Goal: Communication & Community: Answer question/provide support

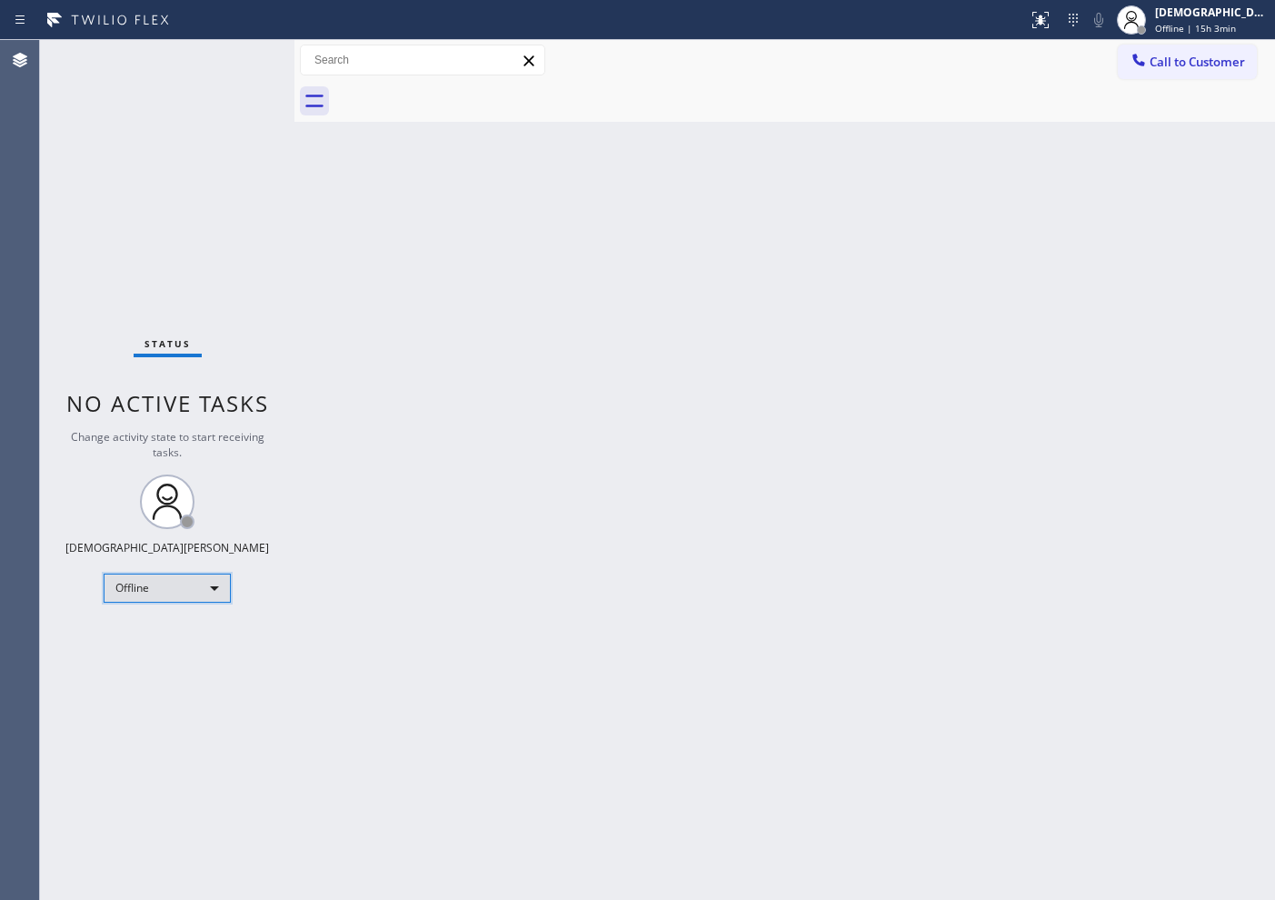
click at [221, 588] on div "Offline" at bounding box center [167, 588] width 127 height 29
click at [185, 629] on li "Available" at bounding box center [167, 636] width 124 height 22
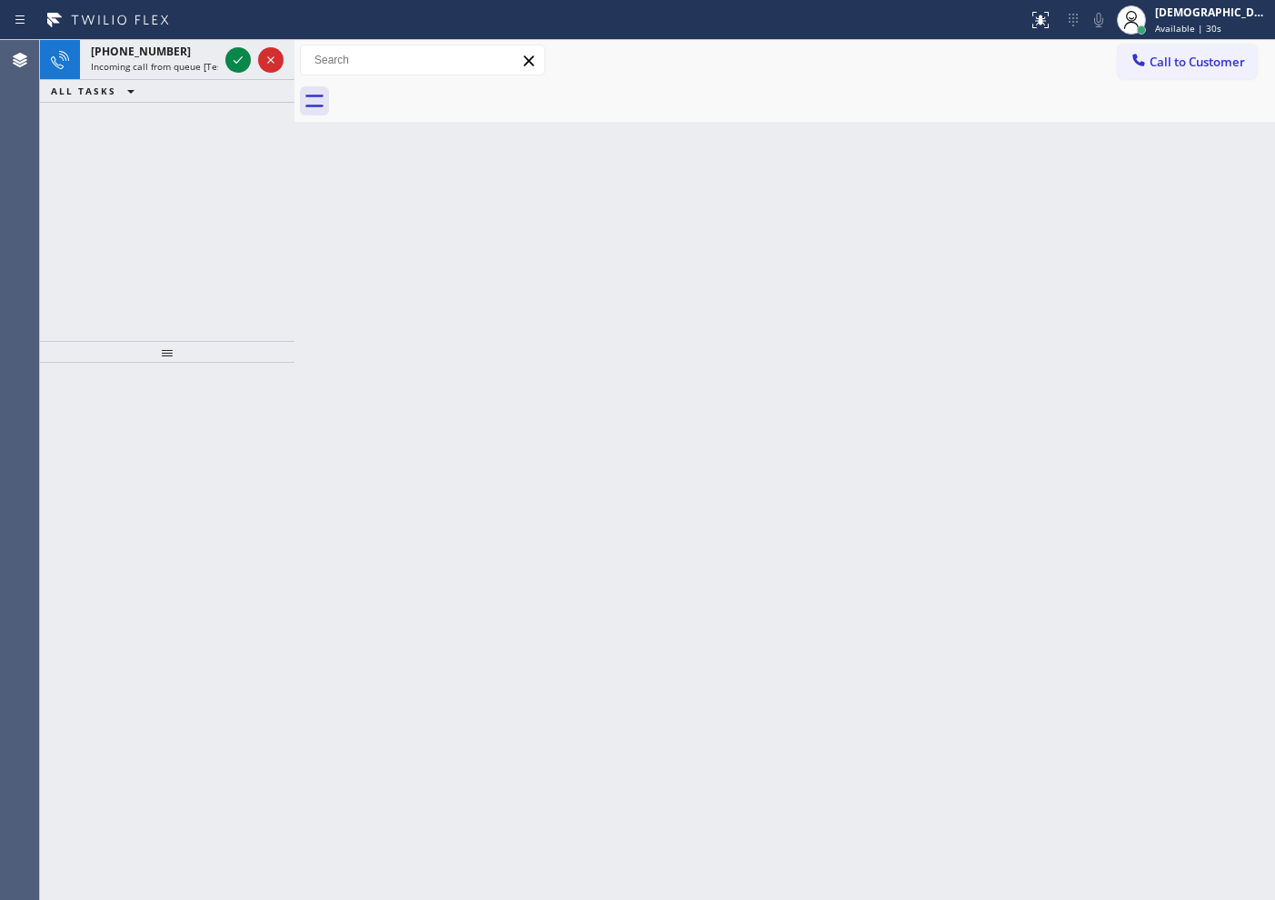
click at [48, 193] on div "[PHONE_NUMBER] Incoming call from queue [Test] All ALL TASKS ALL TASKS ACTIVE T…" at bounding box center [167, 190] width 254 height 301
click at [234, 59] on icon at bounding box center [238, 60] width 22 height 22
click at [231, 49] on icon at bounding box center [238, 60] width 22 height 22
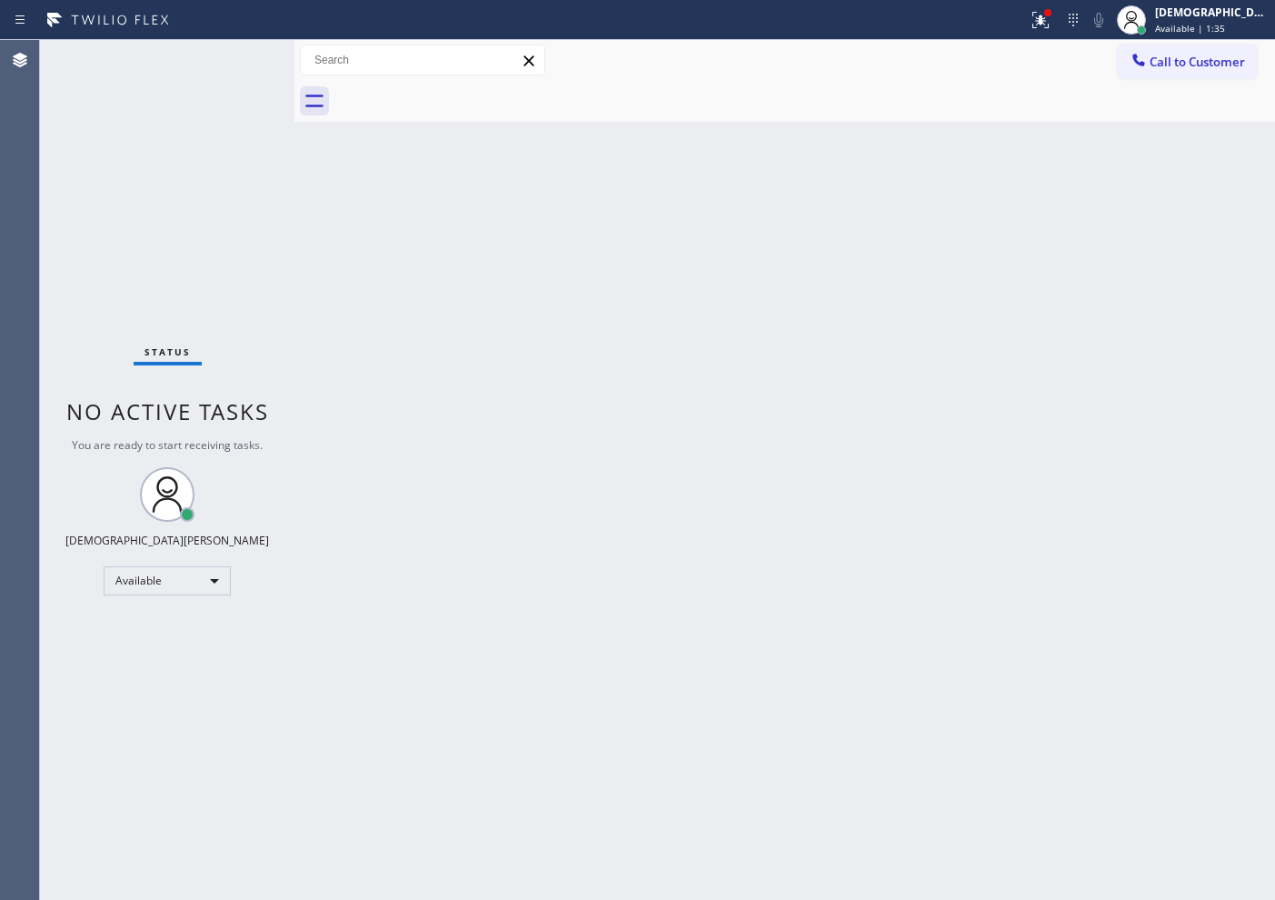
click at [1019, 269] on div "Back to Dashboard Change Sender ID Customers Technicians Select a contact Outbo…" at bounding box center [784, 470] width 981 height 860
click at [1019, 19] on icon at bounding box center [1038, 18] width 11 height 13
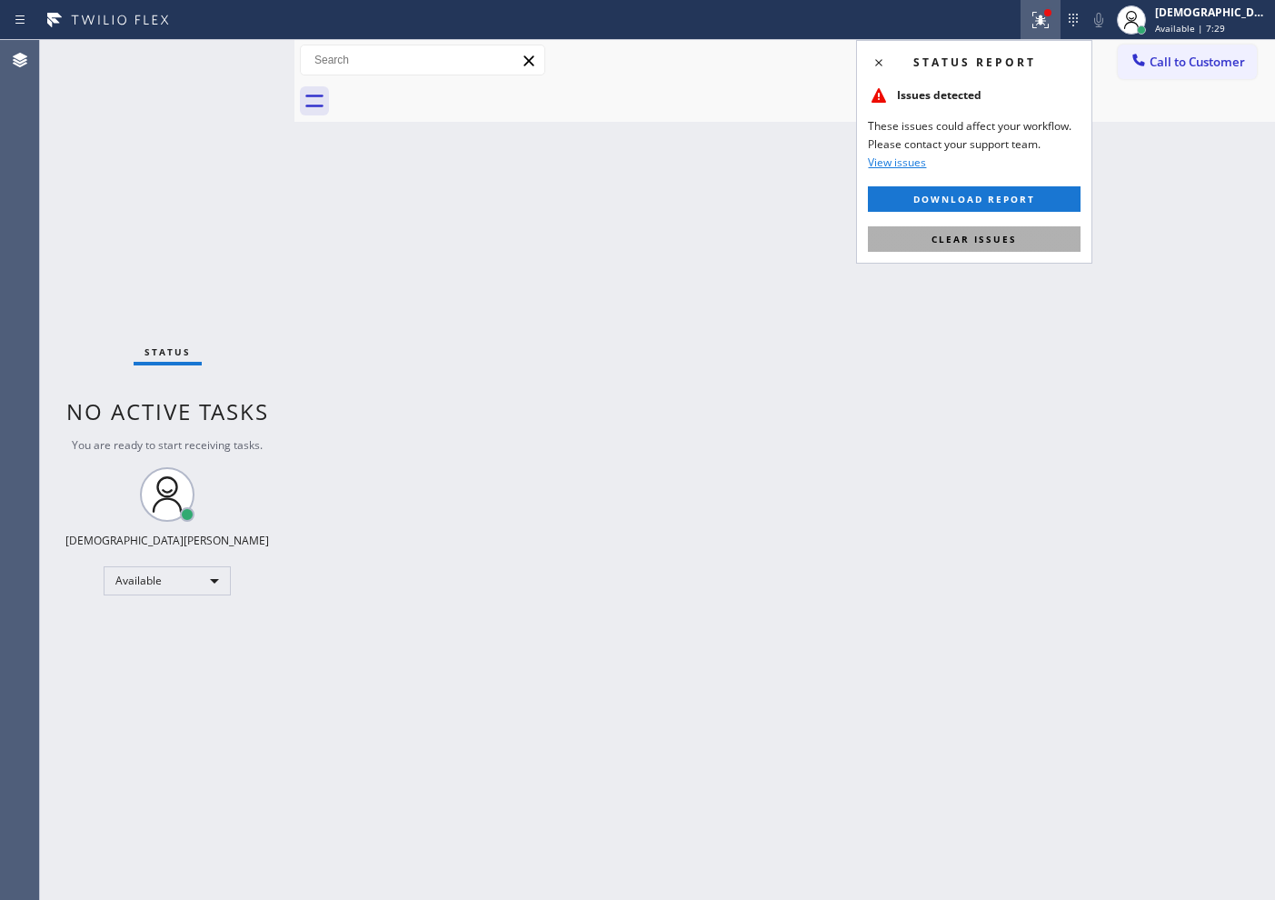
click at [1019, 243] on button "Clear issues" at bounding box center [974, 238] width 213 height 25
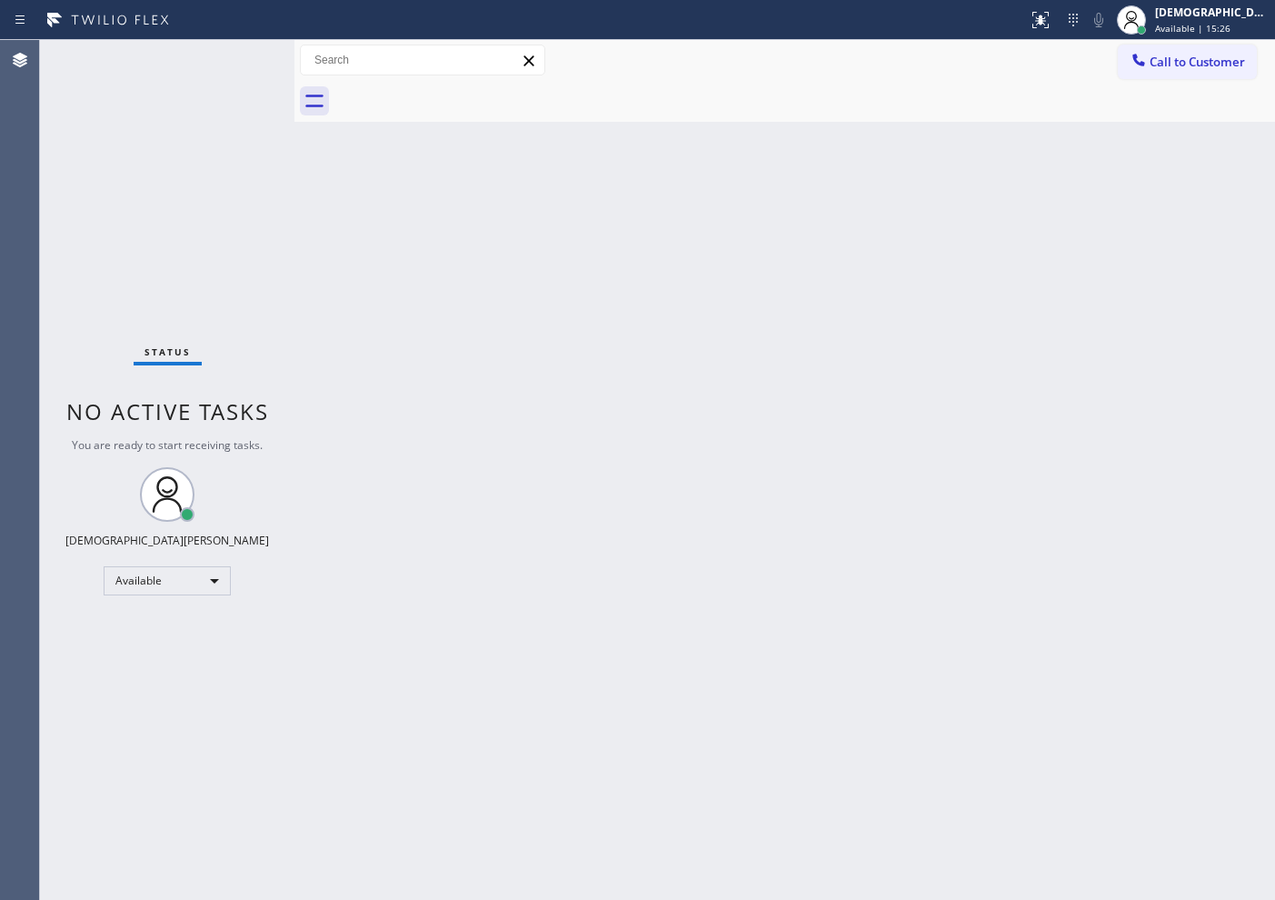
click at [65, 230] on div "Status No active tasks You are ready to start receiving tasks. Christian Cinco …" at bounding box center [167, 470] width 254 height 860
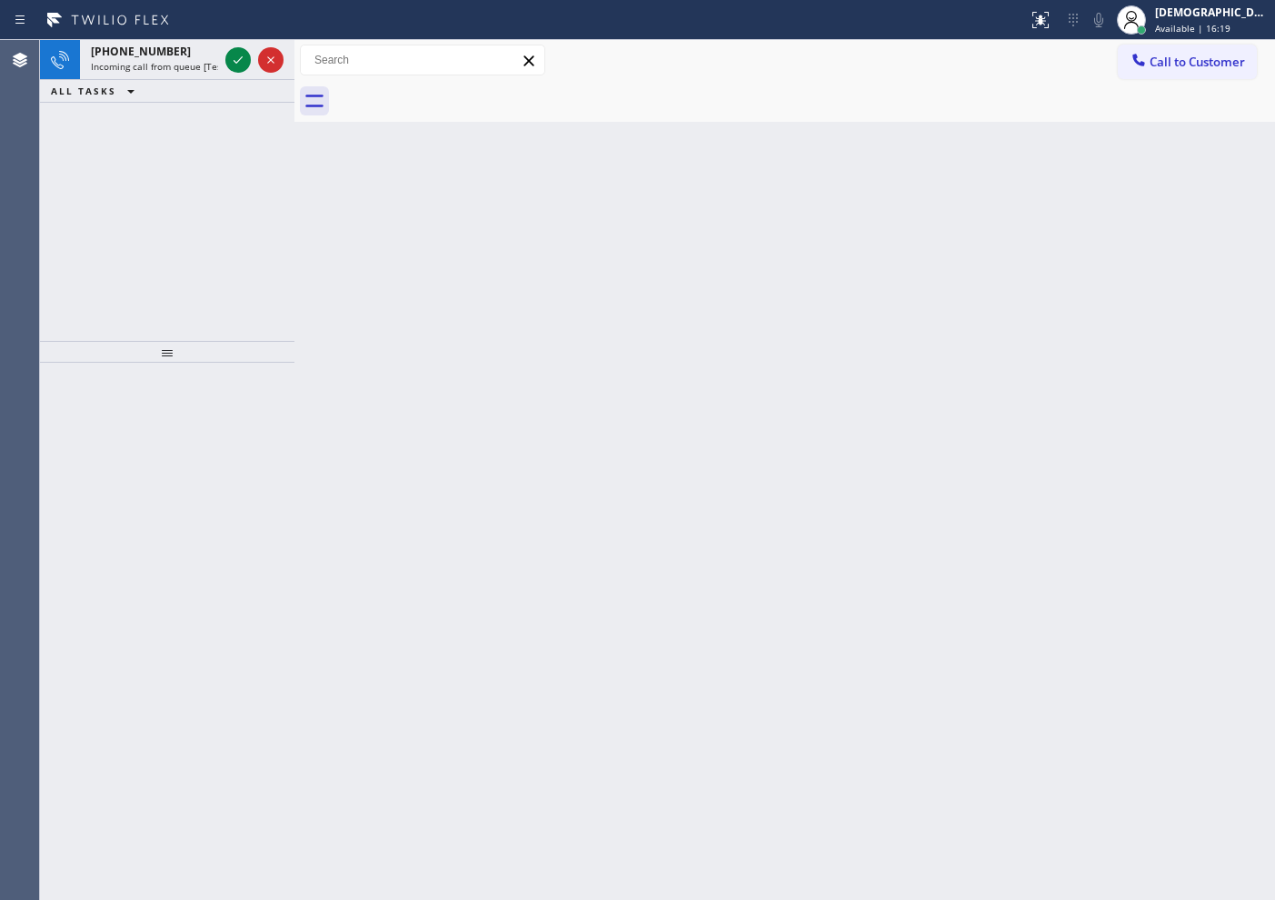
click at [123, 187] on div "[PHONE_NUMBER] Incoming call from queue [Test] All ALL TASKS ALL TASKS ACTIVE T…" at bounding box center [167, 190] width 254 height 301
click at [231, 67] on icon at bounding box center [238, 60] width 22 height 22
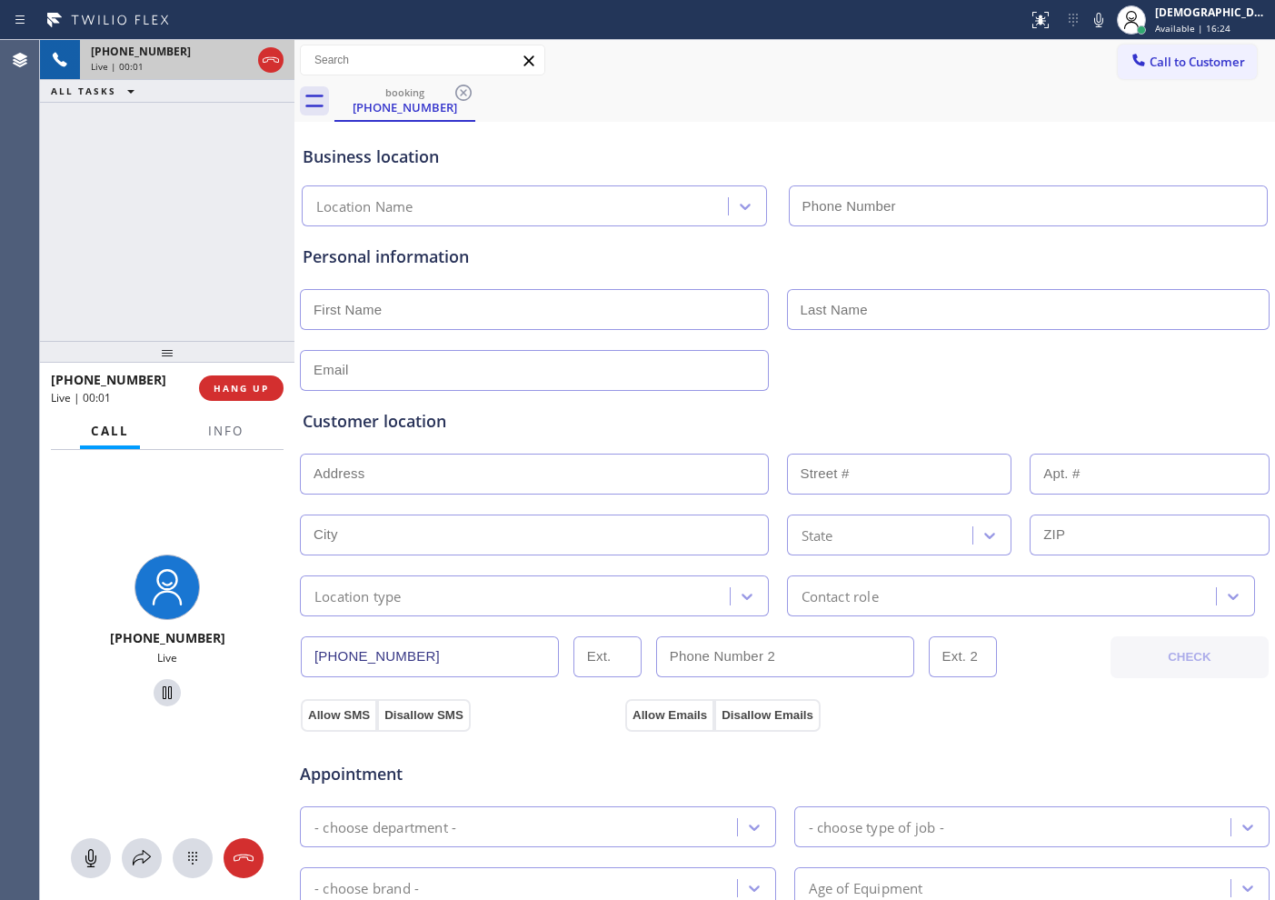
type input "[PHONE_NUMBER]"
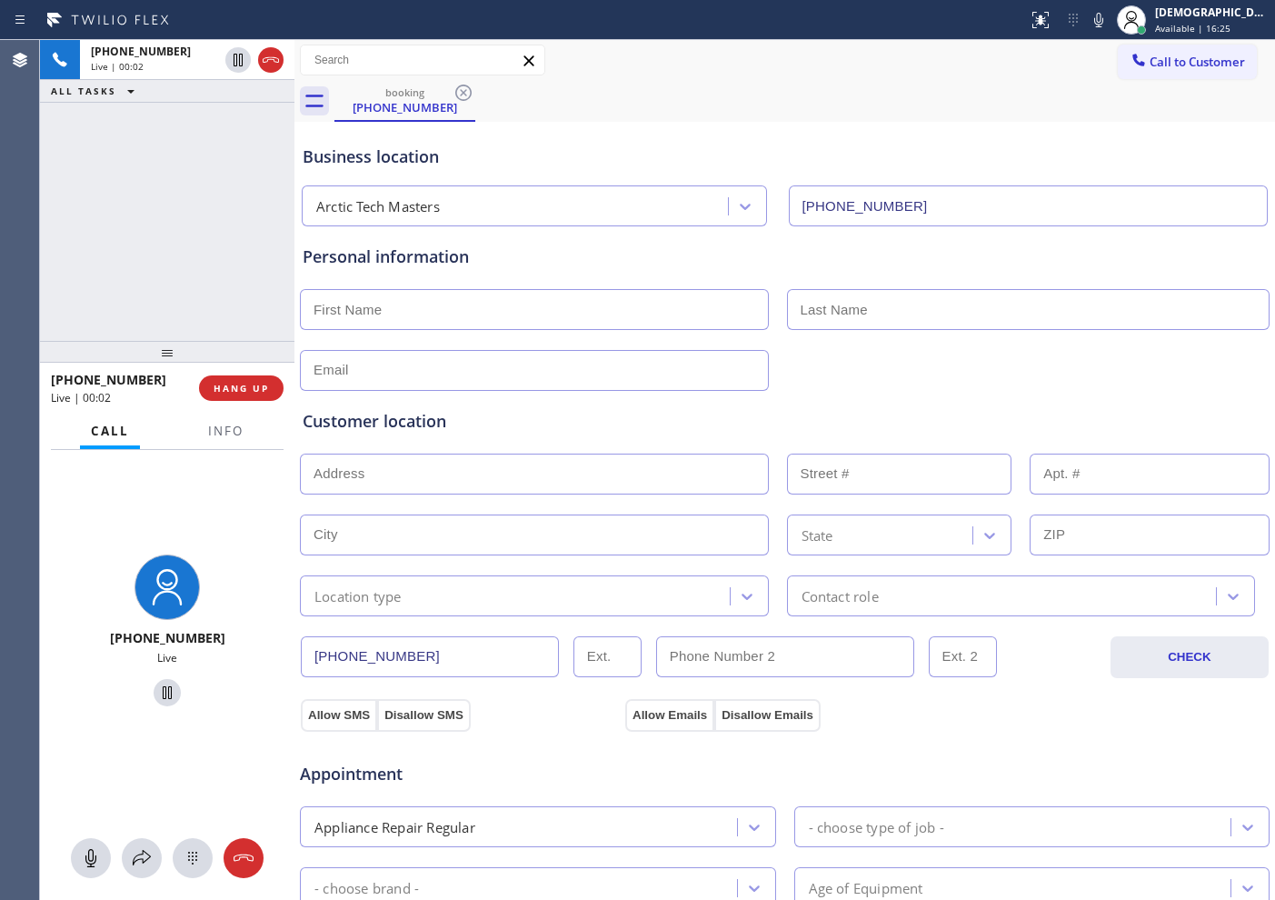
drag, startPoint x: 274, startPoint y: 61, endPoint x: 290, endPoint y: 78, distance: 23.8
click at [274, 61] on icon at bounding box center [271, 60] width 22 height 22
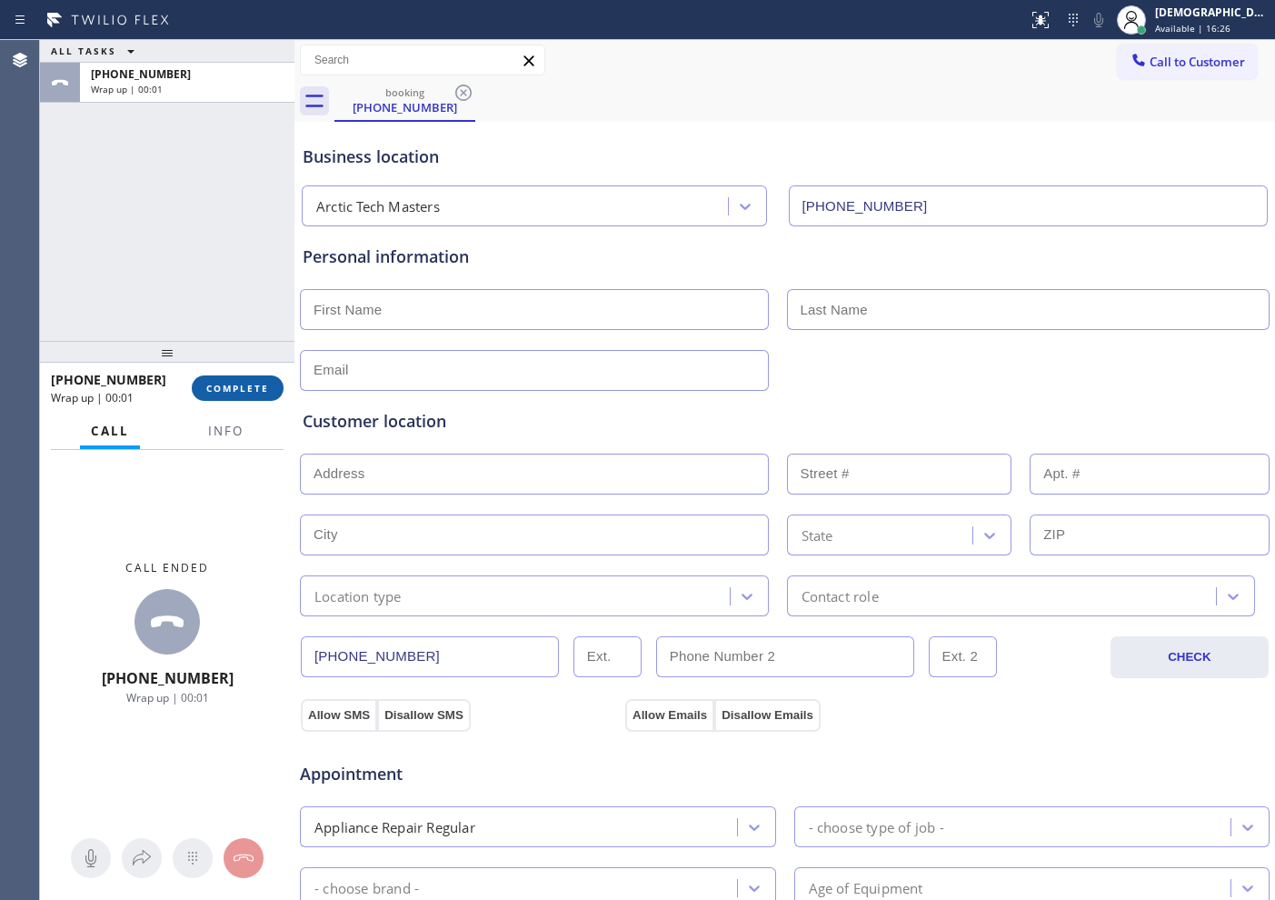
click at [245, 387] on span "COMPLETE" at bounding box center [237, 388] width 63 height 13
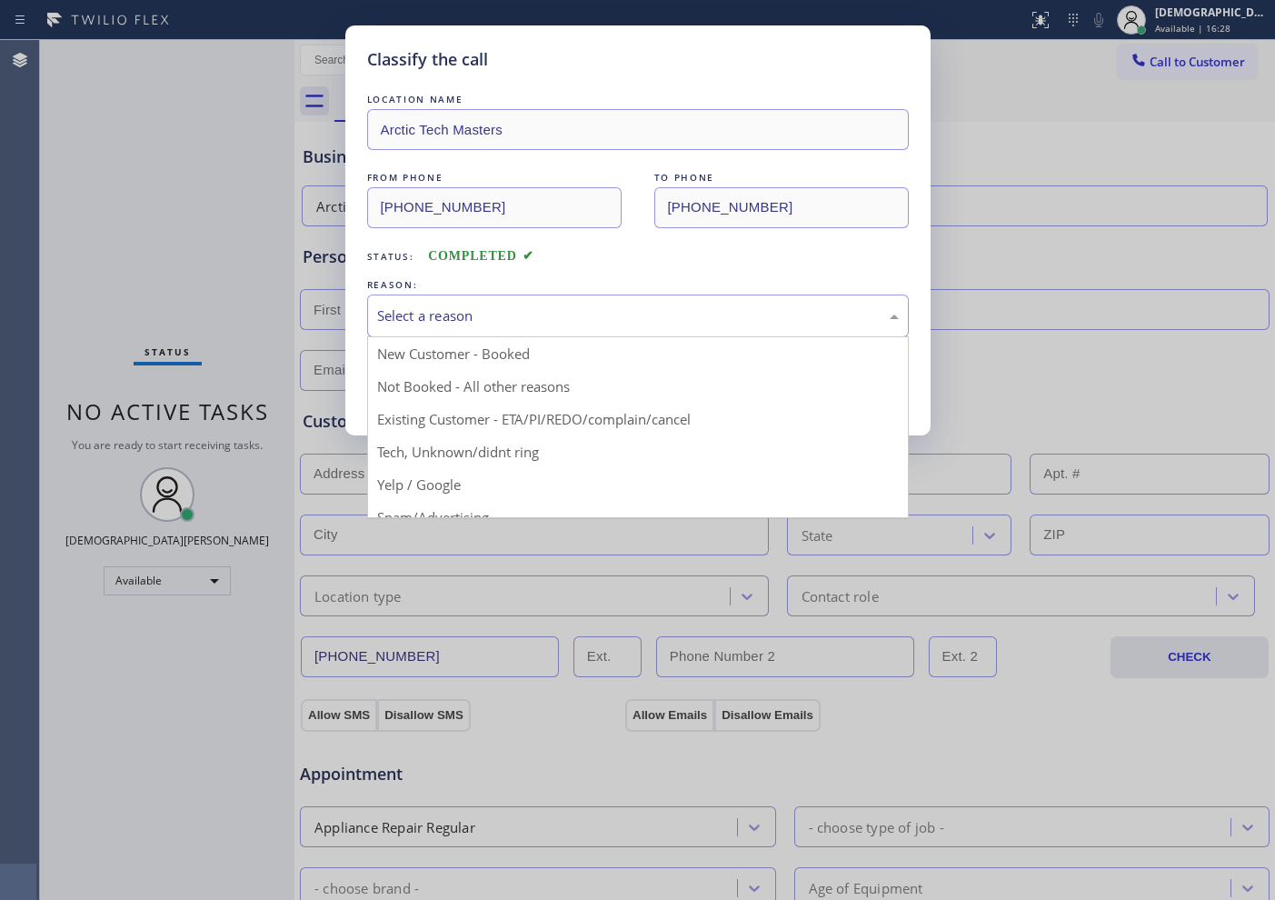
click at [706, 319] on div "Select a reason" at bounding box center [638, 315] width 522 height 21
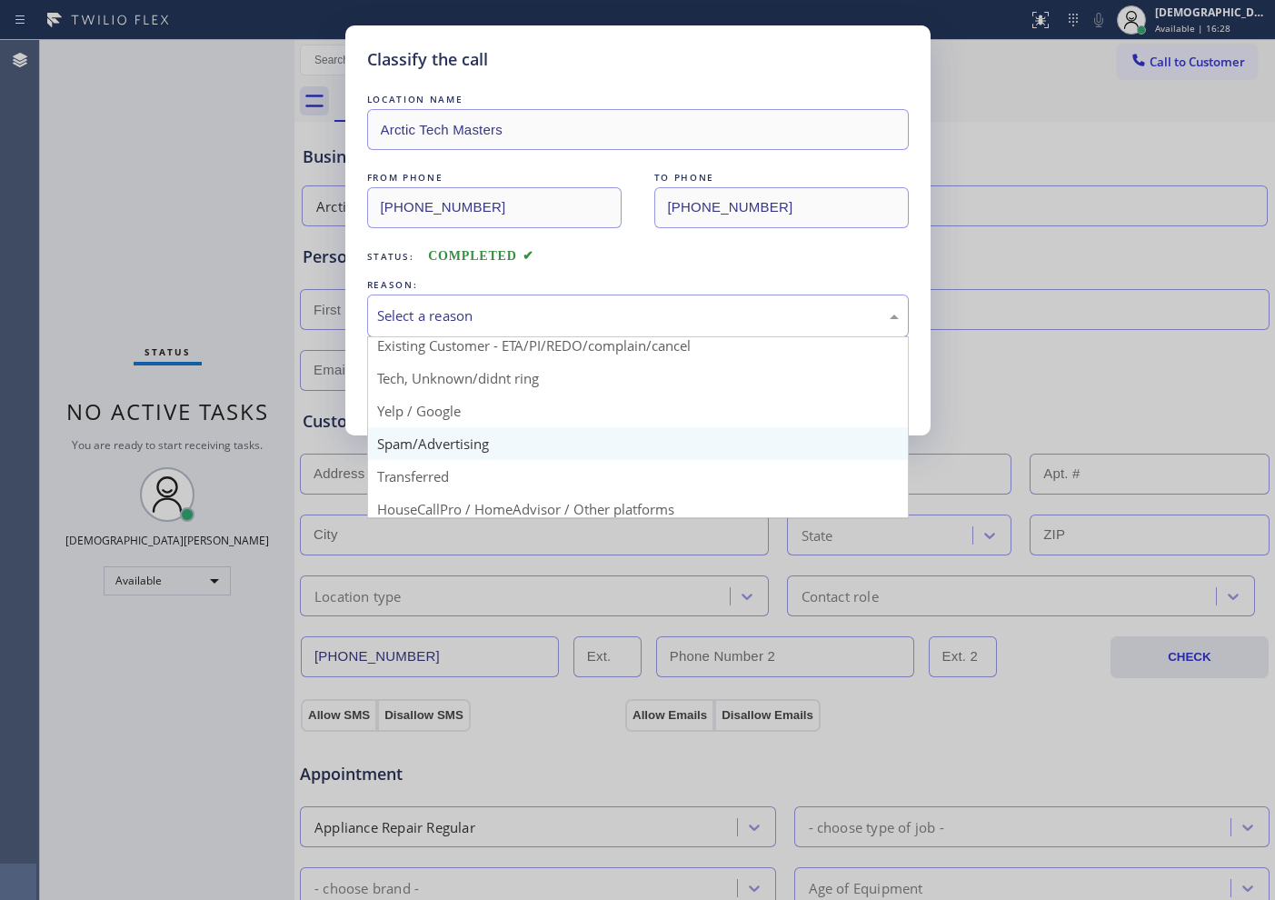
scroll to position [114, 0]
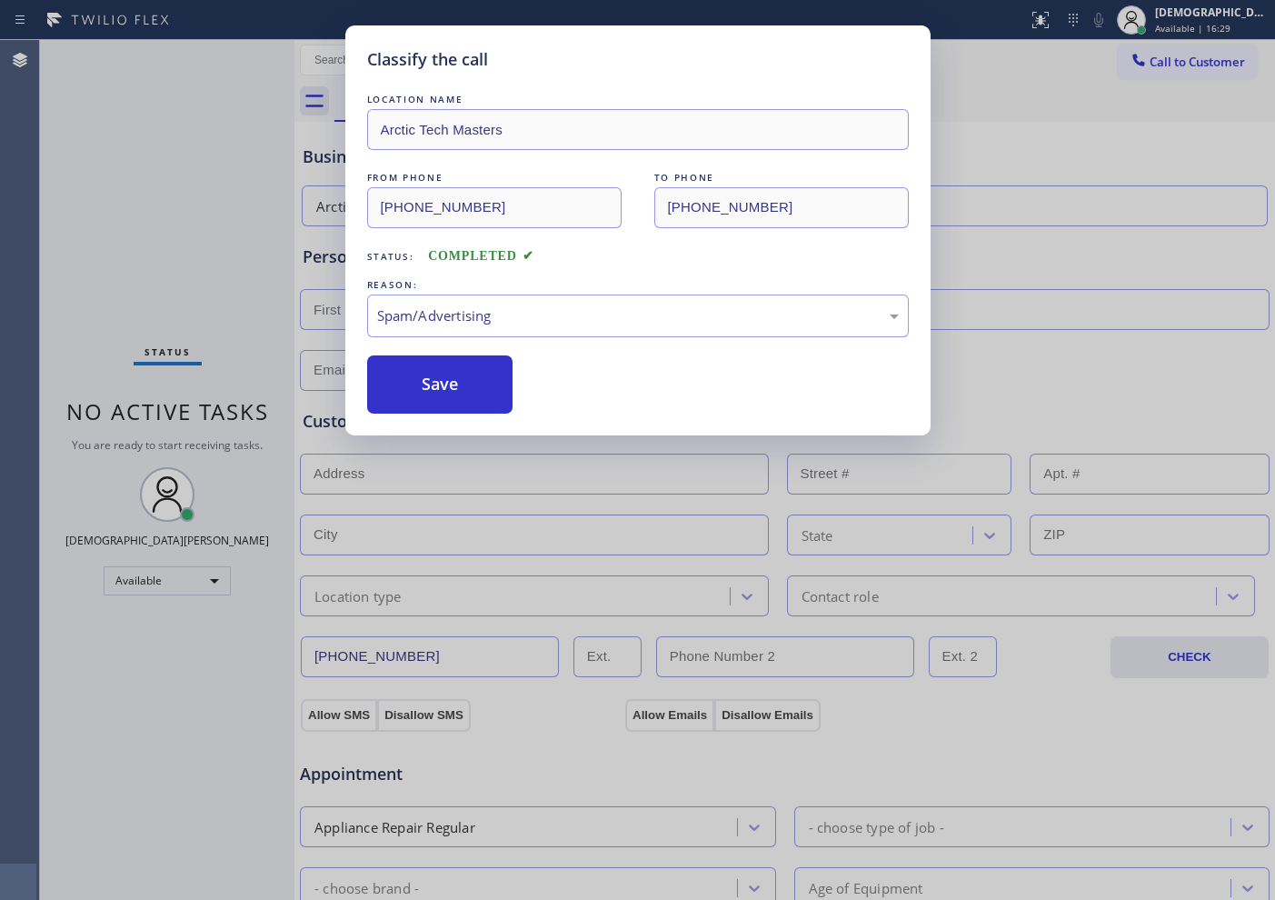
drag, startPoint x: 551, startPoint y: 404, endPoint x: 540, endPoint y: 403, distance: 10.9
click at [479, 396] on button "Save" at bounding box center [440, 384] width 146 height 58
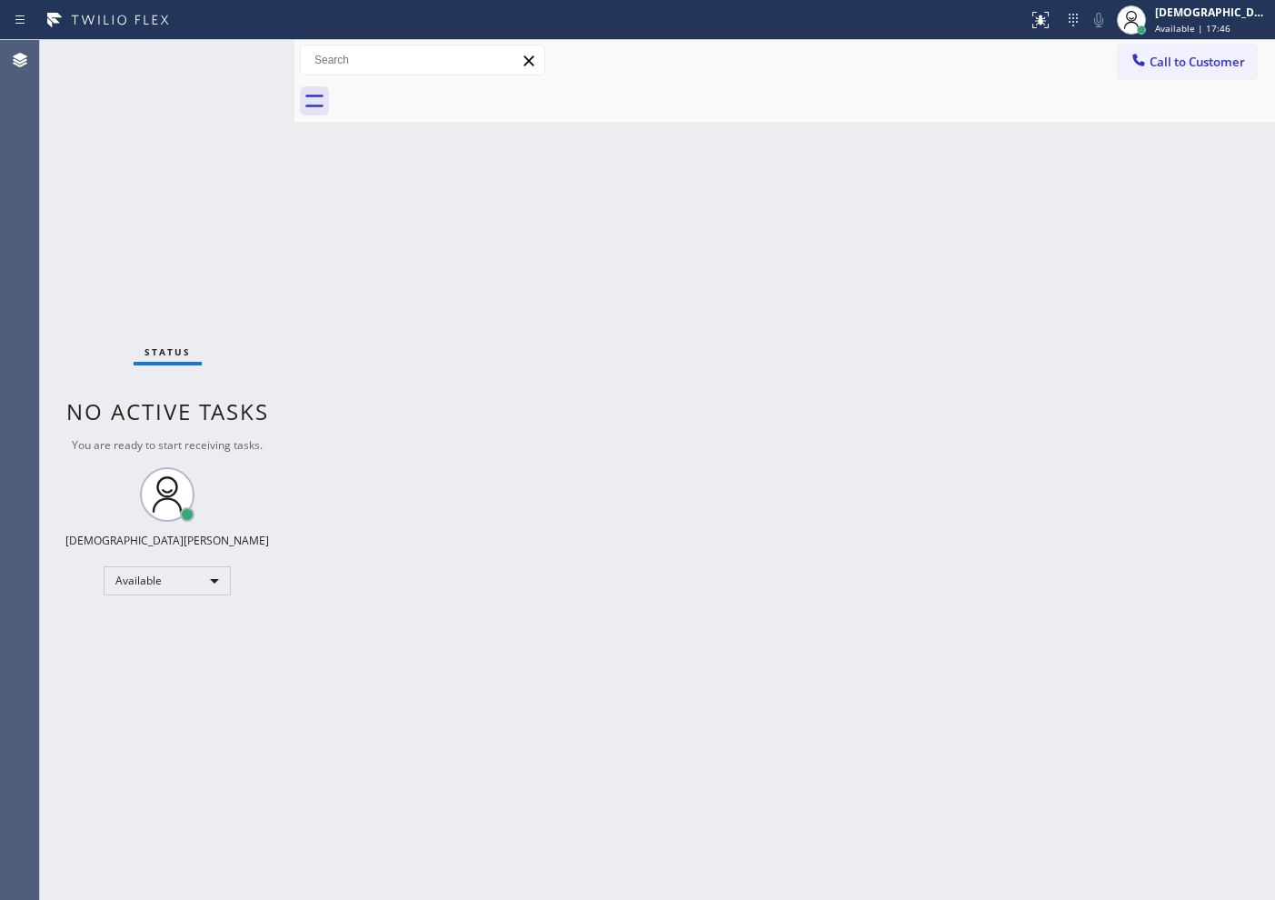
drag, startPoint x: 94, startPoint y: 140, endPoint x: 111, endPoint y: 60, distance: 81.8
click at [94, 138] on div "Status No active tasks You are ready to start receiving tasks. Christian Cinco …" at bounding box center [167, 470] width 254 height 860
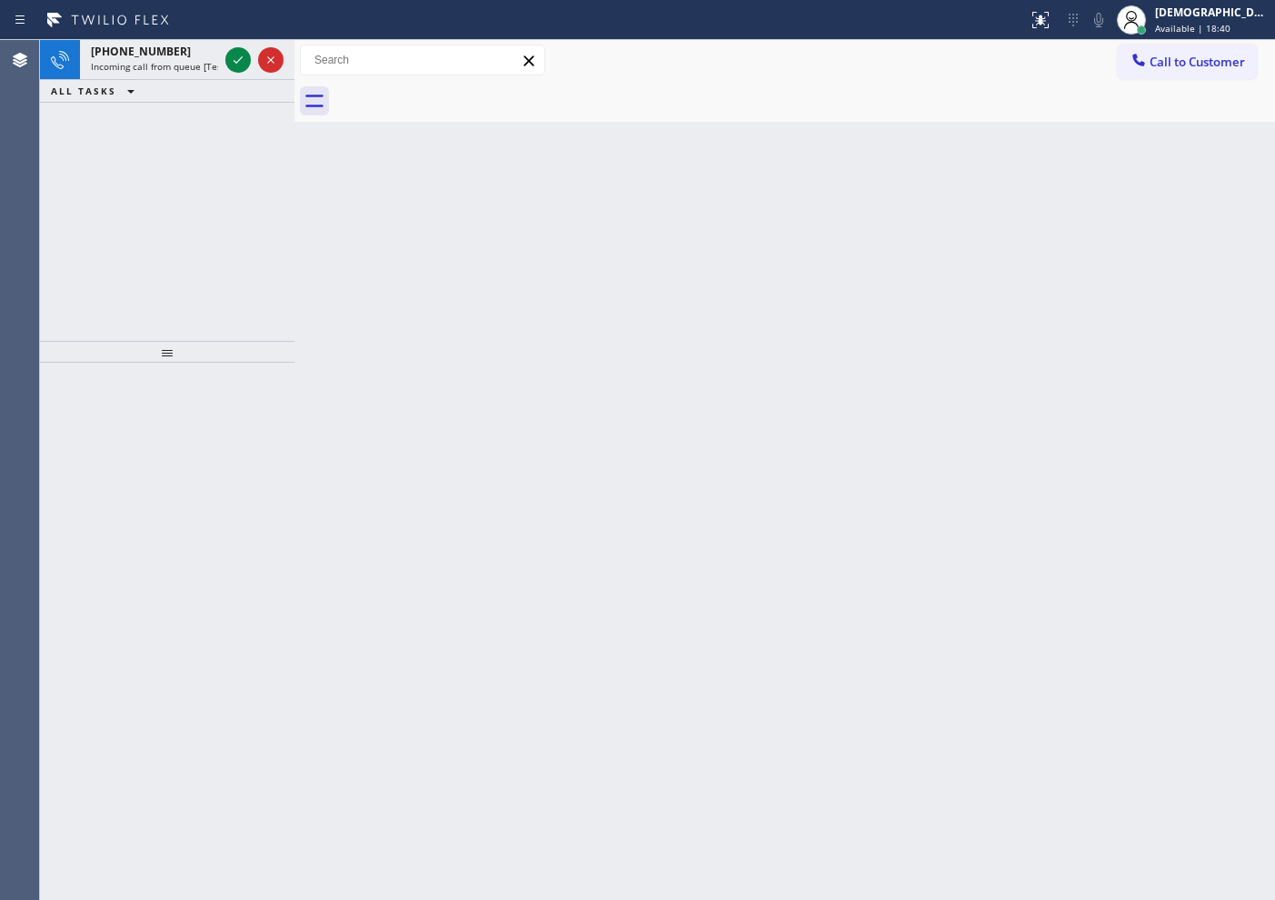
click at [77, 153] on div "[PHONE_NUMBER] Incoming call from queue [Test] All ALL TASKS ALL TASKS ACTIVE T…" at bounding box center [167, 190] width 254 height 301
click at [236, 58] on icon at bounding box center [238, 60] width 22 height 22
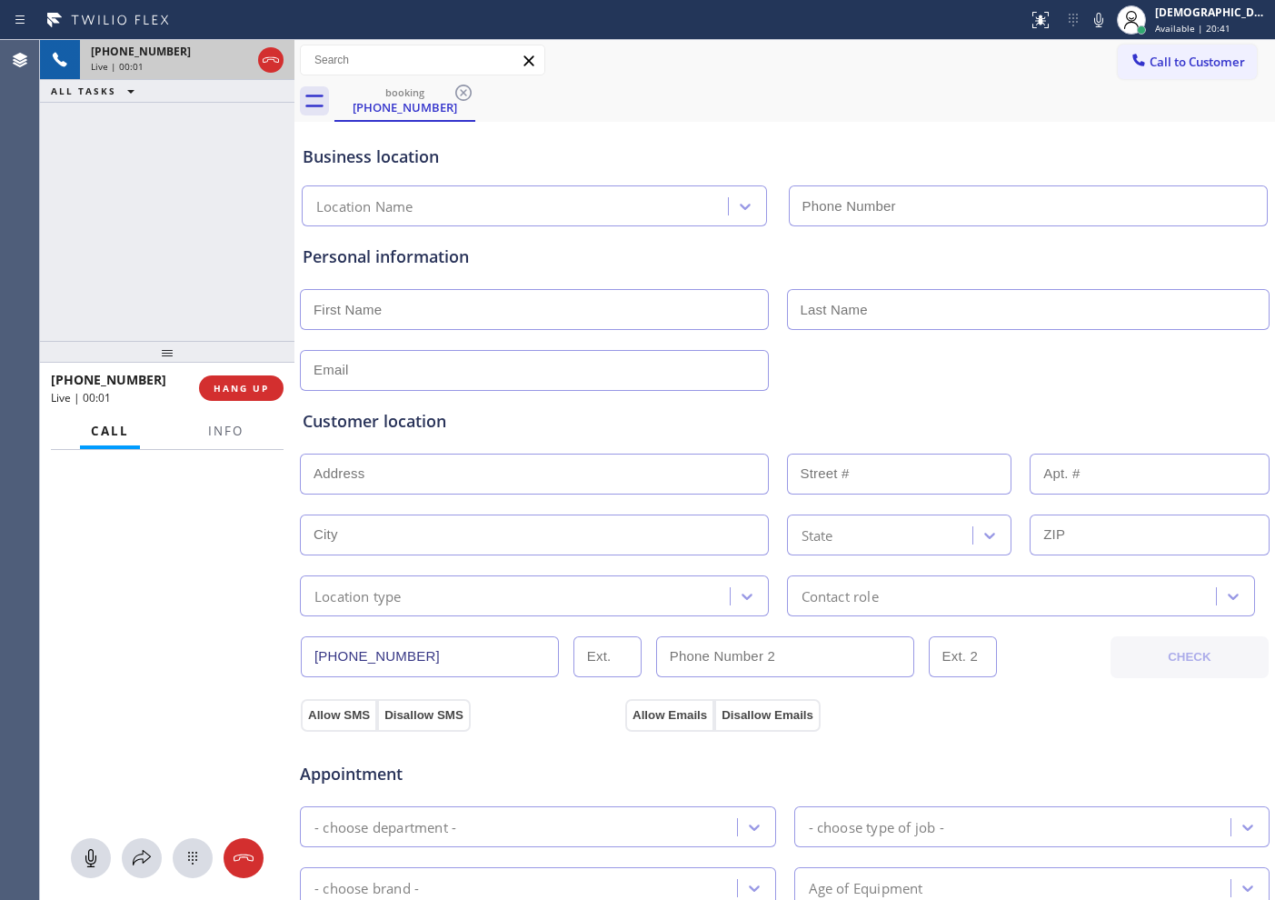
type input "[PHONE_NUMBER]"
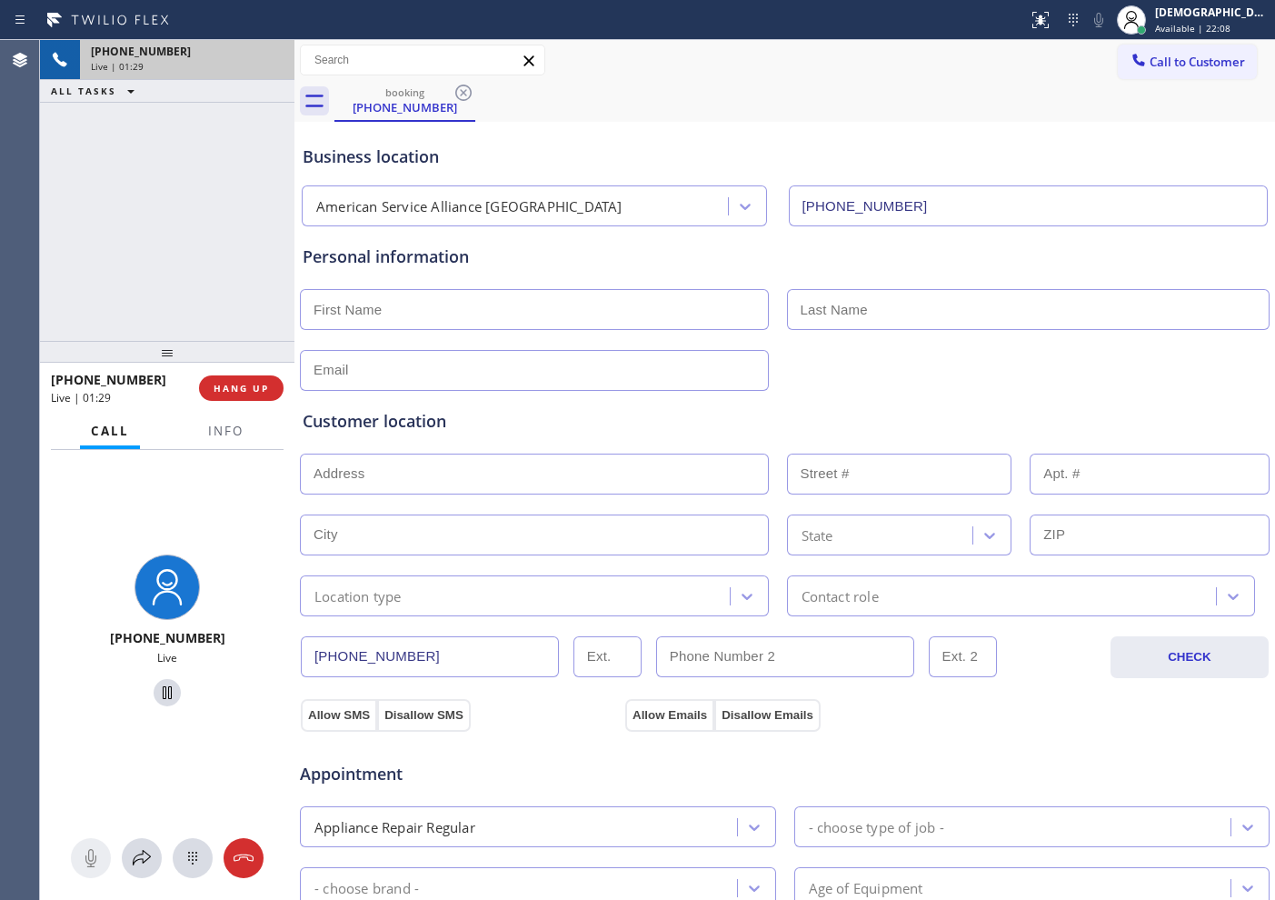
click at [272, 60] on div "Live | 01:29" at bounding box center [187, 66] width 193 height 13
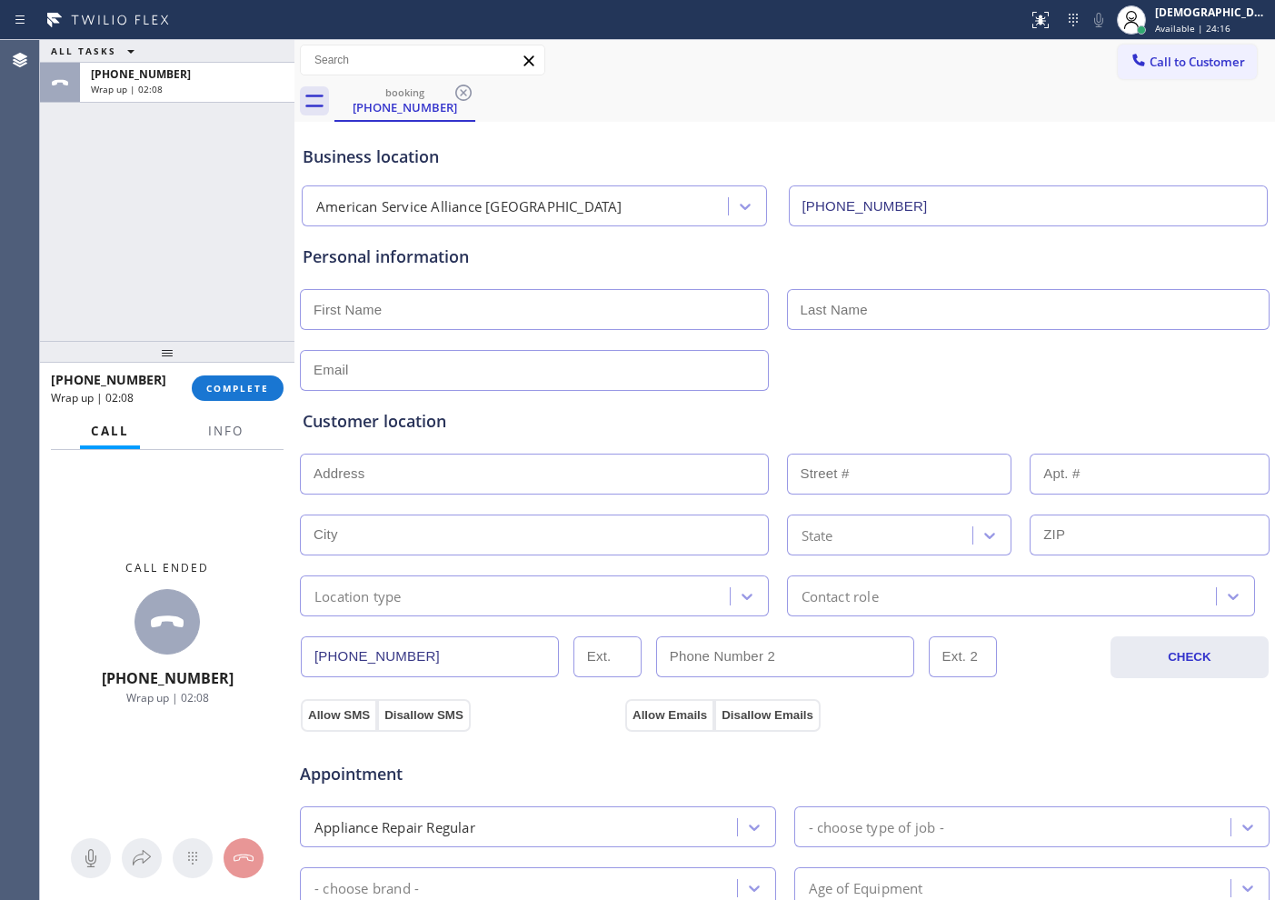
drag, startPoint x: 102, startPoint y: 227, endPoint x: 148, endPoint y: 229, distance: 46.4
click at [102, 227] on div "ALL TASKS ALL TASKS ACTIVE TASKS TASKS IN WRAP UP [PHONE_NUMBER] Wrap up | 02:08" at bounding box center [167, 190] width 254 height 301
click at [454, 298] on input "text" at bounding box center [534, 309] width 469 height 41
type input "Mr"
click at [804, 311] on input "text" at bounding box center [1029, 309] width 484 height 41
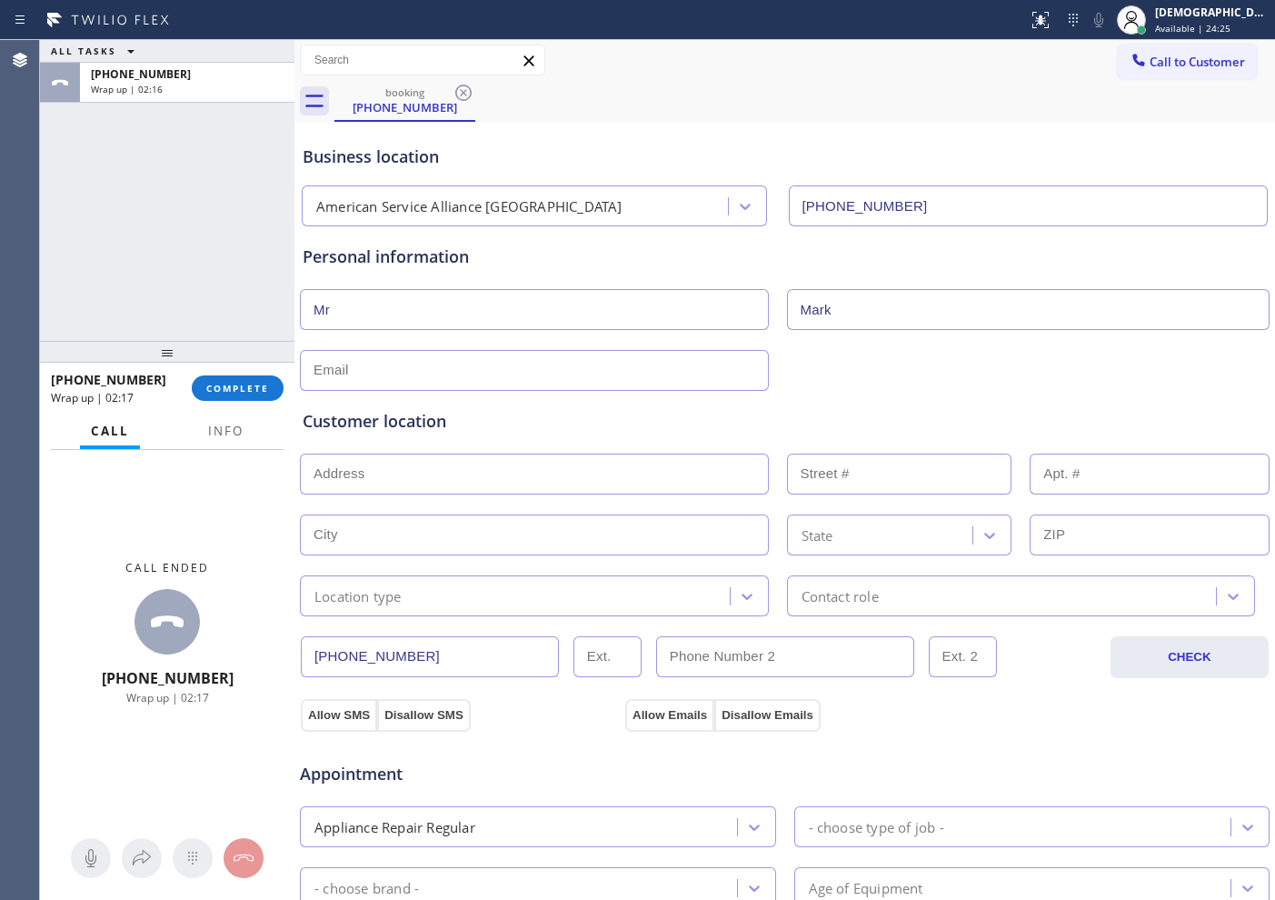
type input "Mark"
click at [481, 360] on input "text" at bounding box center [534, 370] width 469 height 41
click at [481, 360] on input "No@g,[DOMAIN_NAME]" at bounding box center [534, 370] width 469 height 41
type input "[EMAIL_ADDRESS][DOMAIN_NAME]"
click at [642, 468] on input "text" at bounding box center [534, 474] width 469 height 41
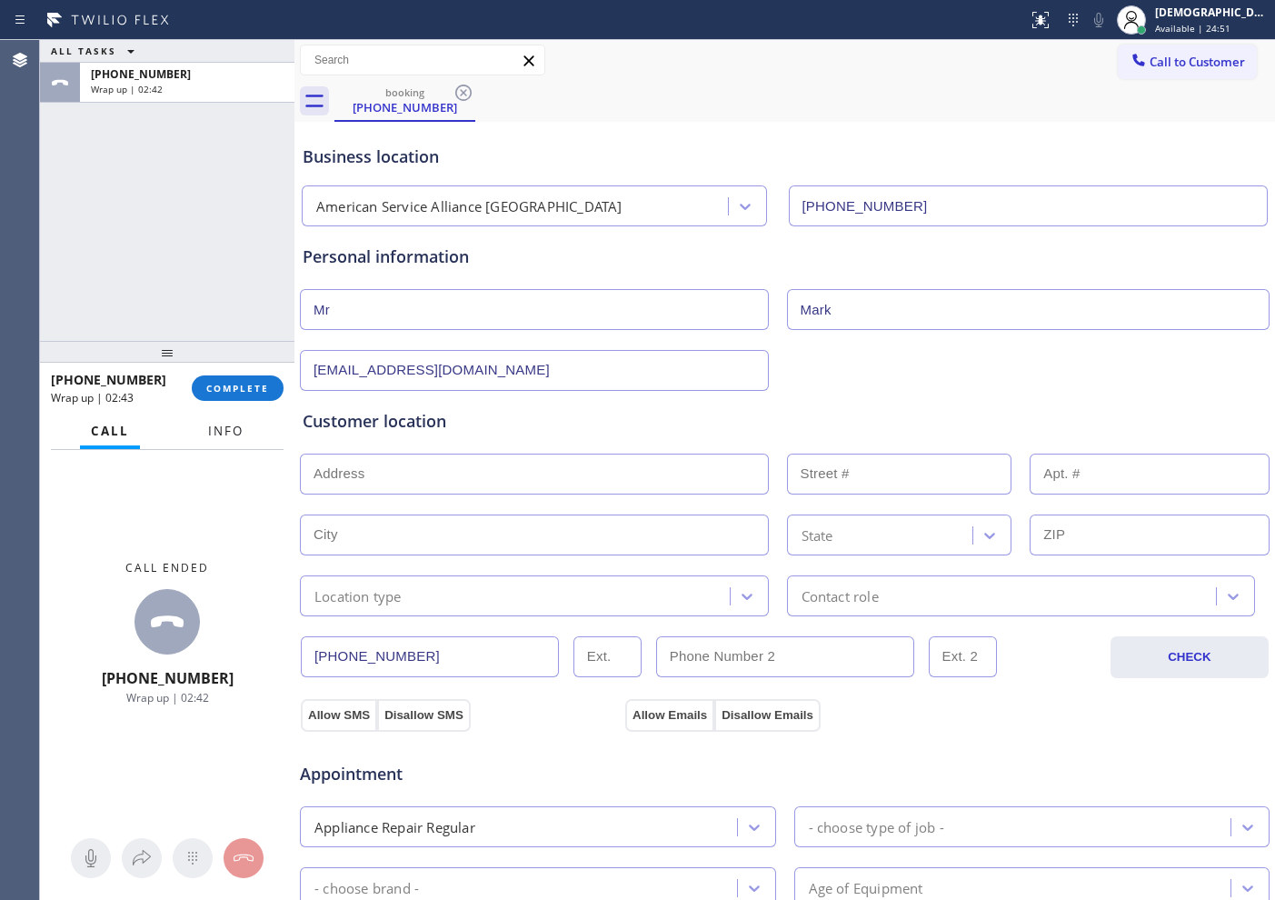
click at [234, 430] on span "Info" at bounding box center [225, 431] width 35 height 16
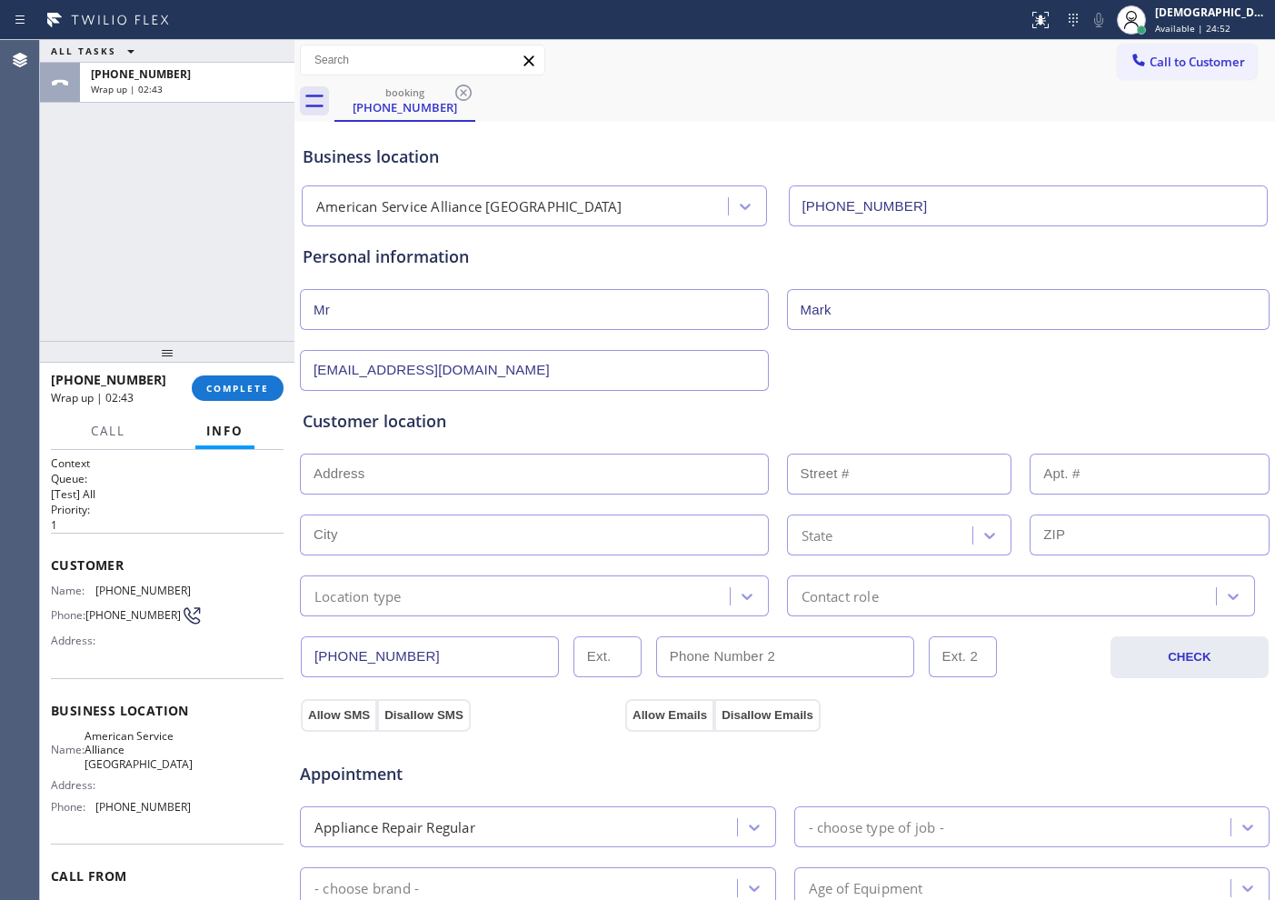
scroll to position [93, 0]
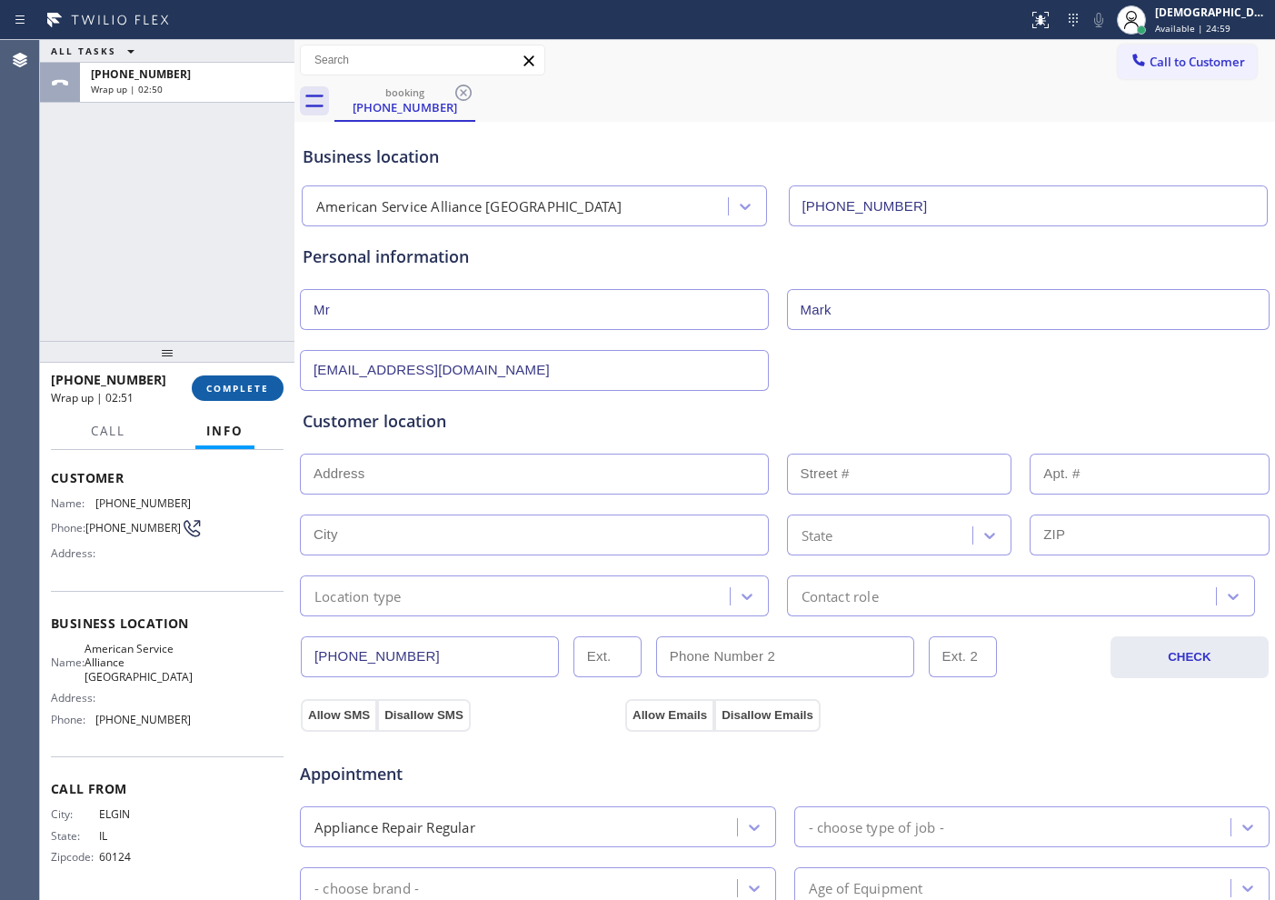
click at [241, 391] on span "COMPLETE" at bounding box center [237, 388] width 63 height 13
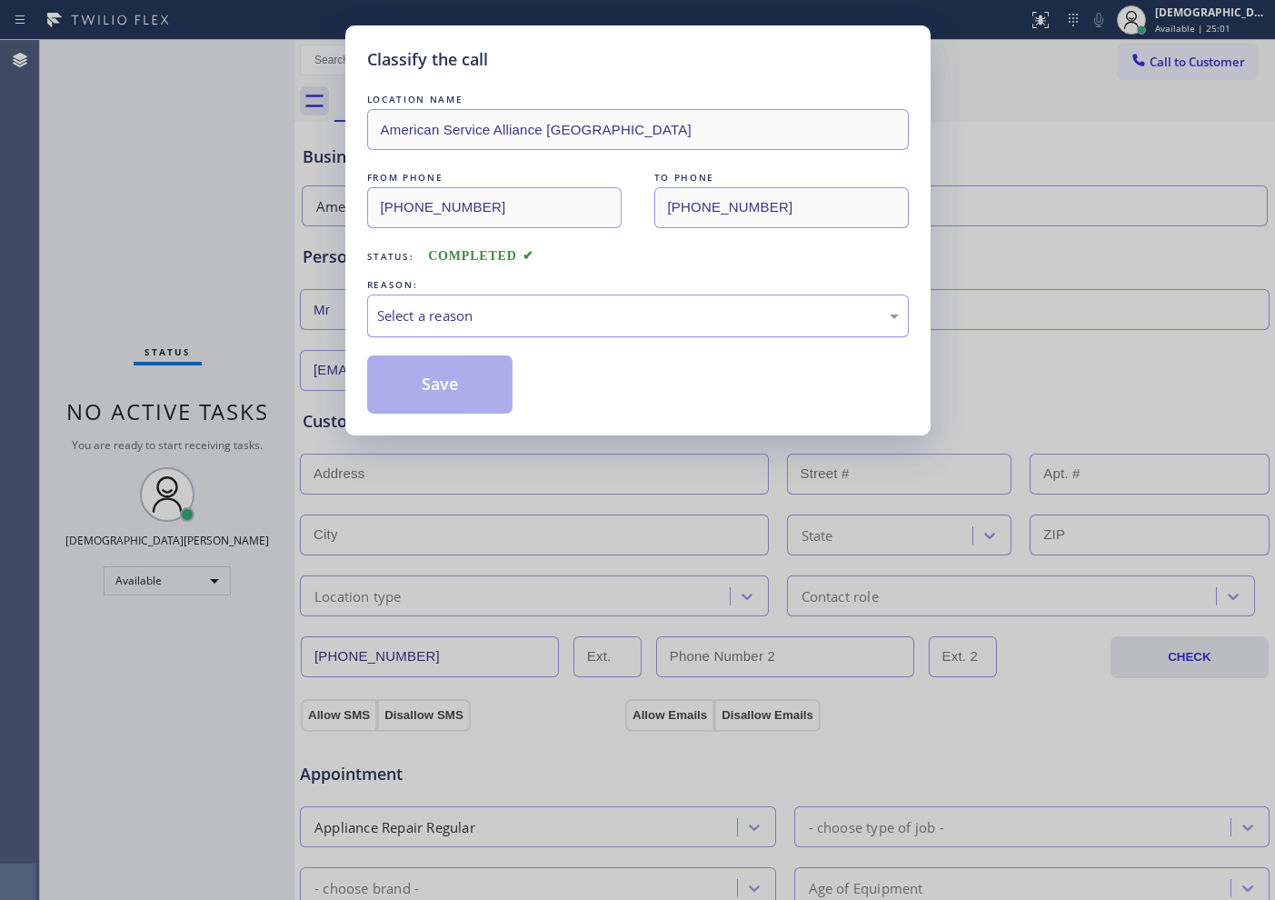
click at [437, 324] on div "Select a reason" at bounding box center [638, 315] width 522 height 21
click at [421, 386] on button "Save" at bounding box center [440, 384] width 146 height 58
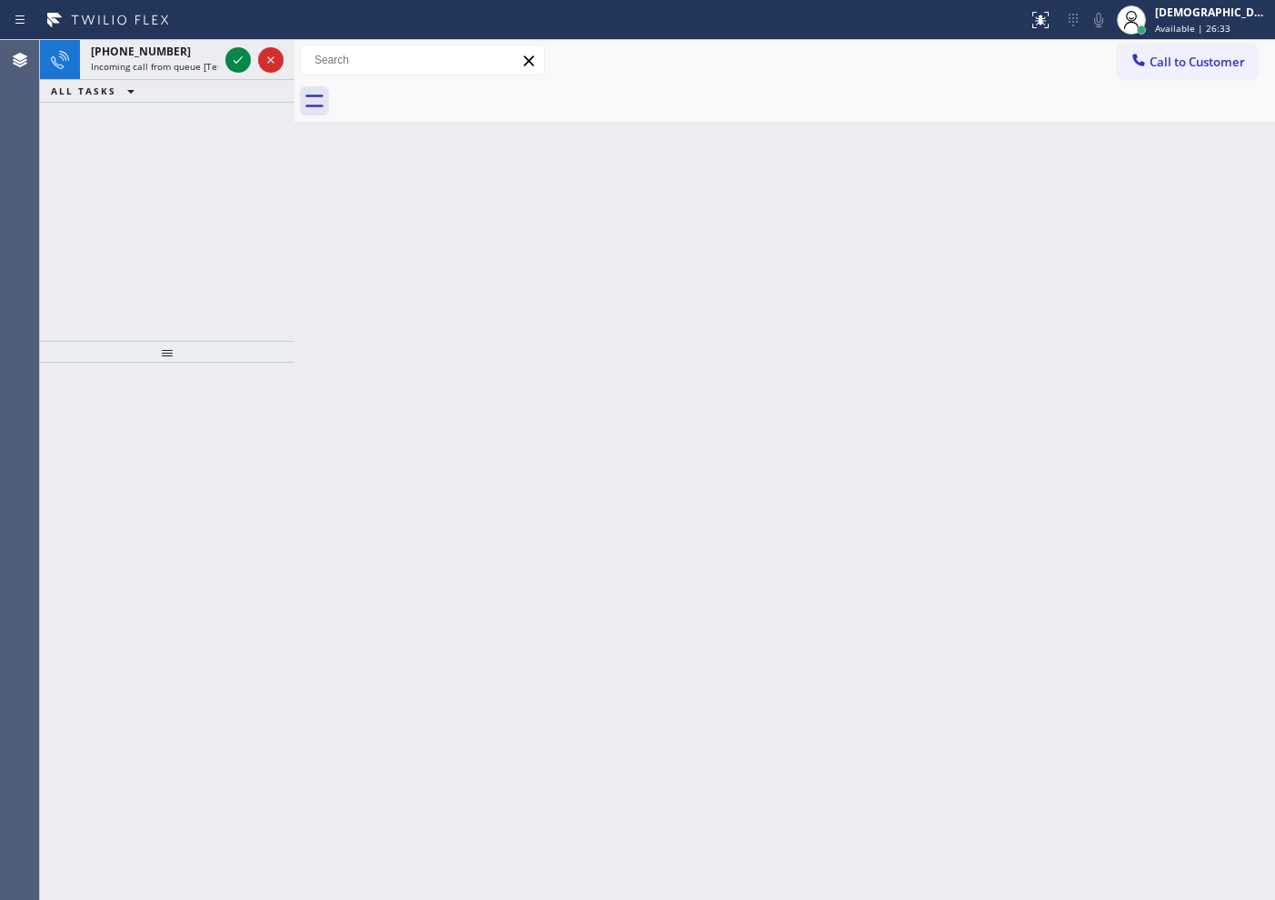
drag, startPoint x: 85, startPoint y: 202, endPoint x: 176, endPoint y: 157, distance: 102.0
click at [85, 201] on div "[PHONE_NUMBER] Incoming call from queue [Test] All ALL TASKS ALL TASKS ACTIVE T…" at bounding box center [167, 190] width 254 height 301
click at [238, 51] on icon at bounding box center [238, 60] width 22 height 22
drag, startPoint x: 115, startPoint y: 229, endPoint x: 143, endPoint y: 185, distance: 51.9
click at [115, 227] on div "[PHONE_NUMBER] Incoming call from queue [Test] All ALL TASKS ALL TASKS ACTIVE T…" at bounding box center [167, 190] width 254 height 301
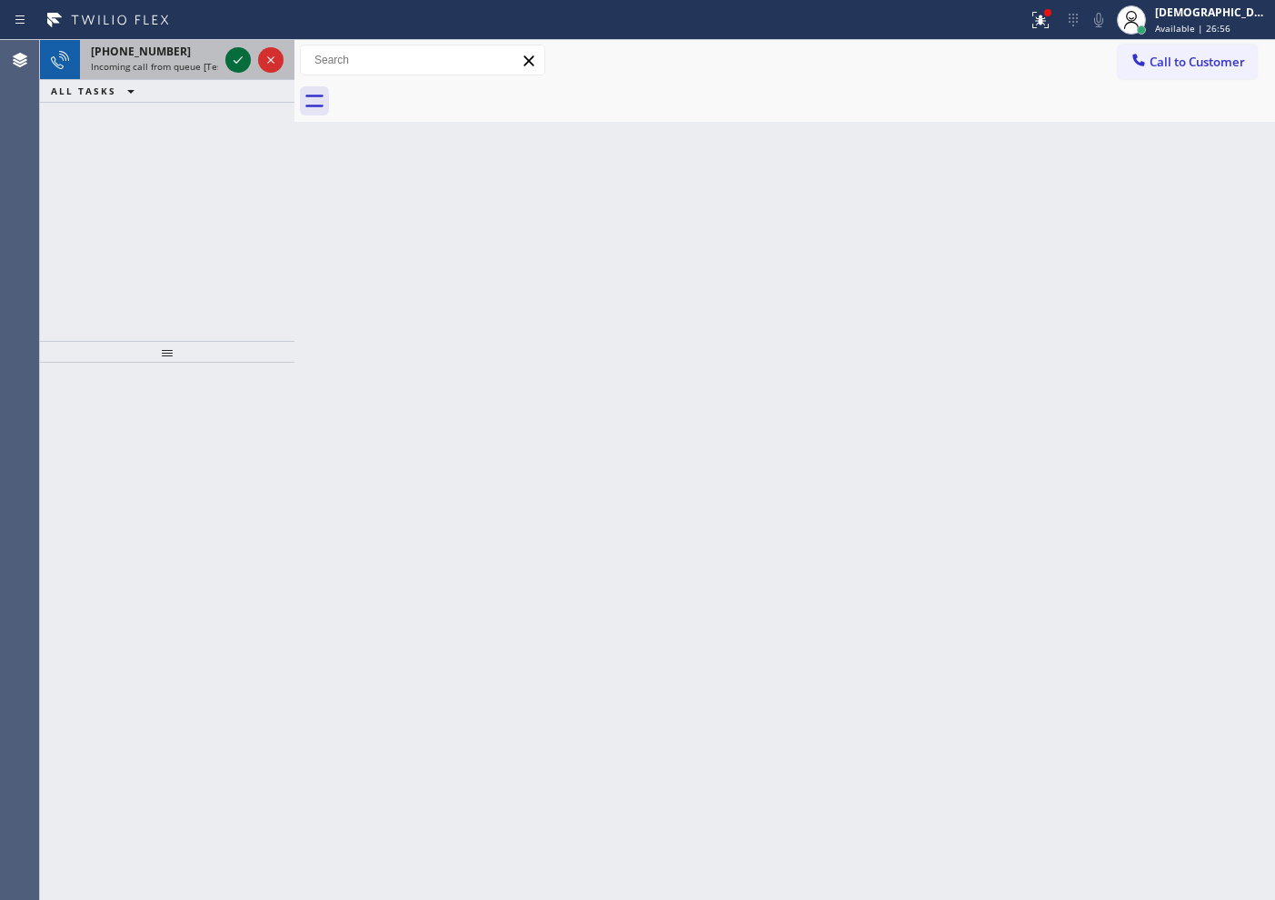
click at [233, 67] on icon at bounding box center [238, 60] width 22 height 22
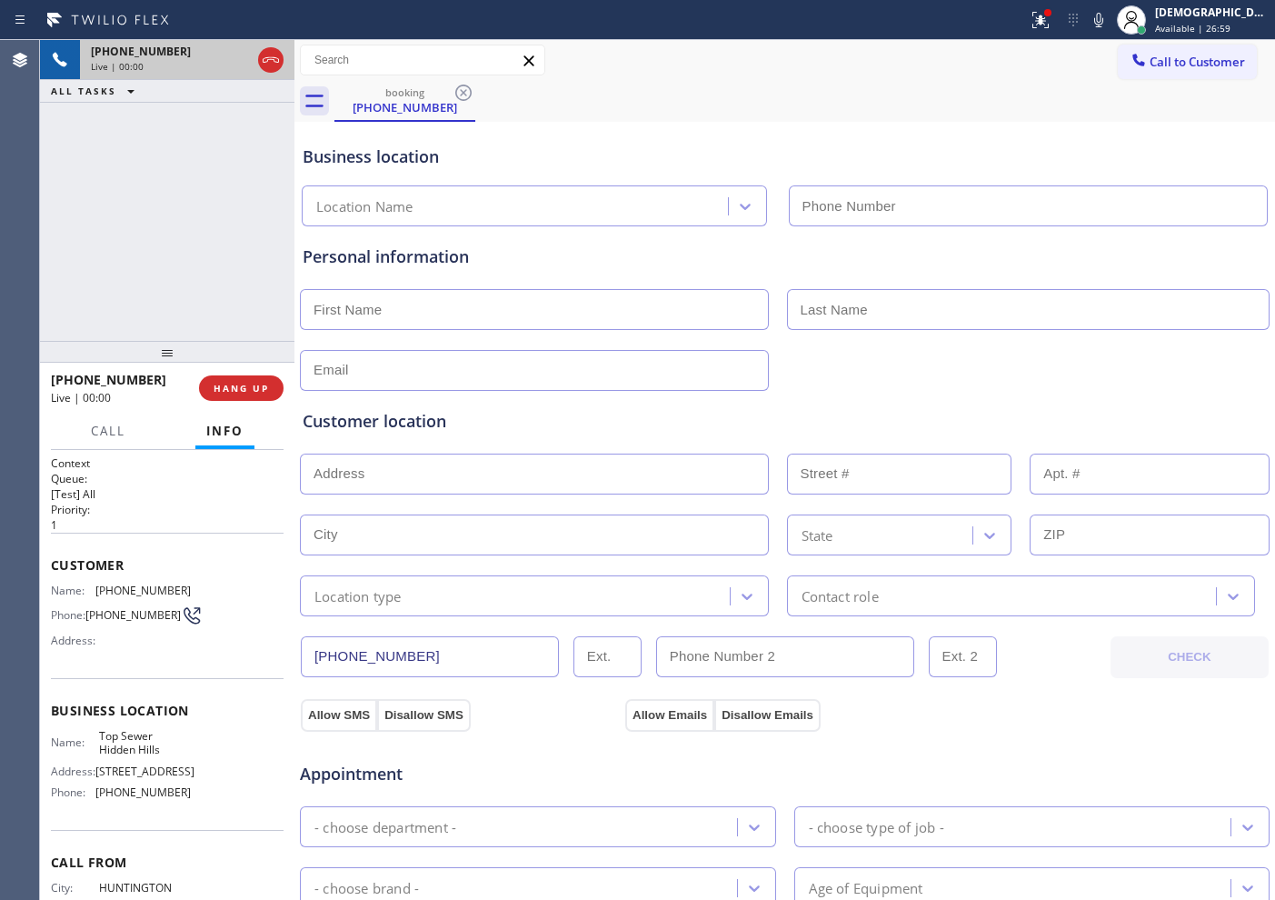
type input "[PHONE_NUMBER]"
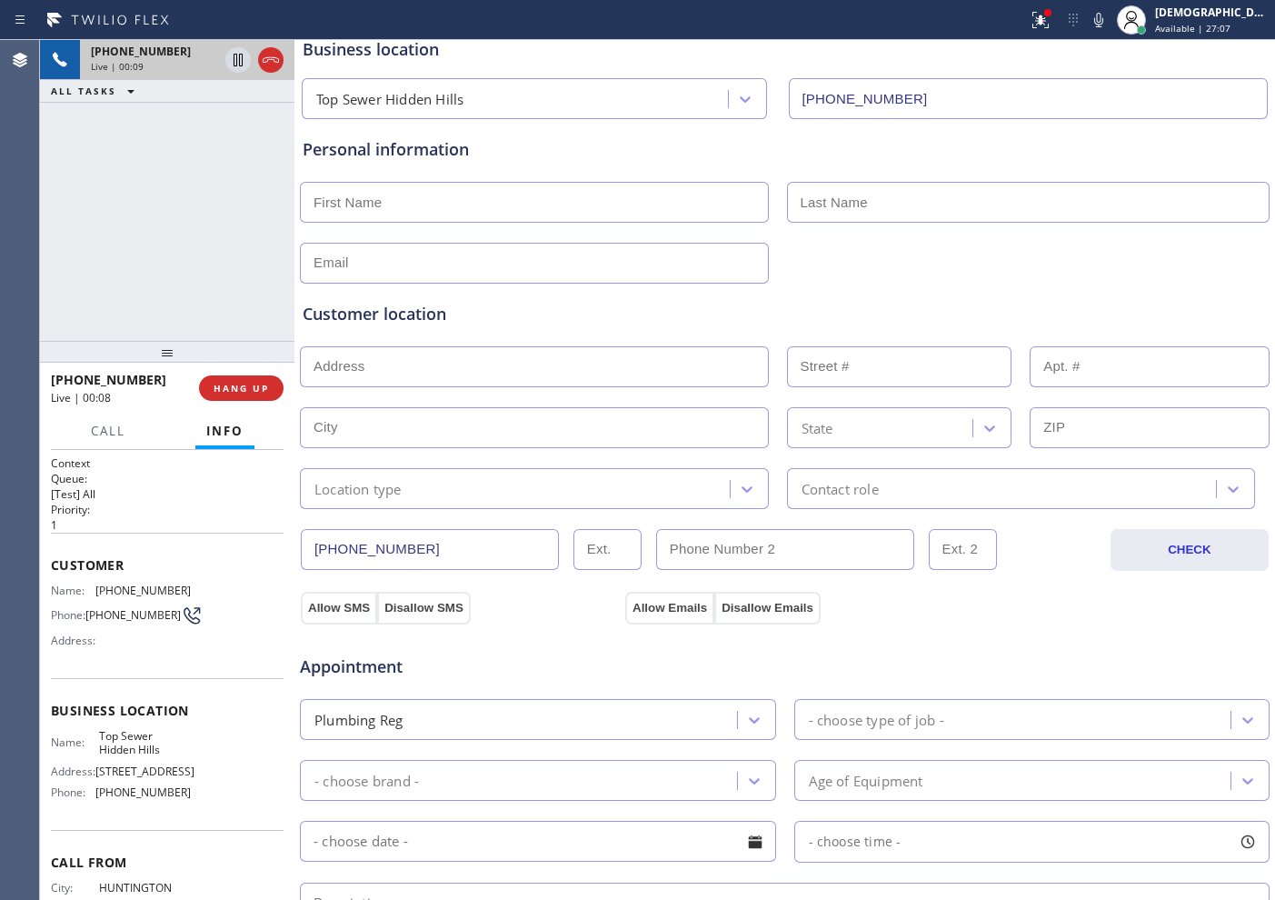
scroll to position [341, 0]
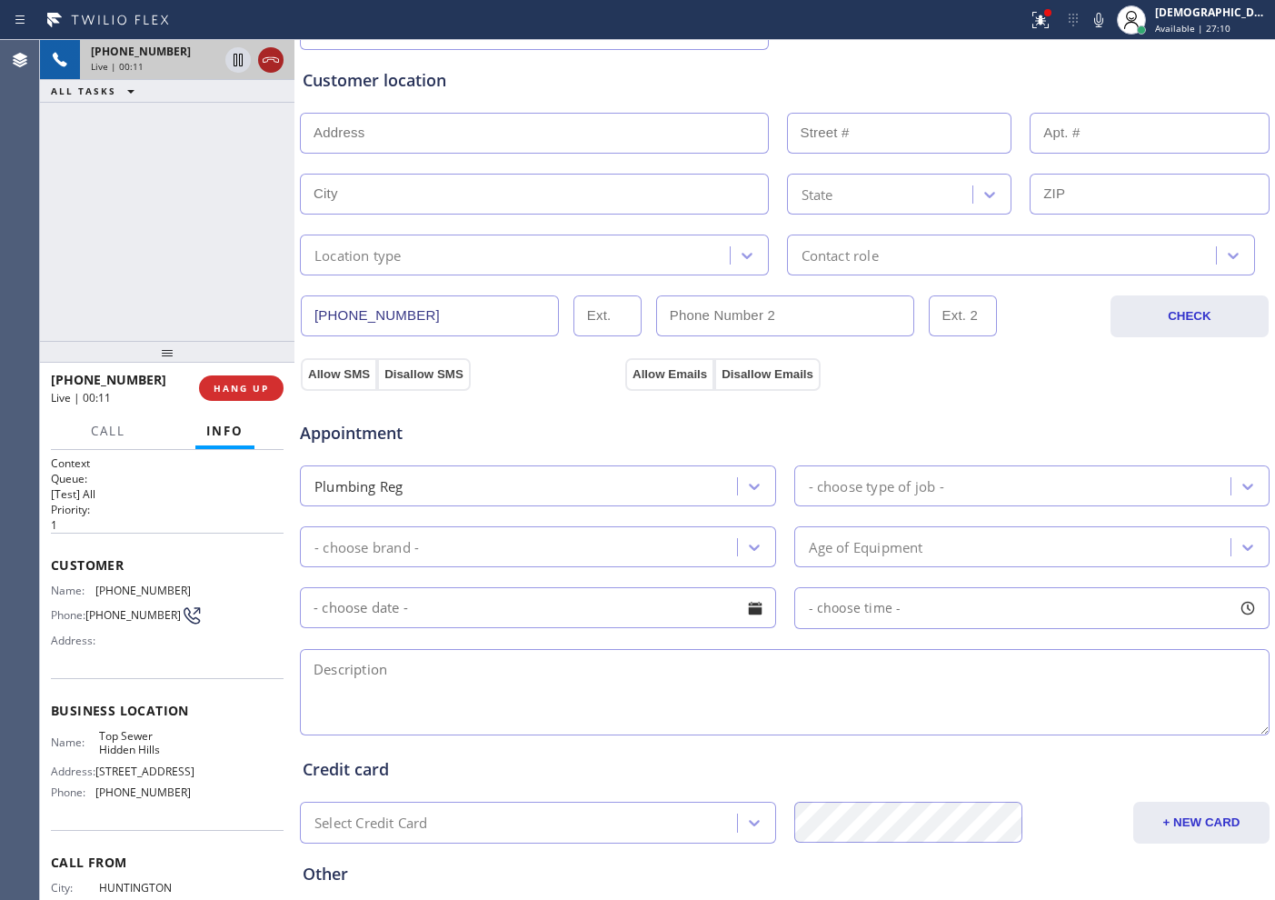
click at [274, 63] on icon at bounding box center [271, 60] width 22 height 22
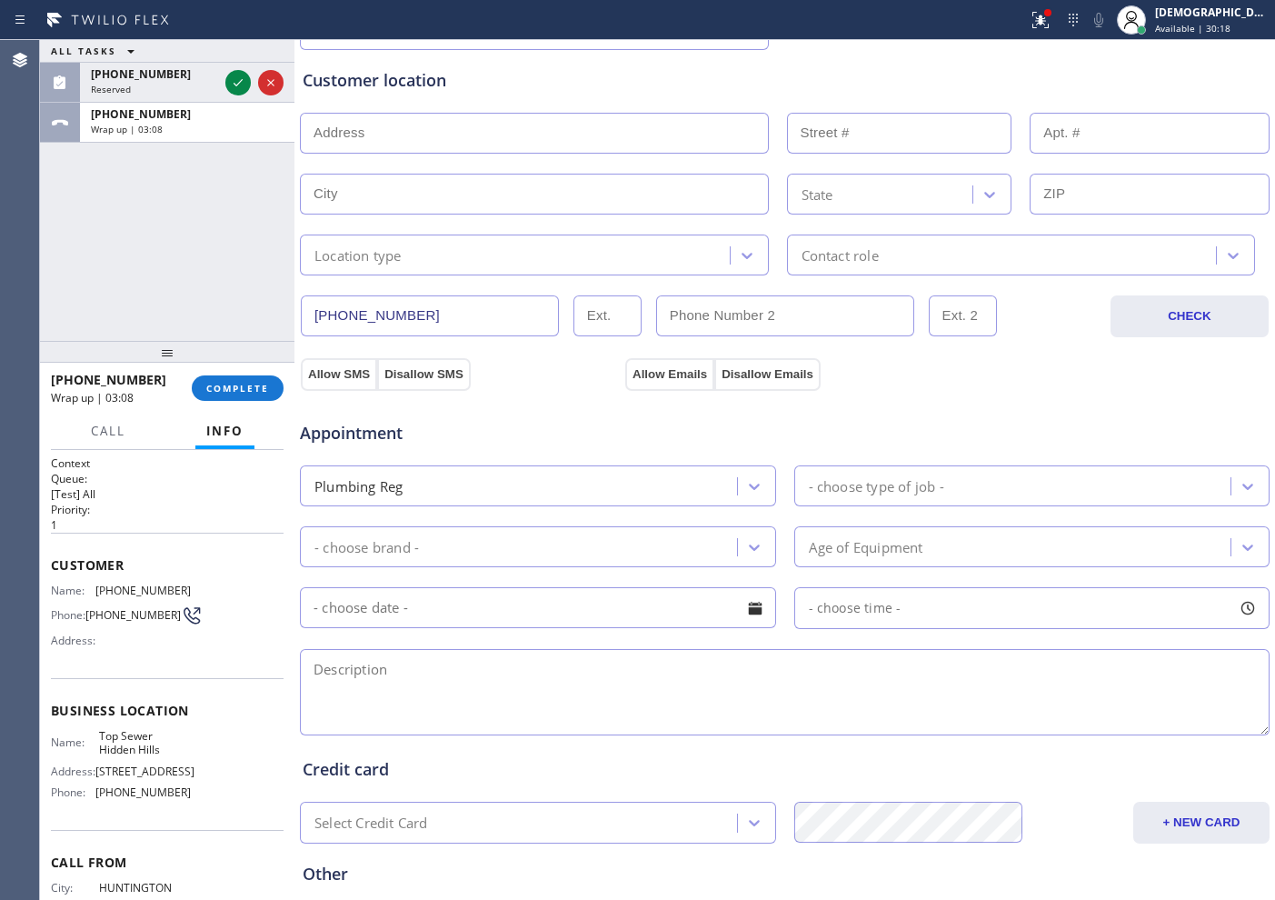
click at [109, 274] on div "ALL TASKS ALL TASKS ACTIVE TASKS TASKS IN WRAP UP [PHONE_NUMBER] Reserved [PHON…" at bounding box center [167, 190] width 254 height 301
click at [255, 386] on span "COMPLETE" at bounding box center [237, 388] width 63 height 13
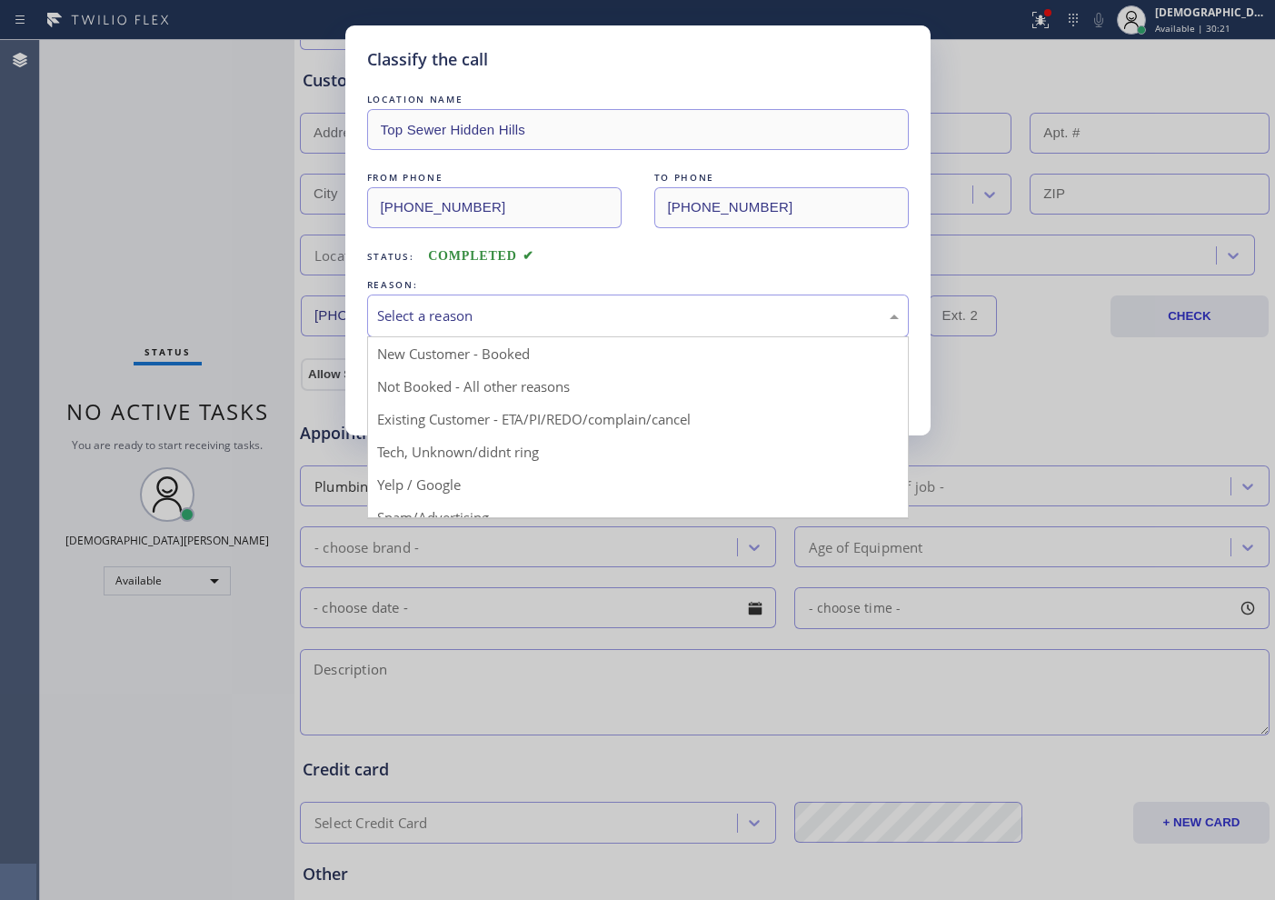
click at [495, 315] on div "Select a reason" at bounding box center [638, 315] width 522 height 21
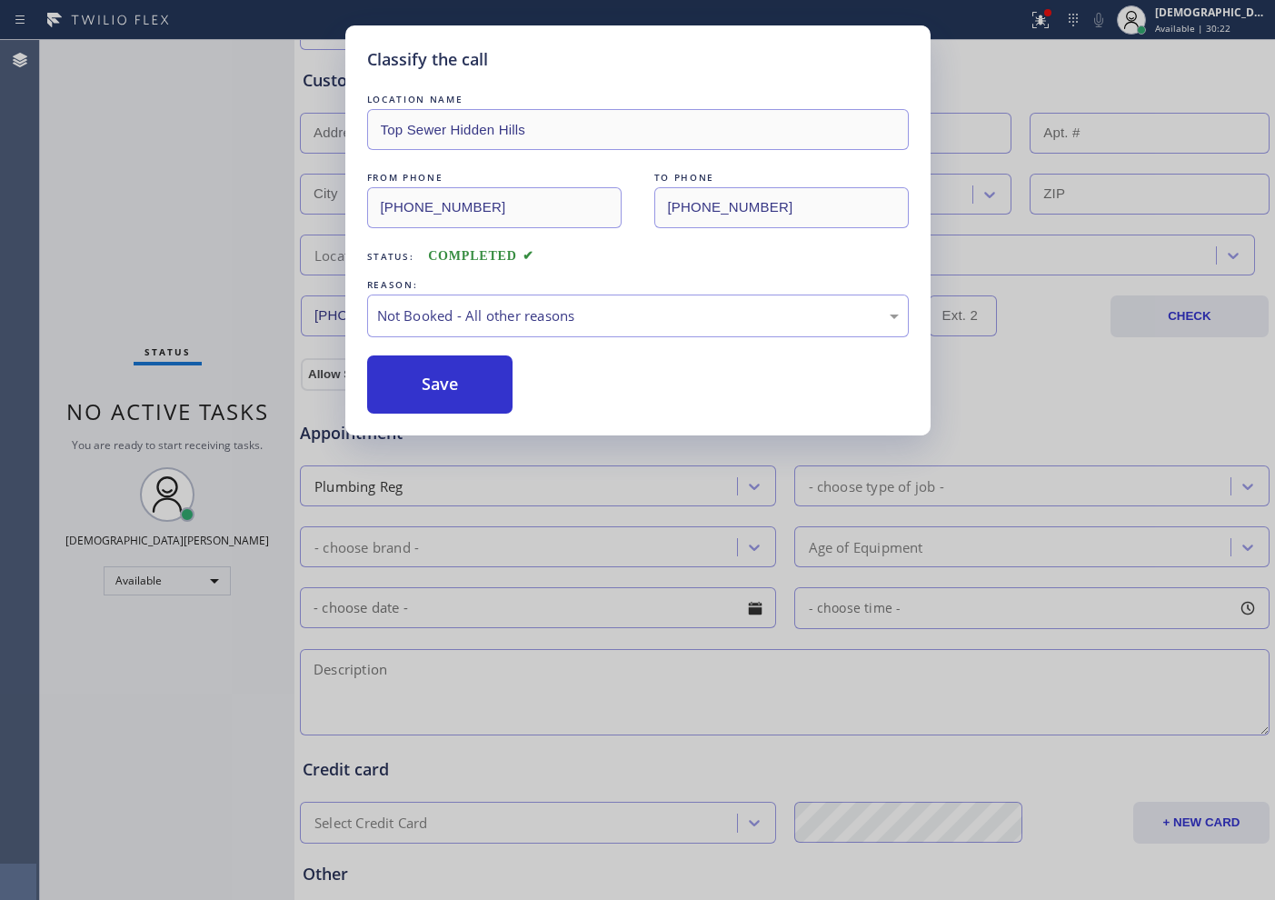
click at [482, 376] on button "Save" at bounding box center [440, 384] width 146 height 58
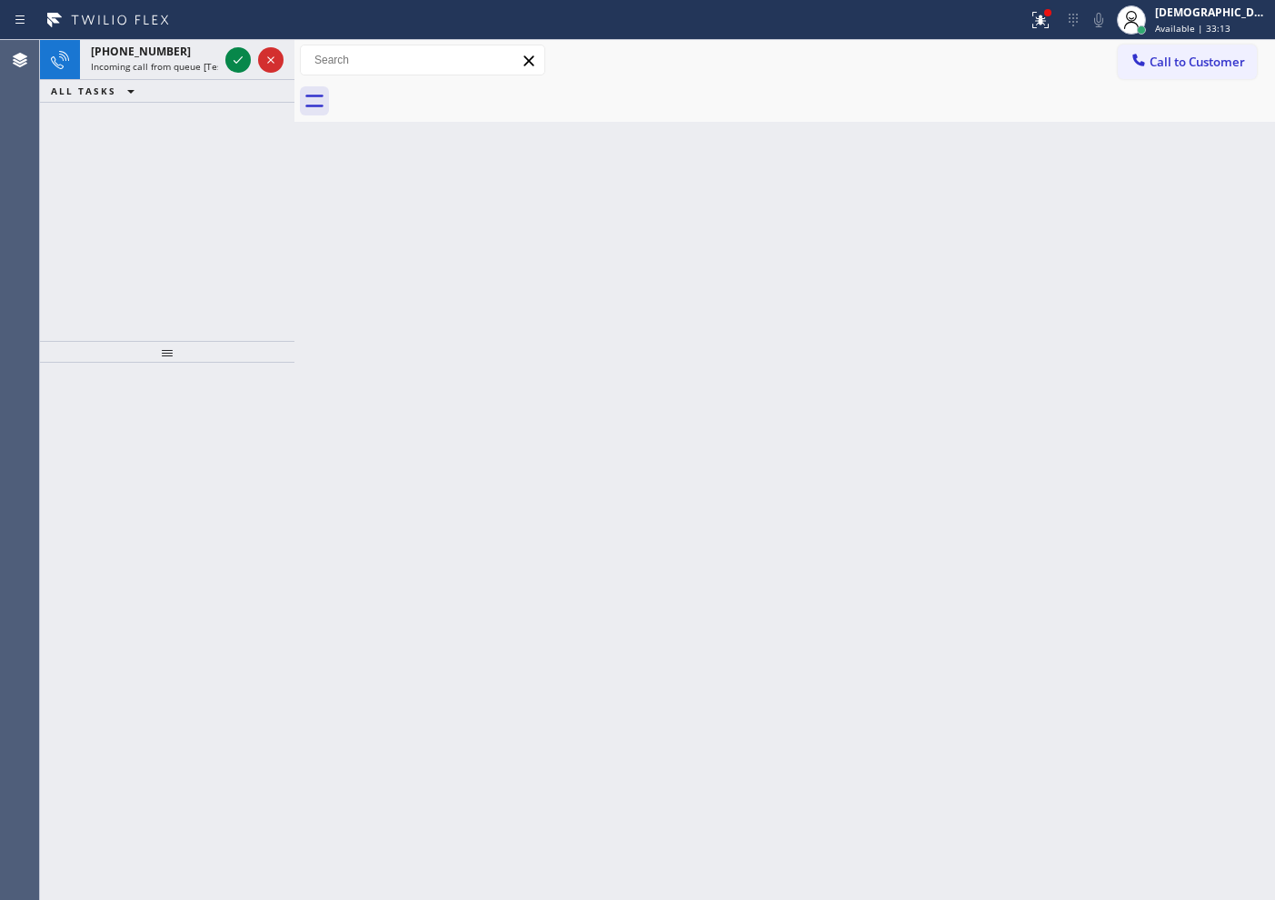
click at [98, 168] on div "[PHONE_NUMBER] Incoming call from queue [Test] All ALL TASKS ALL TASKS ACTIVE T…" at bounding box center [167, 190] width 254 height 301
click at [236, 54] on icon at bounding box center [238, 60] width 22 height 22
click at [115, 153] on div "[PHONE_NUMBER] Incoming call from queue [Test] All ALL TASKS ALL TASKS ACTIVE T…" at bounding box center [167, 190] width 254 height 301
click at [133, 259] on div "[PHONE_NUMBER] Incoming call from queue [Test] All ALL TASKS ALL TASKS ACTIVE T…" at bounding box center [167, 190] width 254 height 301
click at [237, 59] on icon at bounding box center [238, 60] width 22 height 22
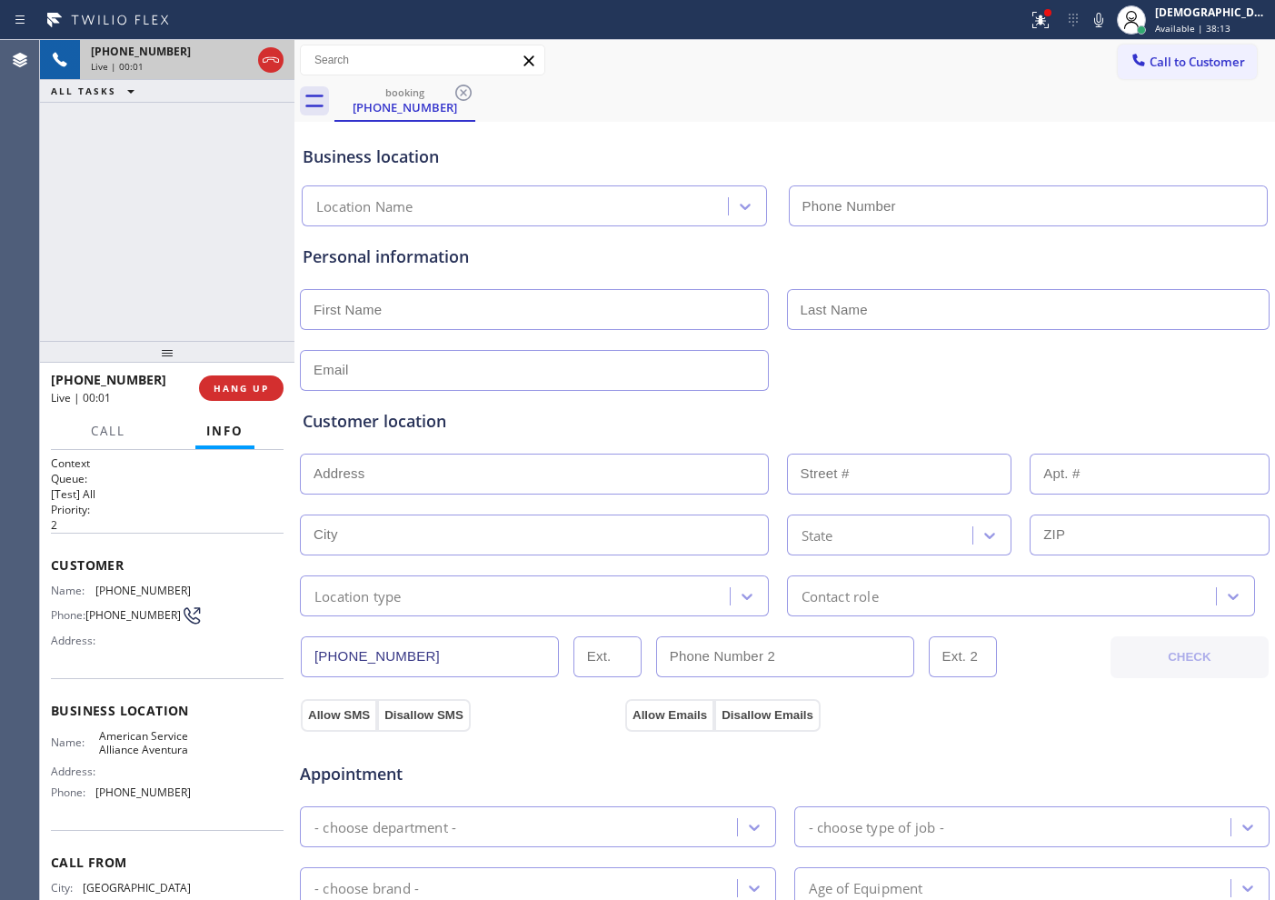
type input "[PHONE_NUMBER]"
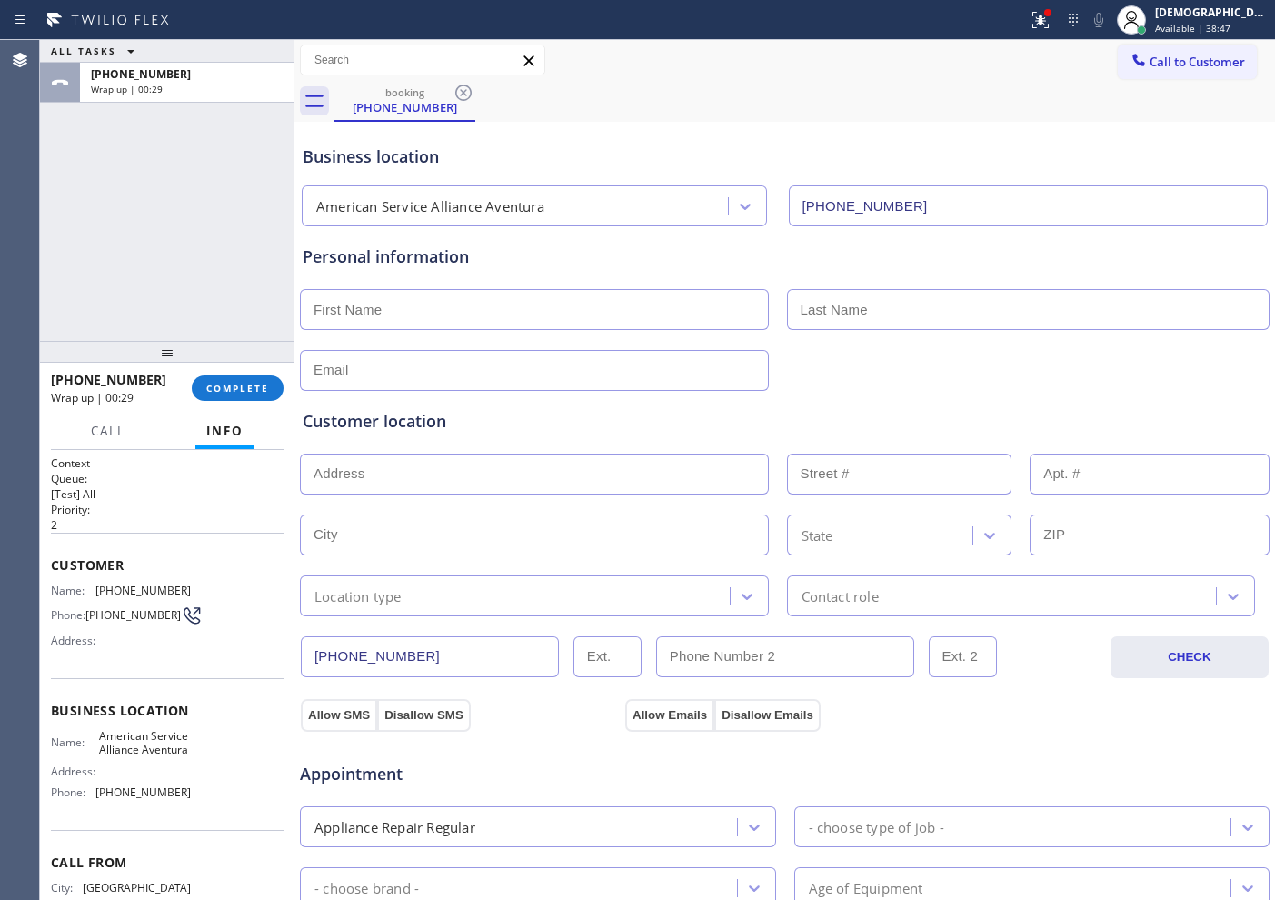
click at [86, 224] on div "ALL TASKS ALL TASKS ACTIVE TASKS TASKS IN WRAP UP [PHONE_NUMBER] Wrap up | 00:29" at bounding box center [167, 190] width 254 height 301
click at [261, 392] on span "COMPLETE" at bounding box center [237, 388] width 63 height 13
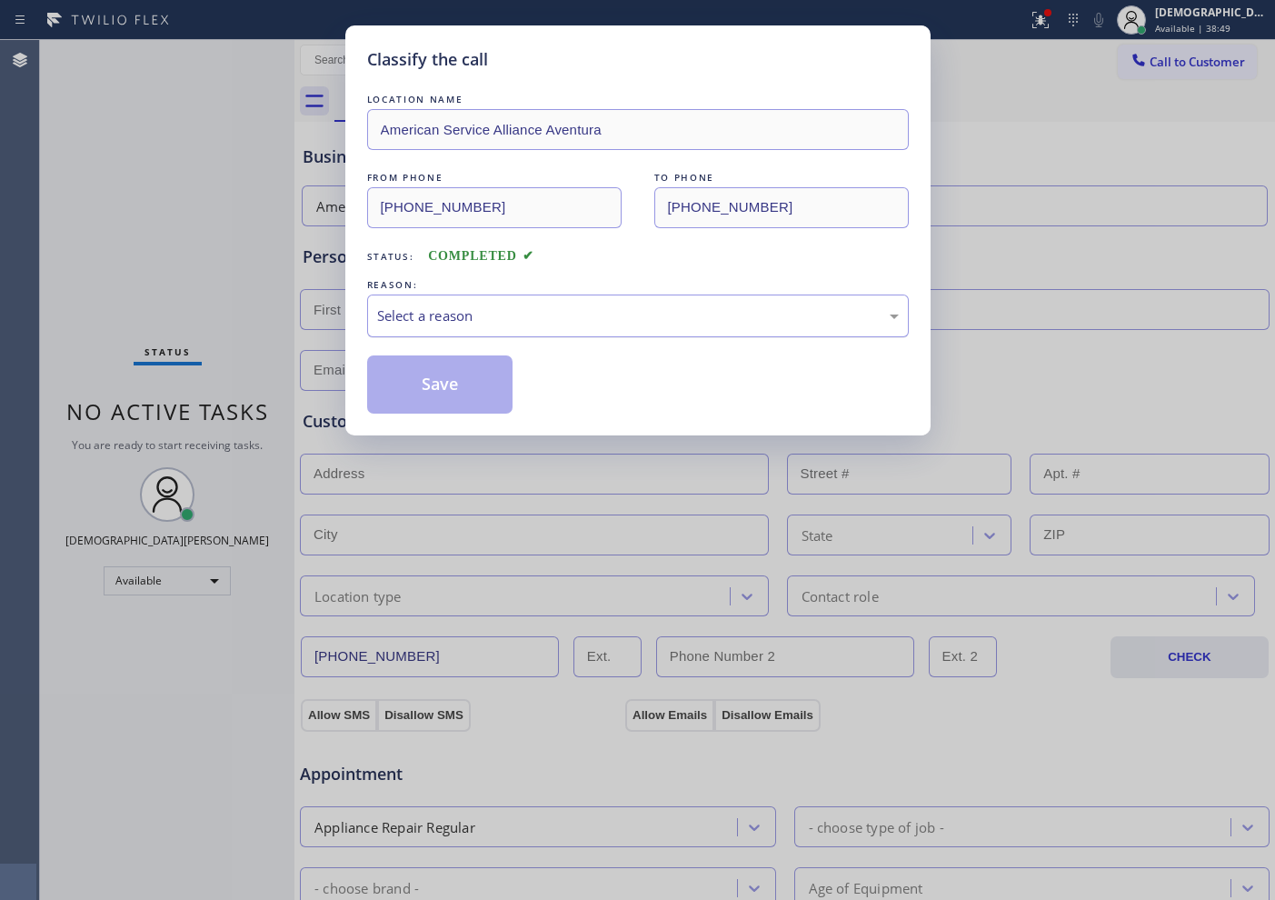
click at [496, 320] on div "Select a reason" at bounding box center [638, 315] width 522 height 21
click at [470, 383] on button "Save" at bounding box center [440, 384] width 146 height 58
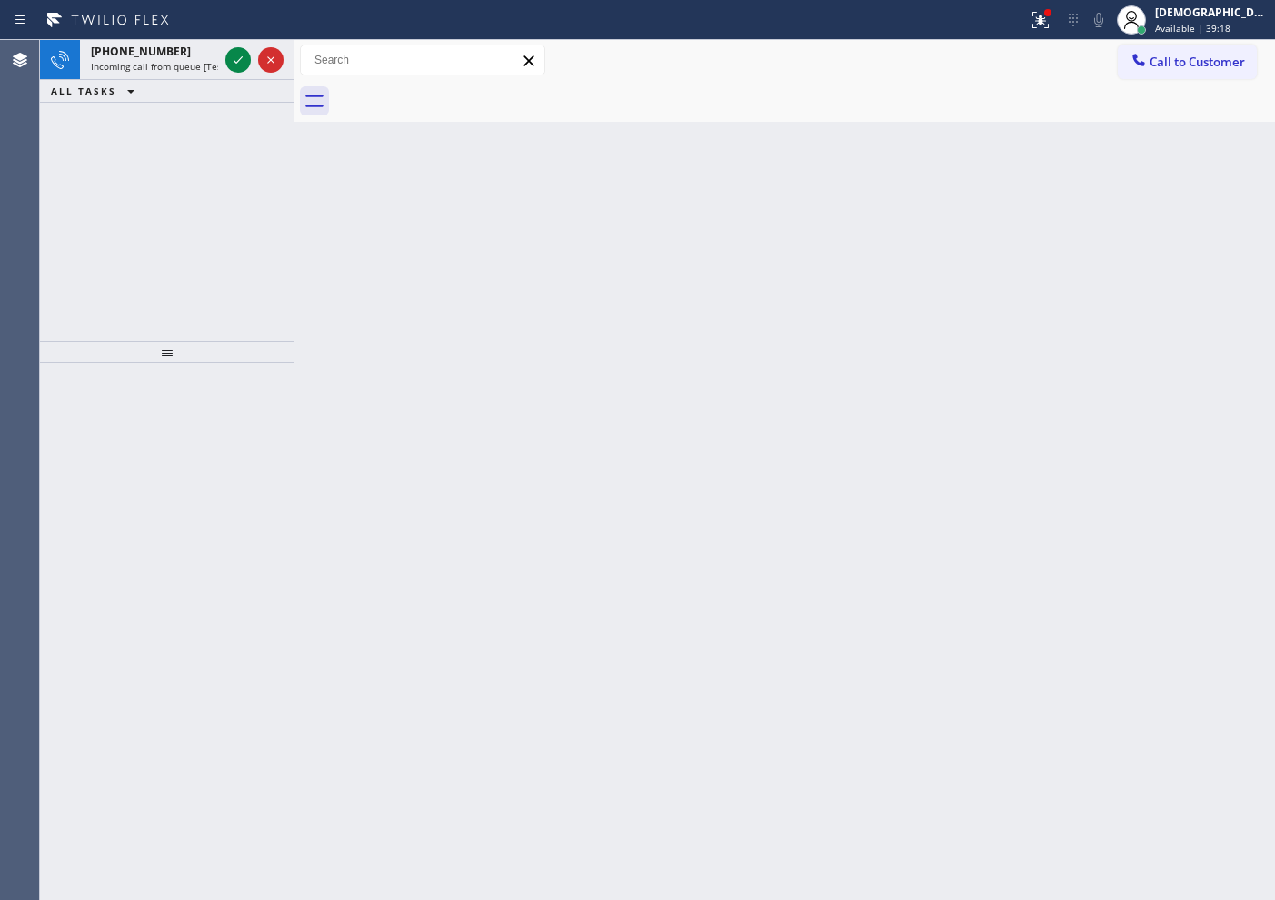
click at [128, 238] on div "[PHONE_NUMBER] Incoming call from queue [Test] All ALL TASKS ALL TASKS ACTIVE T…" at bounding box center [167, 190] width 254 height 301
click at [234, 58] on icon at bounding box center [238, 60] width 22 height 22
click at [230, 56] on icon at bounding box center [238, 60] width 22 height 22
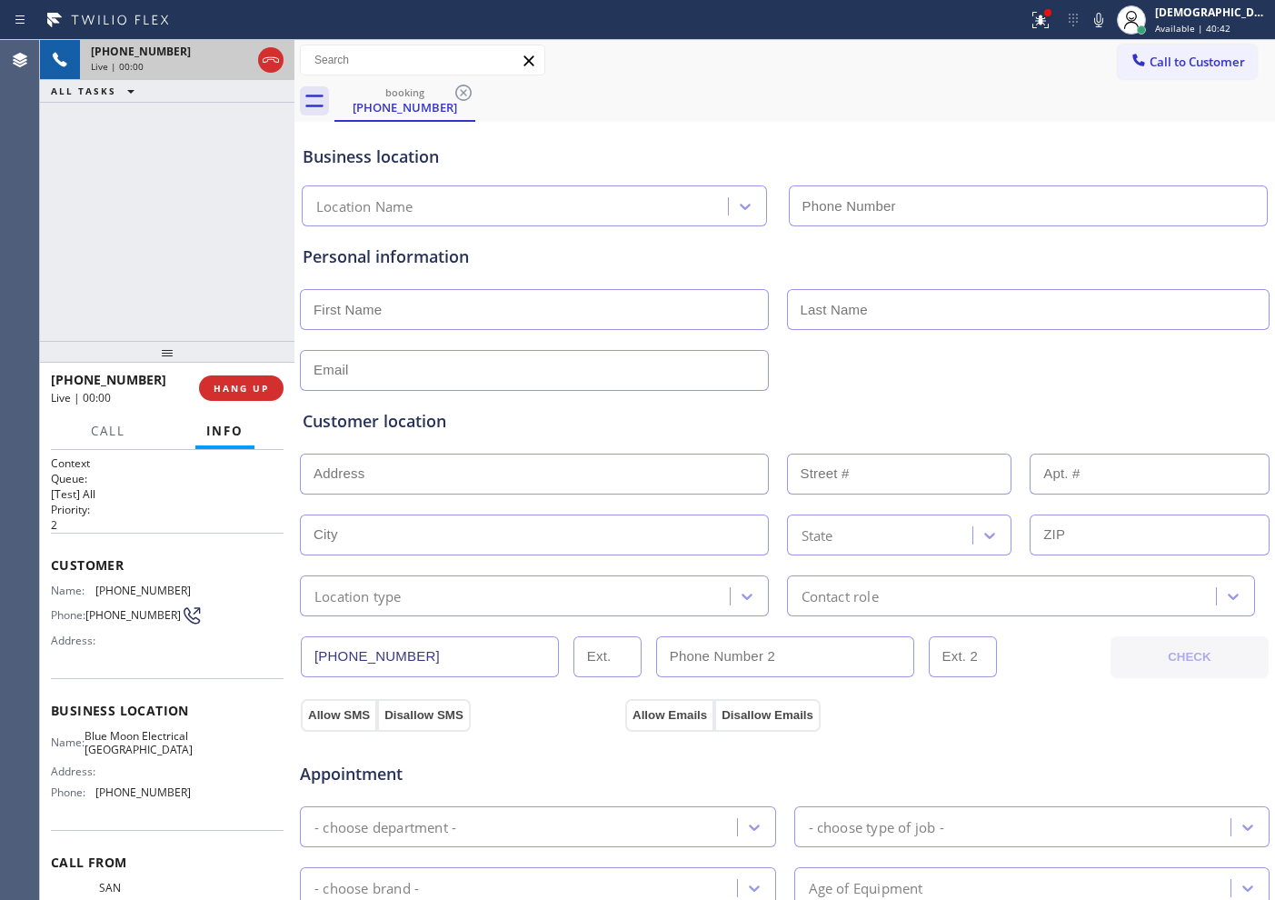
type input "[PHONE_NUMBER]"
click at [272, 52] on icon at bounding box center [271, 60] width 22 height 22
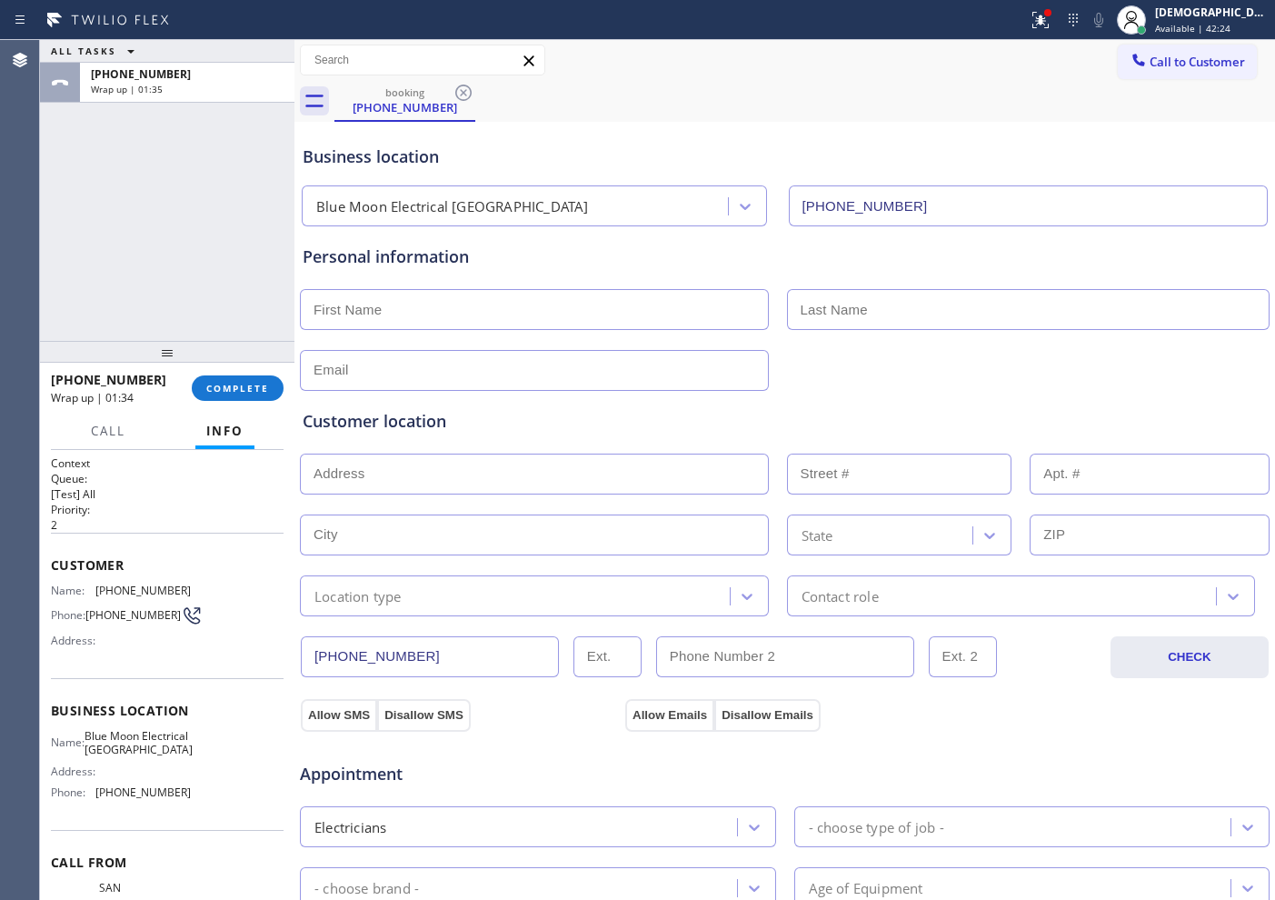
click at [118, 285] on div "ALL TASKS ALL TASKS ACTIVE TASKS TASKS IN WRAP UP [PHONE_NUMBER] Wrap up | 01:35" at bounding box center [167, 190] width 254 height 301
click at [264, 394] on button "COMPLETE" at bounding box center [238, 387] width 92 height 25
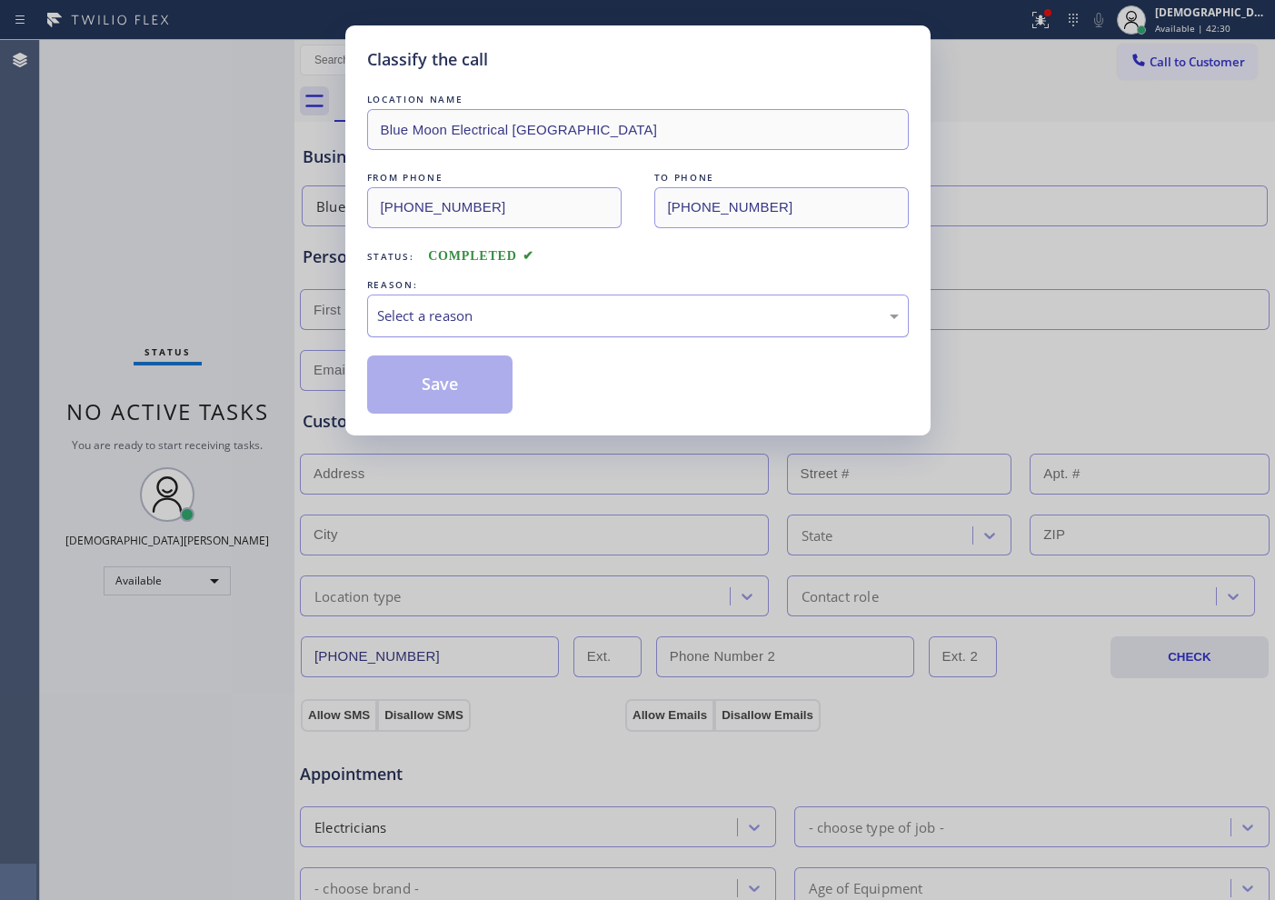
click at [426, 323] on div "Select a reason" at bounding box center [638, 315] width 522 height 21
click at [424, 387] on button "Save" at bounding box center [440, 384] width 146 height 58
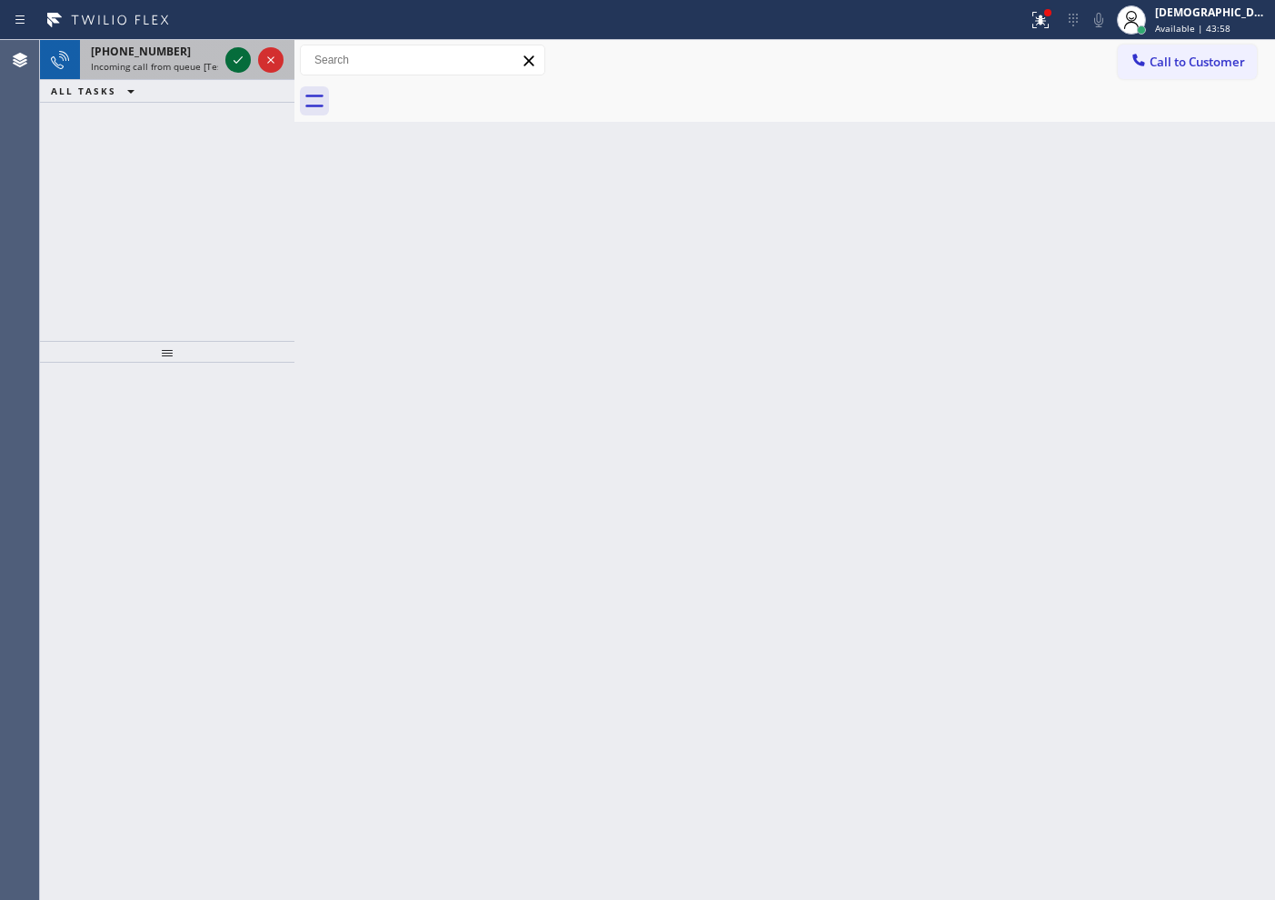
click at [237, 57] on icon at bounding box center [238, 60] width 22 height 22
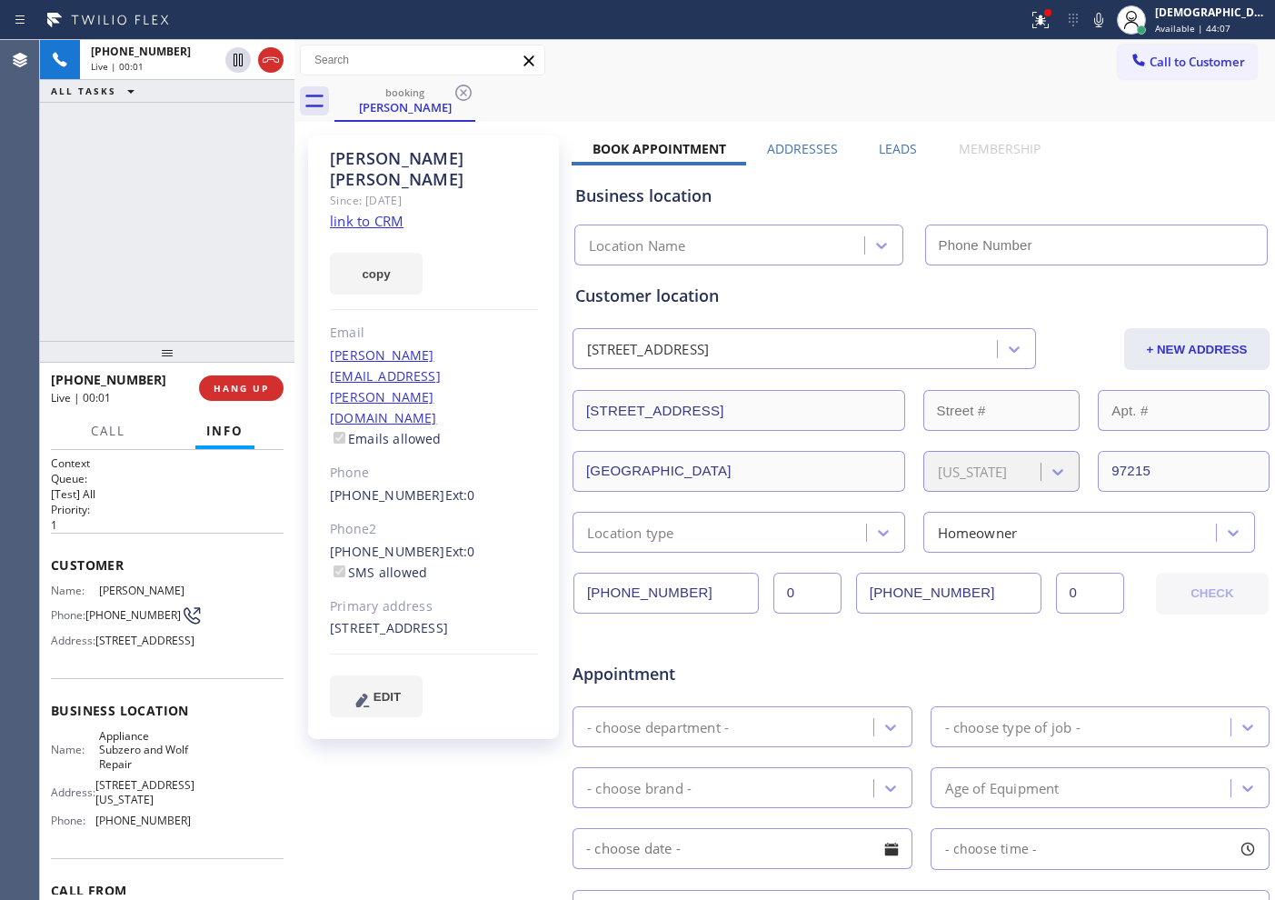
type input "[PHONE_NUMBER]"
click at [394, 212] on link "link to CRM" at bounding box center [367, 221] width 74 height 18
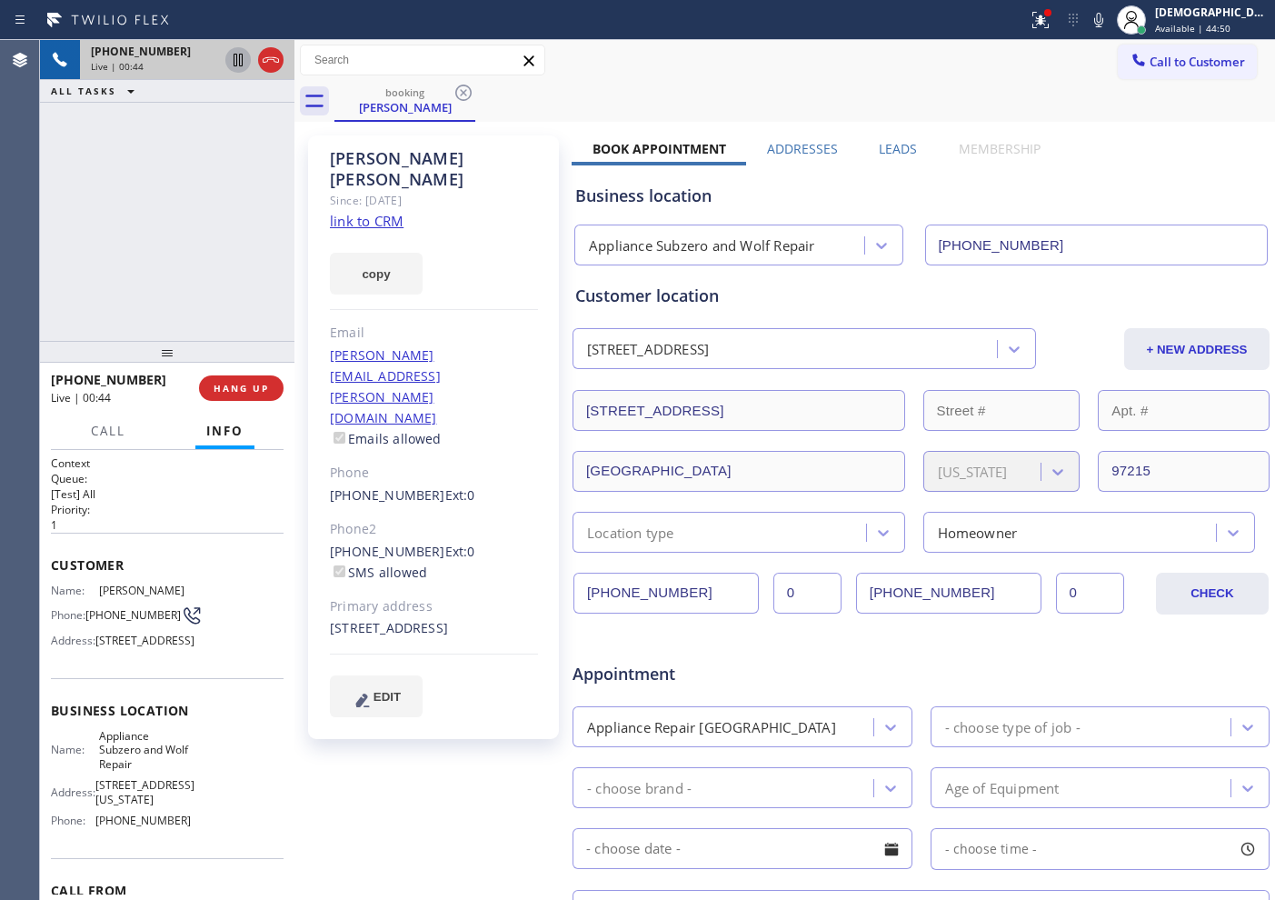
click at [236, 62] on icon at bounding box center [238, 60] width 9 height 13
click at [234, 60] on icon at bounding box center [238, 60] width 13 height 13
click at [274, 56] on icon at bounding box center [271, 60] width 22 height 22
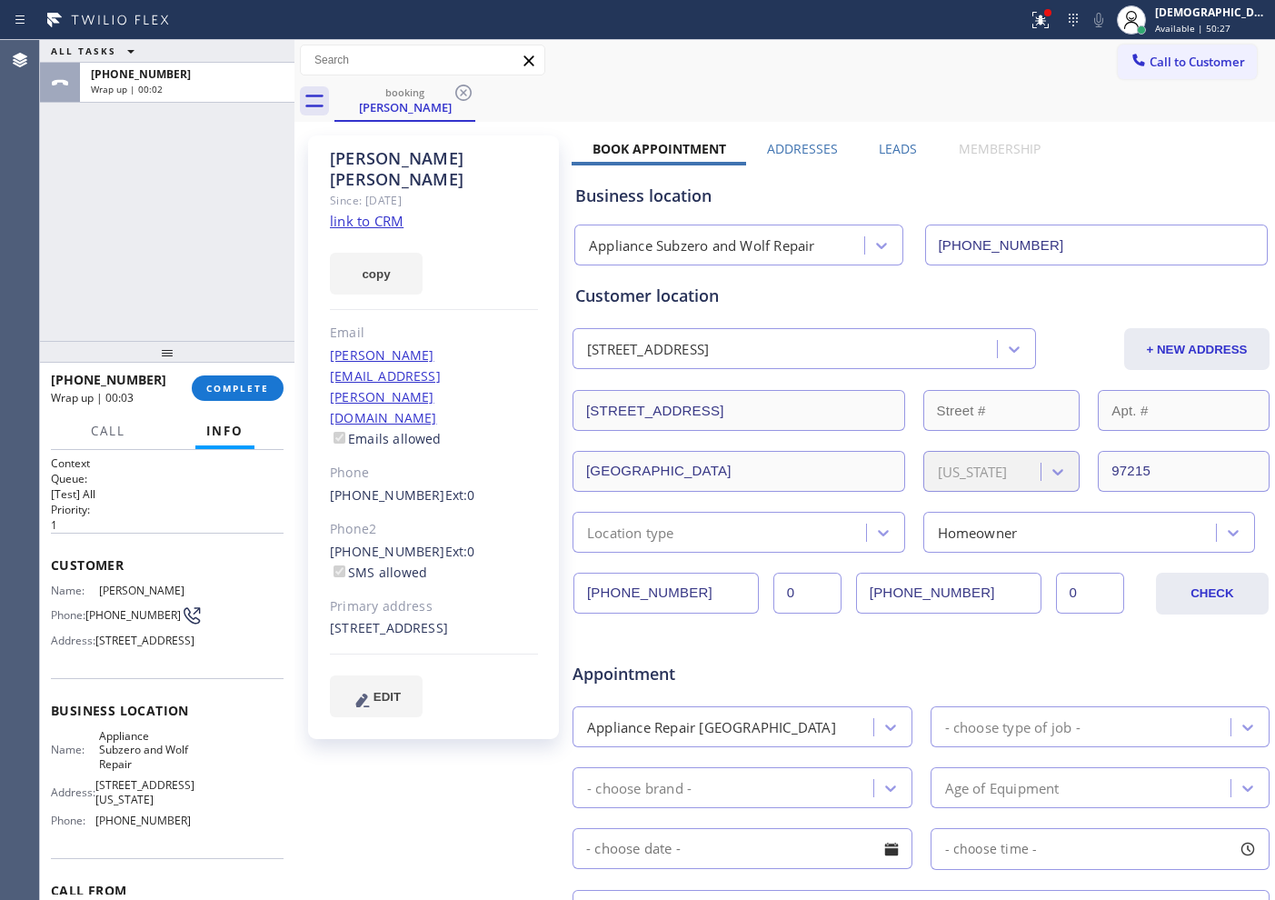
drag, startPoint x: 994, startPoint y: 586, endPoint x: 813, endPoint y: 580, distance: 181.0
click at [813, 580] on div "[PHONE_NUMBER] [PHONE_NUMBER] 0" at bounding box center [863, 593] width 579 height 41
click at [139, 289] on div "ALL TASKS ALL TASKS ACTIVE TASKS TASKS IN WRAP UP [PHONE_NUMBER] Wrap up | 03:41" at bounding box center [167, 190] width 254 height 301
click at [265, 396] on button "COMPLETE" at bounding box center [238, 387] width 92 height 25
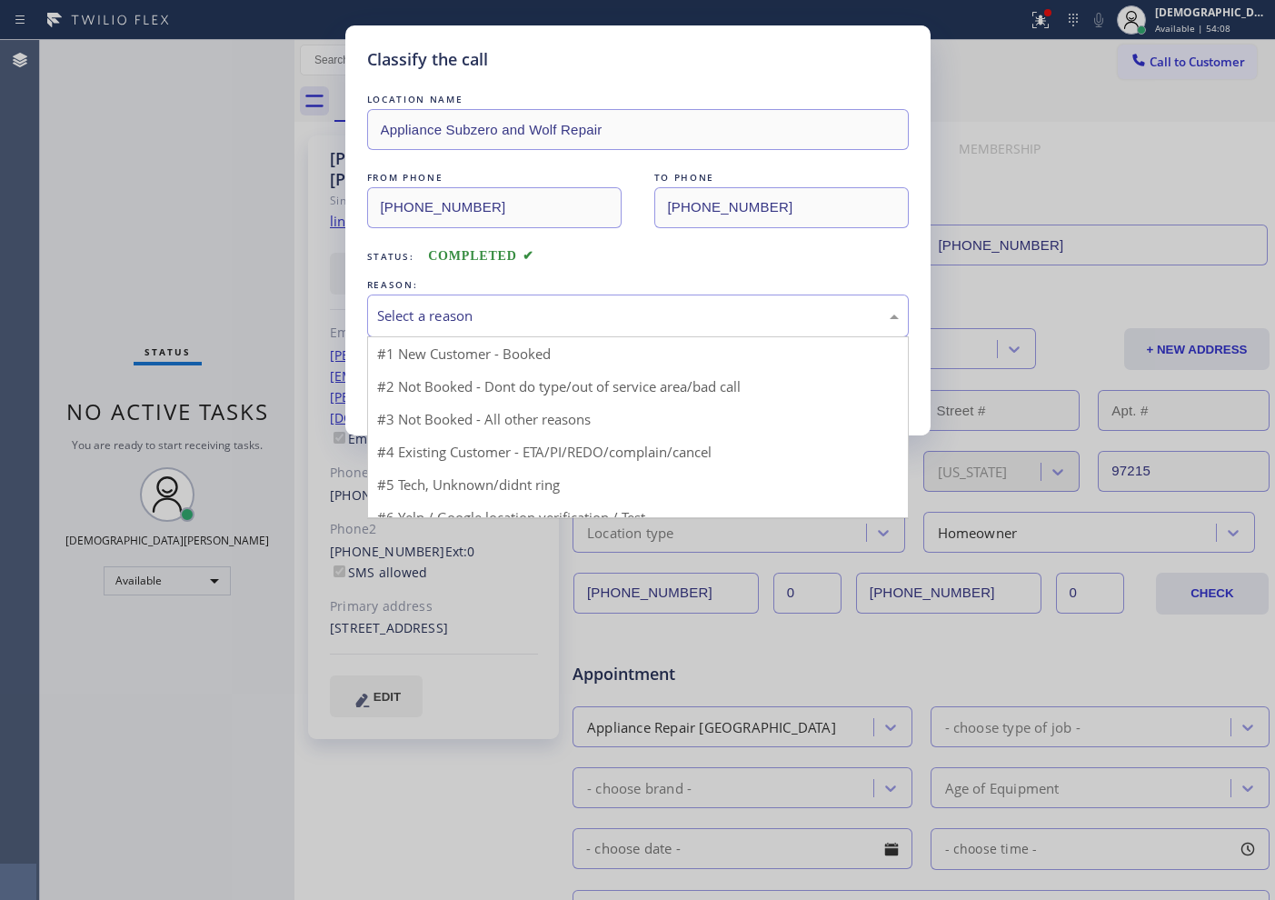
click at [414, 323] on div "Select a reason" at bounding box center [638, 315] width 522 height 21
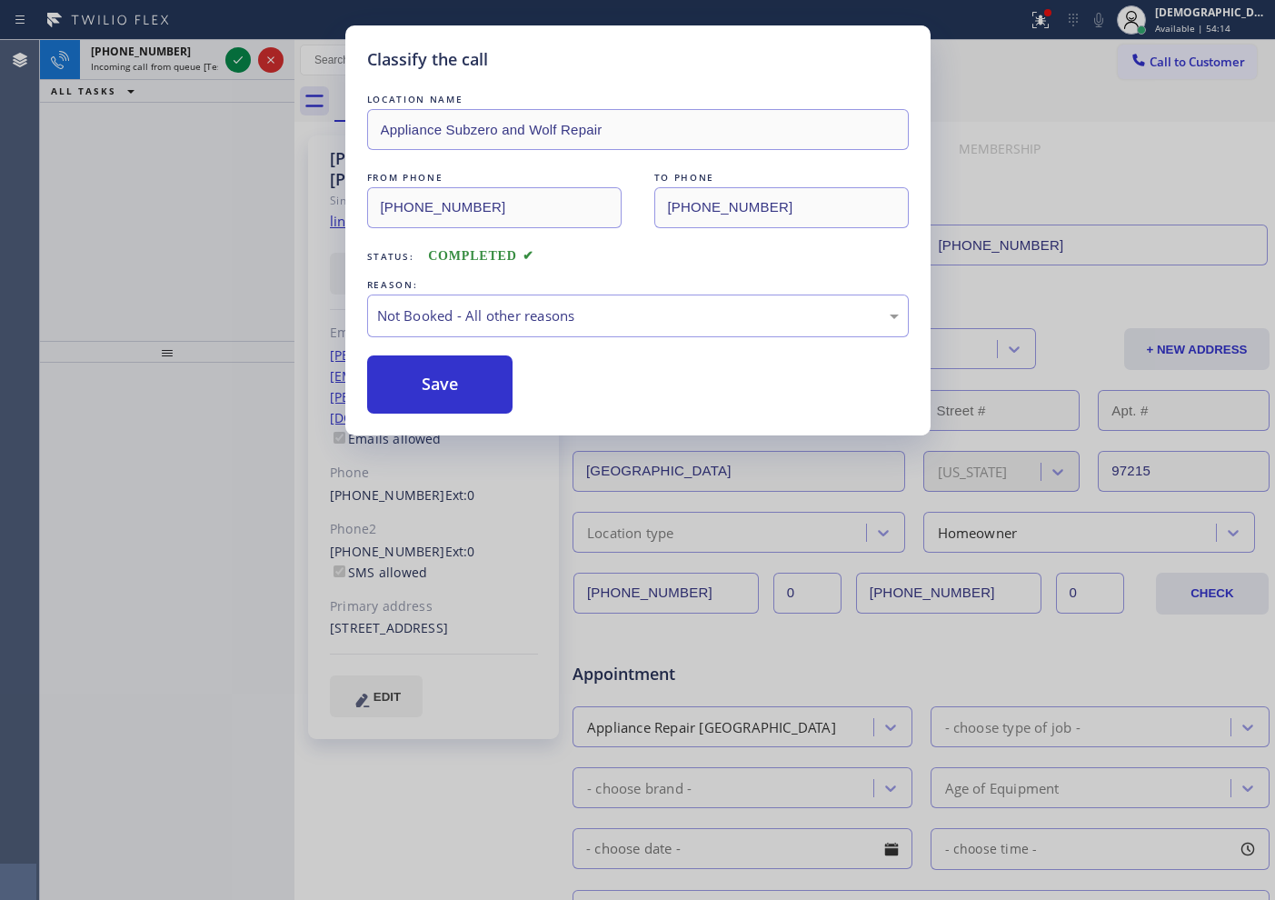
drag, startPoint x: 408, startPoint y: 378, endPoint x: 568, endPoint y: 339, distance: 164.7
click at [568, 339] on div "LOCATION NAME Appliance Subzero and Wolf Repair FROM PHONE [PHONE_NUMBER] TO PH…" at bounding box center [638, 252] width 542 height 324
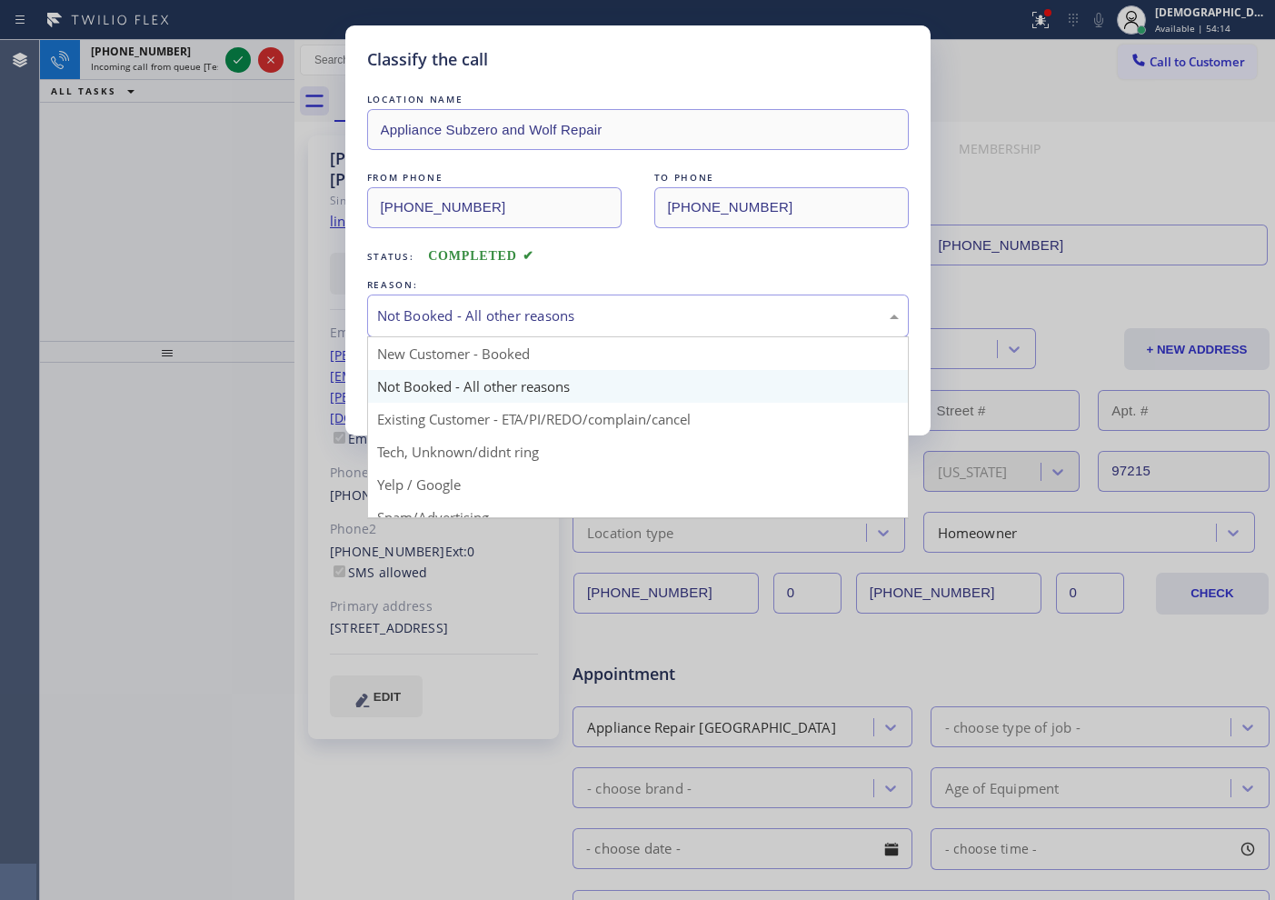
click at [572, 324] on div "Not Booked - All other reasons" at bounding box center [638, 315] width 522 height 21
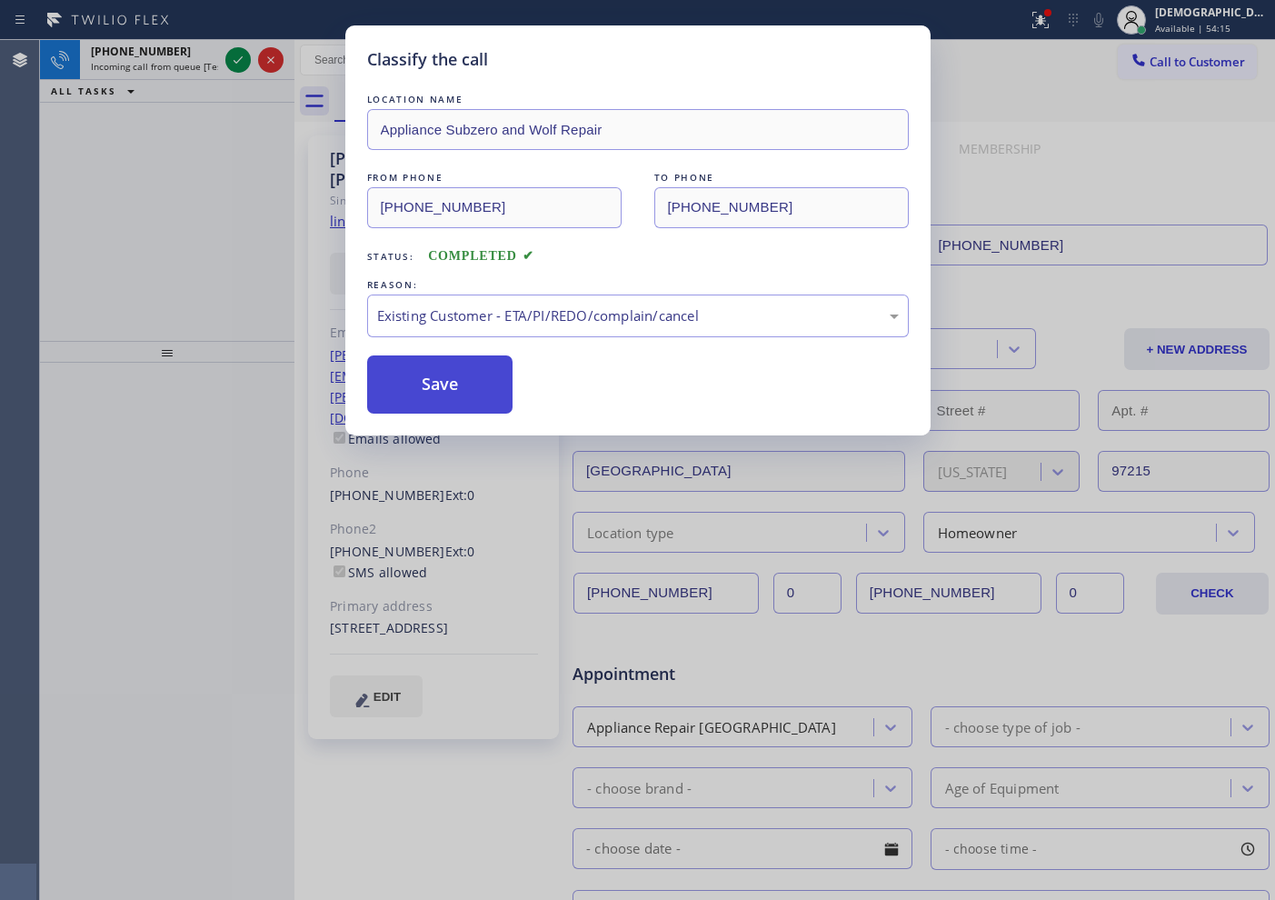
click at [476, 388] on button "Save" at bounding box center [440, 384] width 146 height 58
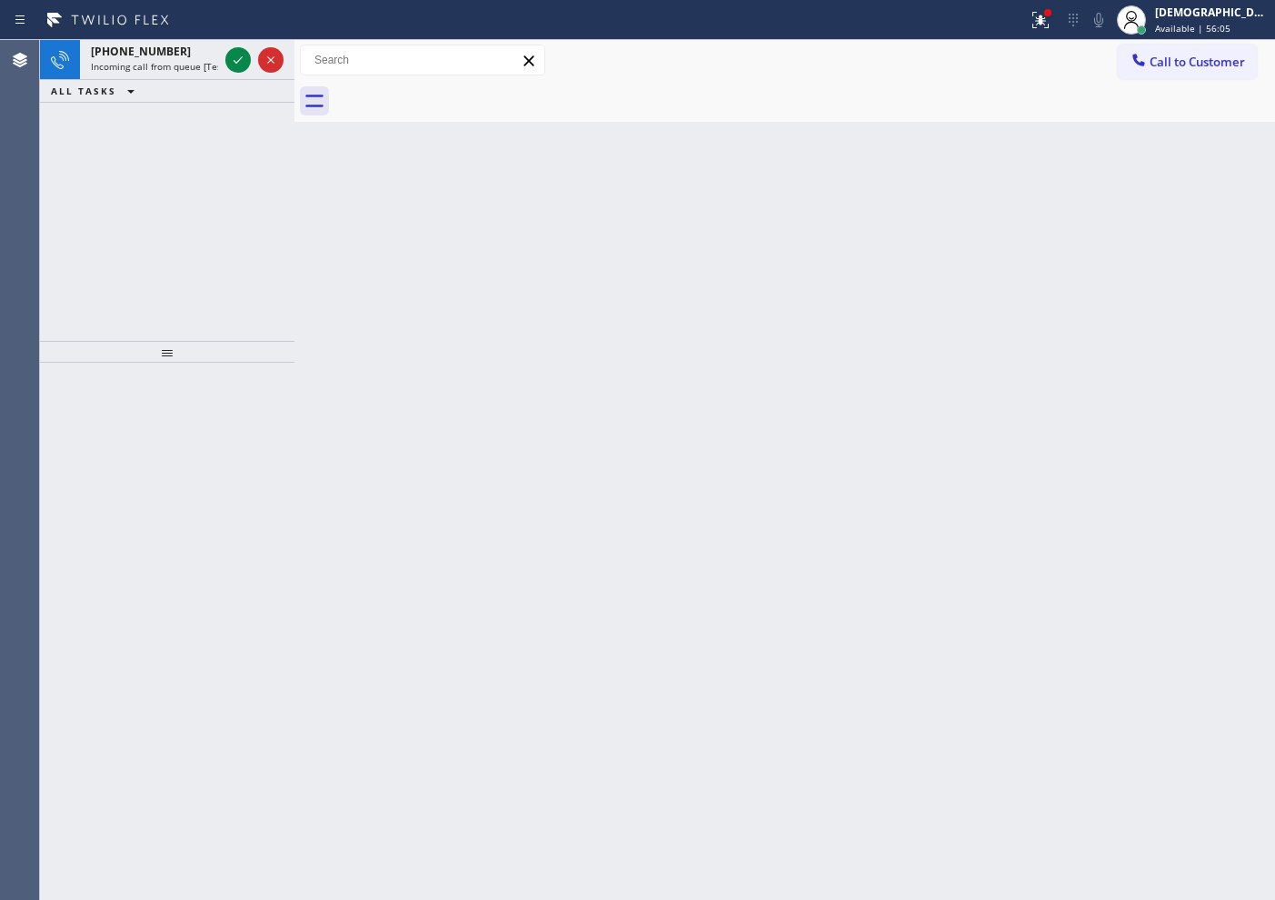
click at [86, 214] on div "[PHONE_NUMBER] Incoming call from queue [Test] All ALL TASKS ALL TASKS ACTIVE T…" at bounding box center [167, 190] width 254 height 301
click at [238, 56] on icon at bounding box center [238, 60] width 22 height 22
click at [87, 181] on div "[PHONE_NUMBER] Incoming call from queue [Test] All ALL TASKS ALL TASKS ACTIVE T…" at bounding box center [167, 190] width 254 height 301
click at [237, 63] on icon at bounding box center [238, 60] width 22 height 22
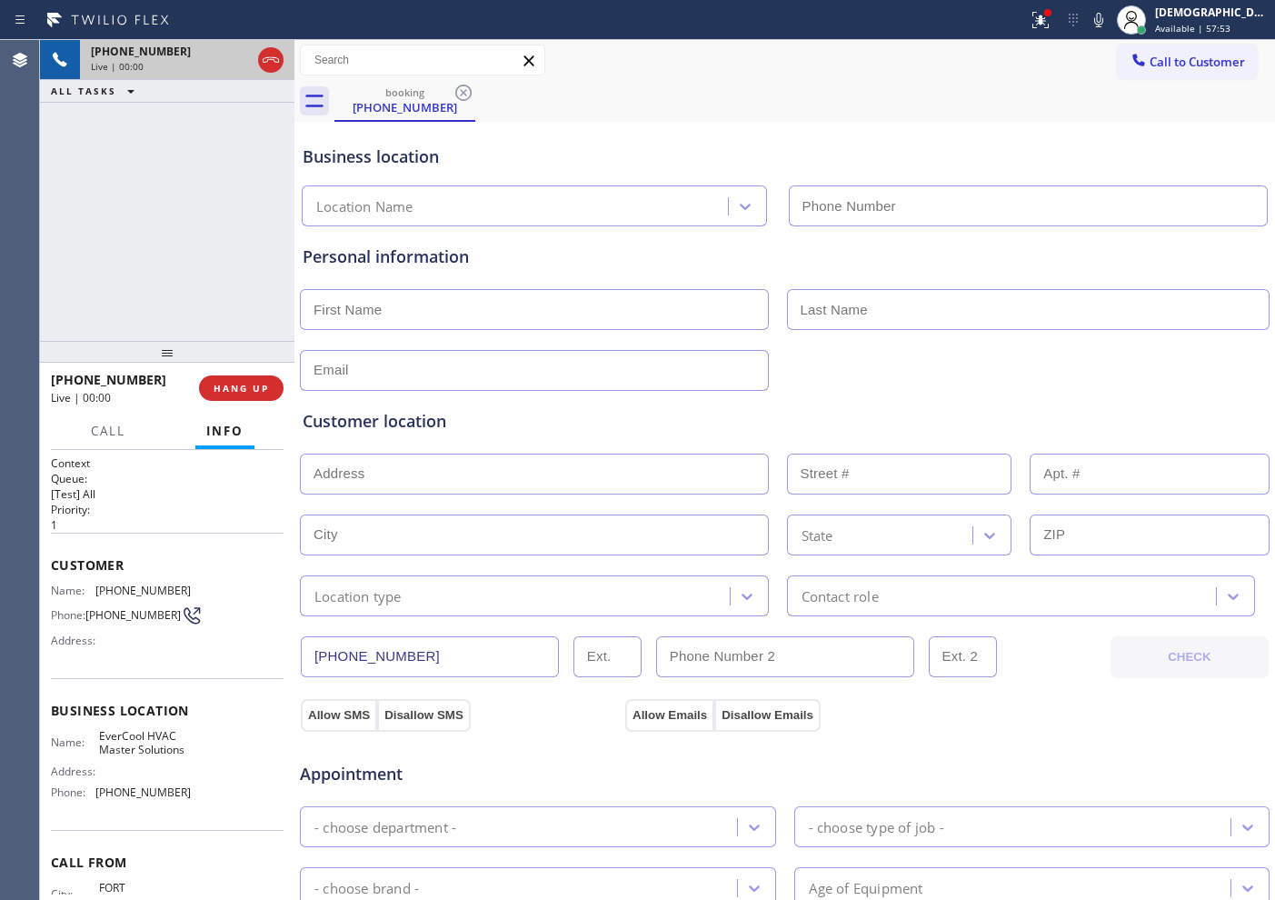
type input "[PHONE_NUMBER]"
click at [274, 56] on icon at bounding box center [271, 60] width 22 height 22
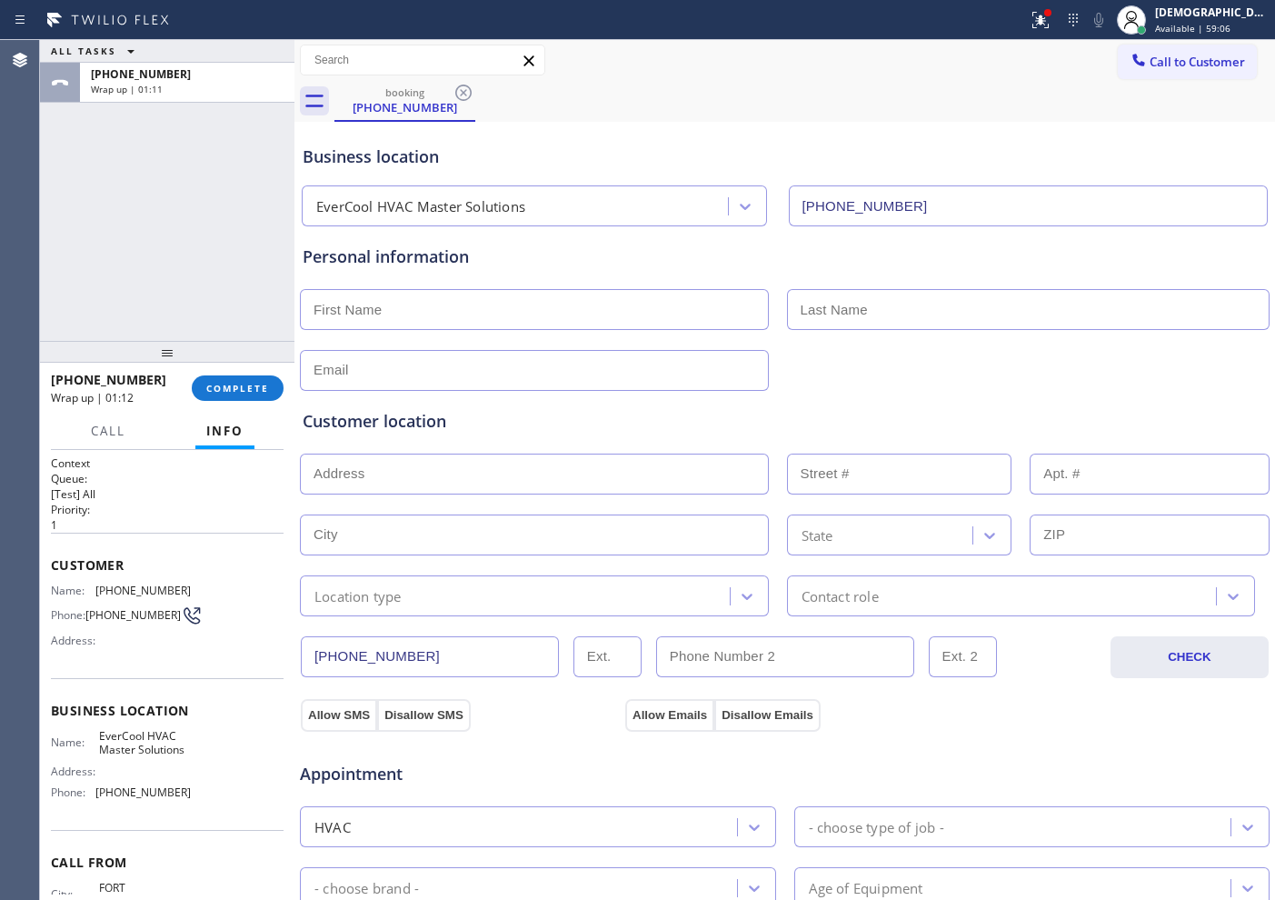
click at [151, 224] on div "ALL TASKS ALL TASKS ACTIVE TASKS TASKS IN WRAP UP [PHONE_NUMBER] Wrap up | 01:11" at bounding box center [167, 190] width 254 height 301
click at [215, 389] on span "COMPLETE" at bounding box center [237, 388] width 63 height 13
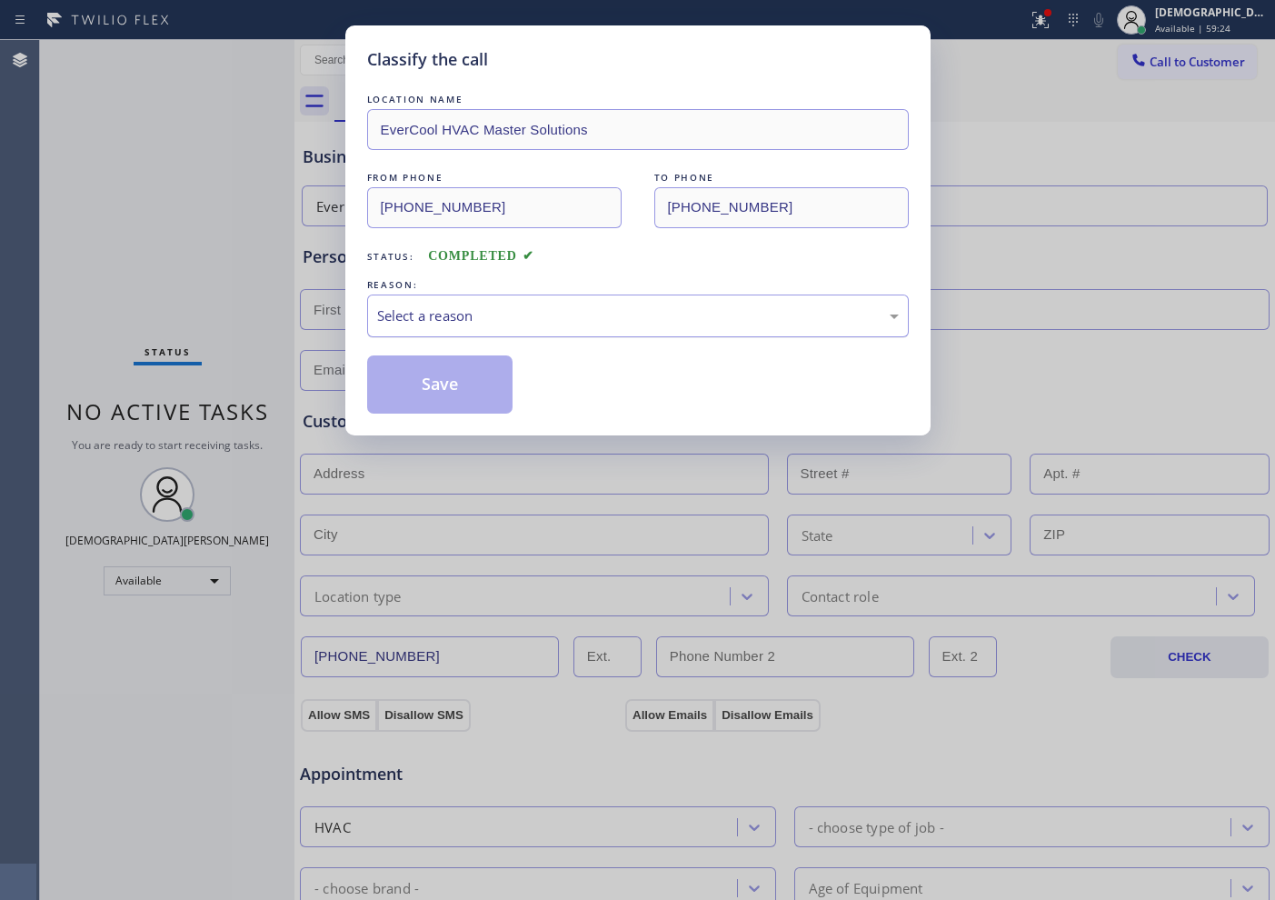
click at [459, 319] on div "Select a reason" at bounding box center [638, 315] width 522 height 21
click at [485, 370] on button "Save" at bounding box center [440, 384] width 146 height 58
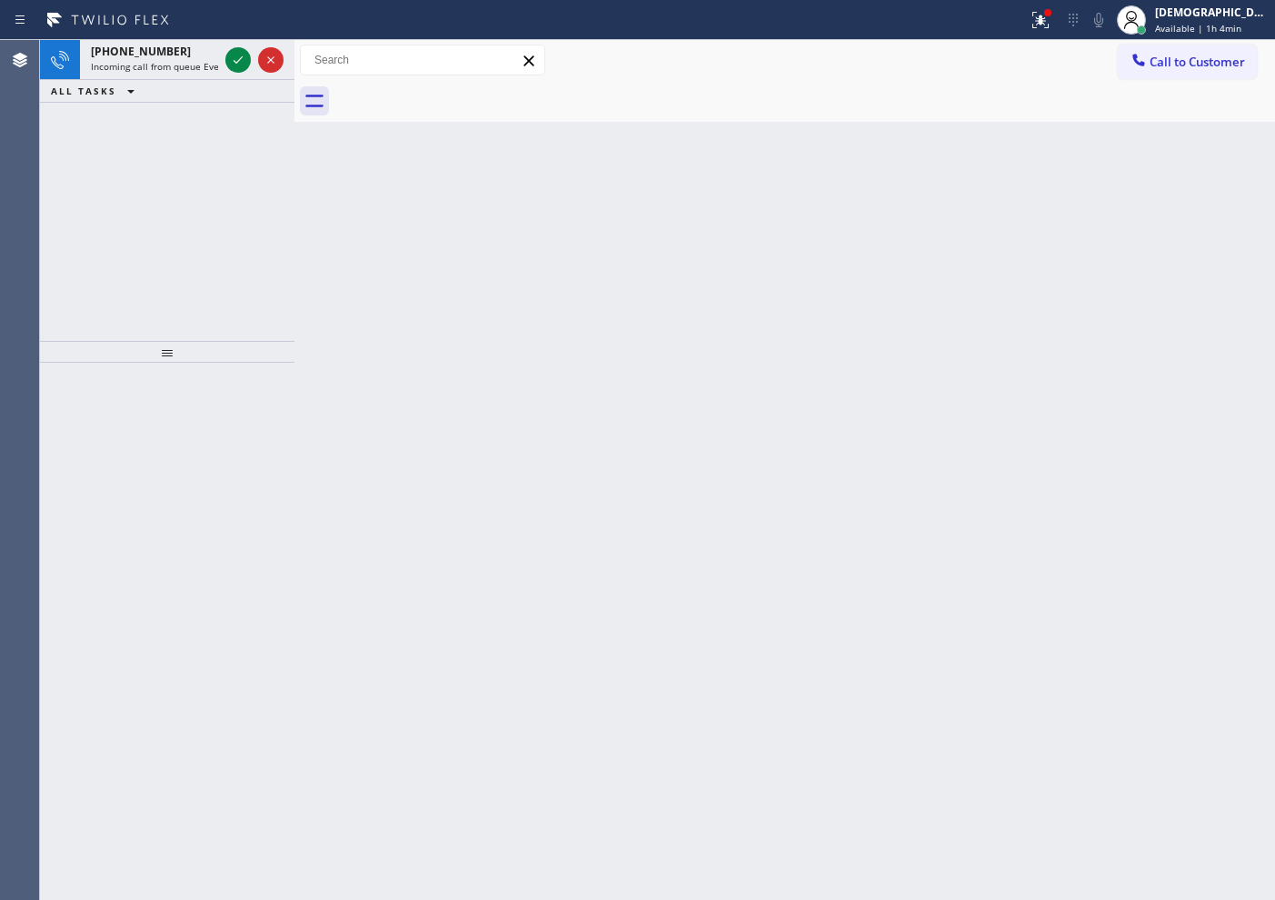
click at [73, 240] on div "[PHONE_NUMBER] Incoming call from queue Everybody ALL TASKS ALL TASKS ACTIVE TA…" at bounding box center [167, 190] width 254 height 301
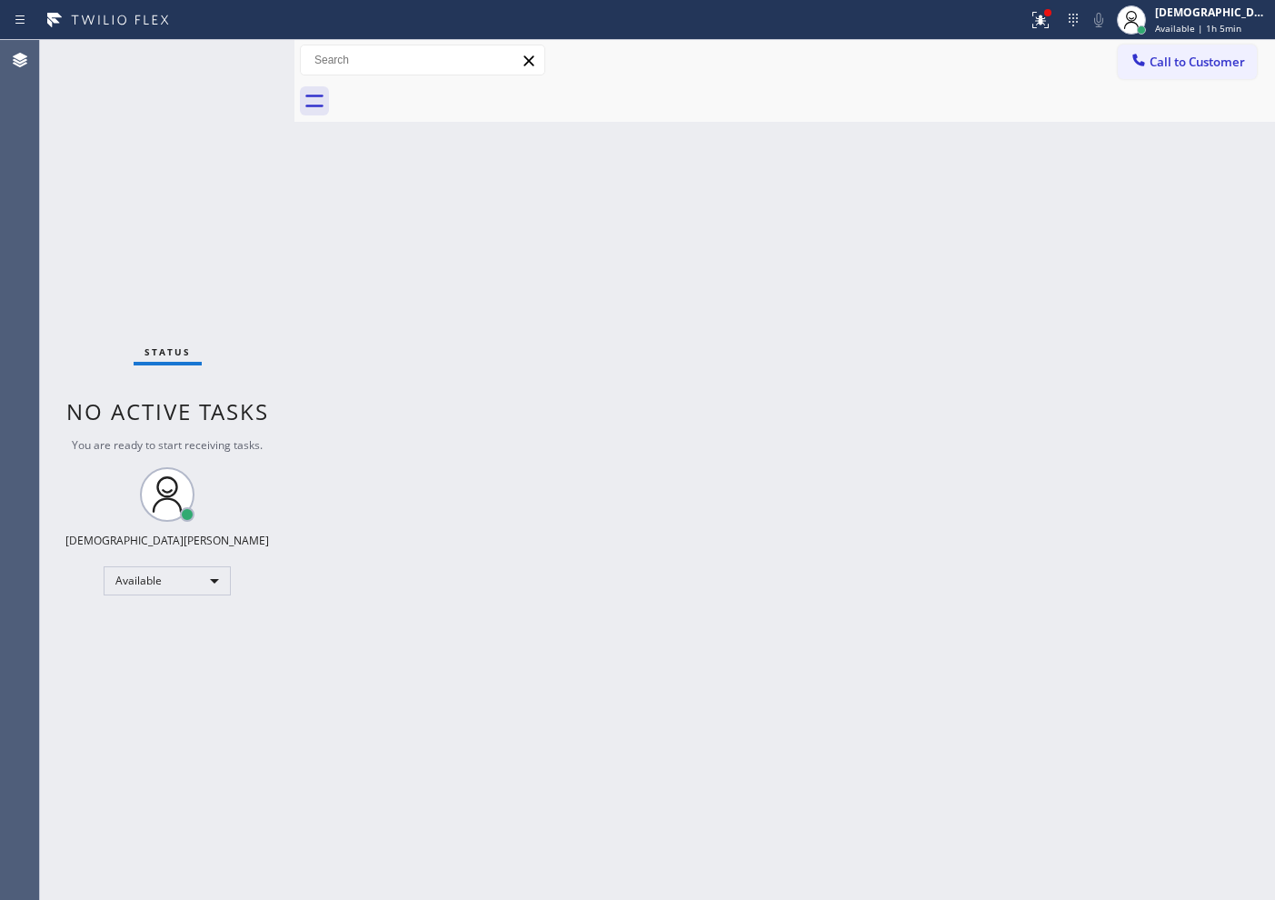
click at [104, 181] on div "Status No active tasks You are ready to start receiving tasks. Christian Cinco …" at bounding box center [167, 470] width 254 height 860
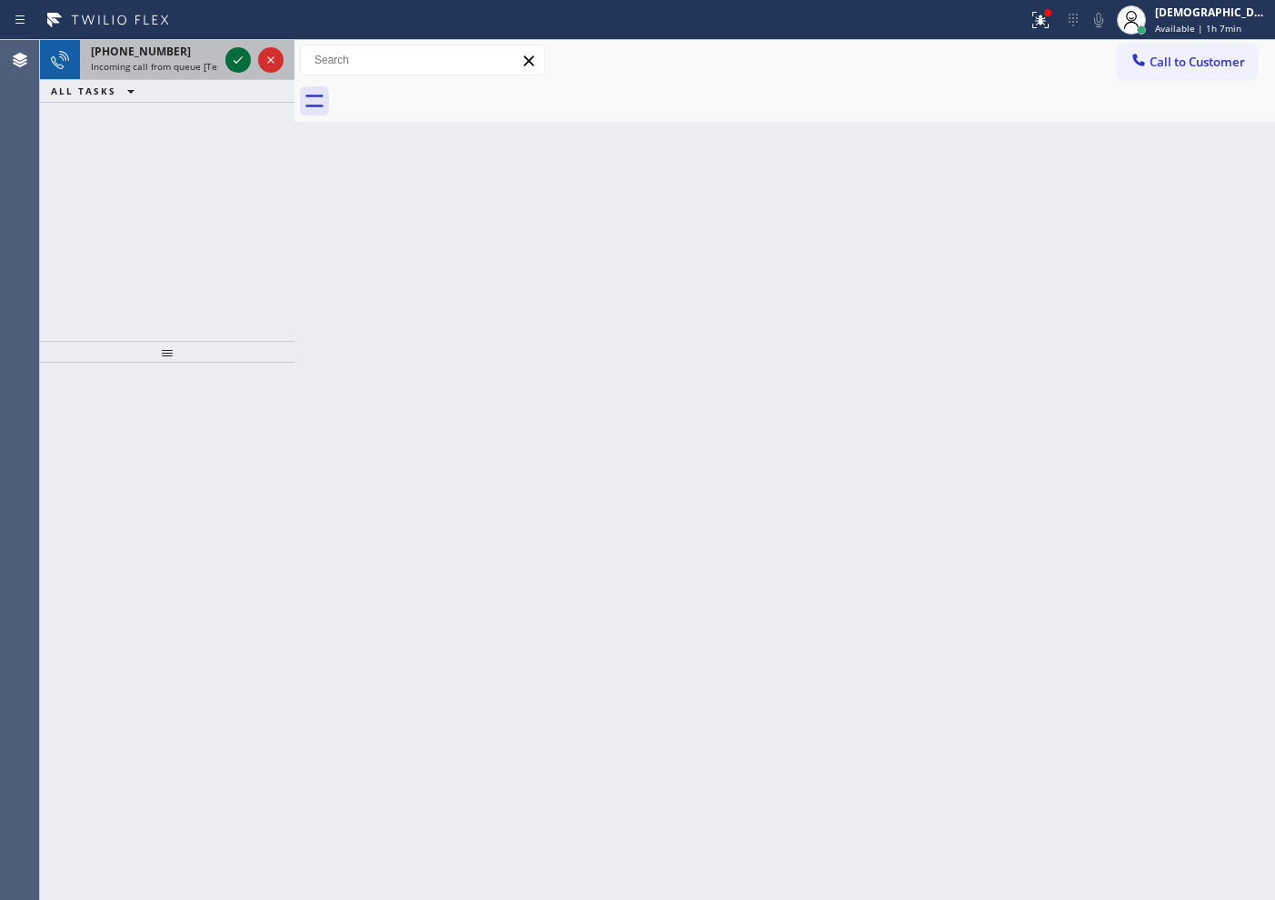
click at [237, 64] on icon at bounding box center [238, 60] width 22 height 22
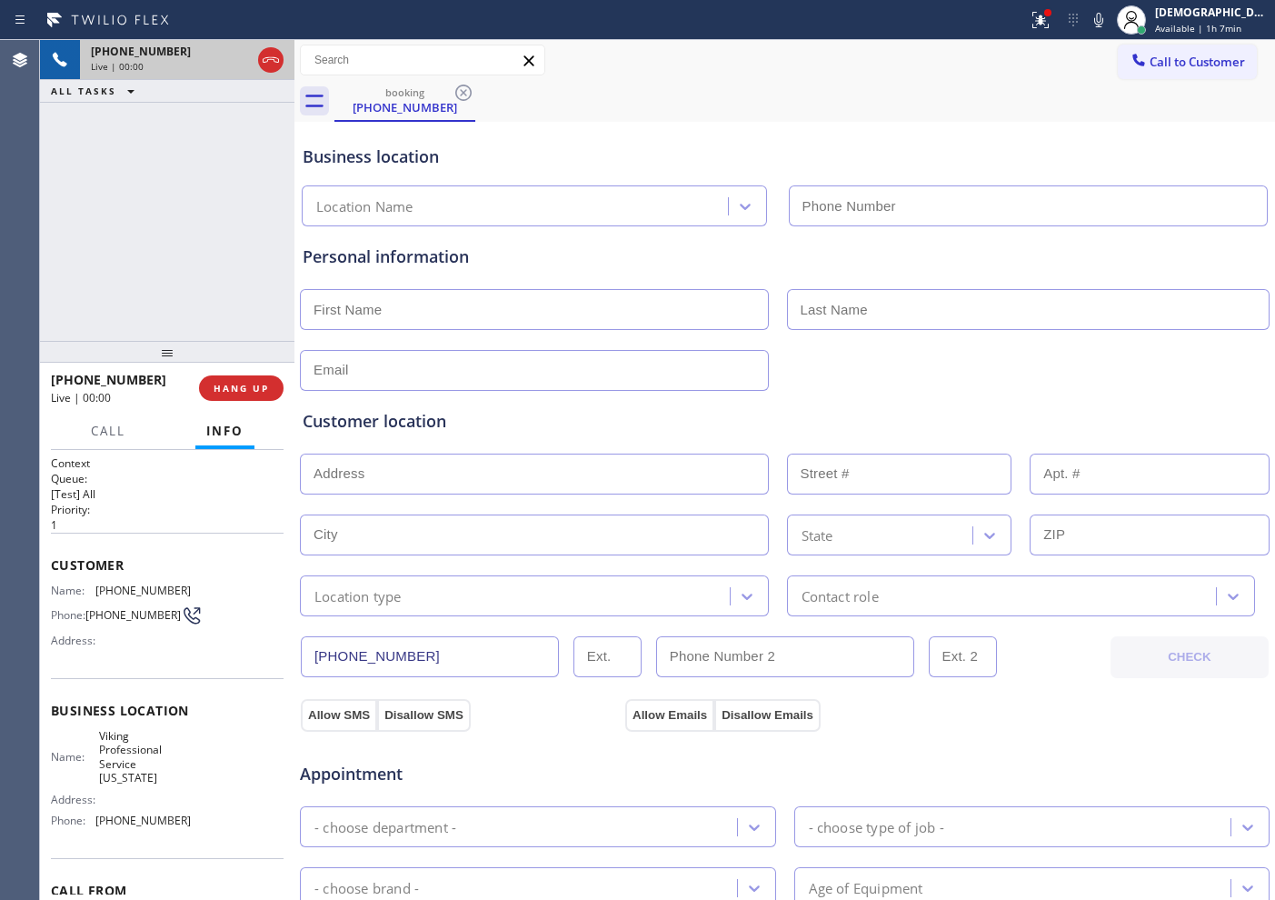
type input "[PHONE_NUMBER]"
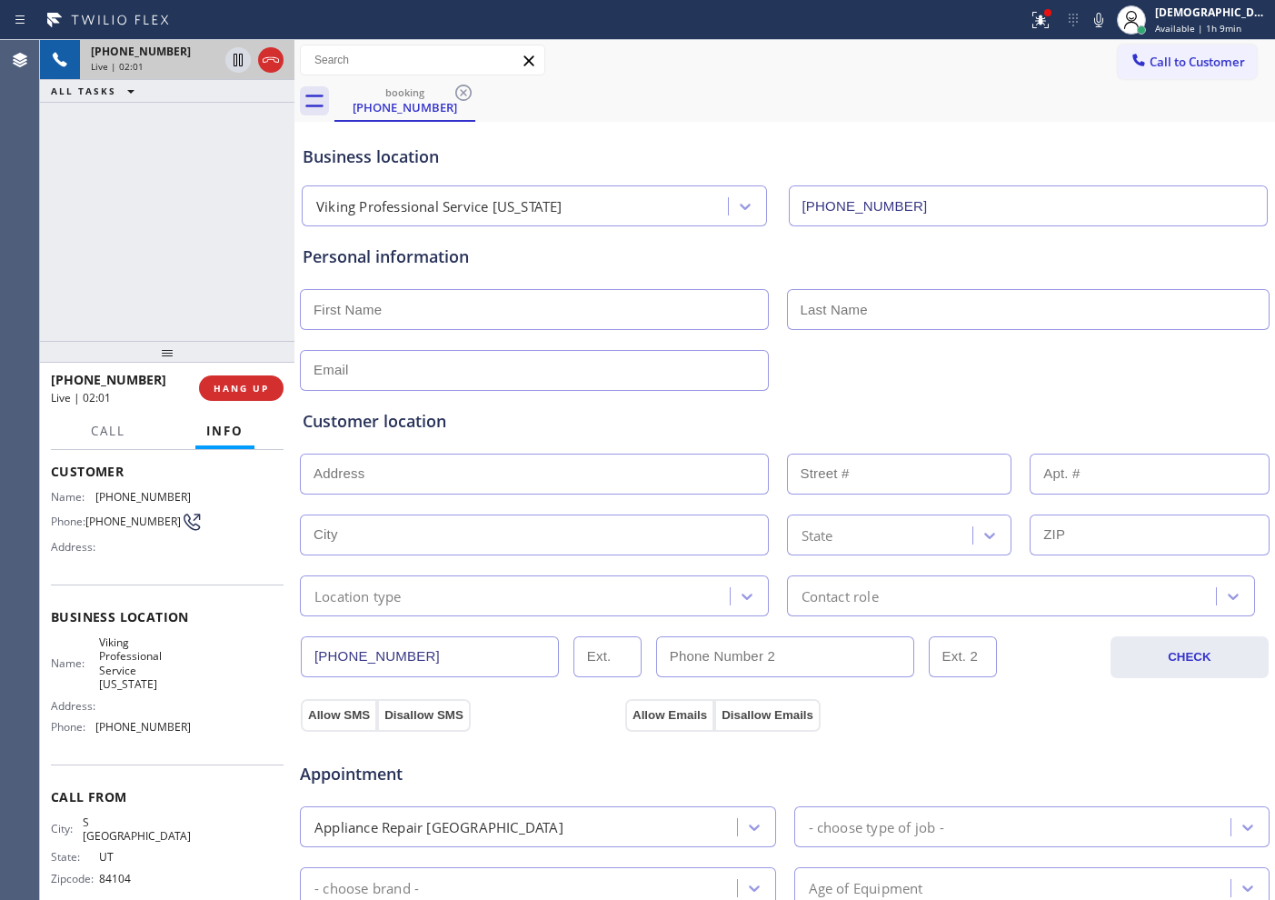
scroll to position [107, 0]
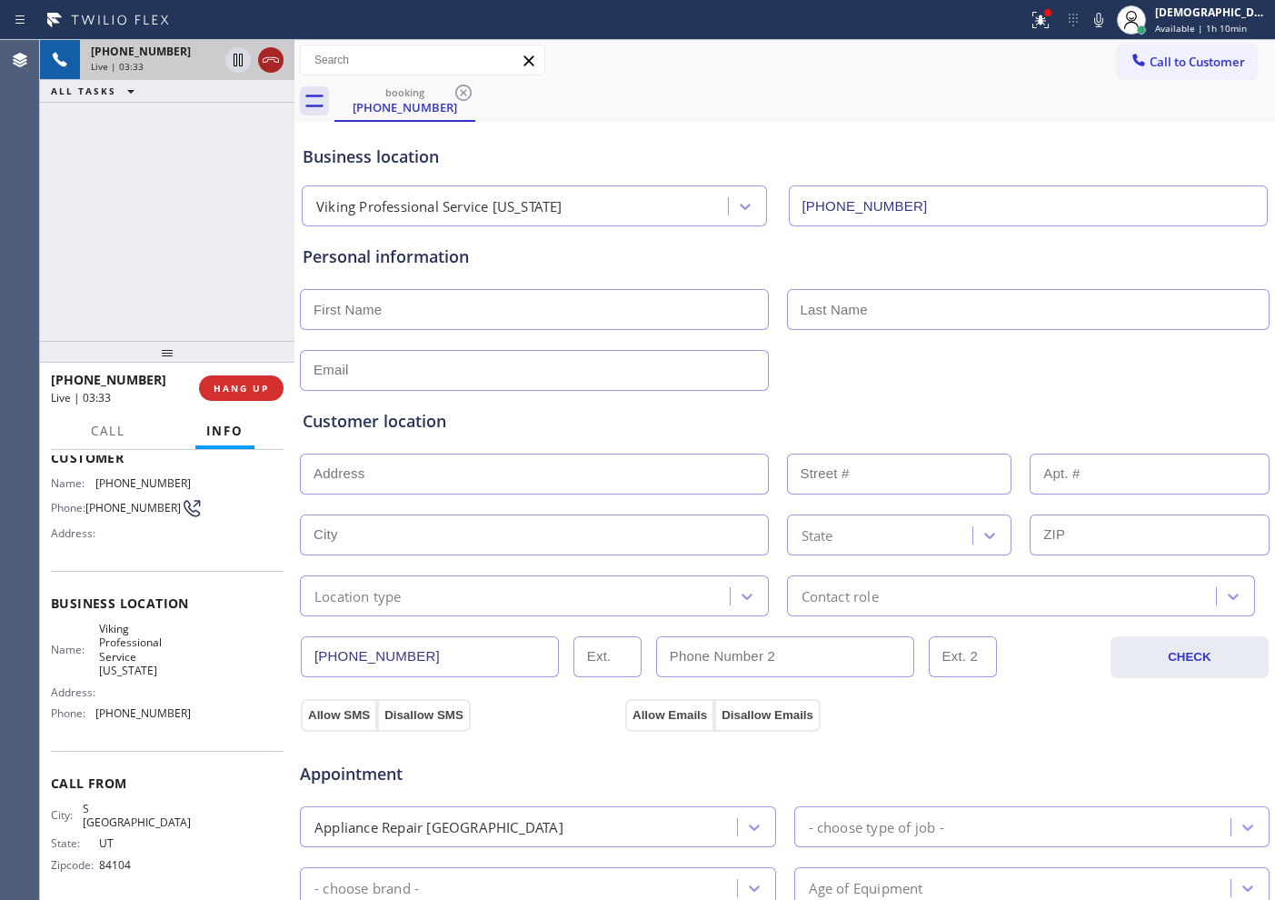
click at [264, 54] on icon at bounding box center [271, 60] width 22 height 22
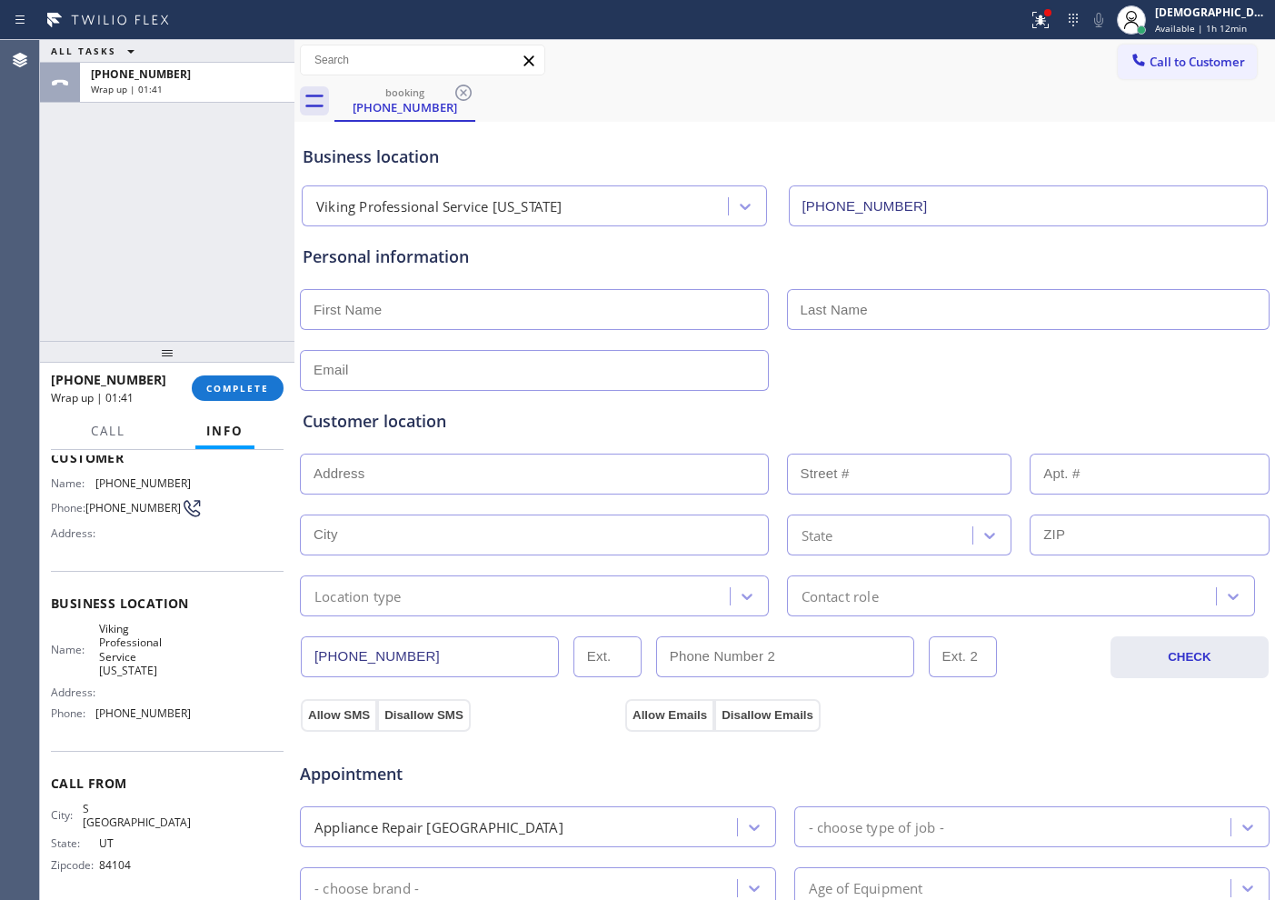
click at [516, 359] on input "text" at bounding box center [534, 370] width 469 height 41
type input "[EMAIL_ADDRESS][DOMAIN_NAME]"
click at [638, 307] on input "text" at bounding box center [534, 309] width 469 height 41
type input "Ms"
click at [964, 309] on input "text" at bounding box center [1029, 309] width 484 height 41
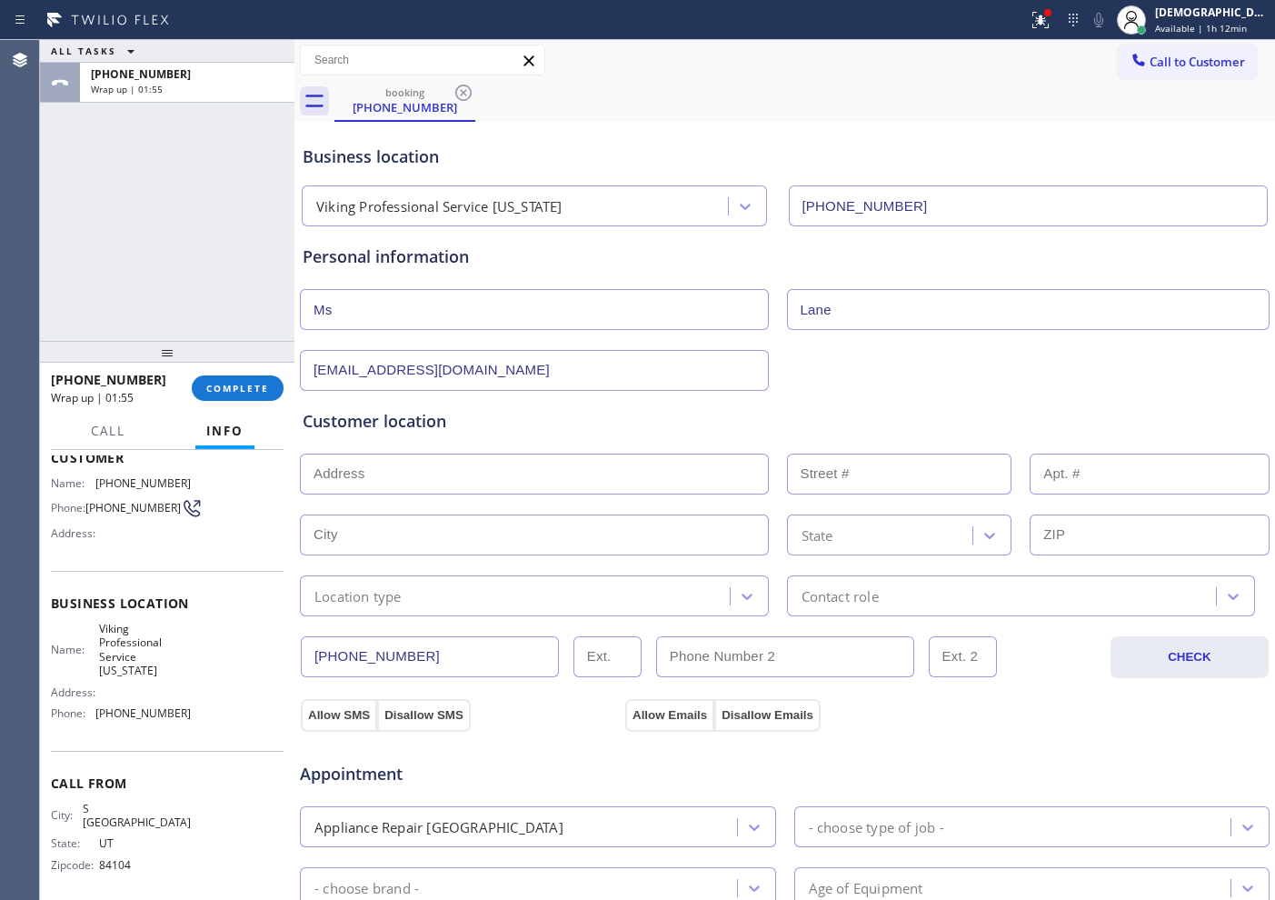
type input "Lane"
click at [501, 468] on input "text" at bounding box center [534, 474] width 469 height 41
paste input "[STREET_ADDRESS][PERSON_NAME]"
type input "[STREET_ADDRESS][PERSON_NAME]"
type input "2857"
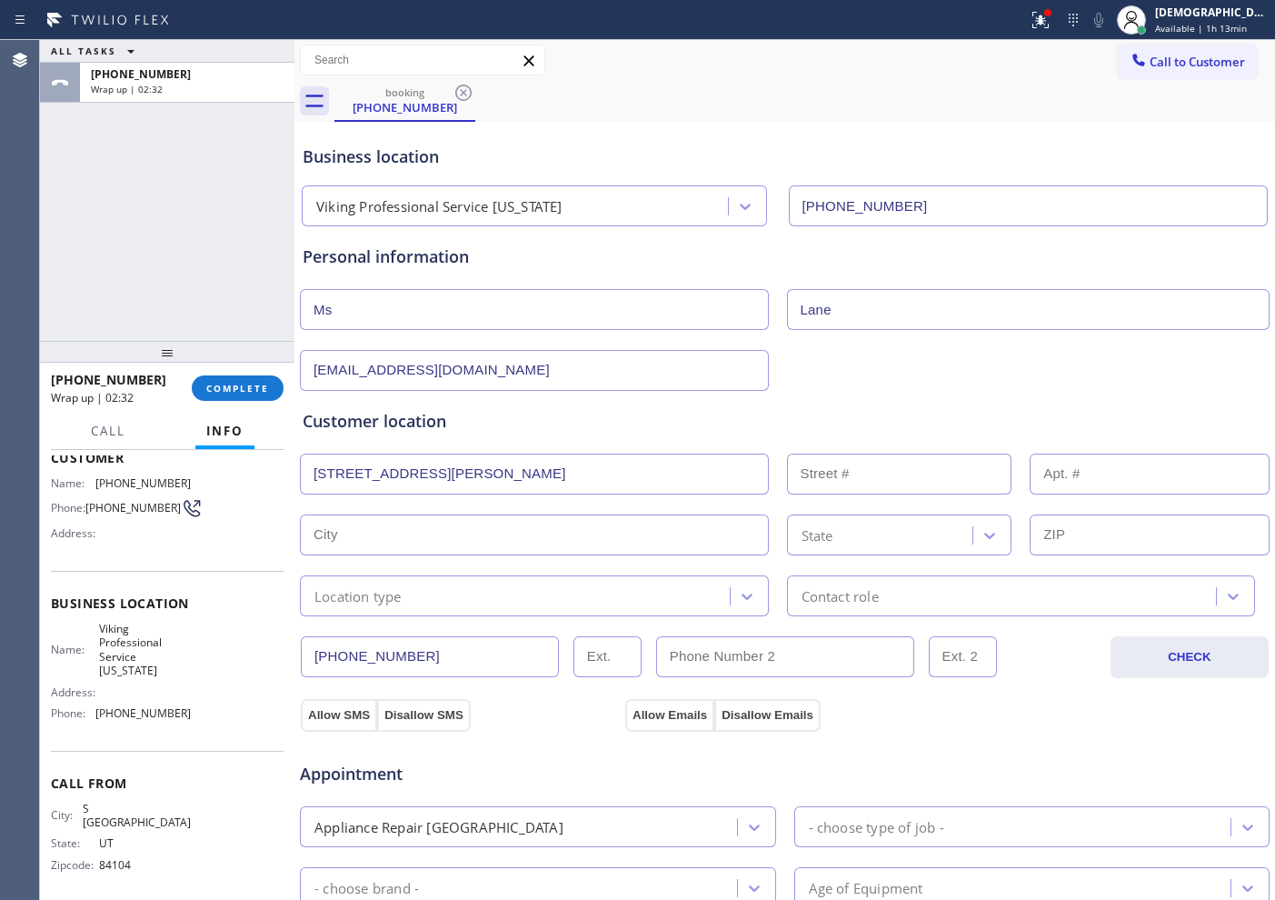
type input "[GEOGRAPHIC_DATA]"
type input "84060"
click at [453, 606] on div "Location type" at bounding box center [534, 595] width 469 height 41
type input "1"
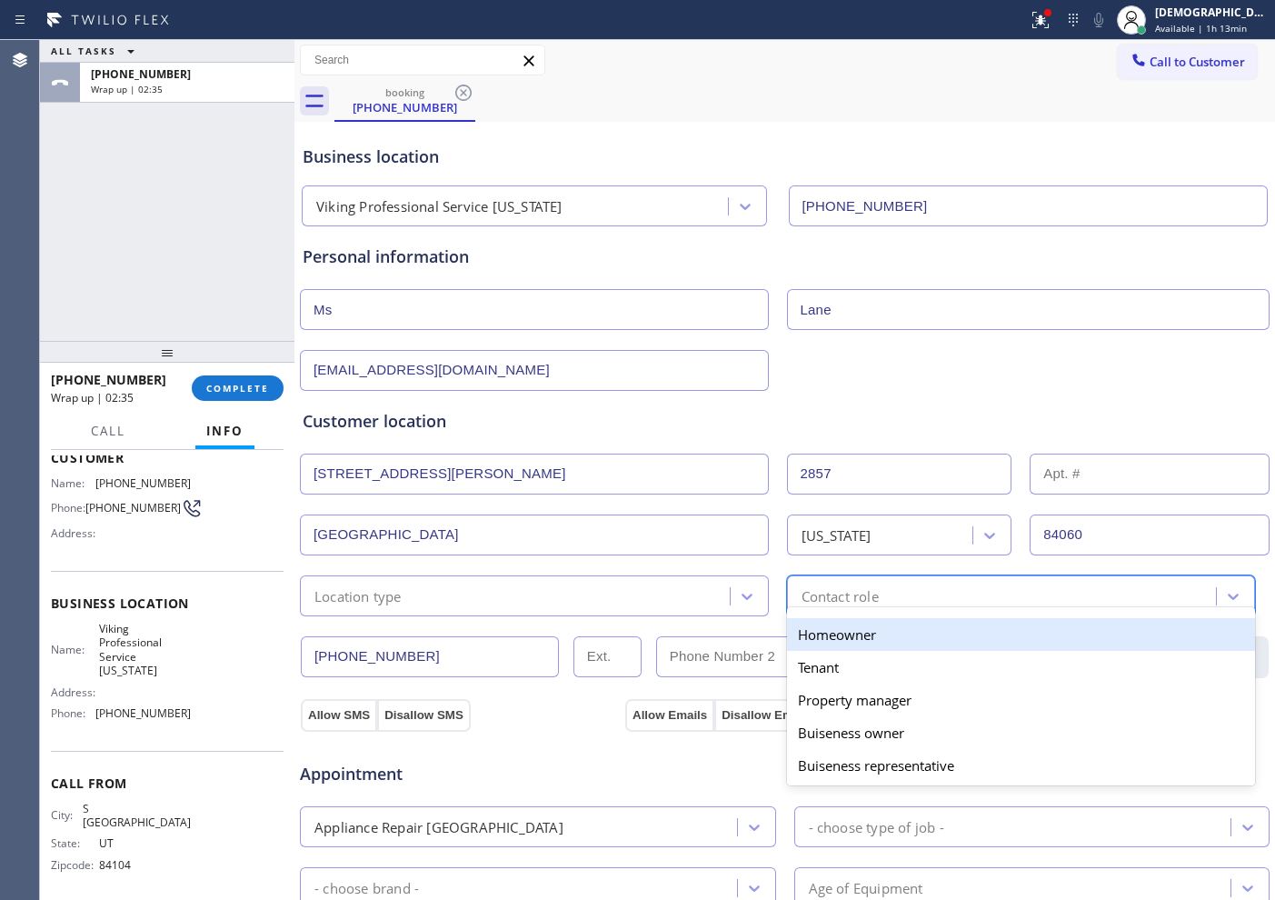
click at [812, 582] on div "Contact role" at bounding box center [1005, 596] width 424 height 32
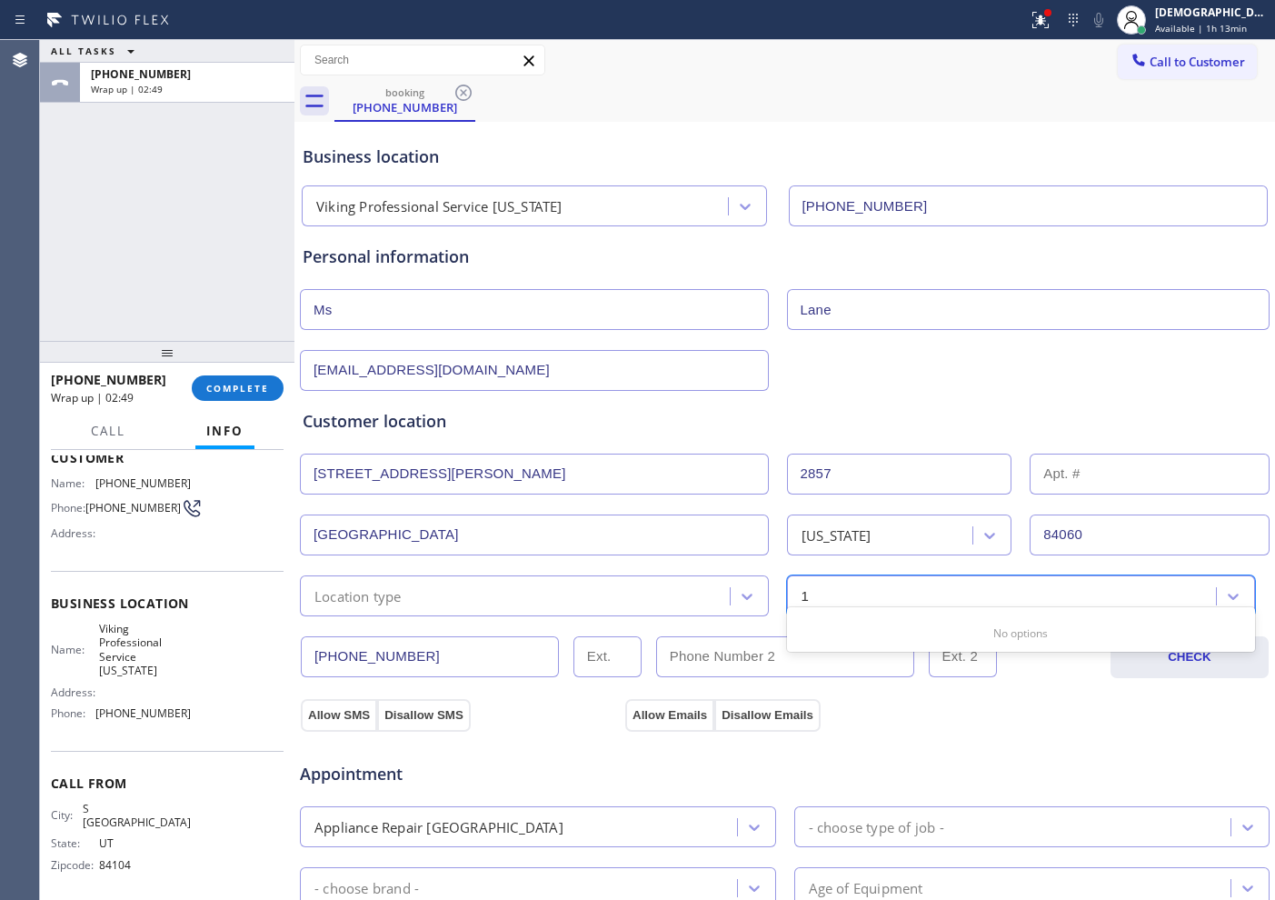
type input "1"
click at [842, 719] on div "Allow Emails Disallow Emails" at bounding box center [785, 714] width 324 height 33
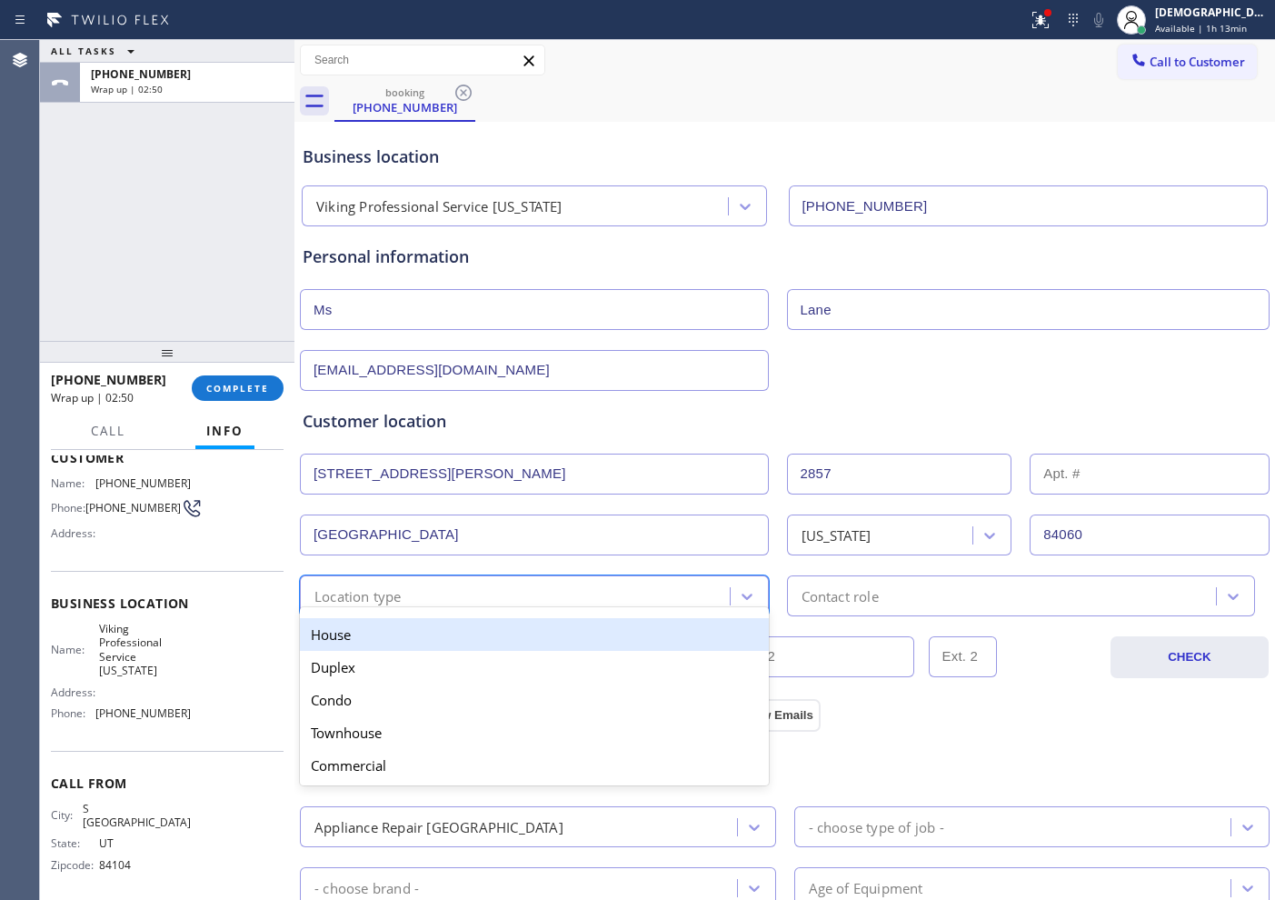
click at [575, 594] on div "Location type" at bounding box center [517, 596] width 424 height 32
click at [545, 633] on div "House" at bounding box center [534, 634] width 469 height 33
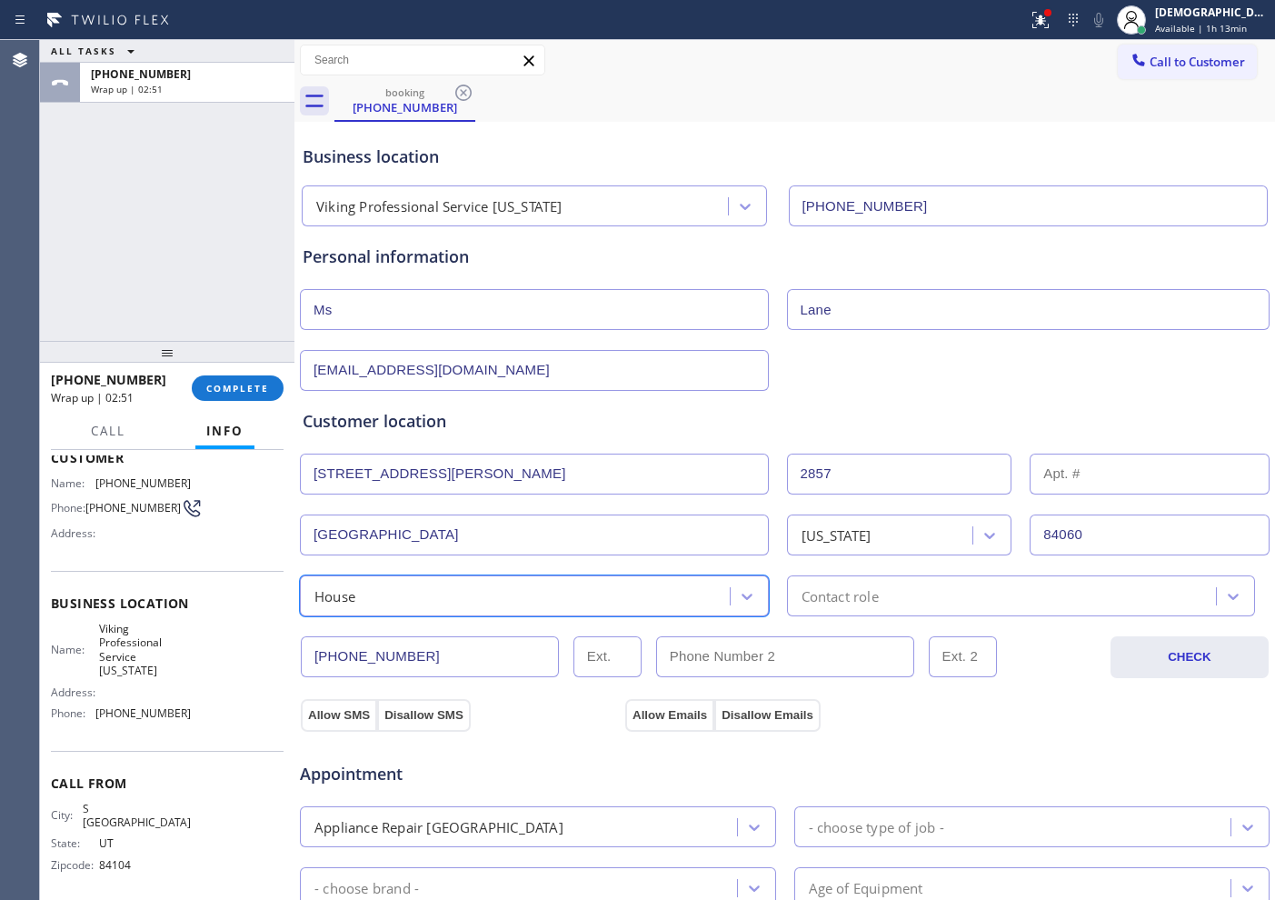
click at [862, 603] on div "Contact role" at bounding box center [840, 595] width 77 height 21
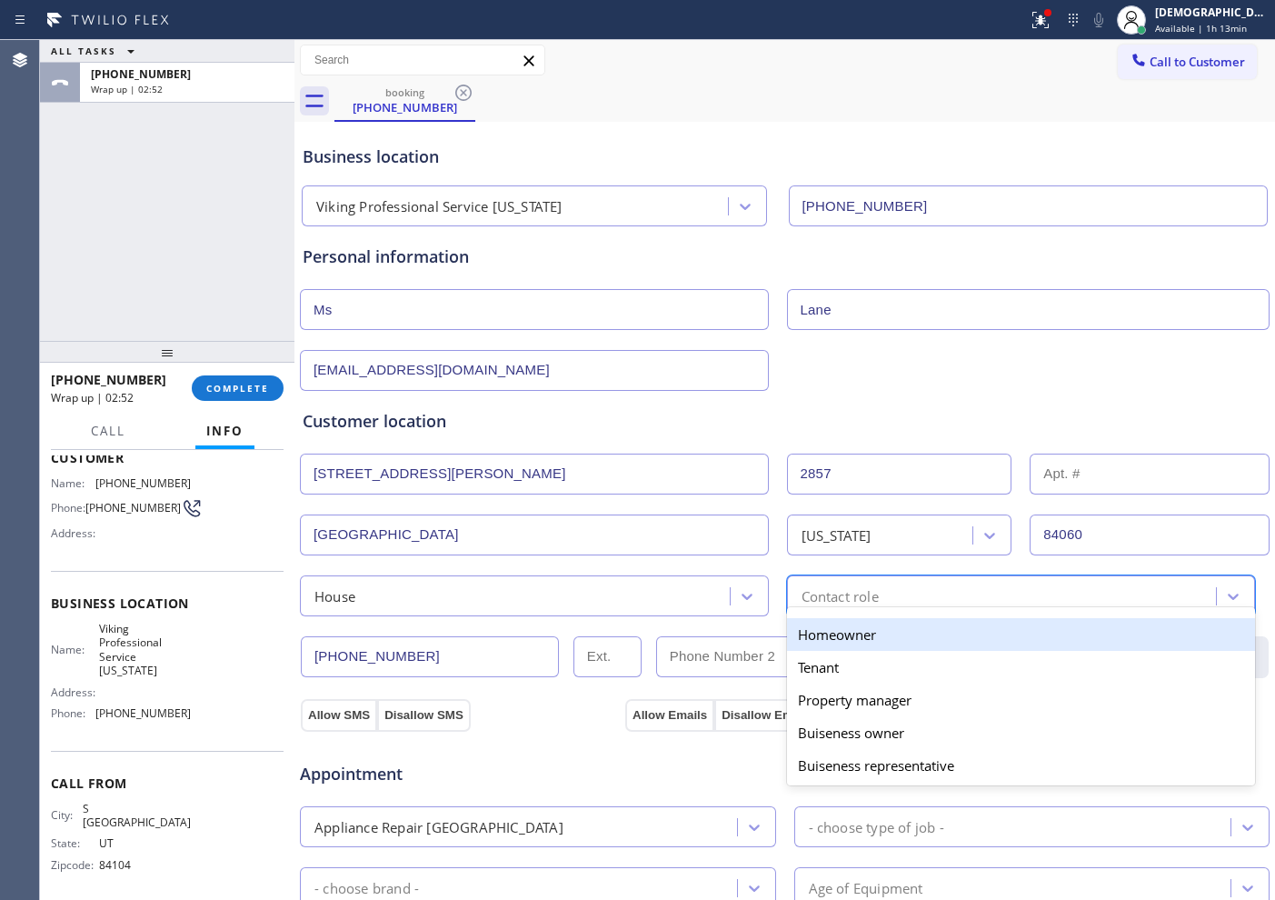
click at [842, 635] on div "Homeowner" at bounding box center [1021, 634] width 469 height 33
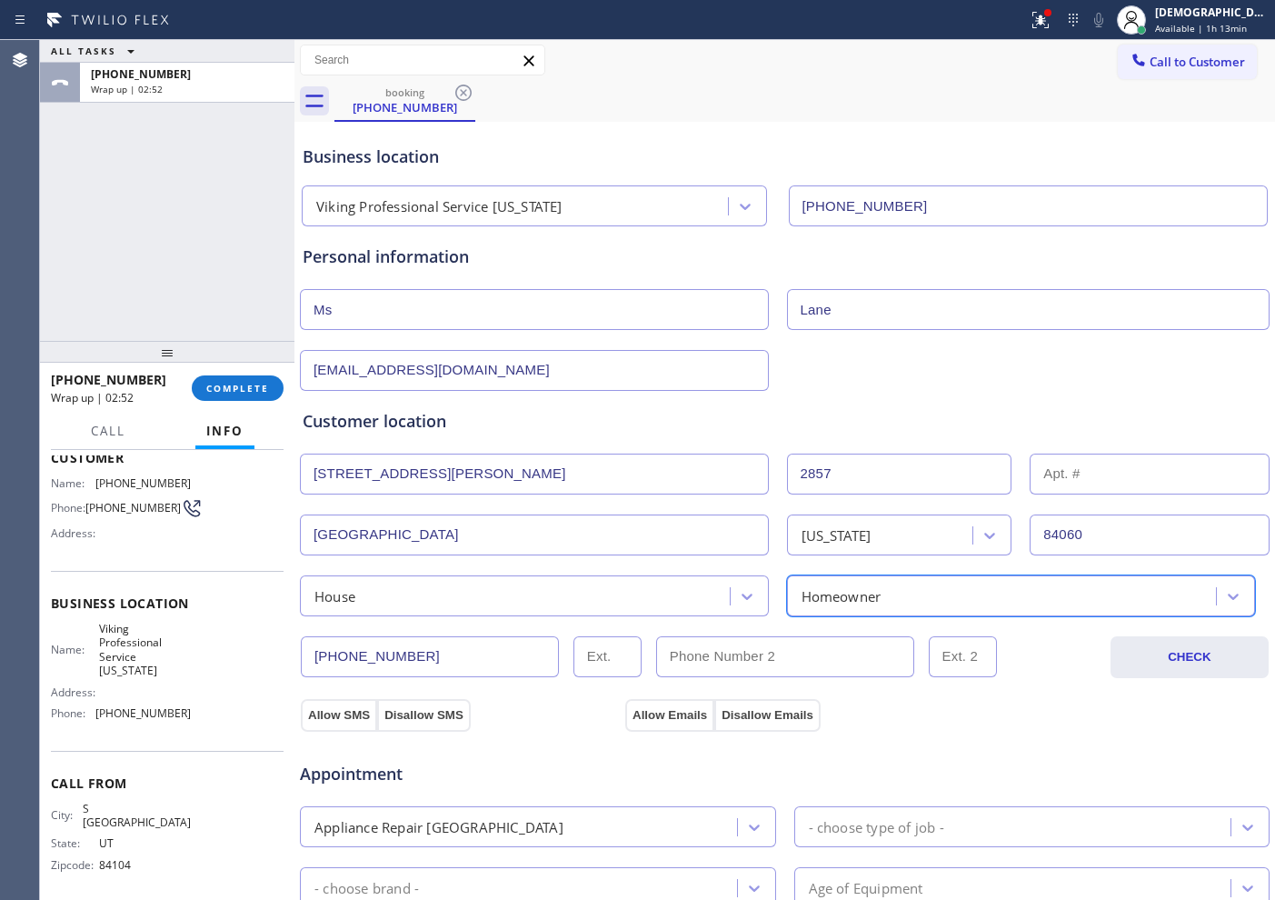
scroll to position [341, 0]
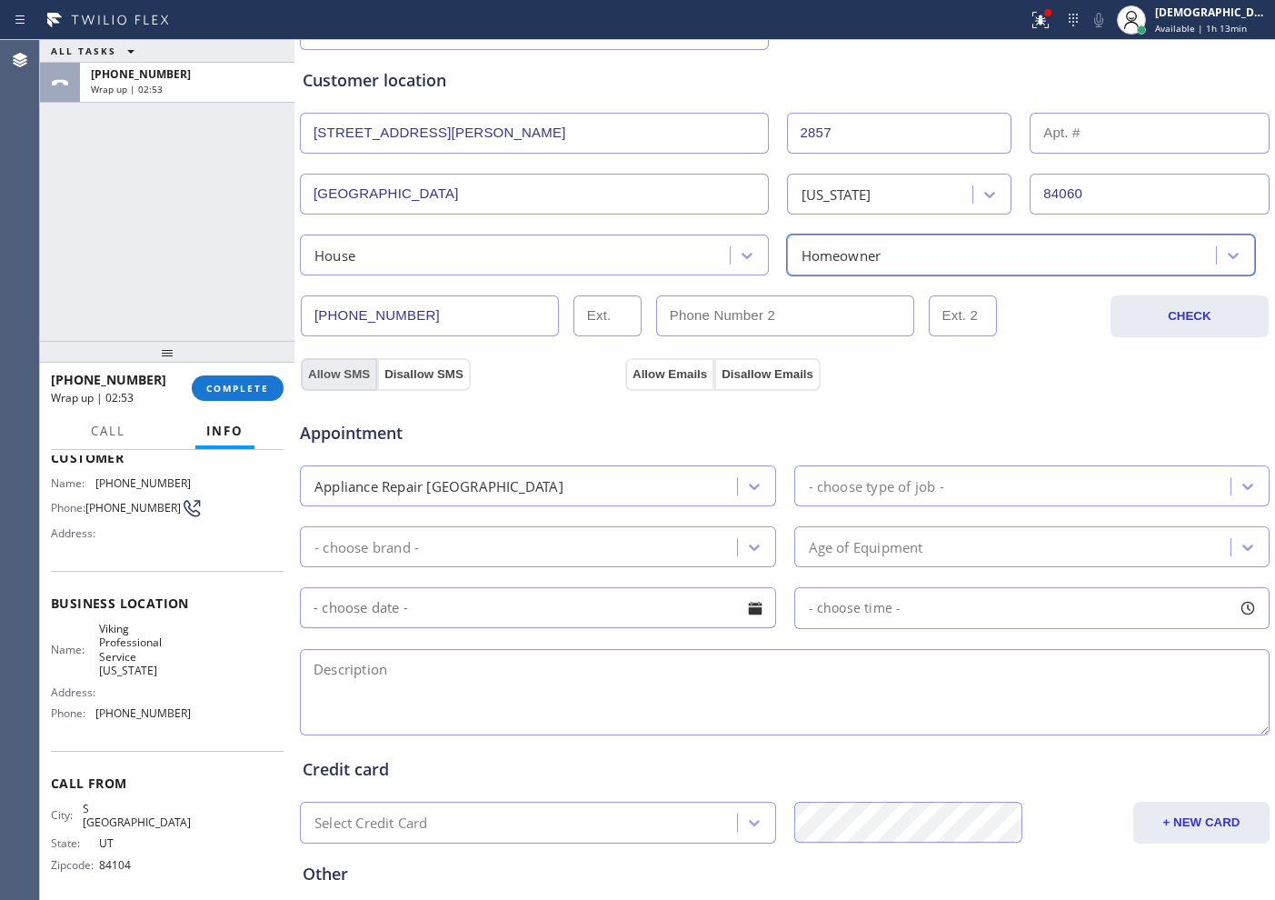
click at [342, 376] on button "Allow SMS" at bounding box center [339, 374] width 76 height 33
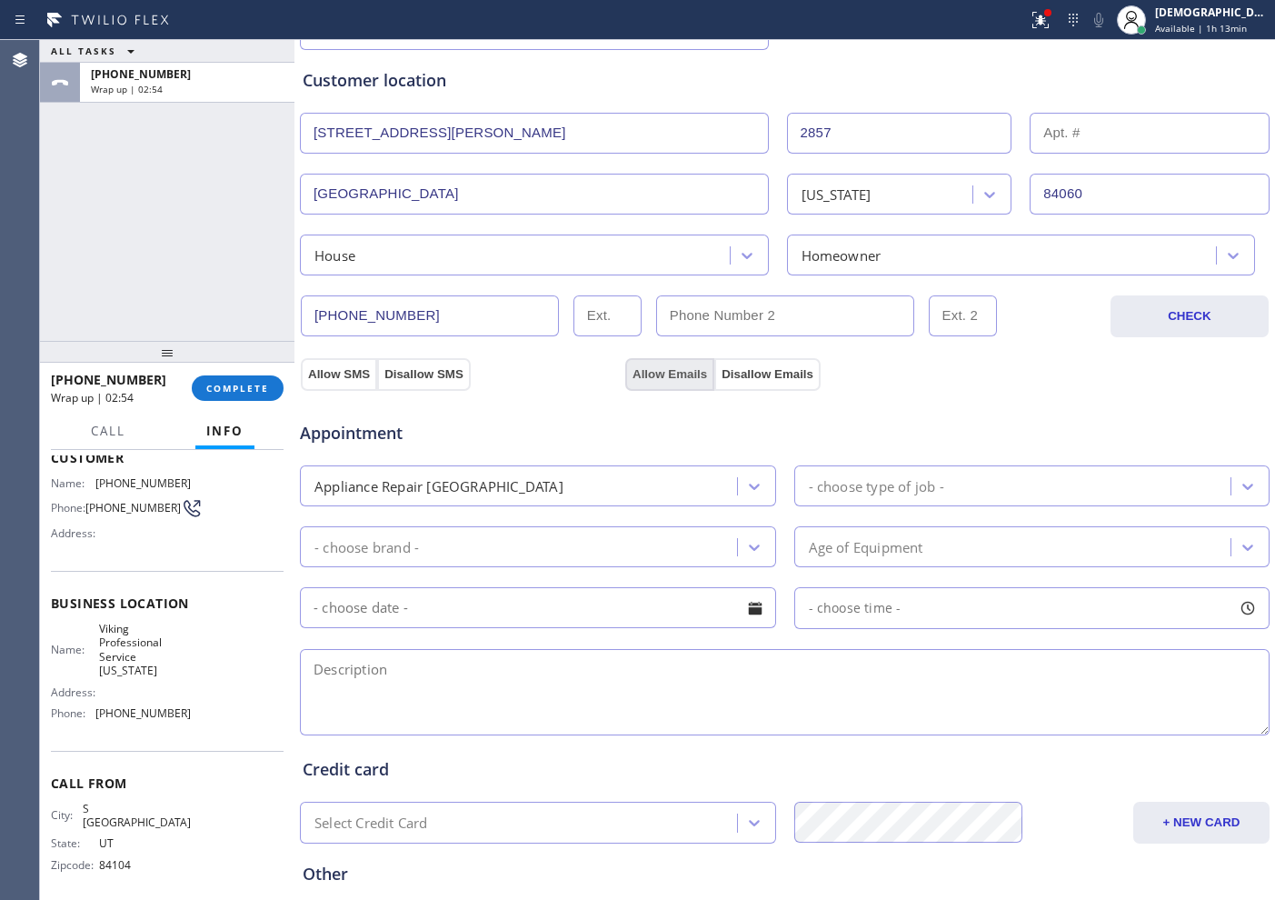
click at [658, 373] on button "Allow Emails" at bounding box center [669, 374] width 89 height 33
click at [595, 492] on div "Appliance Repair [GEOGRAPHIC_DATA]" at bounding box center [521, 486] width 432 height 32
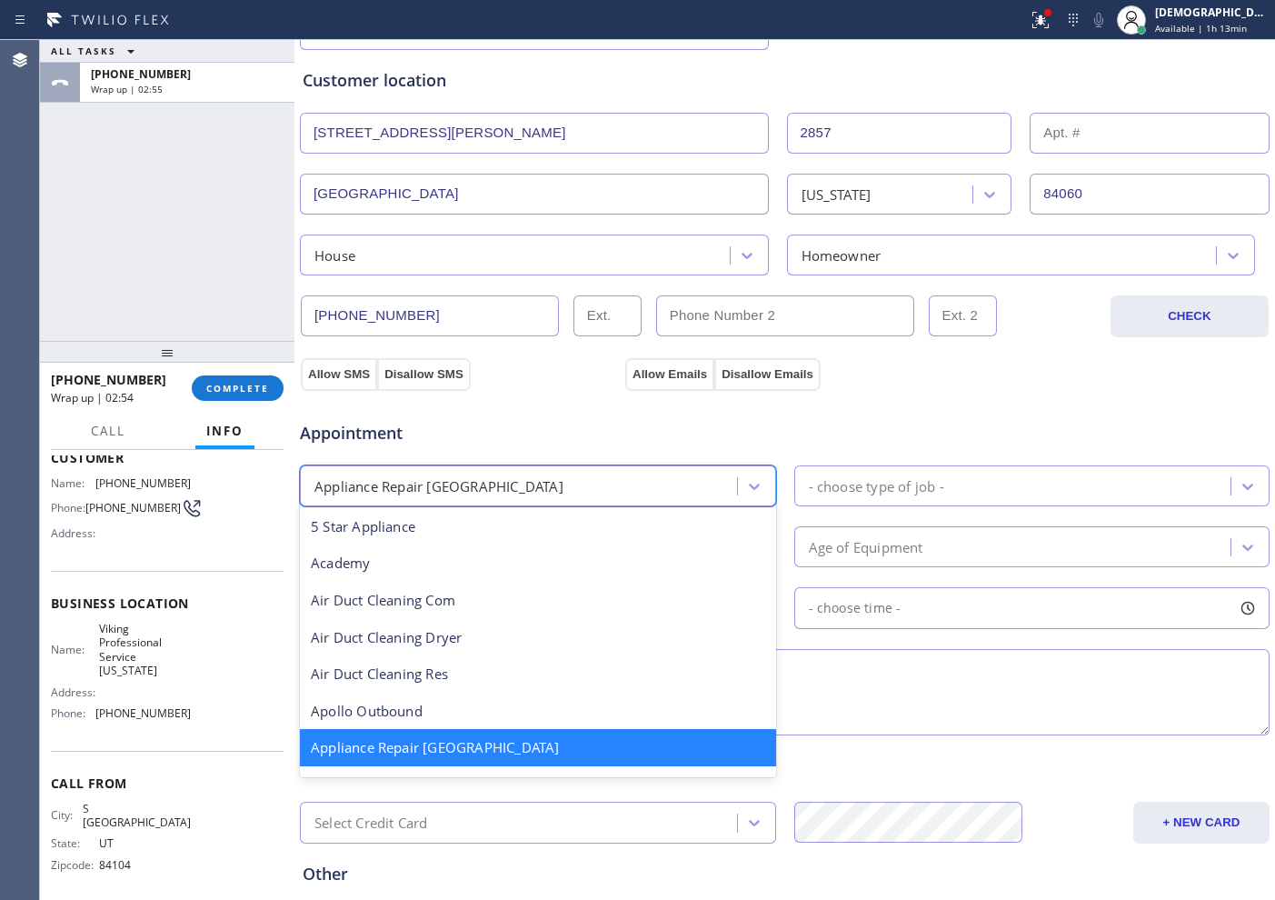
scroll to position [3, 0]
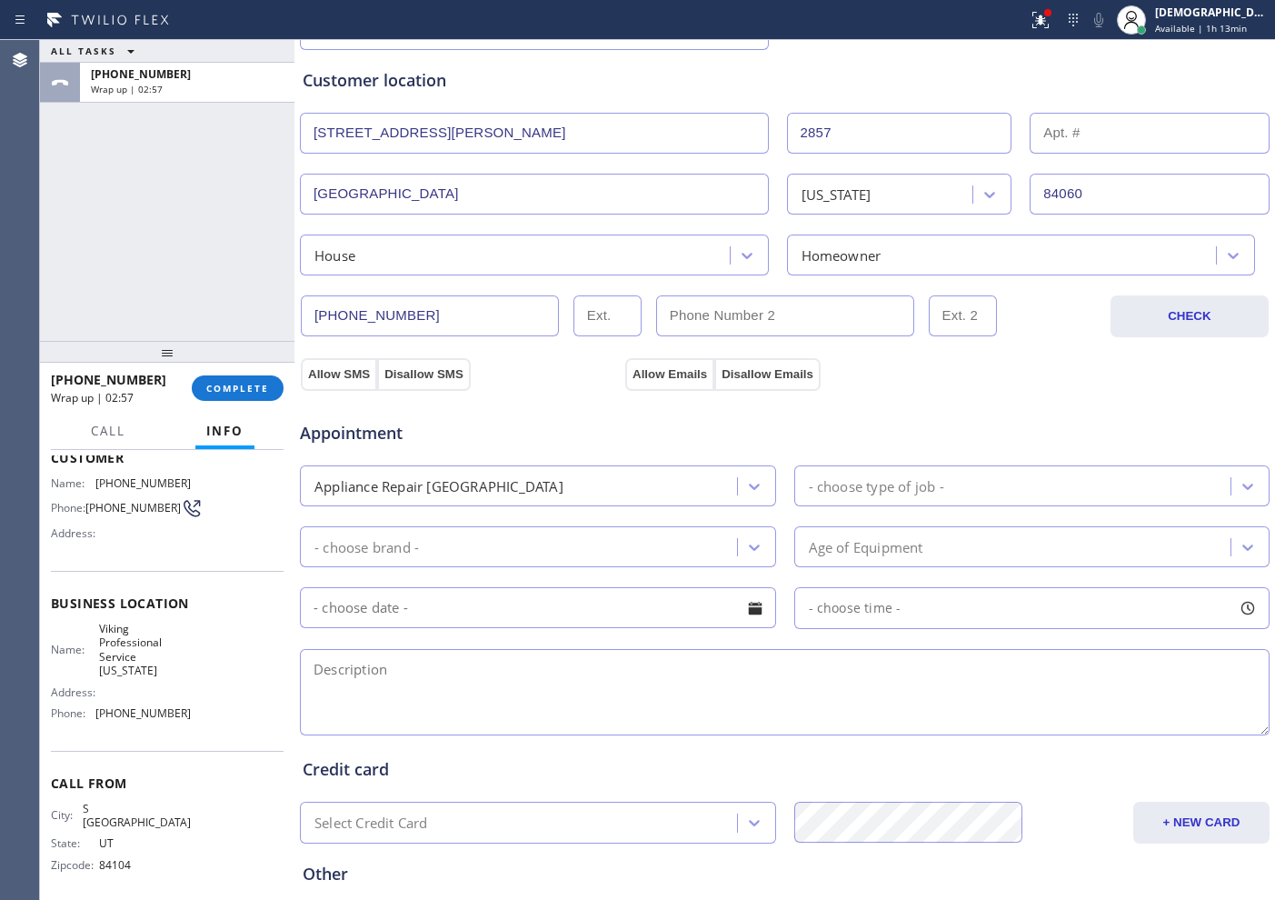
click at [629, 474] on div "Appliance Repair [GEOGRAPHIC_DATA]" at bounding box center [521, 486] width 432 height 32
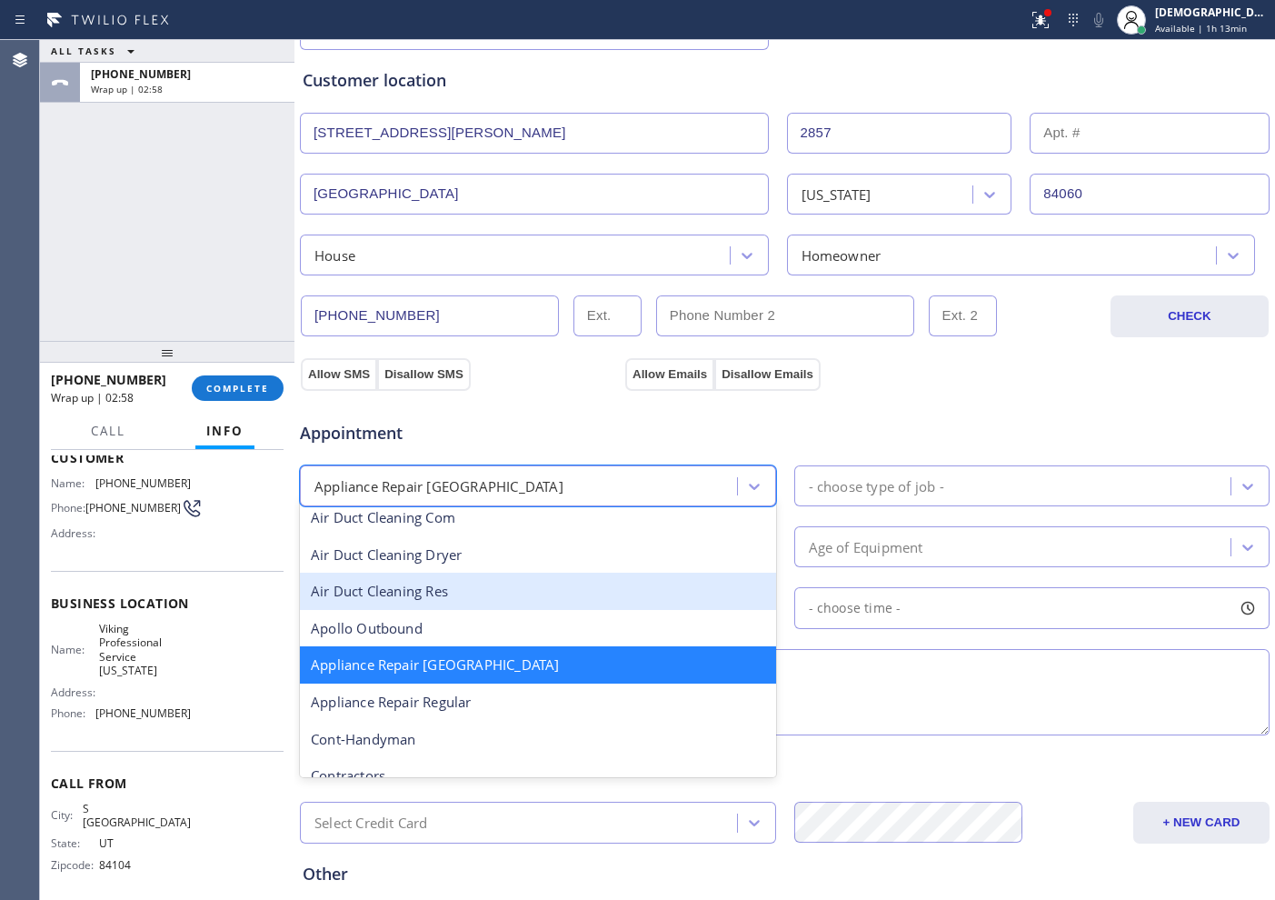
scroll to position [116, 0]
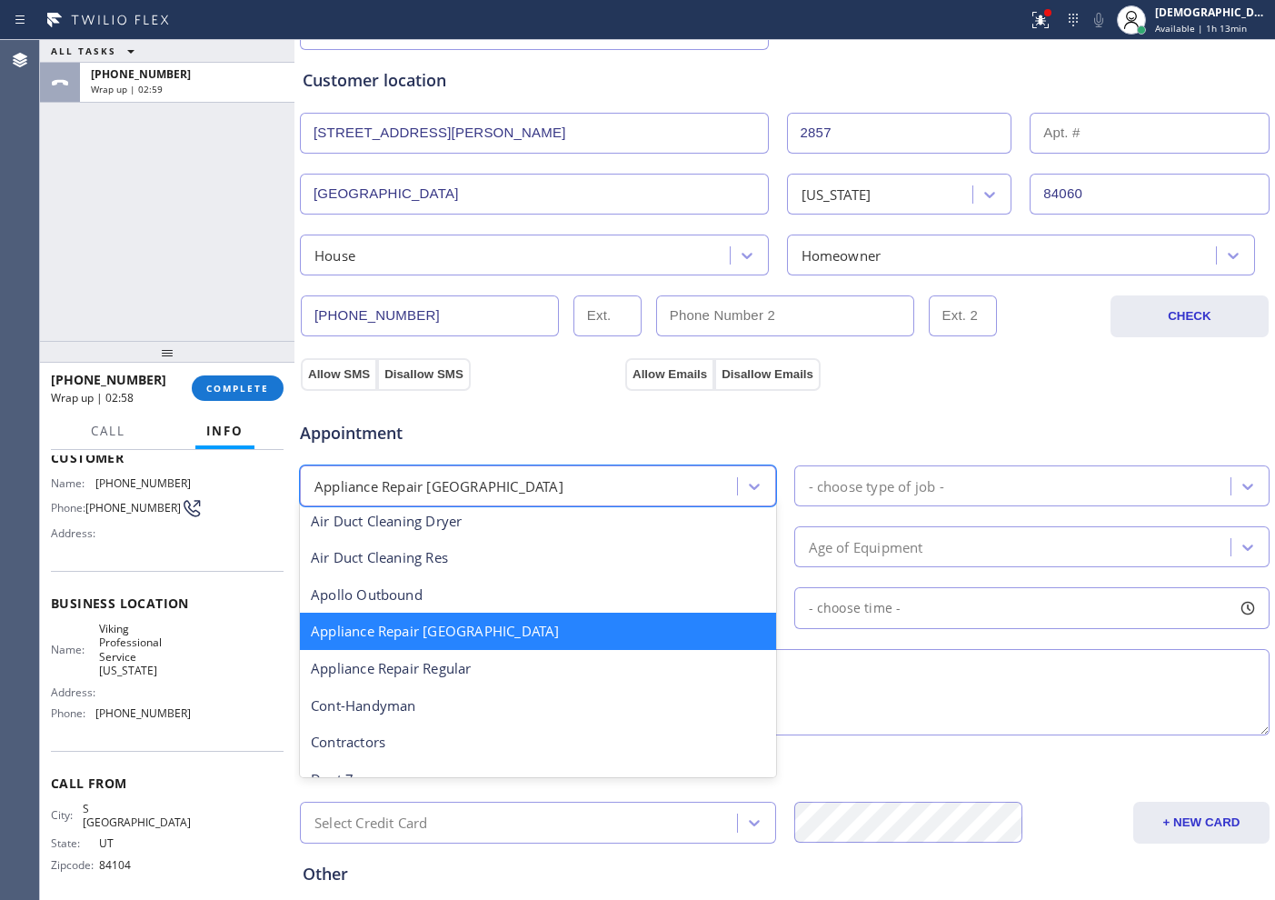
click at [527, 638] on div "Appliance Repair [GEOGRAPHIC_DATA]" at bounding box center [538, 631] width 476 height 37
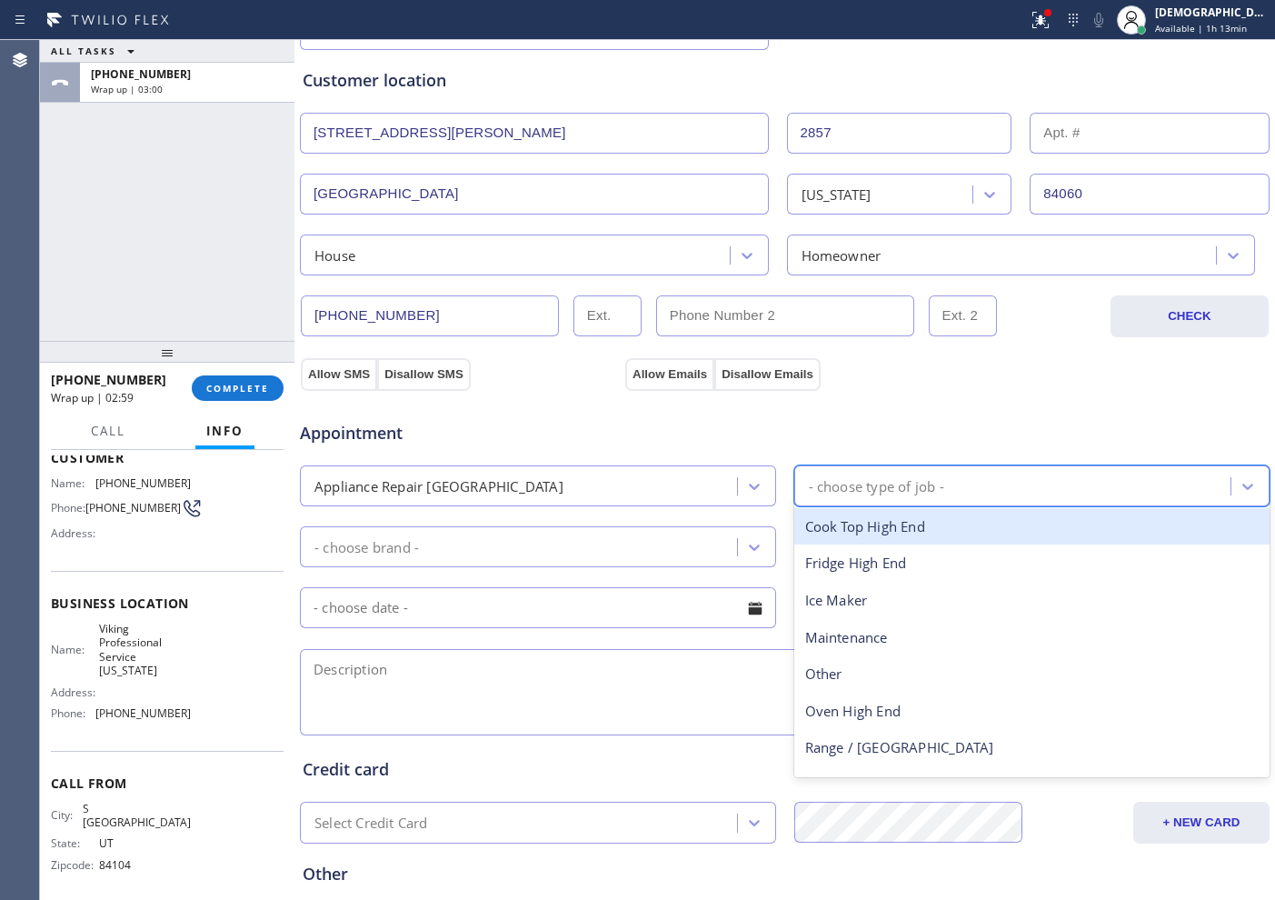
click at [886, 488] on div "- choose type of job -" at bounding box center [876, 485] width 135 height 21
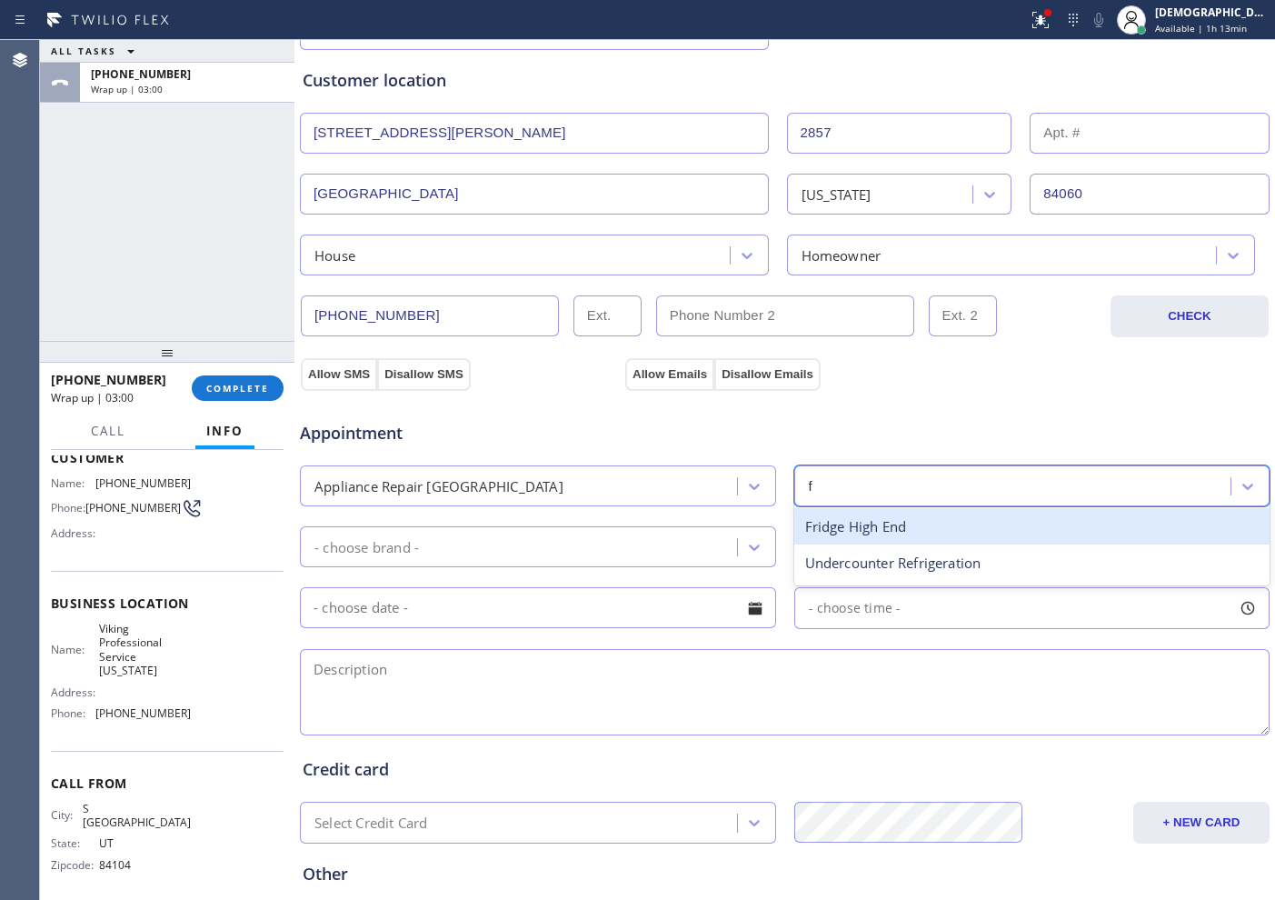
type input "fr"
drag, startPoint x: 853, startPoint y: 534, endPoint x: 1194, endPoint y: 434, distance: 354.9
click at [857, 531] on div "Fridge High End" at bounding box center [1032, 526] width 476 height 37
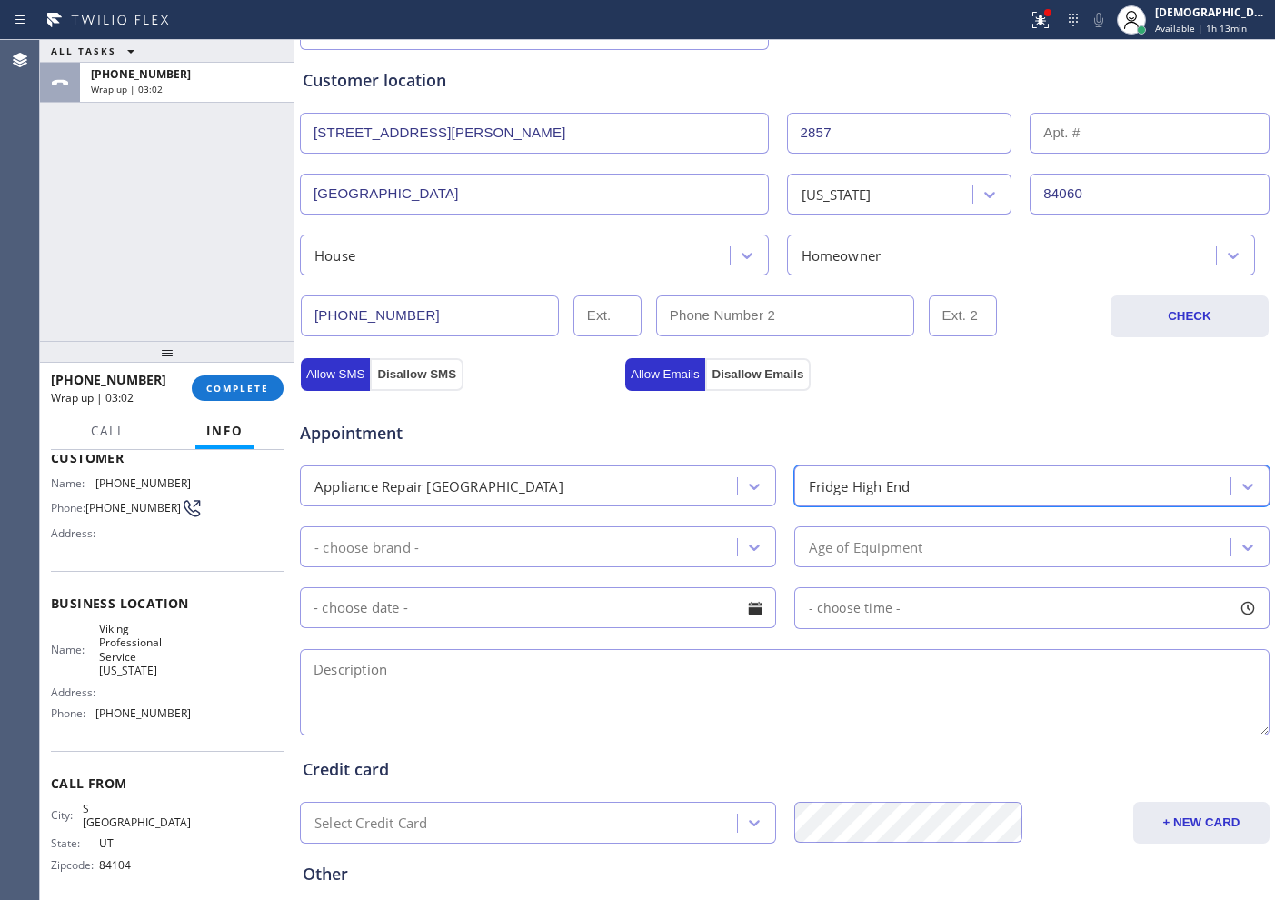
click at [676, 541] on div "- choose brand -" at bounding box center [521, 547] width 432 height 32
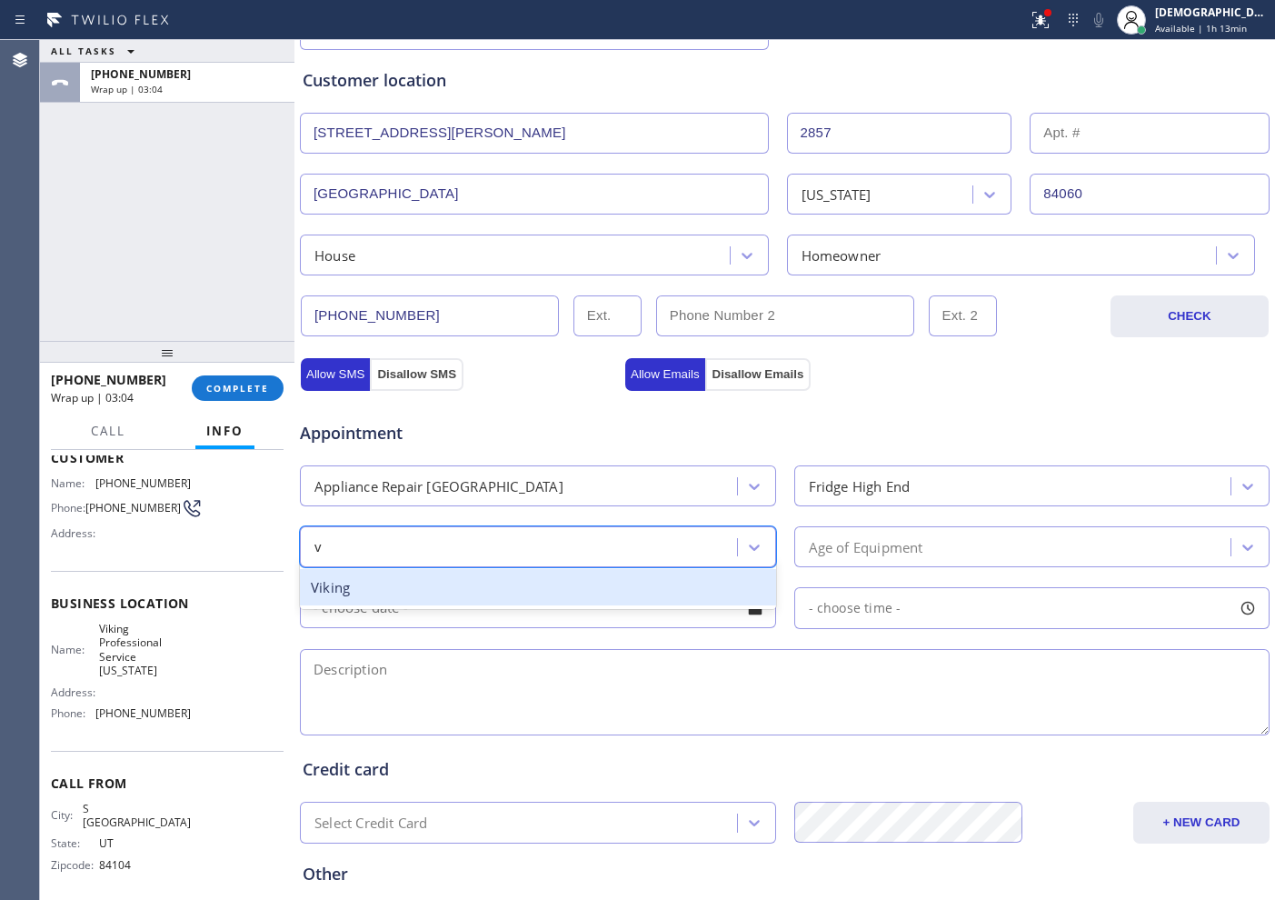
type input "vi"
click at [644, 594] on div "Viking" at bounding box center [538, 587] width 476 height 37
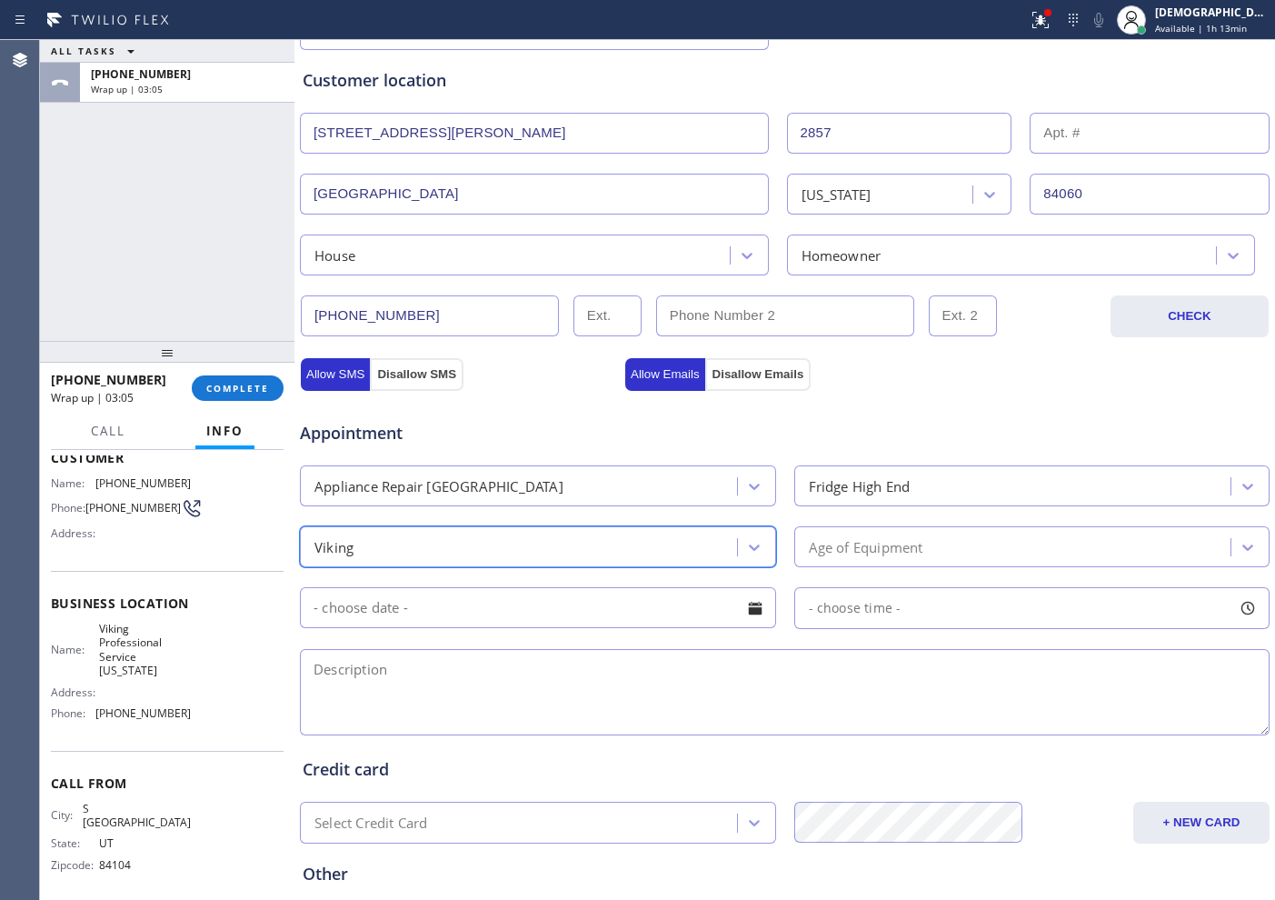
click at [932, 529] on div "Age of Equipment" at bounding box center [1032, 546] width 476 height 41
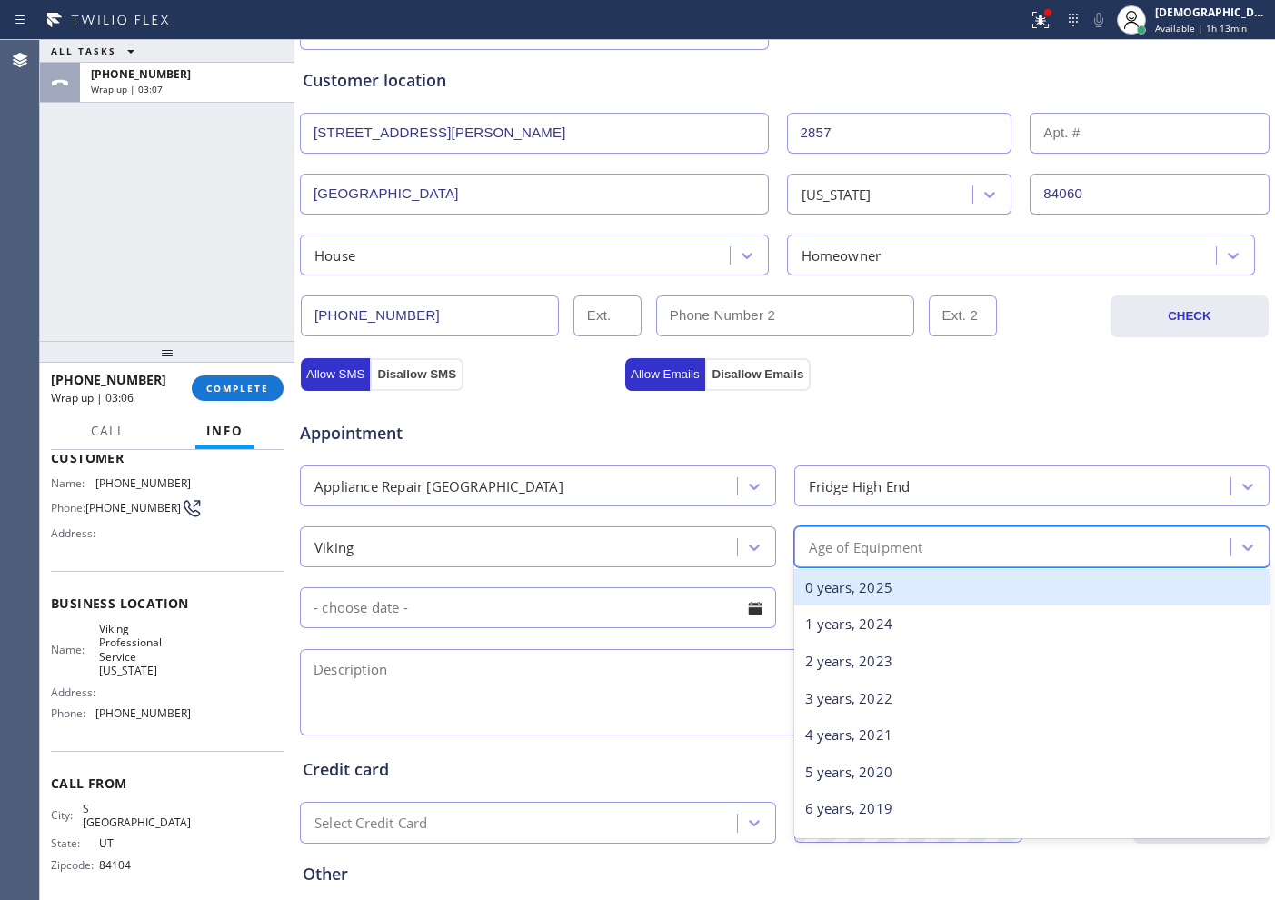
type input "1"
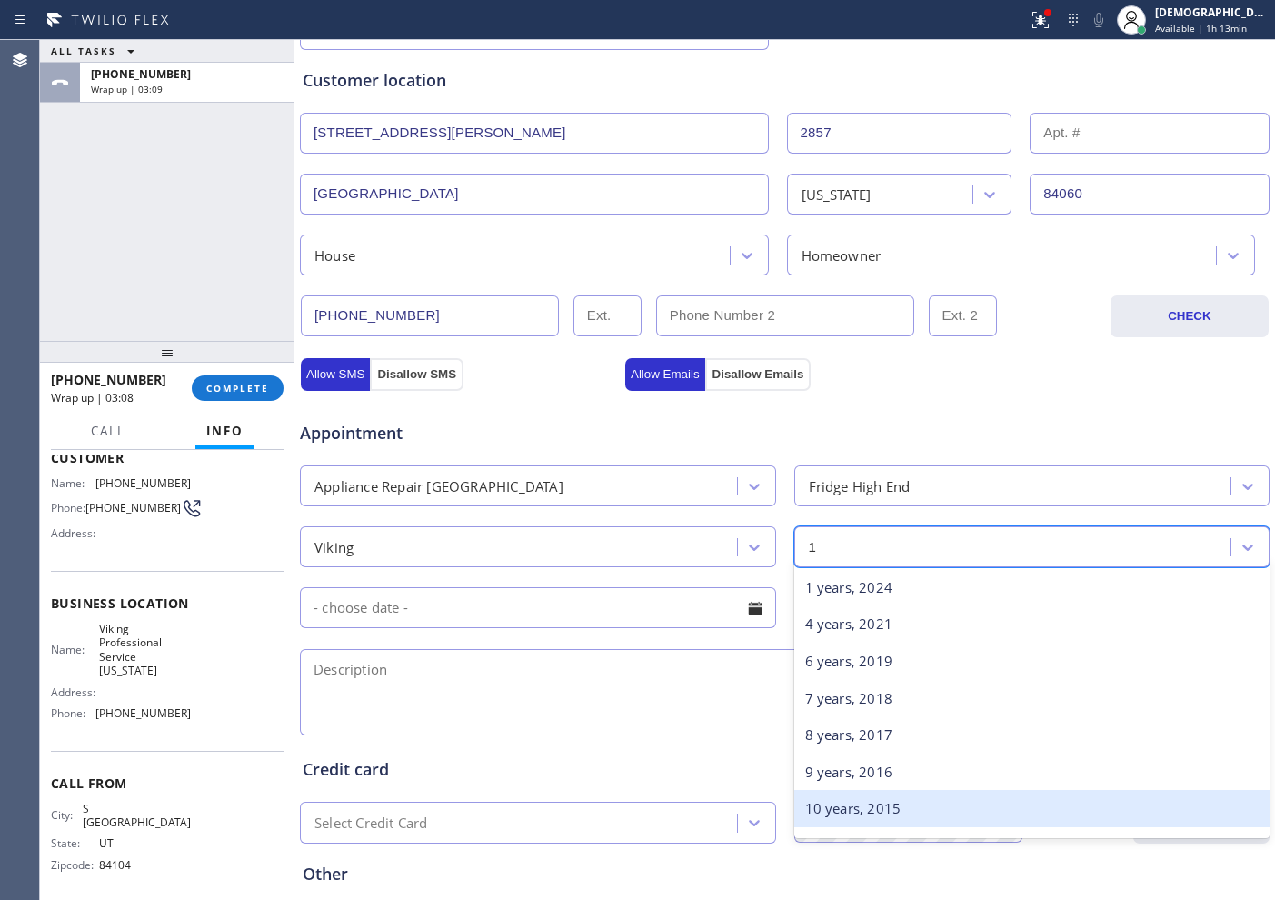
click at [852, 719] on div "10 years, 2015" at bounding box center [1032, 808] width 476 height 37
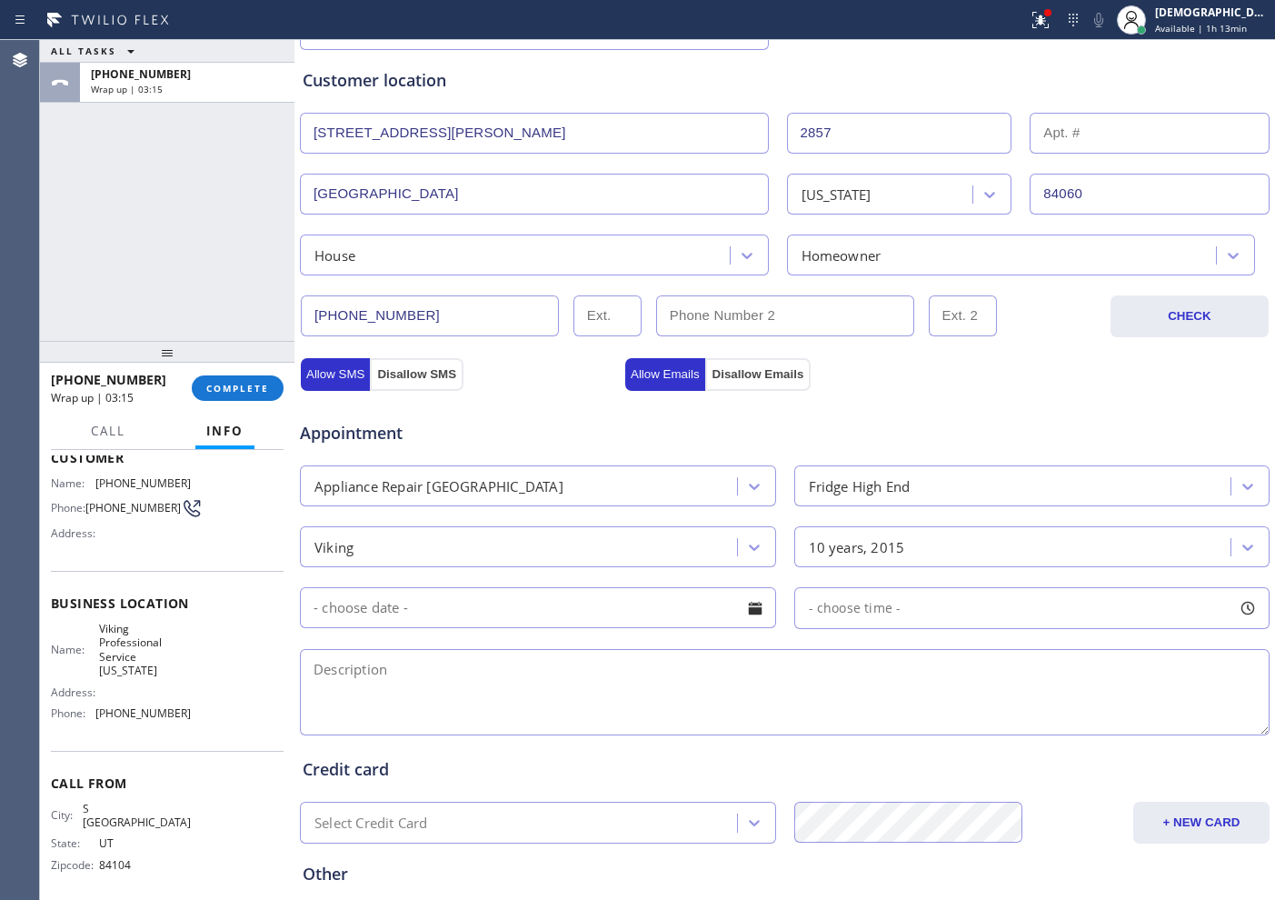
click at [495, 686] on textarea at bounding box center [785, 692] width 970 height 86
paste textarea "Viking / Fridge / Freezer part is not cooling at all / and it has a beeping sou…"
paste textarea "[STREET_ADDRESS][PERSON_NAME]"
click at [1005, 661] on textarea "Viking / Fridge / Freezer part is not cooling at all / and it has a beeping sou…" at bounding box center [785, 692] width 970 height 86
click at [1019, 671] on textarea "Viking / Fridge / Freezer part is not cooling at all / and it has a beeping sou…" at bounding box center [785, 692] width 970 height 86
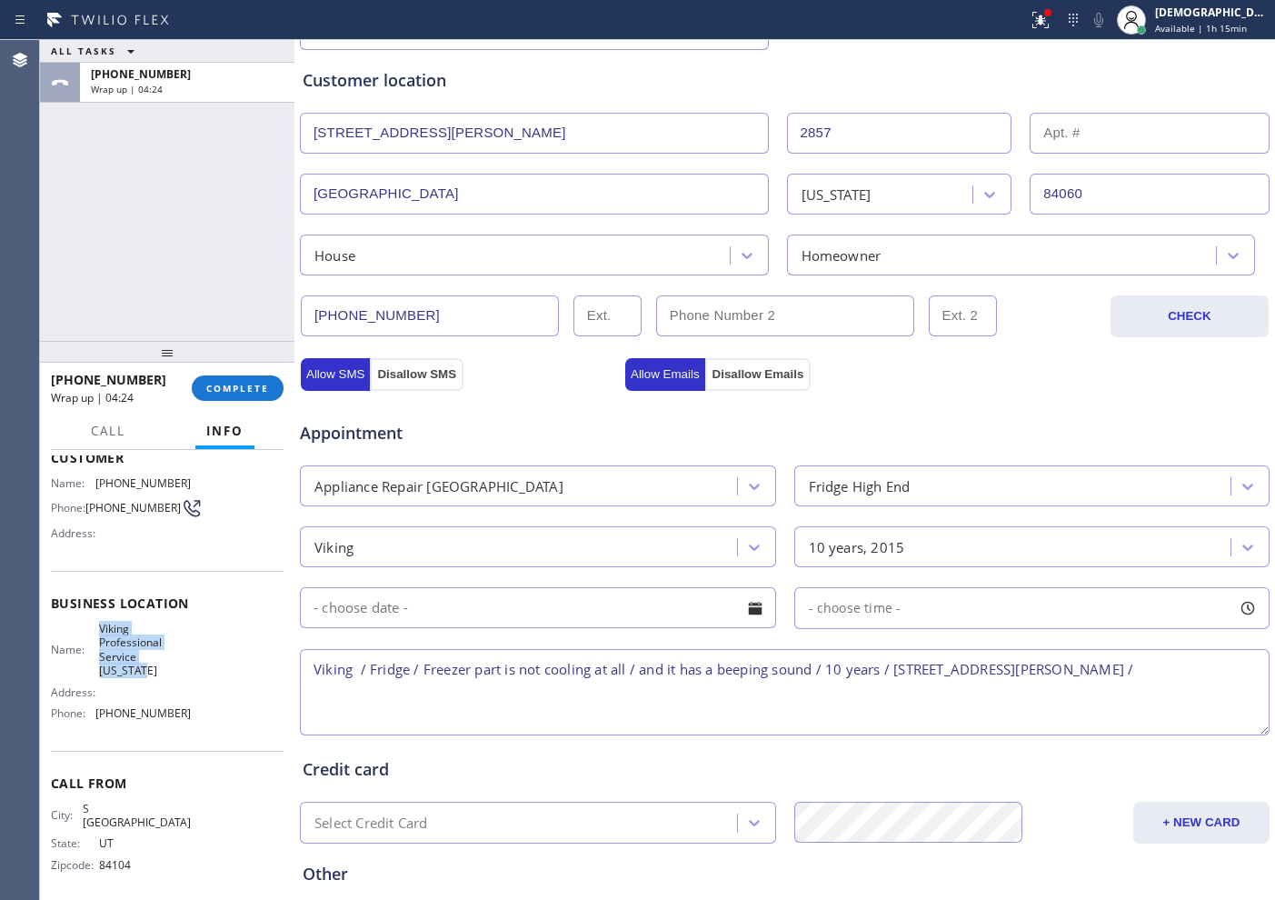
drag, startPoint x: 138, startPoint y: 680, endPoint x: 95, endPoint y: 634, distance: 63.0
click at [95, 634] on div "Name: Viking Professional Service [US_STATE]" at bounding box center [121, 650] width 140 height 56
copy span "Viking Professional Service [US_STATE]"
click at [1019, 663] on textarea "Viking / Fridge / Freezer part is not cooling at all / and it has a beeping sou…" at bounding box center [785, 692] width 970 height 86
paste textarea "Viking Professional Service [US_STATE]"
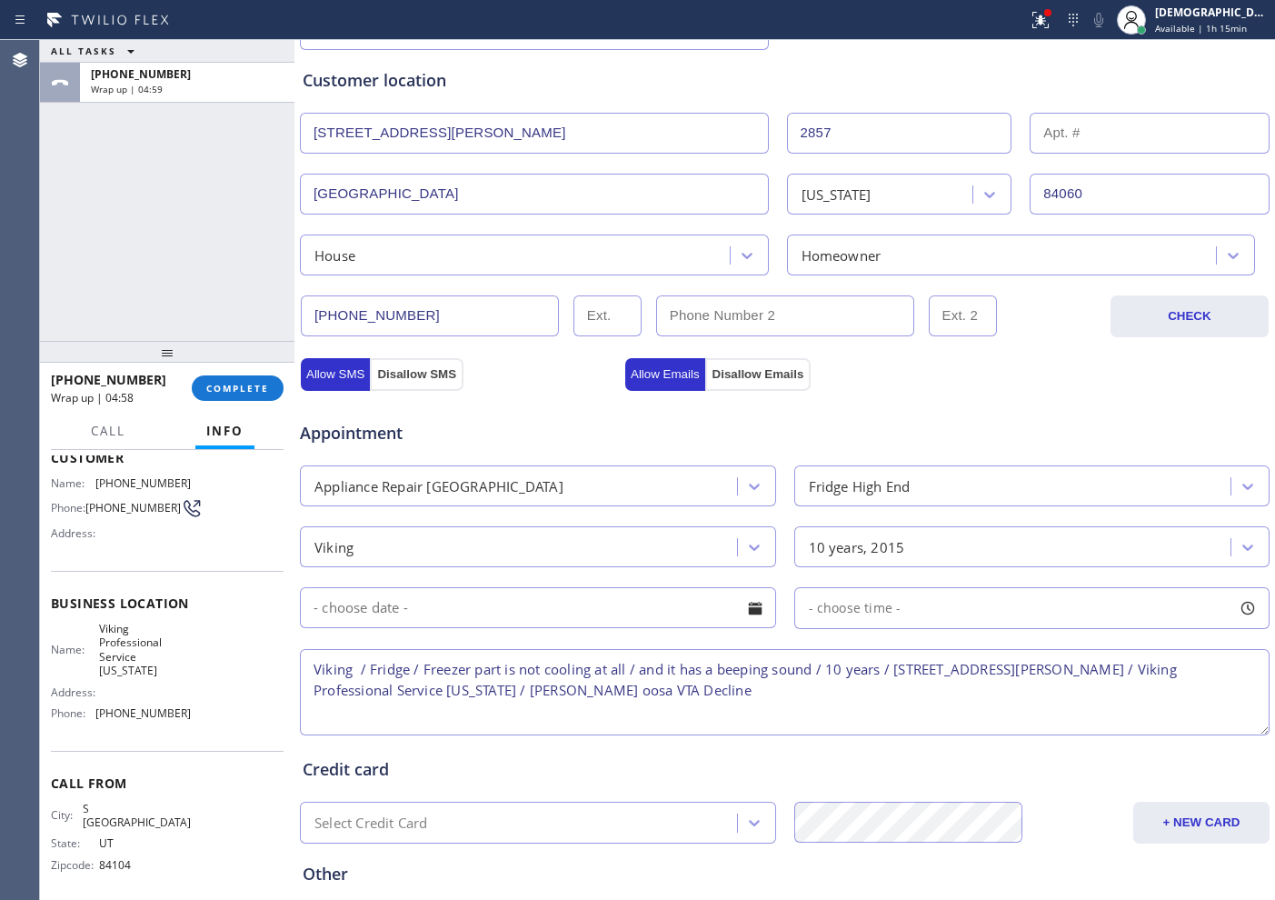
scroll to position [509, 0]
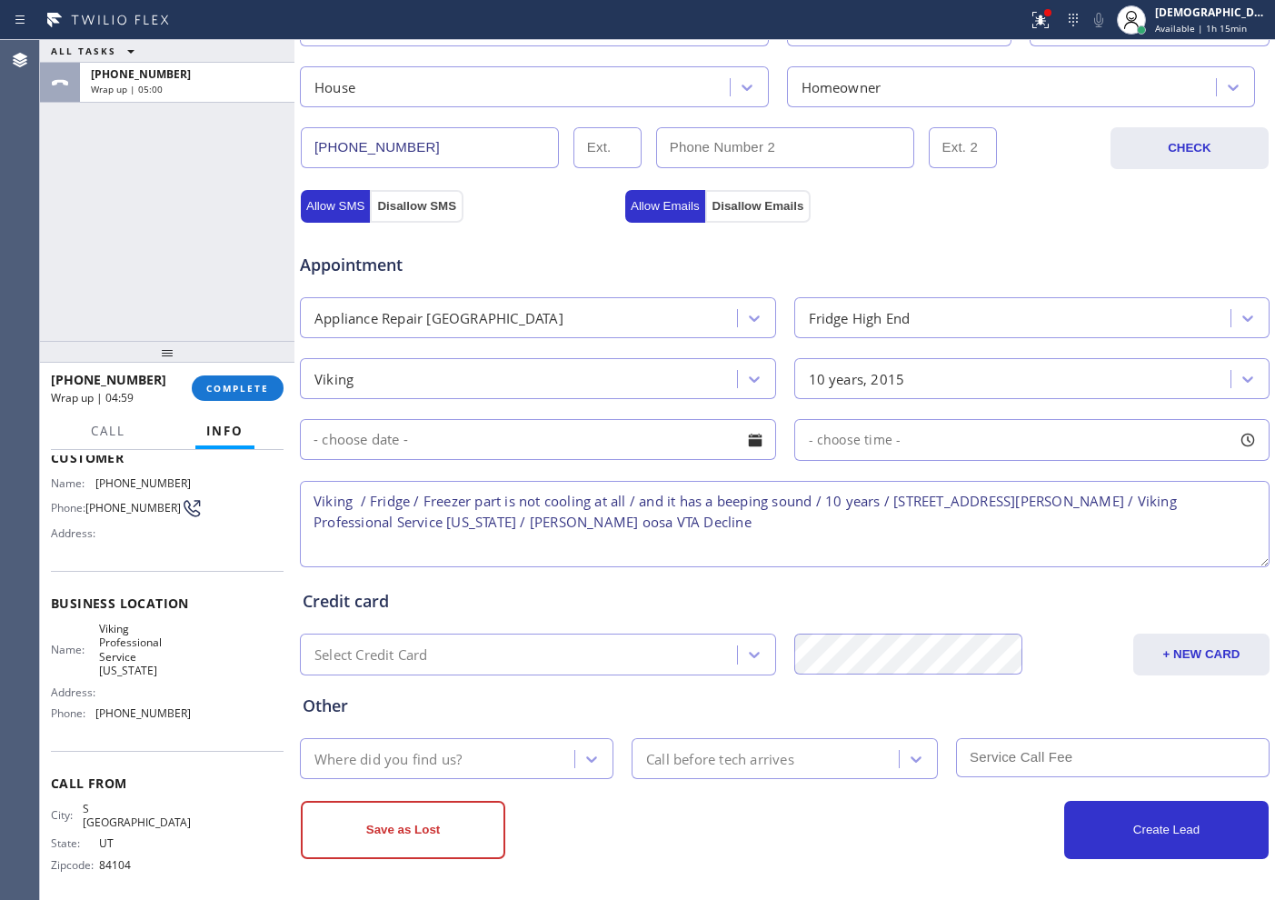
type textarea "Viking / Fridge / Freezer part is not cooling at all / and it has a beeping sou…"
click at [443, 719] on div "Where did you find us?" at bounding box center [387, 758] width 147 height 21
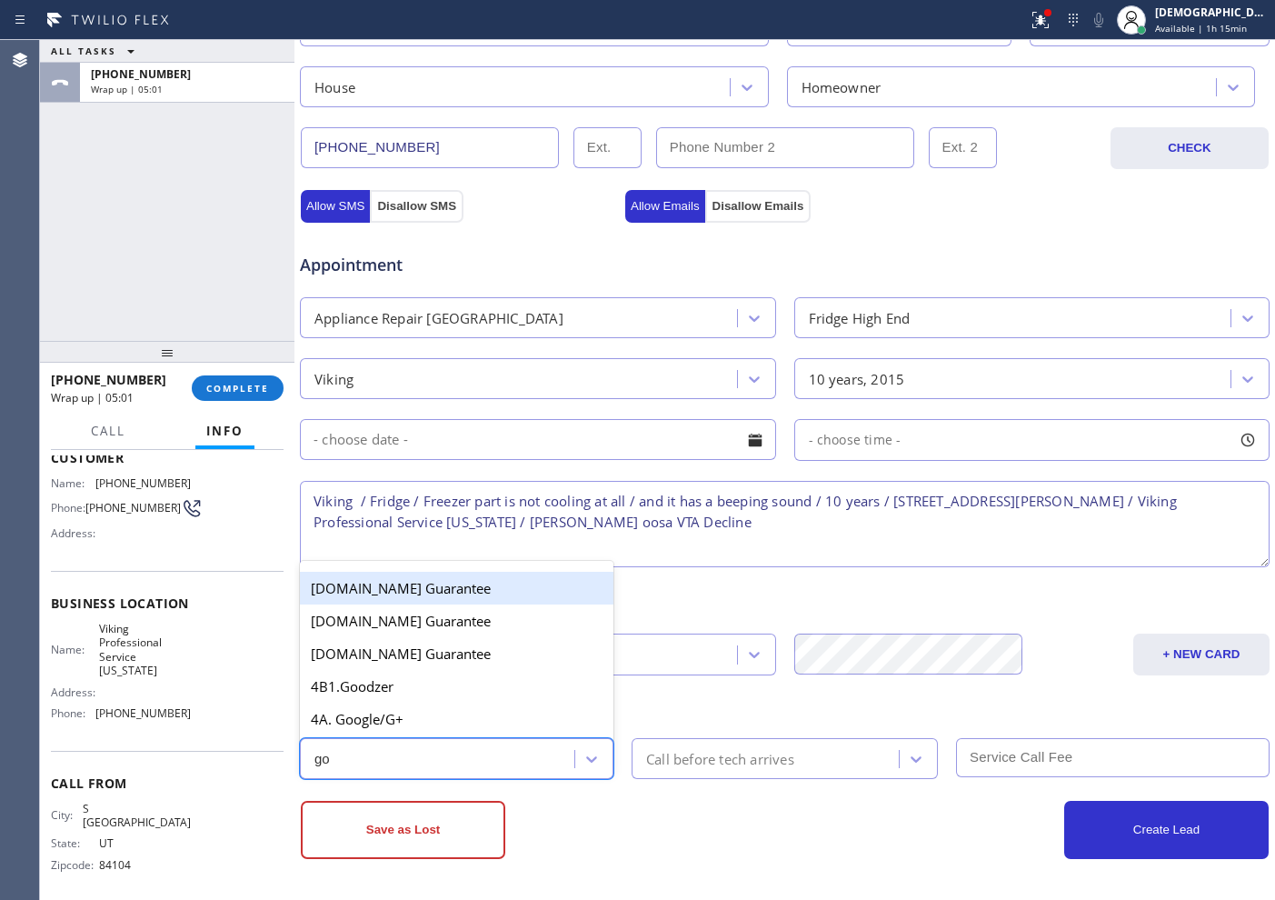
type input "goo"
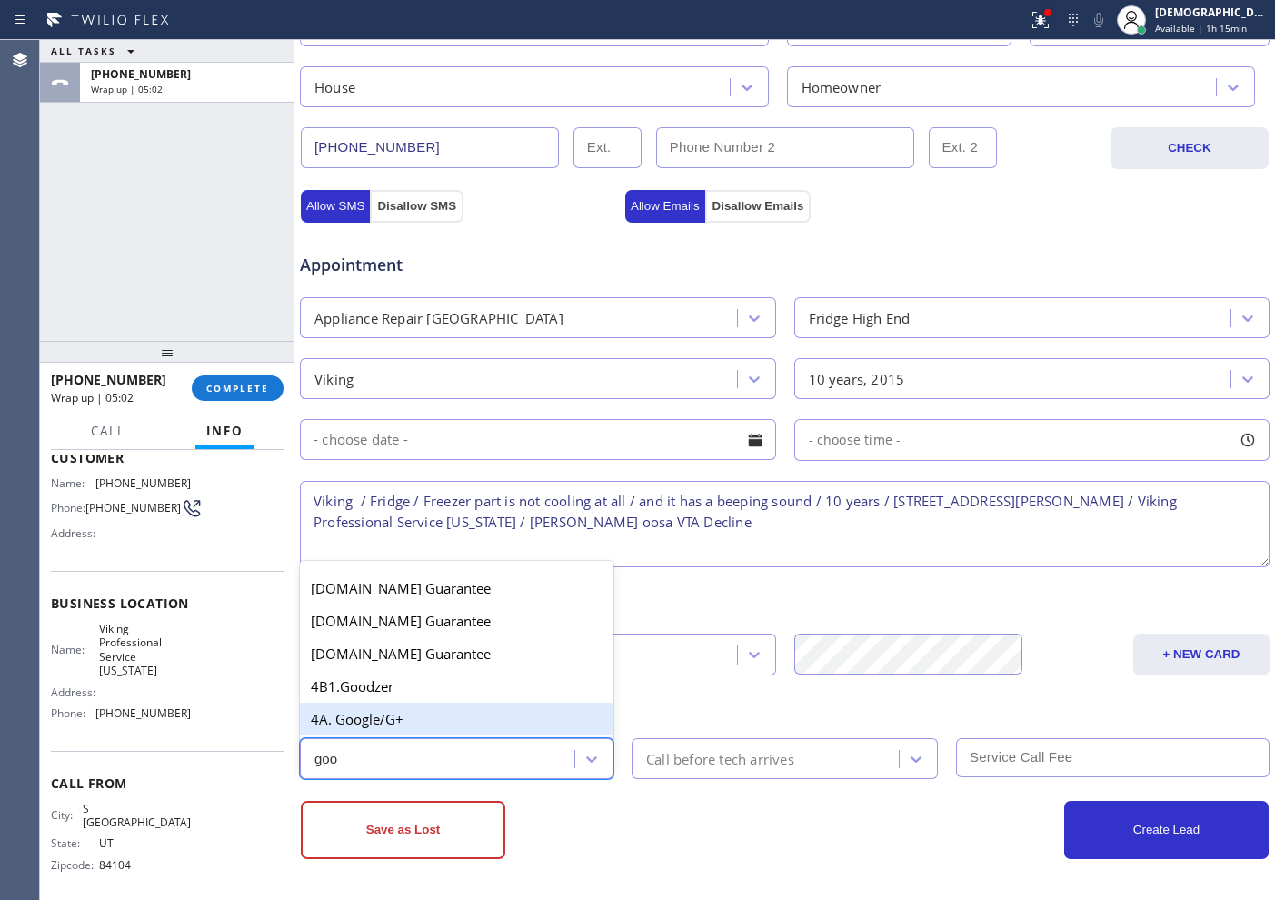
click at [426, 719] on div "4A. Google/G+" at bounding box center [457, 719] width 314 height 33
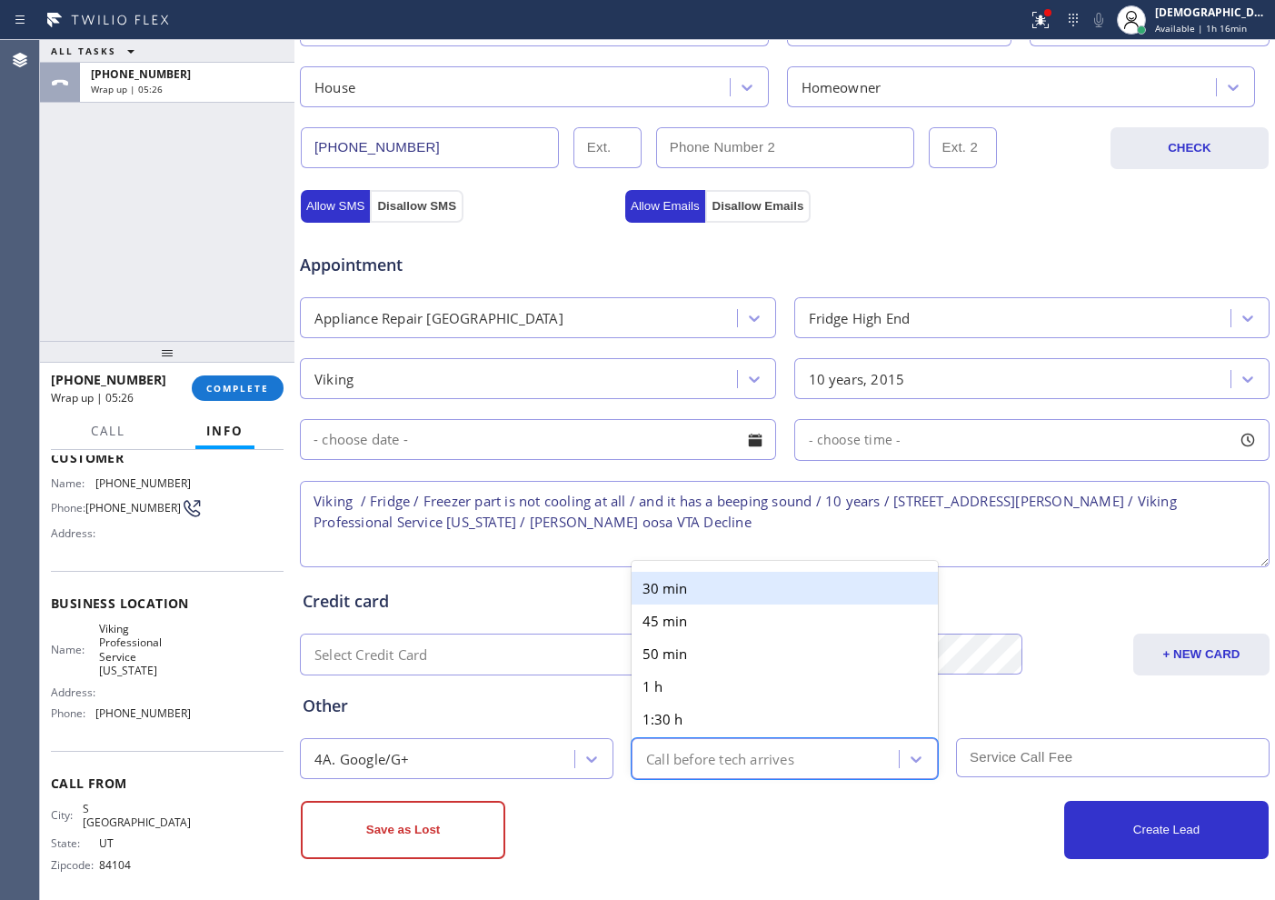
click at [700, 719] on div "Call before tech arrives" at bounding box center [720, 758] width 148 height 21
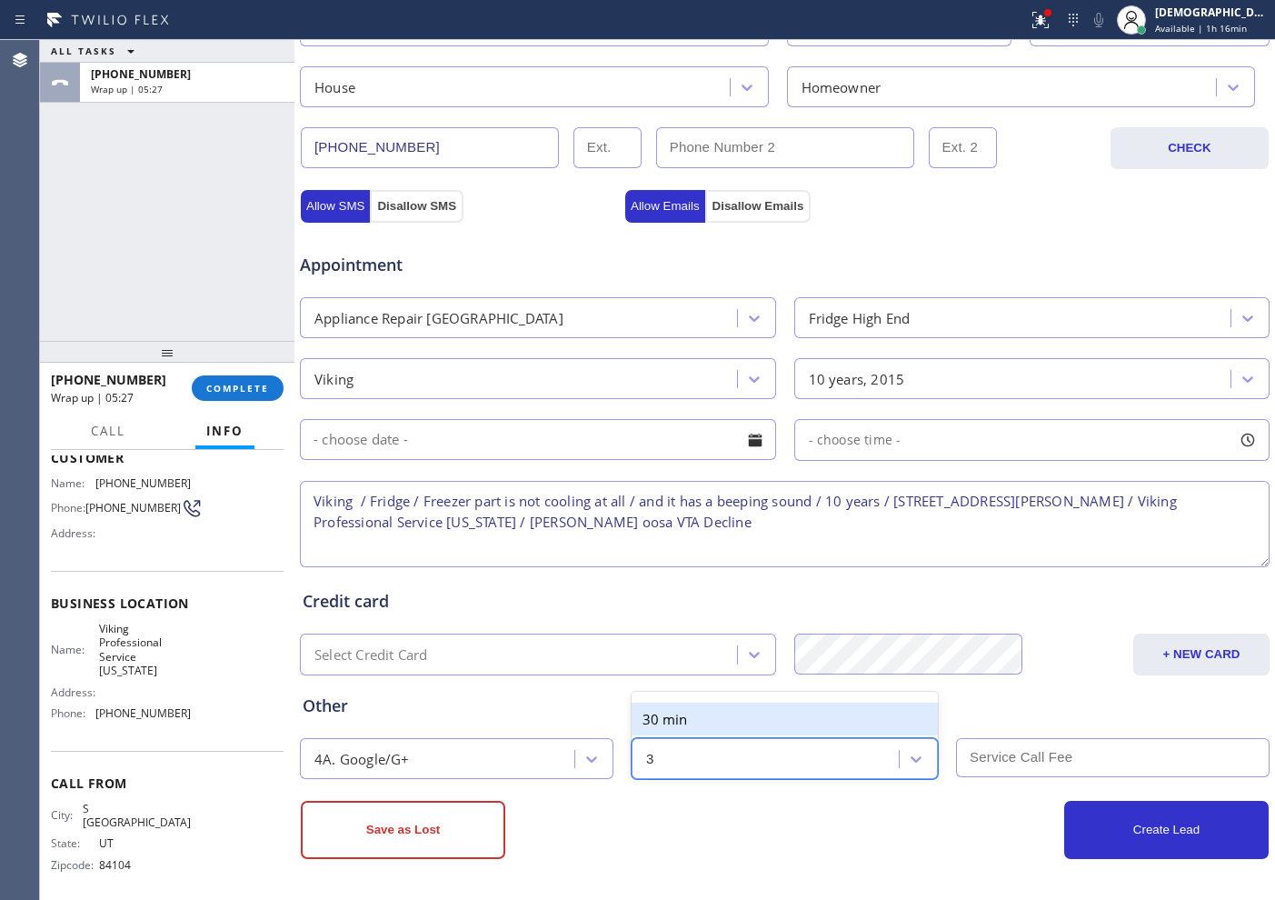
type input "30"
click at [688, 711] on div "30 min" at bounding box center [785, 719] width 306 height 33
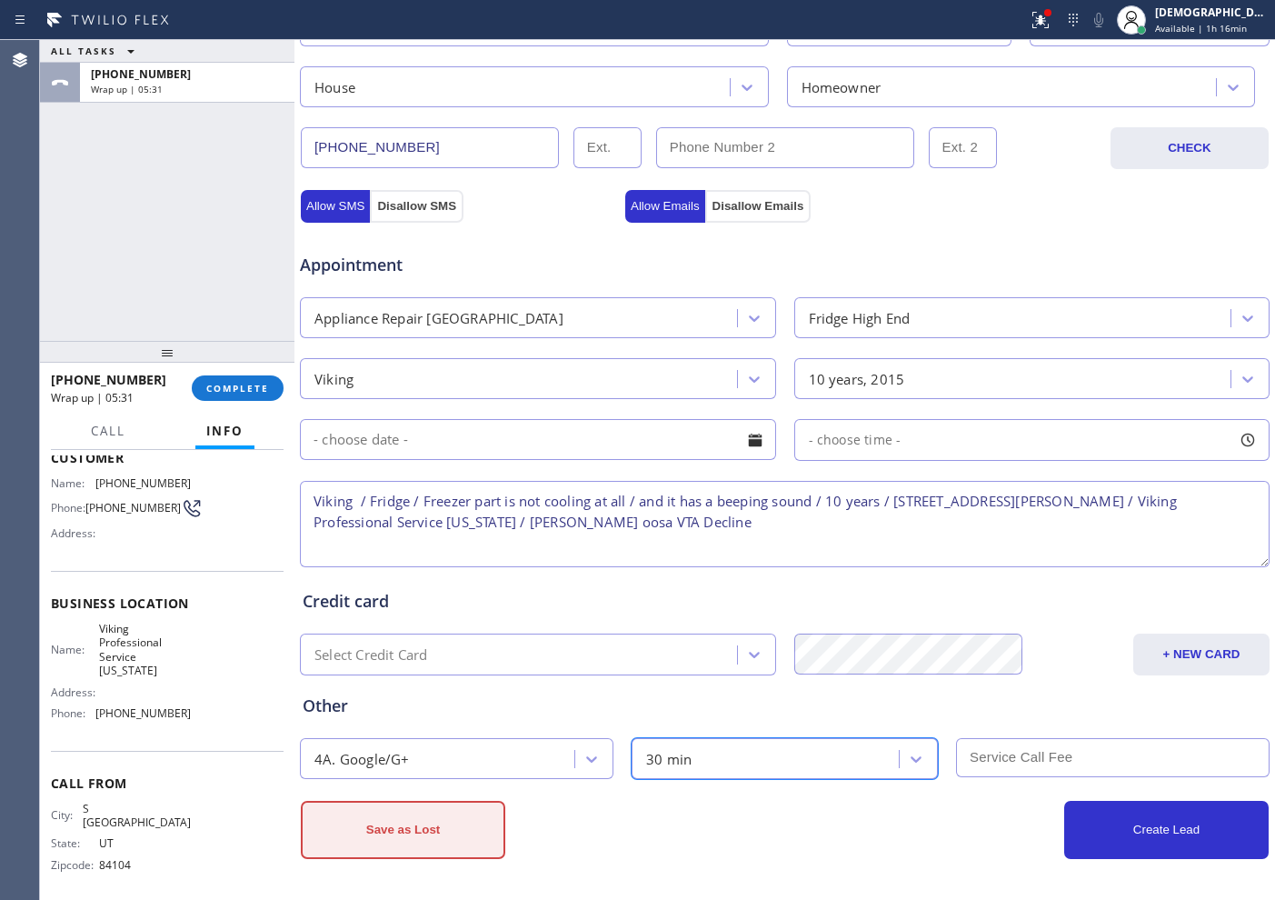
click at [470, 719] on button "Save as Lost" at bounding box center [403, 830] width 205 height 58
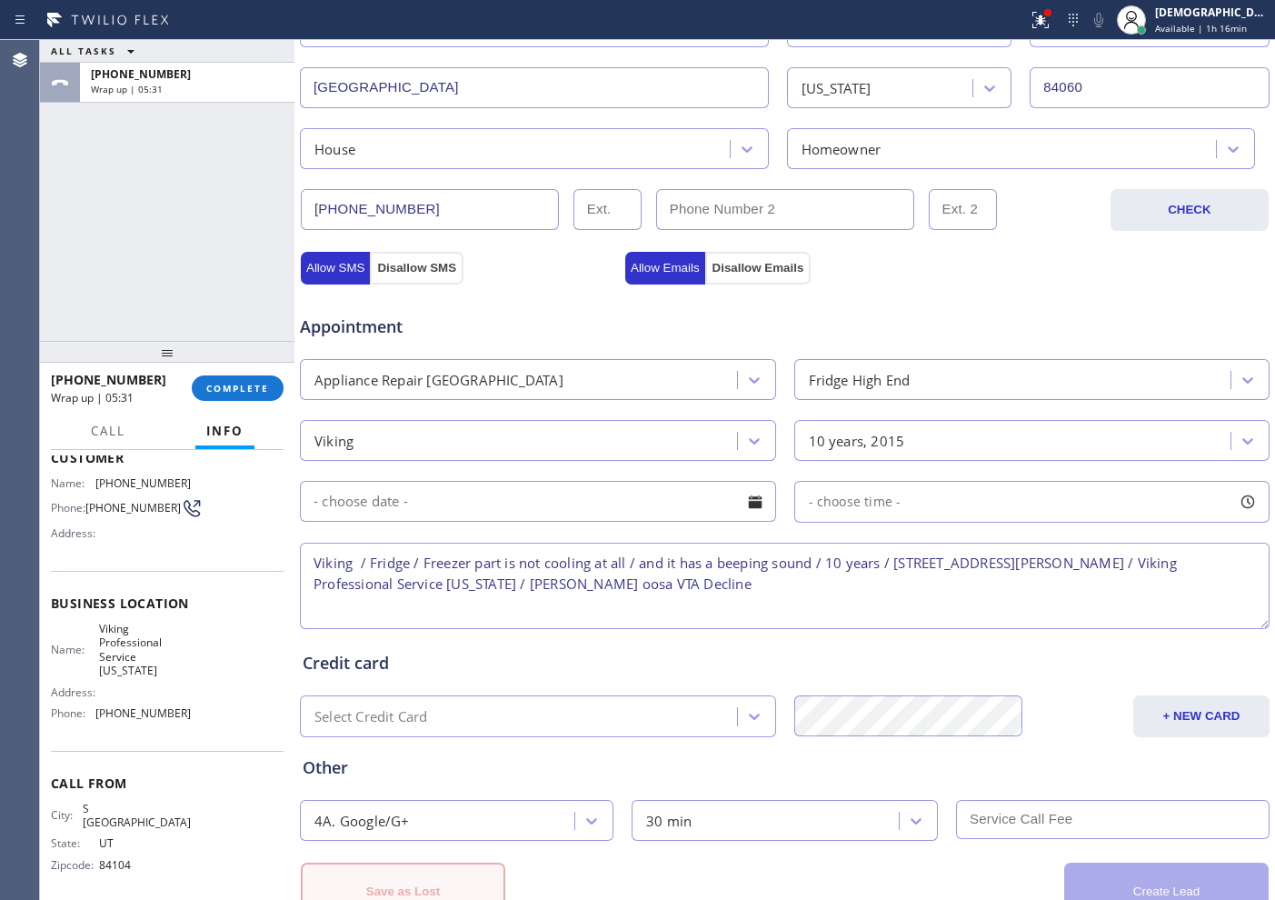
scroll to position [571, 0]
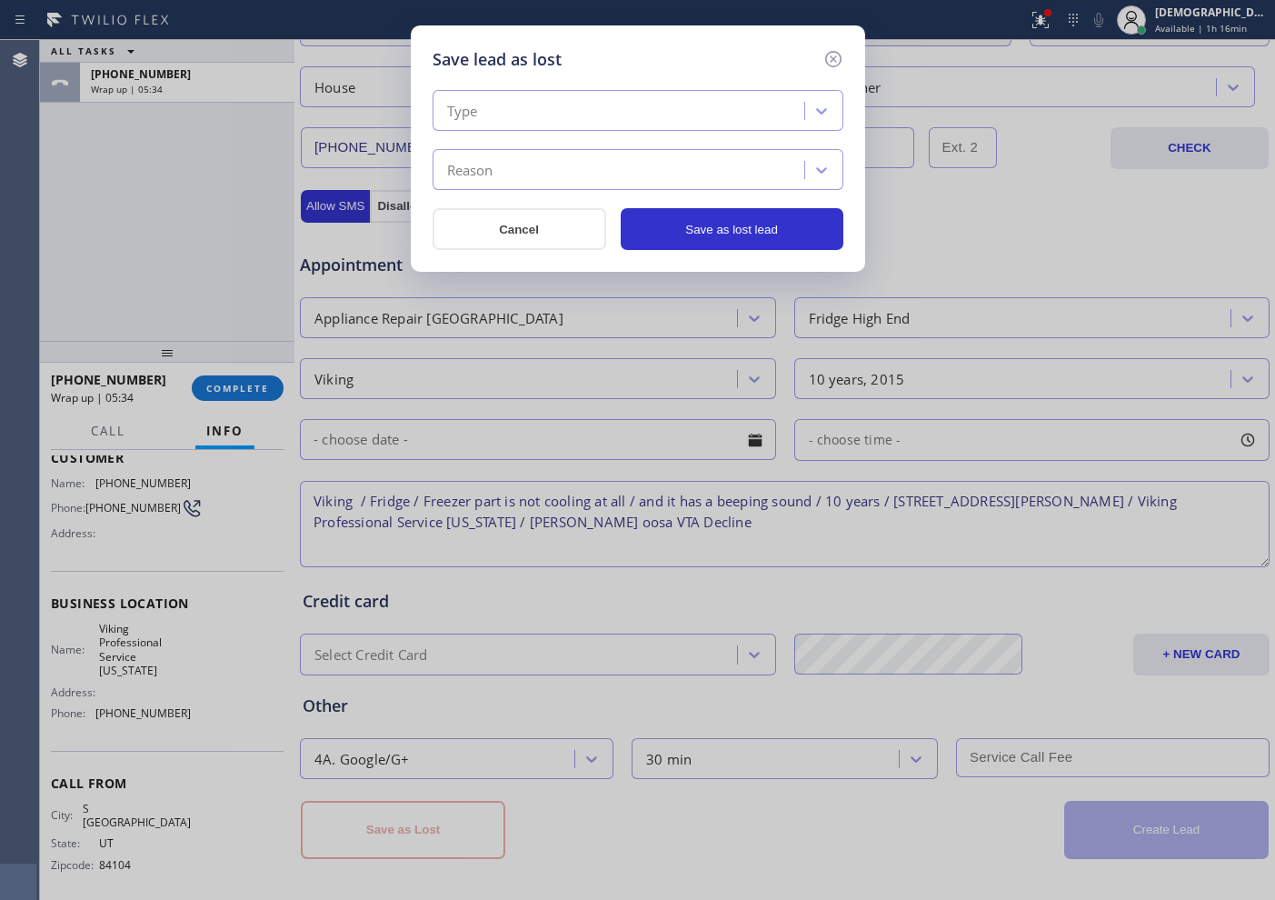
click at [677, 108] on div "Type" at bounding box center [621, 111] width 366 height 32
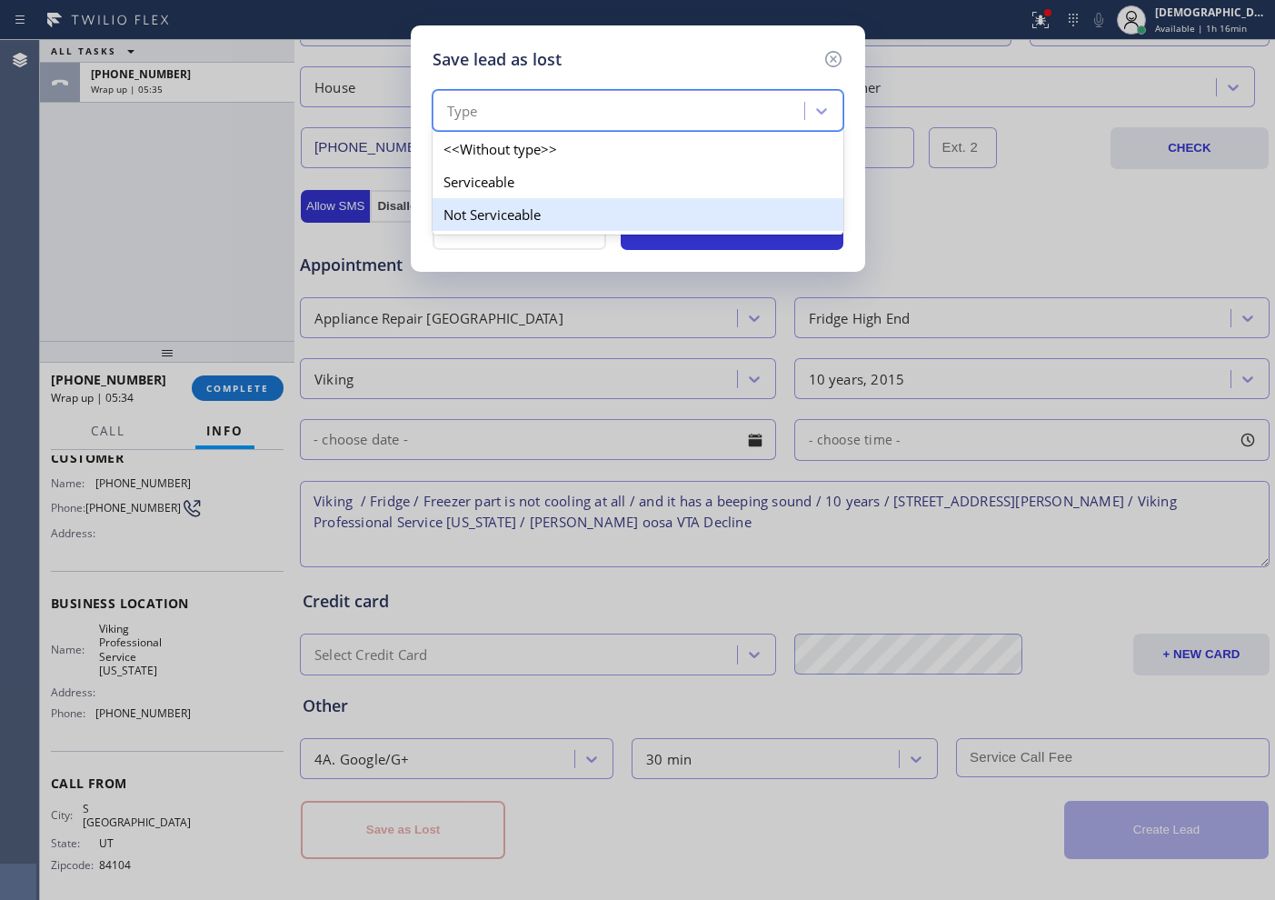
click at [607, 198] on div "Not Serviceable" at bounding box center [638, 214] width 411 height 33
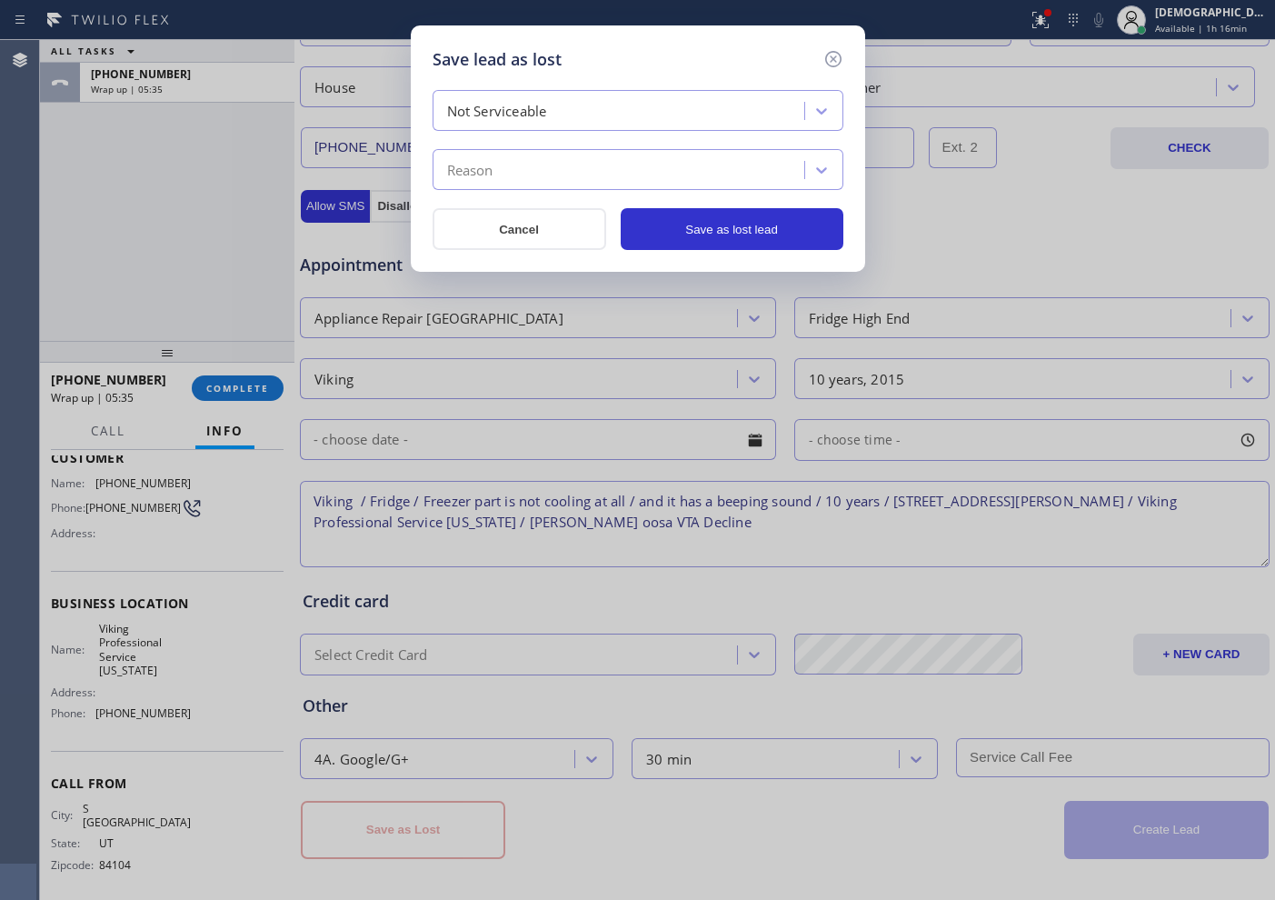
click at [587, 167] on div "Reason" at bounding box center [621, 171] width 366 height 32
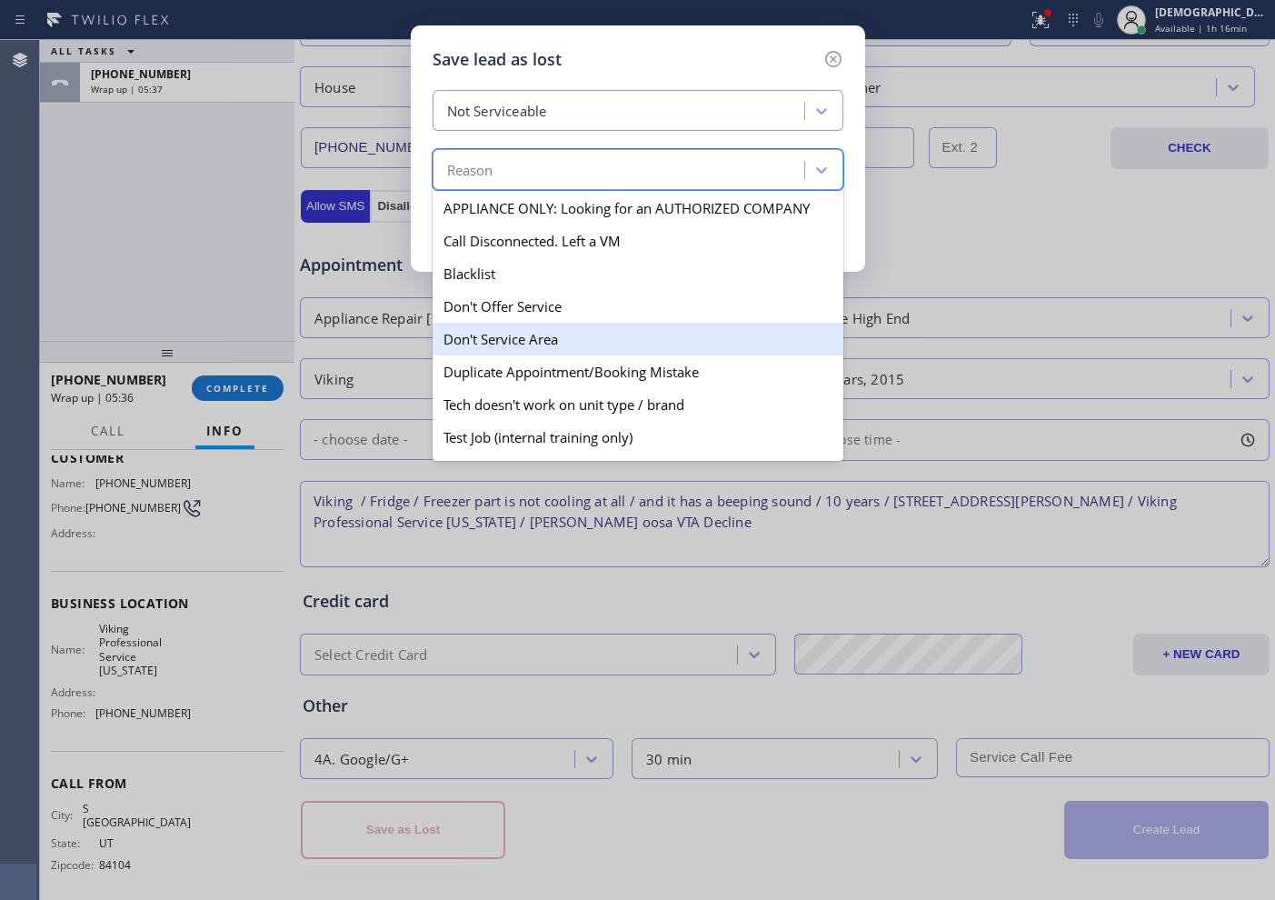
click at [554, 324] on div "Don't Service Area" at bounding box center [638, 339] width 411 height 33
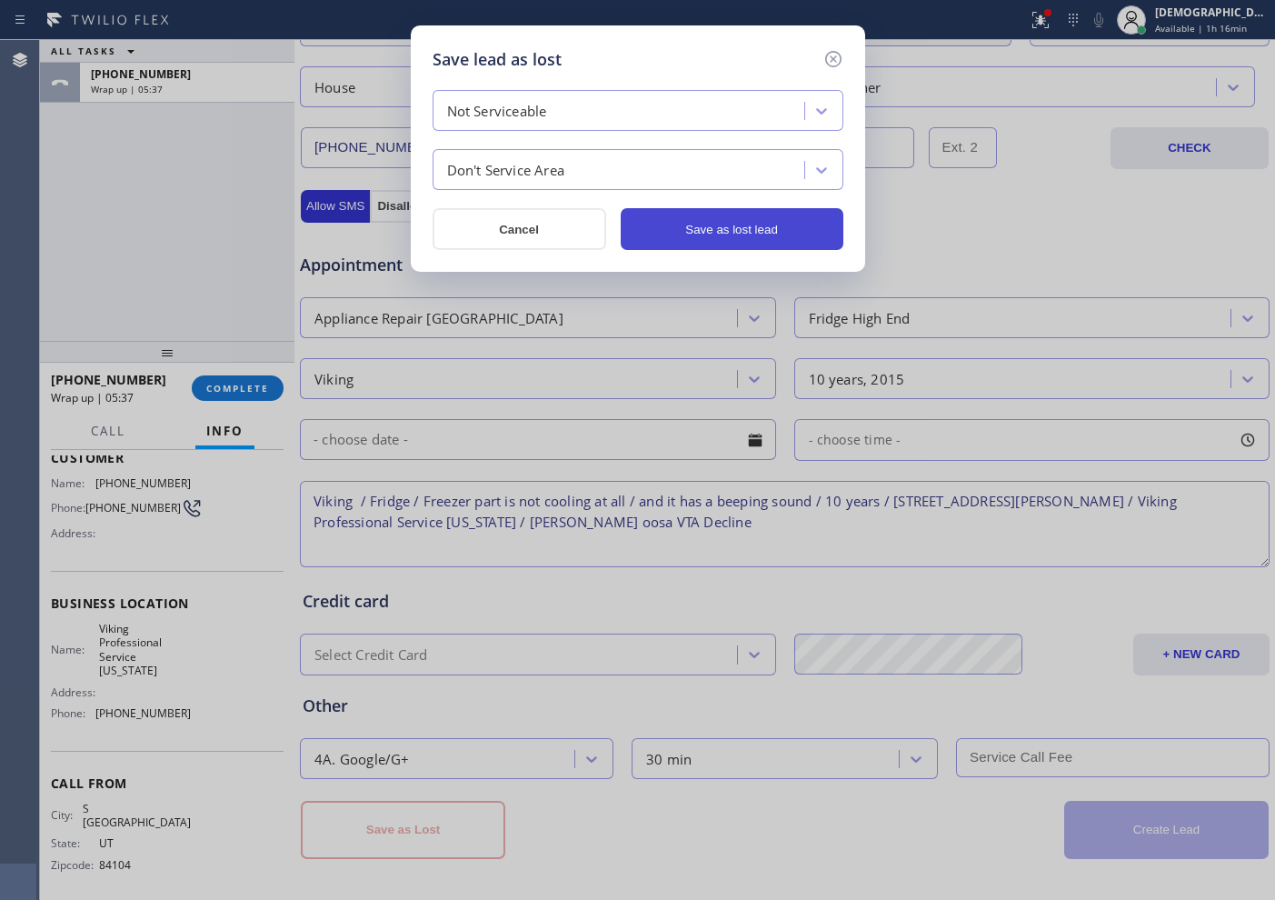
click at [692, 215] on button "Save as lost lead" at bounding box center [732, 229] width 223 height 42
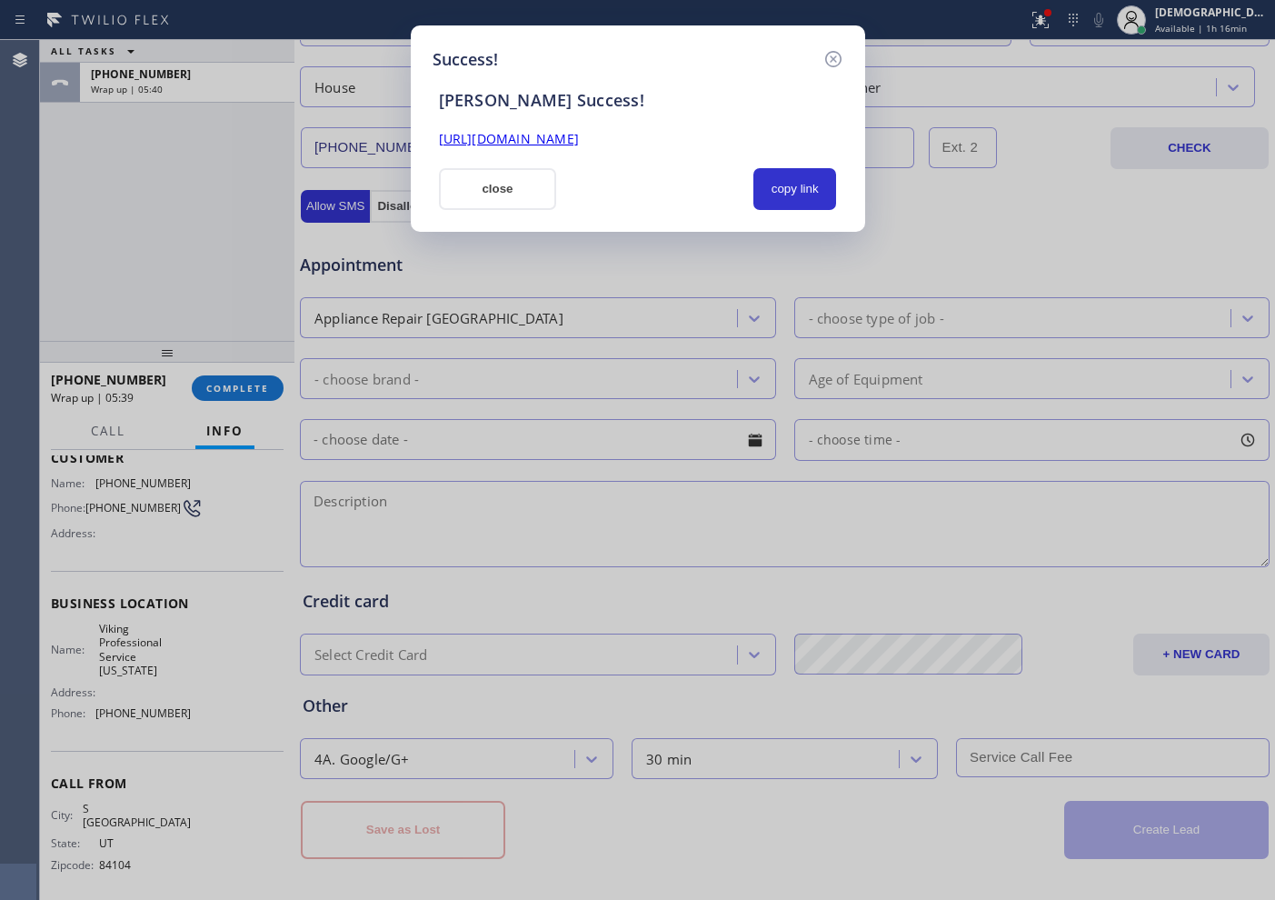
click at [502, 192] on button "close" at bounding box center [498, 189] width 118 height 42
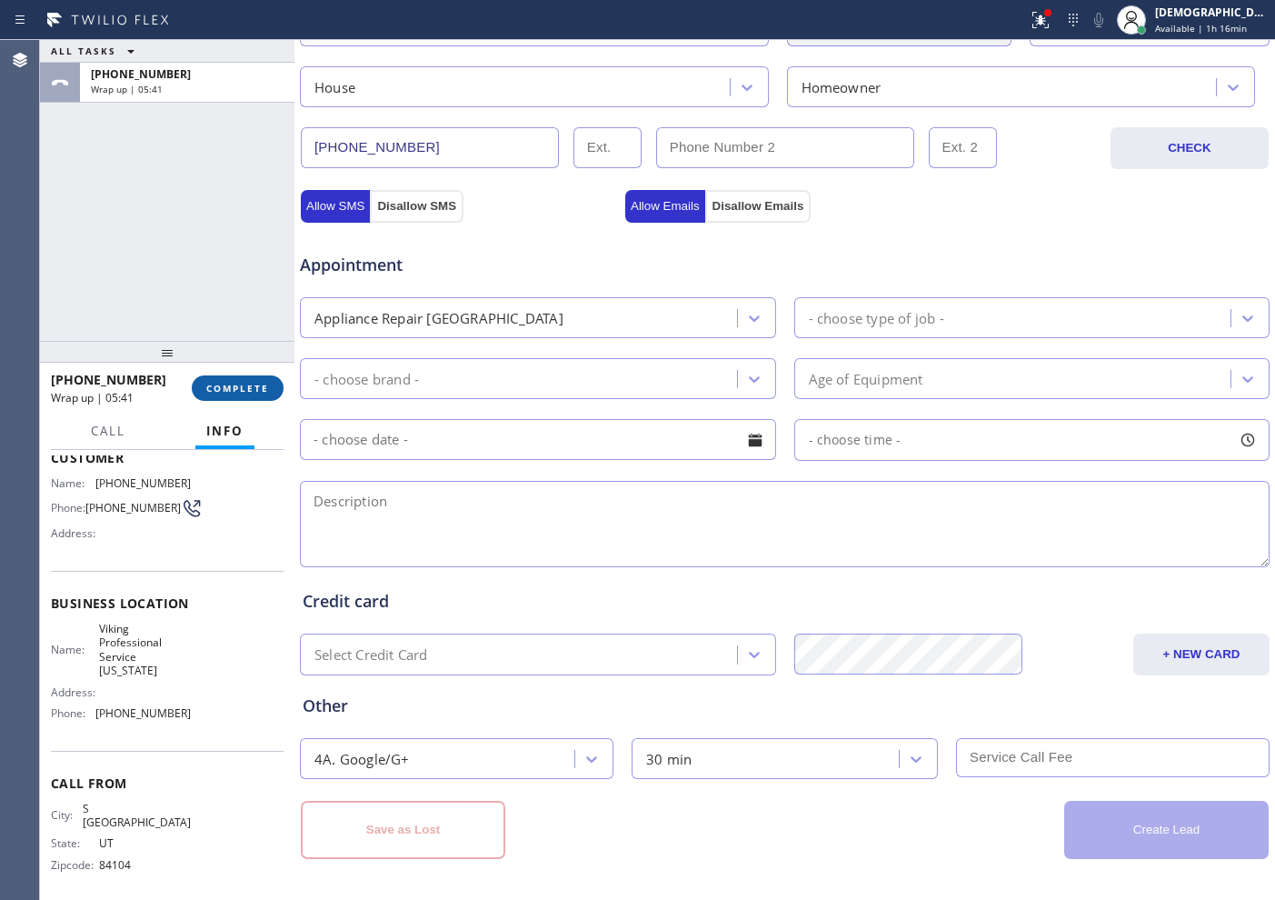
click at [267, 392] on span "COMPLETE" at bounding box center [237, 388] width 63 height 13
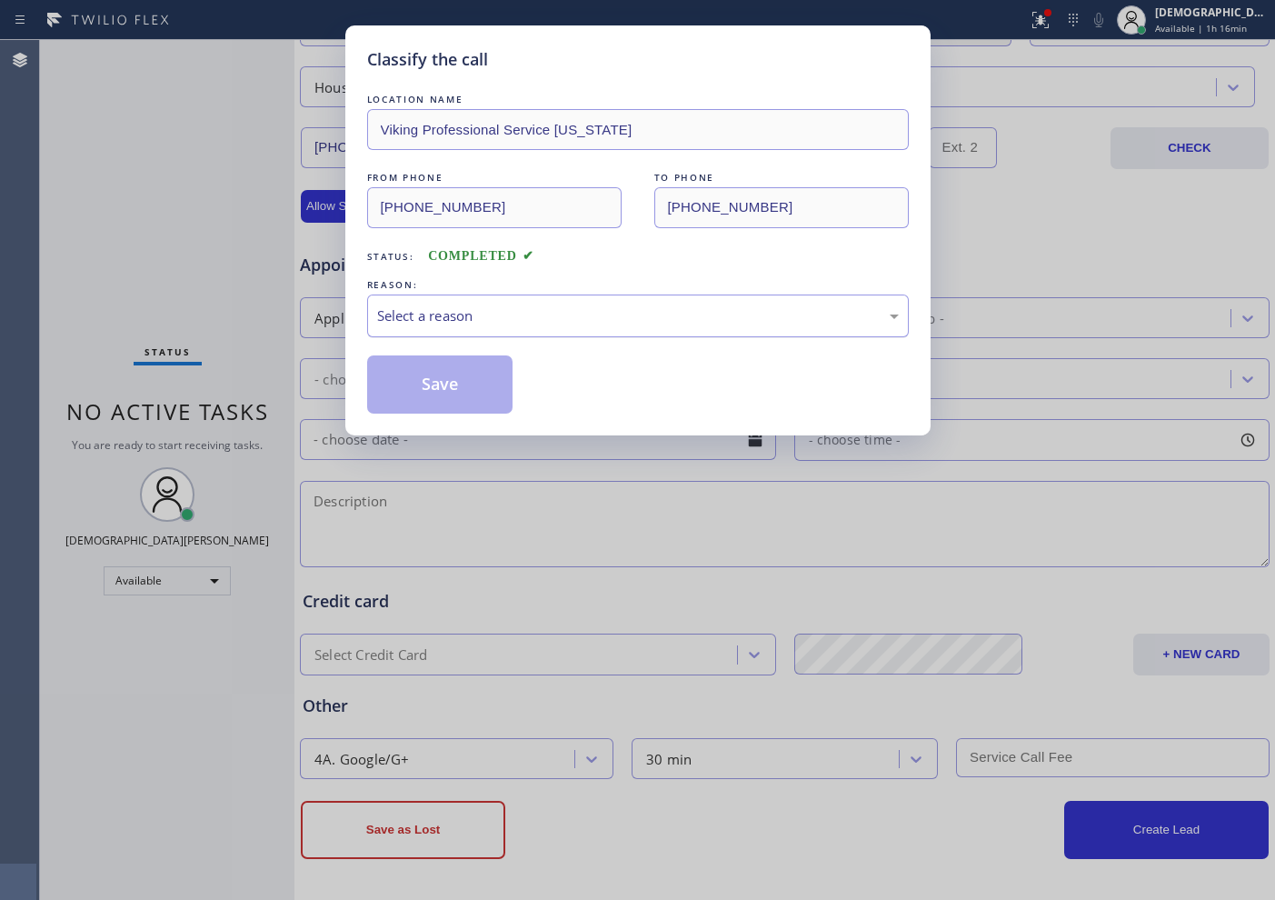
click at [523, 302] on div "Select a reason" at bounding box center [638, 315] width 542 height 43
click at [474, 373] on button "Save" at bounding box center [440, 384] width 146 height 58
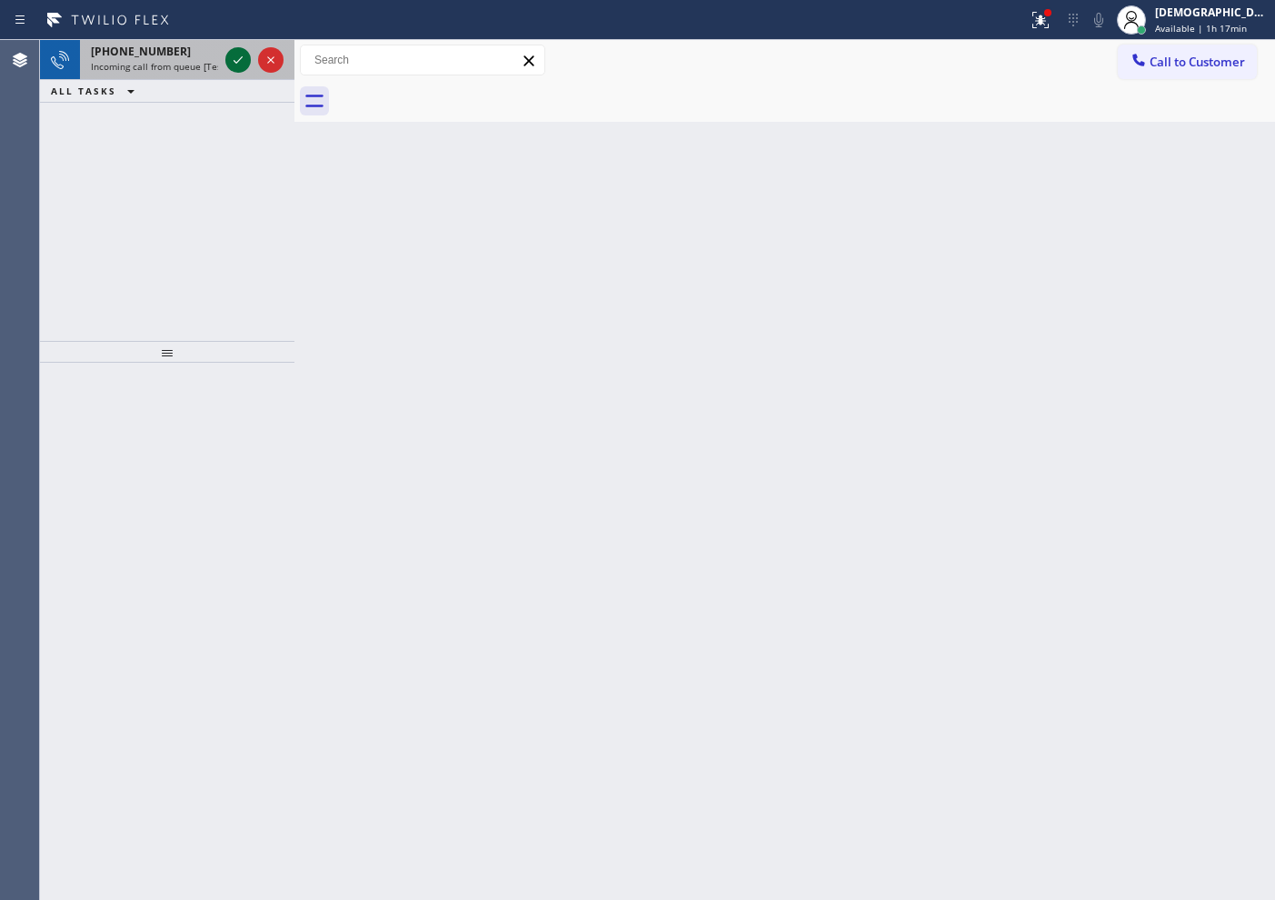
click at [243, 63] on icon at bounding box center [238, 60] width 22 height 22
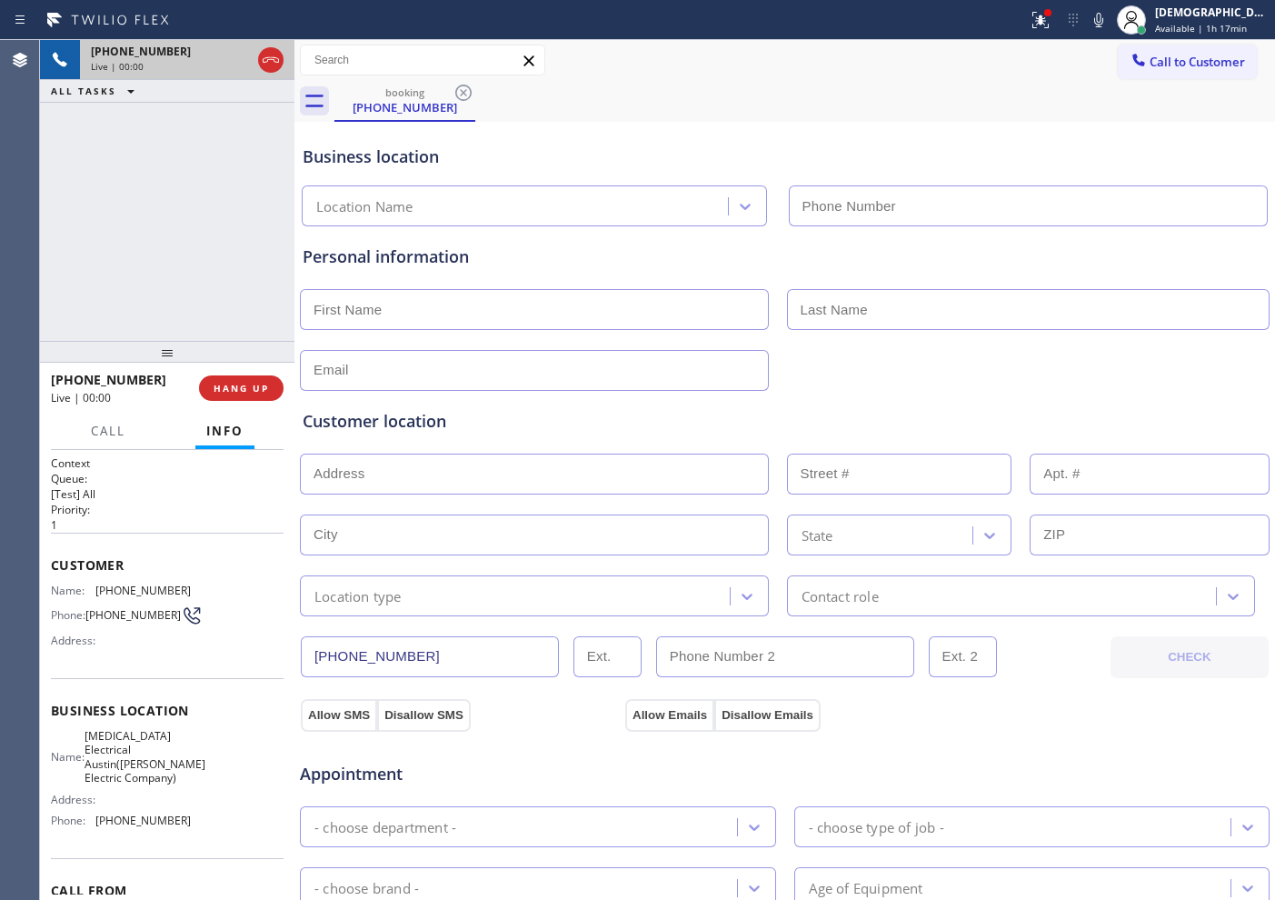
type input "[PHONE_NUMBER]"
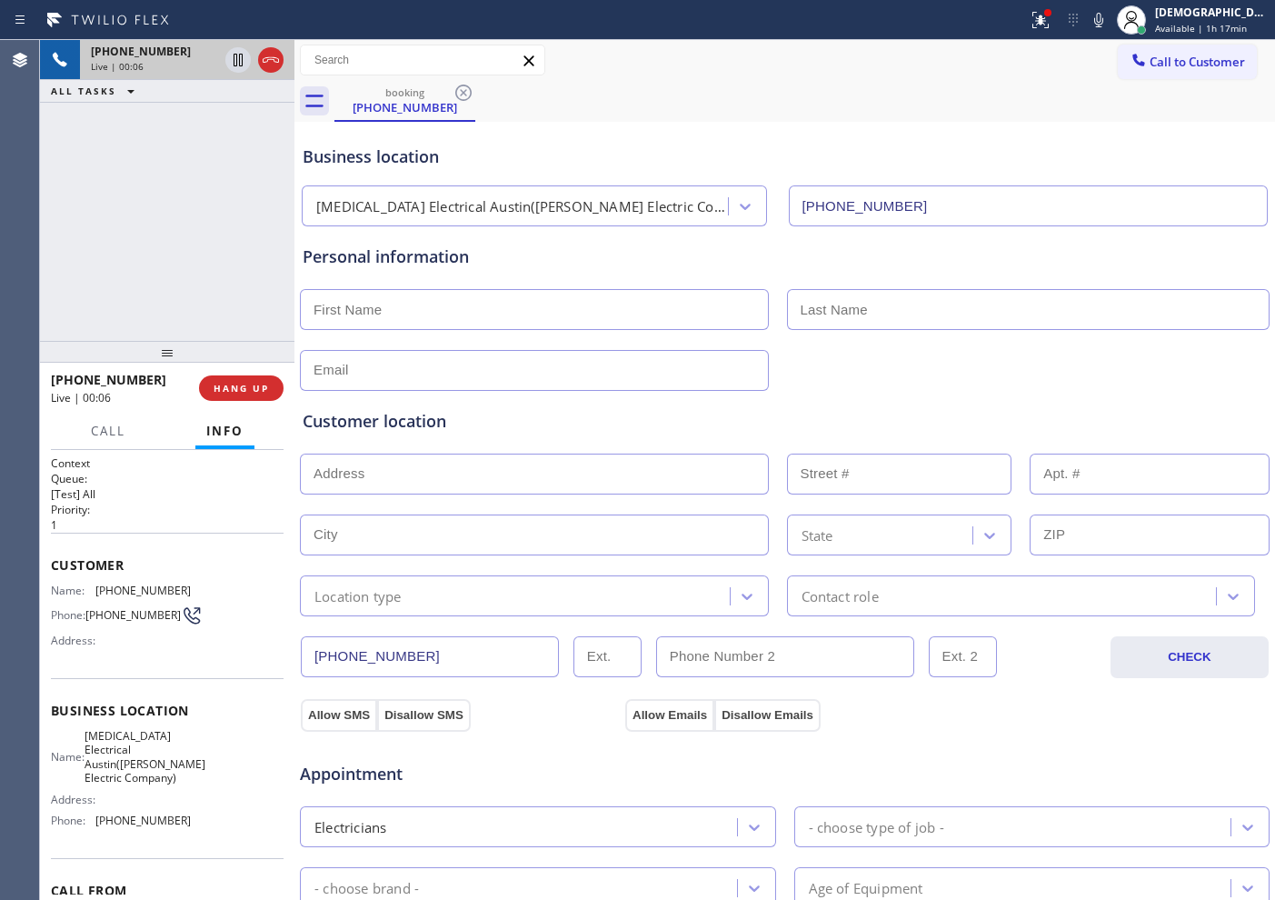
scroll to position [114, 0]
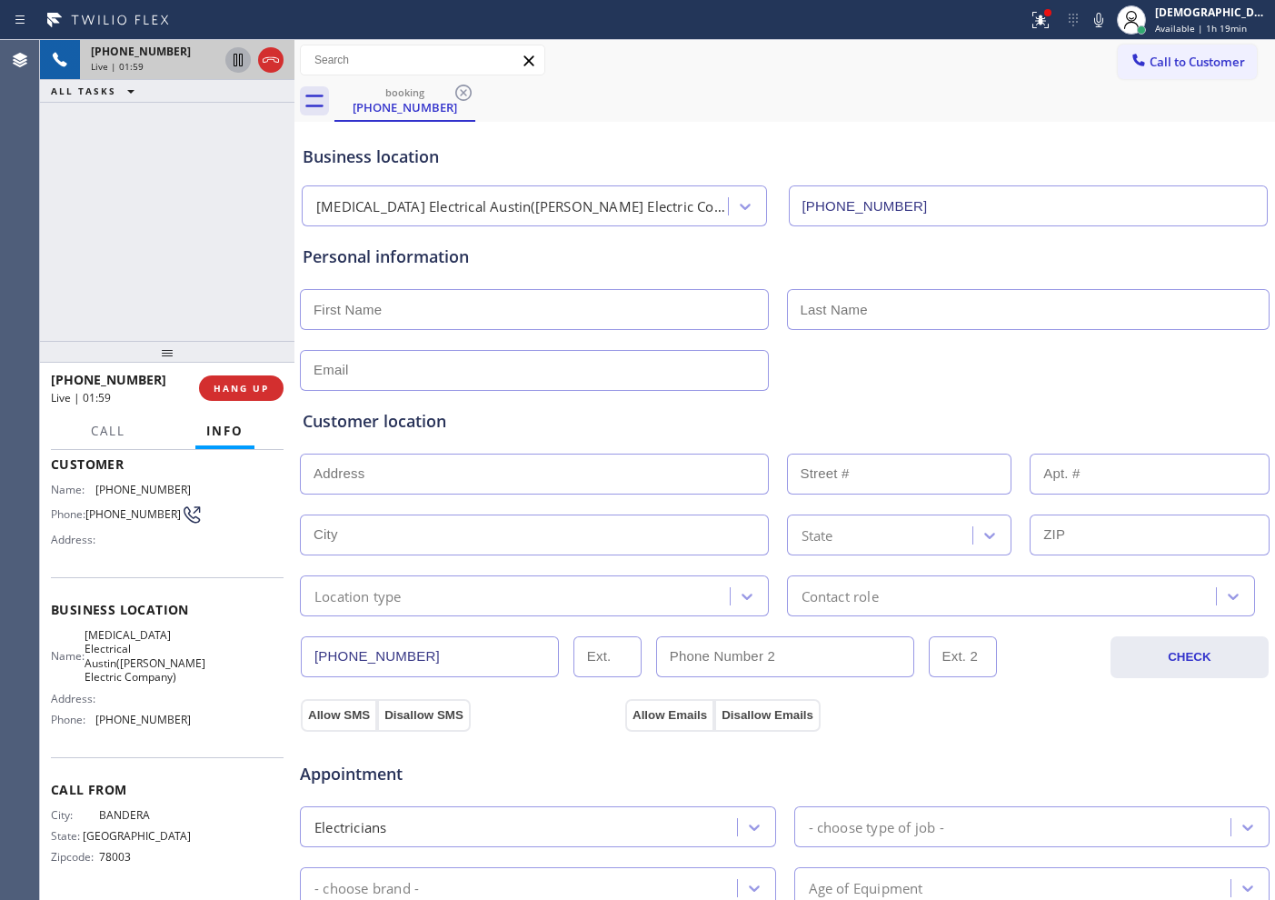
click at [233, 64] on icon at bounding box center [238, 60] width 22 height 22
click at [237, 58] on icon at bounding box center [238, 60] width 13 height 13
click at [277, 61] on icon at bounding box center [271, 60] width 22 height 22
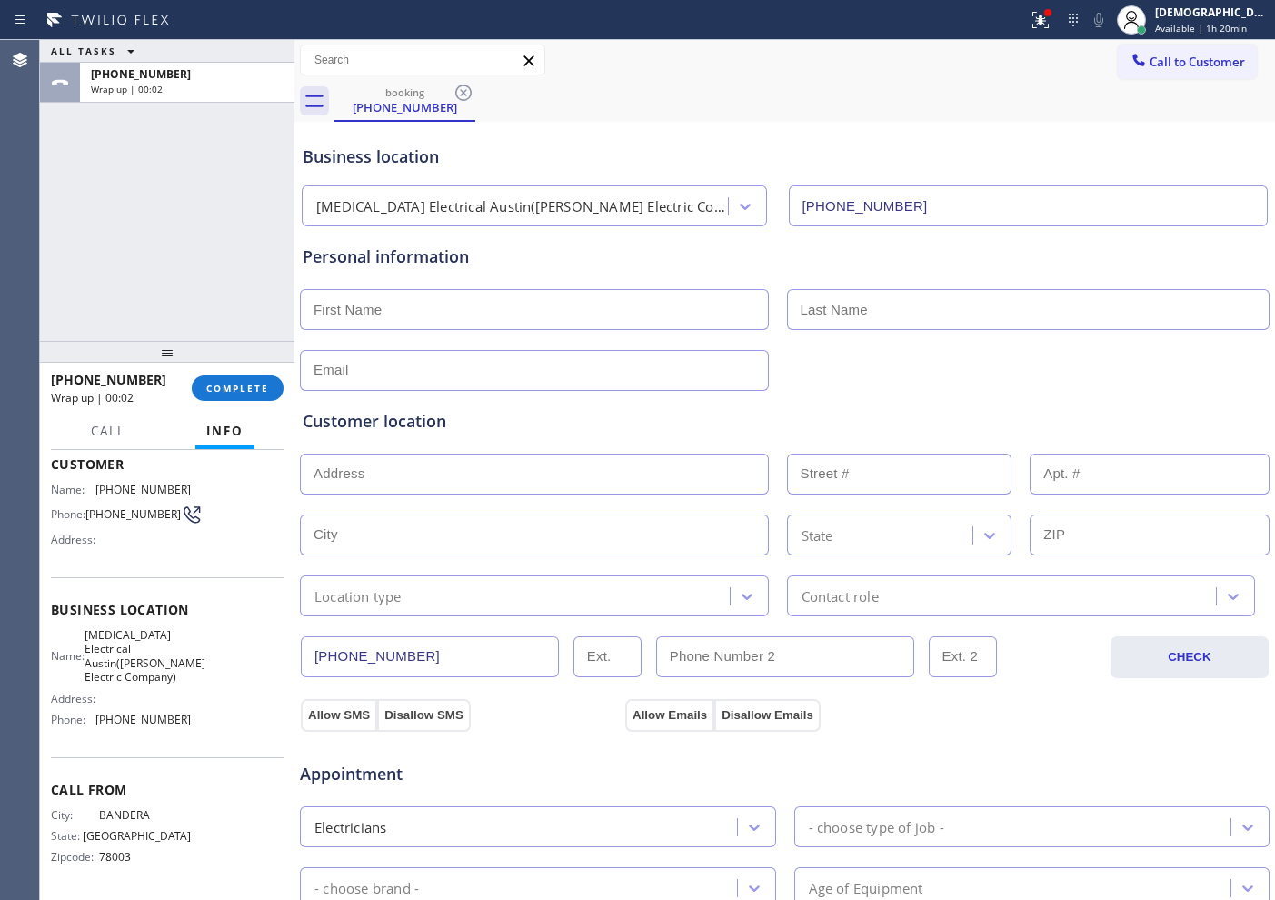
click at [433, 298] on input "text" at bounding box center [534, 309] width 469 height 41
type input "Mr"
click at [937, 313] on input "text" at bounding box center [1029, 309] width 484 height 41
paste input "[PERSON_NAME]"
type input "[PERSON_NAME]"
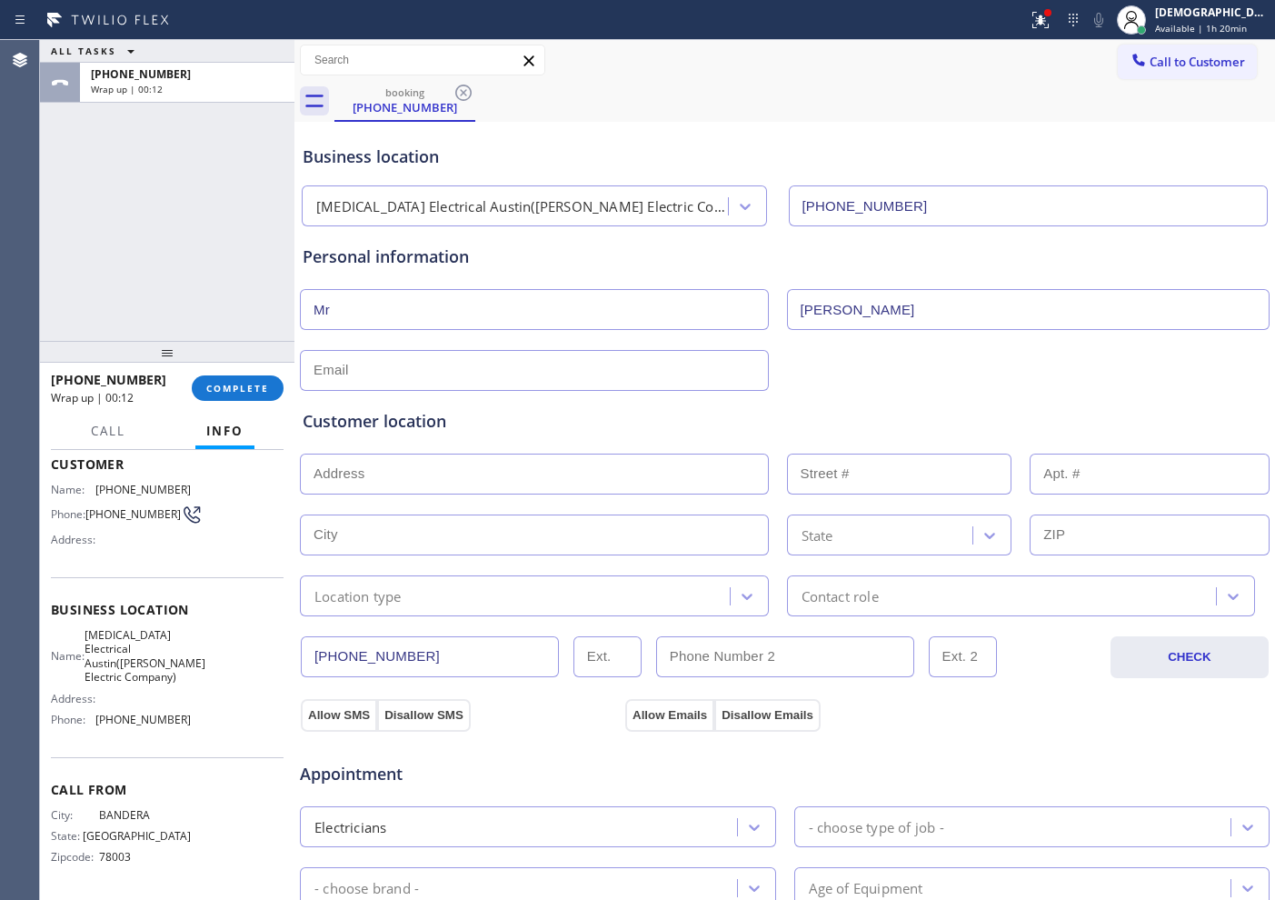
drag, startPoint x: 49, startPoint y: 261, endPoint x: 175, endPoint y: 294, distance: 130.7
click at [49, 261] on div "ALL TASKS ALL TASKS ACTIVE TASKS TASKS IN WRAP UP [PHONE_NUMBER] Wrap up | 00:12" at bounding box center [167, 190] width 254 height 301
click at [665, 361] on input "text" at bounding box center [534, 370] width 469 height 41
type input "[EMAIL_ADDRESS][DOMAIN_NAME]"
click at [486, 473] on input "text" at bounding box center [534, 474] width 469 height 41
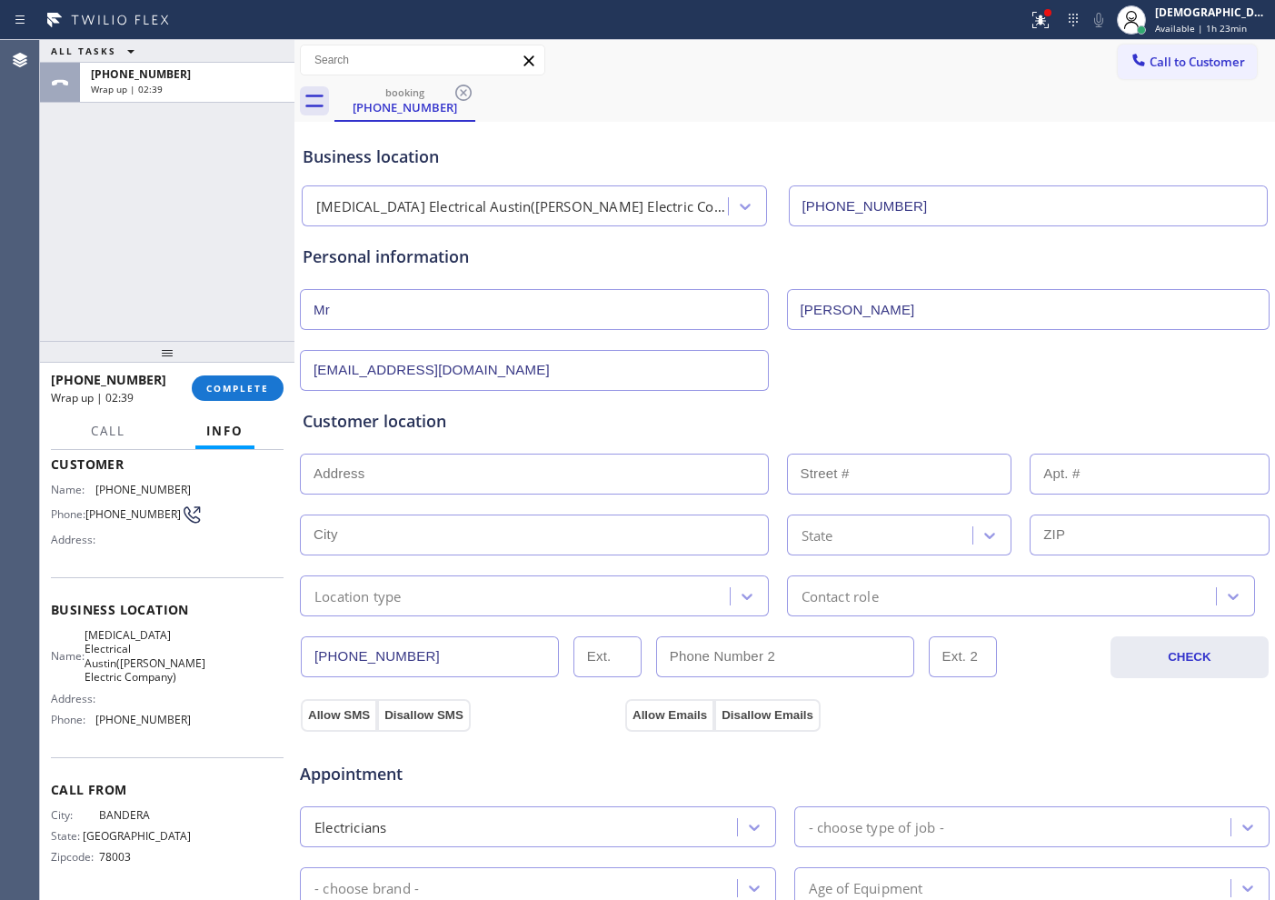
paste input "[STREET_ADDRESS][PERSON_NAME]"
type input "2012 [PERSON_NAME][GEOGRAPHIC_DATA]"
type input "2012"
type input "Austin"
type input "78704"
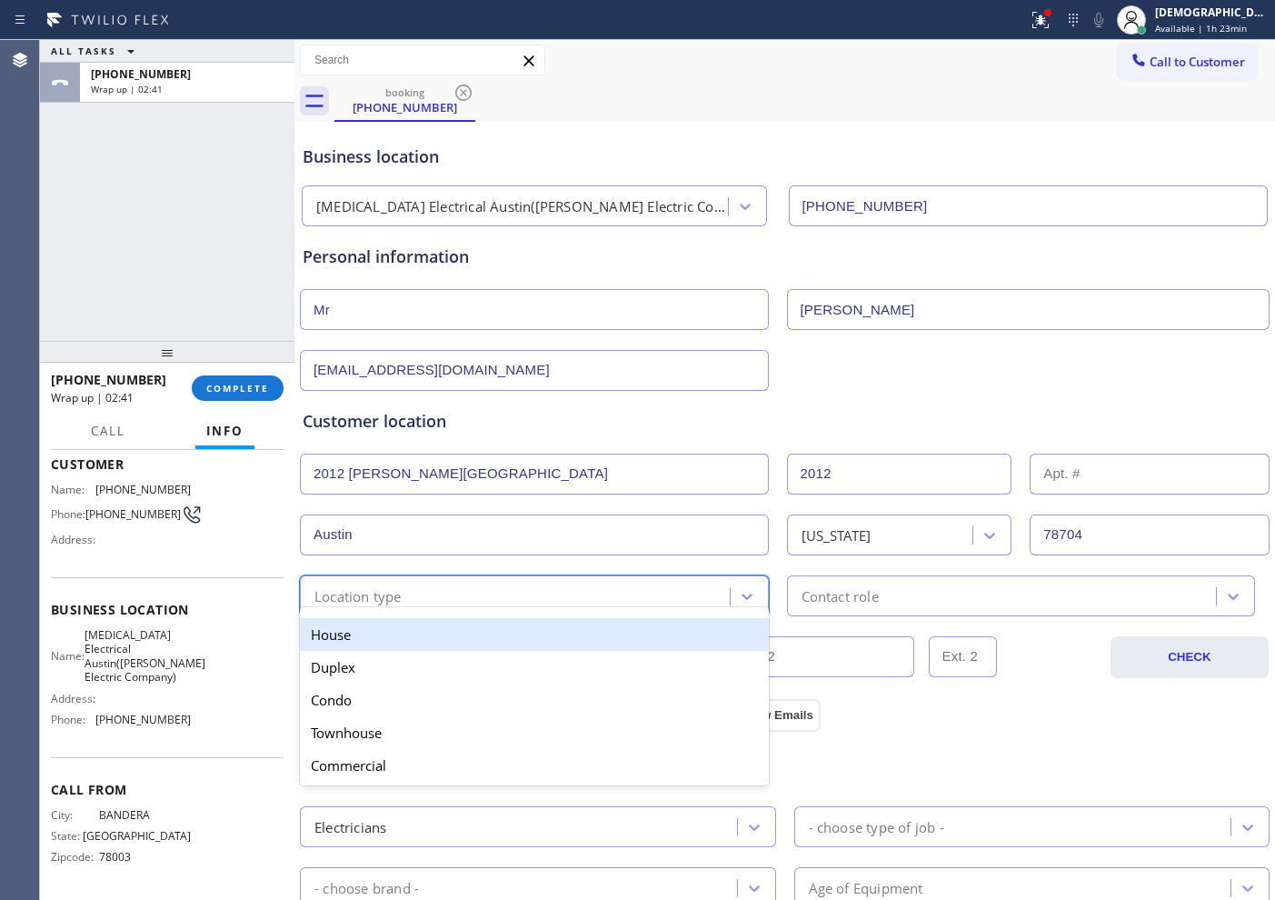
click at [444, 599] on div "Location type" at bounding box center [517, 596] width 424 height 32
drag, startPoint x: 428, startPoint y: 633, endPoint x: 460, endPoint y: 633, distance: 31.8
click at [430, 633] on div "House" at bounding box center [534, 634] width 469 height 33
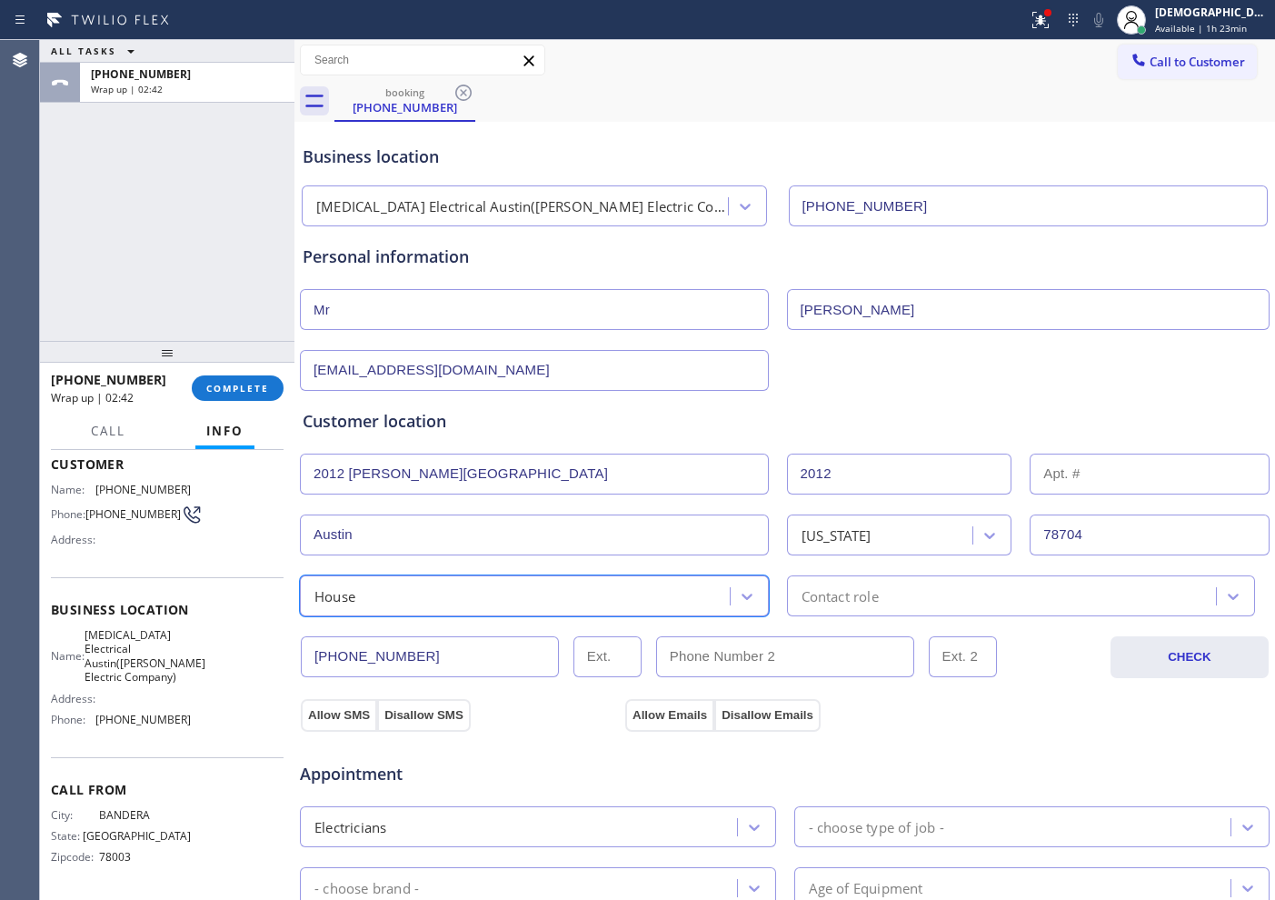
click at [805, 596] on div "Contact role" at bounding box center [840, 595] width 77 height 21
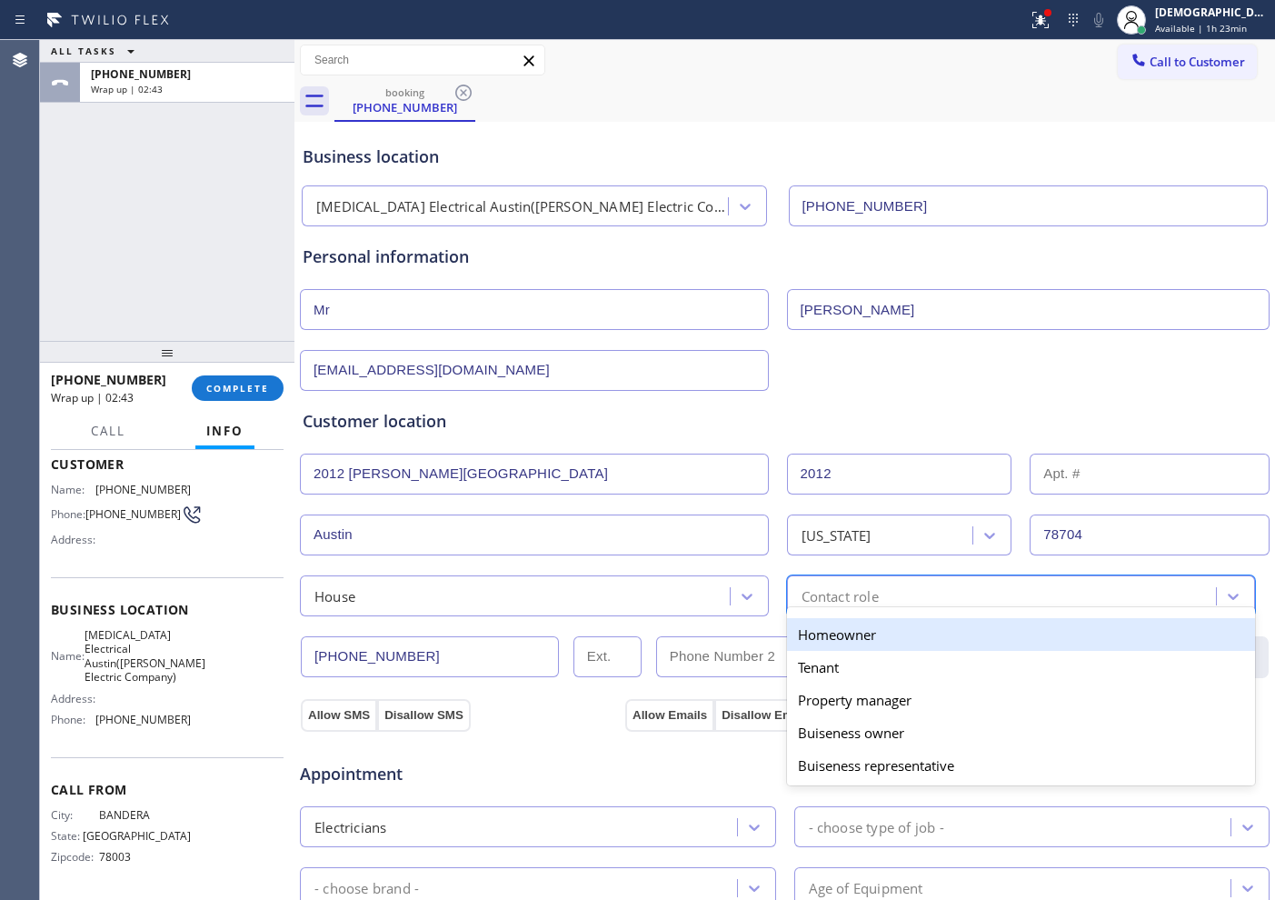
click at [816, 636] on div "Homeowner" at bounding box center [1021, 634] width 469 height 33
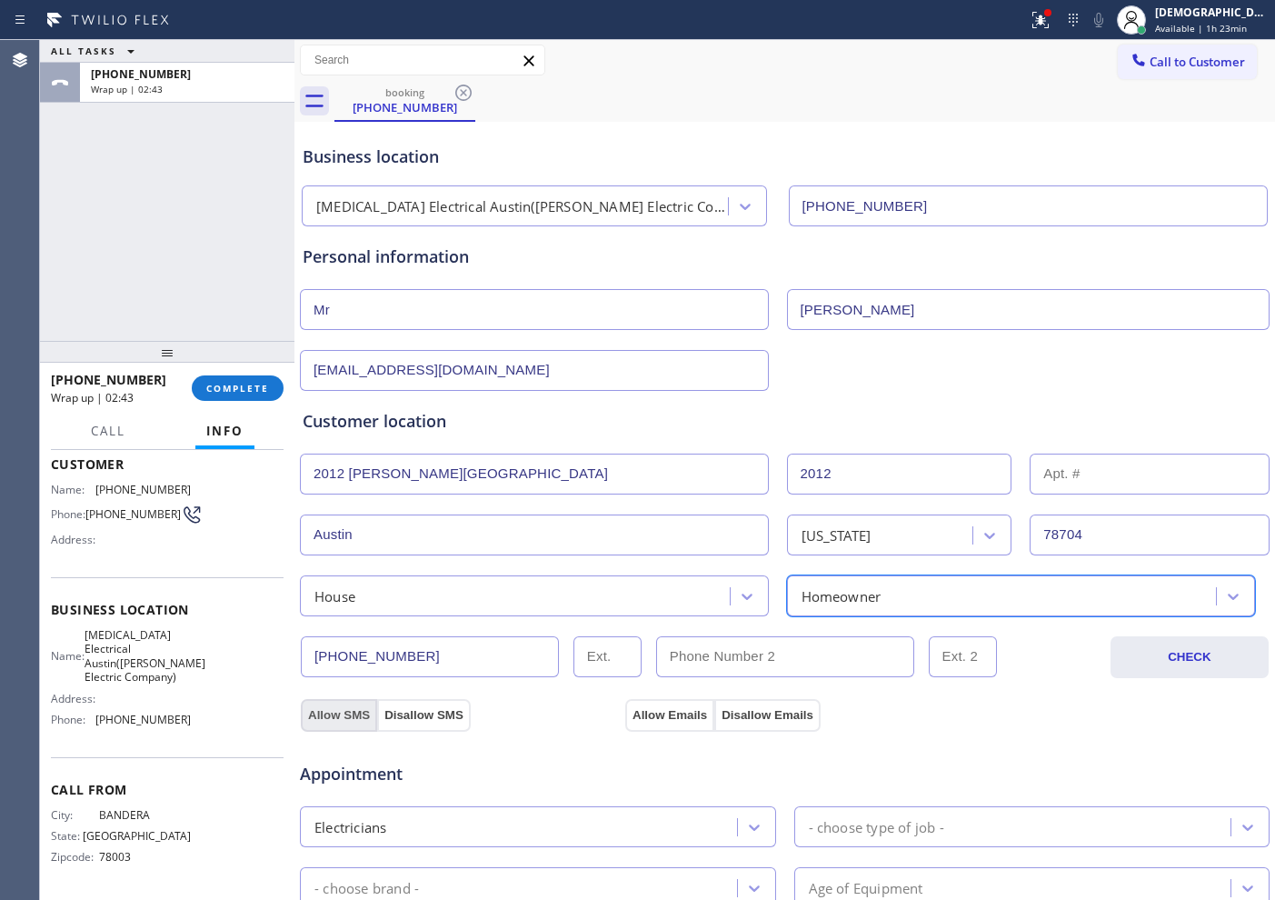
click at [340, 714] on button "Allow SMS" at bounding box center [339, 715] width 76 height 33
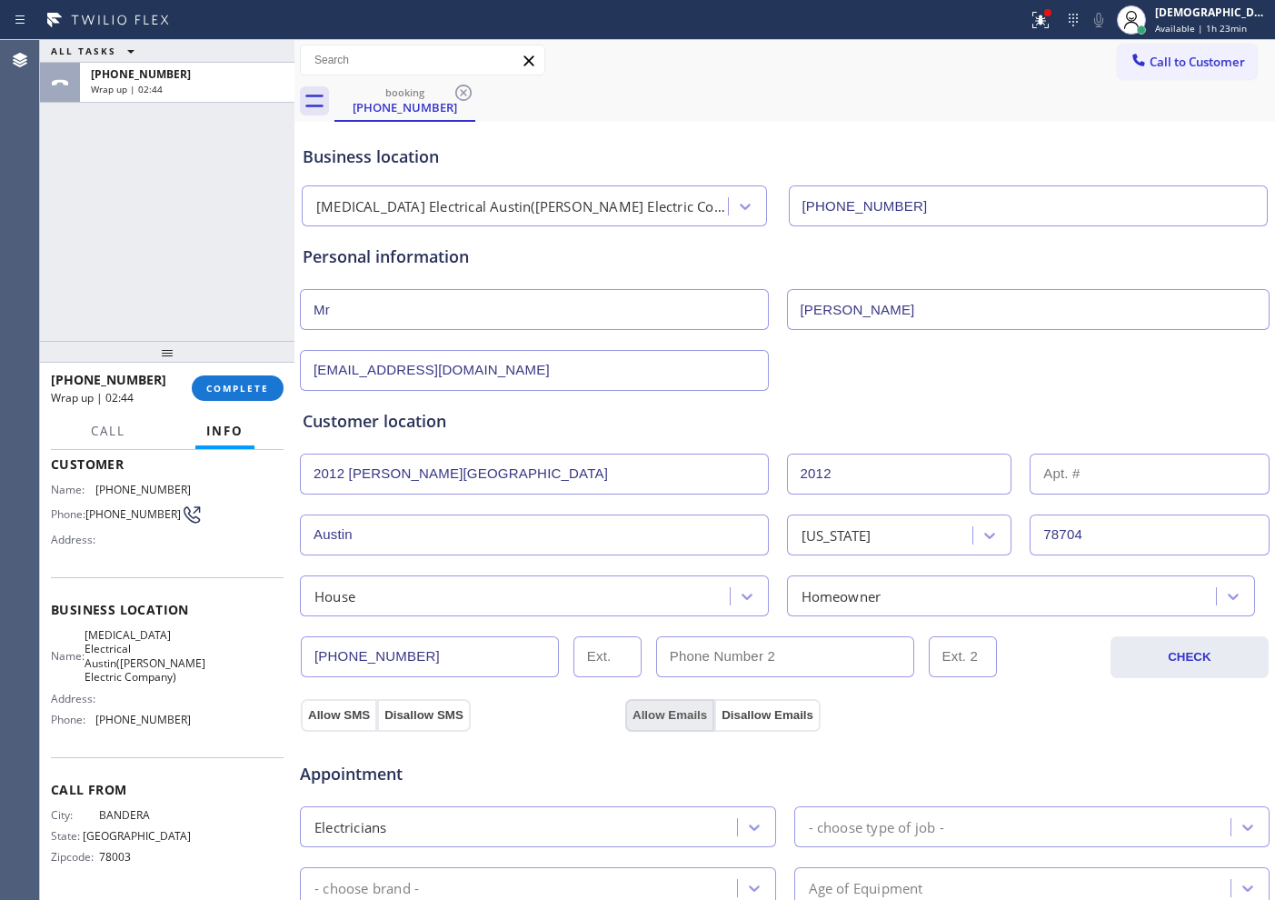
click at [676, 719] on button "Allow Emails" at bounding box center [669, 715] width 89 height 33
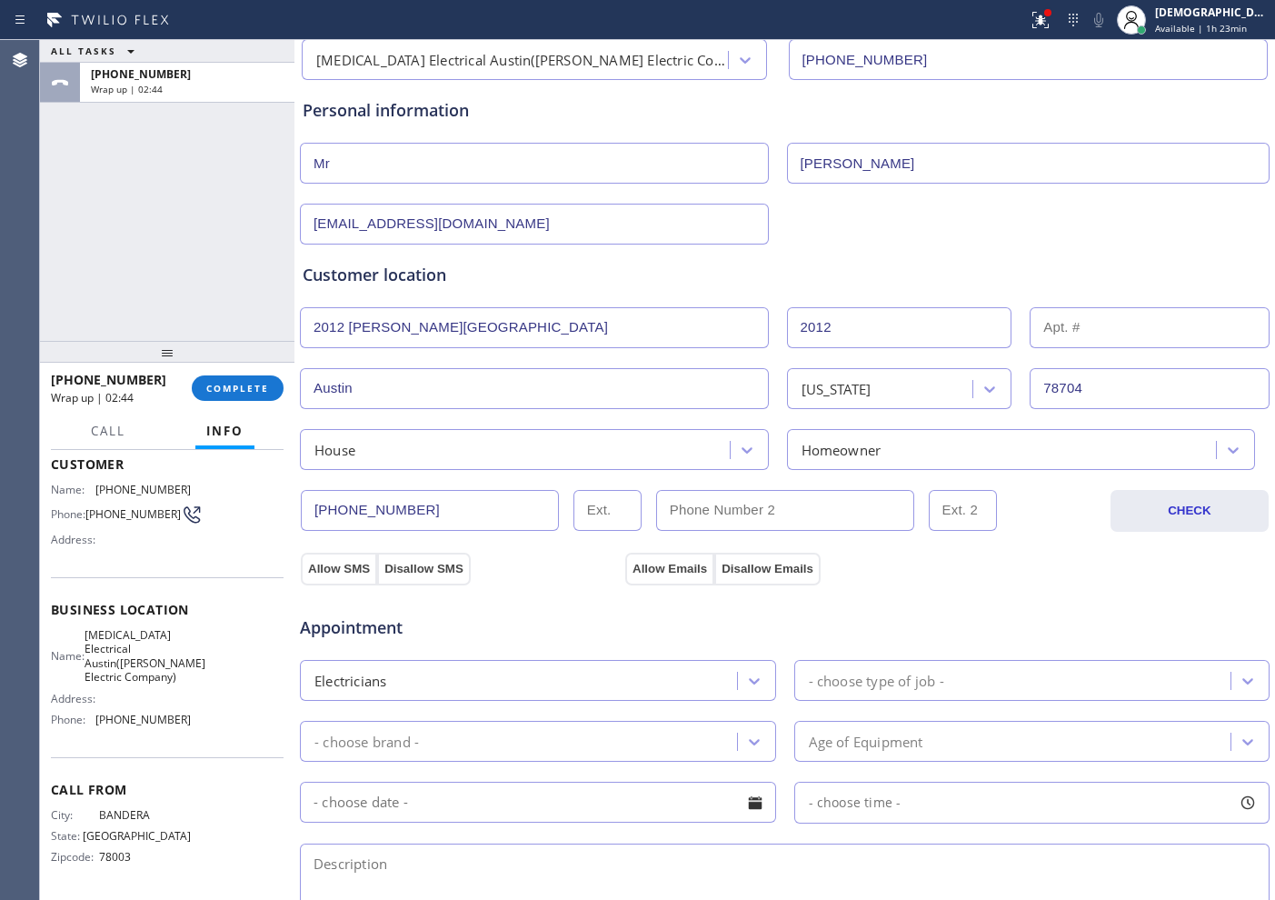
scroll to position [227, 0]
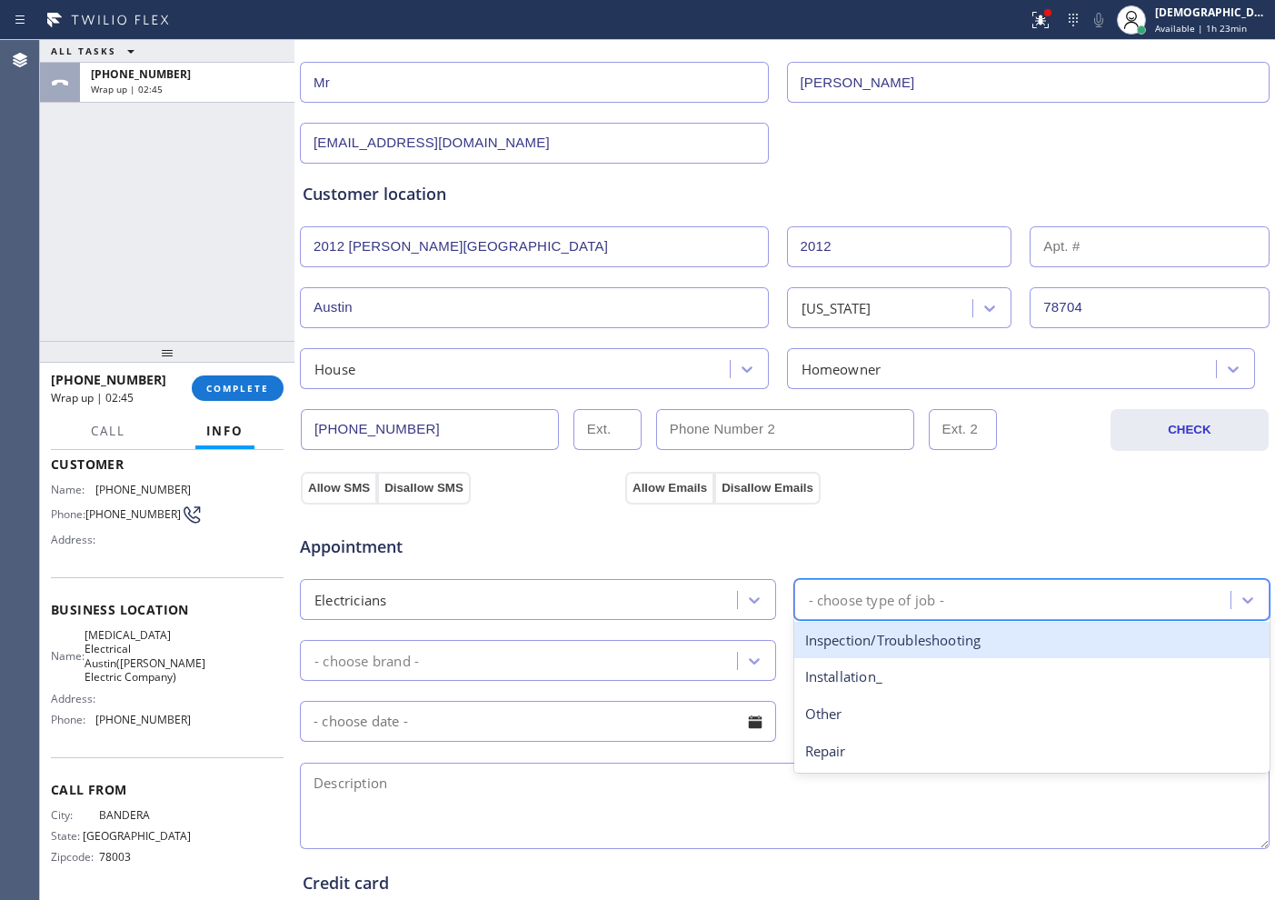
click at [857, 586] on div "- choose type of job -" at bounding box center [1016, 600] width 432 height 32
type input "re"
click at [854, 643] on div "Repair" at bounding box center [1032, 640] width 476 height 37
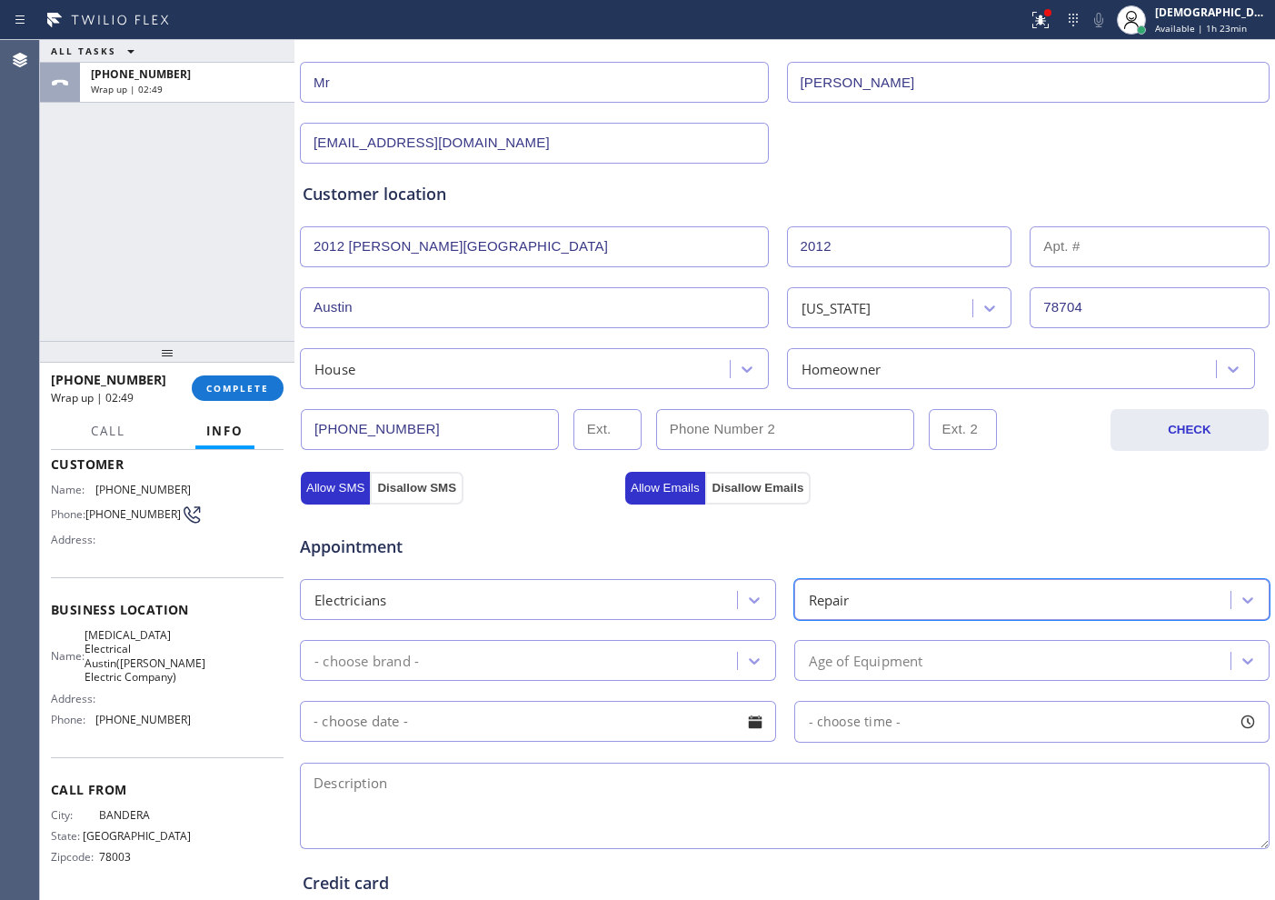
click at [526, 644] on div "- choose brand -" at bounding box center [521, 660] width 432 height 32
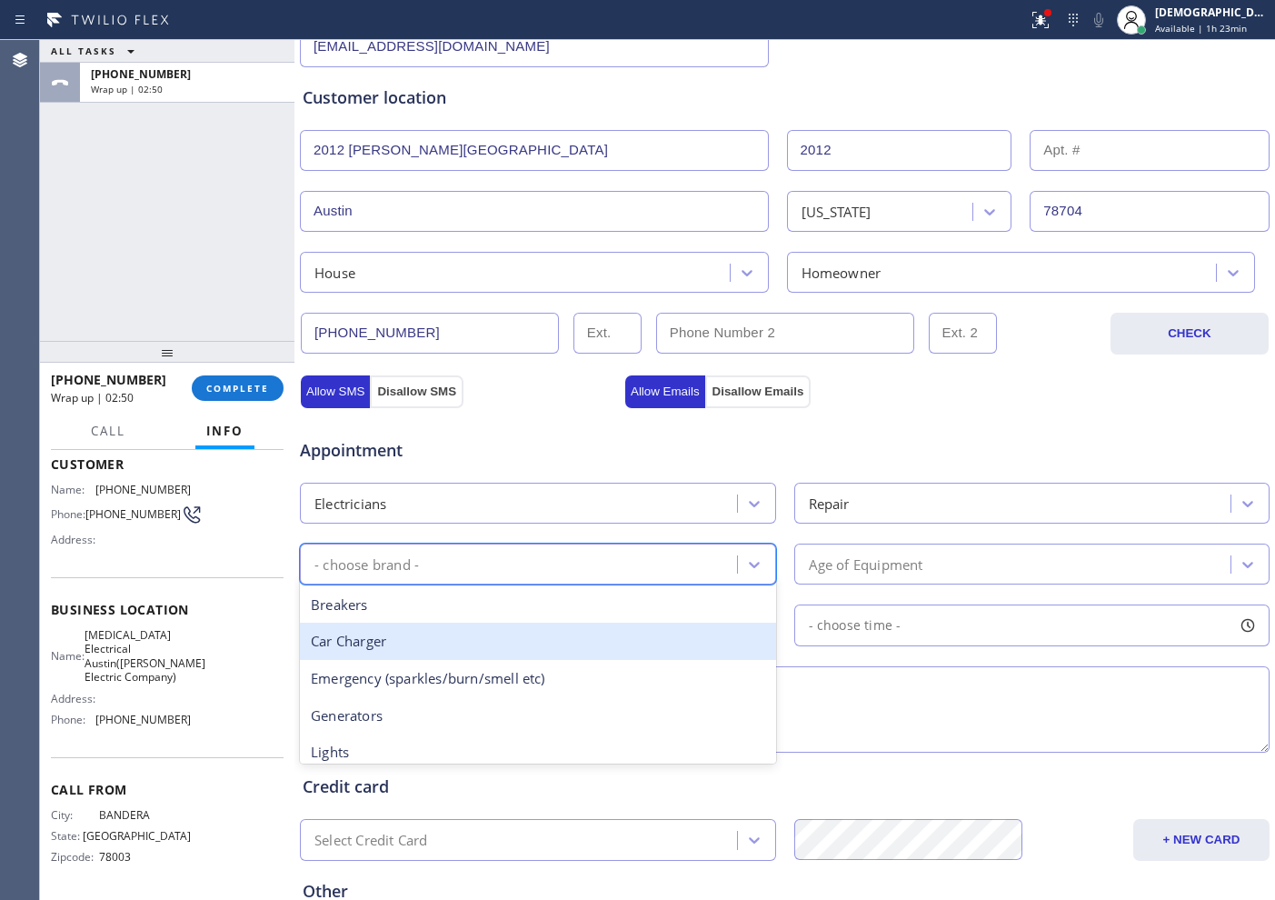
scroll to position [509, 0]
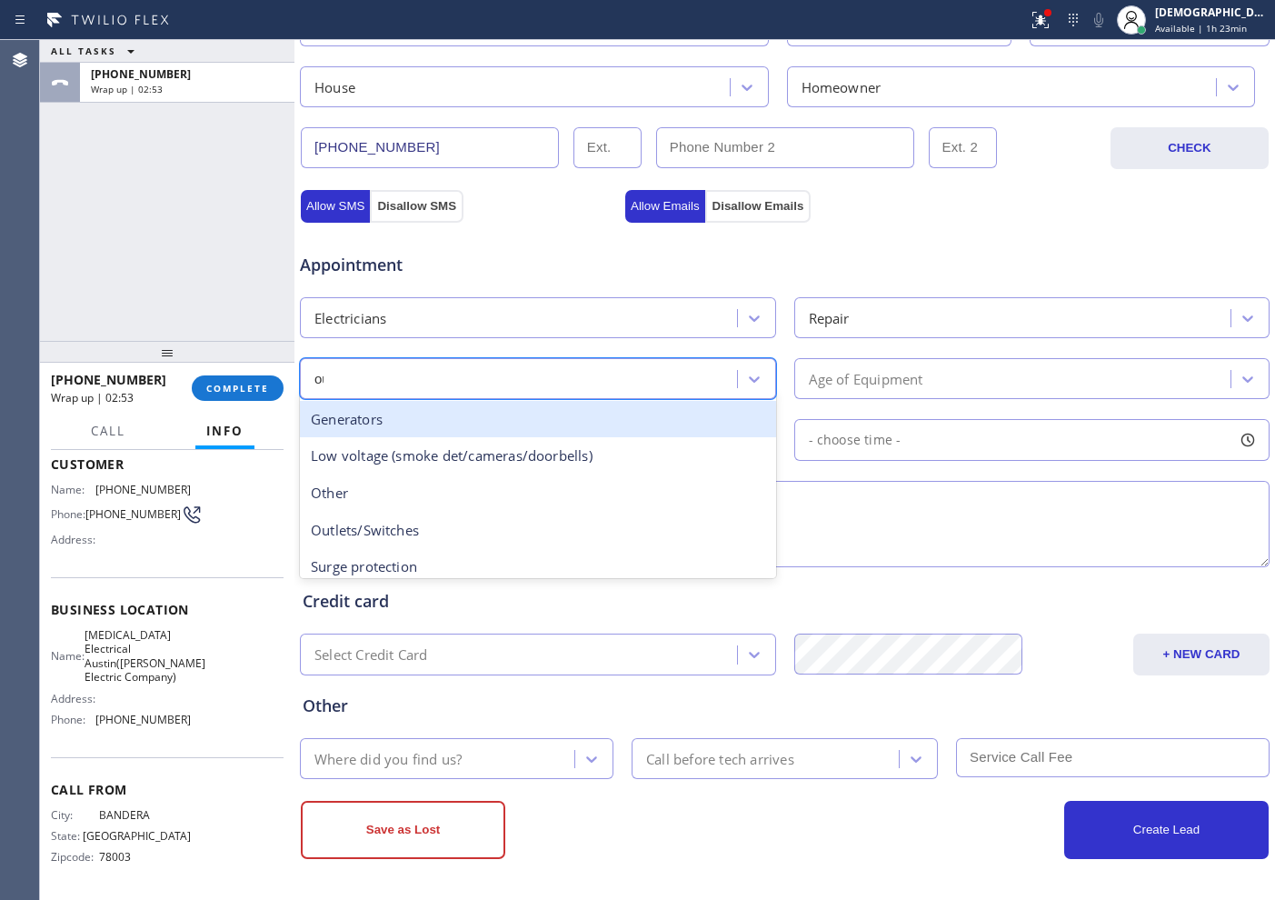
type input "out"
click at [455, 421] on div "Outlets/Switches" at bounding box center [538, 419] width 476 height 37
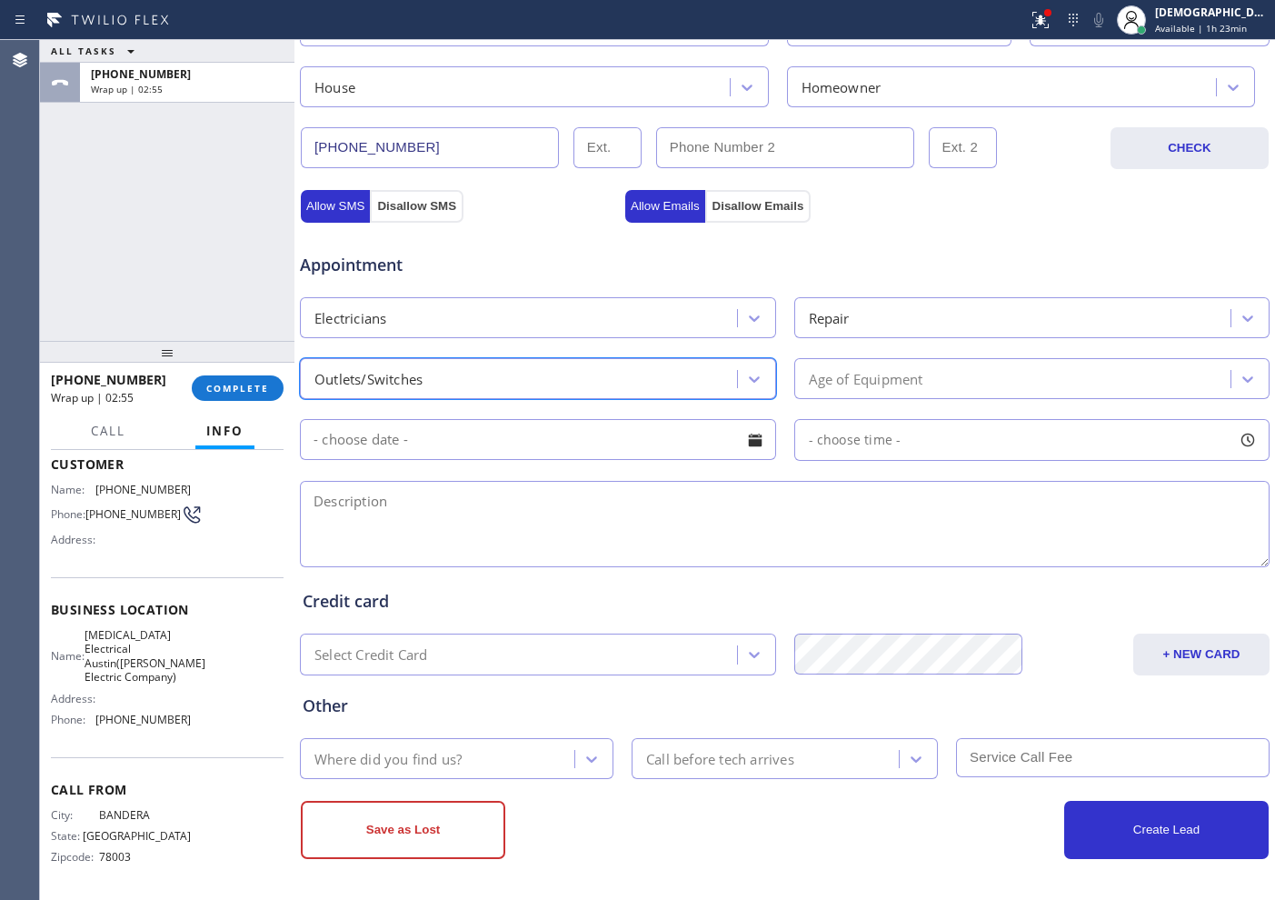
click at [896, 376] on div "Age of Equipment" at bounding box center [866, 378] width 115 height 21
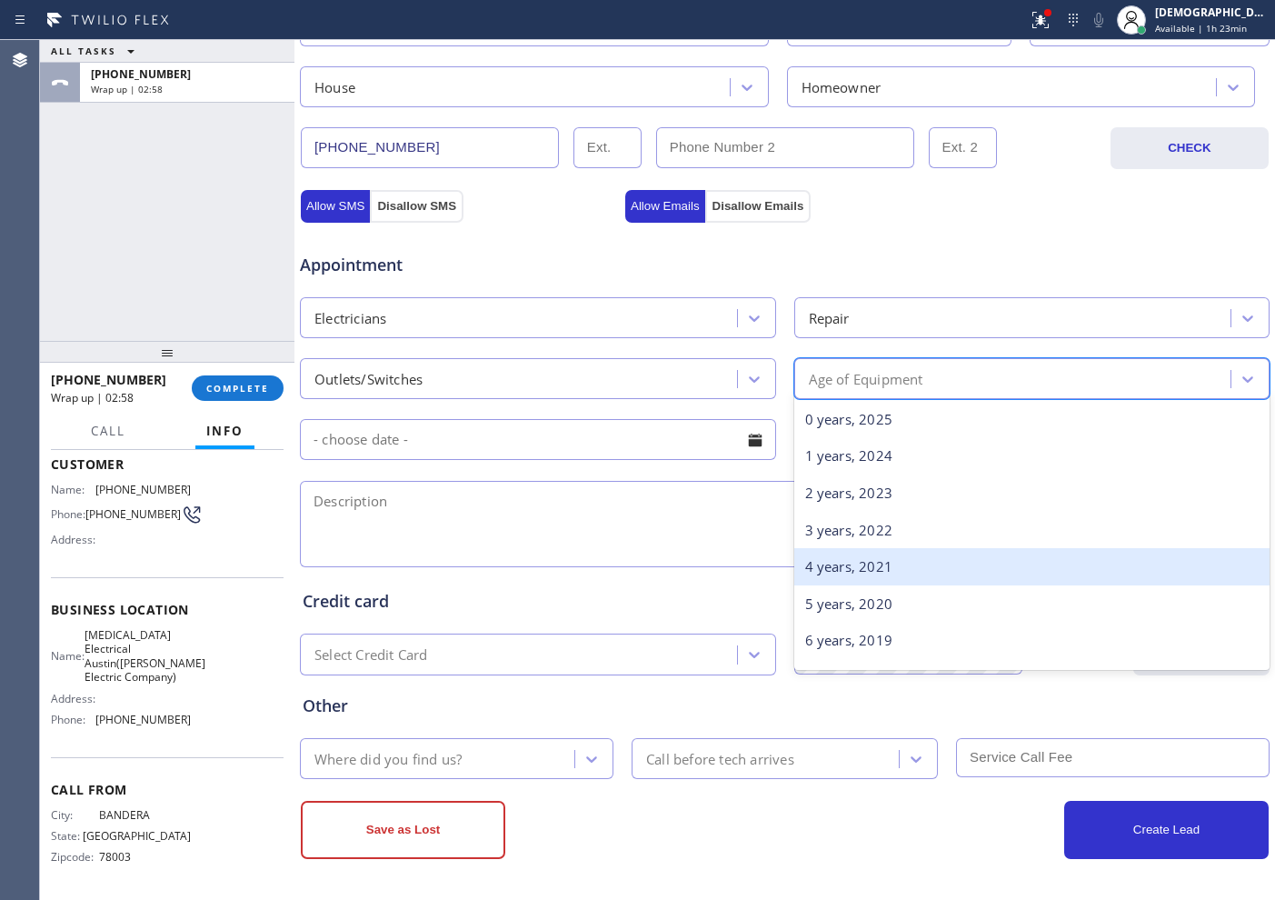
click at [905, 574] on div "4 years, 2021" at bounding box center [1032, 566] width 476 height 37
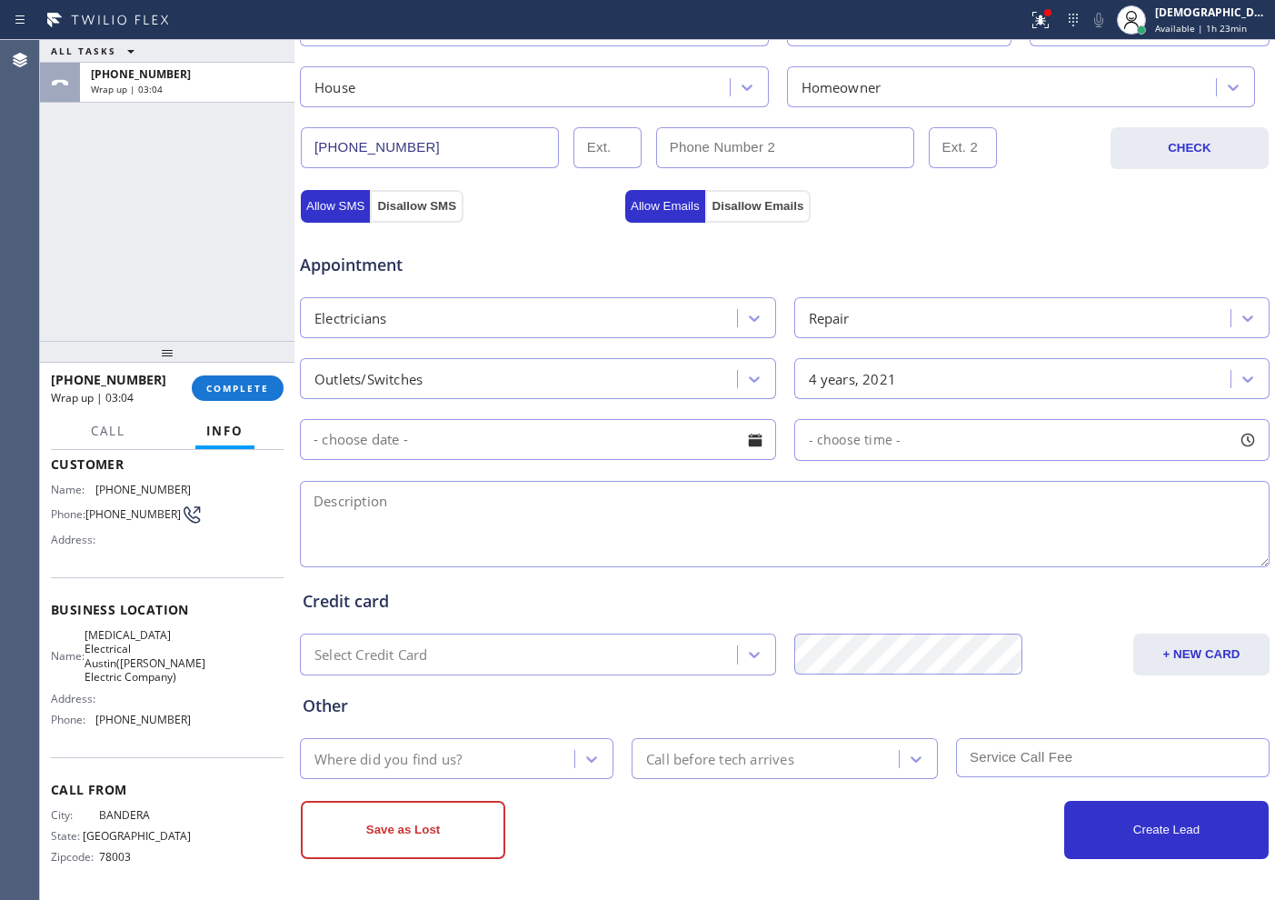
click at [627, 514] on textarea at bounding box center [785, 524] width 970 height 86
paste textarea "replace an outlet , regular outlet / 1 outlet"
click at [724, 510] on textarea "replace an outlet , regular outlet / 1 outlet" at bounding box center [785, 524] width 970 height 86
paste textarea "[STREET_ADDRESS][PERSON_NAME]"
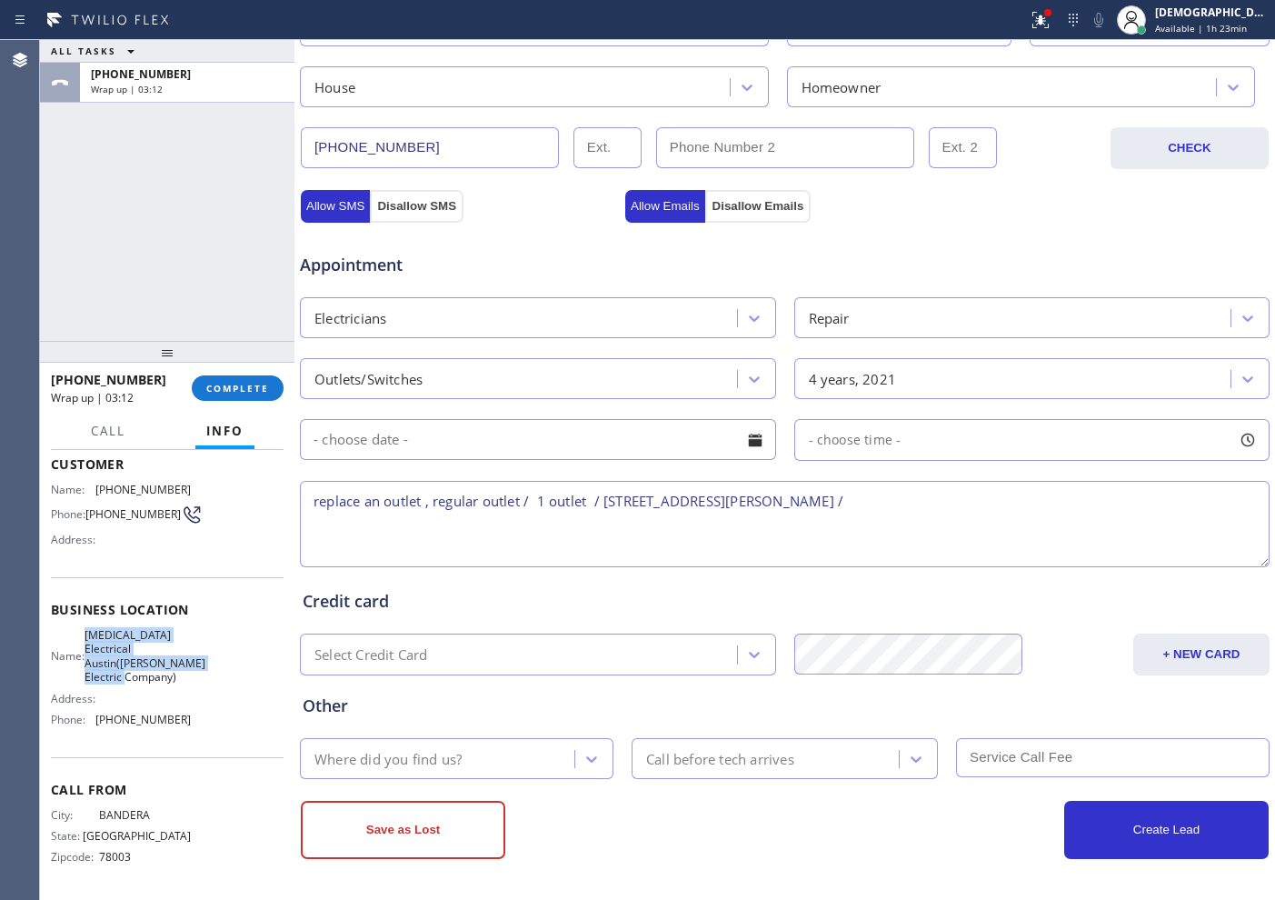
drag, startPoint x: 154, startPoint y: 683, endPoint x: 97, endPoint y: 634, distance: 74.7
click at [97, 634] on span "[MEDICAL_DATA] Electrical Austin([PERSON_NAME] Electric Company)" at bounding box center [145, 656] width 121 height 56
copy span "[MEDICAL_DATA] Electrical Austin([PERSON_NAME] Electric Company)"
click at [943, 496] on textarea "replace an outlet , regular outlet / 1 outlet / [STREET_ADDRESS][PERSON_NAME] /" at bounding box center [785, 524] width 970 height 86
paste textarea "[MEDICAL_DATA] Electrical Austin([PERSON_NAME] Electric Company)"
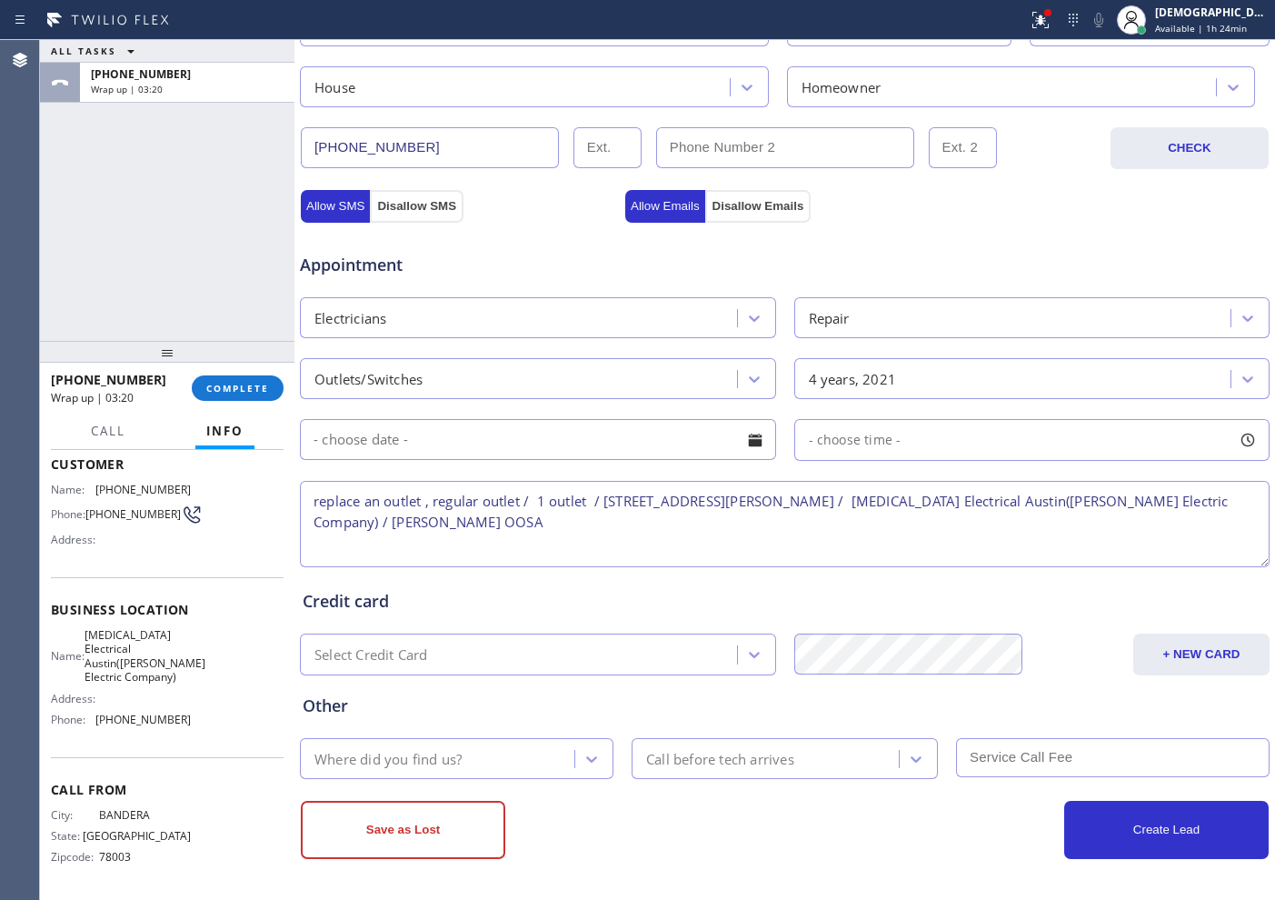
type textarea "replace an outlet , regular outlet / 1 outlet / [STREET_ADDRESS][PERSON_NAME] /…"
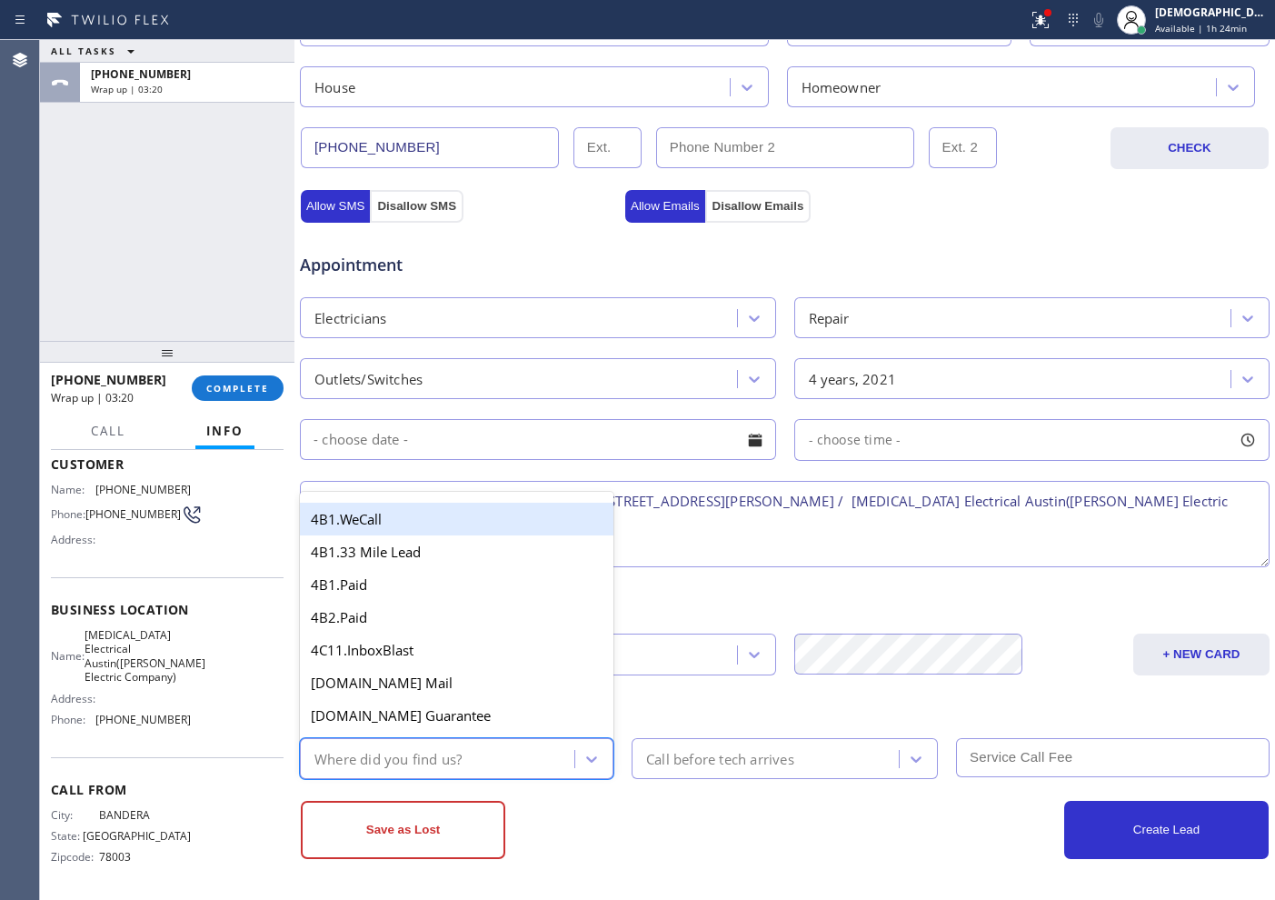
click at [368, 719] on div "Where did you find us?" at bounding box center [387, 758] width 147 height 21
type input "h"
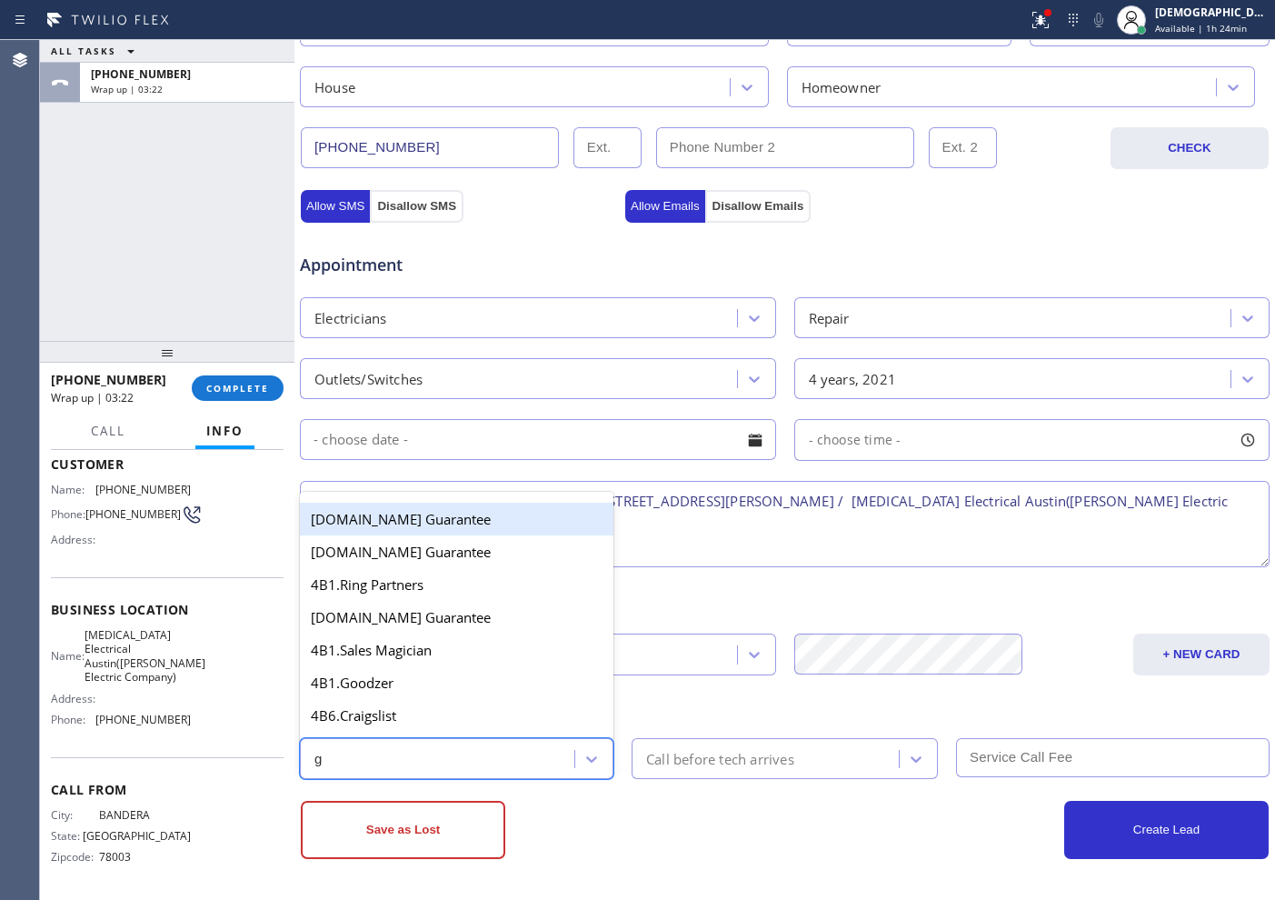
type input "go"
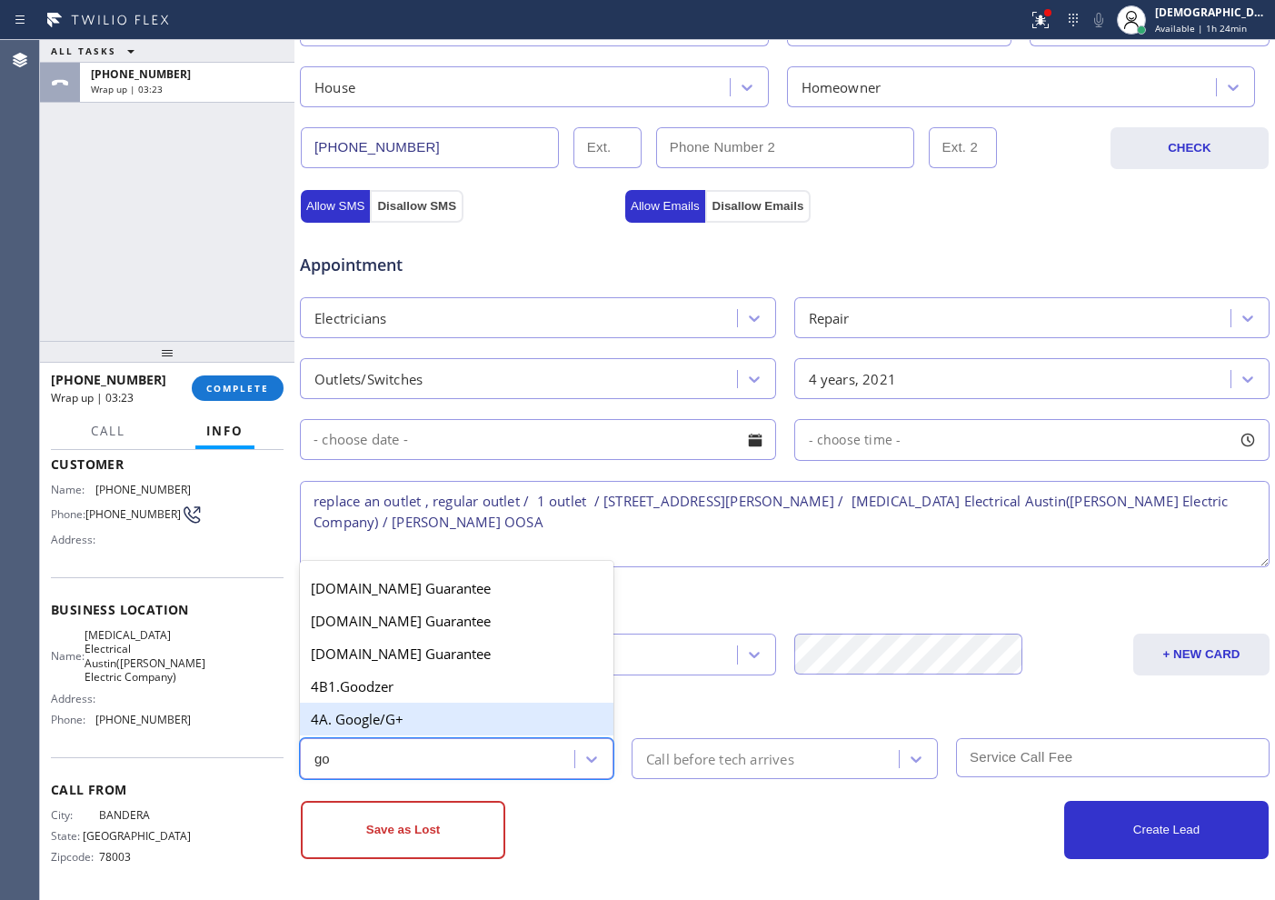
click at [357, 719] on div "4A. Google/G+" at bounding box center [457, 719] width 314 height 33
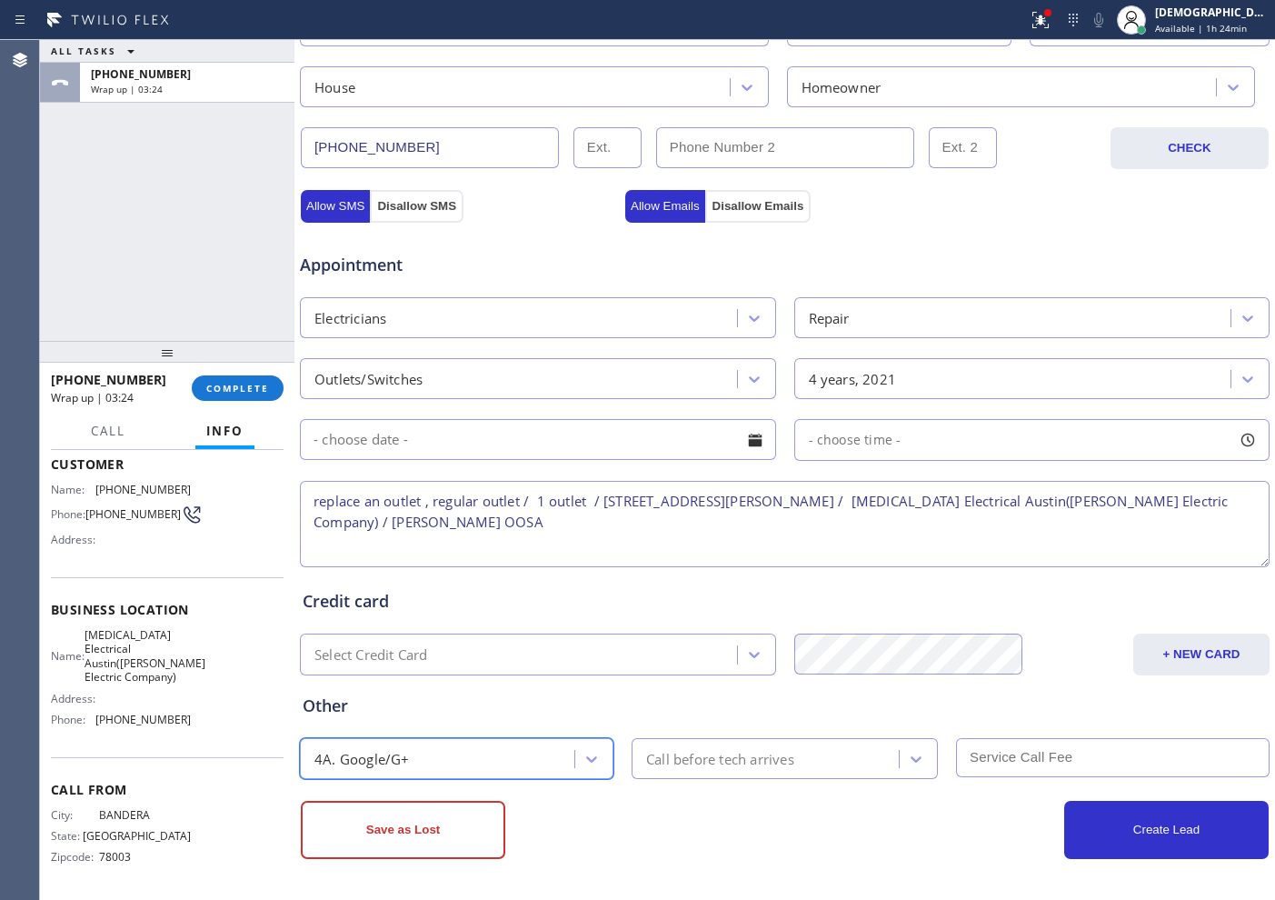
click at [659, 719] on div "Call before tech arrives" at bounding box center [720, 758] width 148 height 21
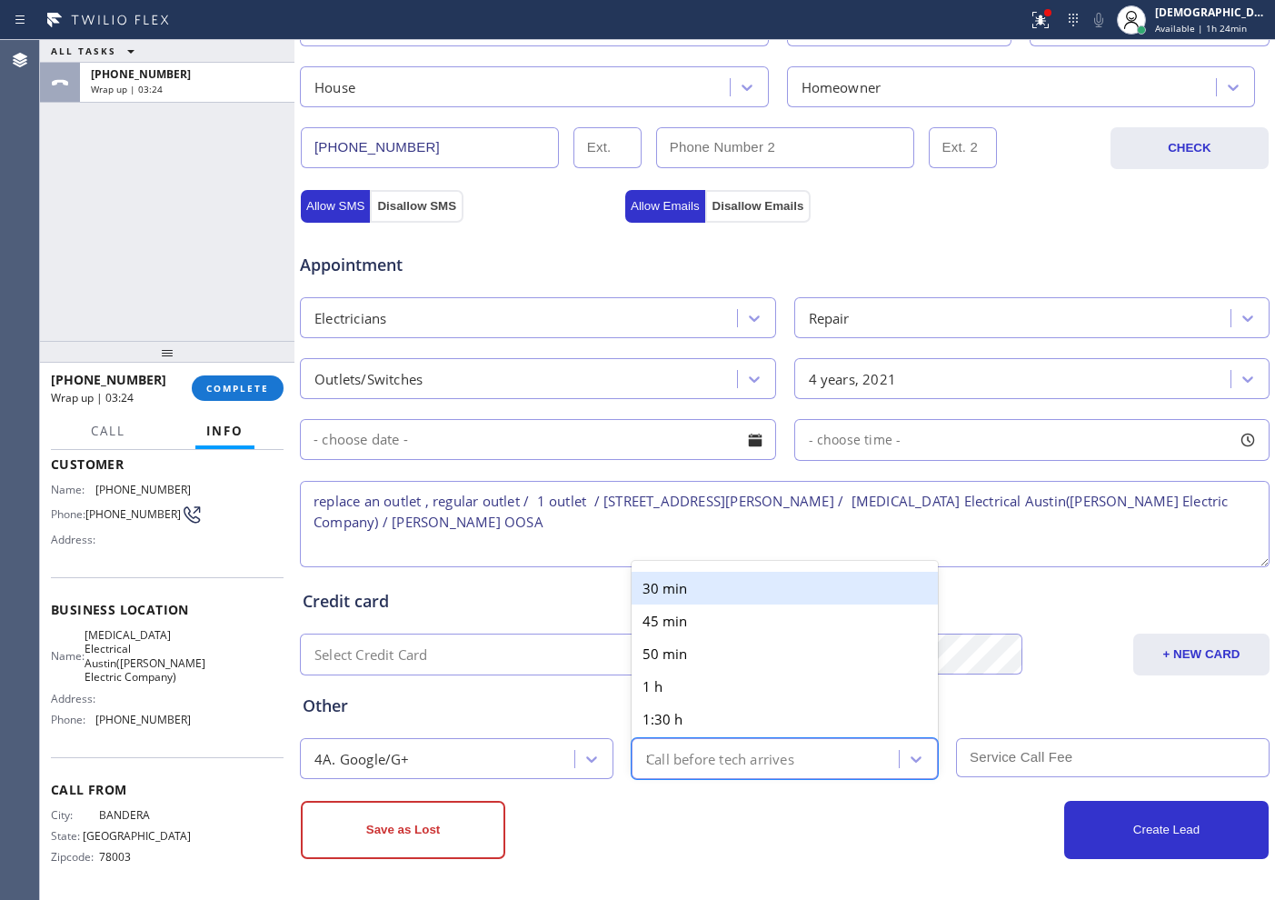
type input "30"
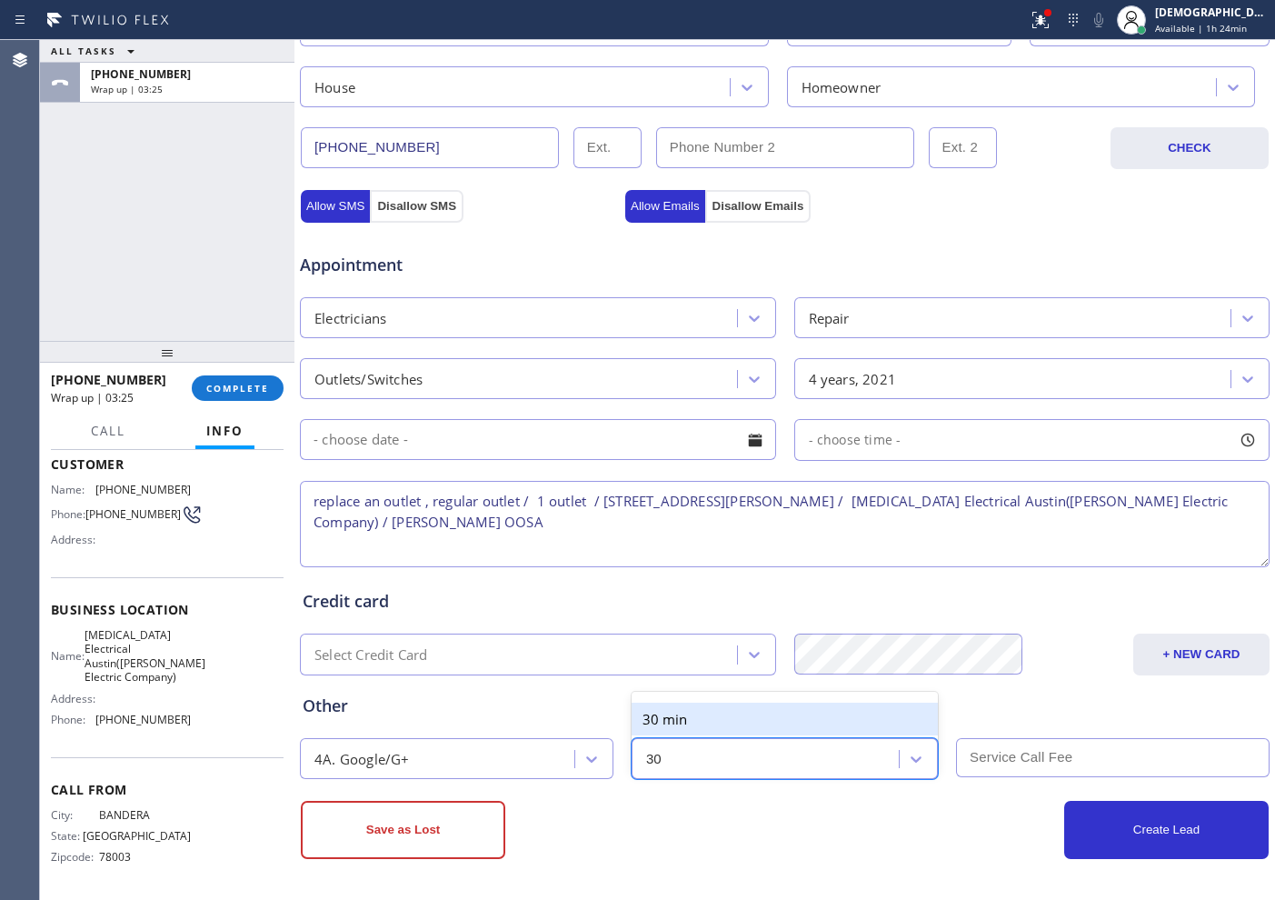
click at [702, 719] on div "30 min" at bounding box center [785, 719] width 306 height 33
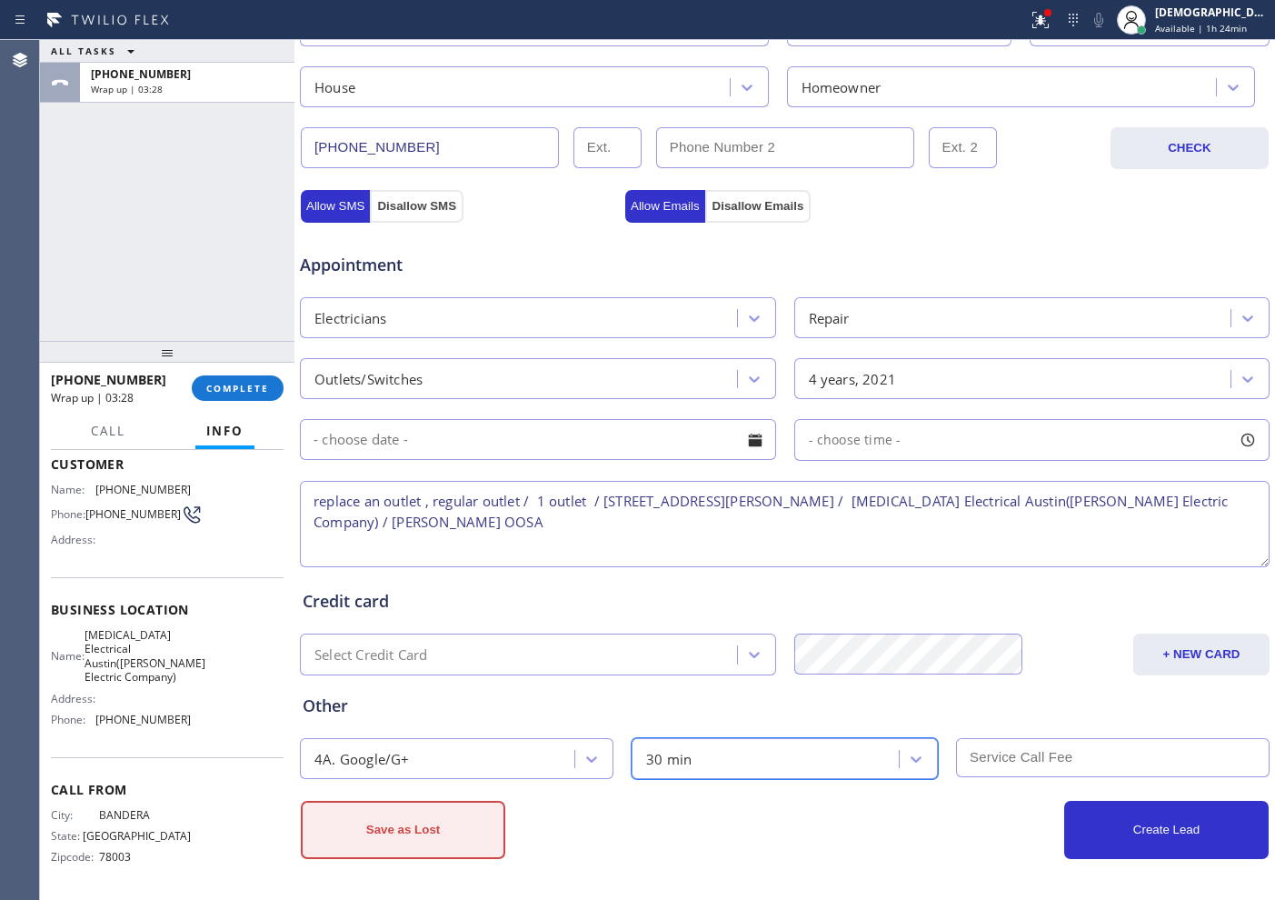
click at [460, 719] on button "Save as Lost" at bounding box center [403, 830] width 205 height 58
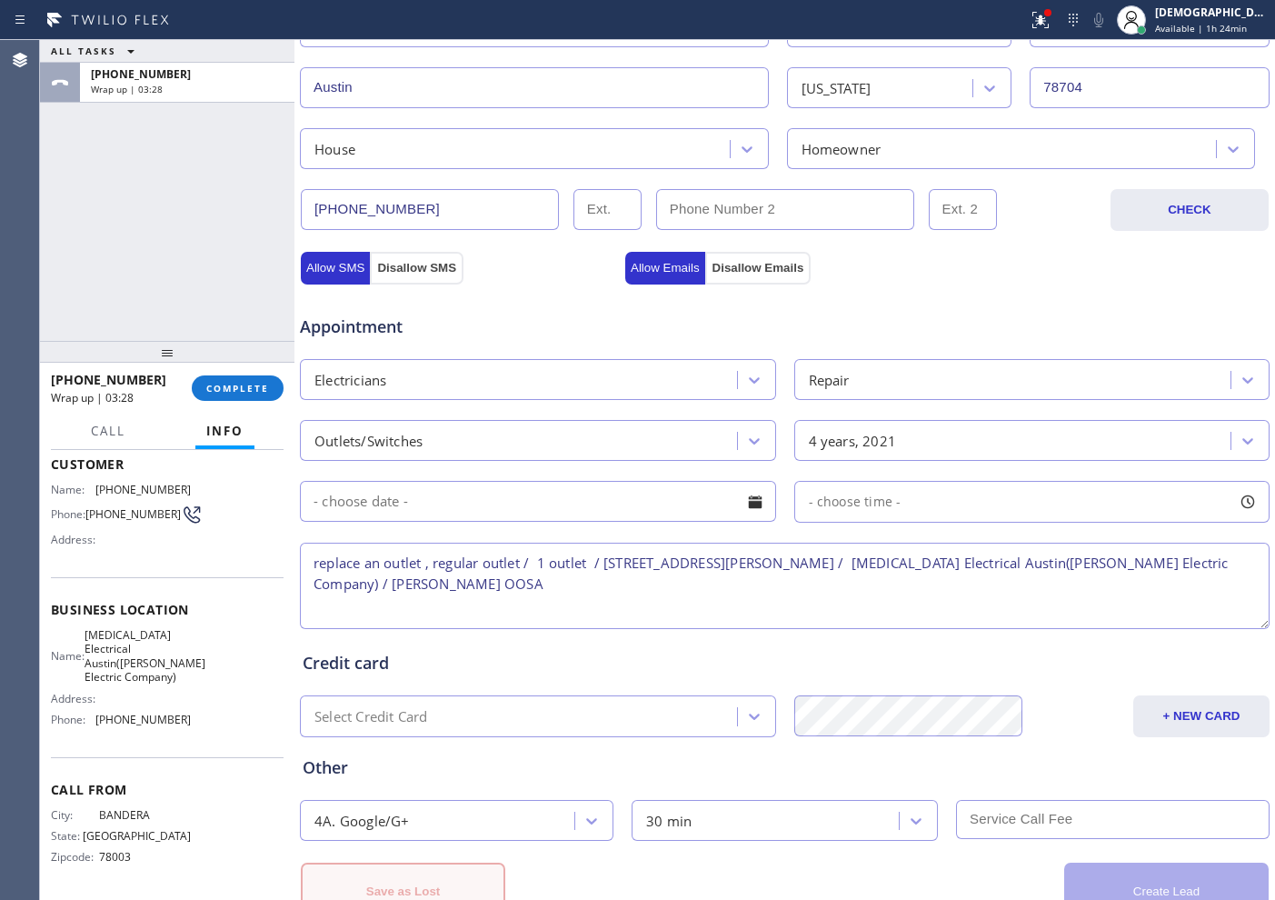
scroll to position [571, 0]
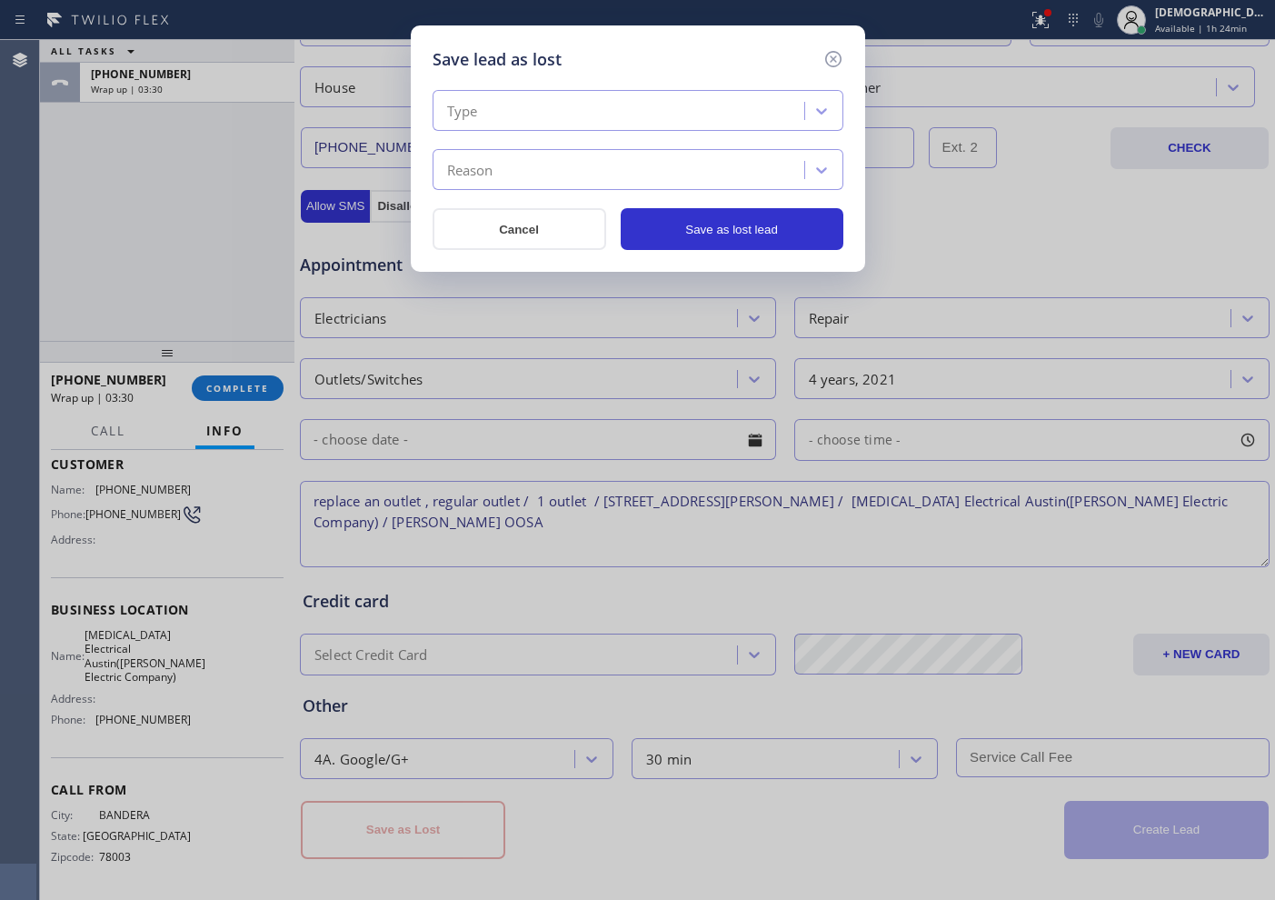
click at [503, 95] on div "Type" at bounding box center [621, 111] width 366 height 32
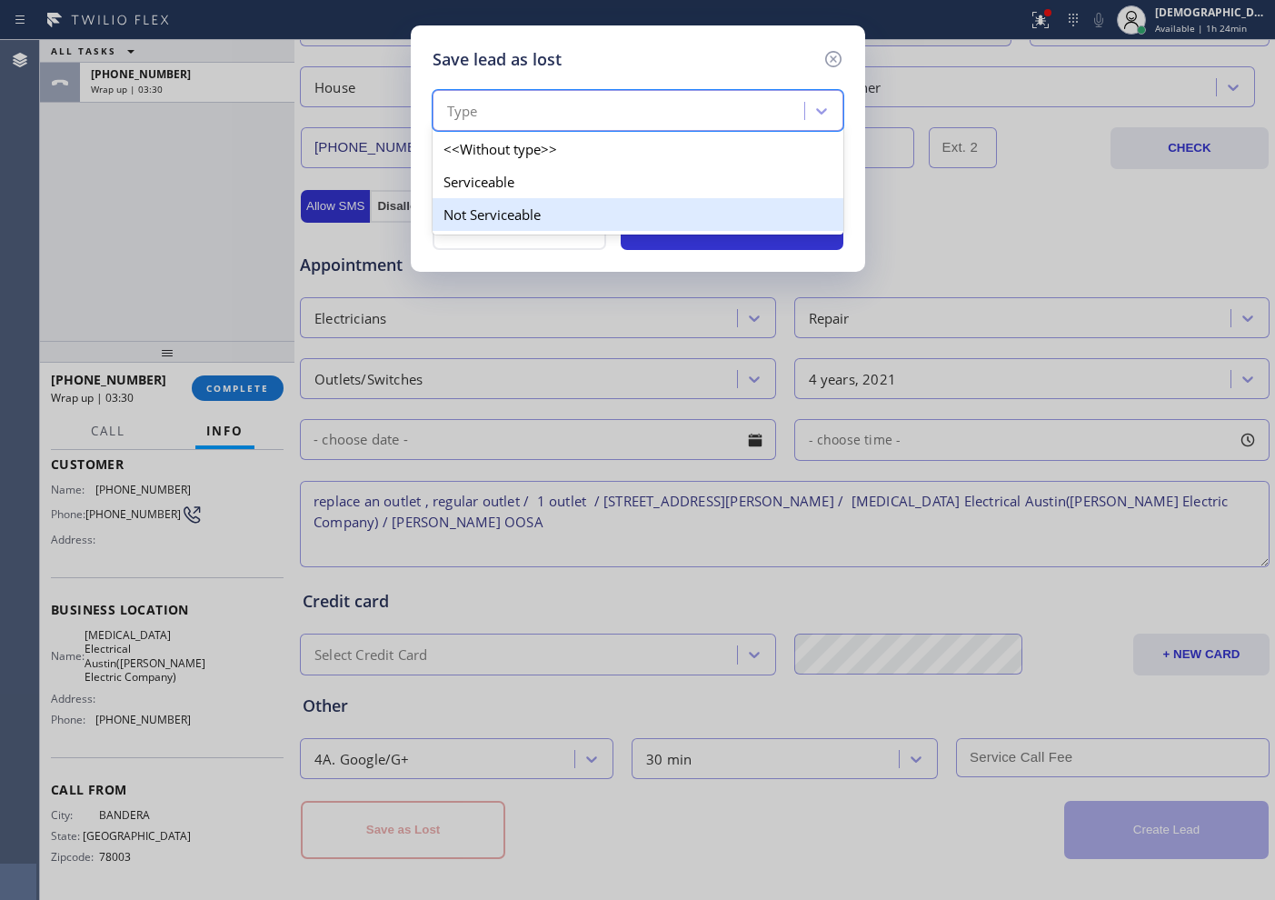
click at [478, 223] on div "Not Serviceable" at bounding box center [638, 214] width 411 height 33
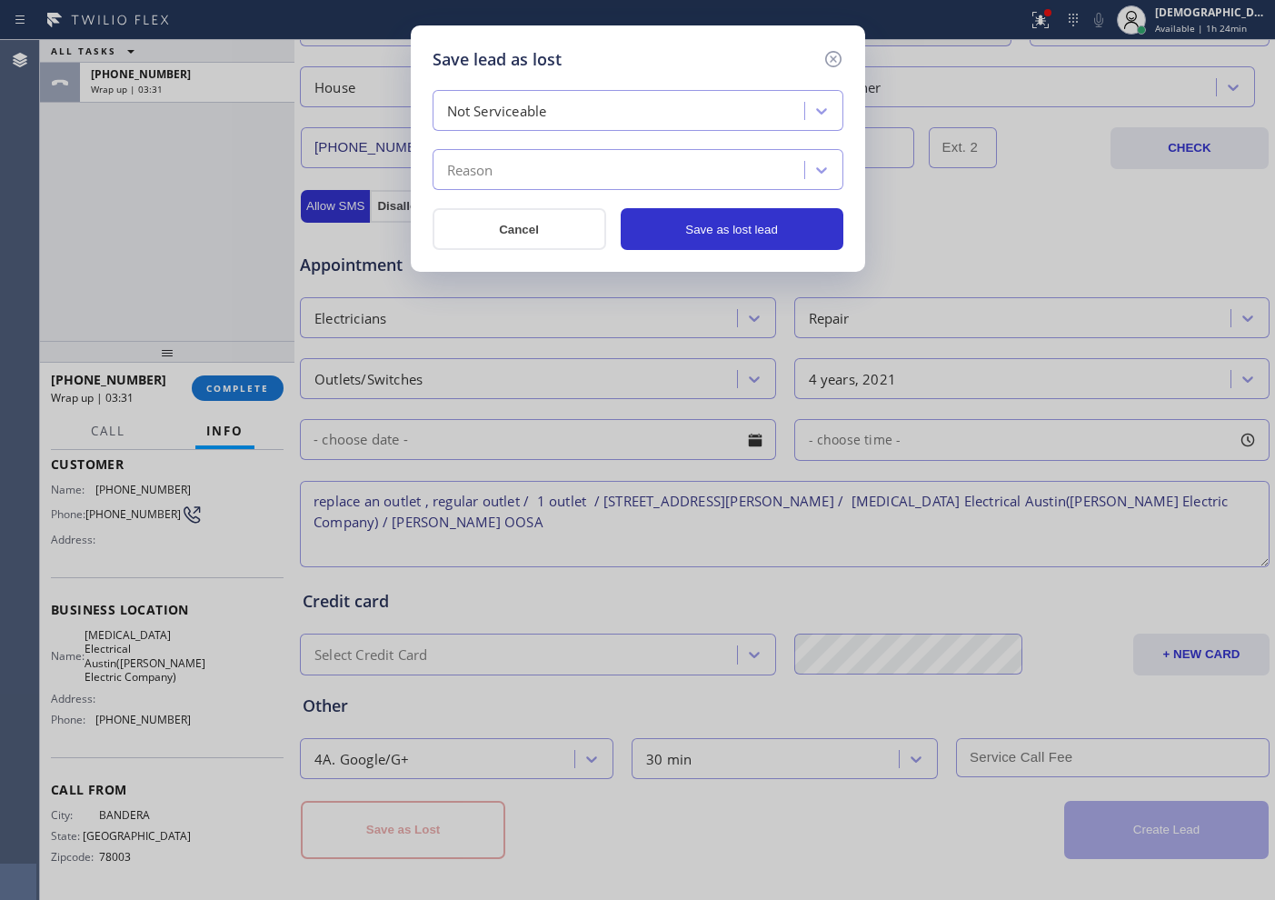
click at [490, 168] on div "Reason" at bounding box center [470, 170] width 46 height 21
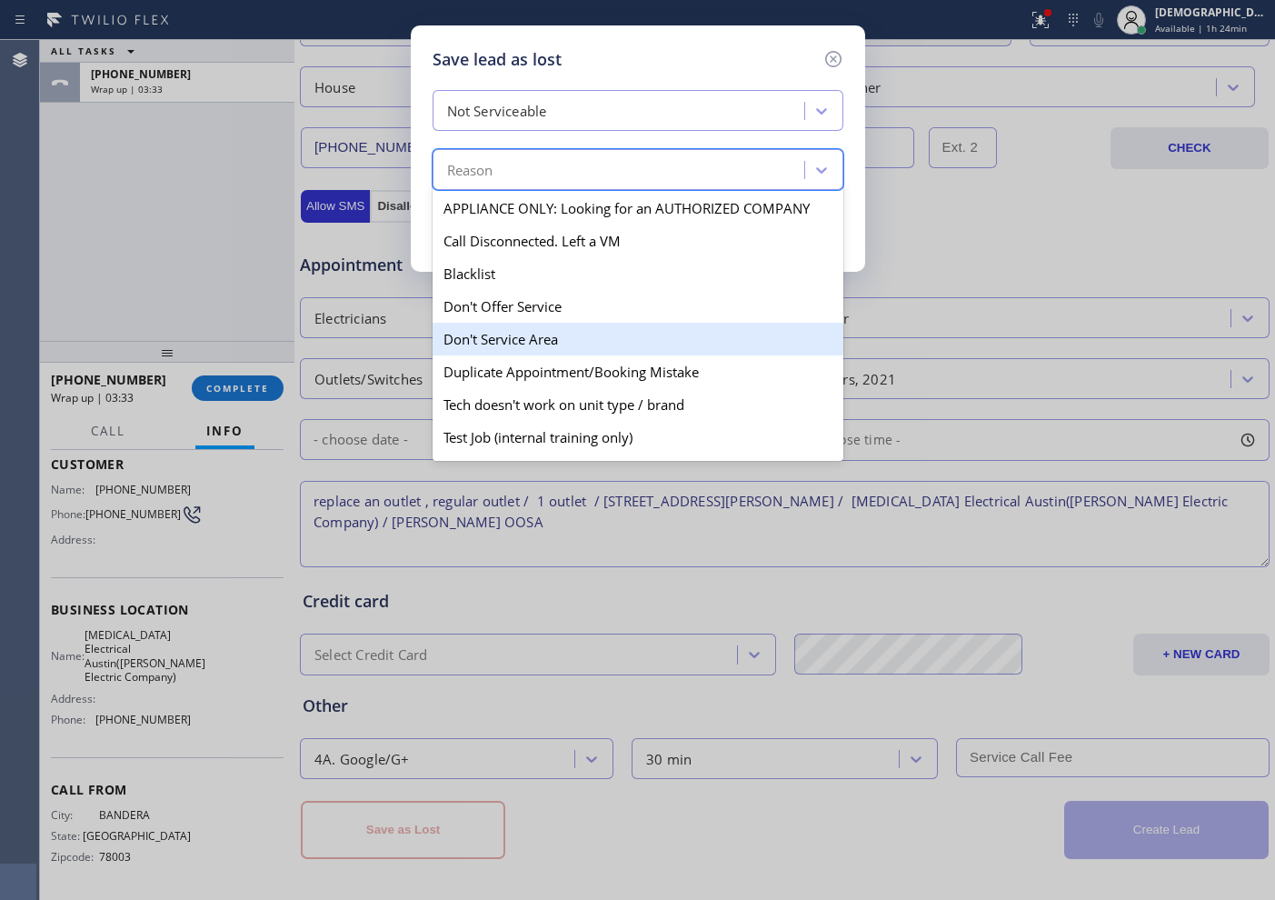
click at [487, 326] on div "Don't Service Area" at bounding box center [638, 339] width 411 height 33
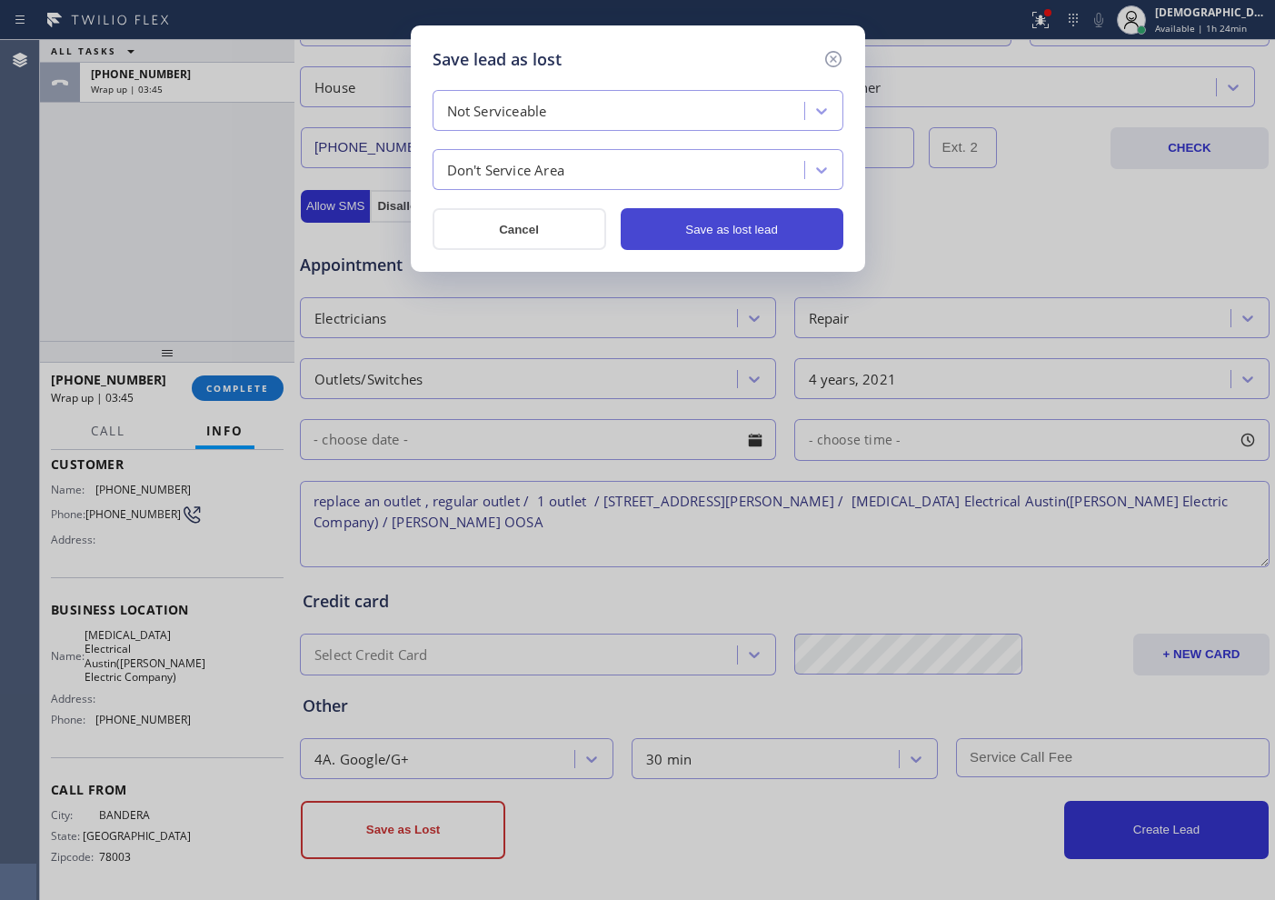
click at [636, 222] on button "Save as lost lead" at bounding box center [732, 229] width 223 height 42
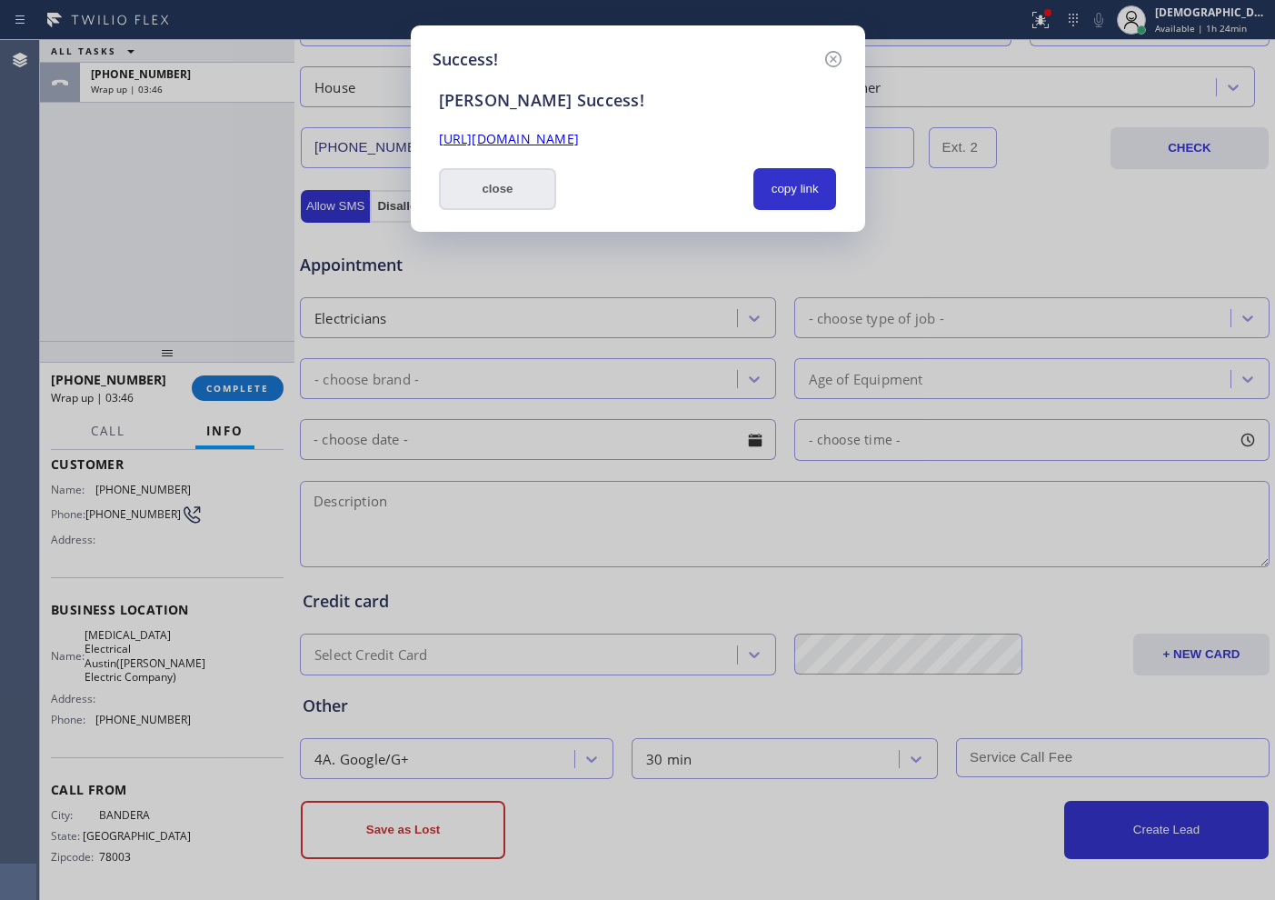
click at [527, 202] on button "close" at bounding box center [498, 189] width 118 height 42
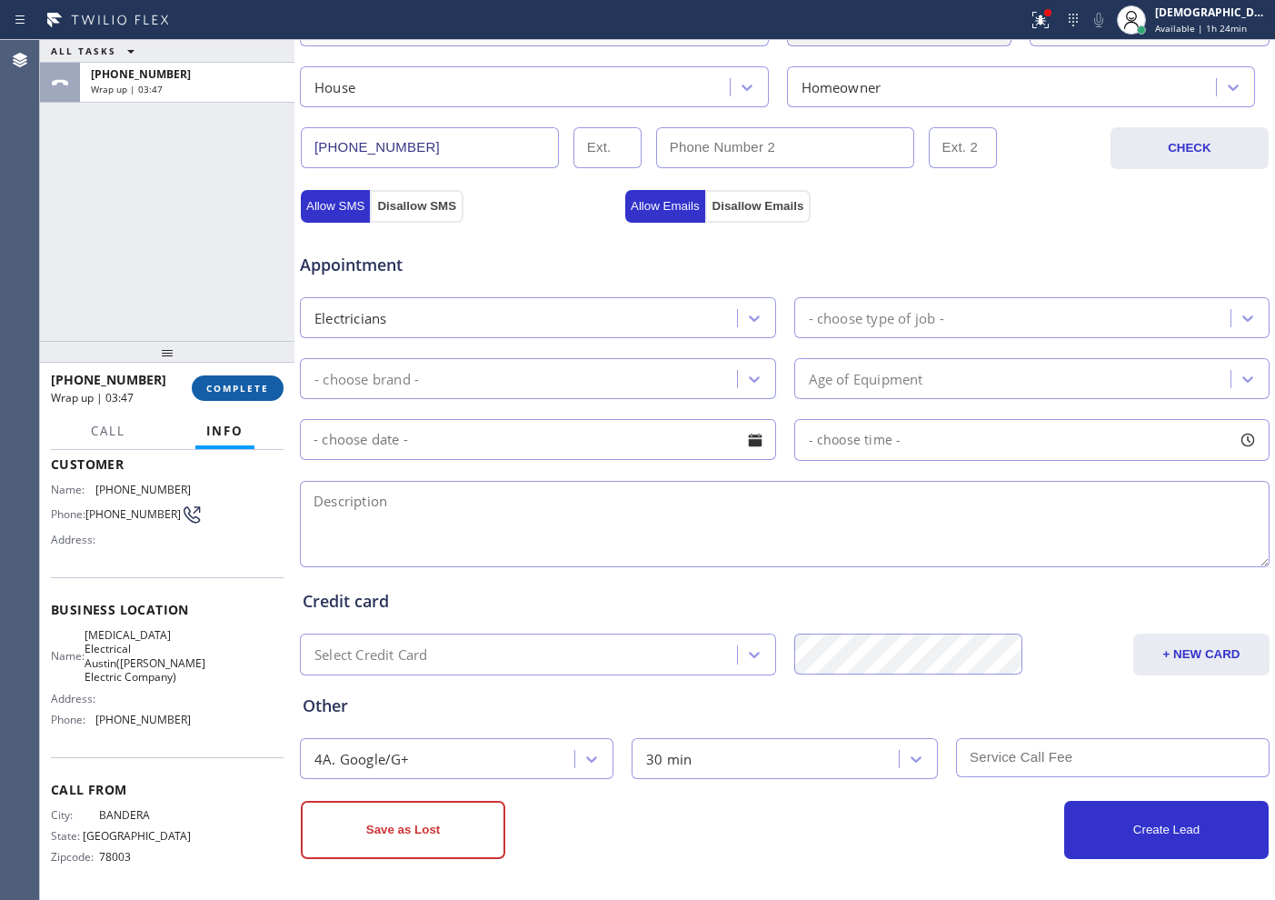
click at [280, 389] on button "COMPLETE" at bounding box center [238, 387] width 92 height 25
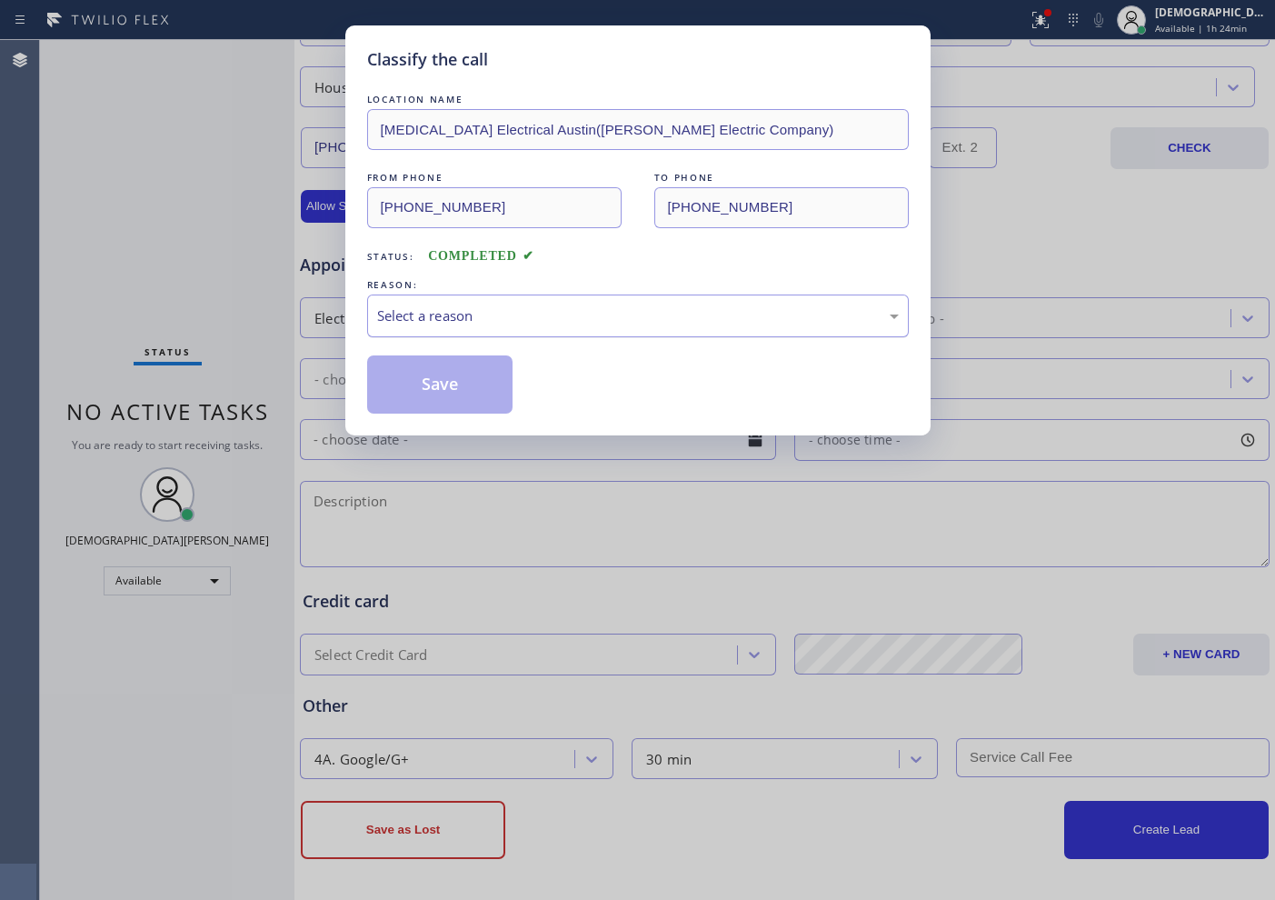
click at [449, 323] on div "Select a reason" at bounding box center [638, 315] width 522 height 21
click at [432, 392] on button "Save" at bounding box center [440, 384] width 146 height 58
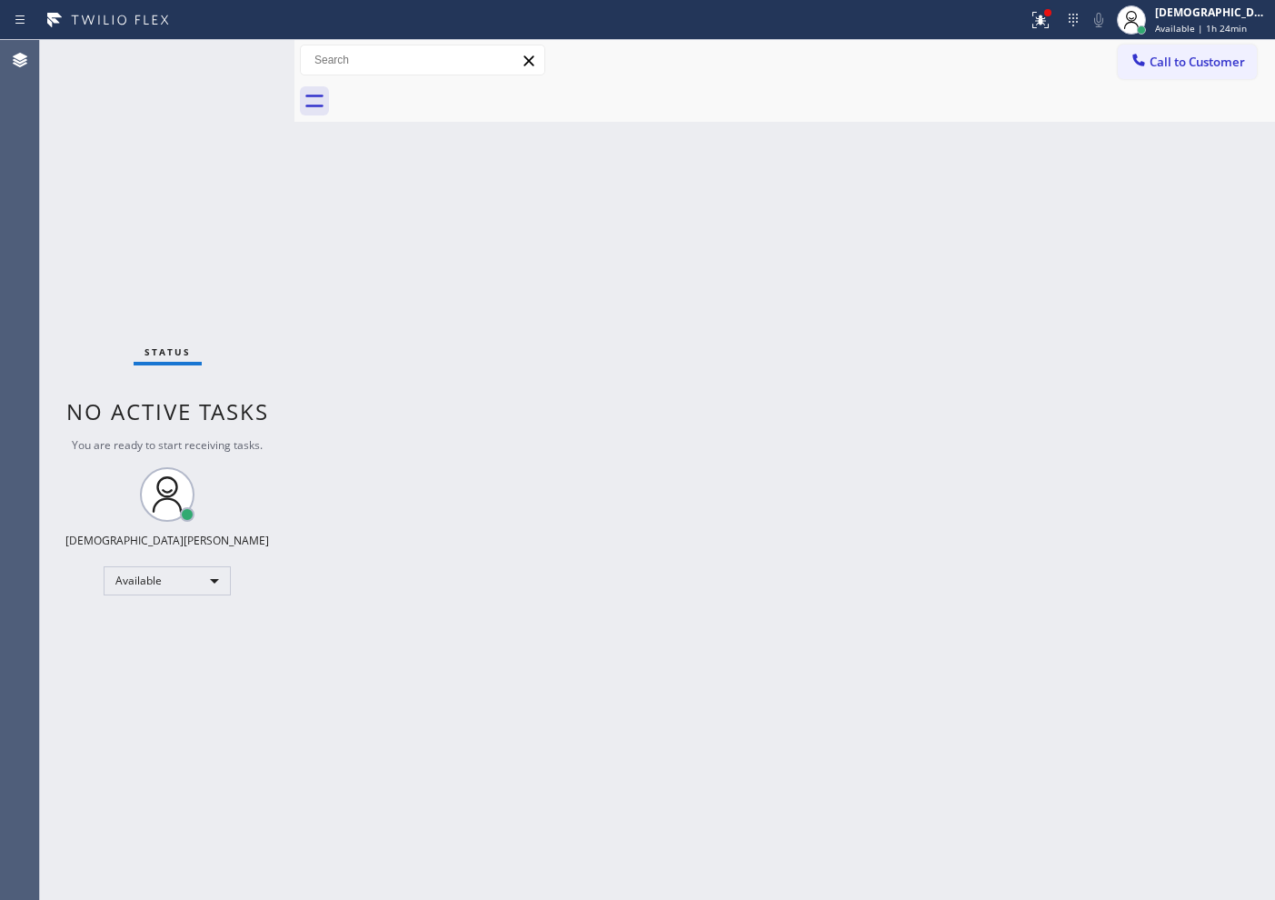
drag, startPoint x: 93, startPoint y: 154, endPoint x: 145, endPoint y: 138, distance: 54.9
click at [93, 153] on div "Status No active tasks You are ready to start receiving tasks. Christian Cinco …" at bounding box center [167, 470] width 254 height 860
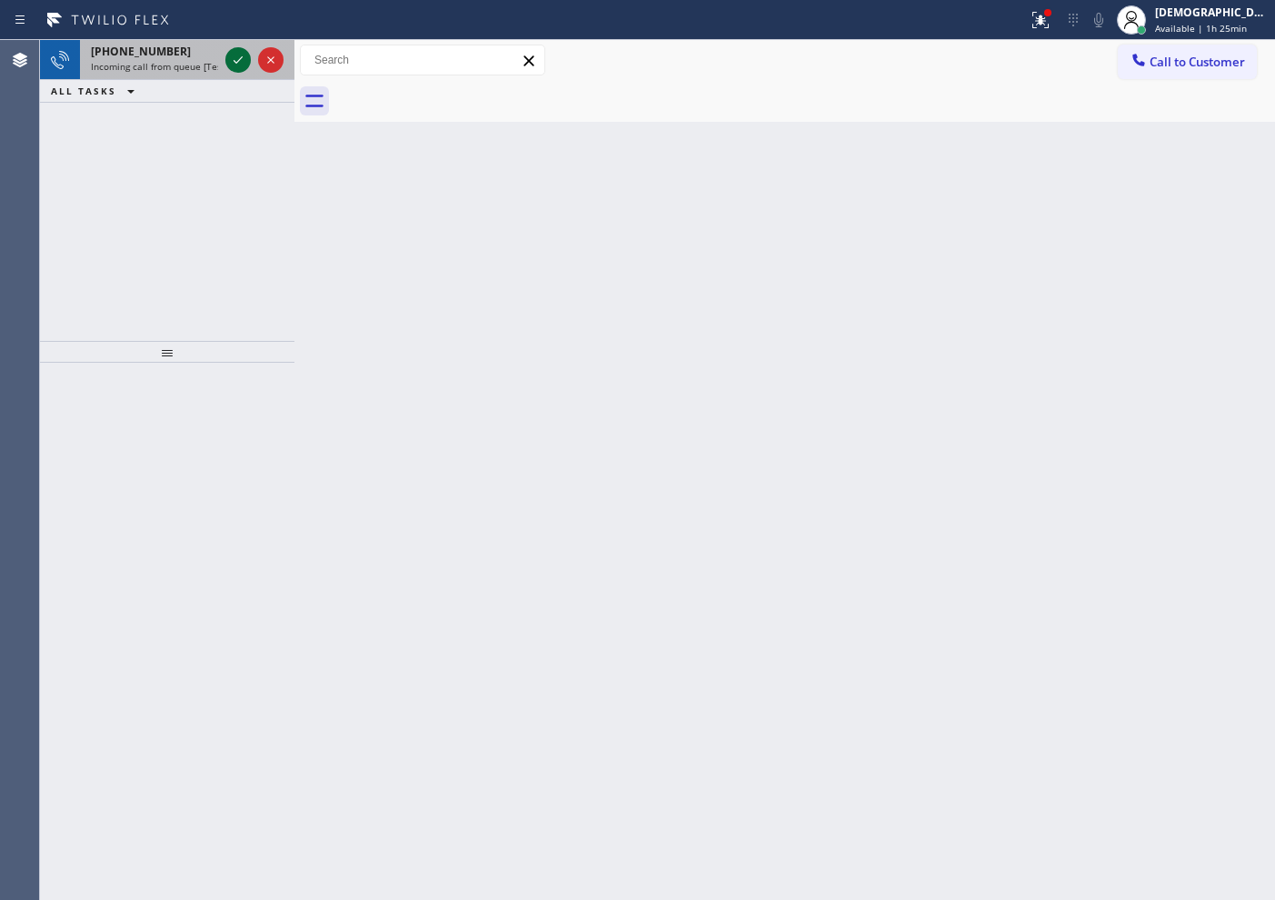
click at [241, 65] on icon at bounding box center [238, 60] width 22 height 22
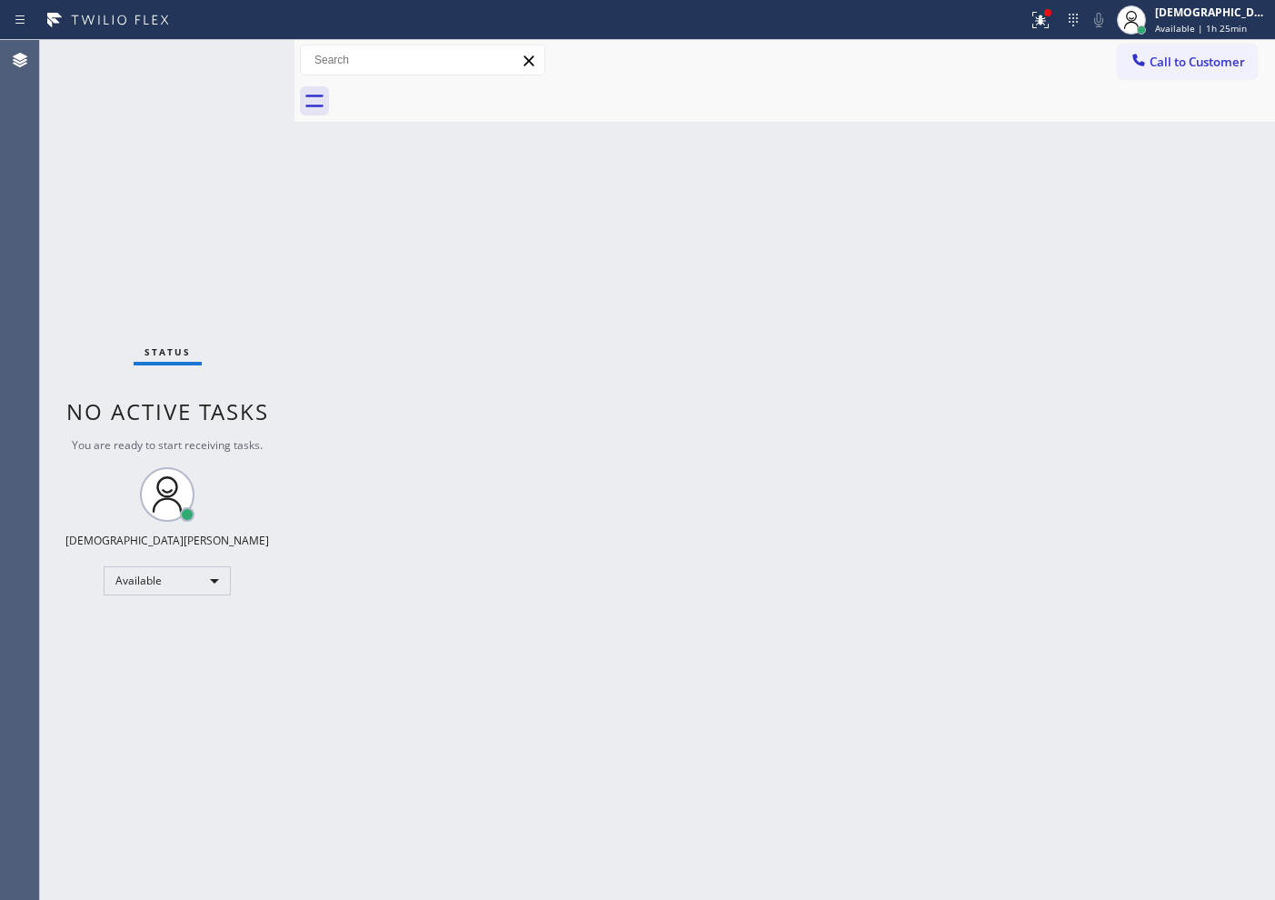
click at [234, 68] on div "Status No active tasks You are ready to start receiving tasks. Christian Cinco …" at bounding box center [167, 470] width 254 height 860
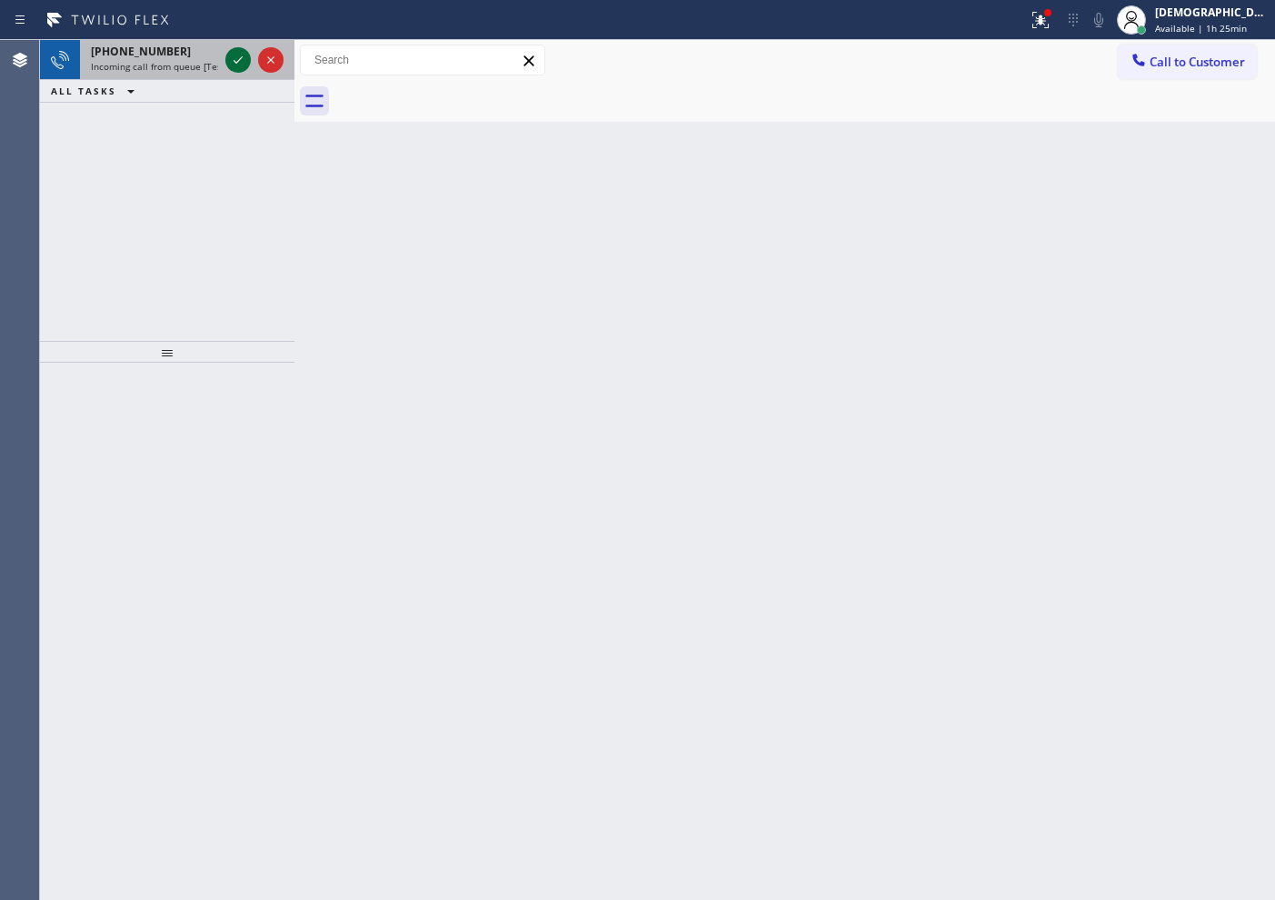
click at [240, 58] on icon at bounding box center [238, 59] width 9 height 7
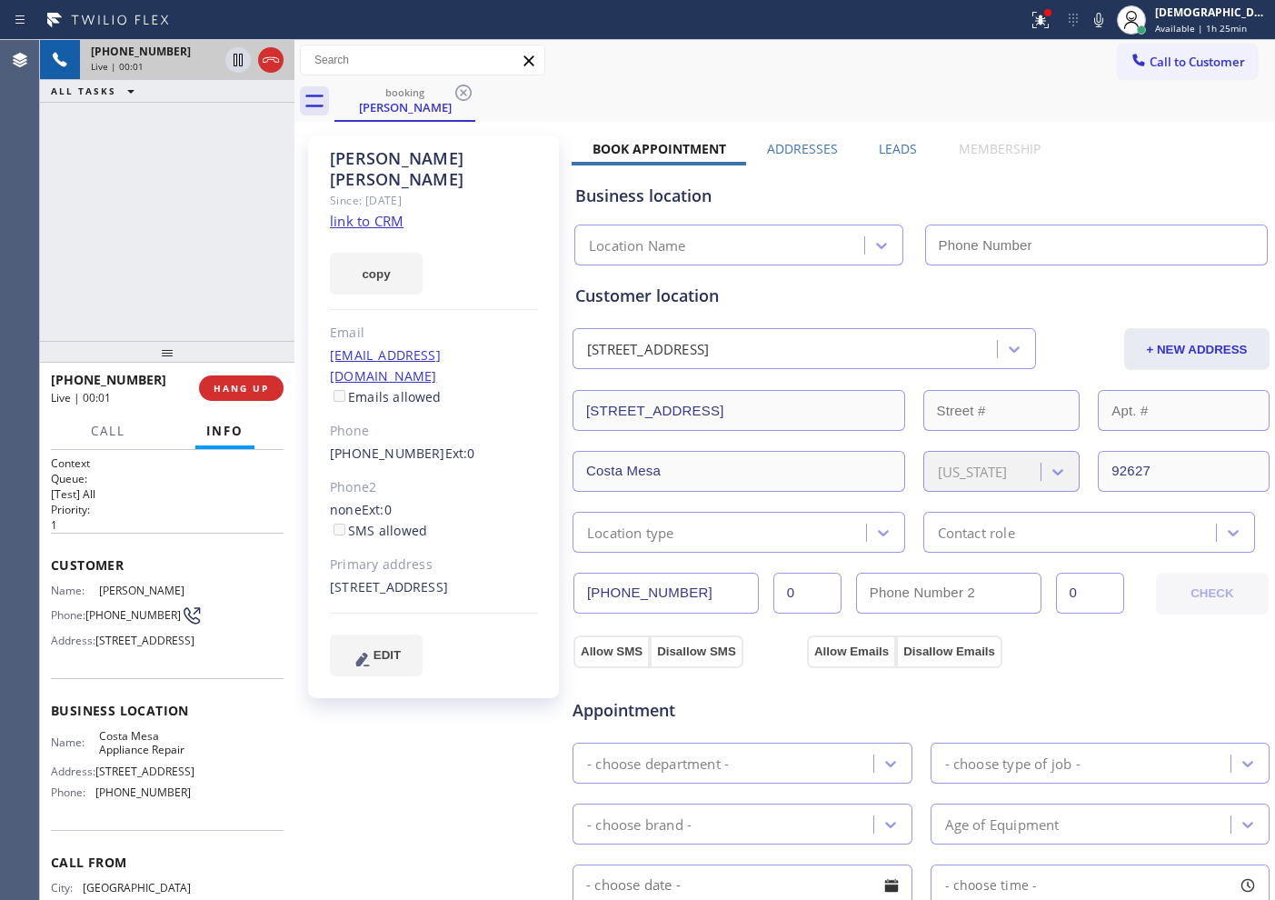
type input "[PHONE_NUMBER]"
click at [365, 212] on link "link to CRM" at bounding box center [367, 221] width 74 height 18
drag, startPoint x: 455, startPoint y: 412, endPoint x: 366, endPoint y: 407, distance: 89.2
click at [366, 444] on div "[PHONE_NUMBER] Ext: 0" at bounding box center [434, 454] width 208 height 21
click at [474, 477] on div "Phone2" at bounding box center [434, 487] width 208 height 21
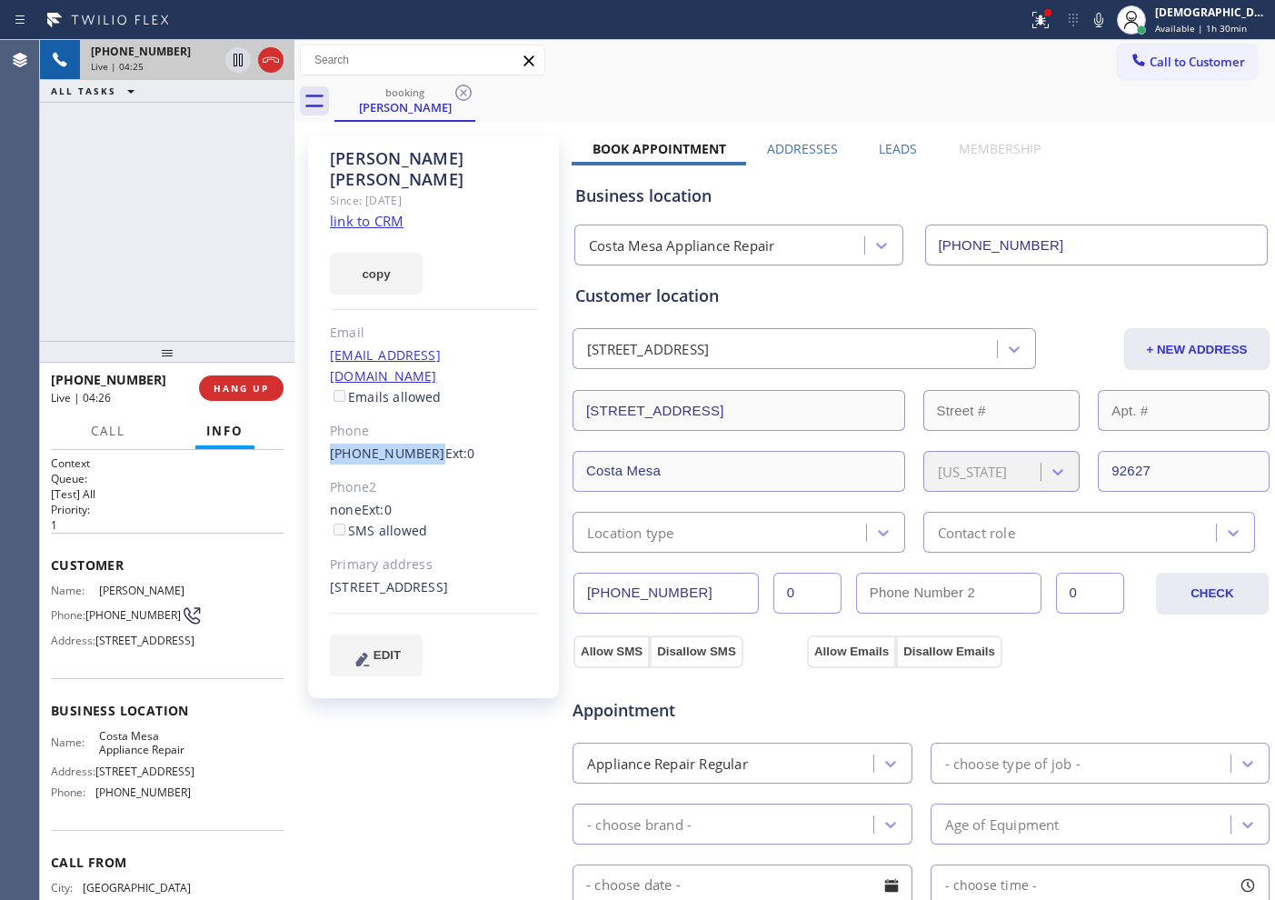
drag, startPoint x: 421, startPoint y: 413, endPoint x: 327, endPoint y: 413, distance: 93.6
click at [327, 413] on div "[PERSON_NAME] Since: [DATE] link to CRM copy Email [EMAIL_ADDRESS][DOMAIN_NAME]…" at bounding box center [433, 416] width 251 height 563
copy link "[PHONE_NUMBER]"
drag, startPoint x: 262, startPoint y: 63, endPoint x: 278, endPoint y: 74, distance: 19.7
click at [262, 63] on icon at bounding box center [271, 60] width 22 height 22
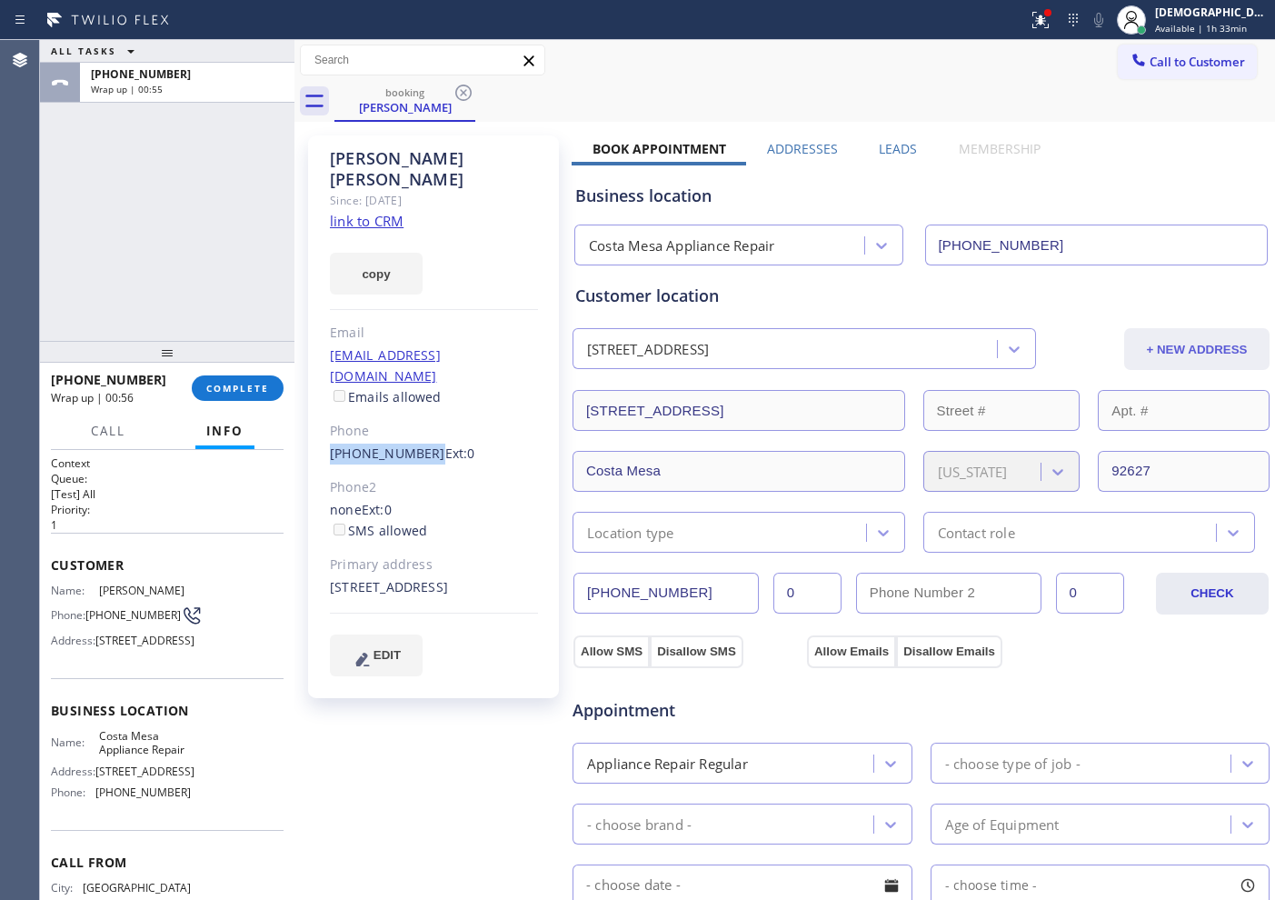
click at [1019, 349] on button "+ NEW ADDRESS" at bounding box center [1196, 349] width 145 height 42
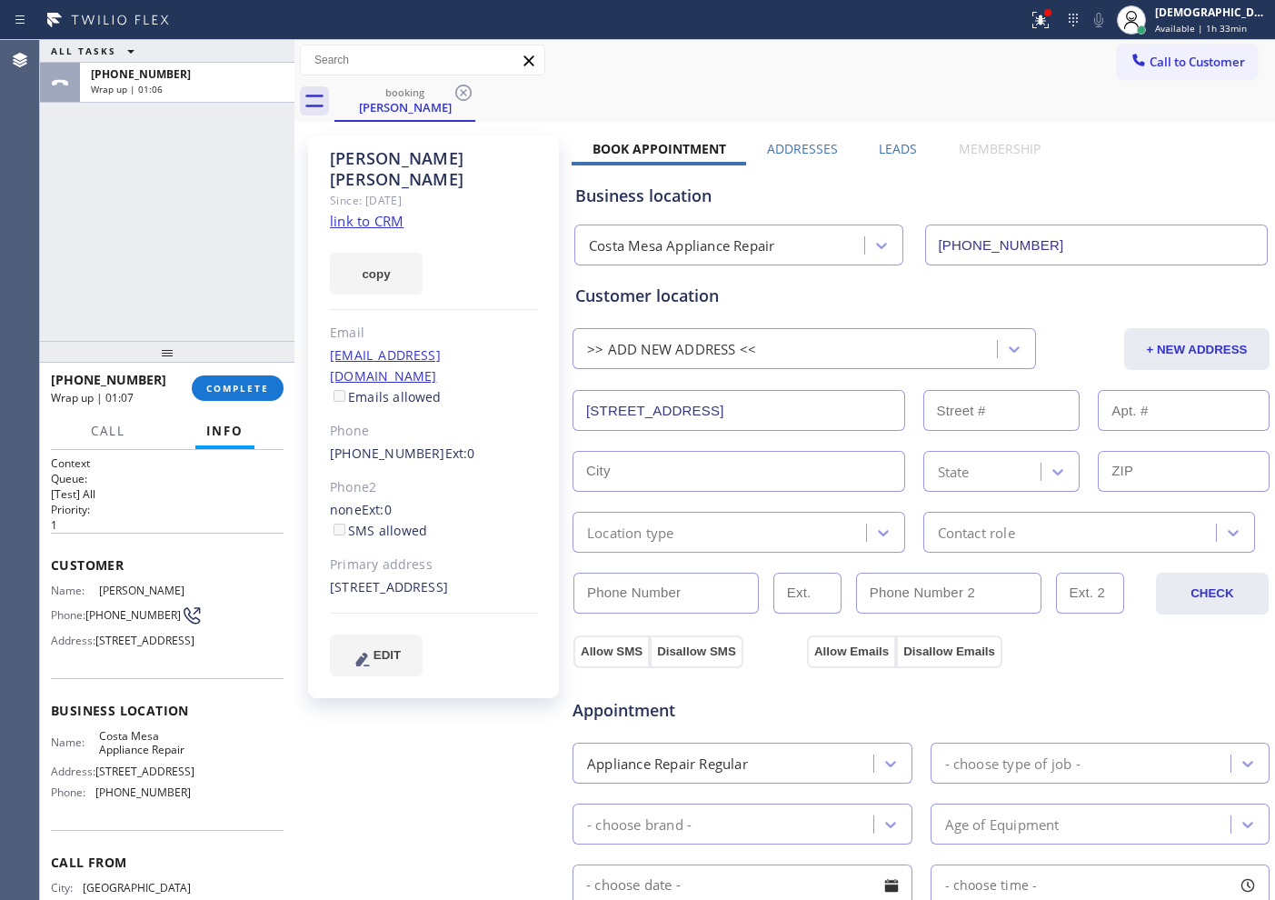
click at [789, 395] on input "[STREET_ADDRESS]" at bounding box center [739, 410] width 333 height 41
paste input "[STREET_ADDRESS]"
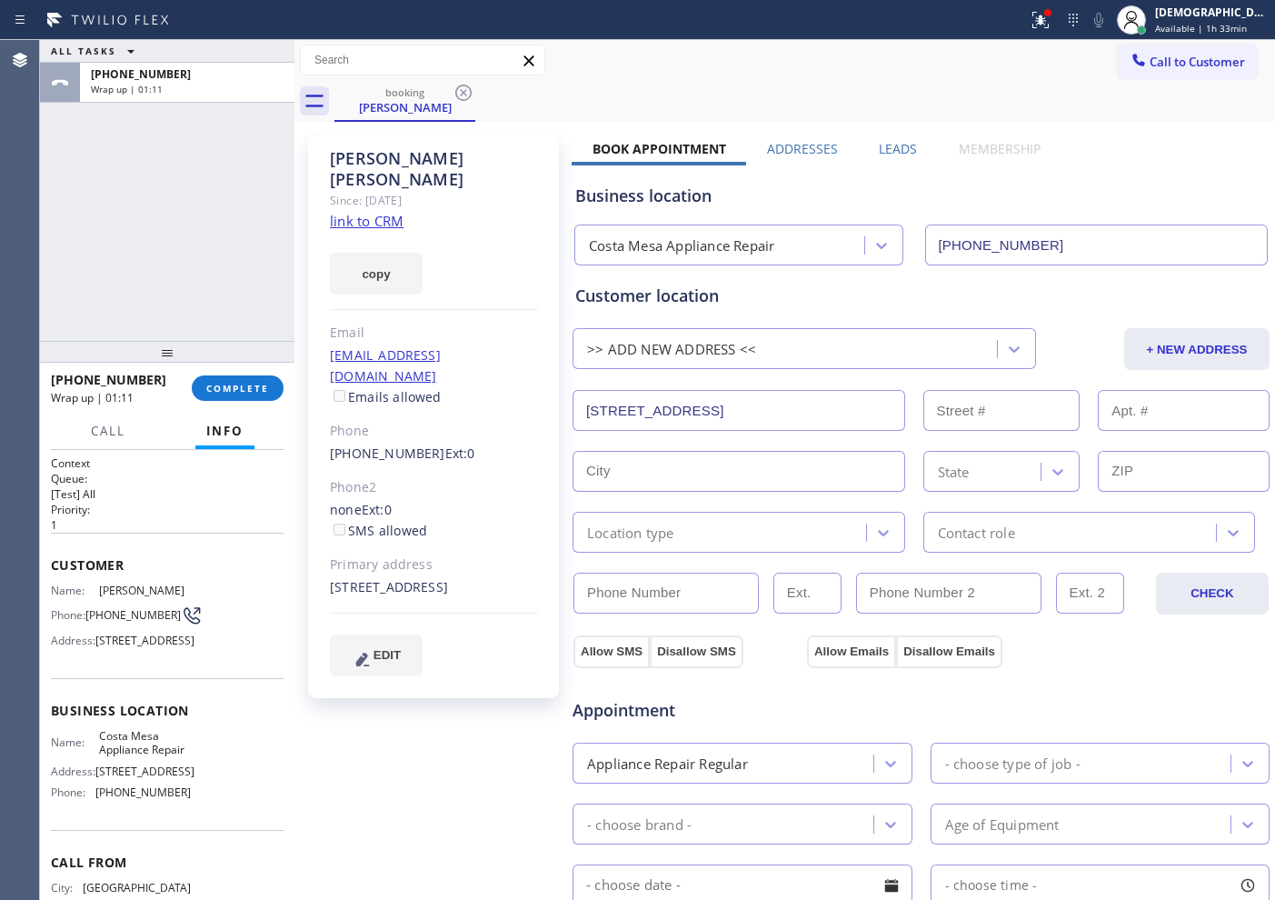
click at [813, 406] on input "[STREET_ADDRESS]" at bounding box center [739, 410] width 333 height 41
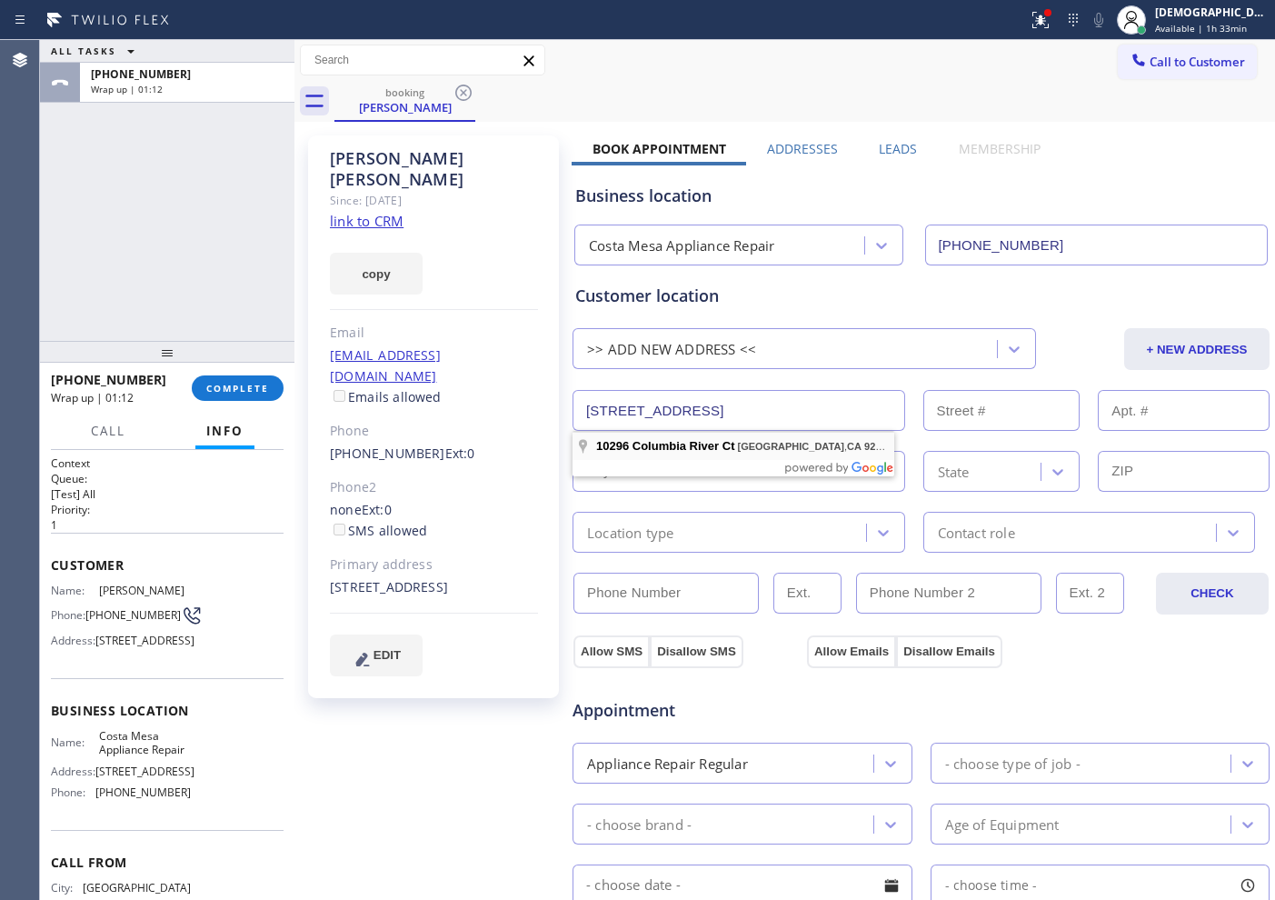
scroll to position [0, 0]
type input "[STREET_ADDRESS]"
type input "10296"
type input "[GEOGRAPHIC_DATA]"
type input "92708"
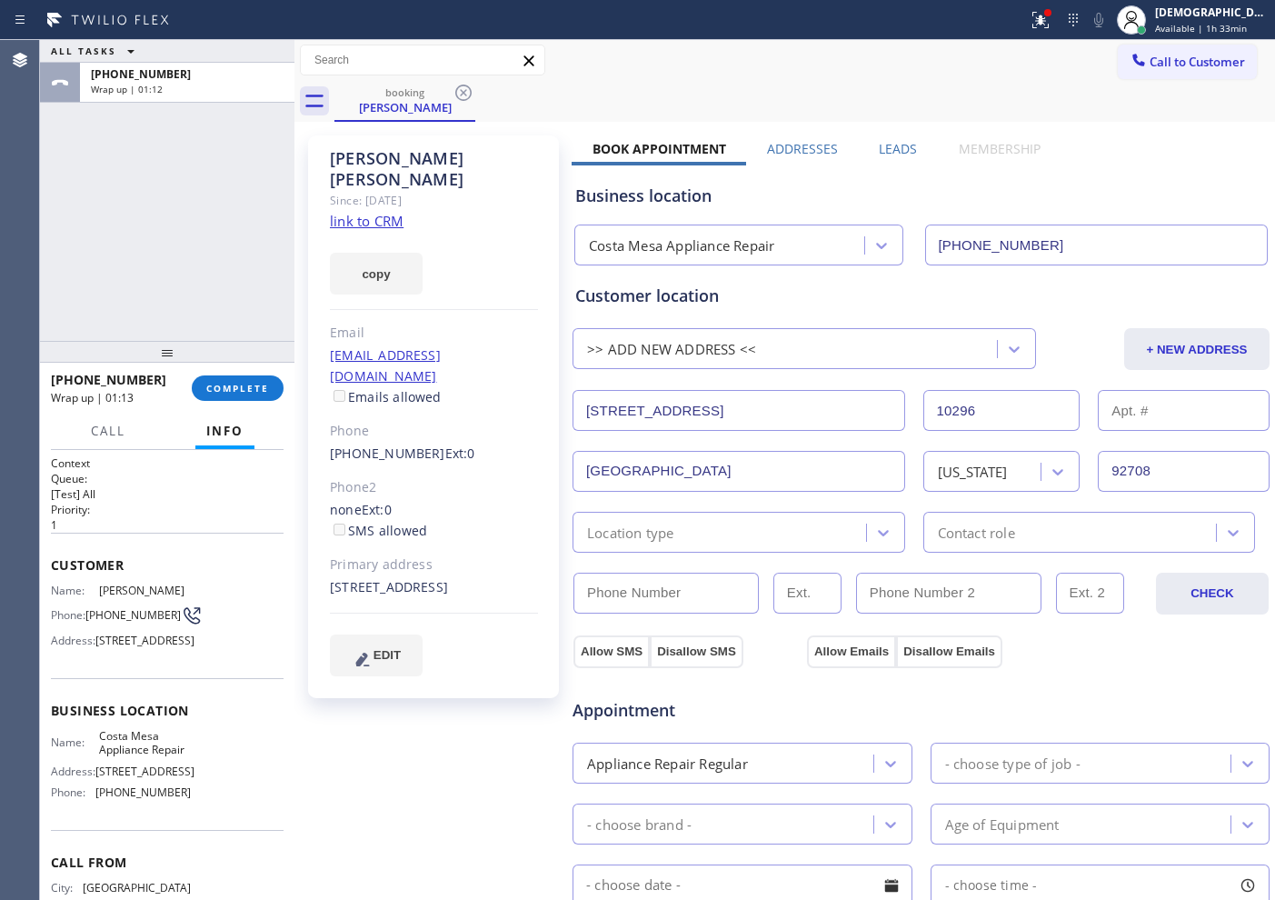
click at [682, 542] on div "Location type" at bounding box center [722, 532] width 288 height 32
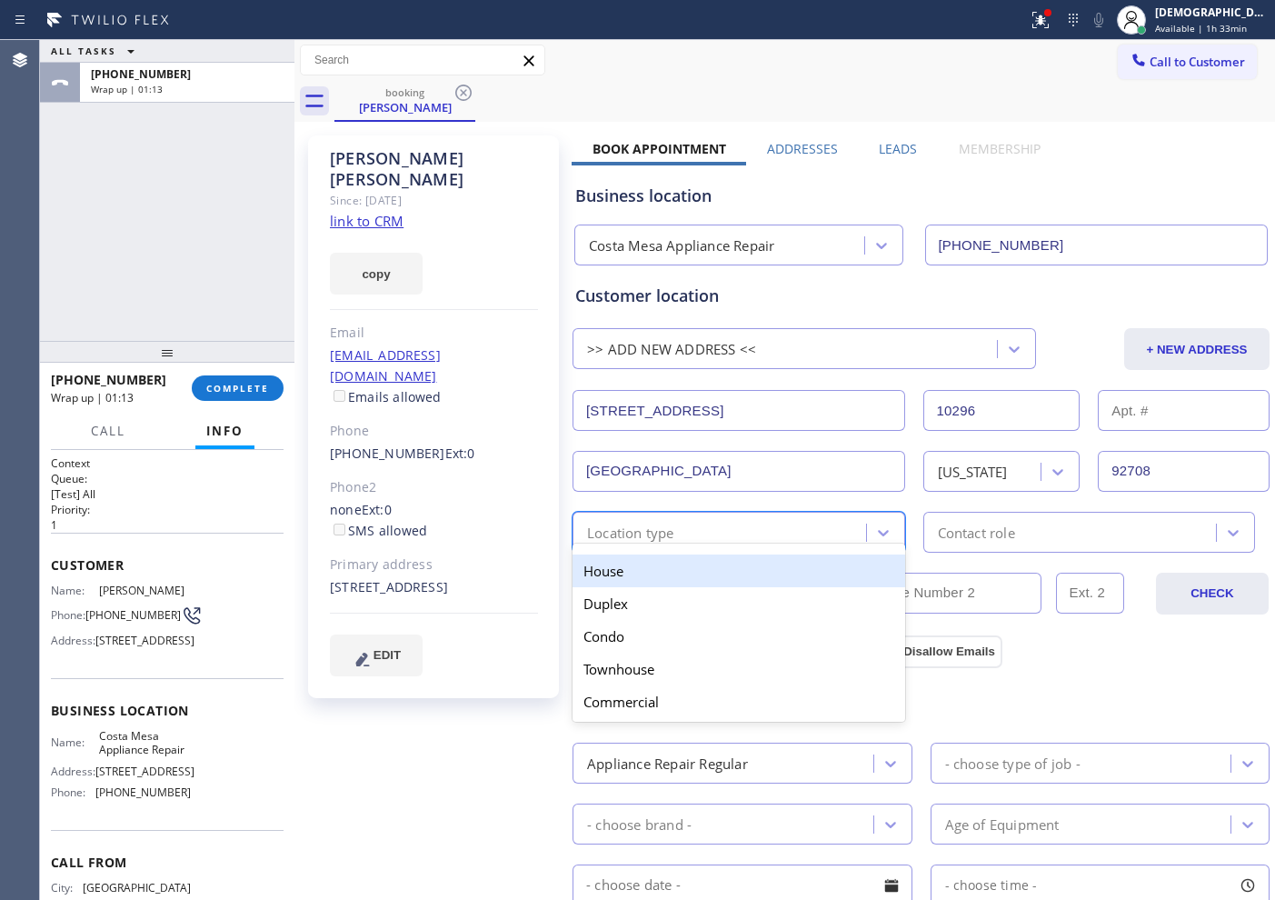
click at [669, 564] on div "House" at bounding box center [739, 570] width 333 height 33
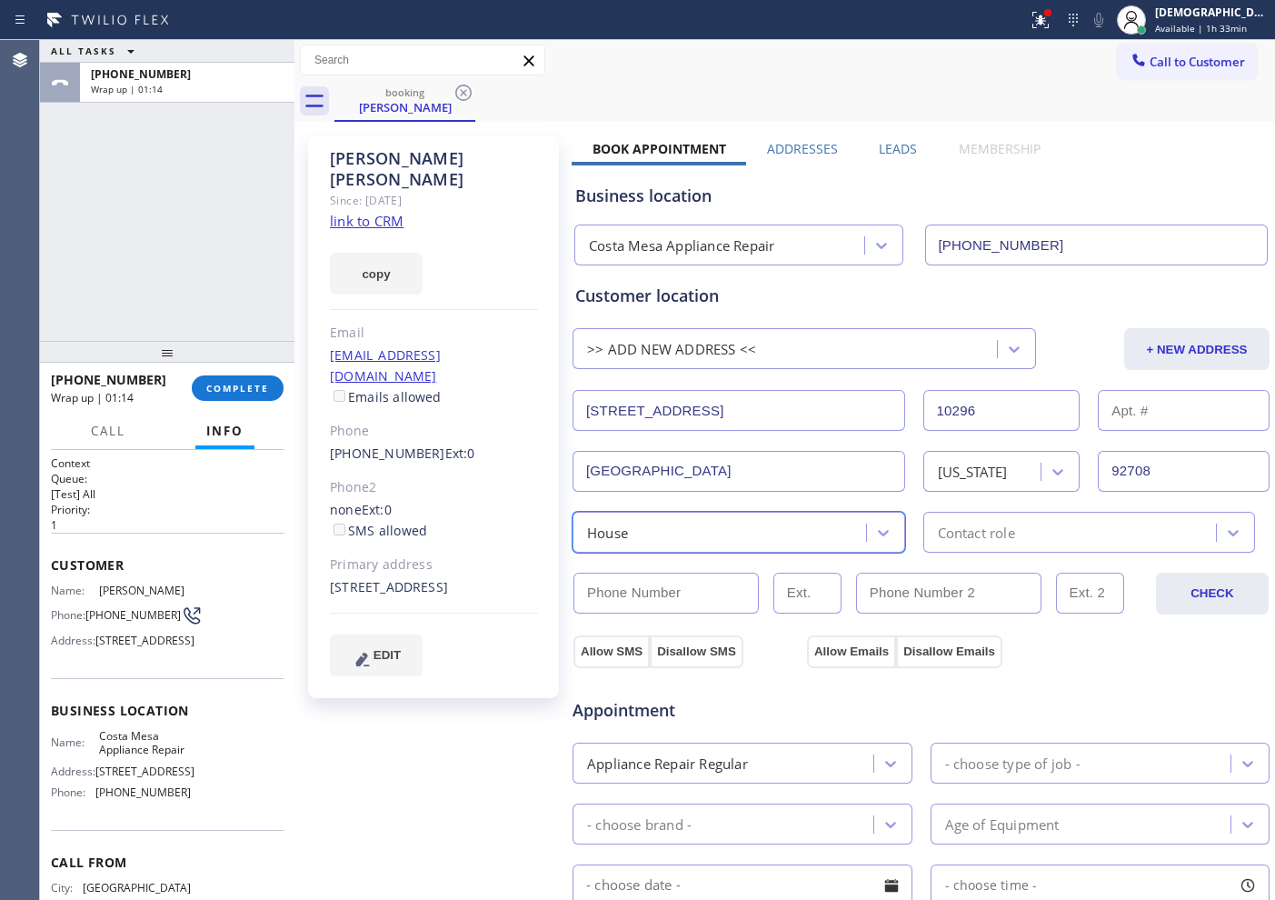
click at [956, 532] on div "Contact role" at bounding box center [976, 532] width 77 height 21
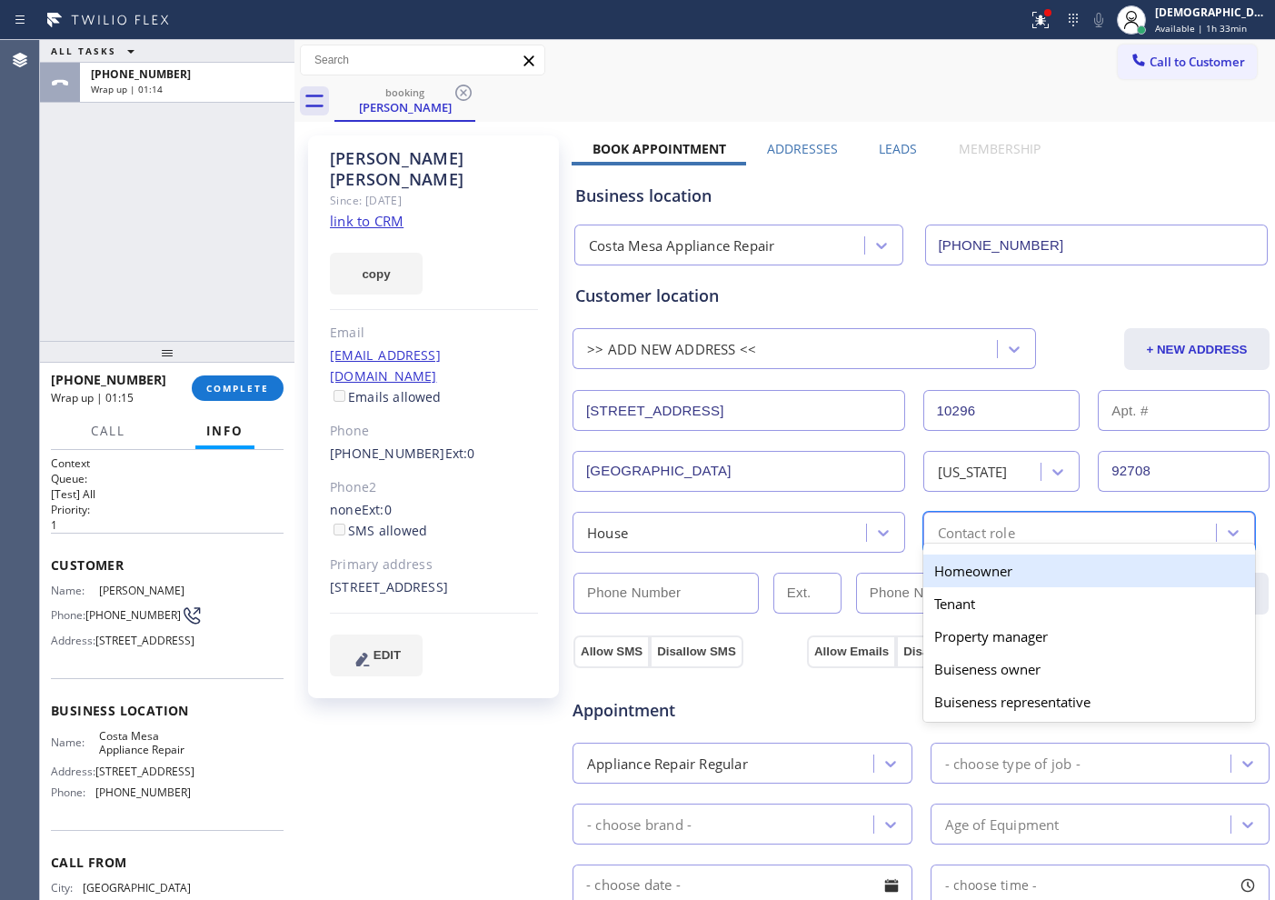
click at [950, 565] on div "Homeowner" at bounding box center [1089, 570] width 333 height 33
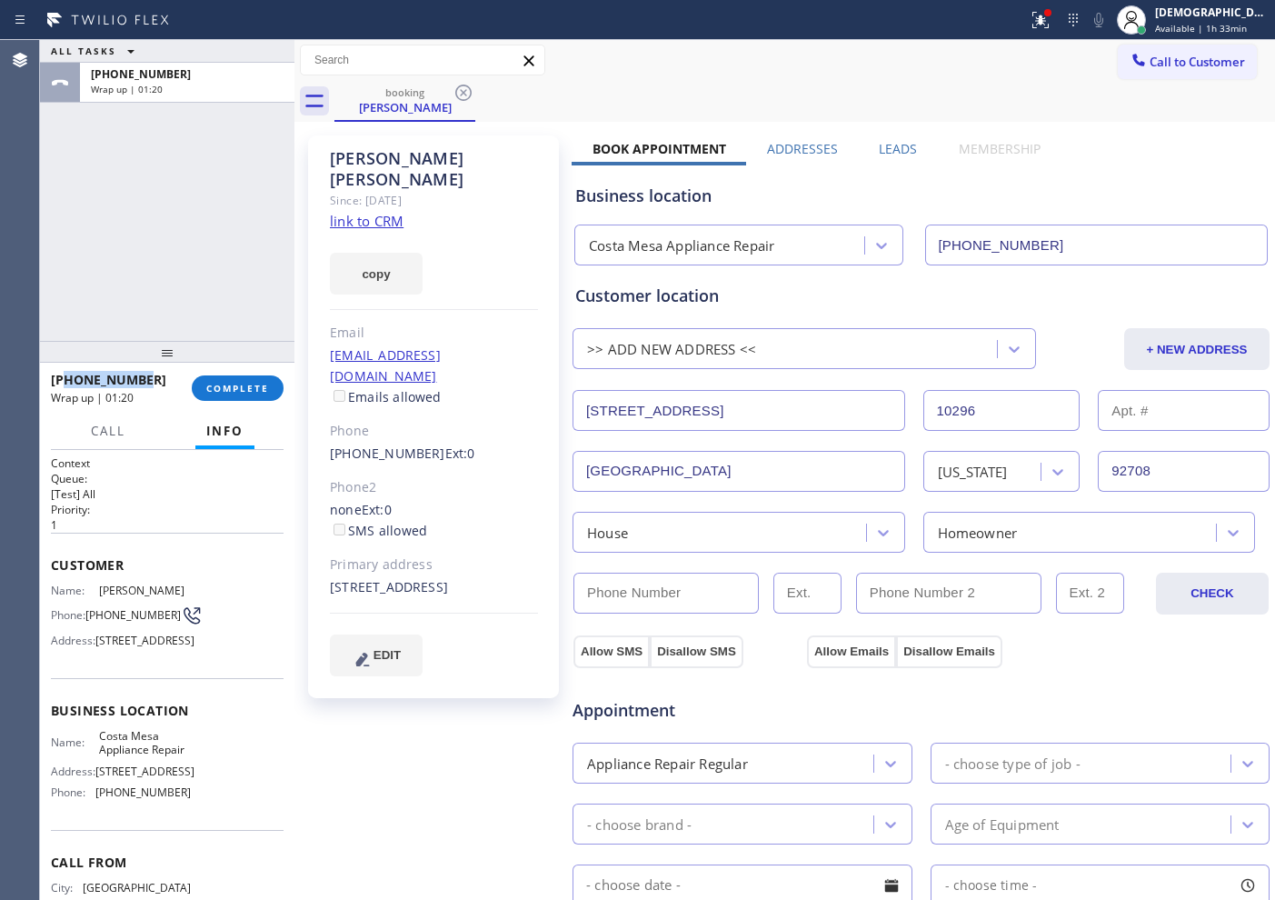
drag, startPoint x: 107, startPoint y: 375, endPoint x: 67, endPoint y: 375, distance: 40.0
click at [67, 375] on span "[PHONE_NUMBER]" at bounding box center [108, 379] width 115 height 17
copy span "7144037049"
click at [624, 593] on input "(___) ___-____" at bounding box center [666, 593] width 185 height 41
paste input "714) 403-7049"
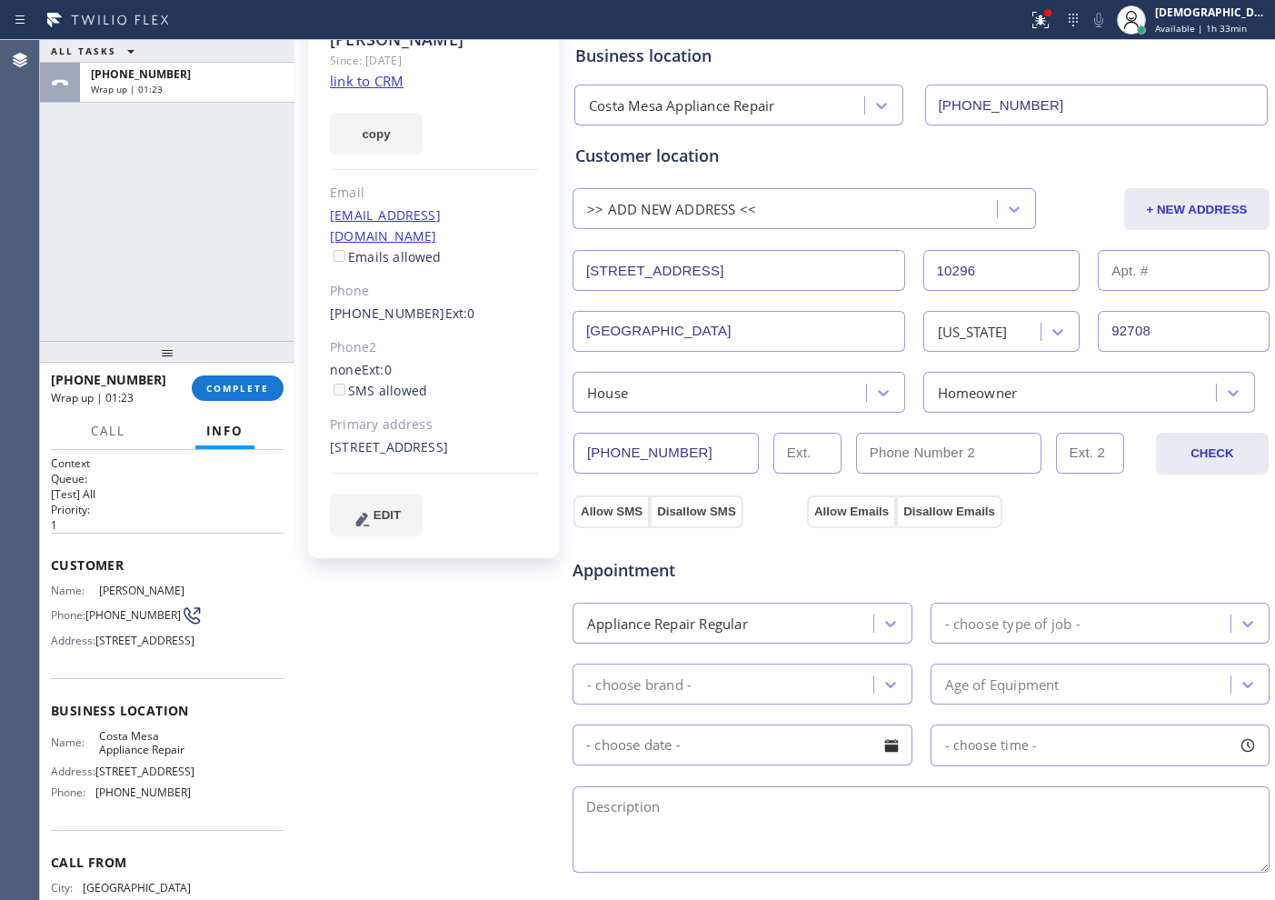
scroll to position [341, 0]
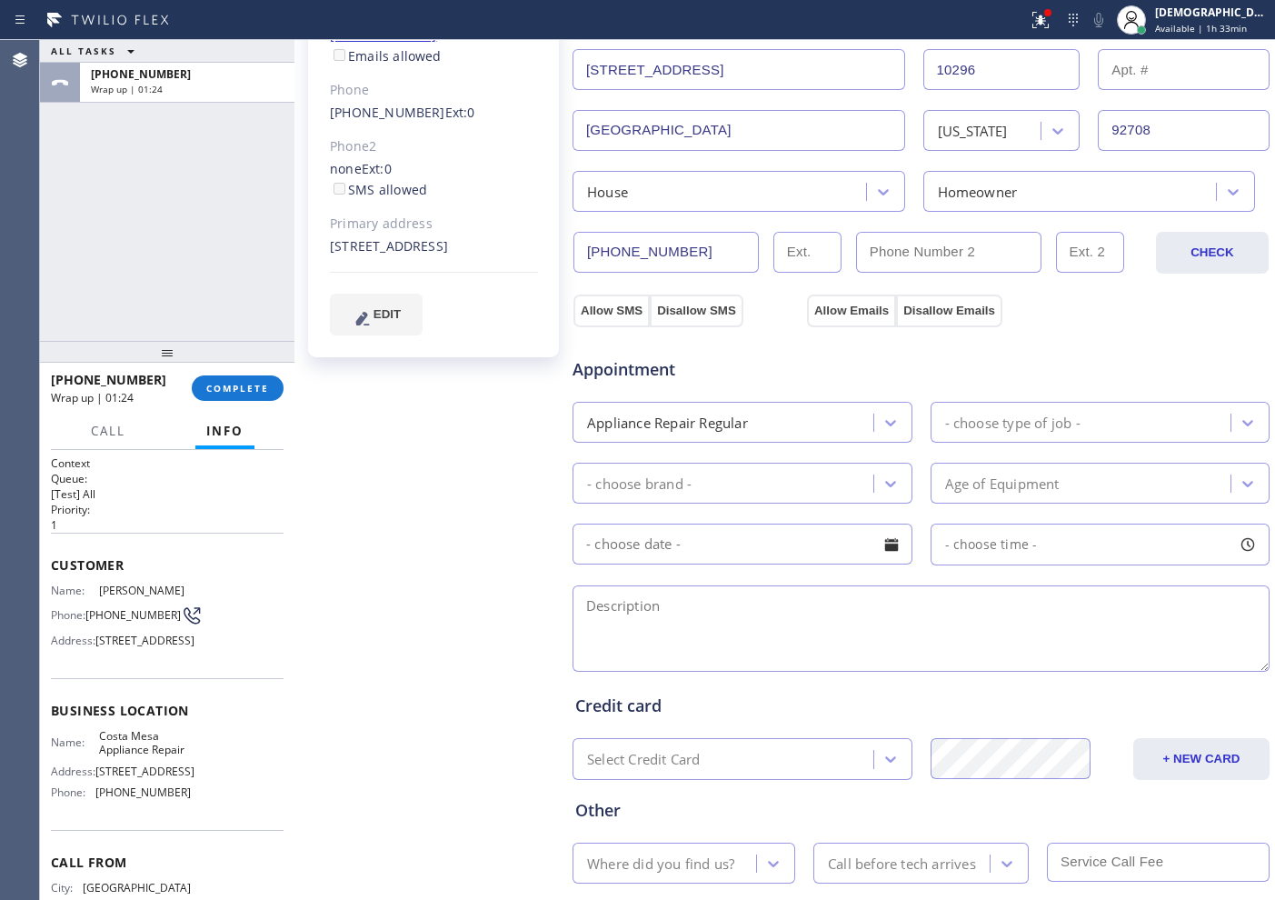
type input "[PHONE_NUMBER]"
click at [599, 324] on div "Appointment Appliance Repair Regular - choose type of job - - choose brand - Ag…" at bounding box center [921, 497] width 699 height 356
click at [607, 313] on button "Allow SMS" at bounding box center [612, 310] width 76 height 33
click at [845, 300] on button "Allow Emails" at bounding box center [851, 310] width 89 height 33
checkbox input "true"
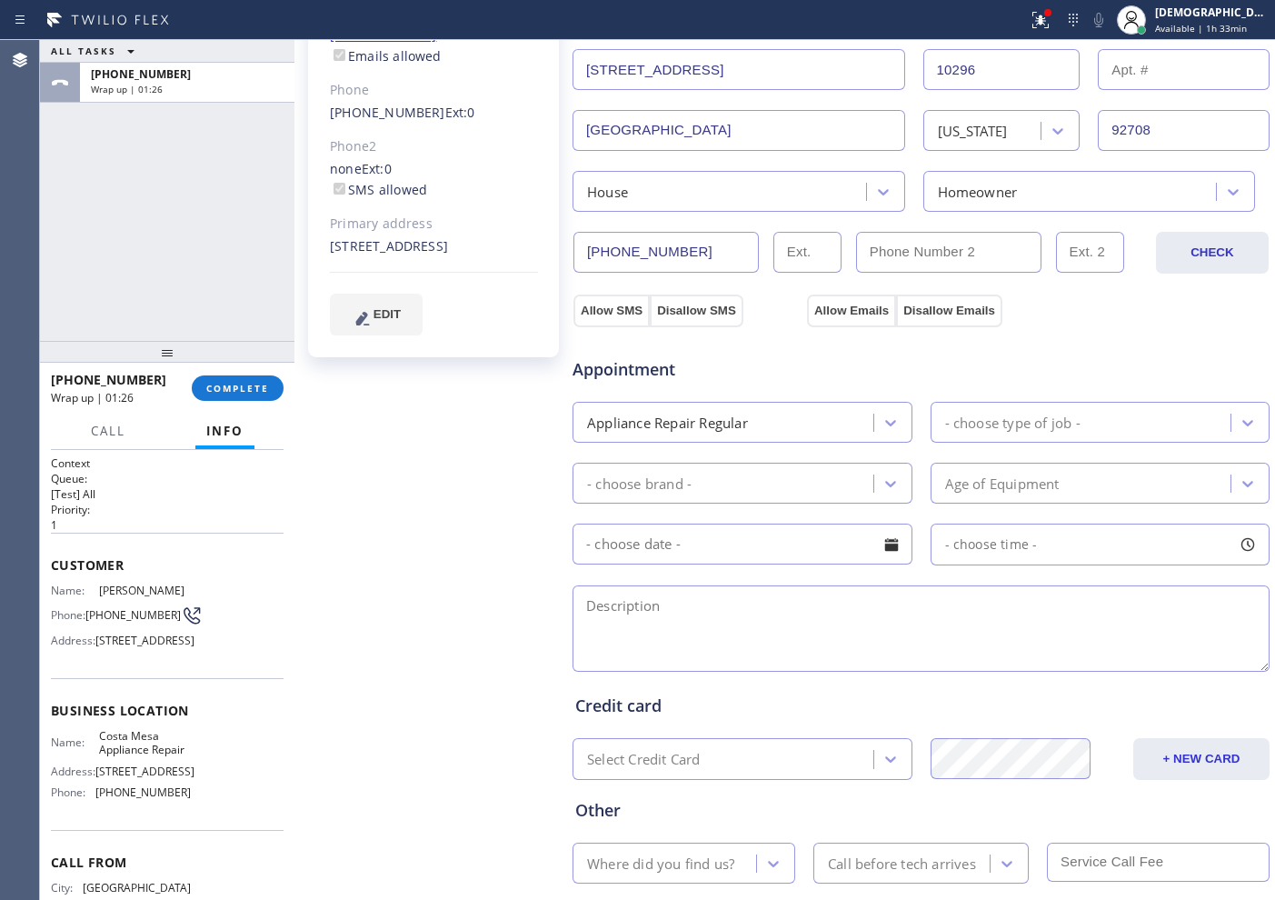
checkbox input "true"
click at [817, 424] on div "Appliance Repair Regular" at bounding box center [725, 422] width 295 height 32
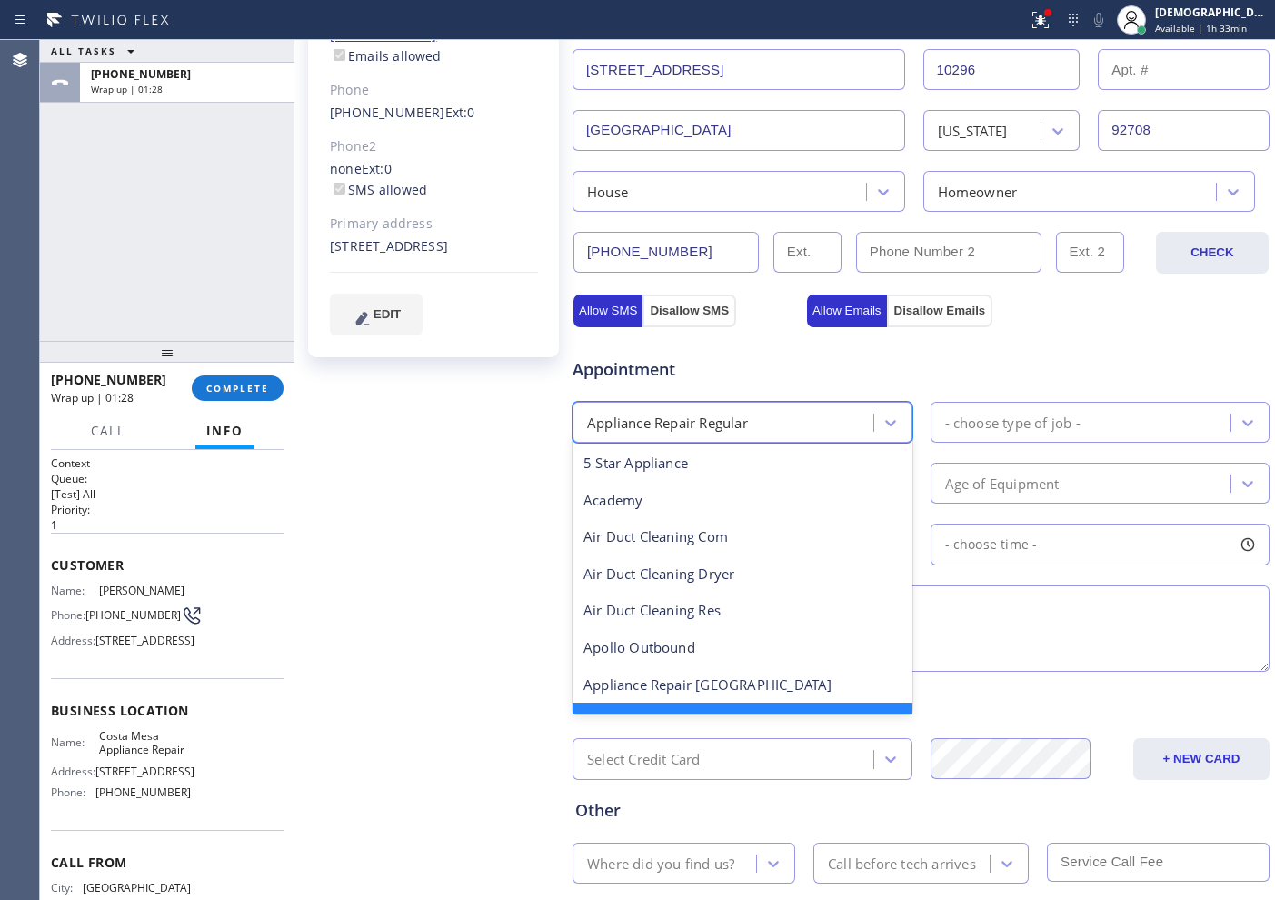
scroll to position [39, 0]
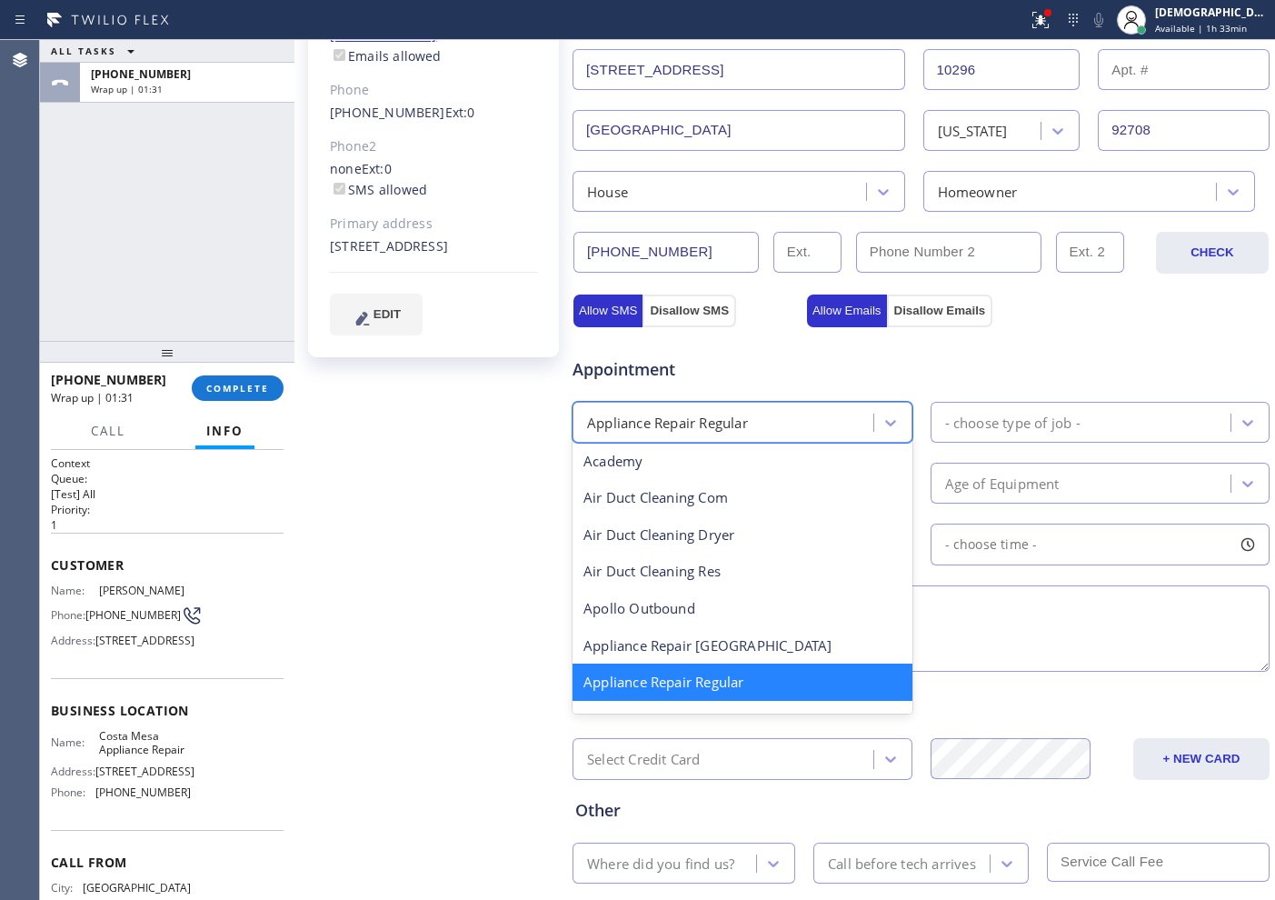
click at [843, 683] on div "Appliance Repair Regular" at bounding box center [743, 681] width 340 height 37
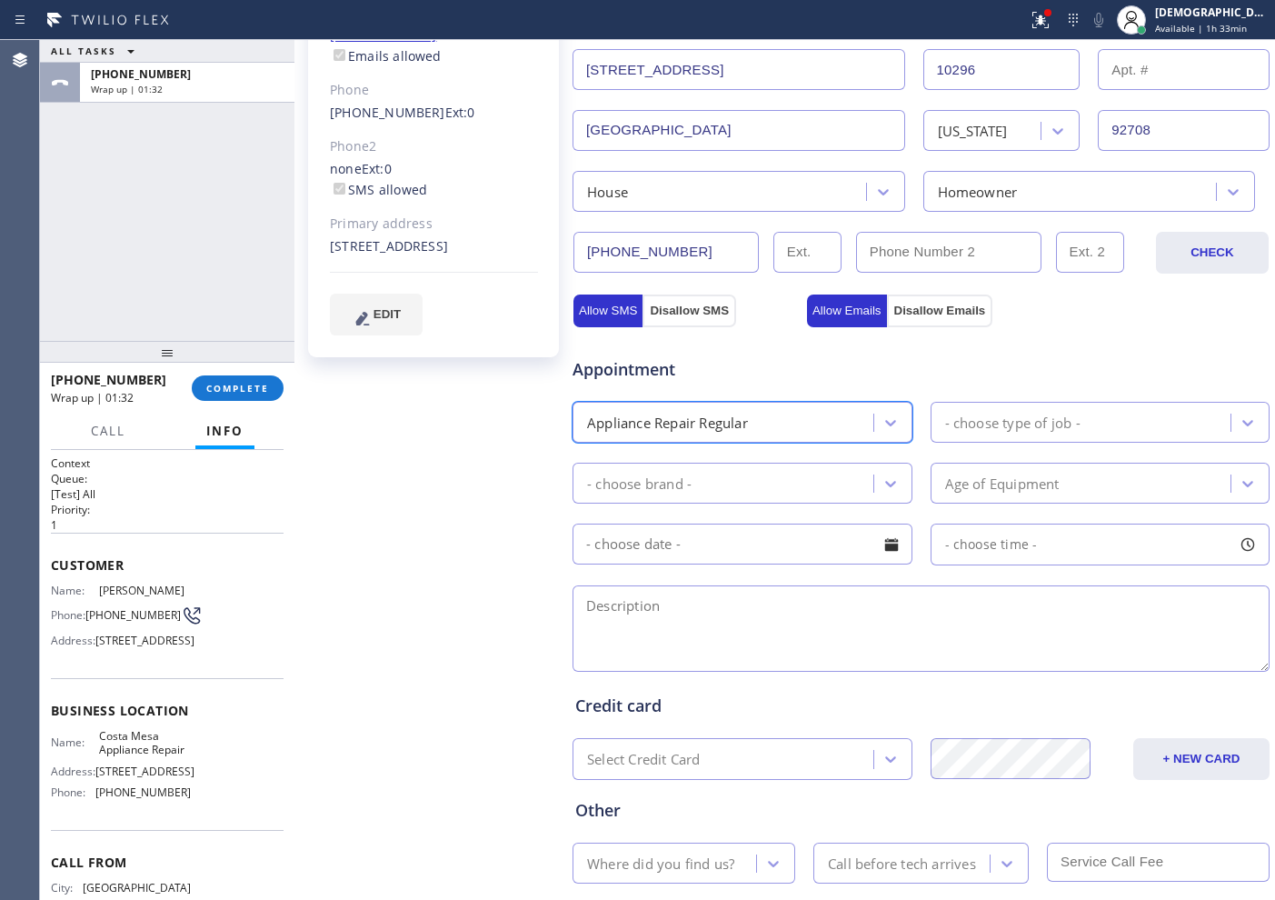
click at [1019, 421] on div "- choose type of job -" at bounding box center [1012, 422] width 135 height 21
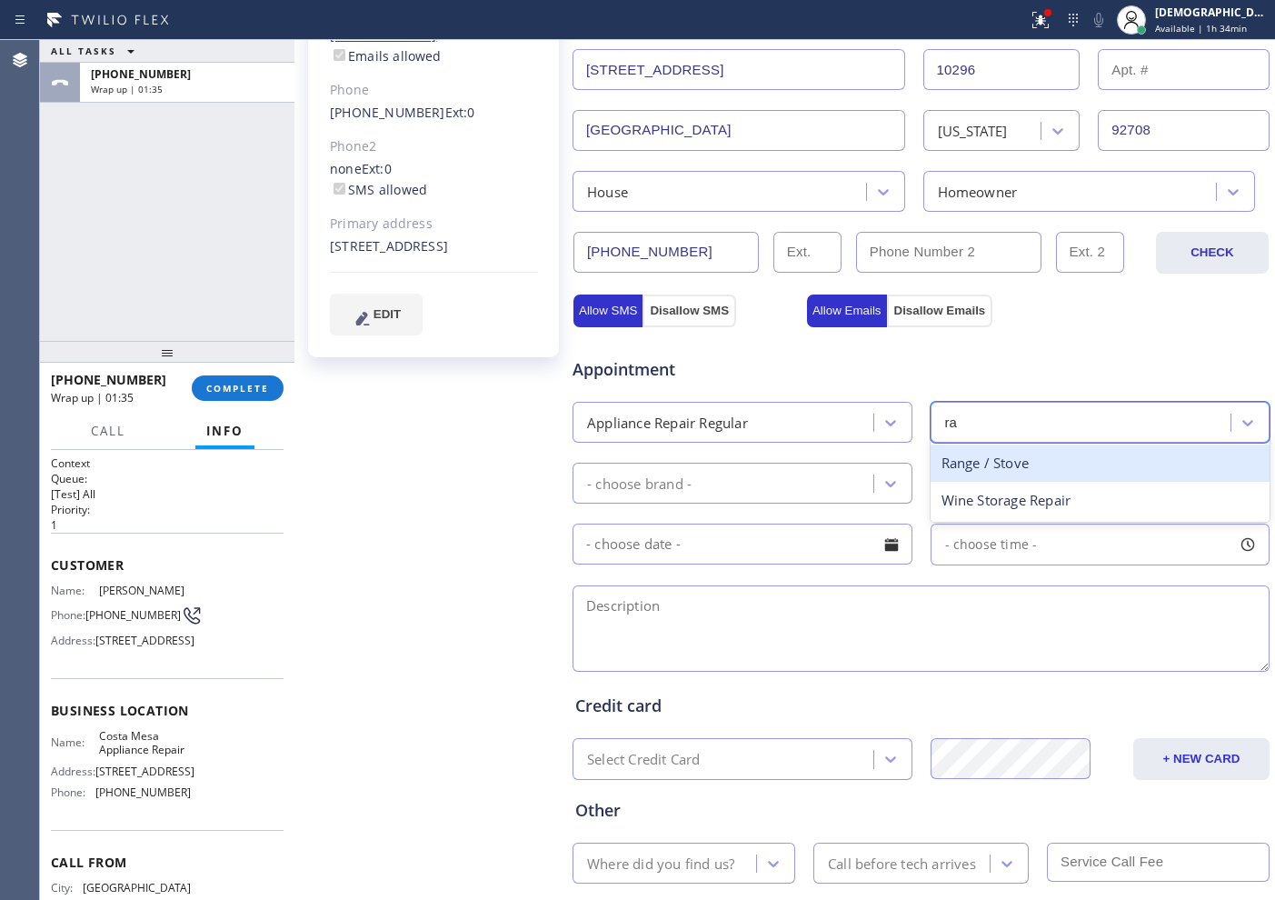
type input "ran"
drag, startPoint x: 992, startPoint y: 468, endPoint x: 968, endPoint y: 473, distance: 24.1
click at [990, 468] on div "Range / Stove" at bounding box center [1101, 462] width 340 height 37
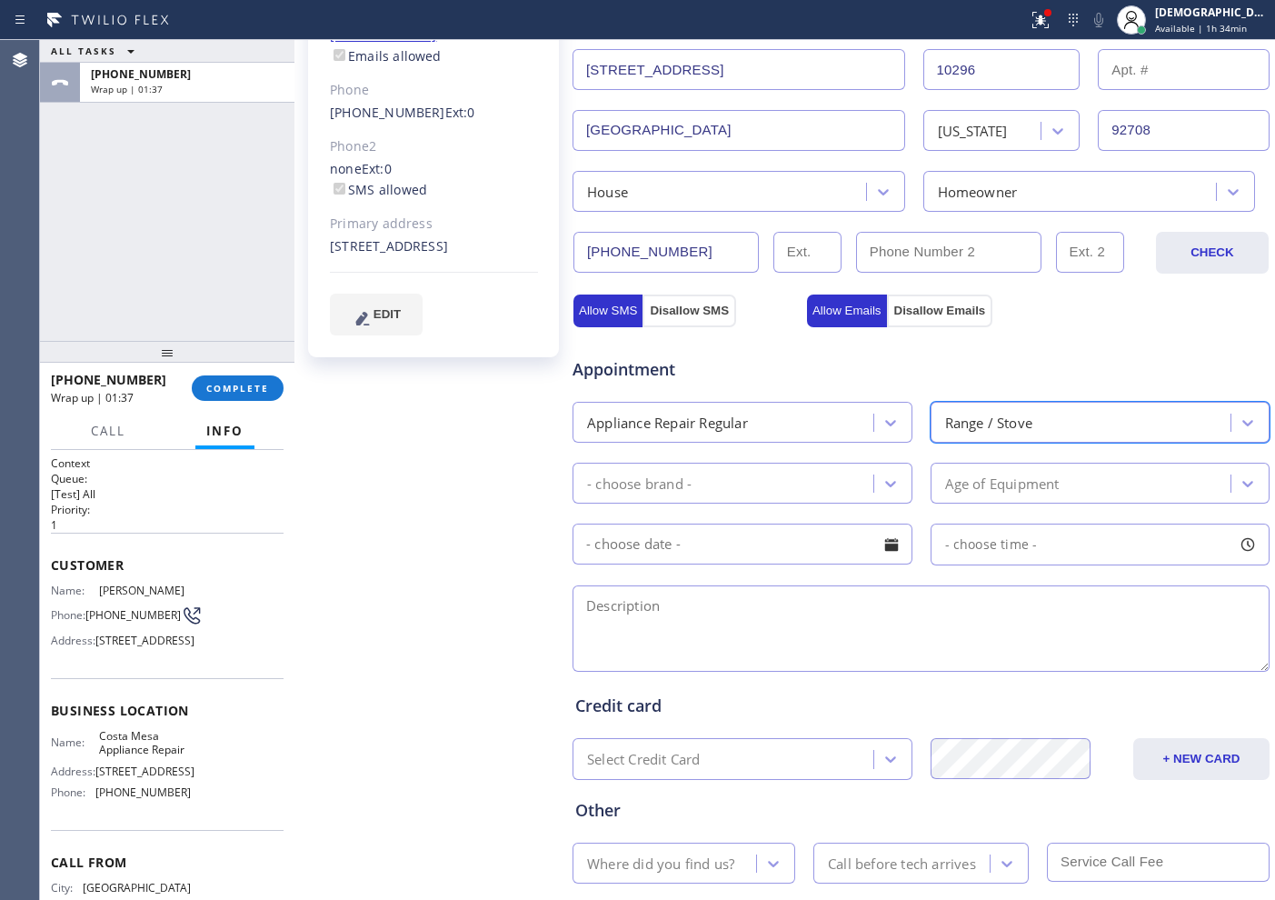
click at [771, 483] on div "- choose brand -" at bounding box center [725, 483] width 295 height 32
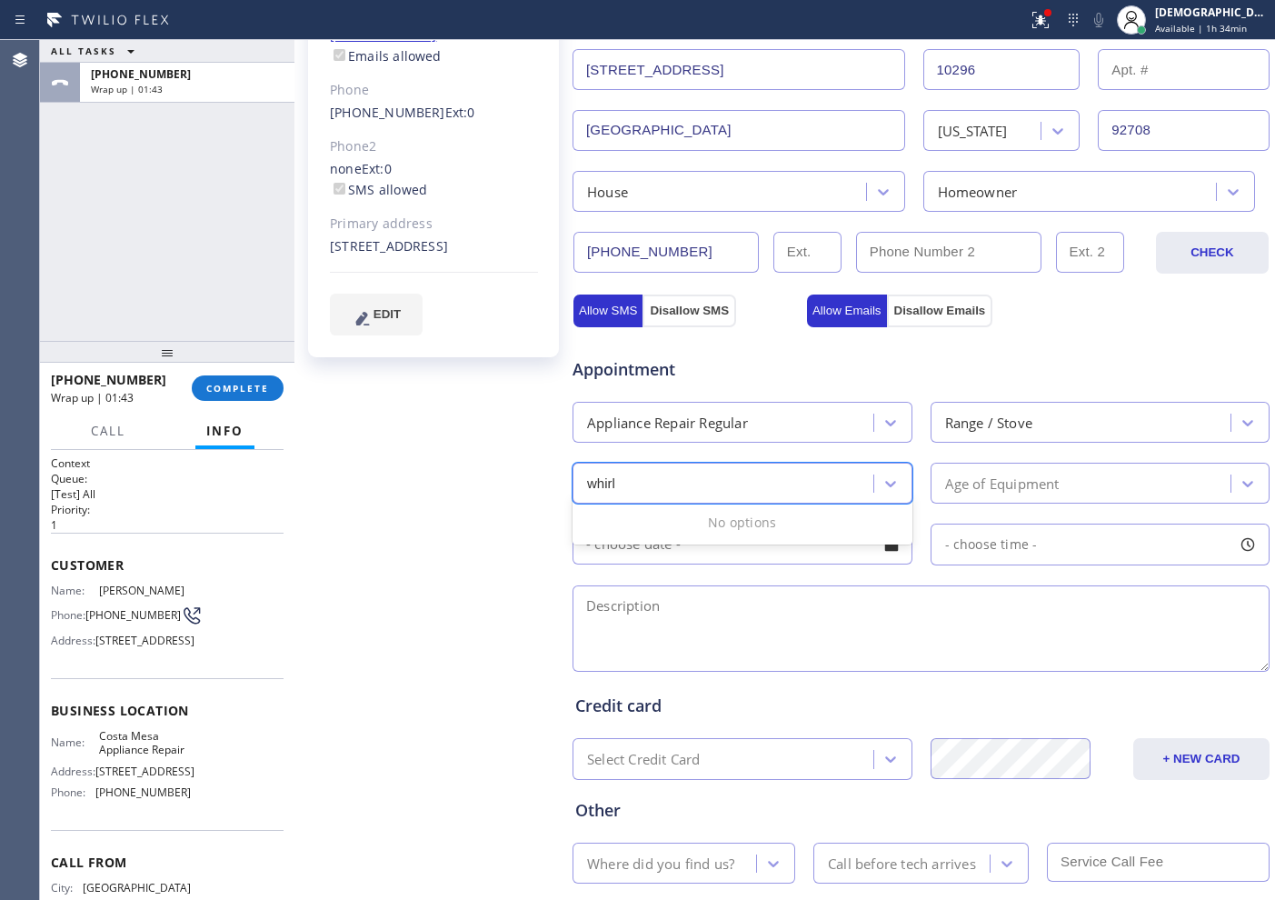
type input "whir"
click at [751, 528] on div "Whirpool" at bounding box center [743, 523] width 340 height 37
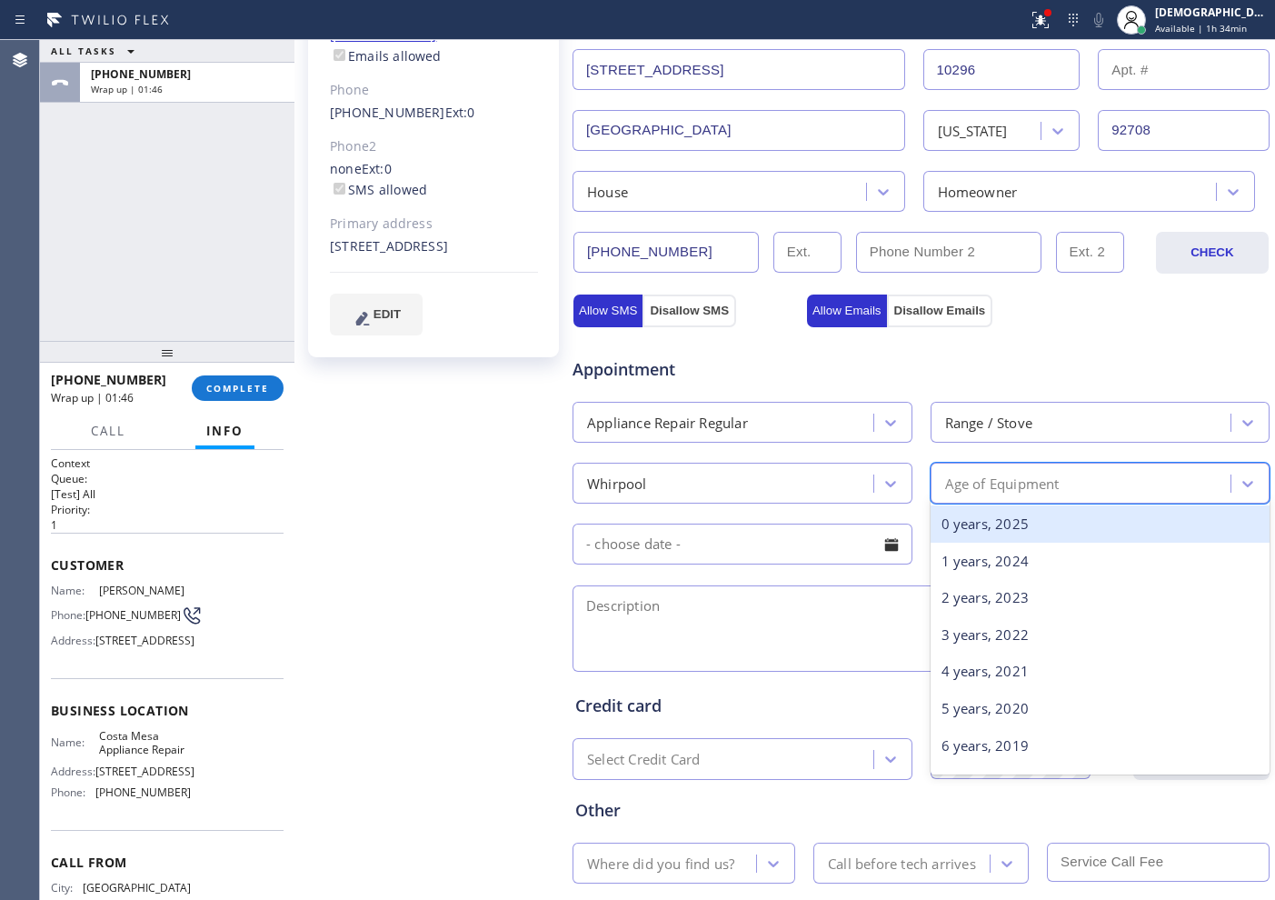
click at [978, 487] on div "Age of Equipment" at bounding box center [1002, 483] width 115 height 21
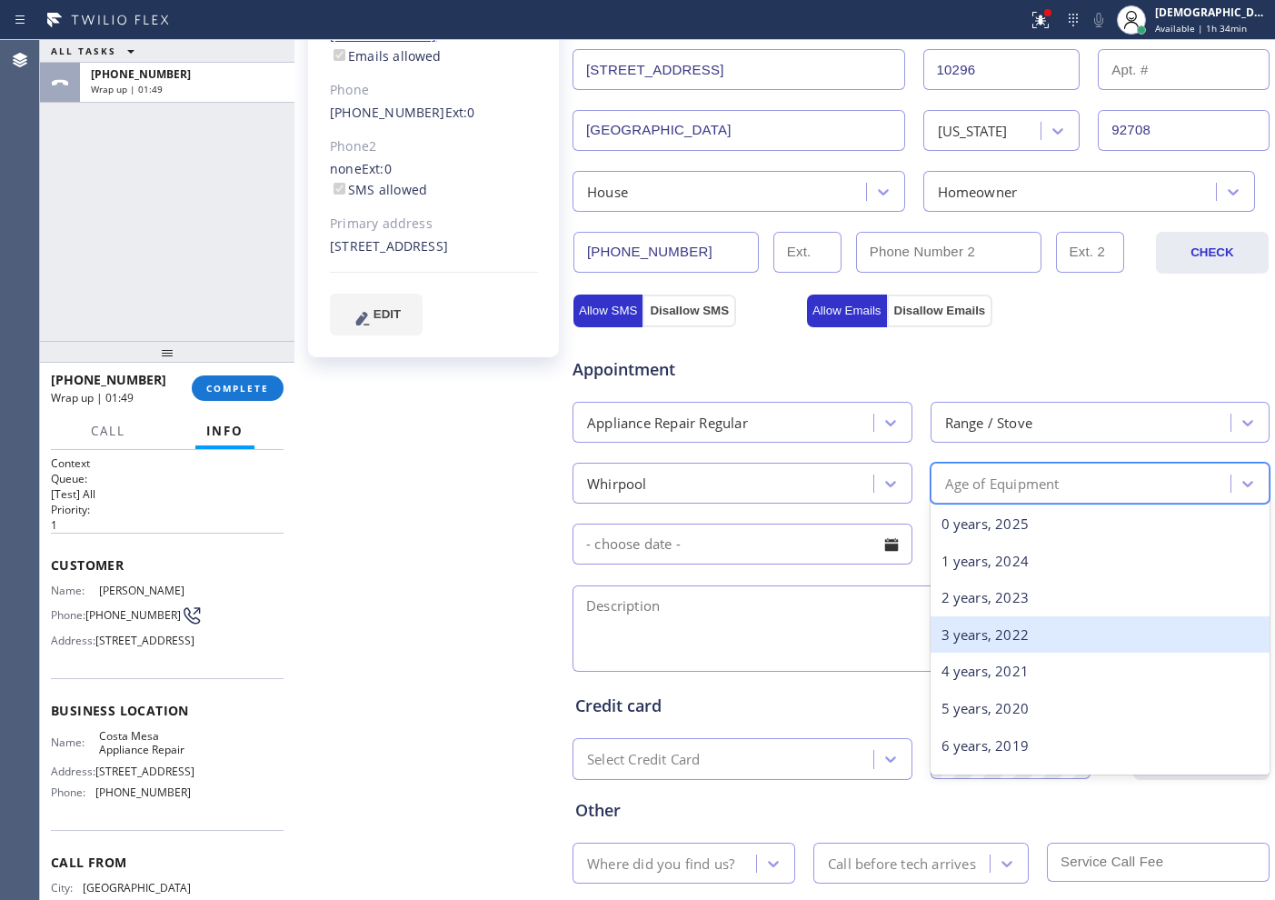
click at [1011, 636] on div "3 years, 2022" at bounding box center [1101, 634] width 340 height 37
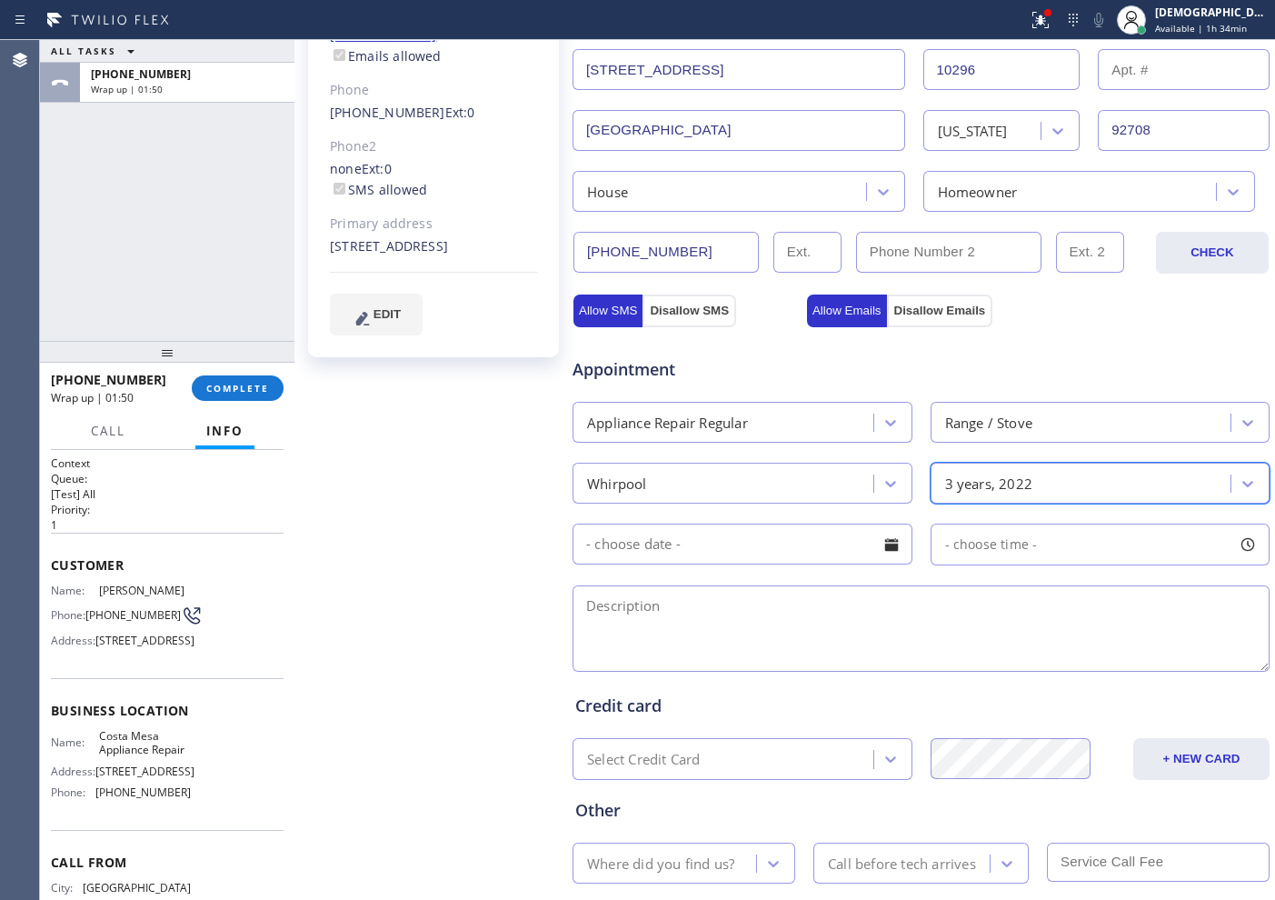
click at [736, 543] on input "text" at bounding box center [743, 544] width 340 height 41
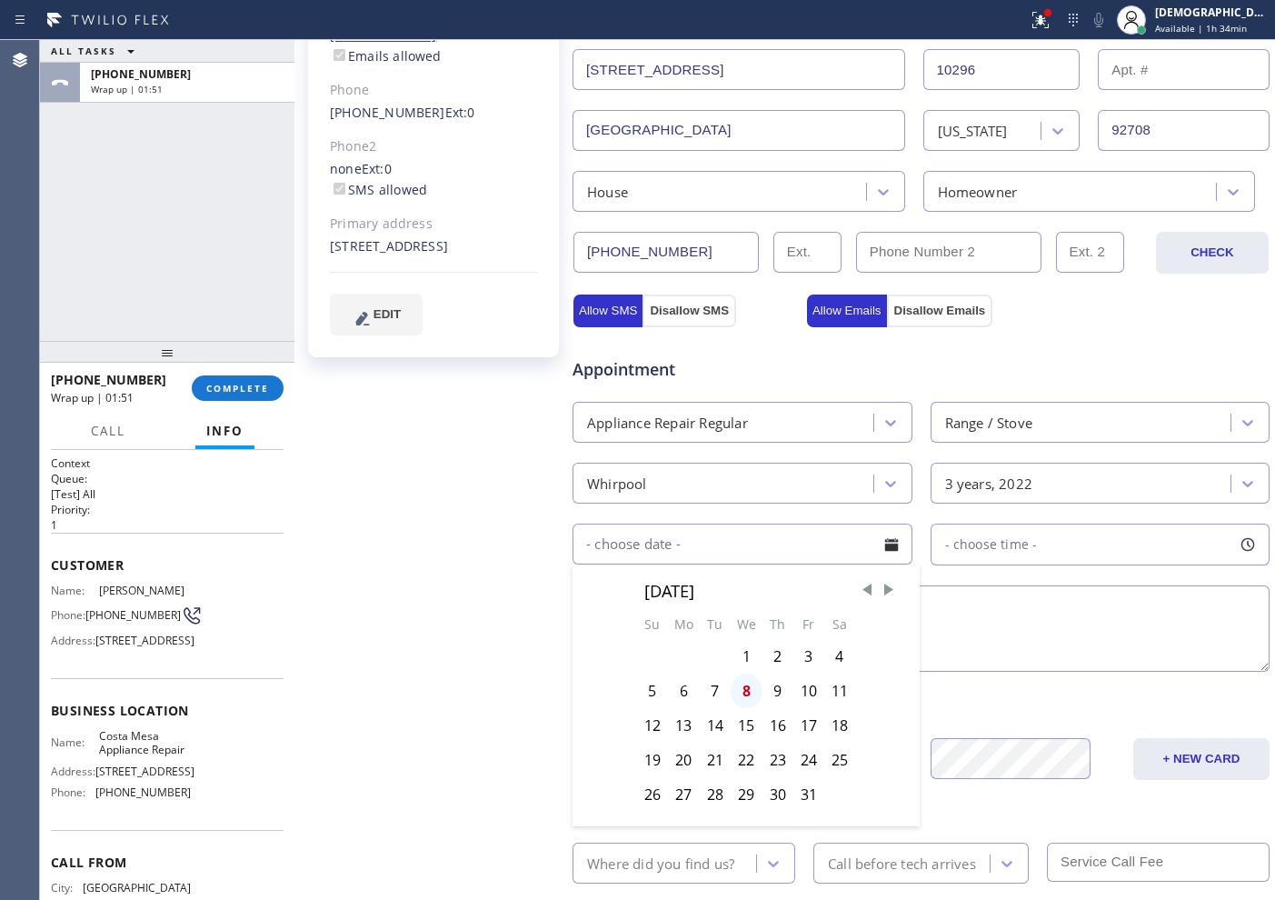
click at [743, 691] on div "8" at bounding box center [747, 690] width 32 height 35
type input "[DATE]"
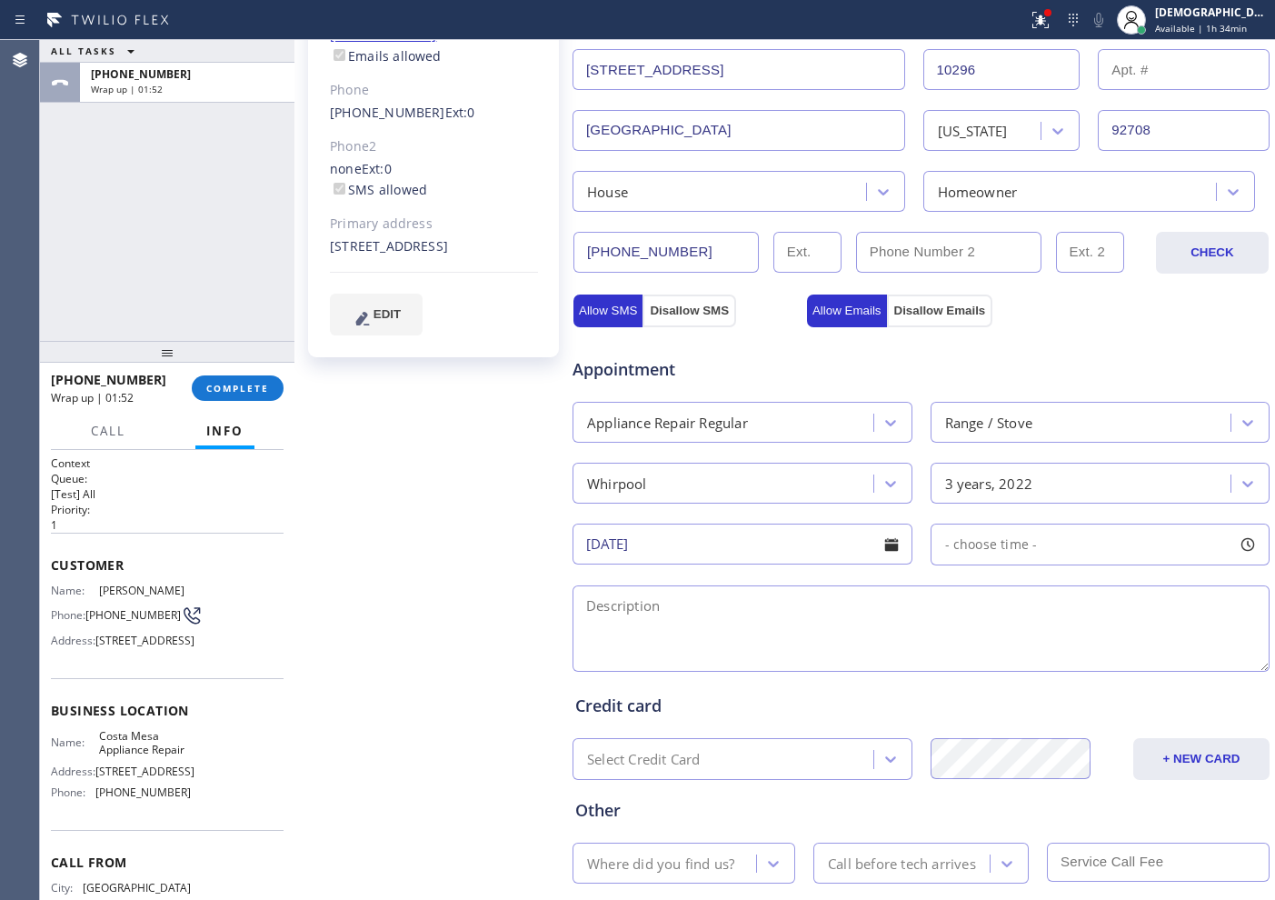
click at [1019, 540] on span "- choose time -" at bounding box center [991, 543] width 93 height 17
drag, startPoint x: 940, startPoint y: 656, endPoint x: 1073, endPoint y: 634, distance: 135.5
click at [1019, 634] on div "FROM TILL 8:00 AM 2:00 PM" at bounding box center [1087, 630] width 313 height 131
drag, startPoint x: 946, startPoint y: 652, endPoint x: 1005, endPoint y: 651, distance: 59.1
click at [1005, 651] on div at bounding box center [1016, 655] width 22 height 38
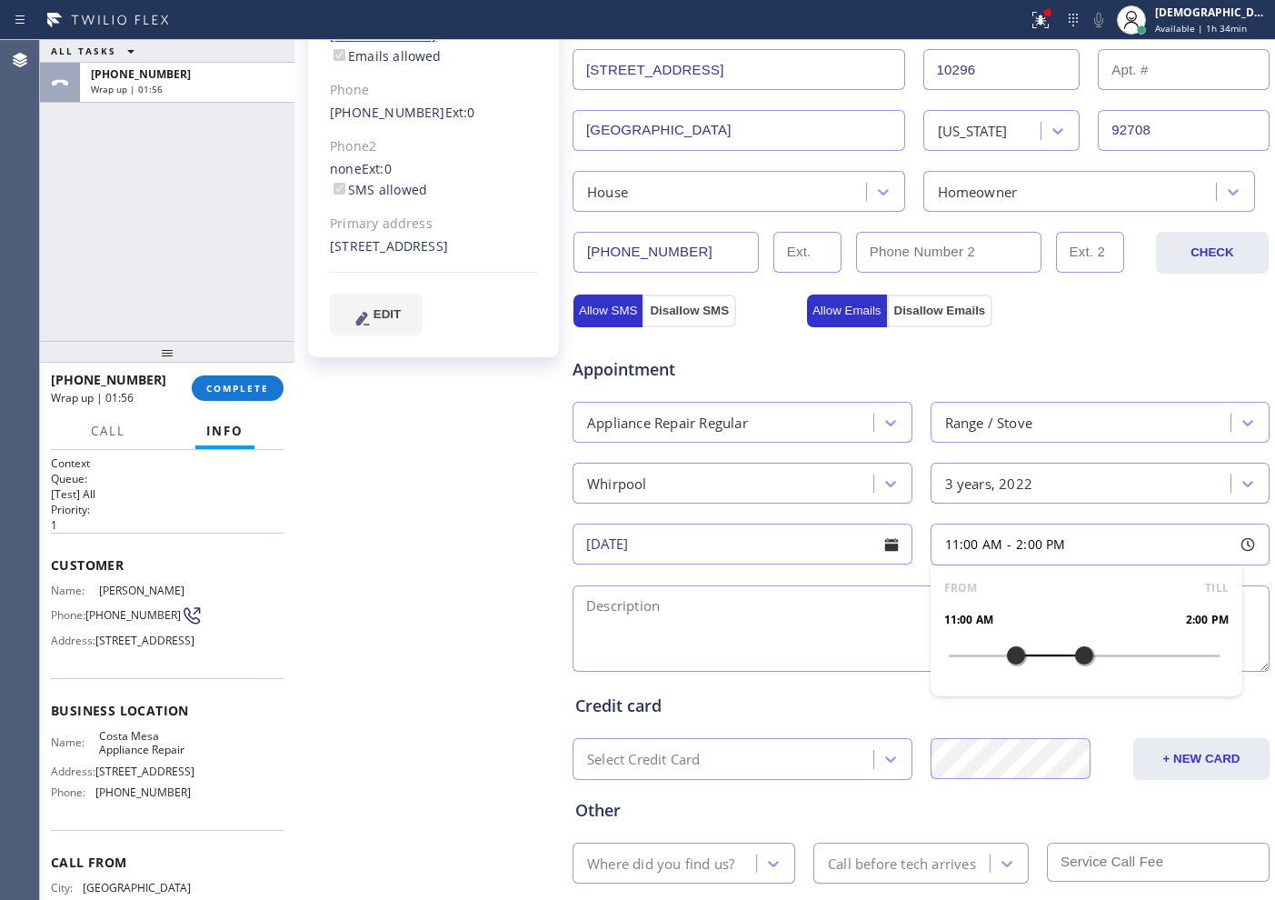
click at [733, 622] on textarea at bounding box center [921, 628] width 697 height 86
click at [755, 608] on textarea "11-2 / $80 /" at bounding box center [921, 628] width 697 height 86
paste textarea "whirlpool/ range / stops working / not heating /"
click at [1019, 610] on textarea "11-2 / $80 / whirlpool/ range / stops working / not heating / 3 years / House H…" at bounding box center [921, 628] width 697 height 86
paste textarea "[STREET_ADDRESS]"
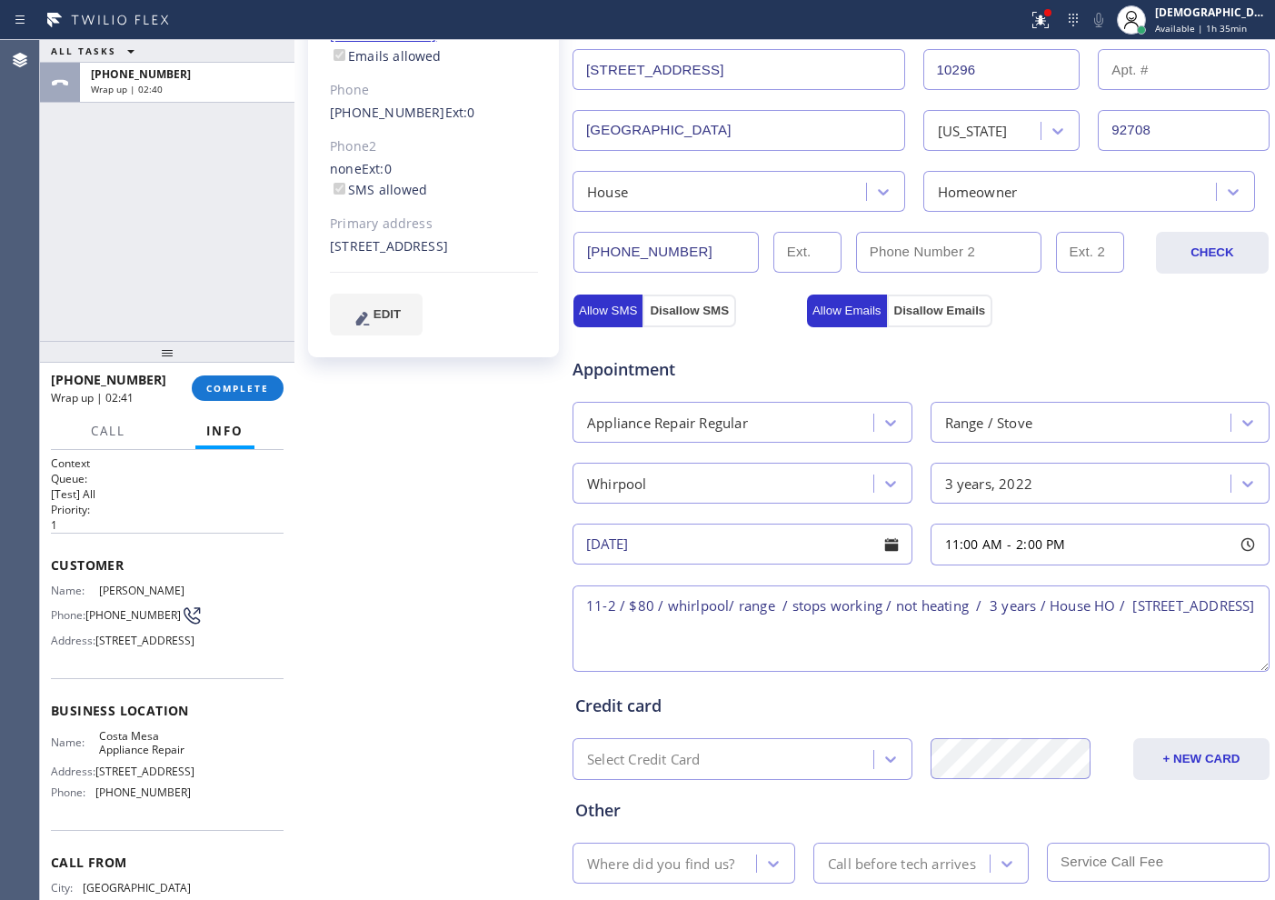
click at [1019, 628] on textarea "11-2 / $80 / whirlpool/ range / stops working / not heating / 3 years / House H…" at bounding box center [921, 628] width 697 height 86
click at [1013, 634] on textarea "11-2 / $80 / whirlpool/ range / stops working / not heating / 3 years / House H…" at bounding box center [921, 628] width 697 height 86
click at [160, 719] on span "Costa Mesa Appliance Repair" at bounding box center [144, 743] width 91 height 28
click at [149, 719] on span "Costa Mesa Appliance Repair" at bounding box center [144, 743] width 91 height 28
drag, startPoint x: 137, startPoint y: 799, endPoint x: 95, endPoint y: 771, distance: 50.4
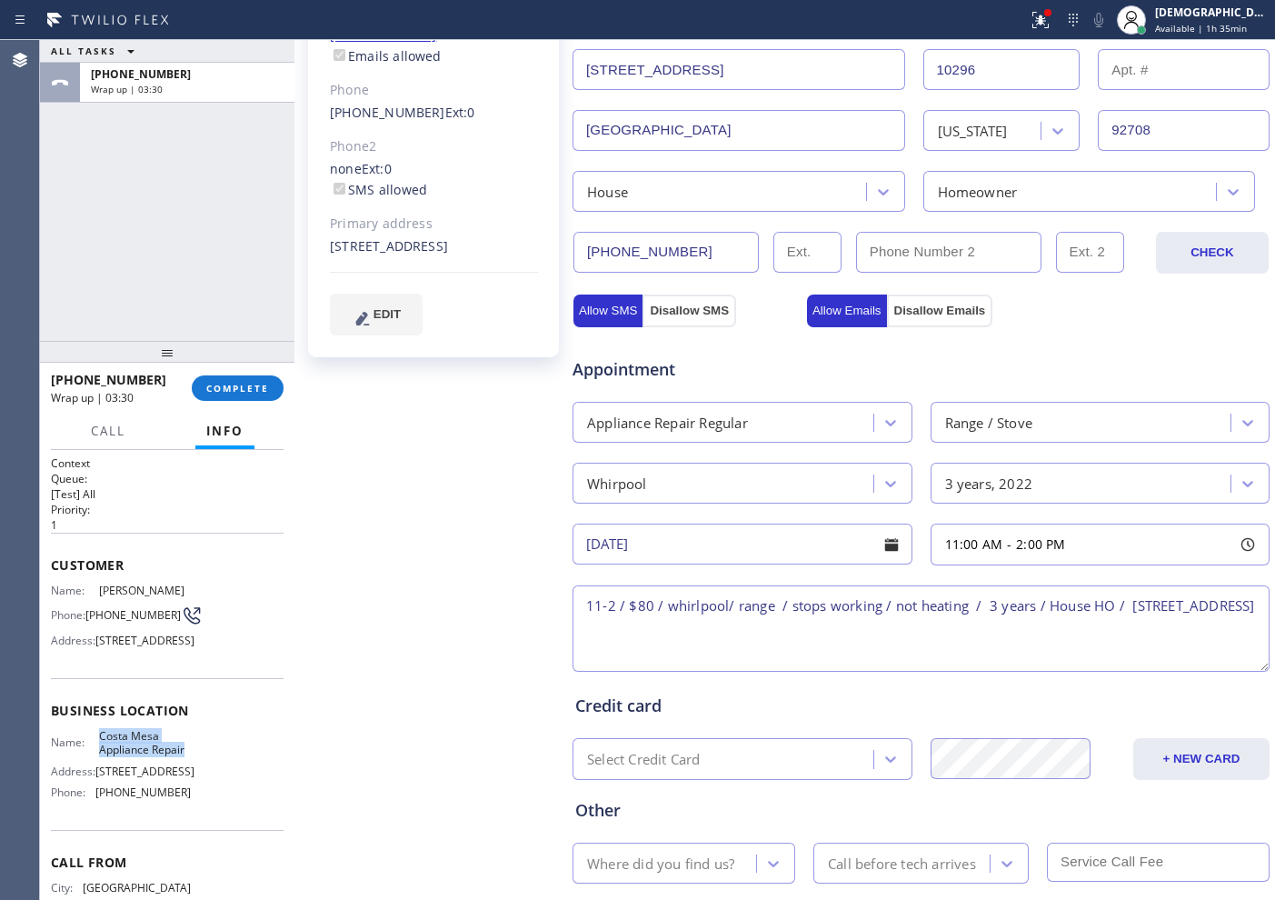
click at [99, 719] on span "Costa Mesa Appliance Repair" at bounding box center [144, 743] width 91 height 28
copy span "Costa Mesa Appliance Repair"
click at [830, 608] on textarea "11-2 / $80 / whirlpool/ range / stops working / not heating / 3 years / House H…" at bounding box center [921, 628] width 697 height 86
click at [831, 620] on textarea "11-2 / $80 / whirlpool/ range / stops working / not heating / 3 years / House H…" at bounding box center [921, 628] width 697 height 86
paste textarea "Costa Mesa Appliance Repair"
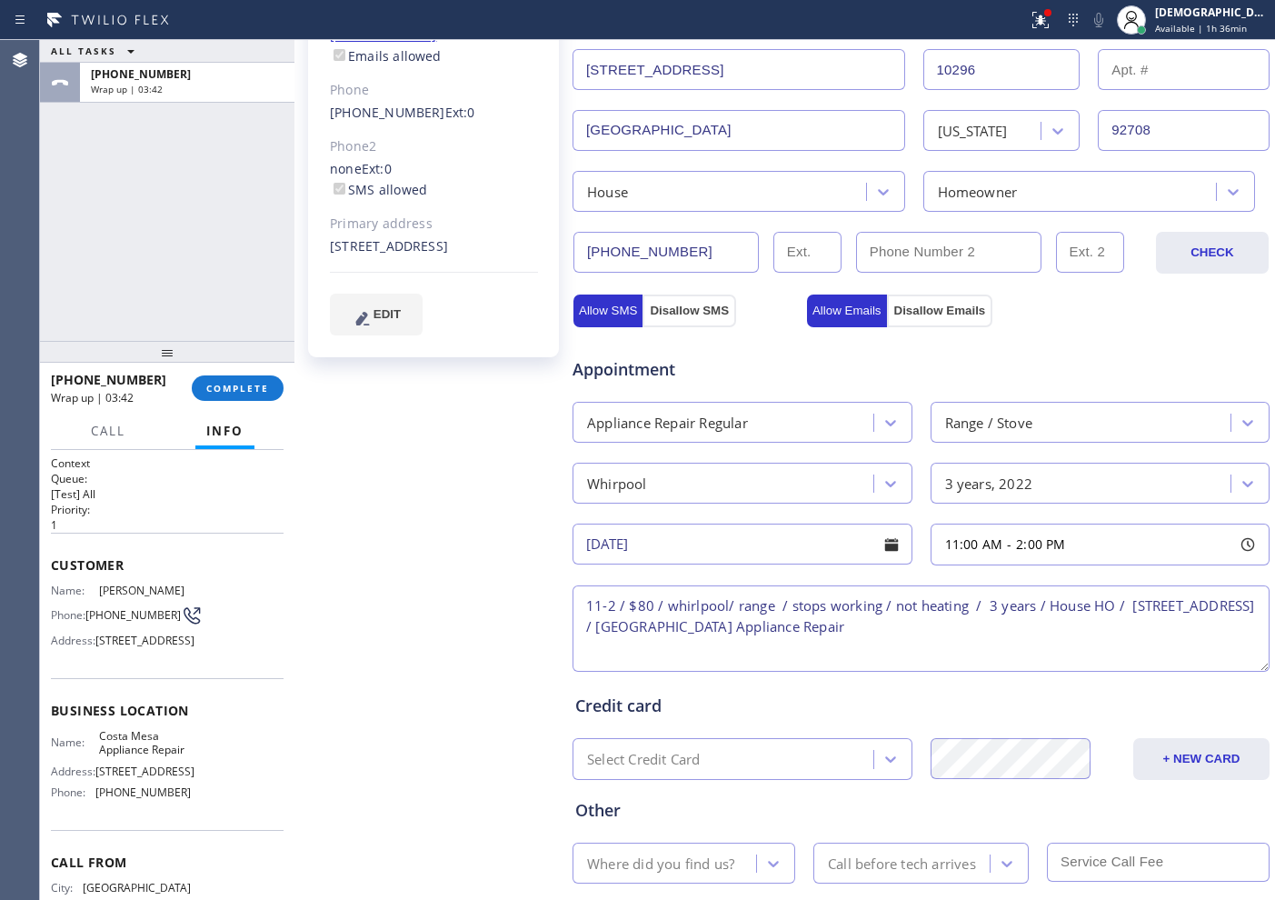
click at [1019, 629] on textarea "11-2 / $80 / whirlpool/ range / stops working / not heating / 3 years / House H…" at bounding box center [921, 628] width 697 height 86
paste textarea "Please call customer 30 minutes prior to arrival"
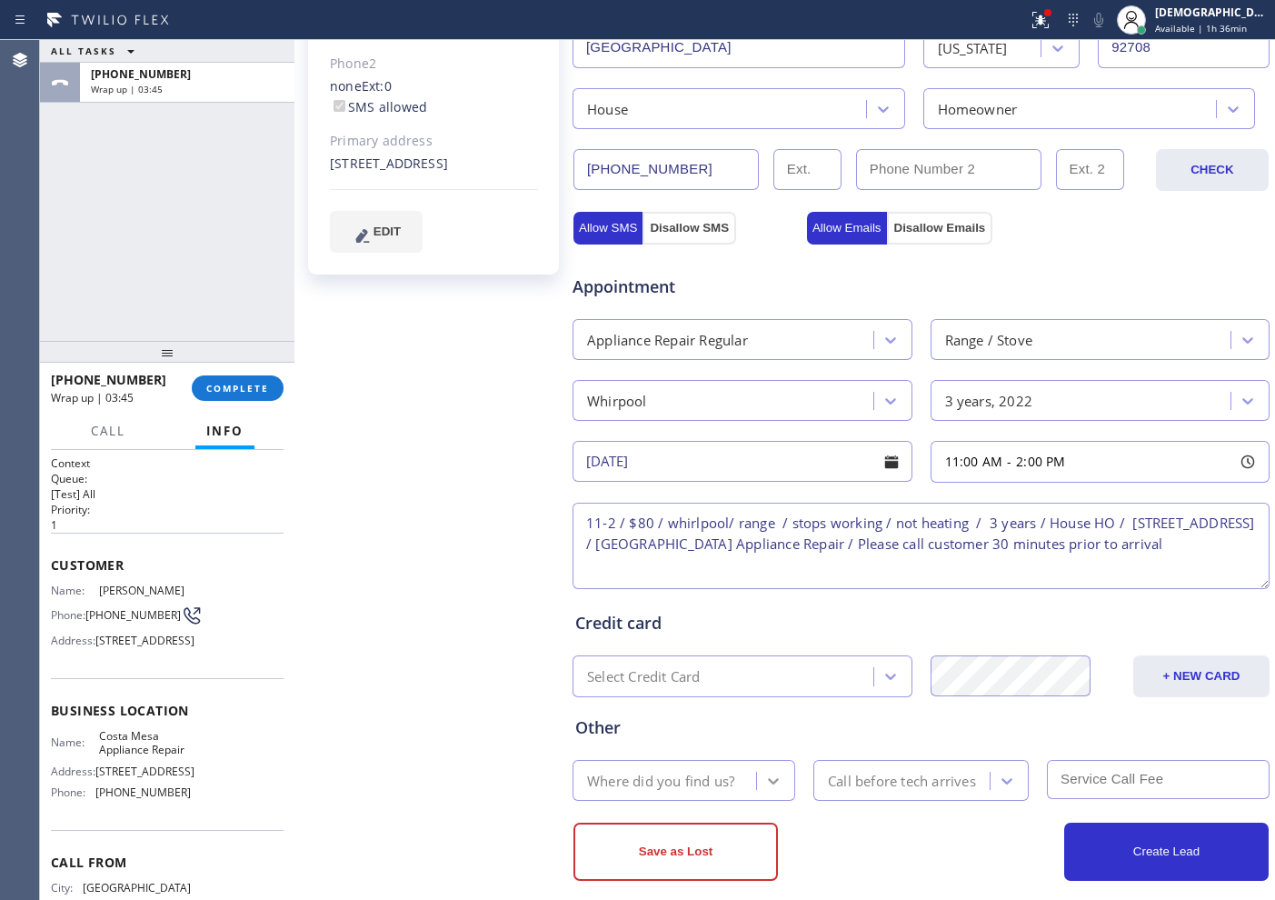
scroll to position [445, 0]
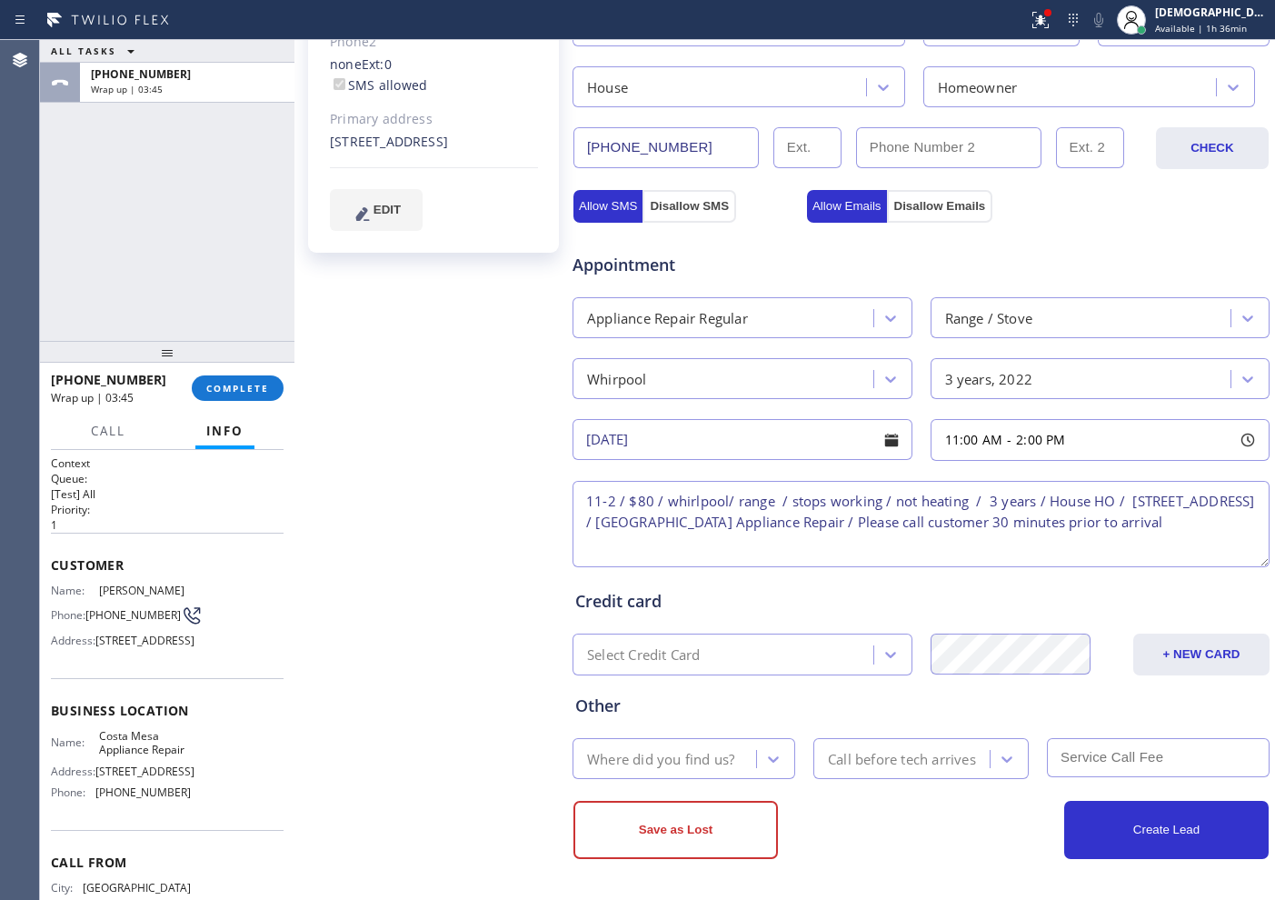
type textarea "11-2 / $80 / whirlpool/ range / stops working / not heating / 3 years / House H…"
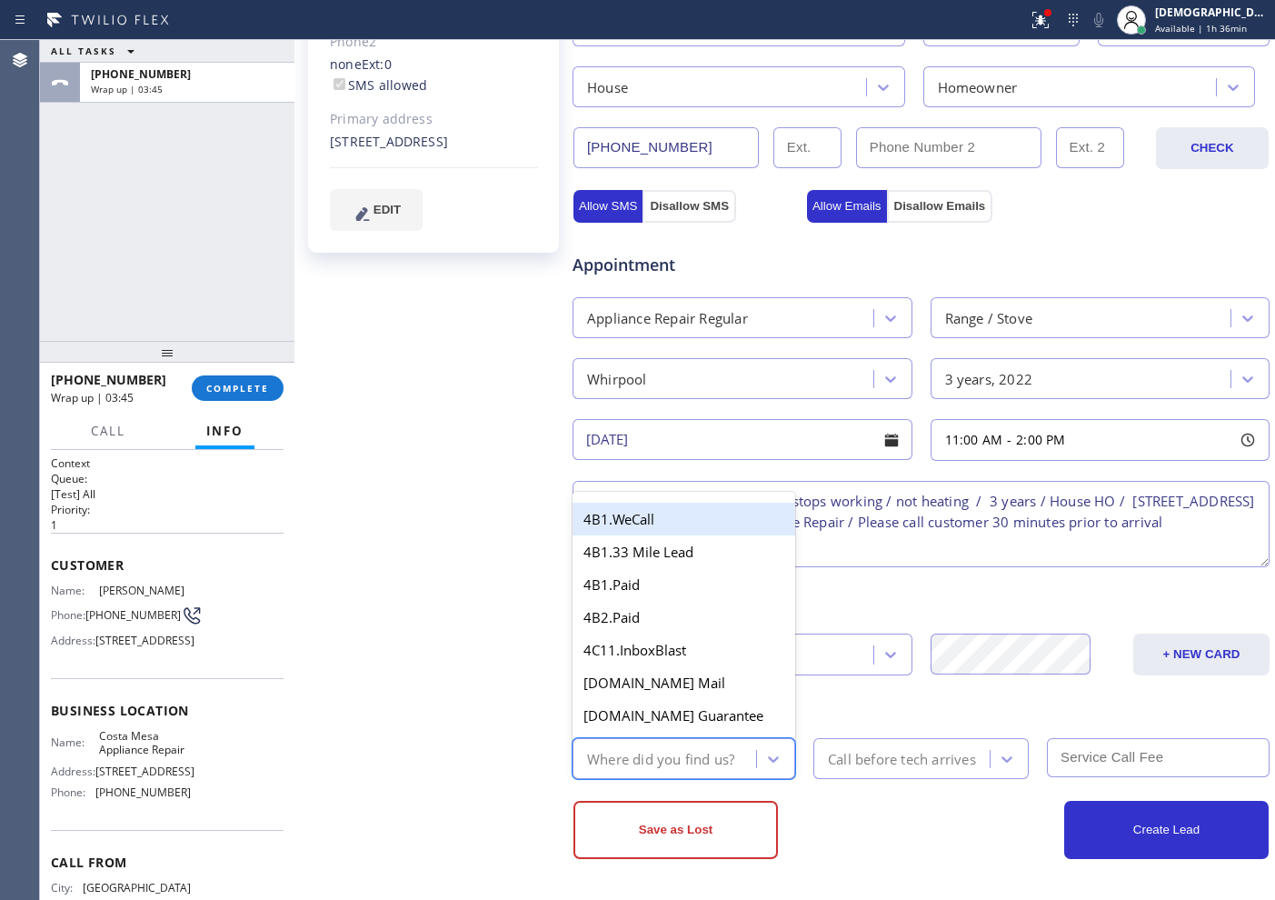
click at [713, 719] on div "Where did you find us?" at bounding box center [660, 758] width 147 height 21
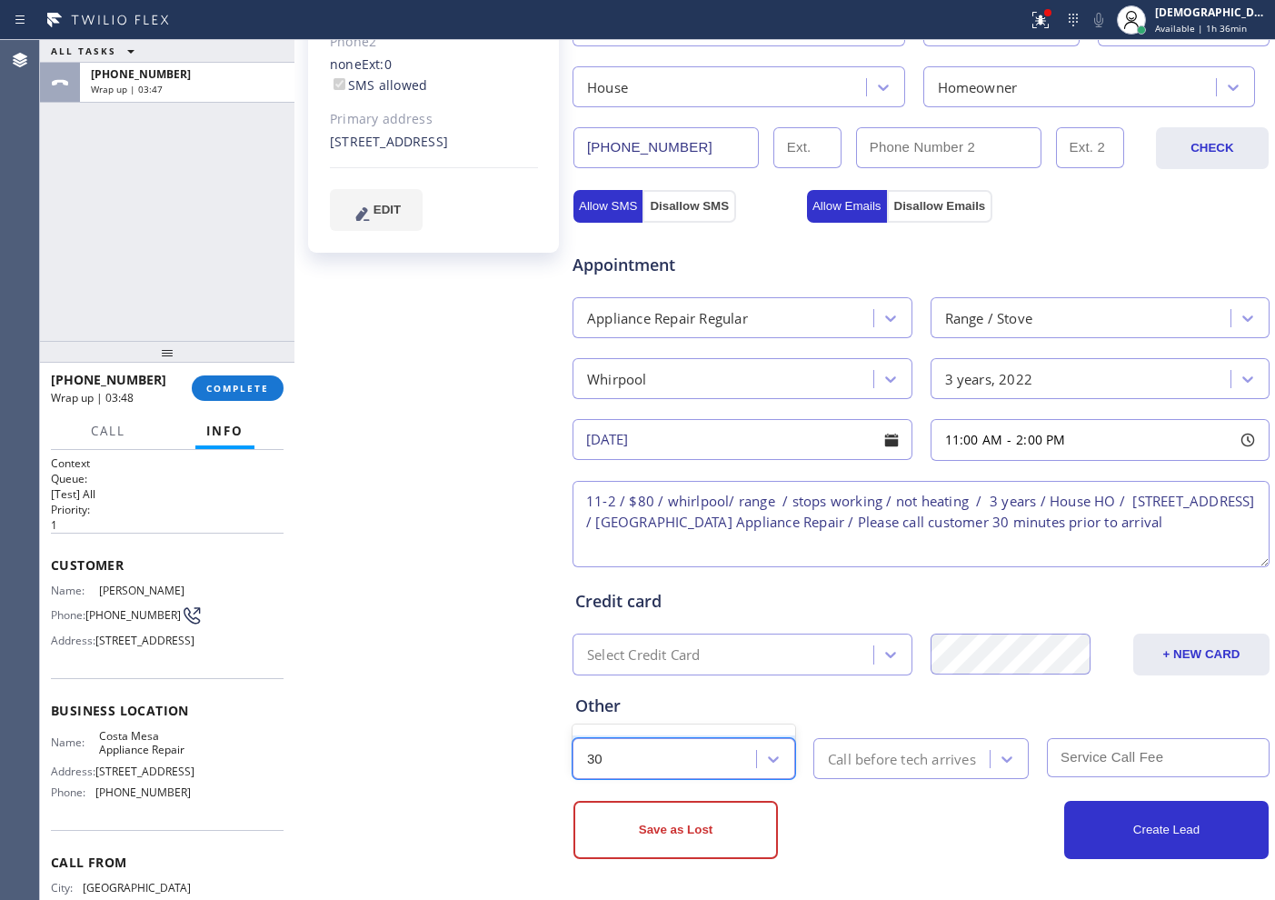
type input "3"
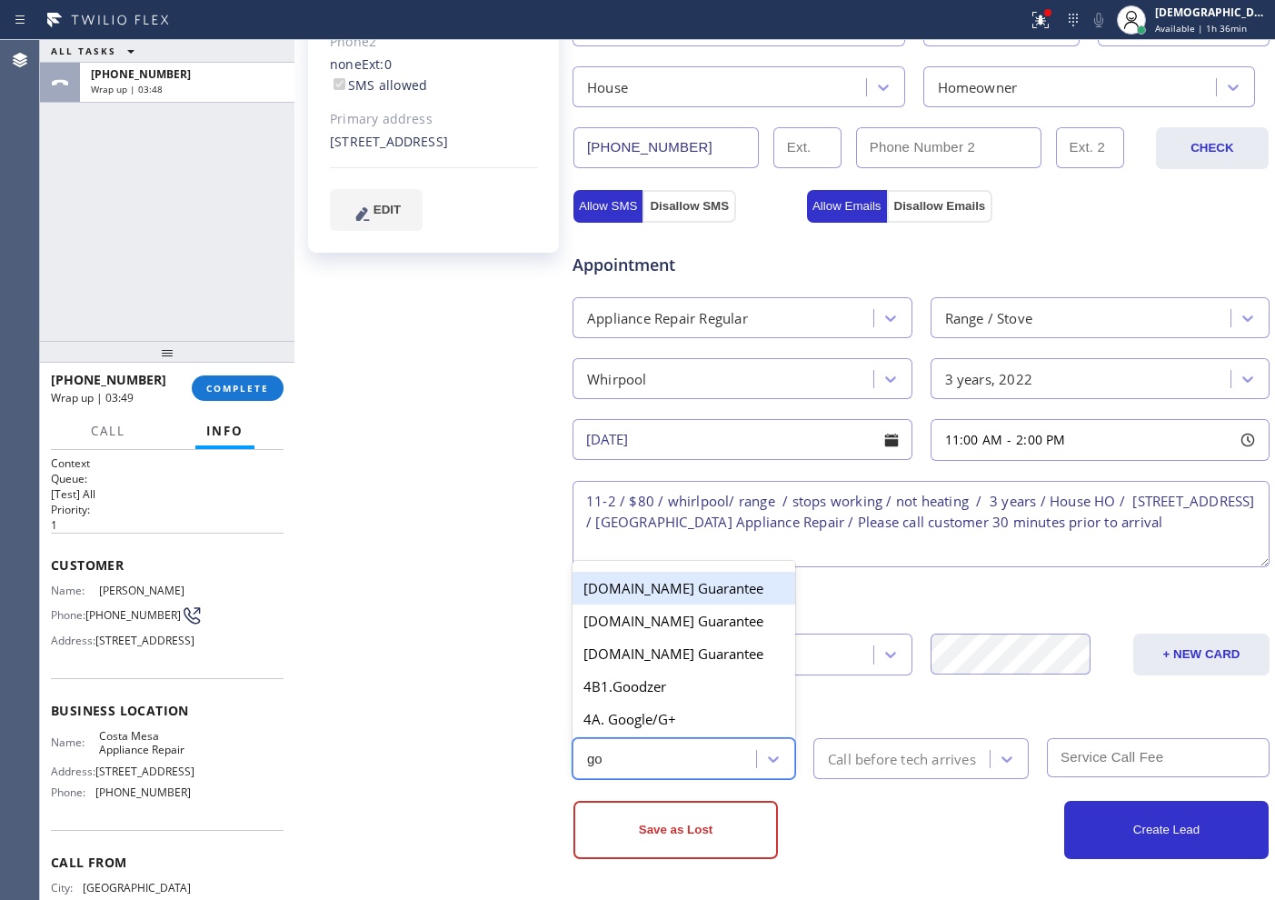
type input "goo"
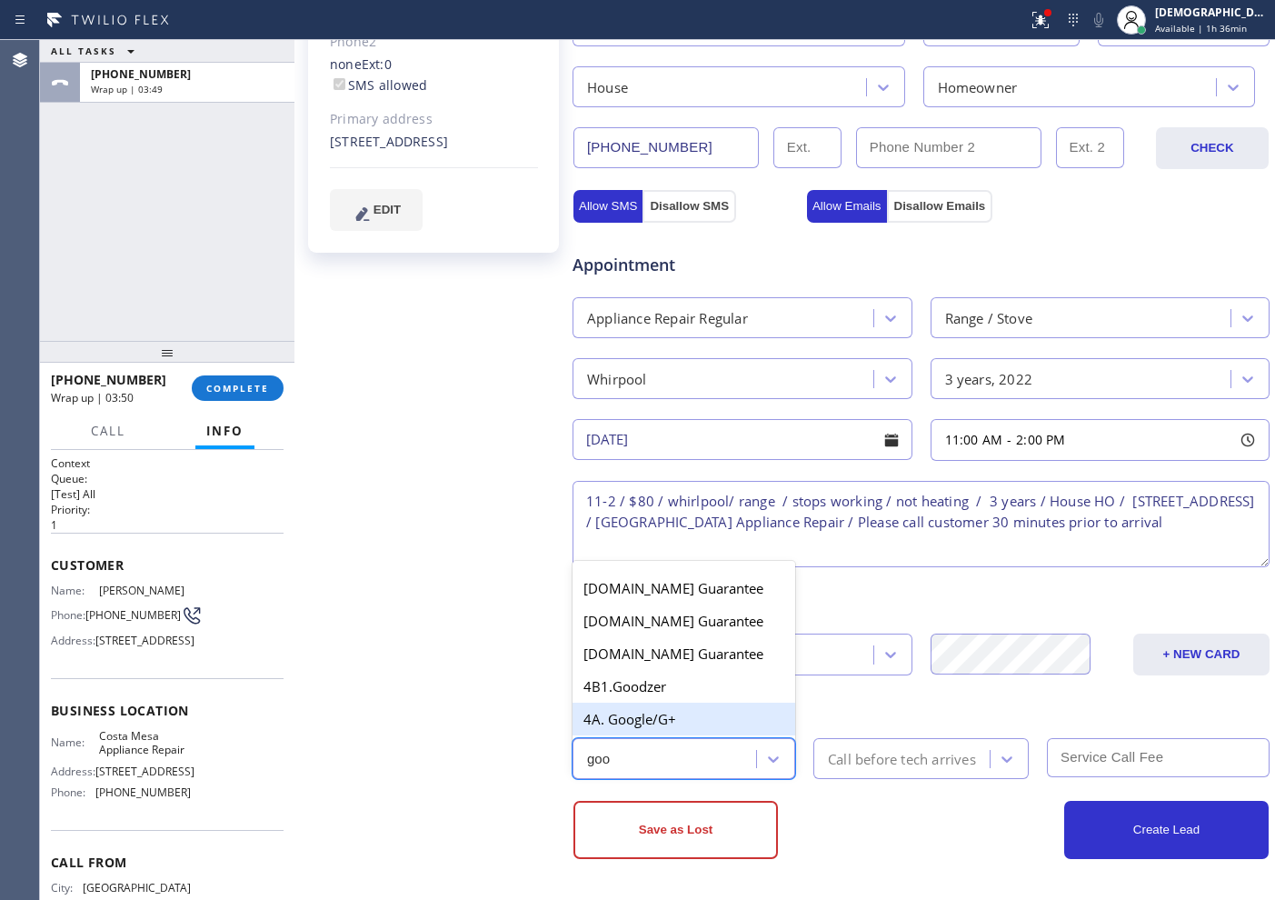
click at [677, 712] on div "4A. Google/G+" at bounding box center [684, 719] width 223 height 33
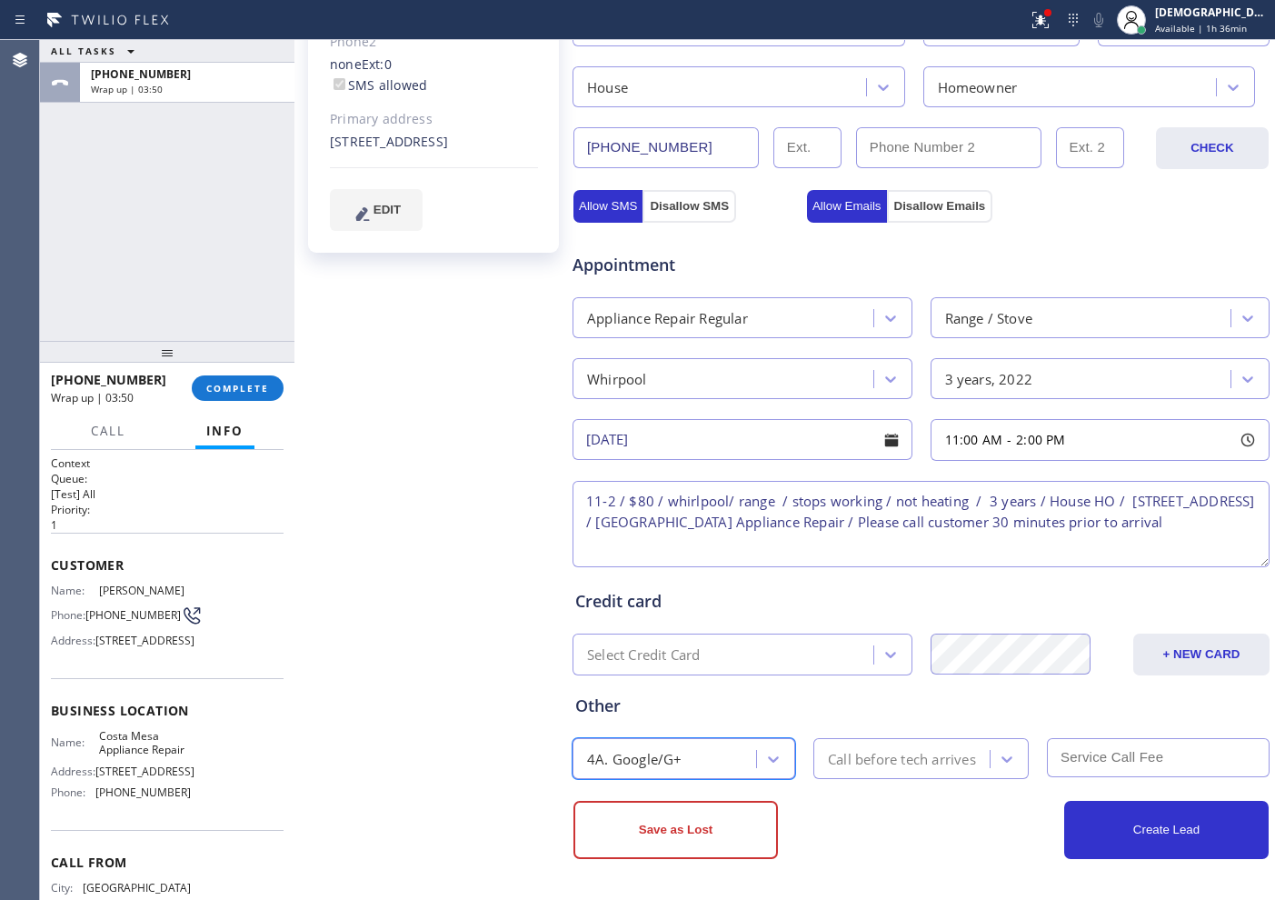
click at [876, 719] on div "Call before tech arrives" at bounding box center [902, 758] width 148 height 21
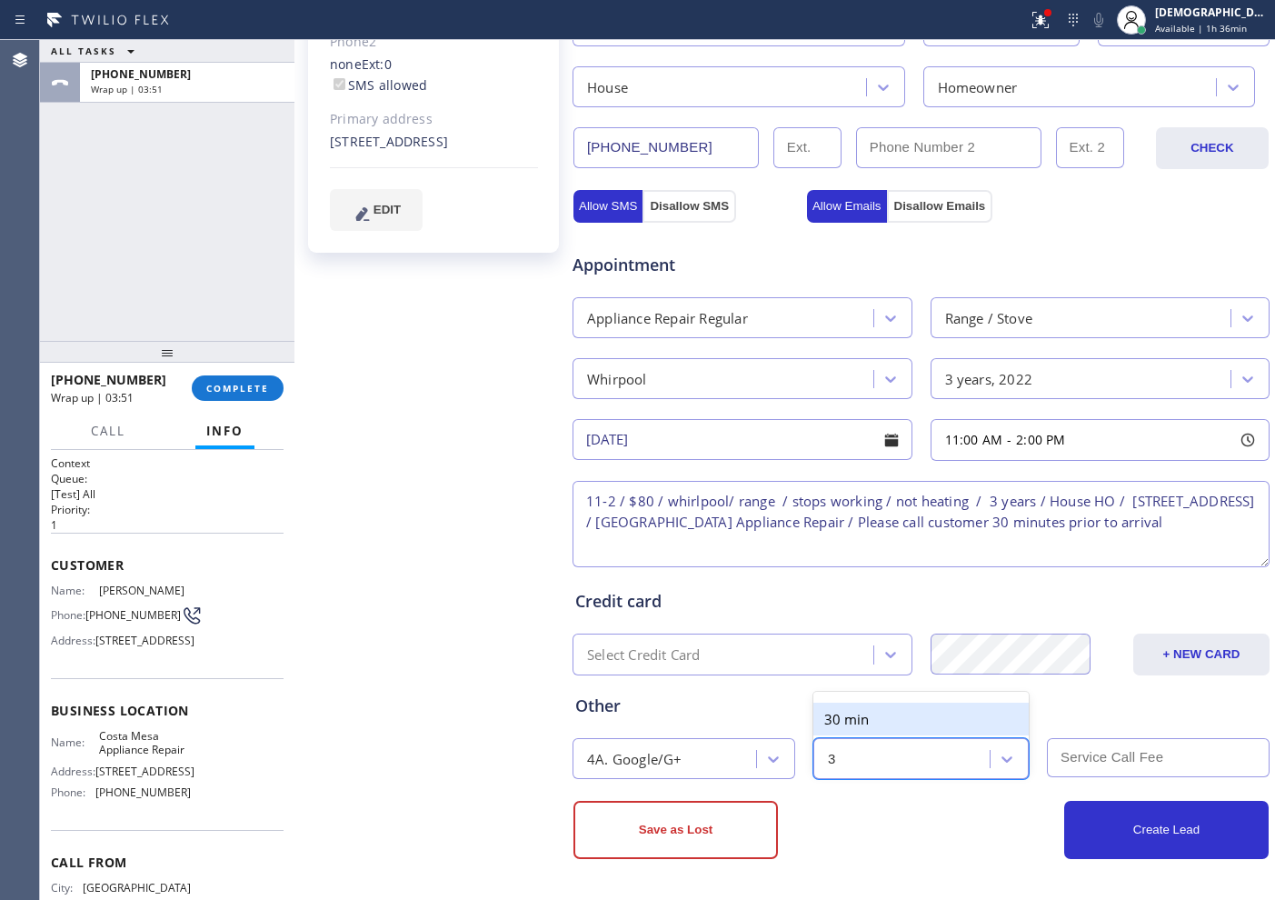
type input "30"
click at [866, 718] on div "30 min" at bounding box center [920, 719] width 215 height 33
click at [1019, 719] on input "text" at bounding box center [1158, 757] width 223 height 39
click at [1015, 713] on div "Other" at bounding box center [921, 705] width 692 height 25
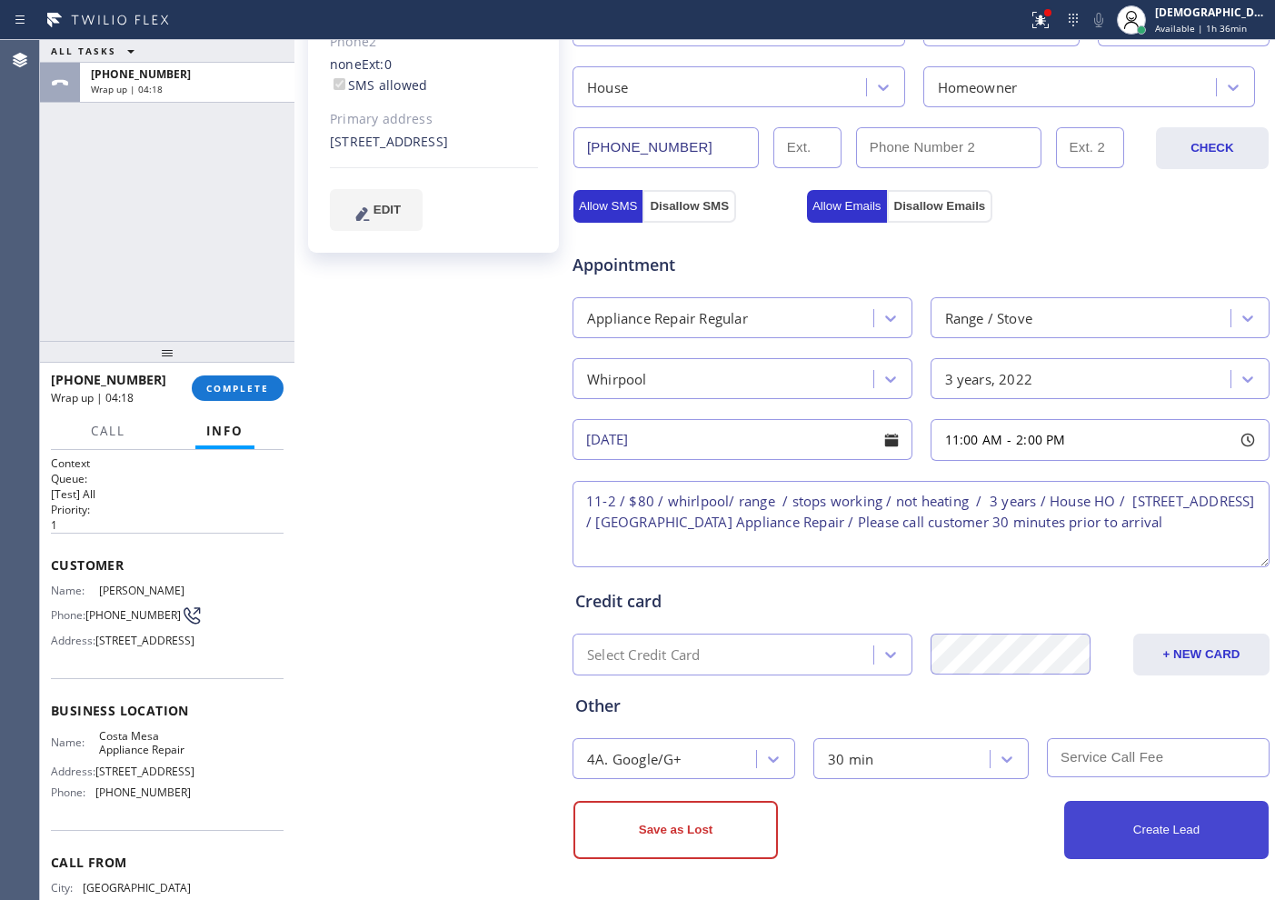
click at [1019, 719] on button "Create Lead" at bounding box center [1166, 830] width 205 height 58
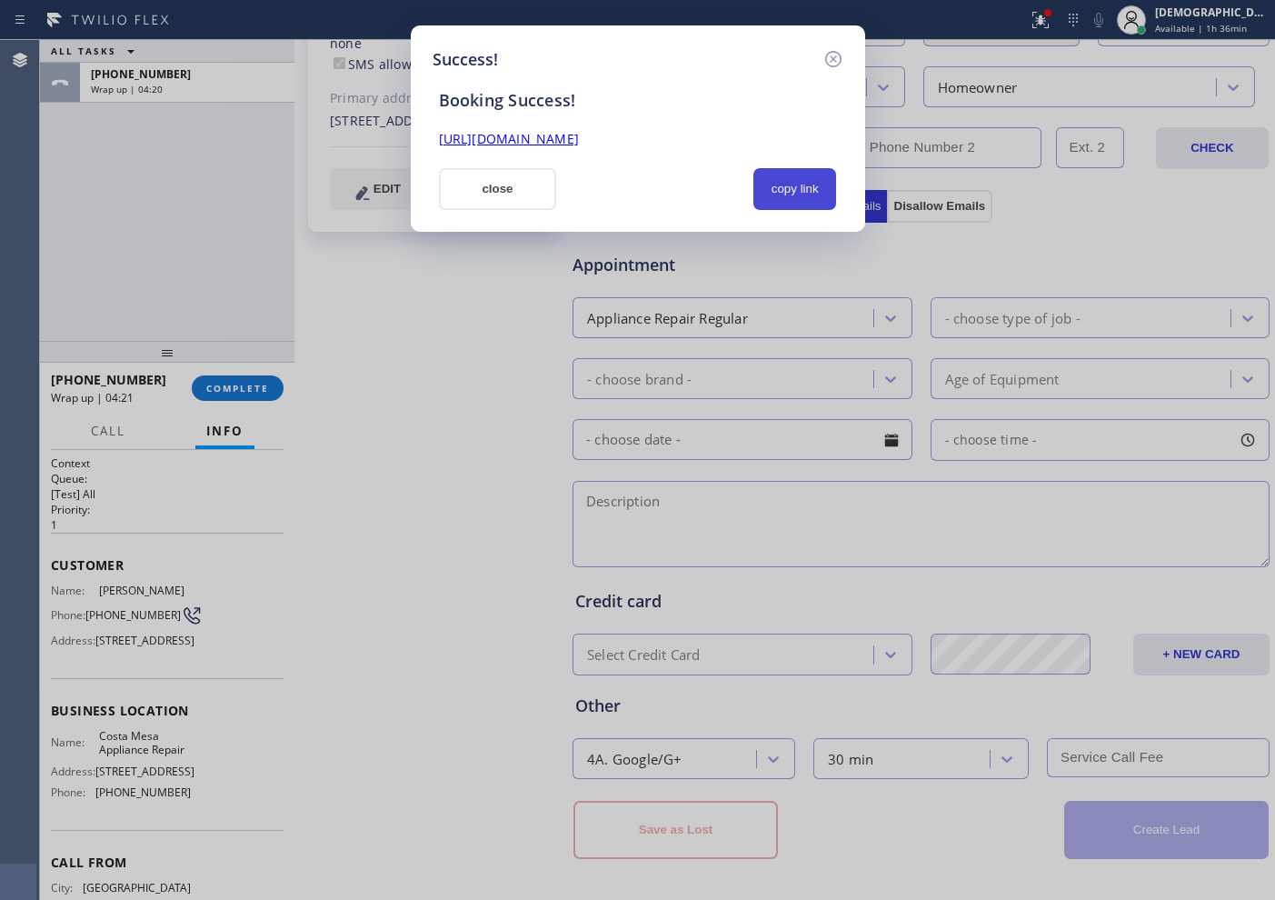
click at [763, 187] on button "copy link" at bounding box center [795, 189] width 84 height 42
click at [579, 136] on link "[URL][DOMAIN_NAME]" at bounding box center [509, 138] width 140 height 17
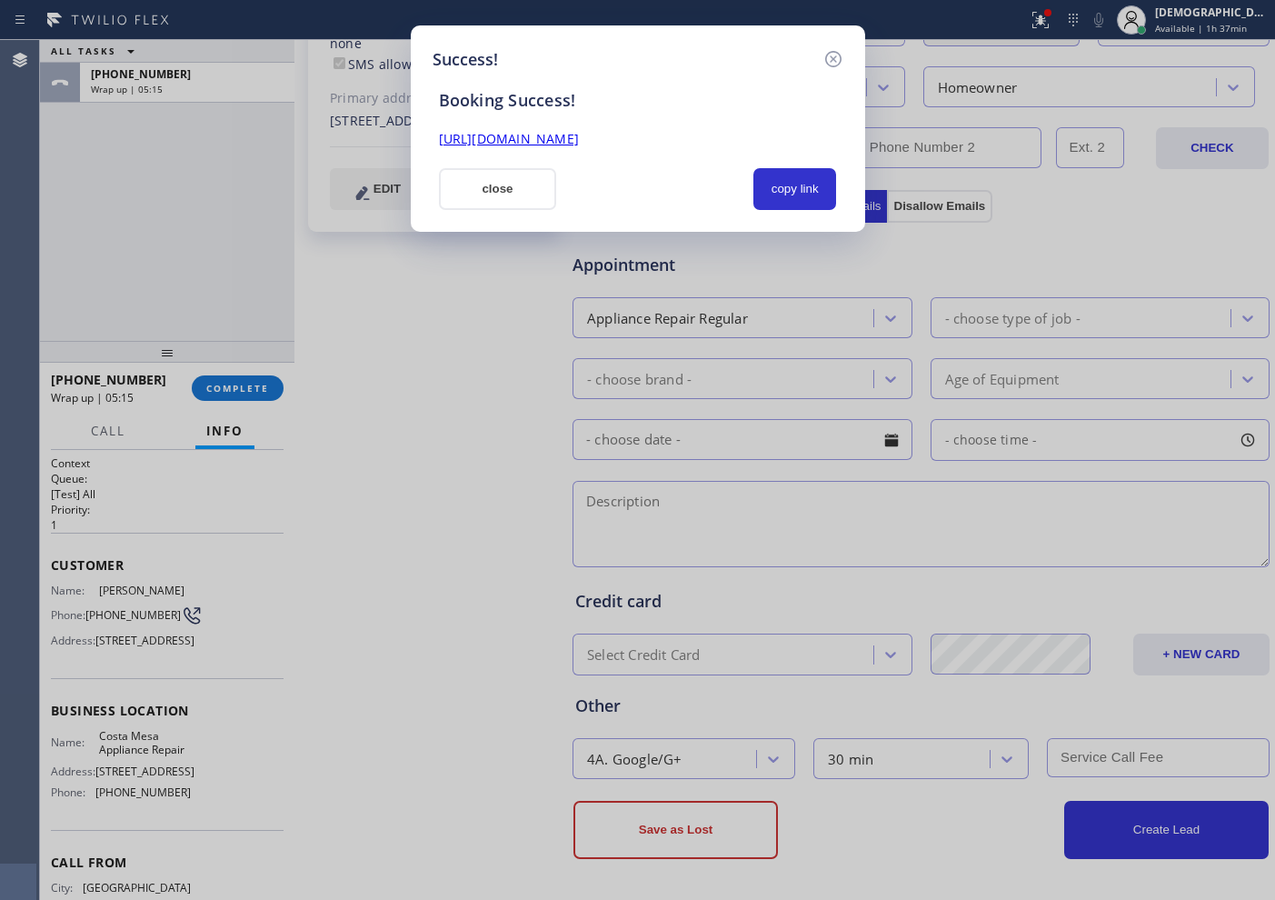
click at [504, 182] on button "close" at bounding box center [498, 189] width 118 height 42
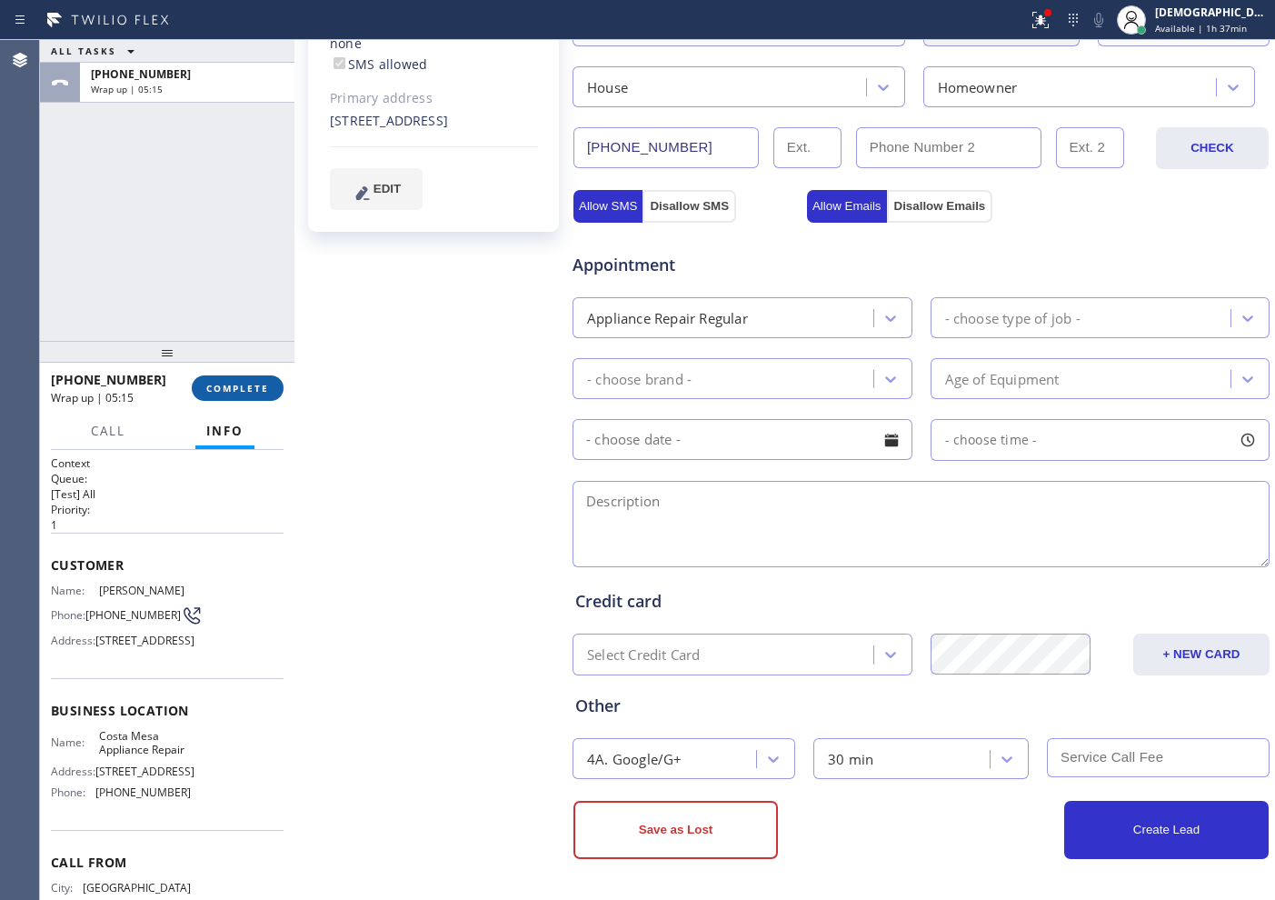
click at [241, 383] on span "COMPLETE" at bounding box center [237, 388] width 63 height 13
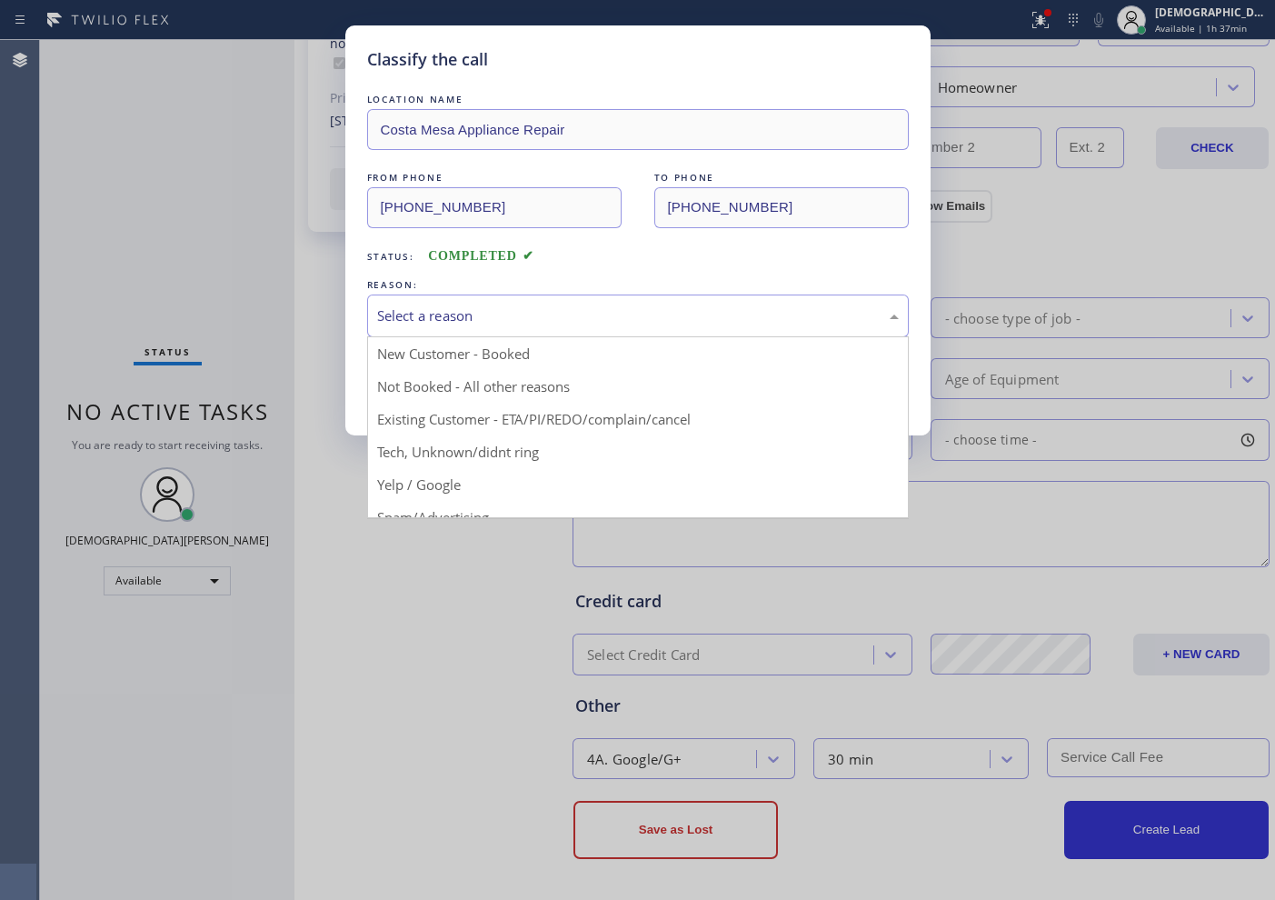
click at [464, 317] on div "Select a reason" at bounding box center [638, 315] width 522 height 21
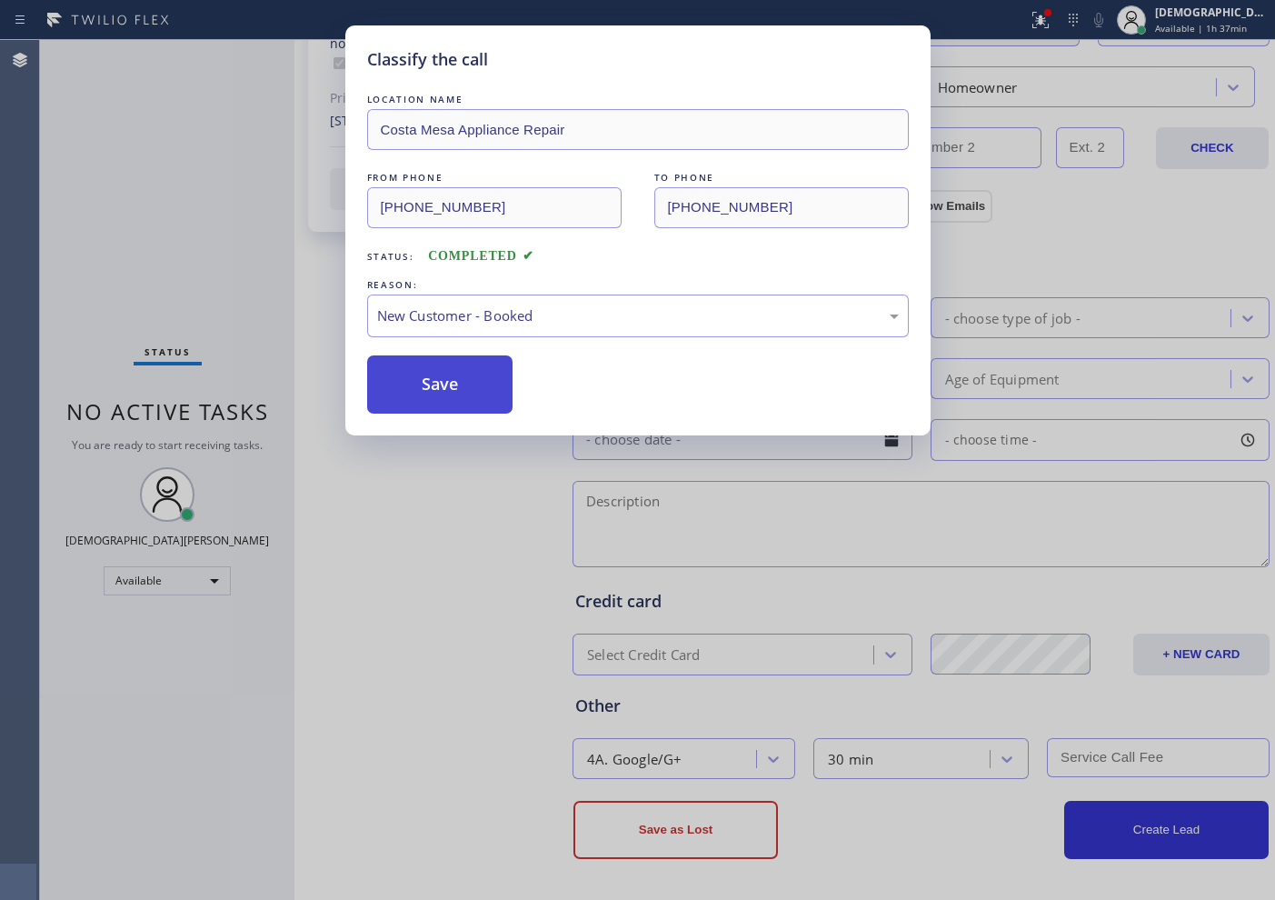
click at [443, 363] on button "Save" at bounding box center [440, 384] width 146 height 58
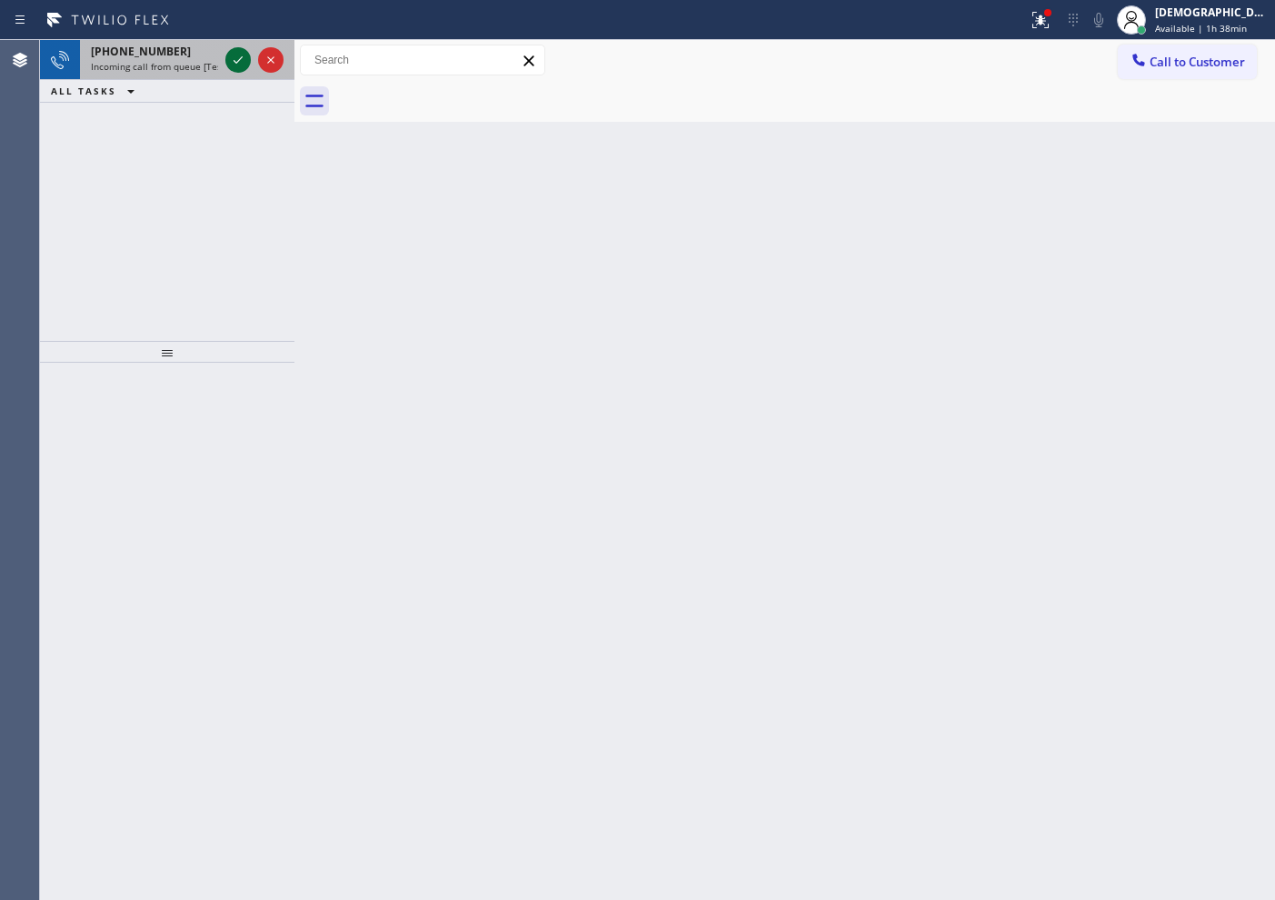
click at [232, 60] on icon at bounding box center [238, 60] width 22 height 22
click at [236, 53] on icon at bounding box center [238, 60] width 22 height 22
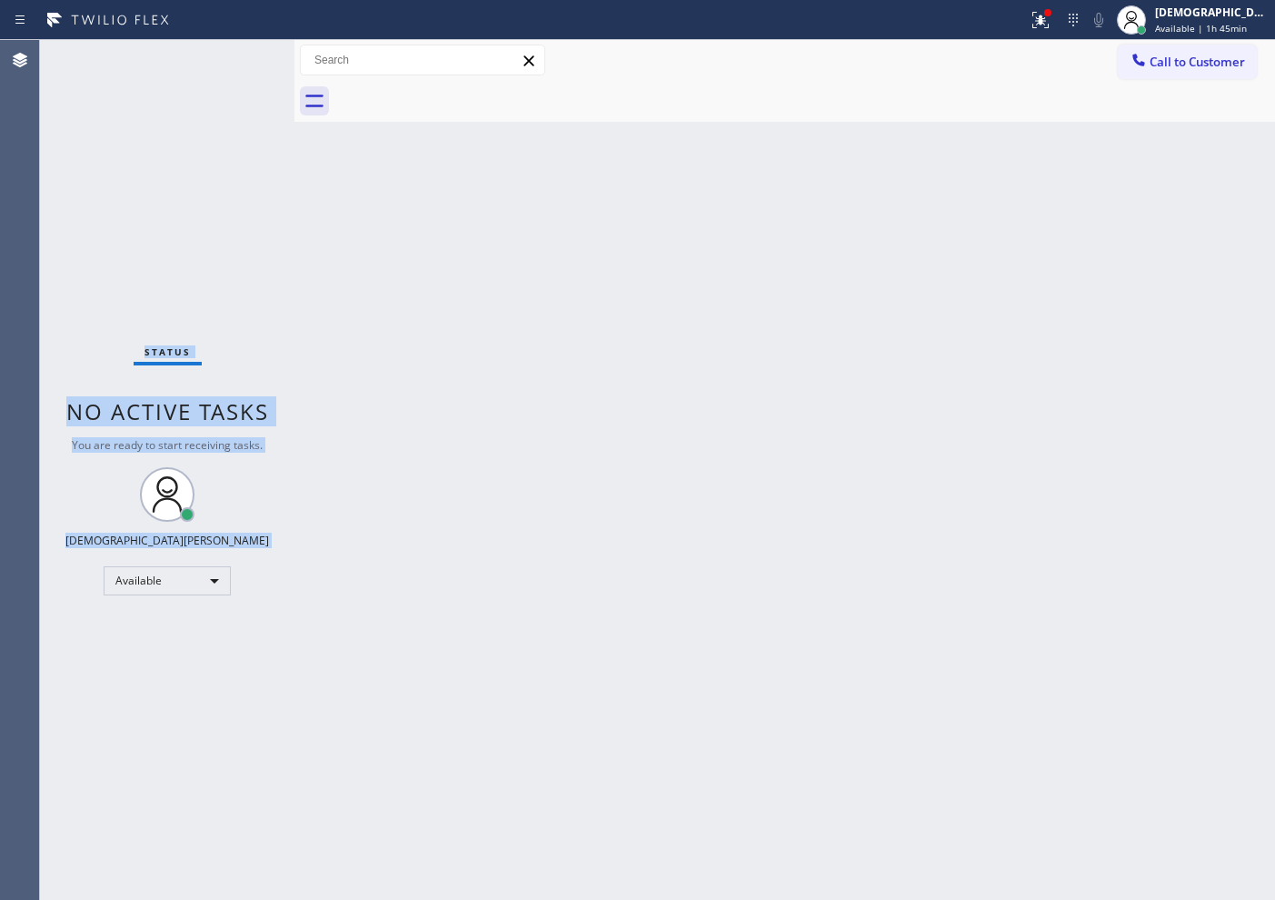
click at [236, 53] on div "Status No active tasks You are ready to start receiving tasks. Christian Cinco …" at bounding box center [167, 470] width 254 height 860
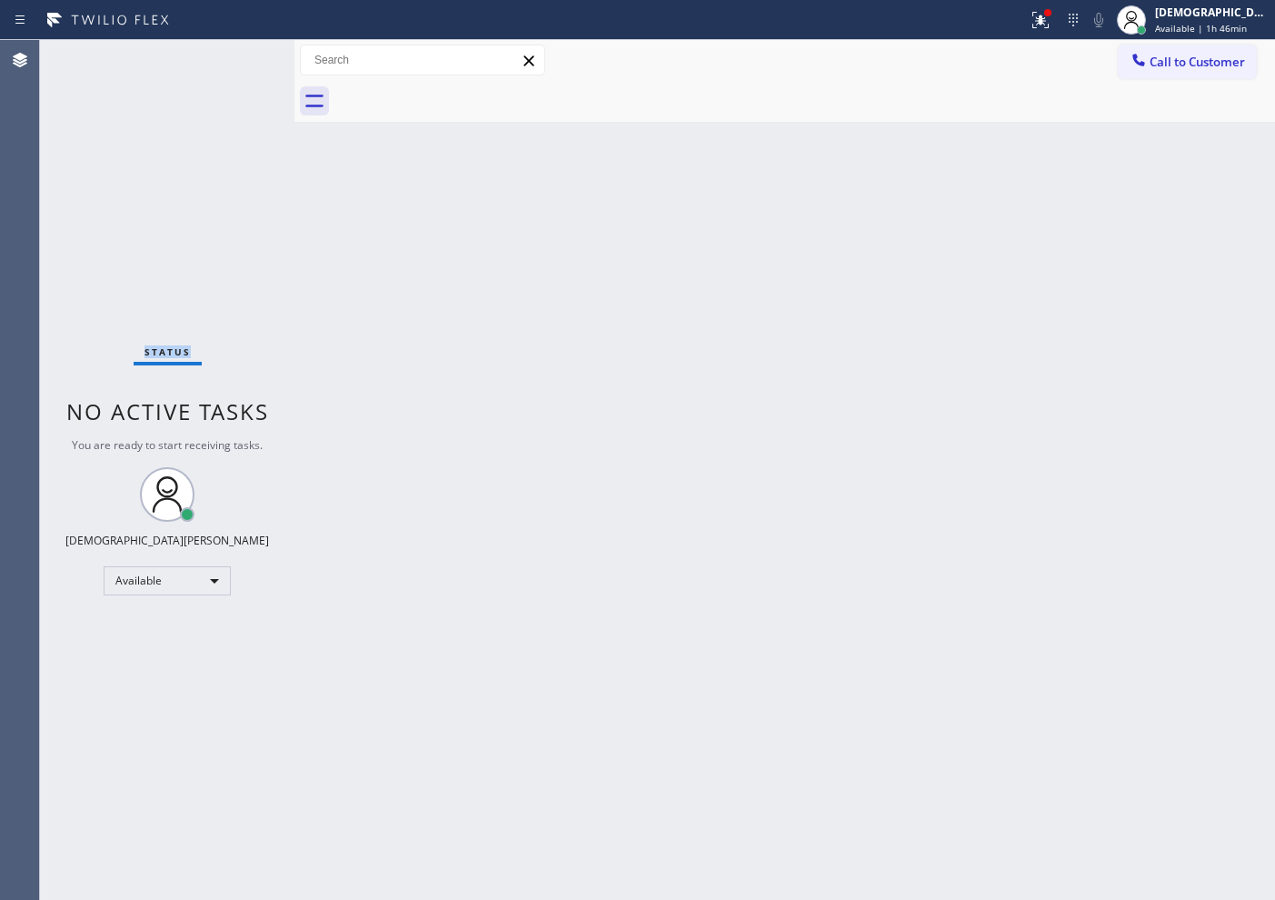
click at [236, 53] on div "Status No active tasks You are ready to start receiving tasks. Christian Cinco …" at bounding box center [167, 470] width 254 height 860
click at [95, 168] on div "Status No active tasks You are ready to start receiving tasks. Christian Cinco …" at bounding box center [167, 470] width 254 height 860
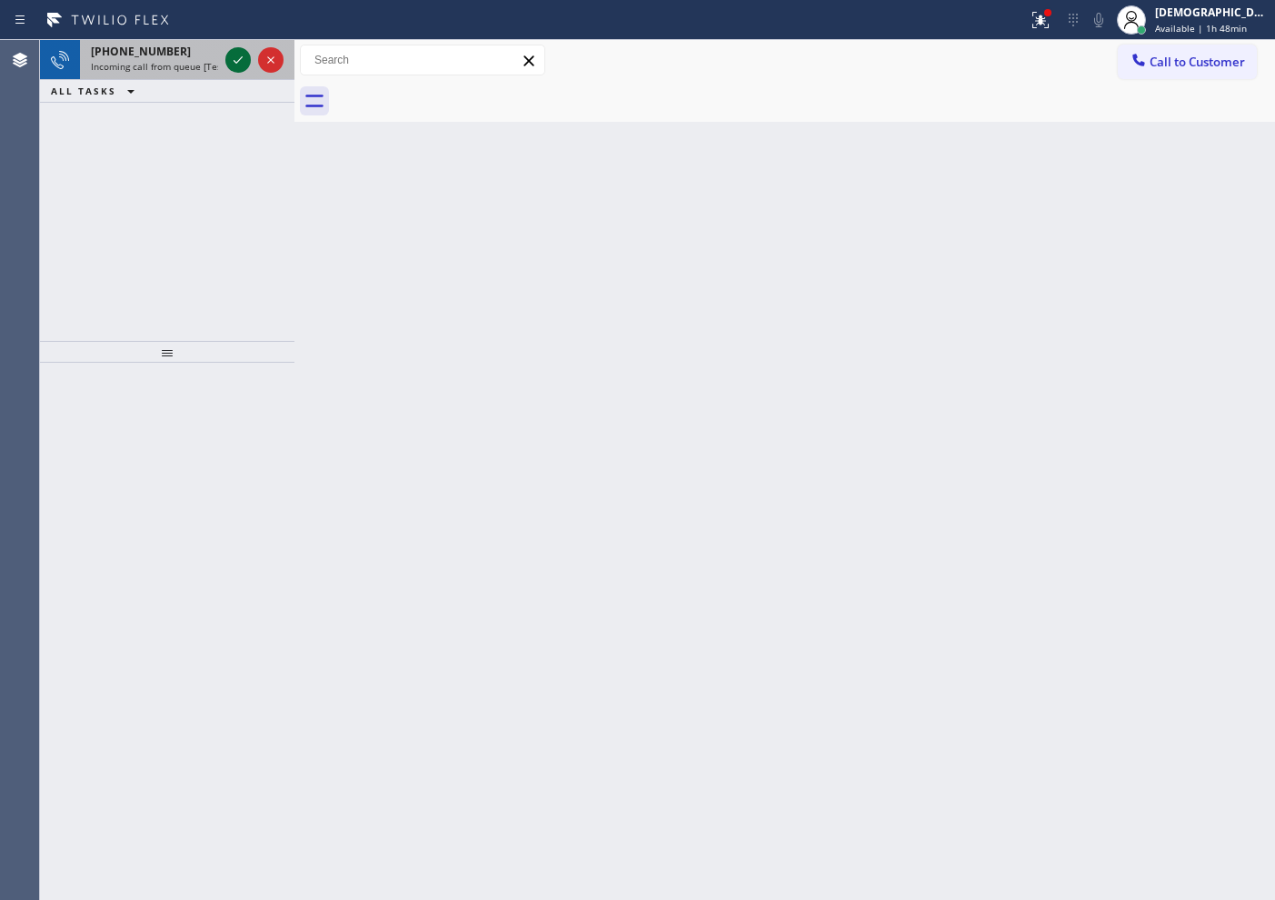
click at [229, 61] on icon at bounding box center [238, 60] width 22 height 22
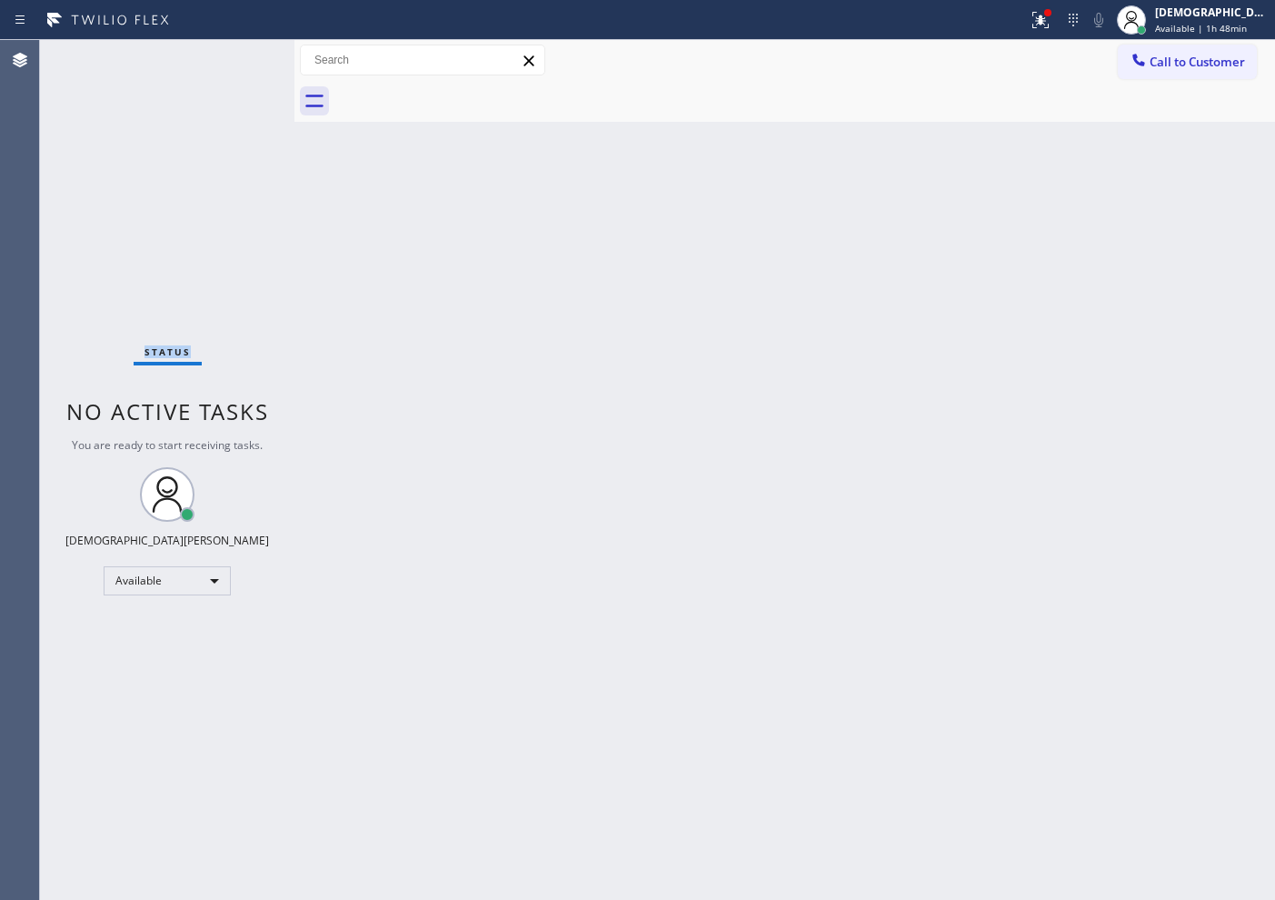
click at [229, 61] on div "Status No active tasks You are ready to start receiving tasks. Christian Cinco …" at bounding box center [167, 470] width 254 height 860
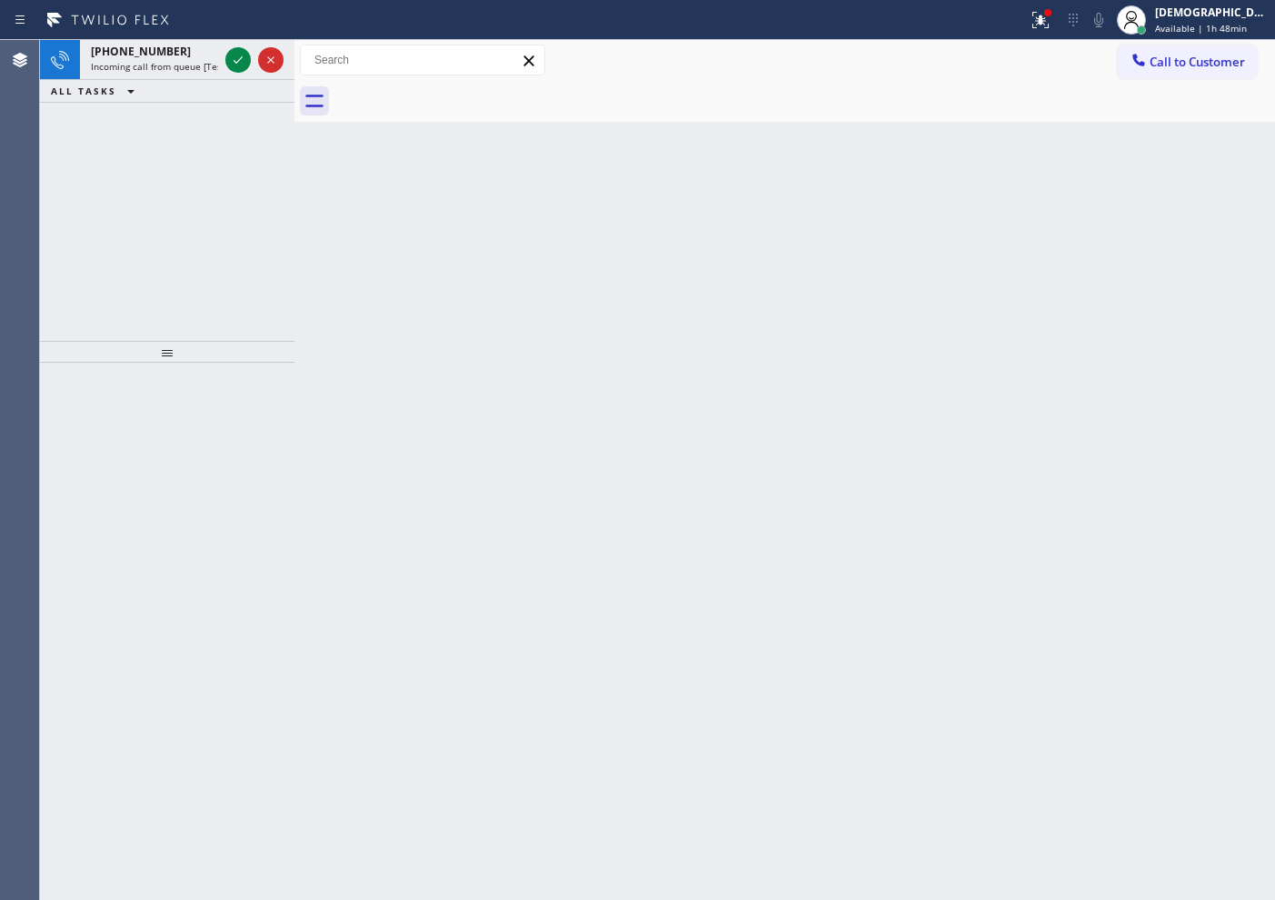
click at [229, 61] on icon at bounding box center [238, 60] width 22 height 22
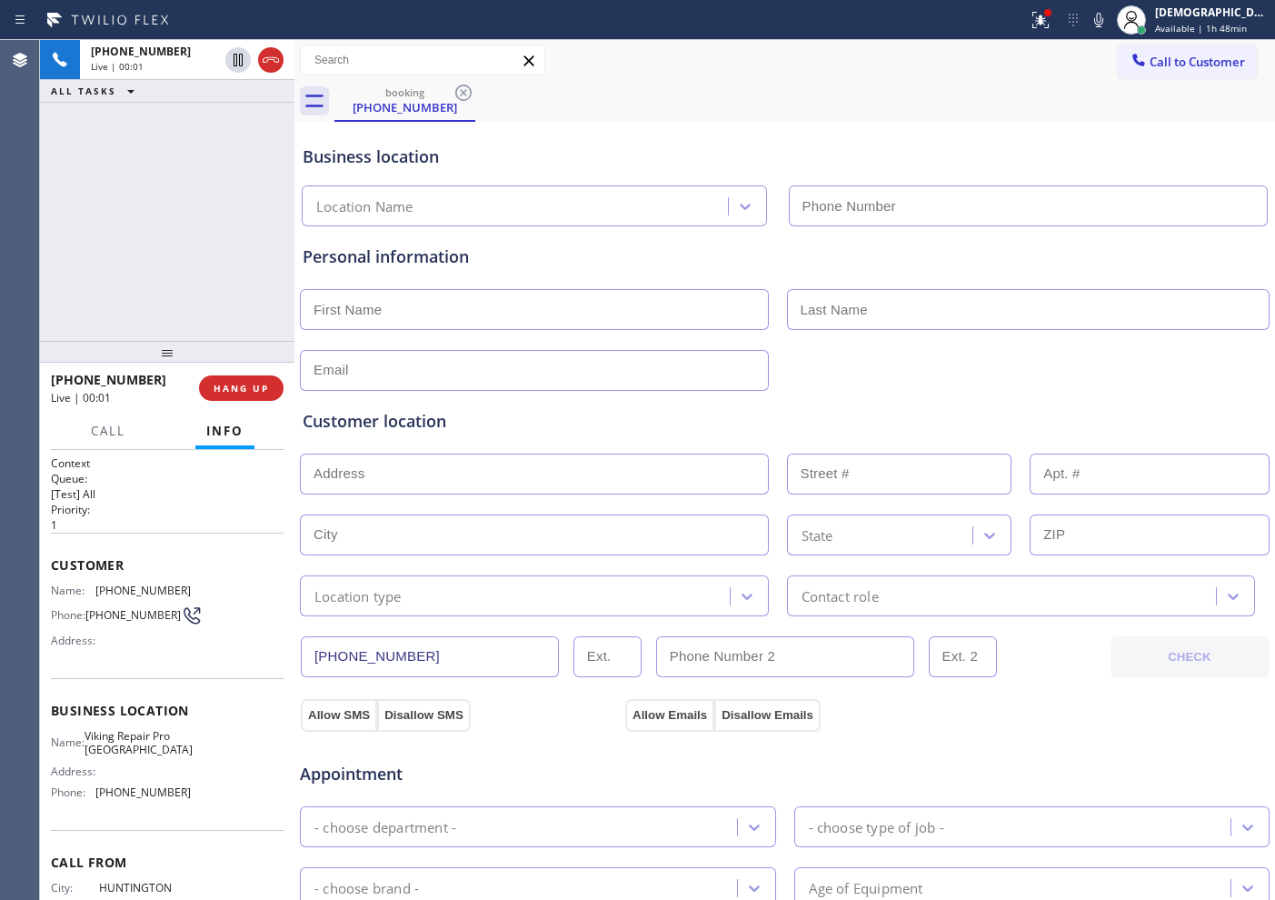
type input "[PHONE_NUMBER]"
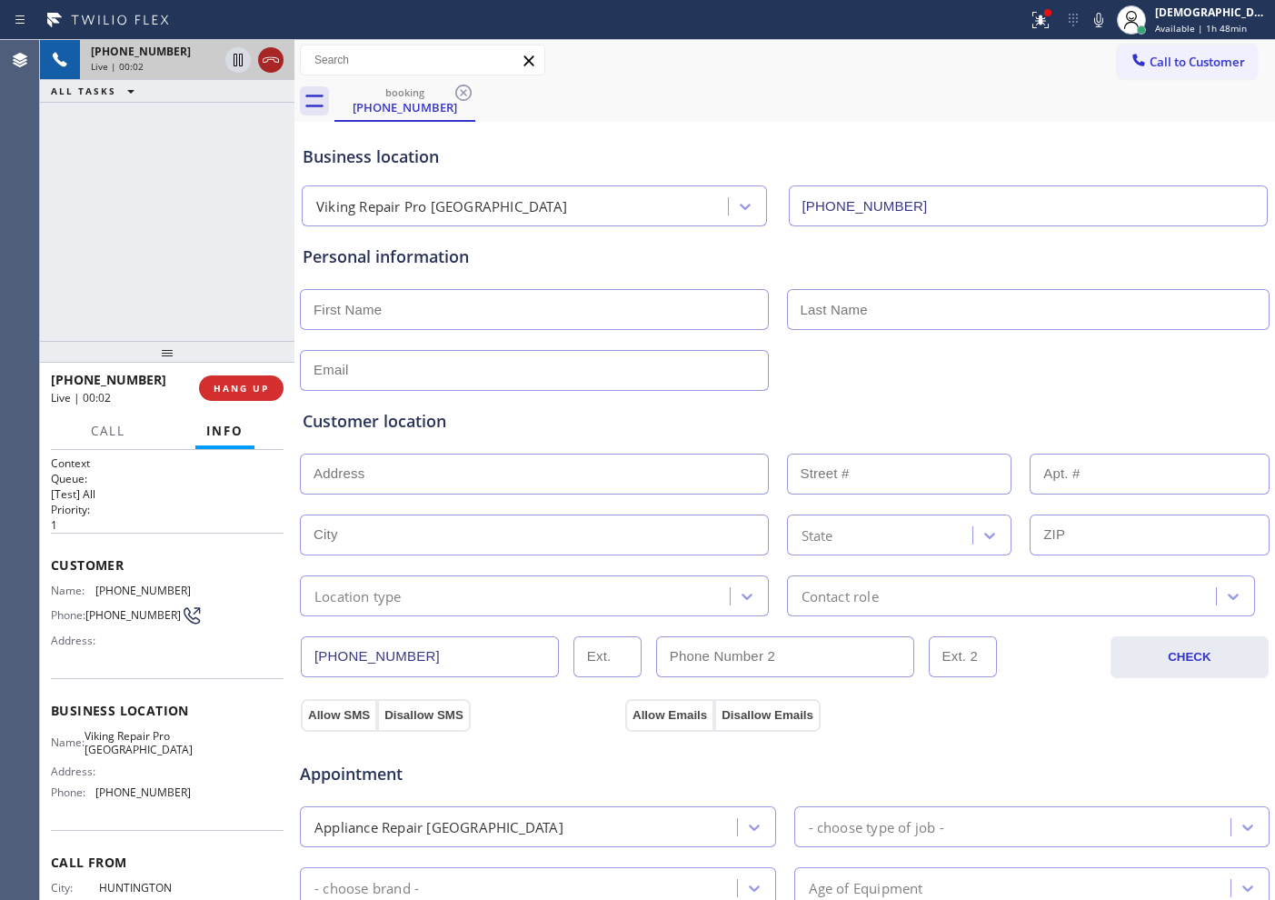
click at [279, 60] on icon at bounding box center [271, 60] width 22 height 22
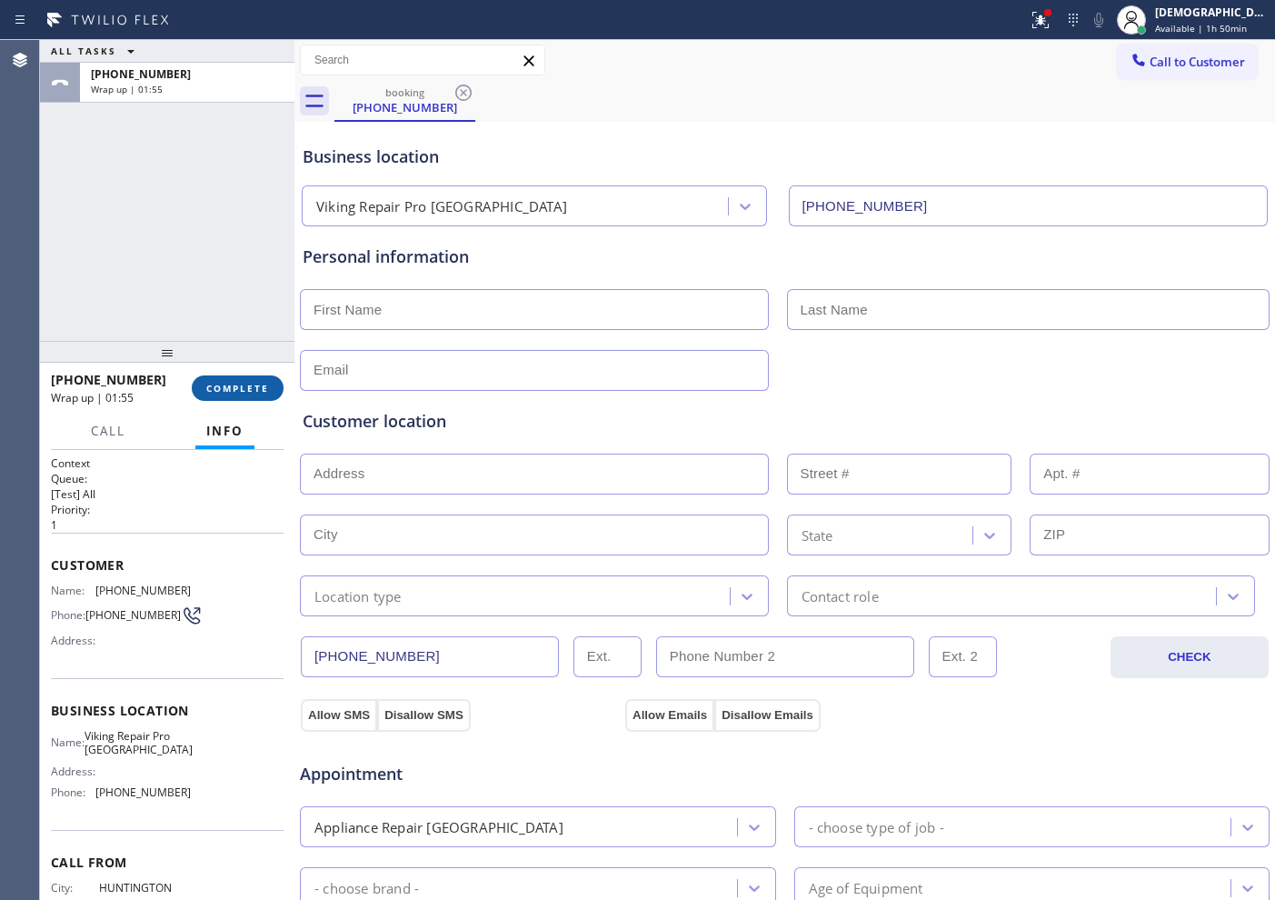
click at [234, 384] on span "COMPLETE" at bounding box center [237, 388] width 63 height 13
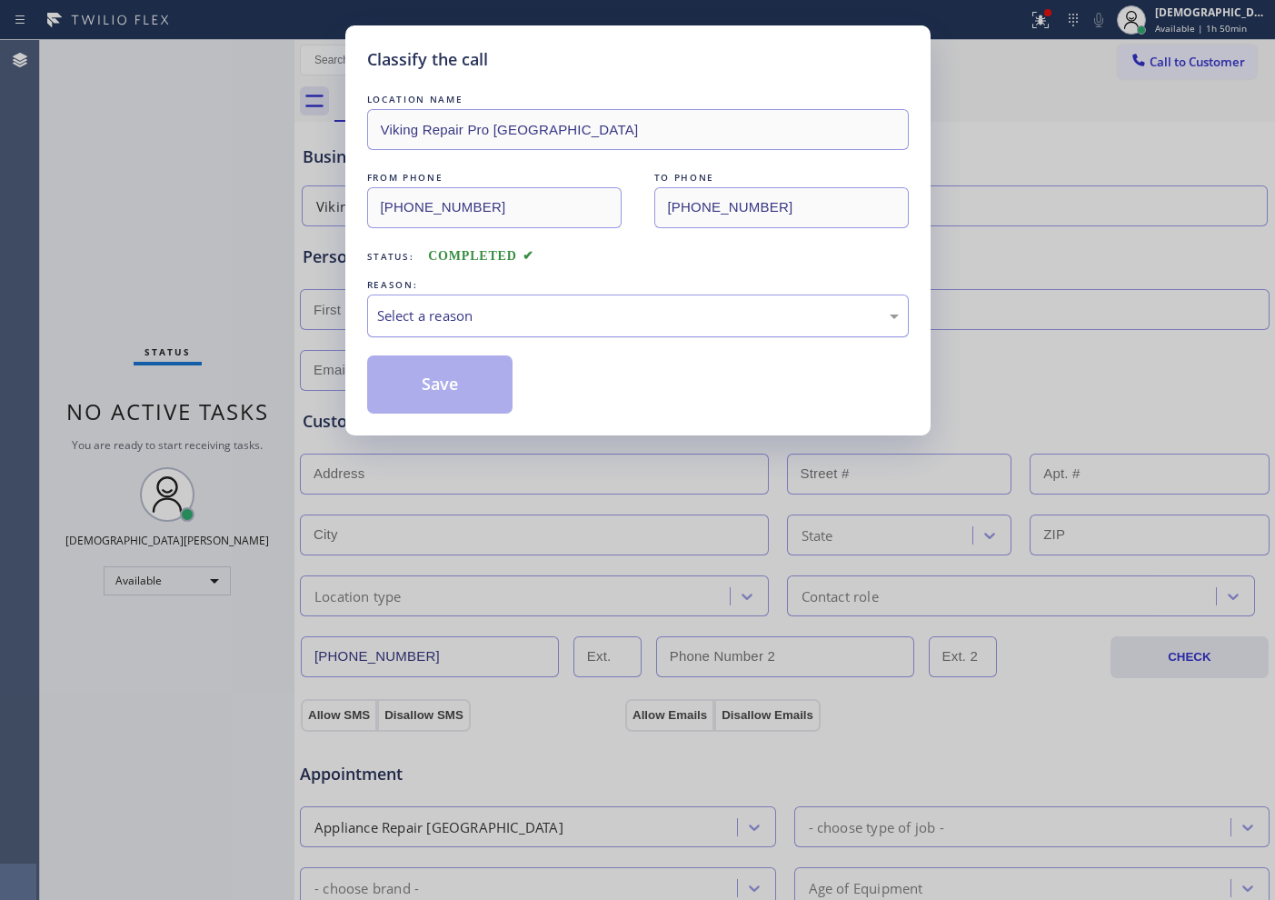
drag, startPoint x: 423, startPoint y: 304, endPoint x: 429, endPoint y: 331, distance: 27.1
click at [424, 304] on div "Select a reason" at bounding box center [638, 315] width 542 height 43
click at [434, 392] on button "Save" at bounding box center [440, 384] width 146 height 58
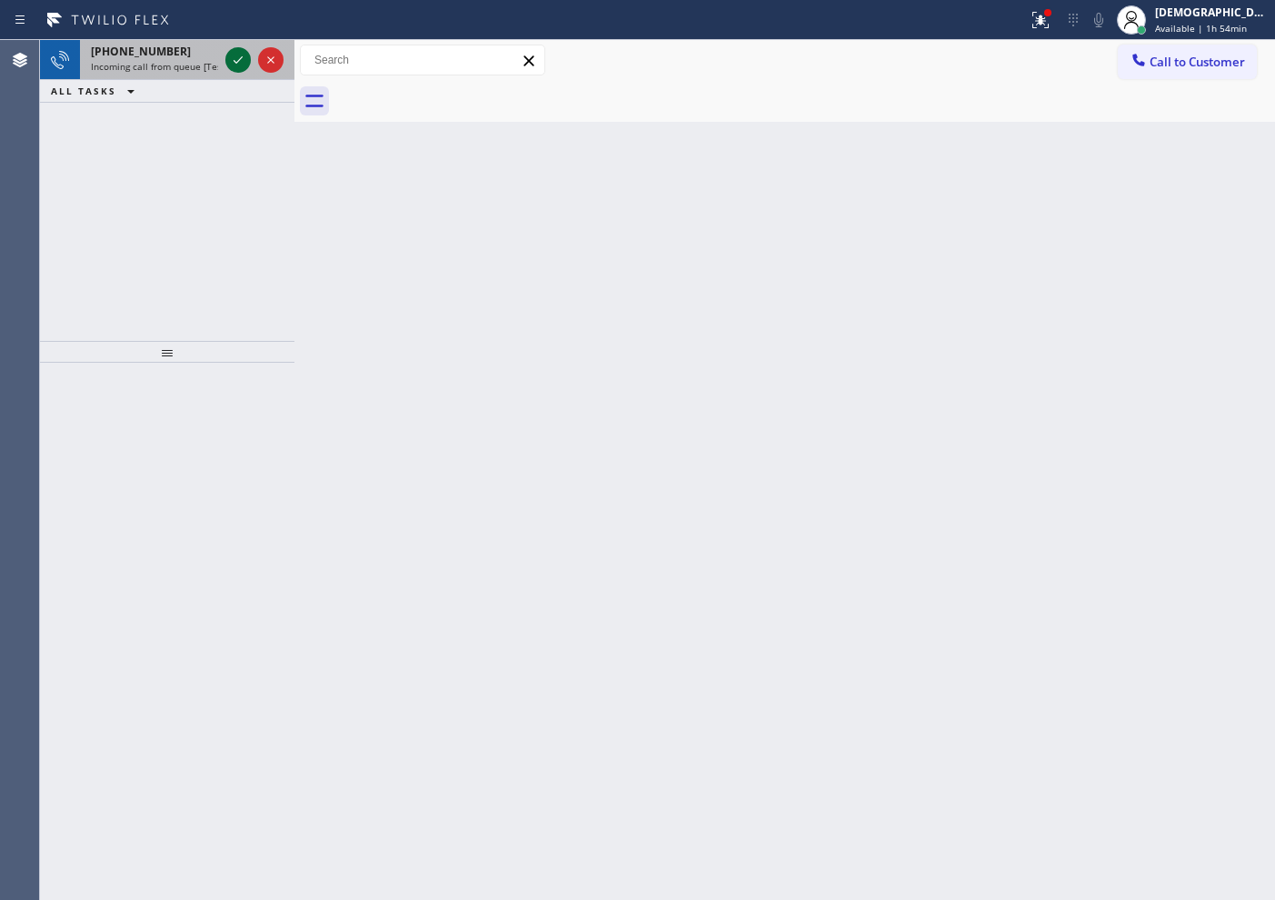
click at [231, 60] on icon at bounding box center [238, 60] width 22 height 22
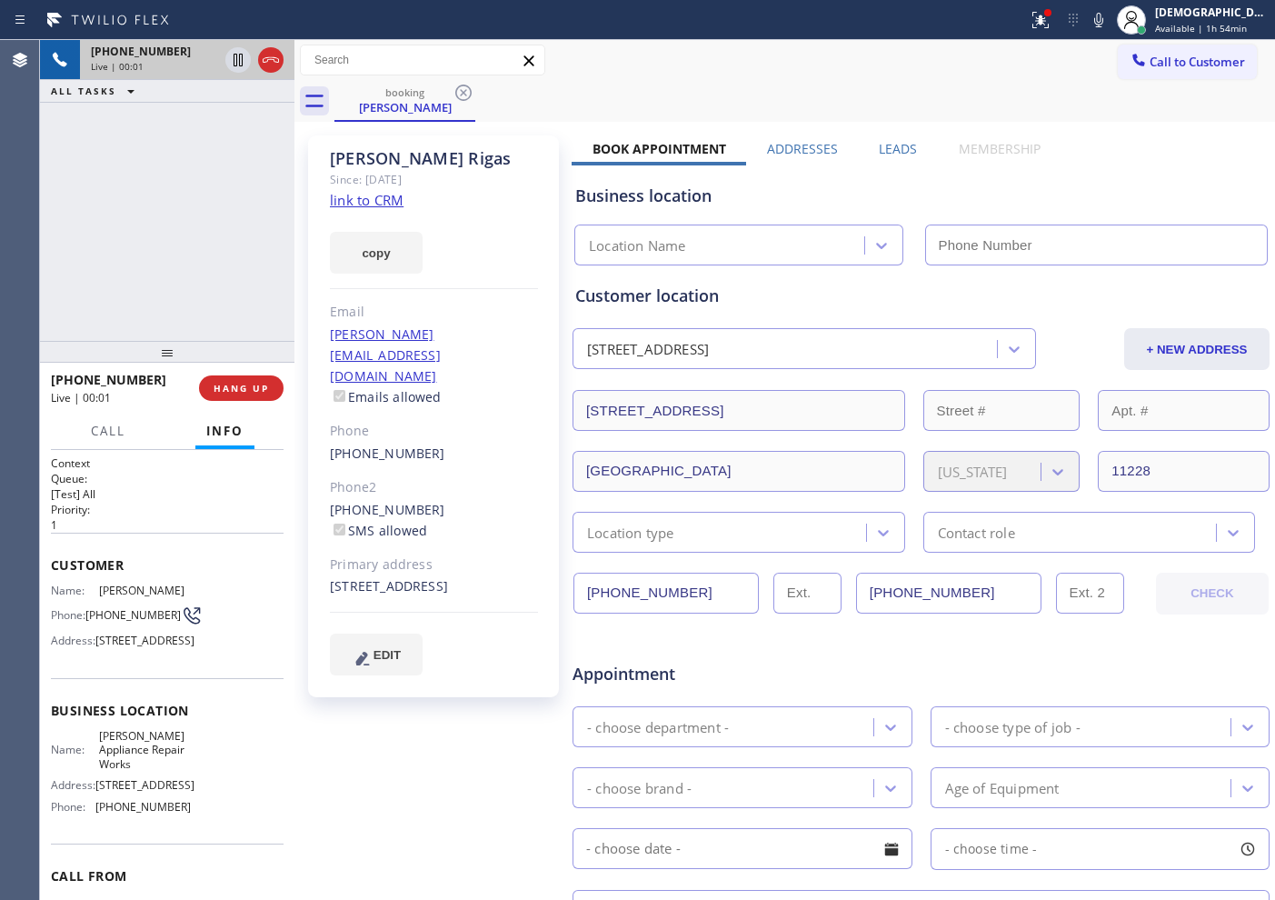
type input "[PHONE_NUMBER]"
click at [397, 199] on link "link to CRM" at bounding box center [367, 200] width 74 height 18
click at [230, 65] on icon at bounding box center [238, 60] width 22 height 22
click at [232, 55] on icon at bounding box center [238, 60] width 22 height 22
drag, startPoint x: 122, startPoint y: 187, endPoint x: 136, endPoint y: 192, distance: 15.2
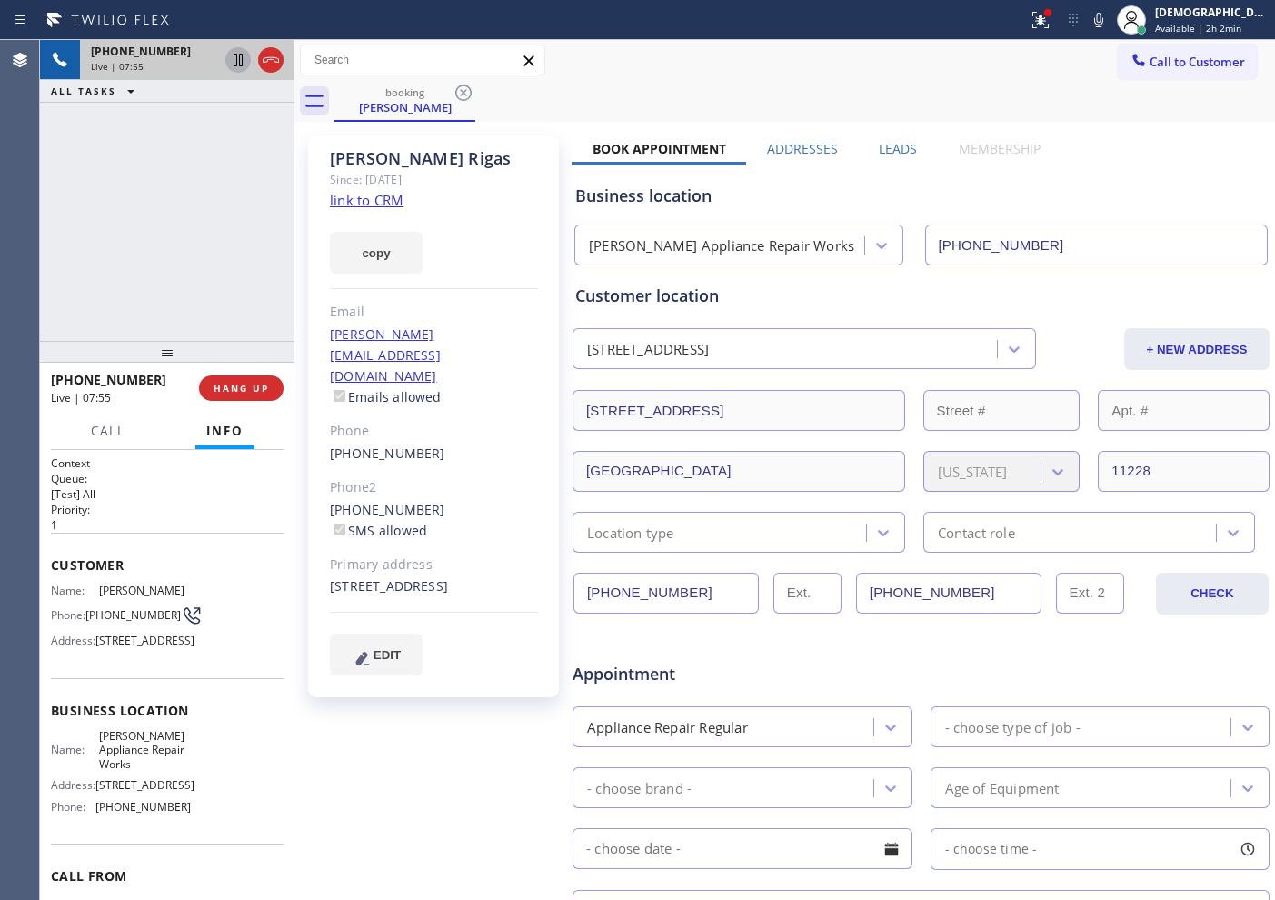
click at [122, 187] on div "[PHONE_NUMBER] Live | 07:55 ALL TASKS ALL TASKS ACTIVE TASKS TASKS IN WRAP UP" at bounding box center [167, 190] width 254 height 301
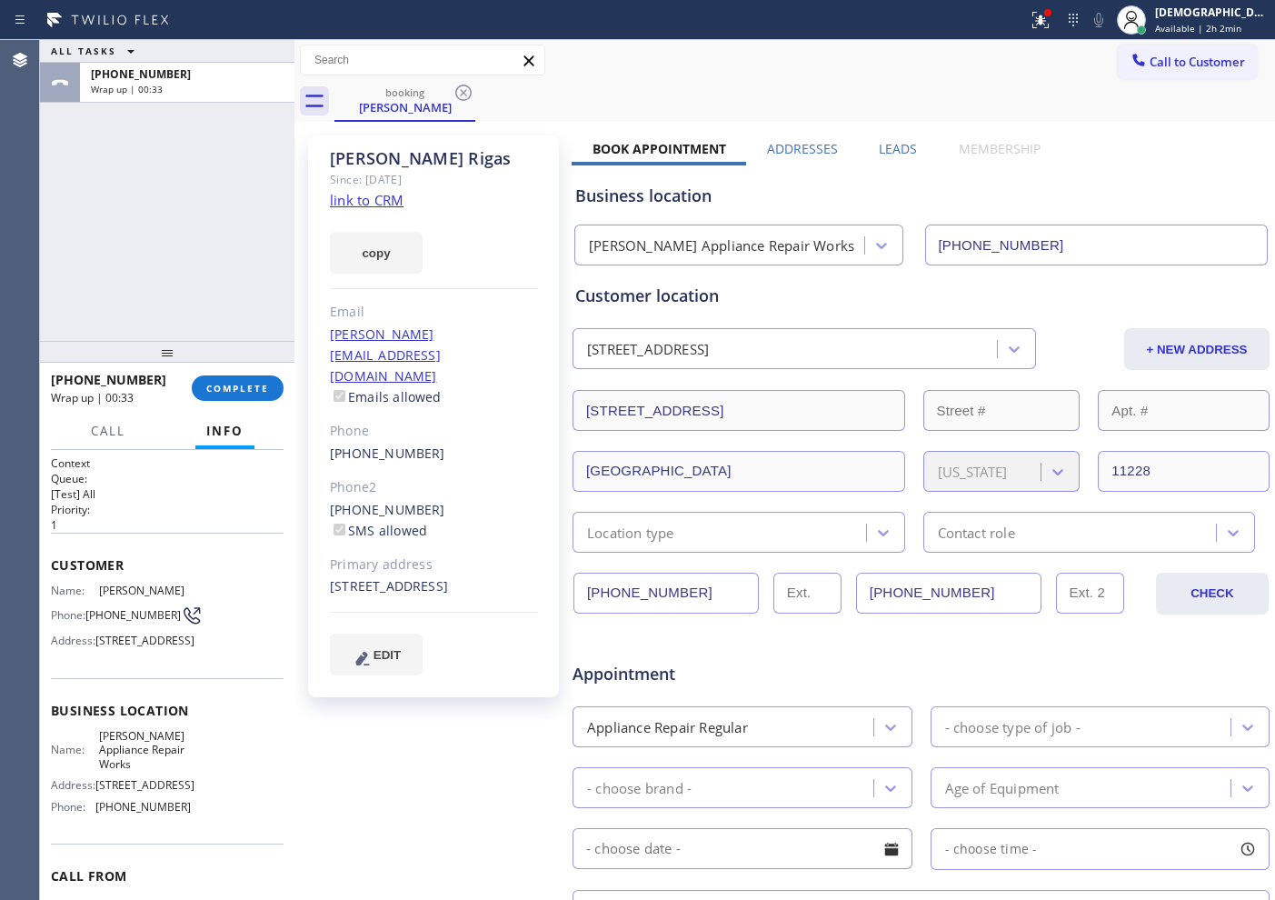
click at [135, 208] on div "ALL TASKS ALL TASKS ACTIVE TASKS TASKS IN WRAP UP [PHONE_NUMBER] Wrap up | 00:33" at bounding box center [167, 190] width 254 height 301
drag, startPoint x: 140, startPoint y: 374, endPoint x: 45, endPoint y: 374, distance: 95.4
click at [45, 374] on div "[PHONE_NUMBER] Wrap up | 00:37 COMPLETE" at bounding box center [167, 388] width 254 height 51
copy span "[PHONE_NUMBER]"
drag, startPoint x: 458, startPoint y: 151, endPoint x: 321, endPoint y: 153, distance: 137.3
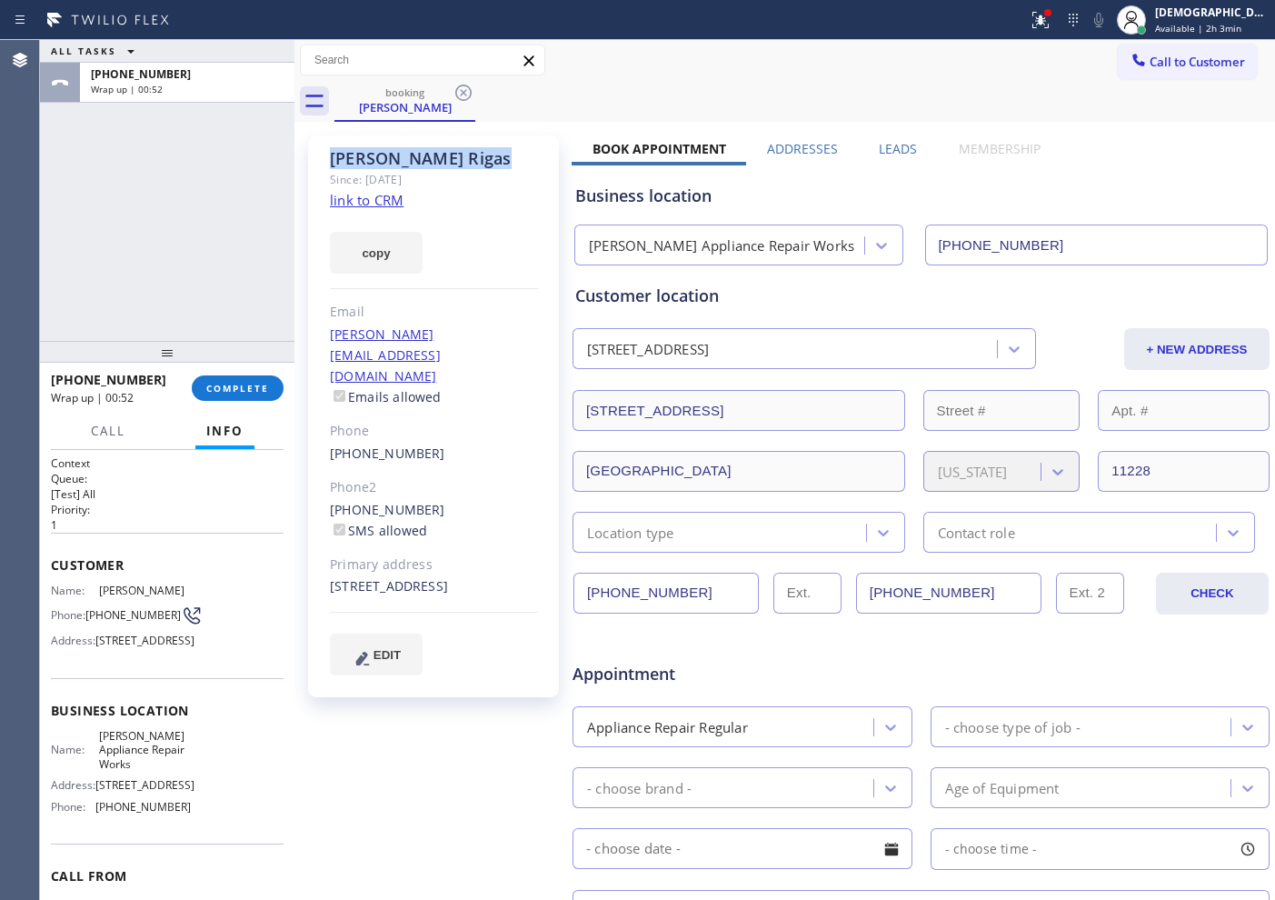
click at [321, 153] on div "[PERSON_NAME] Since: [DATE] link to CRM copy Email [PERSON_NAME][EMAIL_ADDRESS]…" at bounding box center [433, 416] width 251 height 562
copy div "[PERSON_NAME]"
click at [148, 252] on div "ALL TASKS ALL TASKS ACTIVE TASKS TASKS IN WRAP UP [PHONE_NUMBER] Wrap up | 03:37" at bounding box center [167, 190] width 254 height 301
click at [1019, 20] on div "[DEMOGRAPHIC_DATA] Cinco Available | 2h 6min" at bounding box center [1214, 20] width 124 height 32
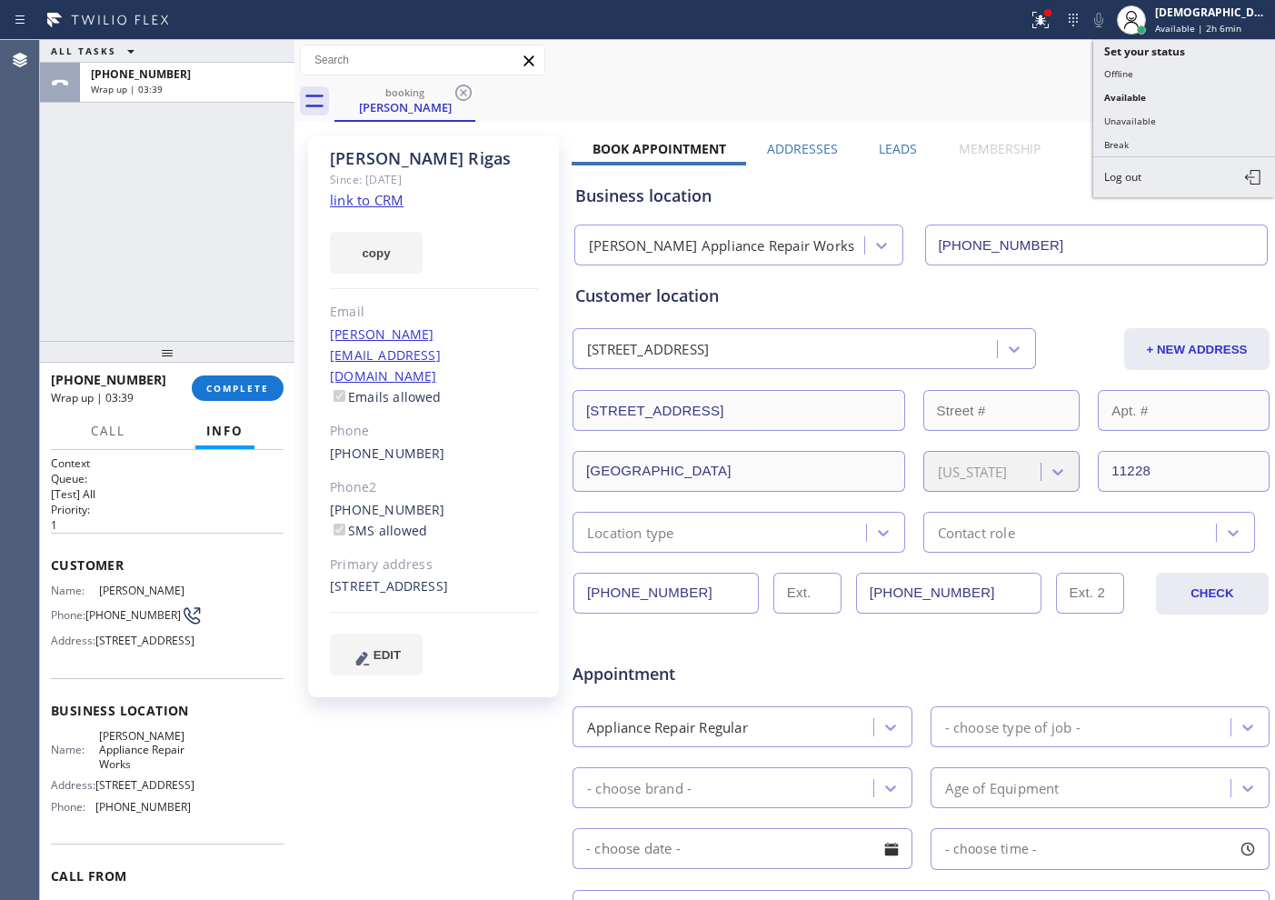
drag, startPoint x: 1166, startPoint y: 142, endPoint x: 1027, endPoint y: 147, distance: 139.2
click at [1019, 142] on button "Break" at bounding box center [1184, 145] width 182 height 24
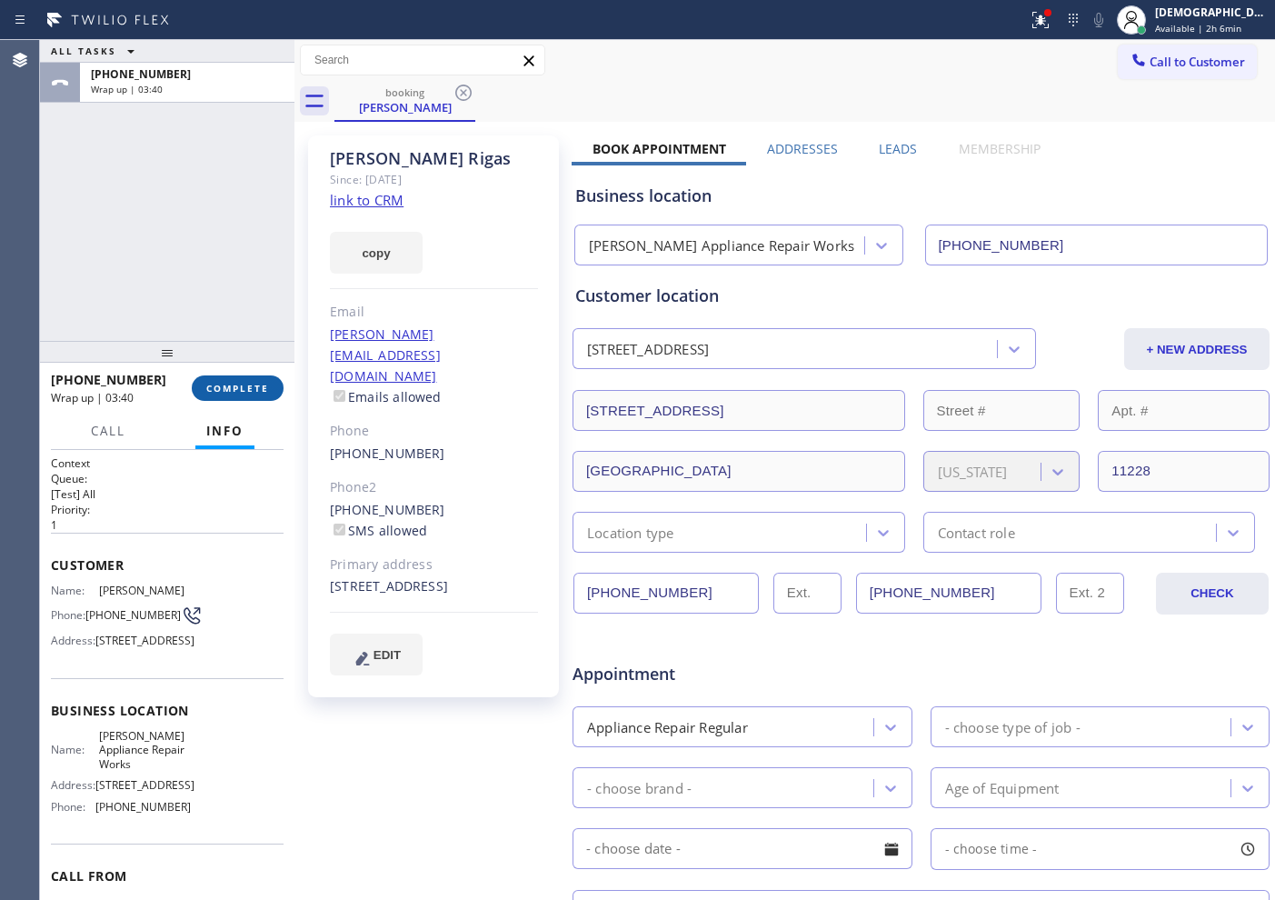
click at [248, 388] on span "COMPLETE" at bounding box center [237, 388] width 63 height 13
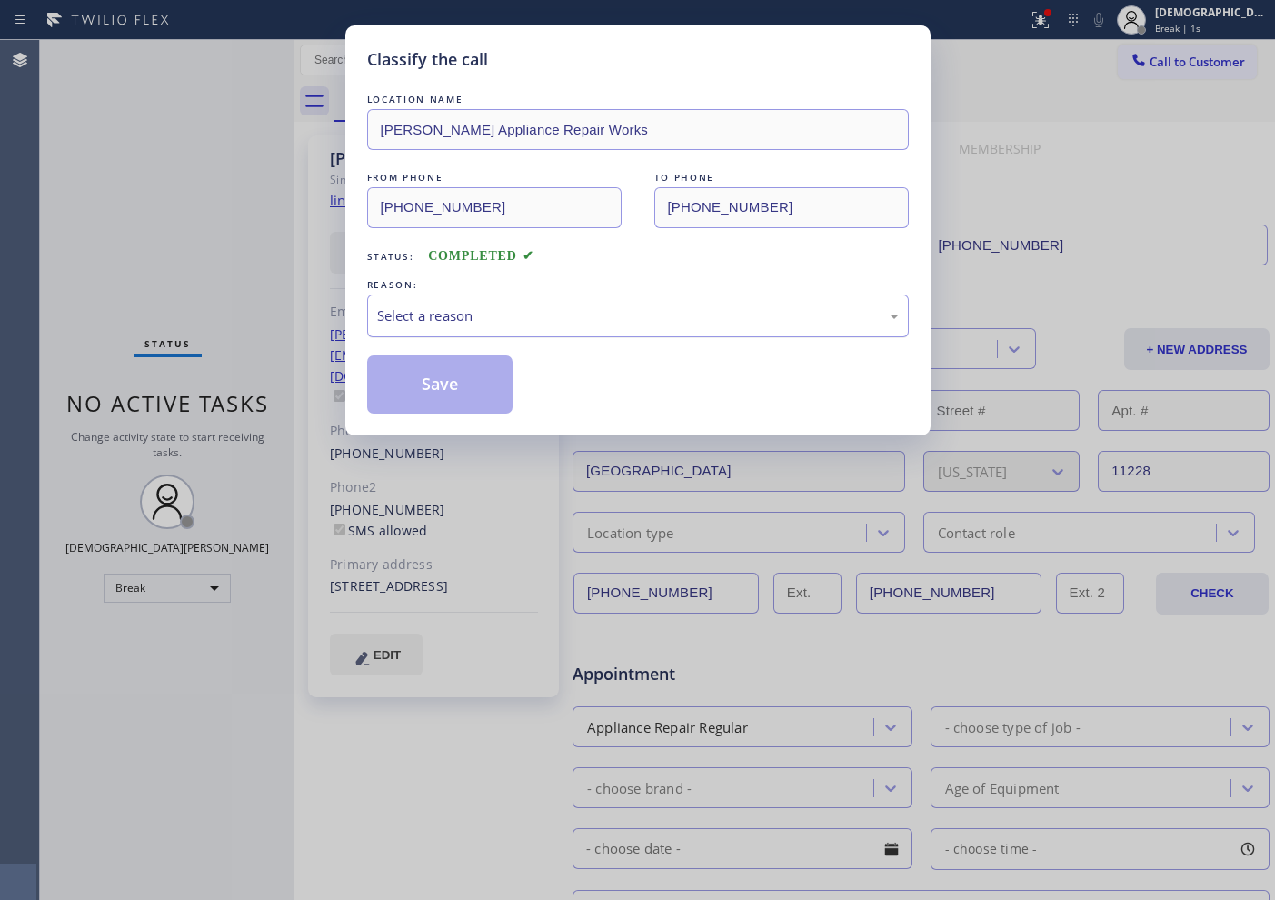
click at [443, 317] on div "Select a reason" at bounding box center [638, 315] width 522 height 21
click at [420, 385] on button "Save" at bounding box center [440, 384] width 146 height 58
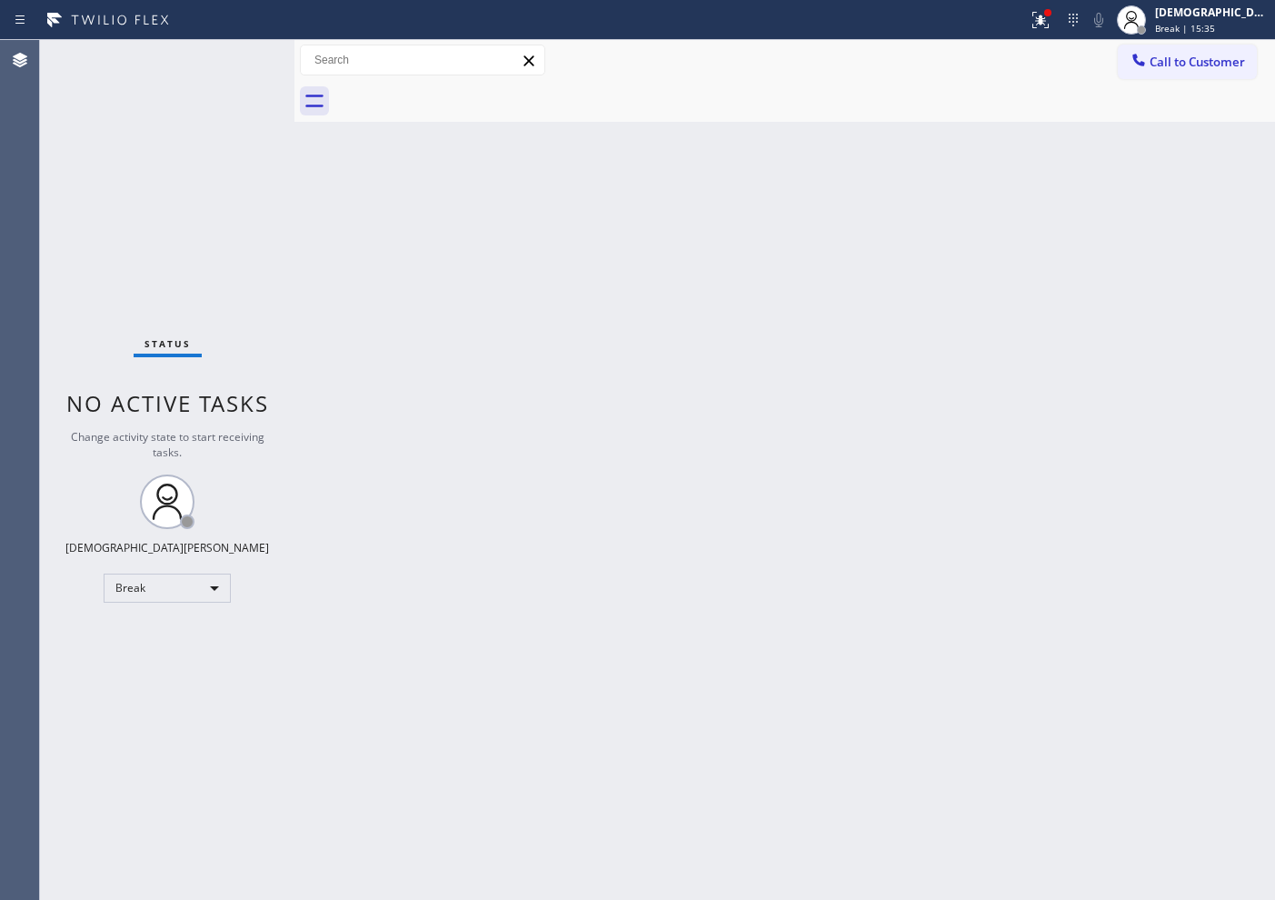
click at [152, 242] on div "Status No active tasks Change activity state to start receiving tasks. Christia…" at bounding box center [167, 470] width 254 height 860
click at [195, 575] on div "Break" at bounding box center [167, 588] width 127 height 29
click at [170, 625] on li "Available" at bounding box center [167, 636] width 124 height 22
click at [235, 56] on div "Status No active tasks You are ready to start receiving tasks. Christian Cinco …" at bounding box center [167, 470] width 254 height 860
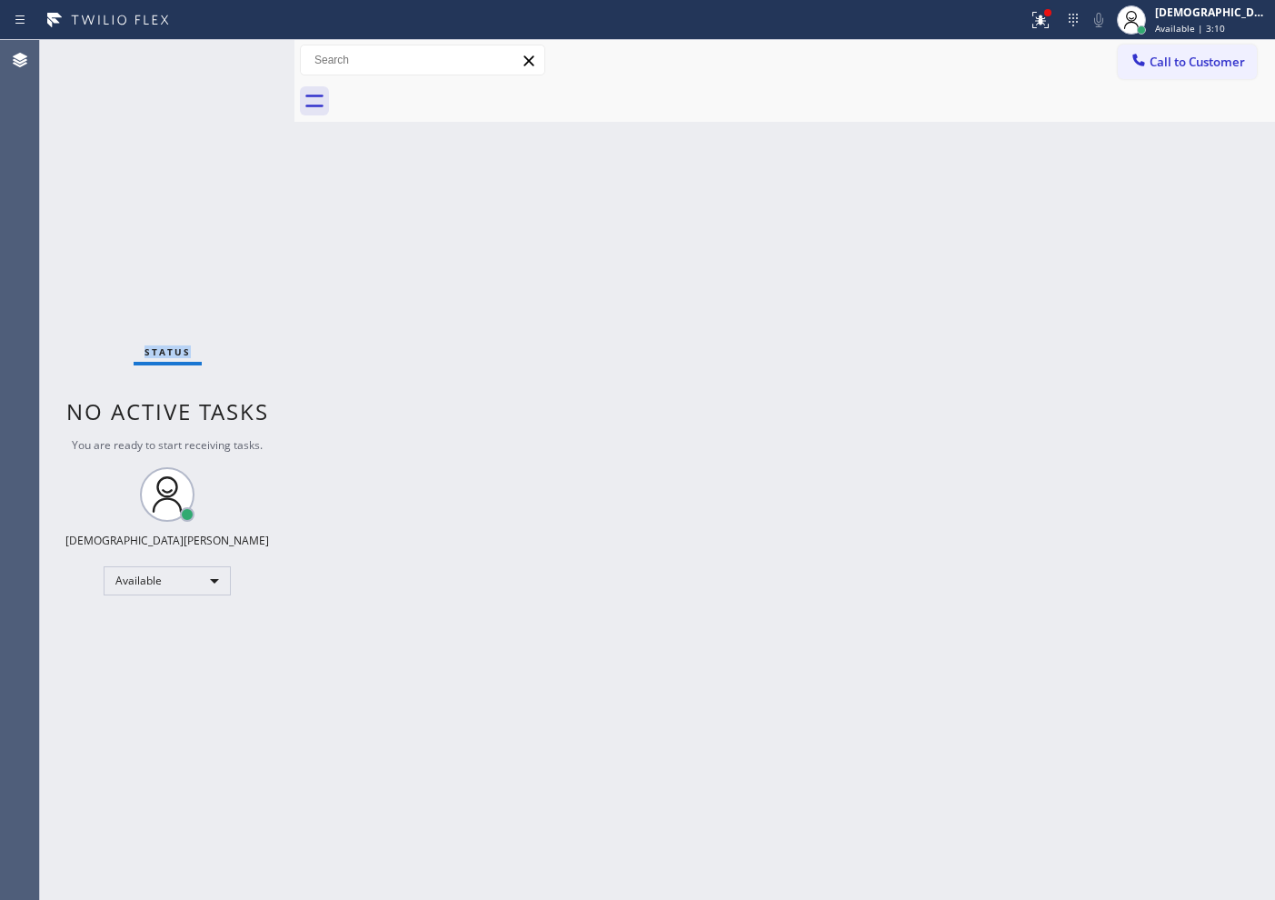
click at [235, 56] on div "Status No active tasks You are ready to start receiving tasks. Christian Cinco …" at bounding box center [167, 470] width 254 height 860
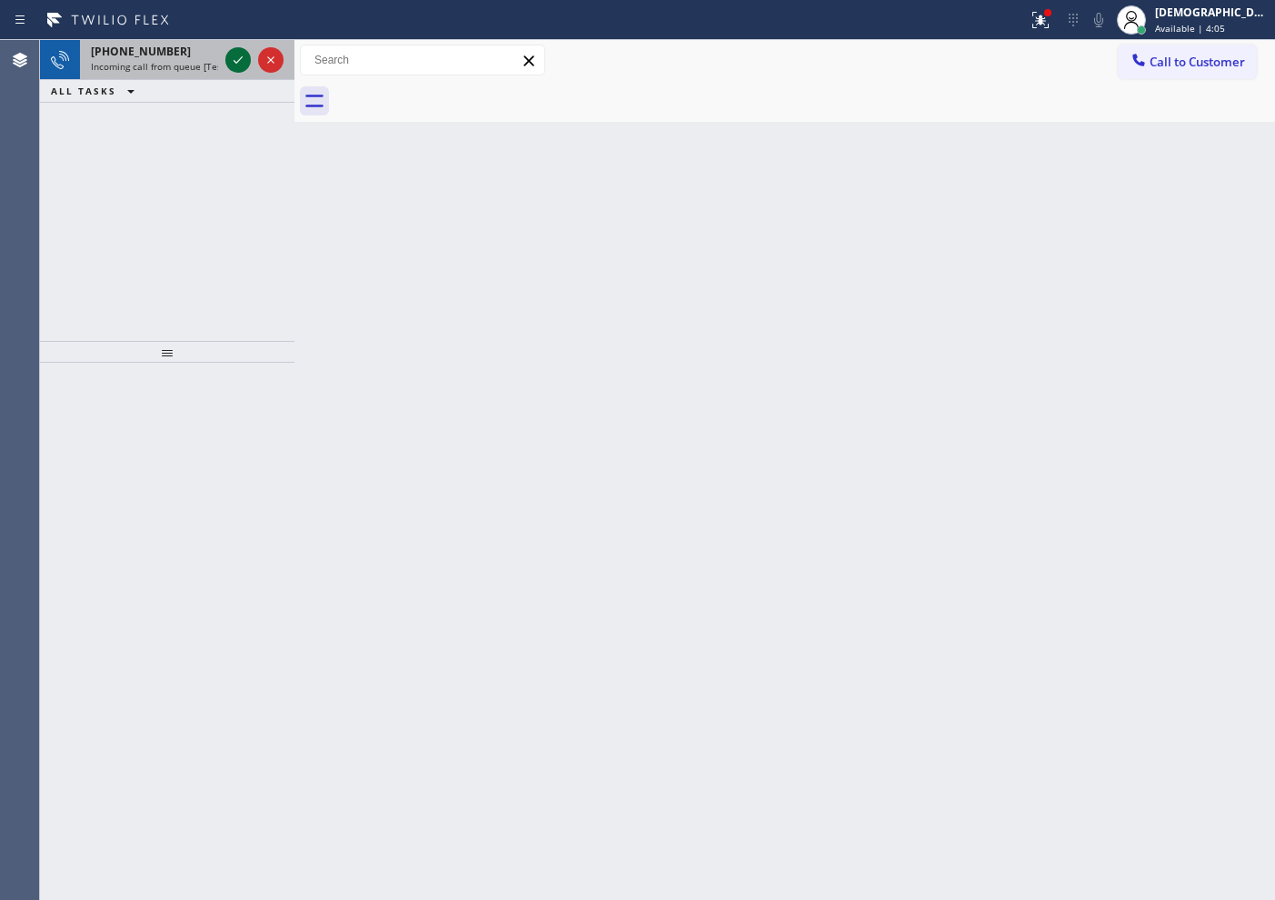
click at [229, 59] on icon at bounding box center [238, 60] width 22 height 22
click at [229, 57] on icon at bounding box center [238, 60] width 22 height 22
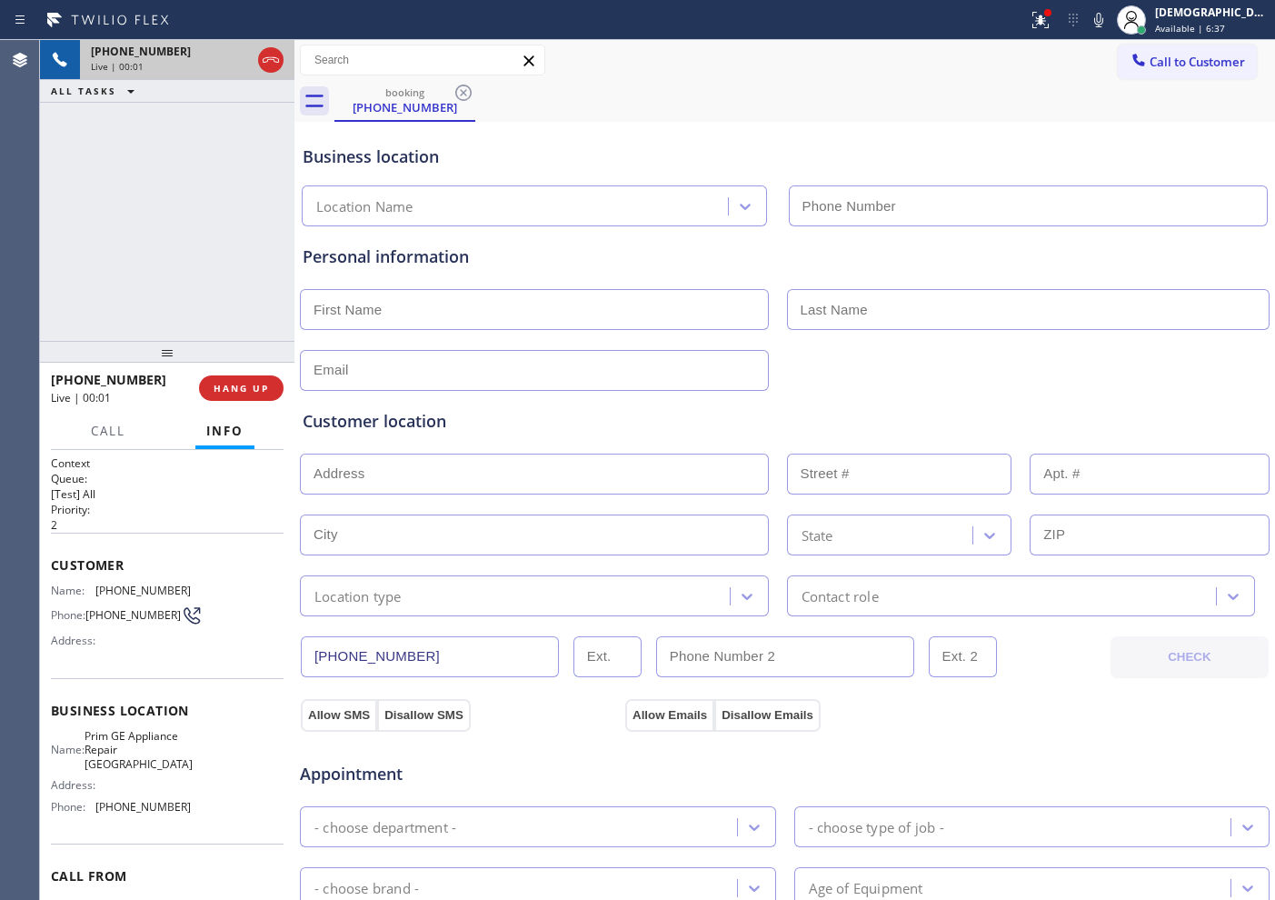
type input "[PHONE_NUMBER]"
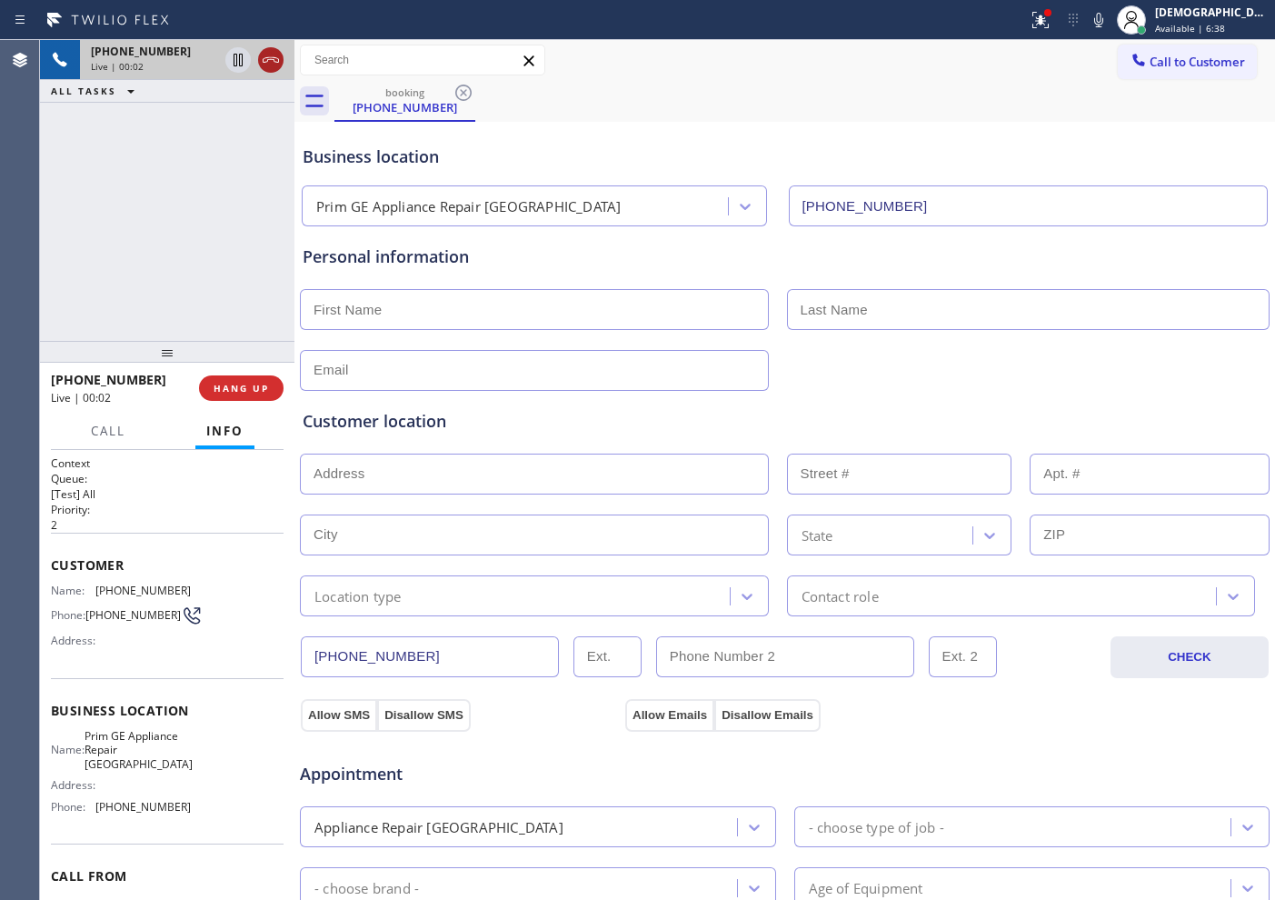
click at [264, 55] on icon at bounding box center [271, 60] width 22 height 22
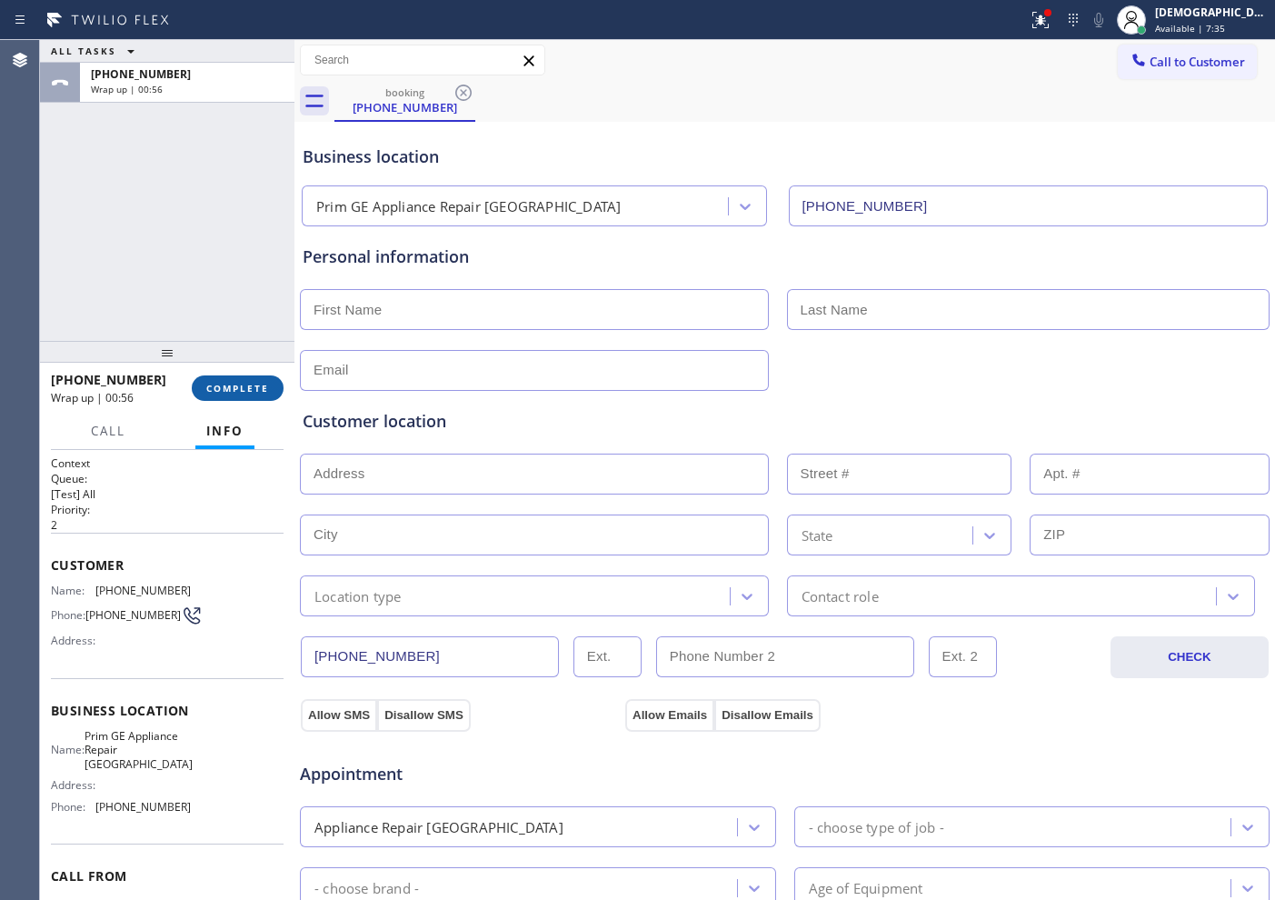
click at [238, 384] on span "COMPLETE" at bounding box center [237, 388] width 63 height 13
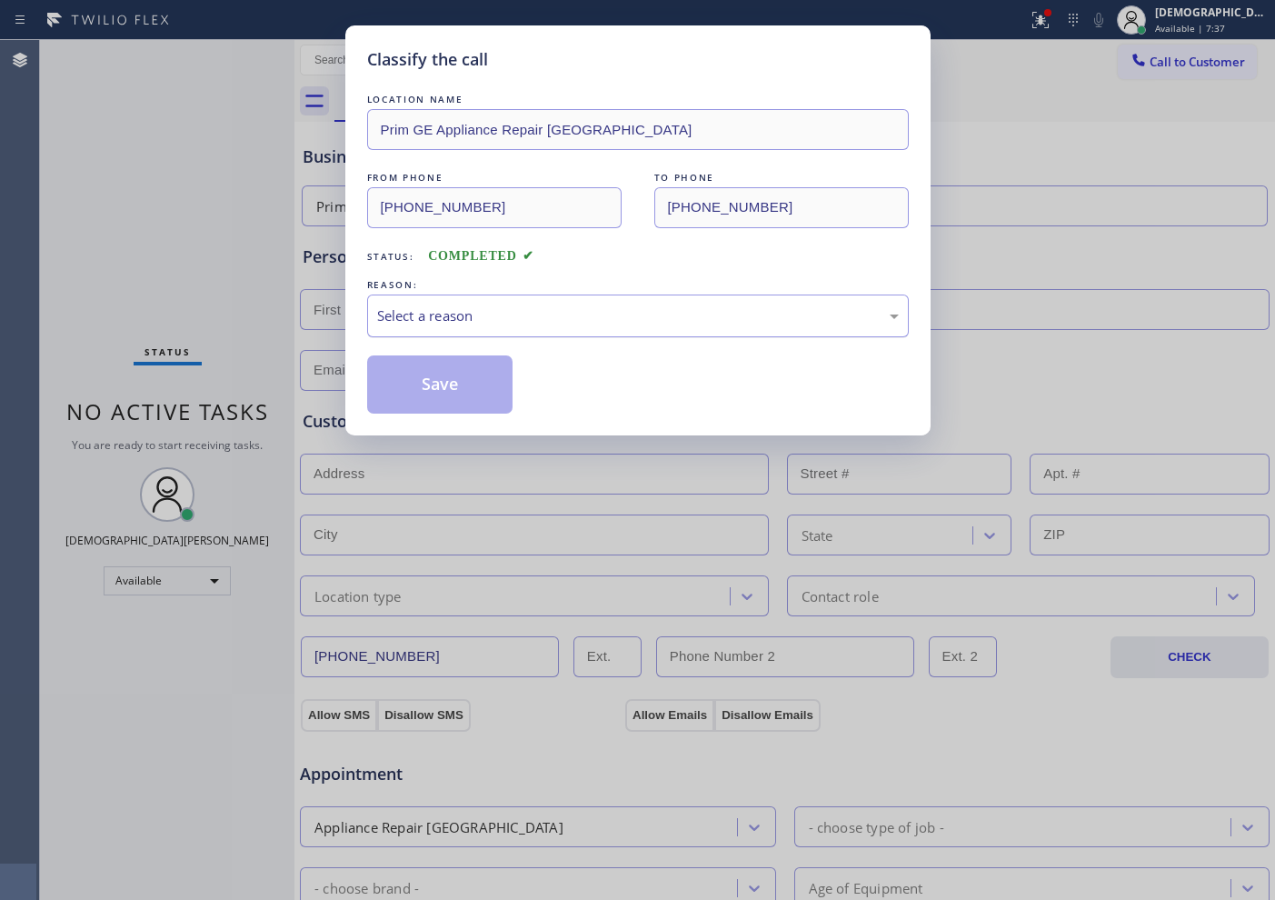
click at [408, 318] on div "Select a reason" at bounding box center [638, 315] width 522 height 21
click at [415, 374] on button "Save" at bounding box center [440, 384] width 146 height 58
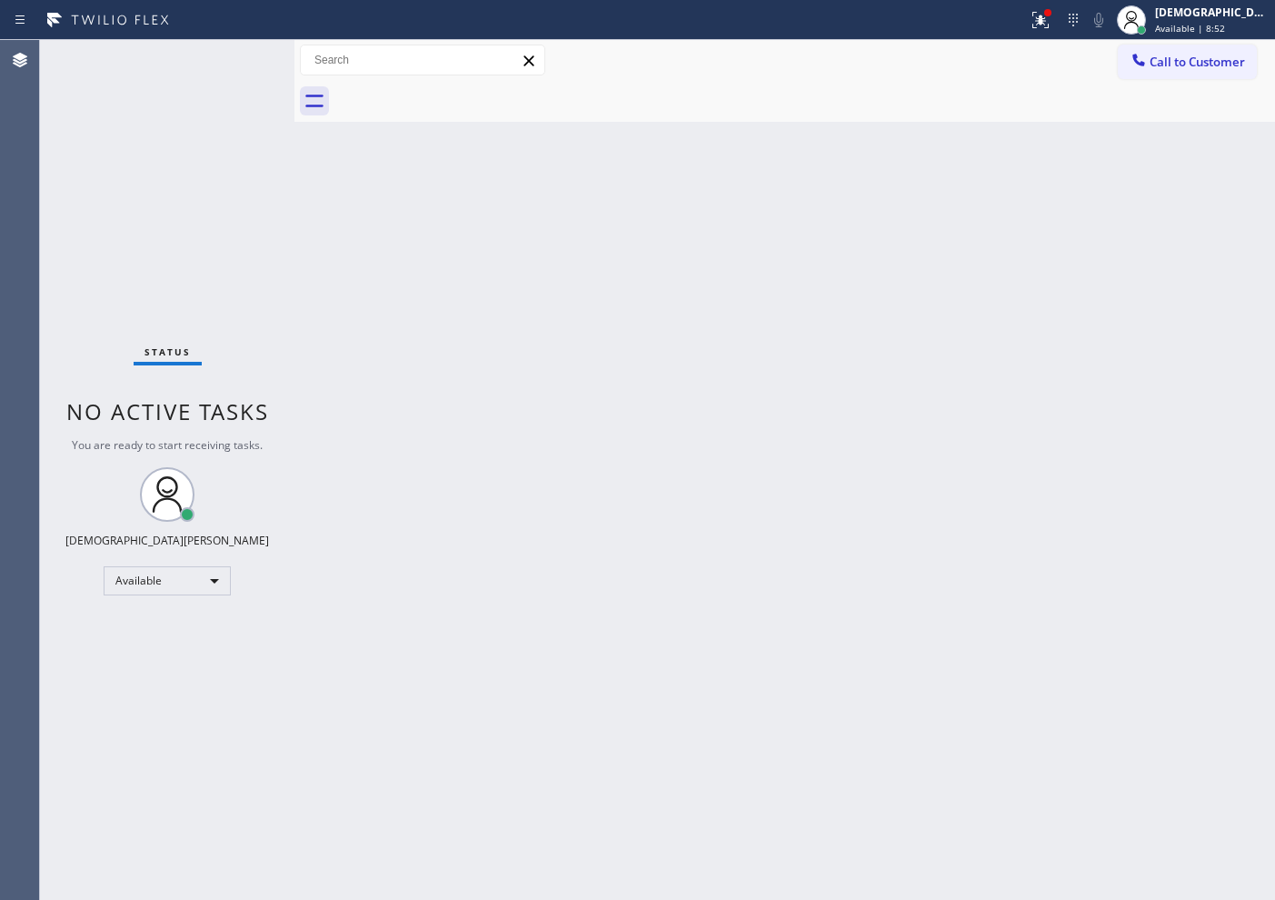
click at [240, 63] on div "Status No active tasks You are ready to start receiving tasks. Christian Cinco …" at bounding box center [167, 470] width 254 height 860
click at [226, 54] on div "Status No active tasks You are ready to start receiving tasks. Christian Cinco …" at bounding box center [167, 470] width 254 height 860
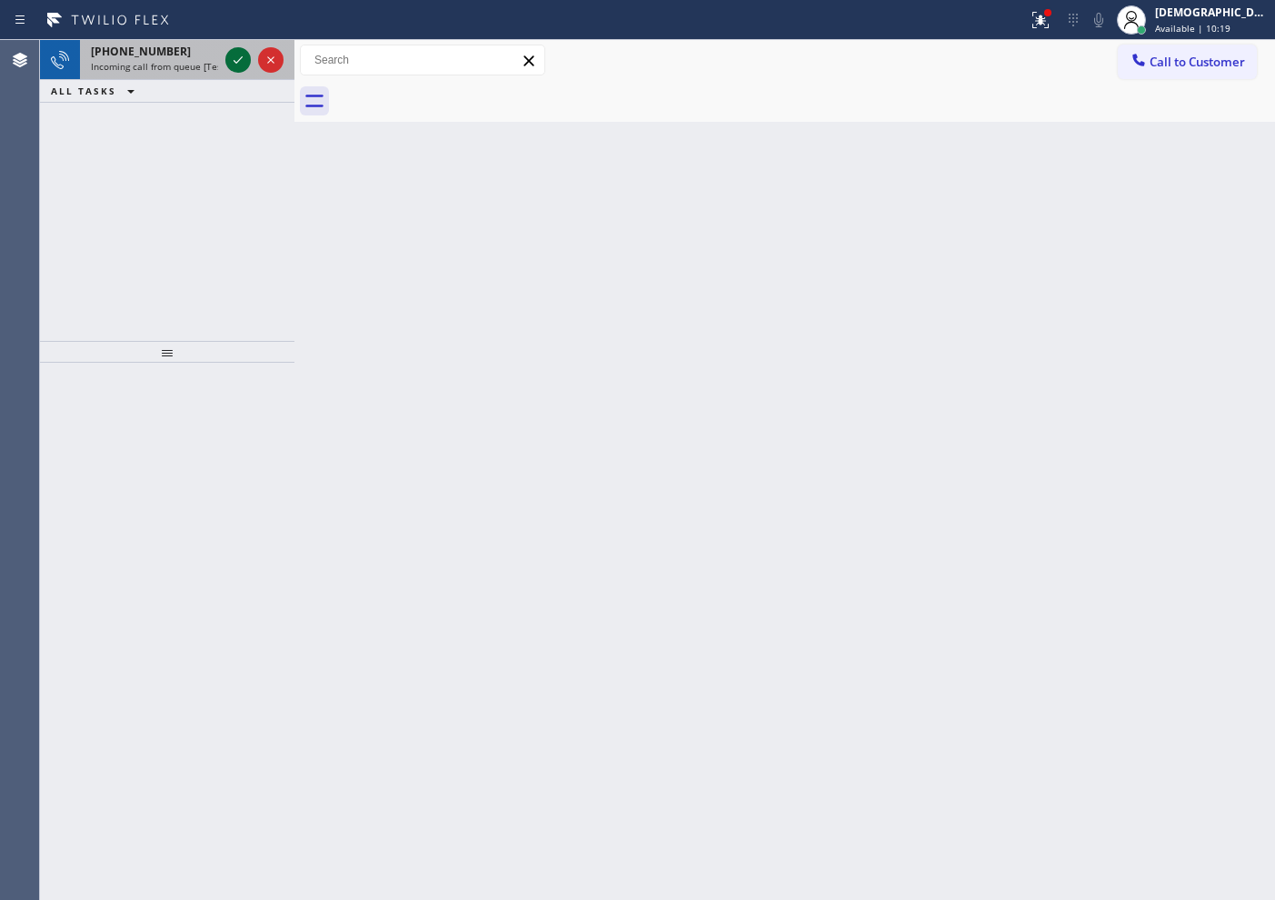
click at [226, 54] on div at bounding box center [237, 60] width 25 height 22
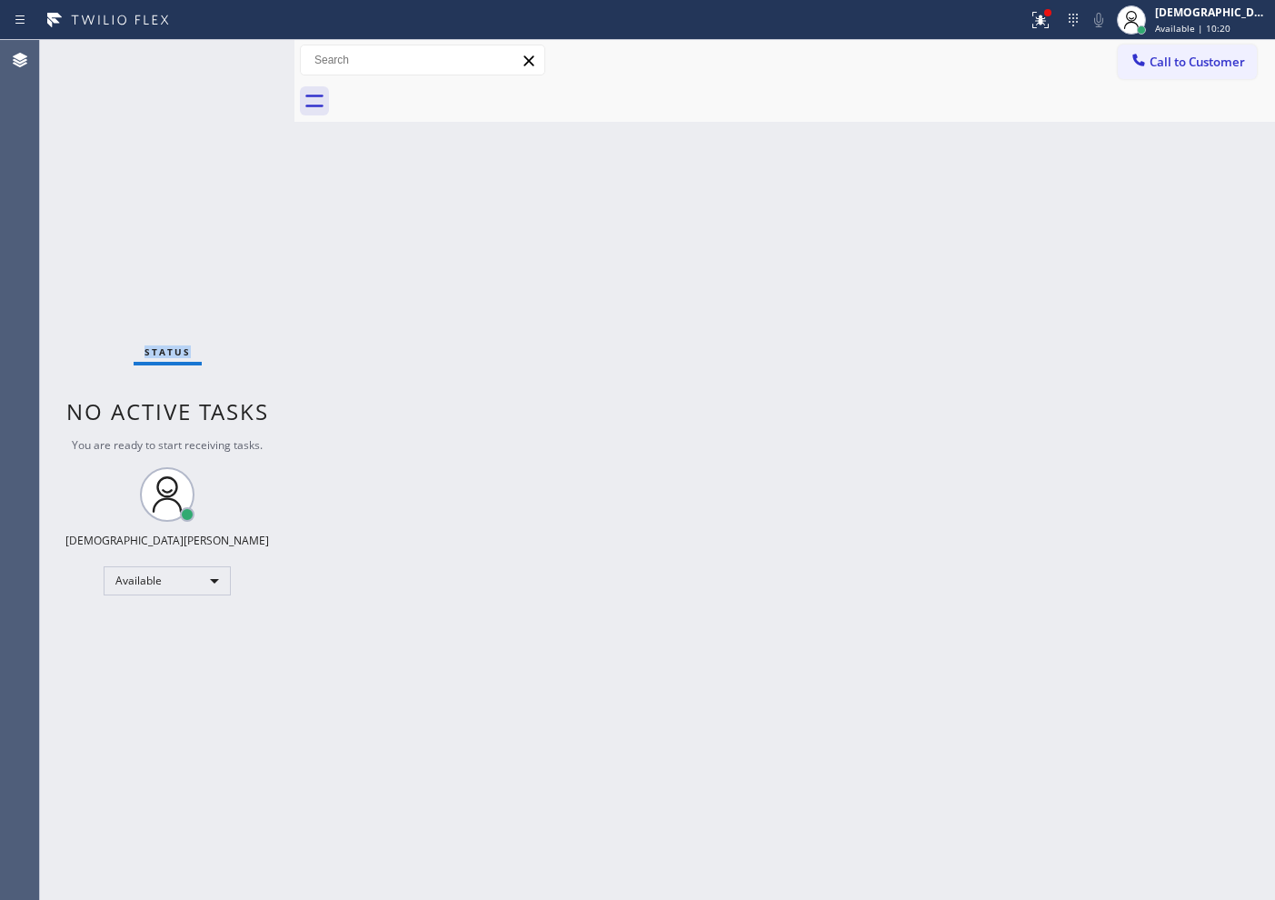
click at [226, 54] on div "Status No active tasks You are ready to start receiving tasks. Christian Cinco …" at bounding box center [167, 470] width 254 height 860
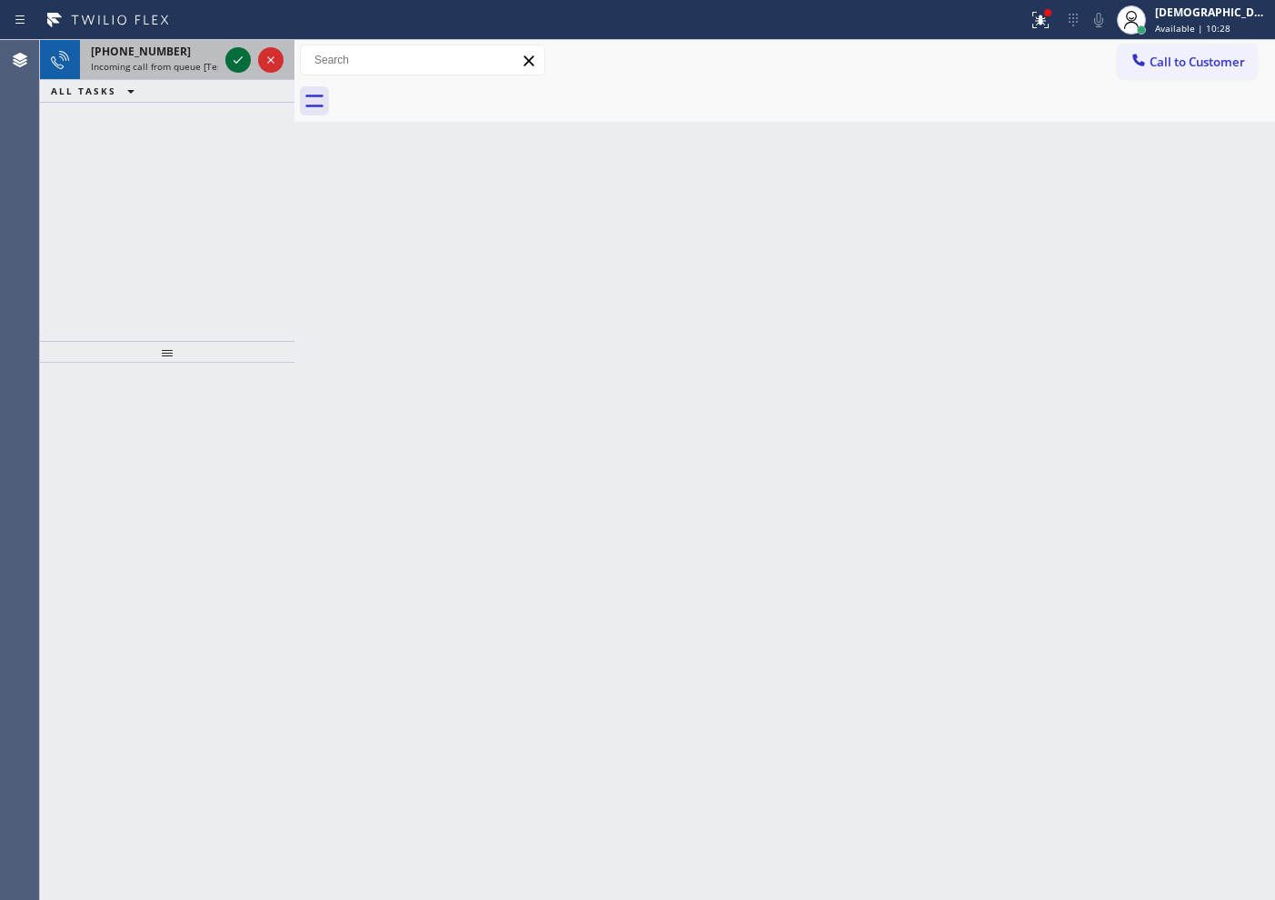
click at [235, 54] on icon at bounding box center [238, 60] width 22 height 22
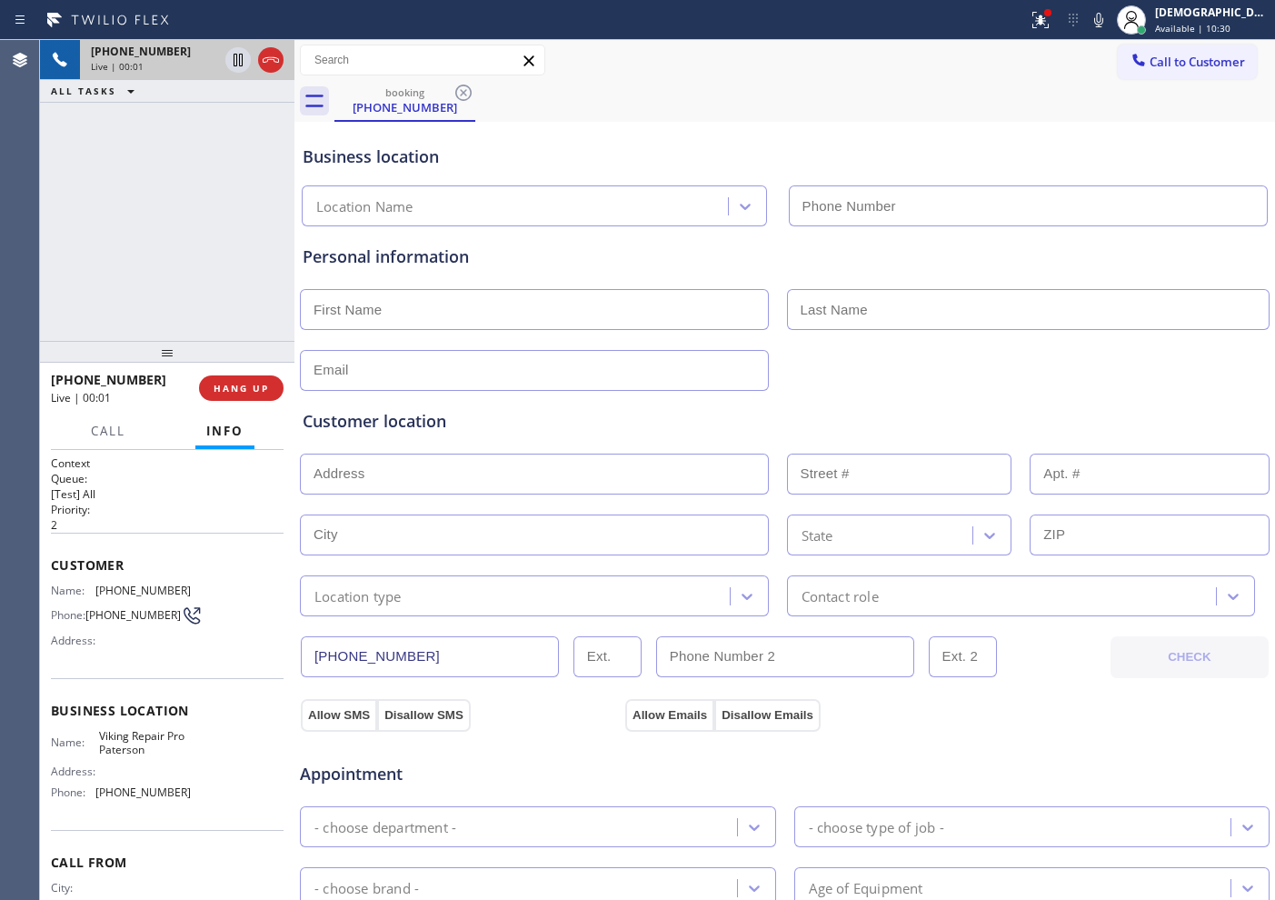
type input "[PHONE_NUMBER]"
click at [276, 58] on icon at bounding box center [271, 60] width 22 height 22
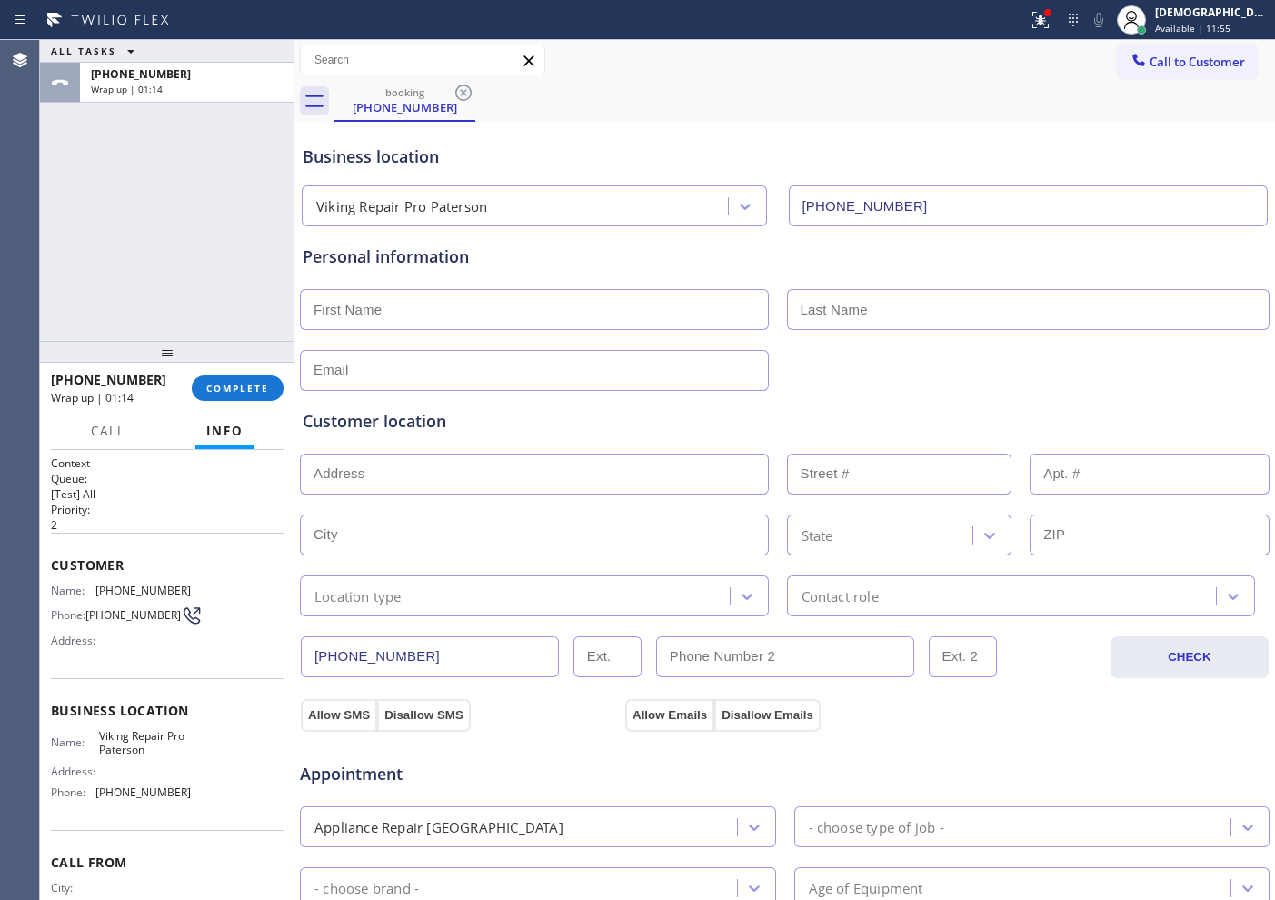
click at [214, 408] on div "[PHONE_NUMBER] Wrap up | 01:14 COMPLETE" at bounding box center [167, 387] width 233 height 47
click at [214, 397] on button "COMPLETE" at bounding box center [238, 387] width 92 height 25
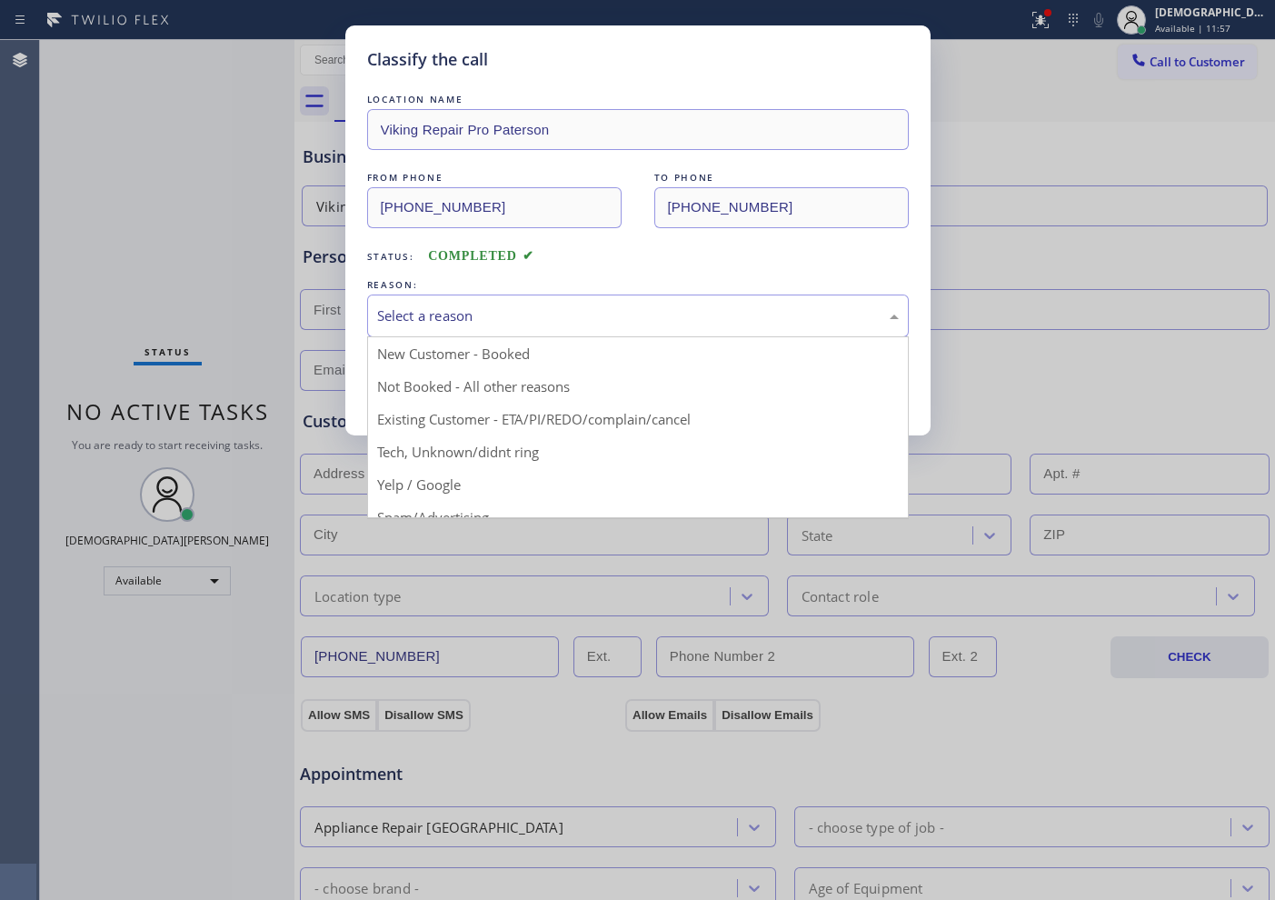
click at [422, 323] on div "Select a reason" at bounding box center [638, 315] width 522 height 21
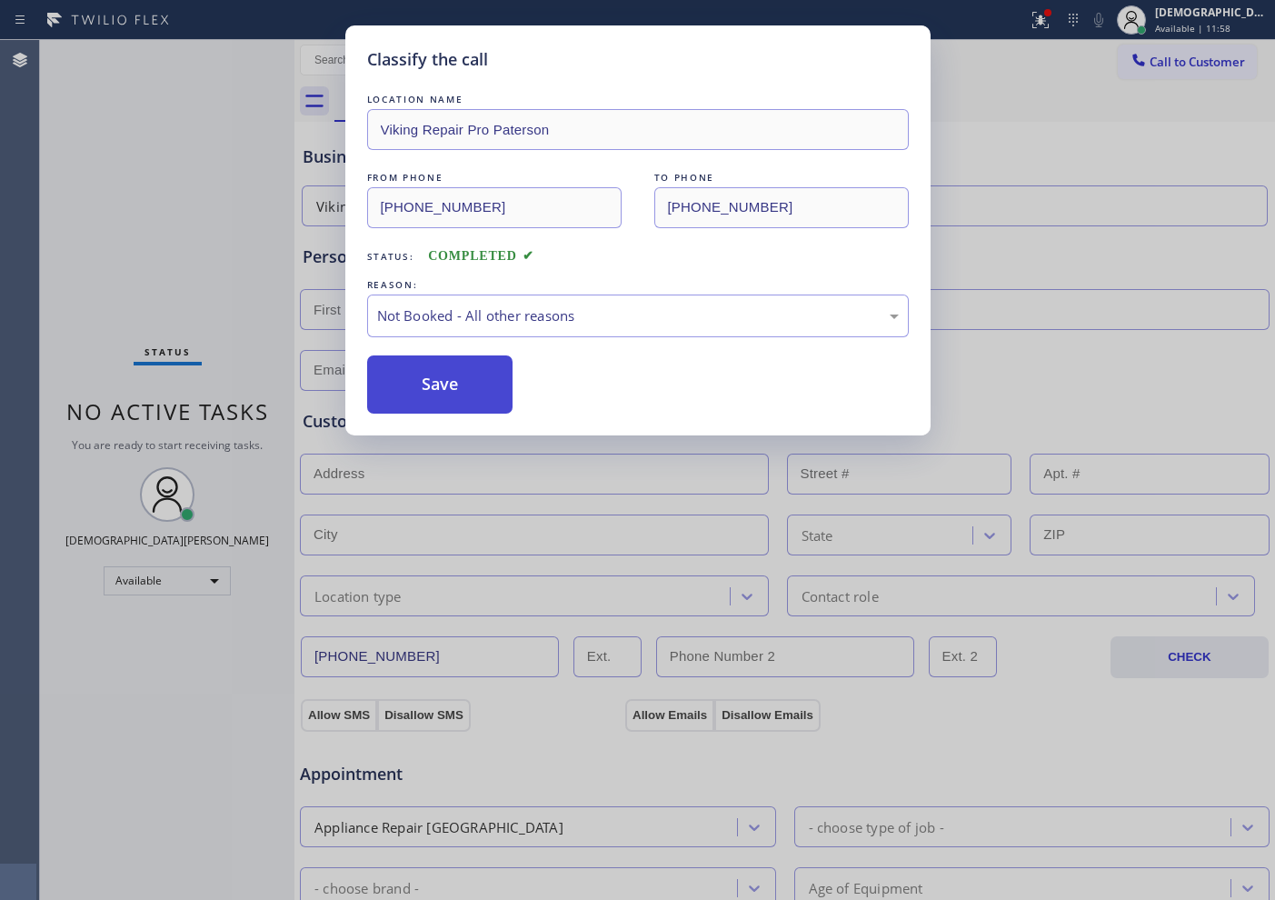
click at [414, 394] on button "Save" at bounding box center [440, 384] width 146 height 58
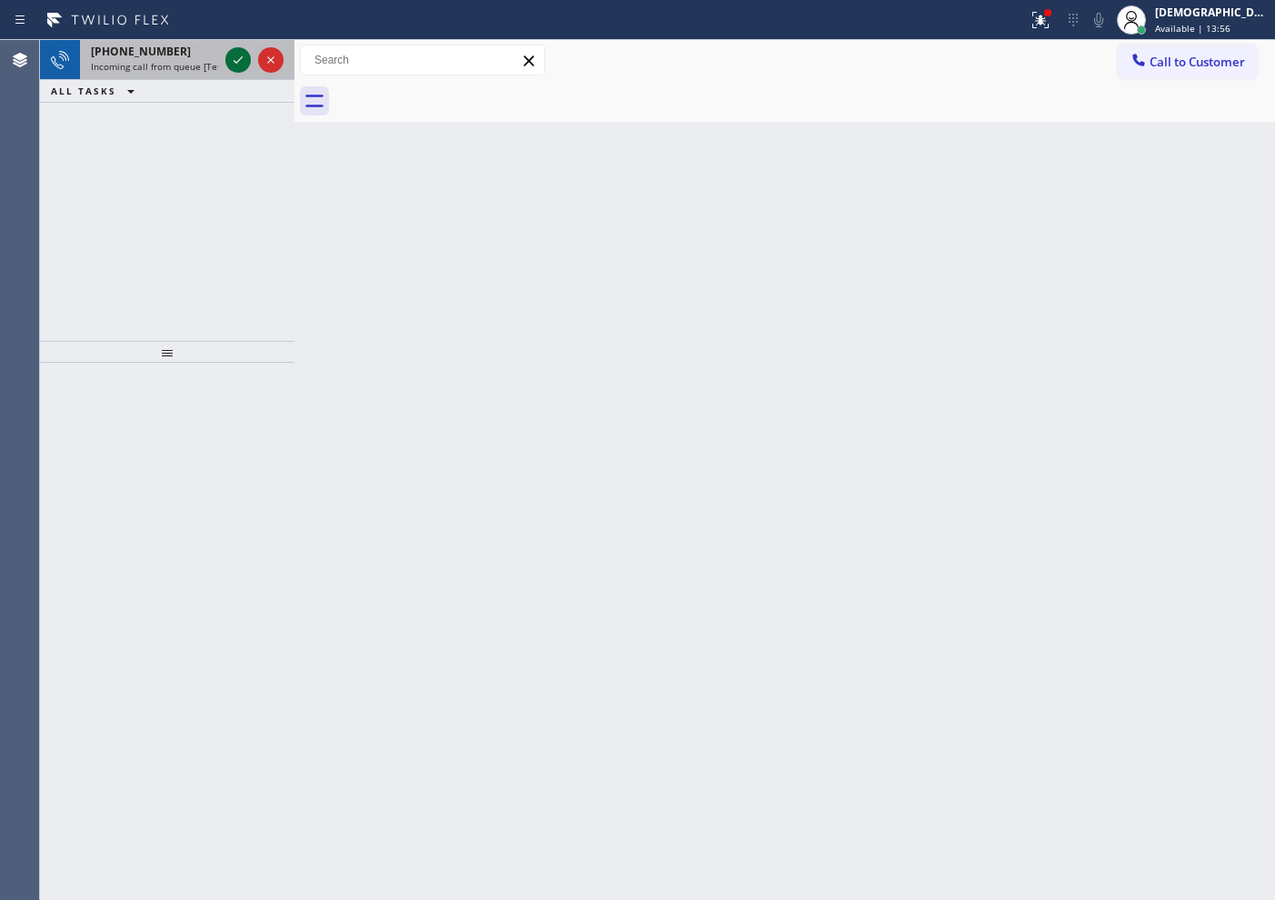
click at [234, 55] on icon at bounding box center [238, 60] width 22 height 22
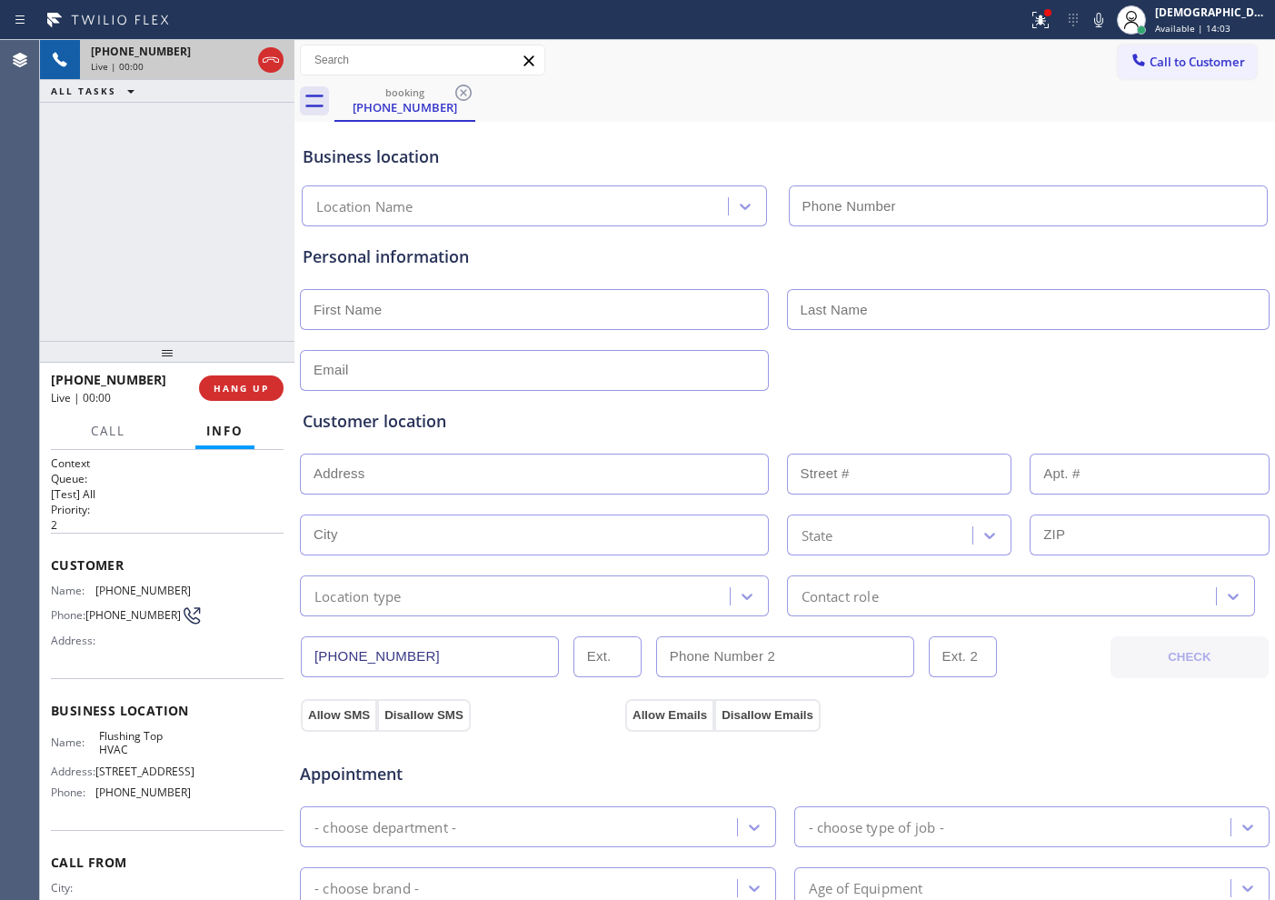
type input "[PHONE_NUMBER]"
click at [271, 60] on div "Live | 00:10" at bounding box center [187, 66] width 193 height 13
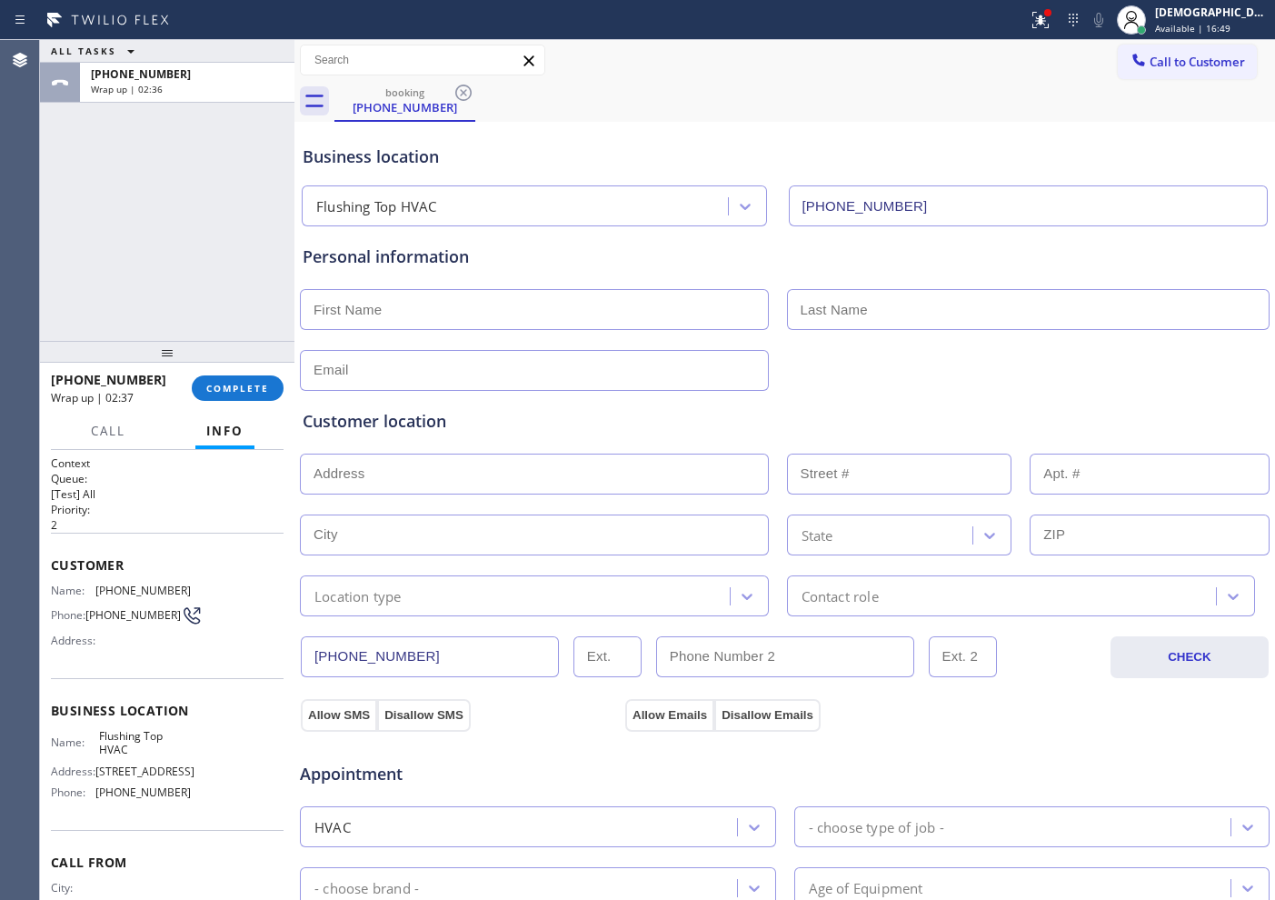
click at [105, 272] on div "ALL TASKS ALL TASKS ACTIVE TASKS TASKS IN WRAP UP [PHONE_NUMBER] Wrap up | 02:36" at bounding box center [167, 190] width 254 height 301
click at [245, 380] on button "COMPLETE" at bounding box center [238, 387] width 92 height 25
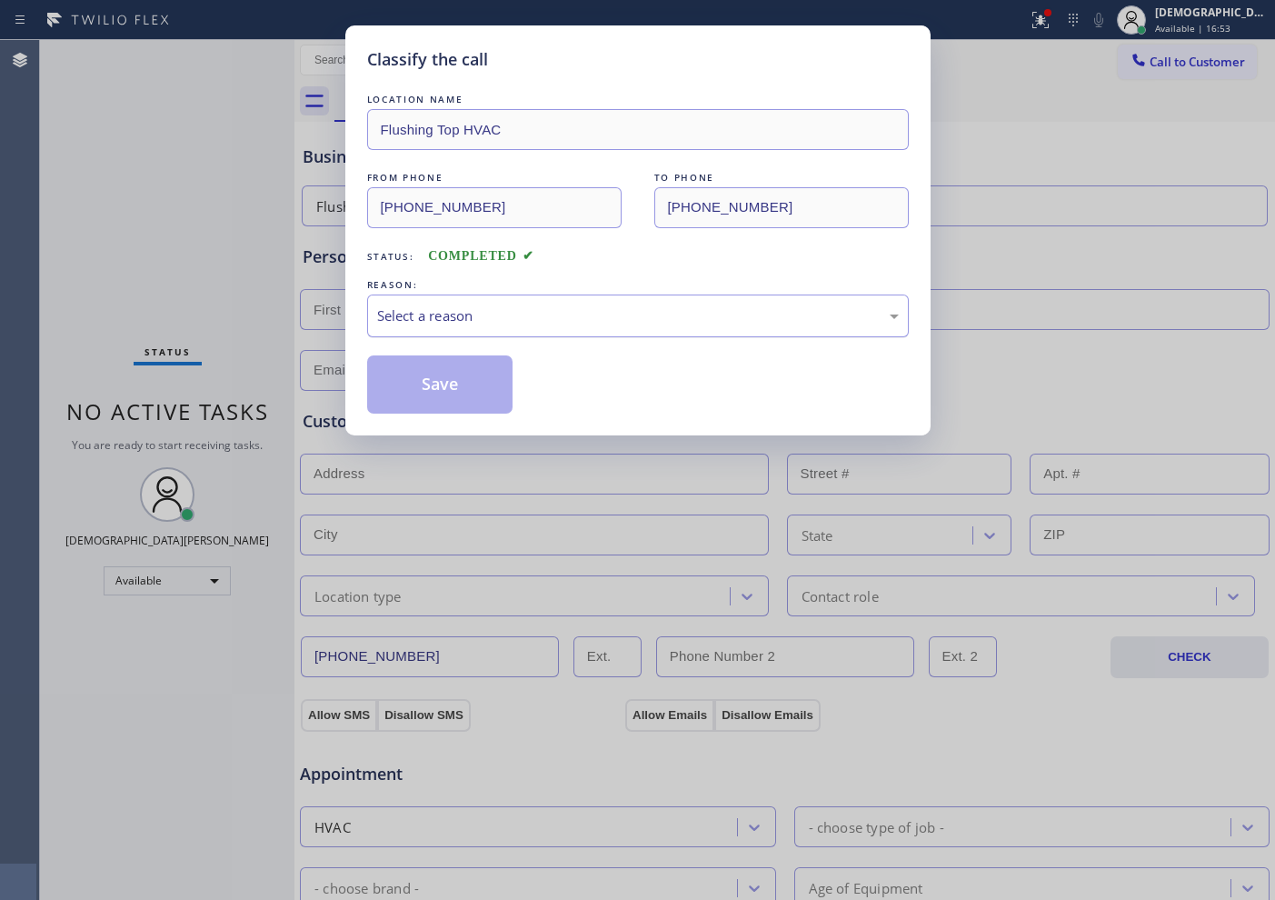
click at [643, 308] on div "Select a reason" at bounding box center [638, 315] width 522 height 21
click at [484, 390] on button "Save" at bounding box center [440, 384] width 146 height 58
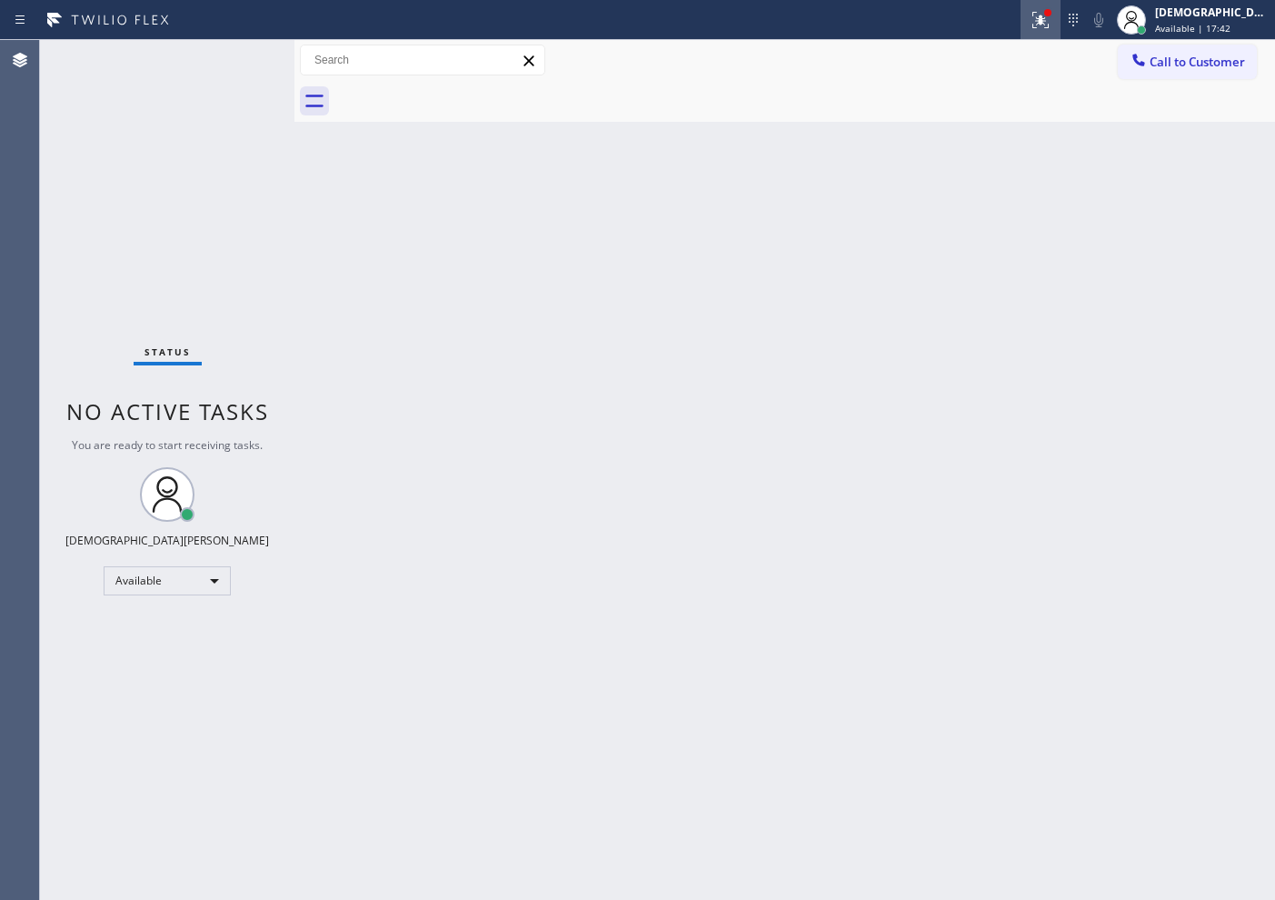
click at [1019, 37] on button at bounding box center [1041, 20] width 40 height 40
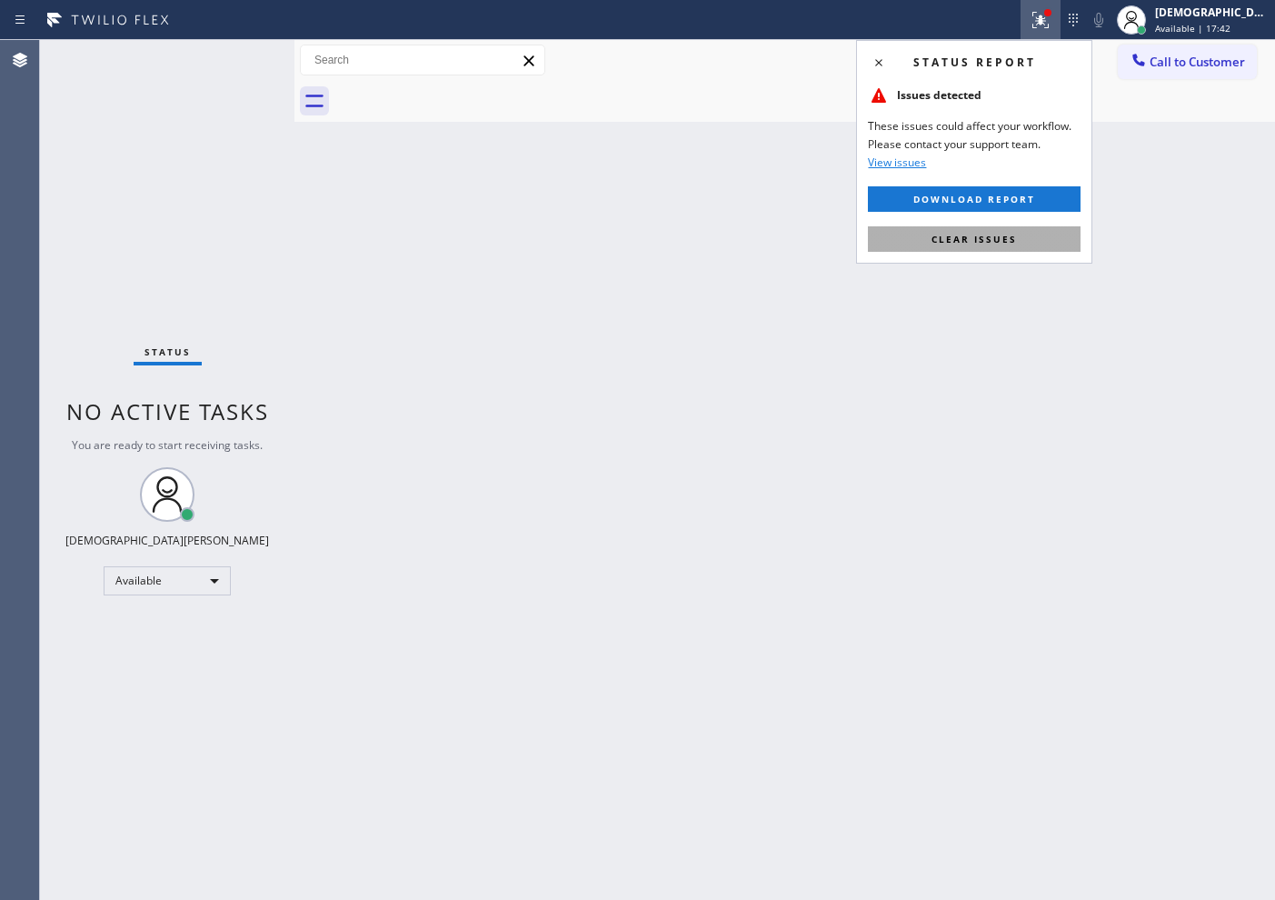
click at [973, 233] on span "Clear issues" at bounding box center [974, 239] width 85 height 13
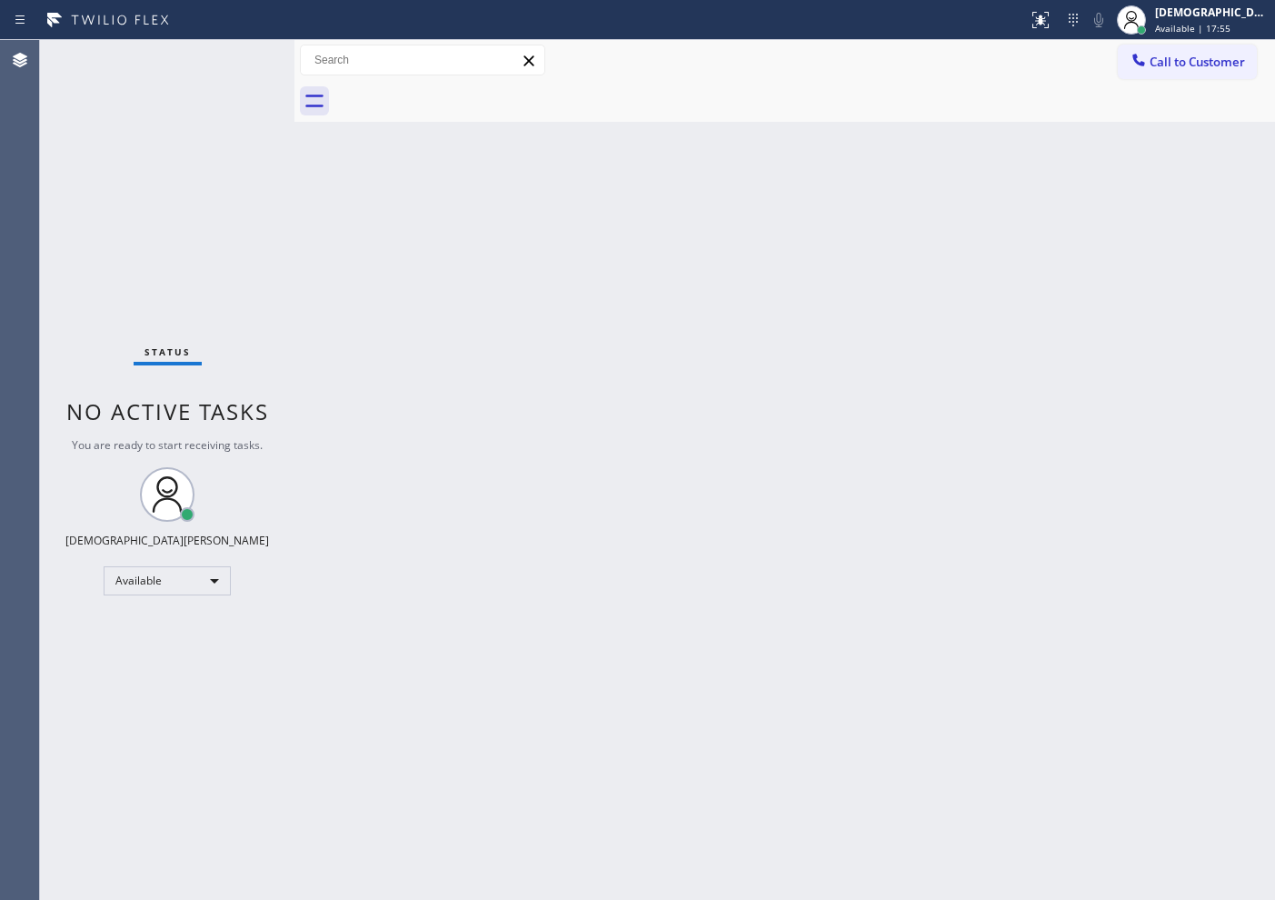
click at [235, 61] on div "Status No active tasks You are ready to start receiving tasks. Christian Cinco …" at bounding box center [167, 470] width 254 height 860
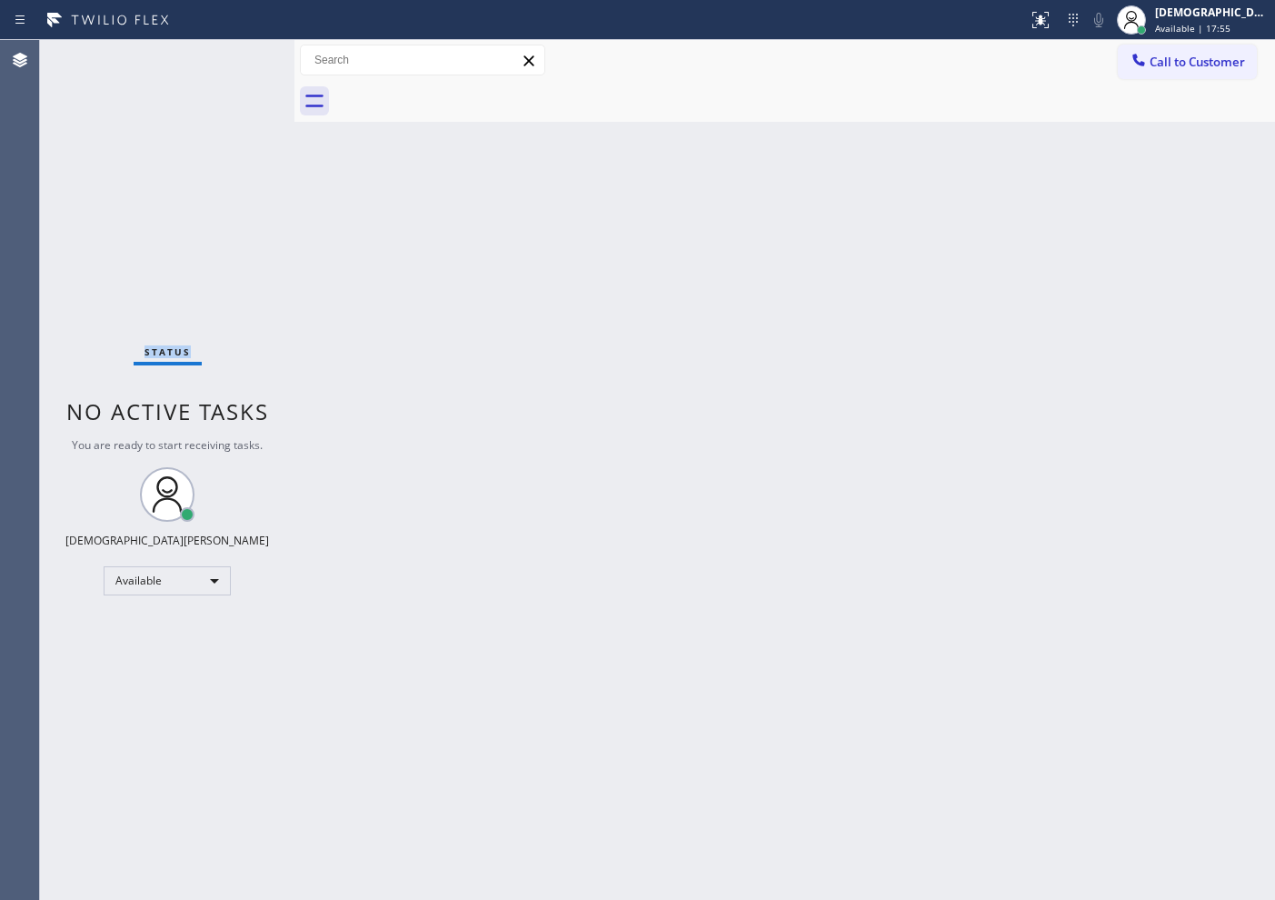
click at [235, 61] on div "Status No active tasks You are ready to start receiving tasks. Christian Cinco …" at bounding box center [167, 470] width 254 height 860
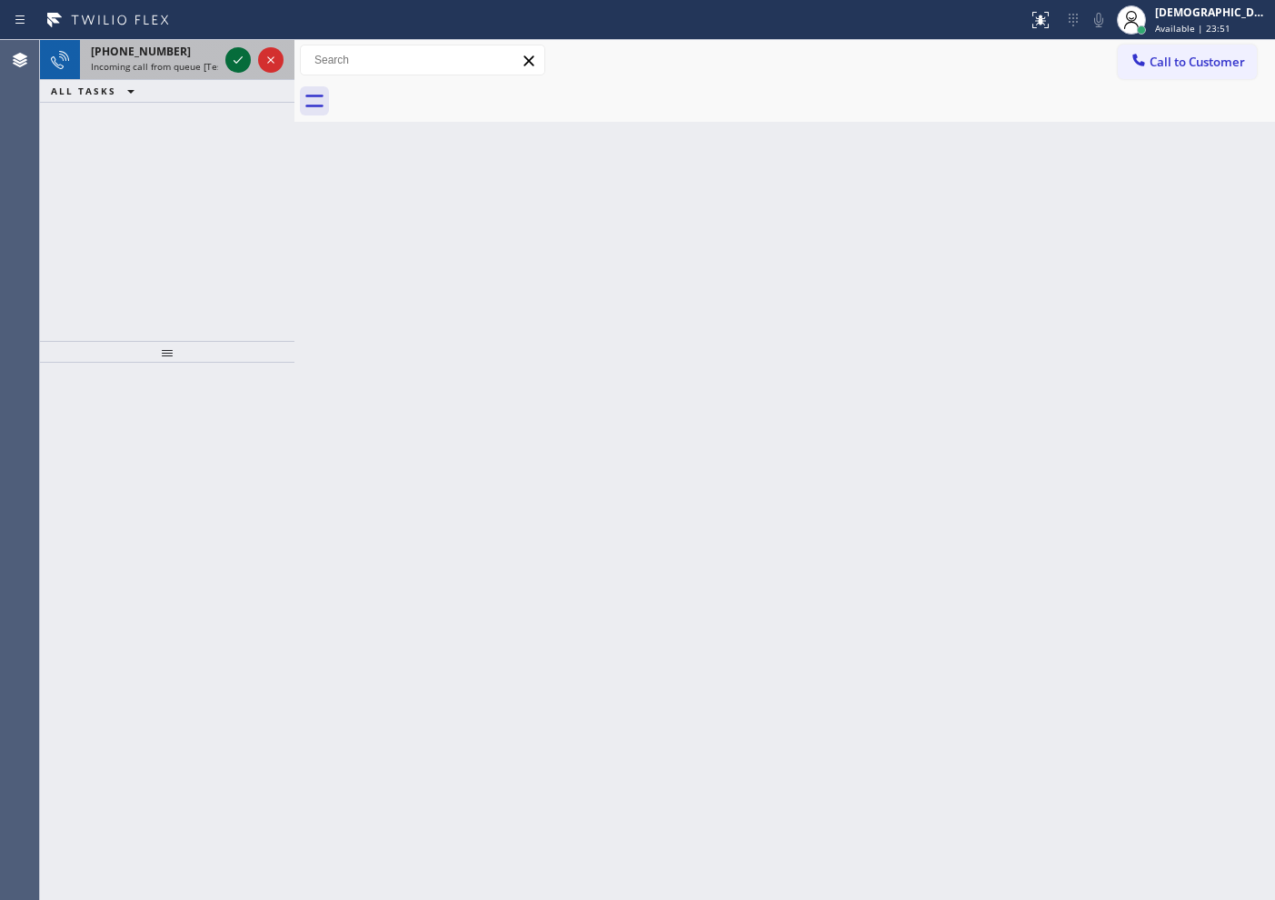
click at [233, 70] on icon at bounding box center [238, 60] width 22 height 22
click at [241, 68] on icon at bounding box center [238, 60] width 22 height 22
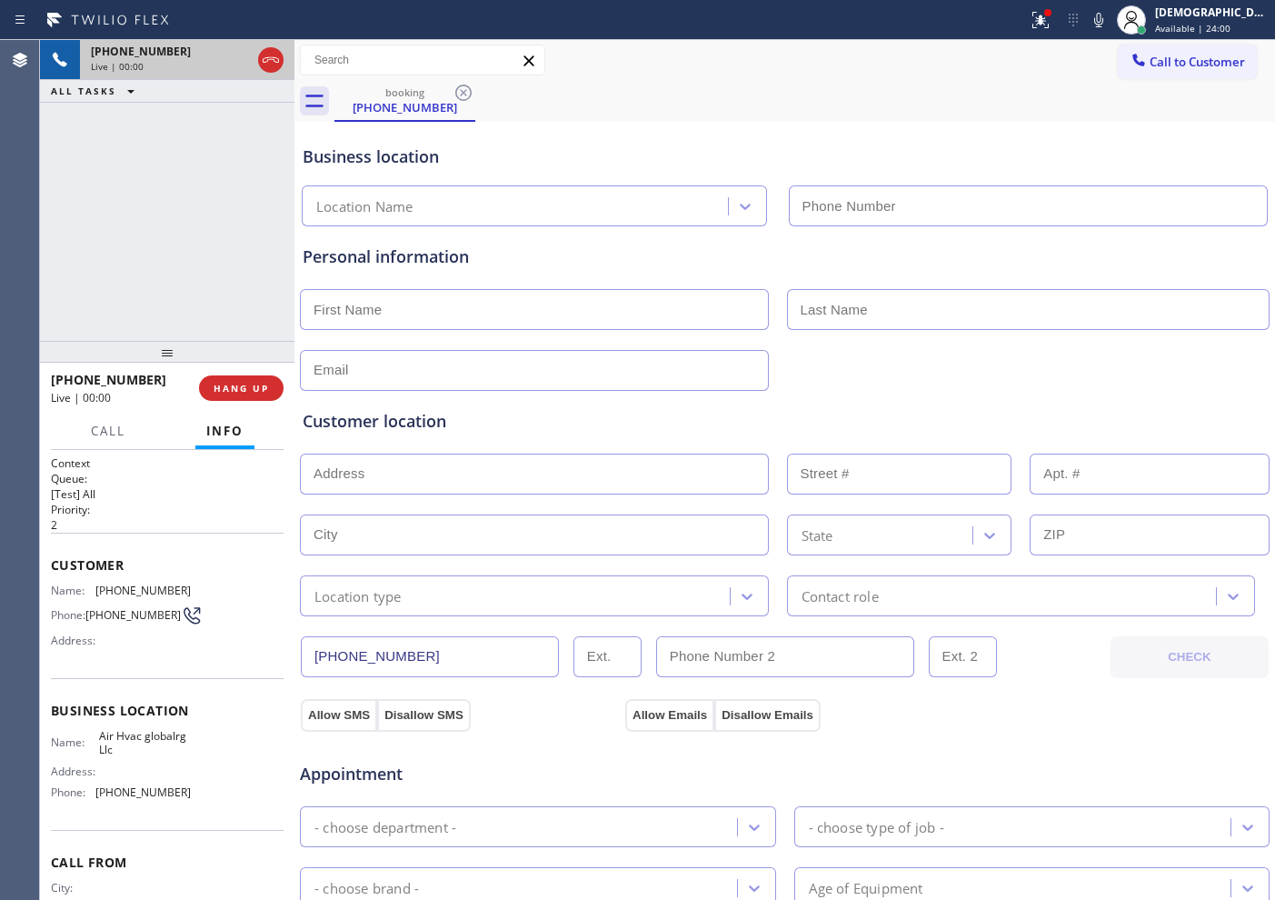
type input "[PHONE_NUMBER]"
click at [275, 64] on icon at bounding box center [271, 60] width 22 height 22
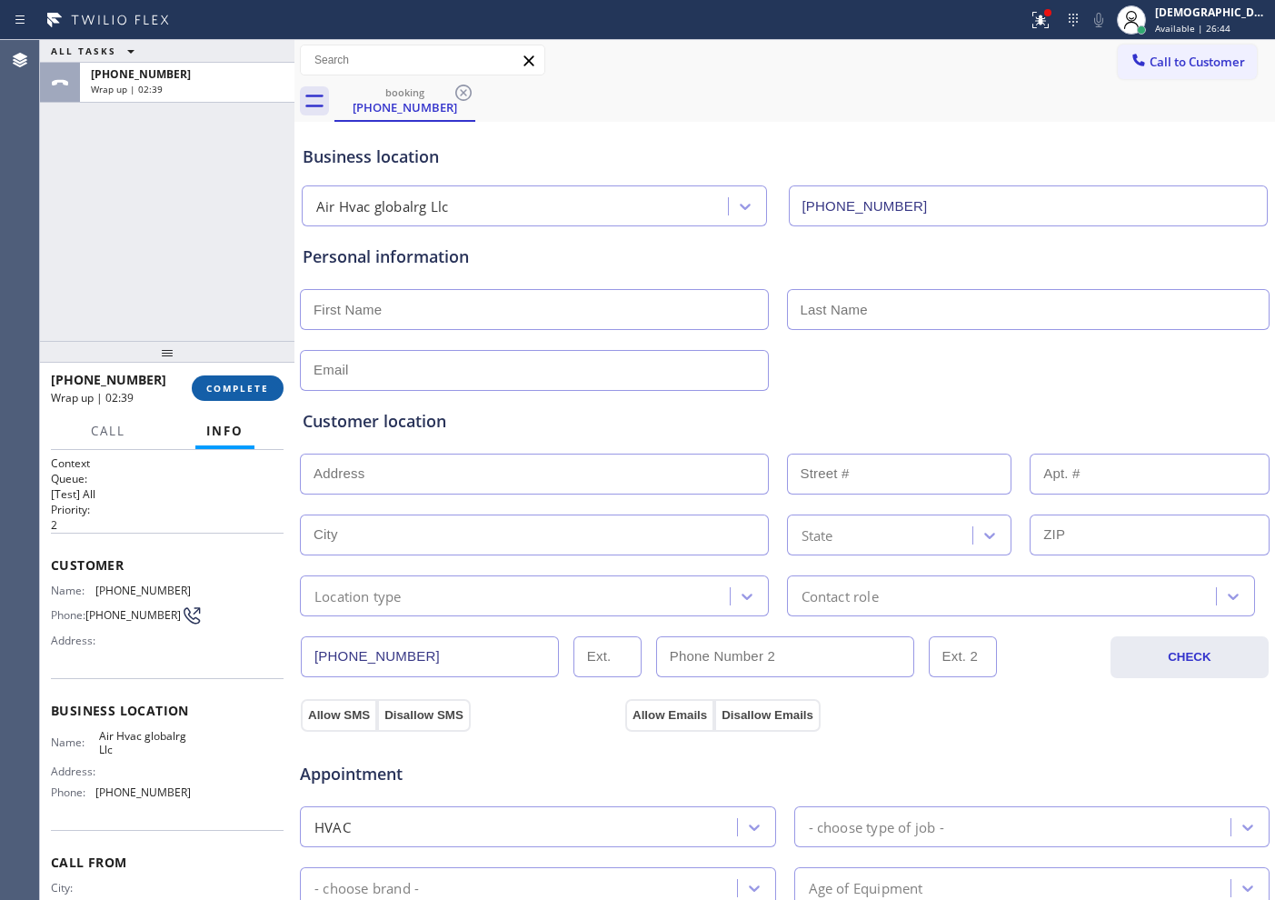
click at [266, 388] on span "COMPLETE" at bounding box center [237, 388] width 63 height 13
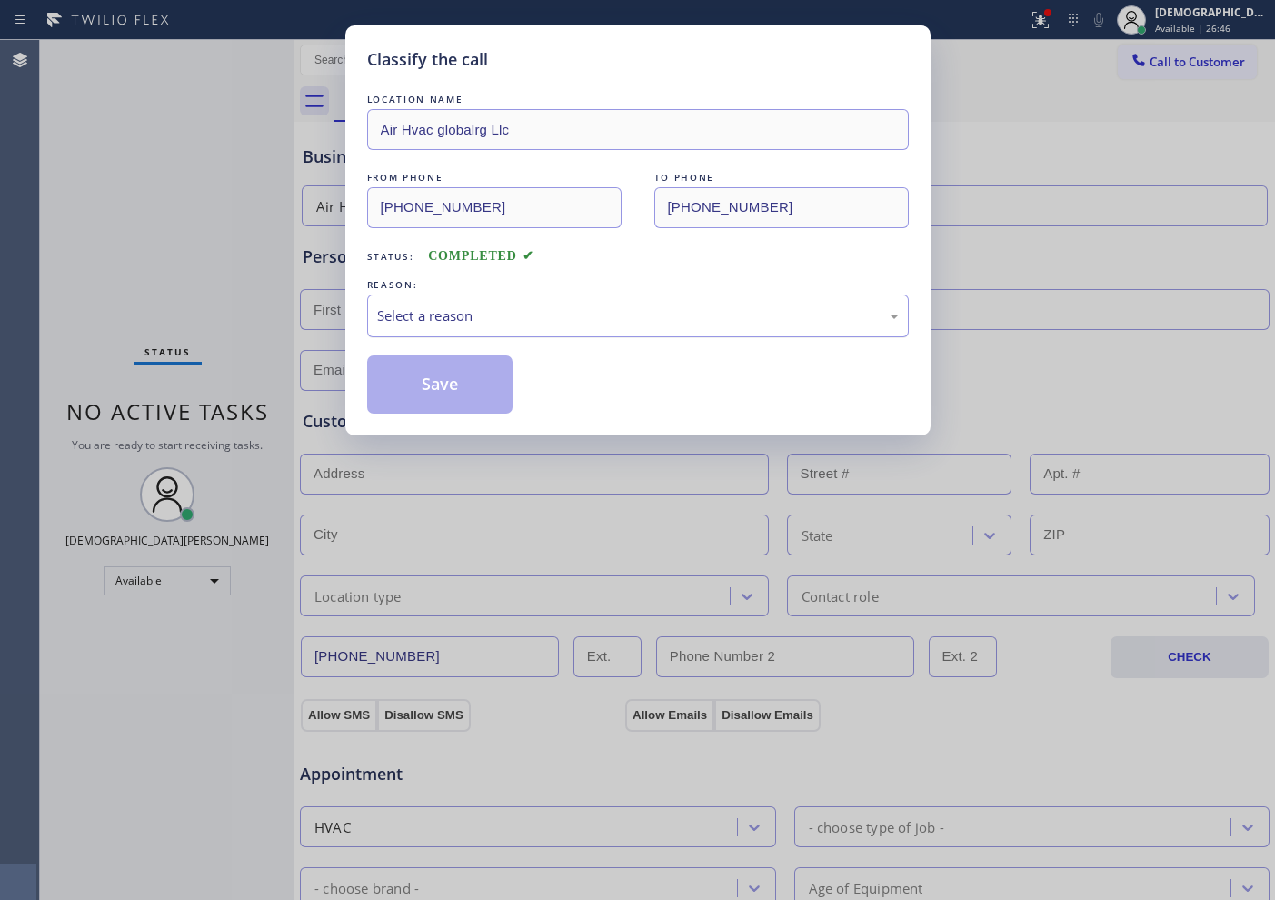
click at [394, 313] on div "Select a reason" at bounding box center [638, 315] width 522 height 21
click at [397, 389] on button "Save" at bounding box center [440, 384] width 146 height 58
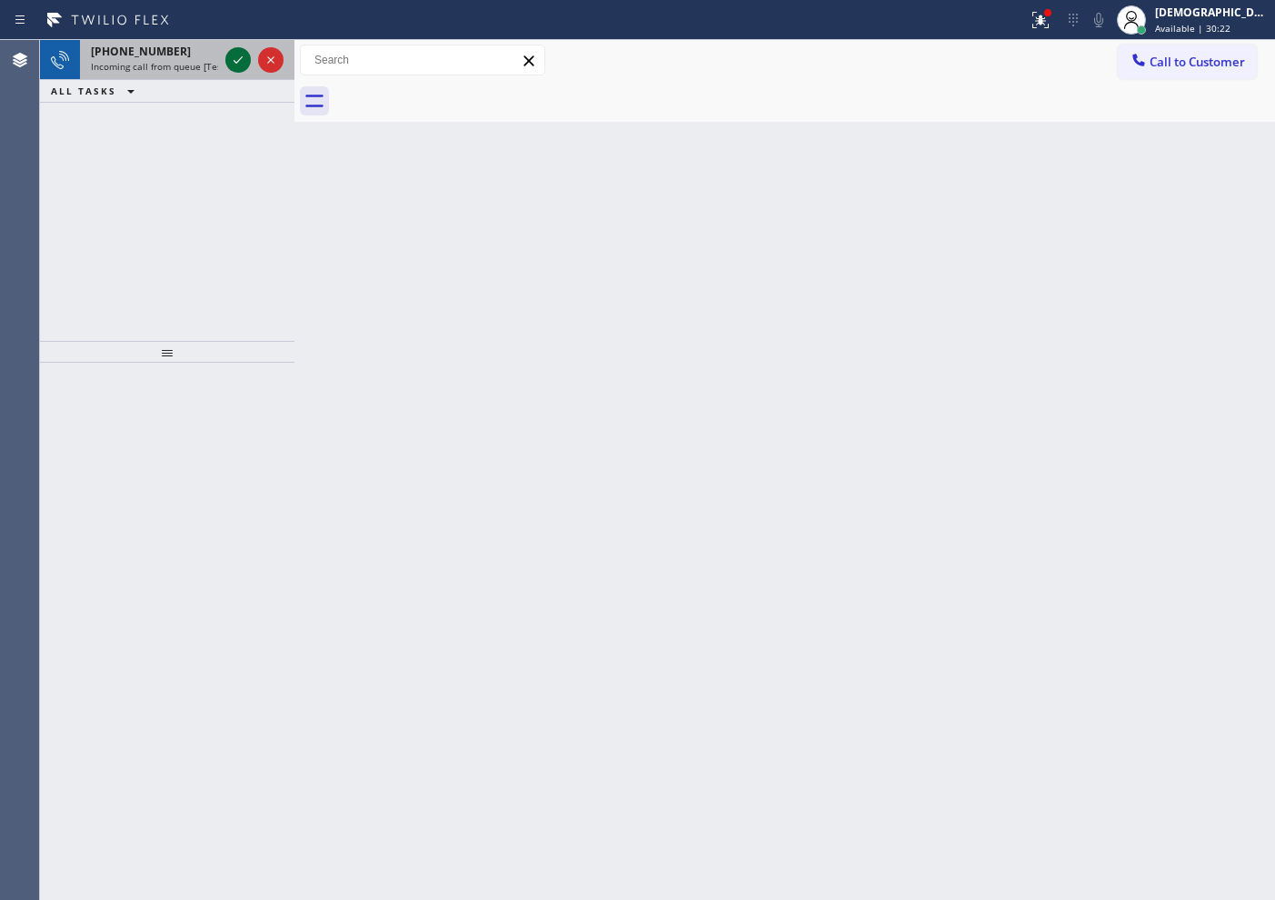
click at [234, 59] on icon at bounding box center [238, 60] width 22 height 22
click at [234, 58] on icon at bounding box center [238, 60] width 22 height 22
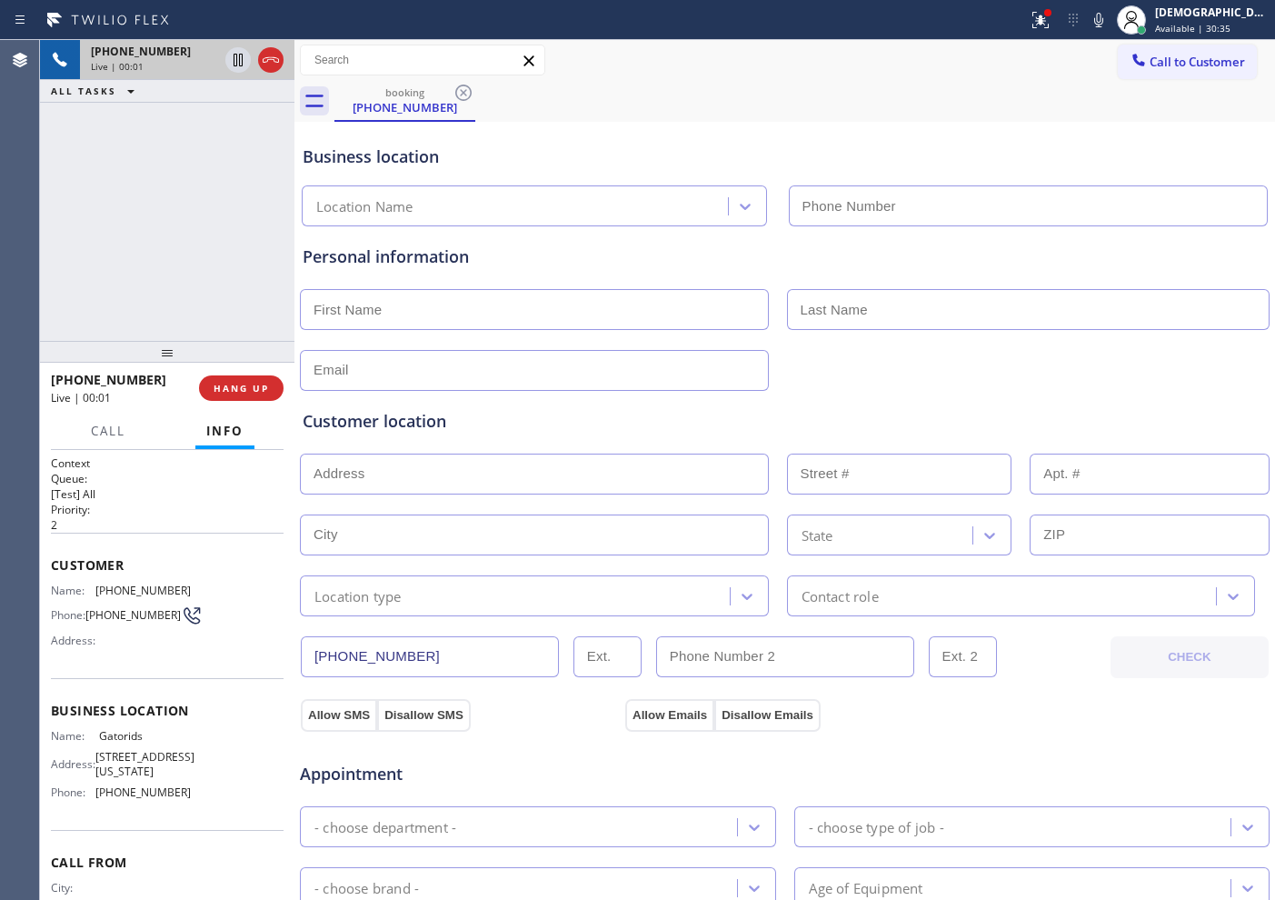
type input "[PHONE_NUMBER]"
click at [272, 66] on icon at bounding box center [271, 60] width 22 height 22
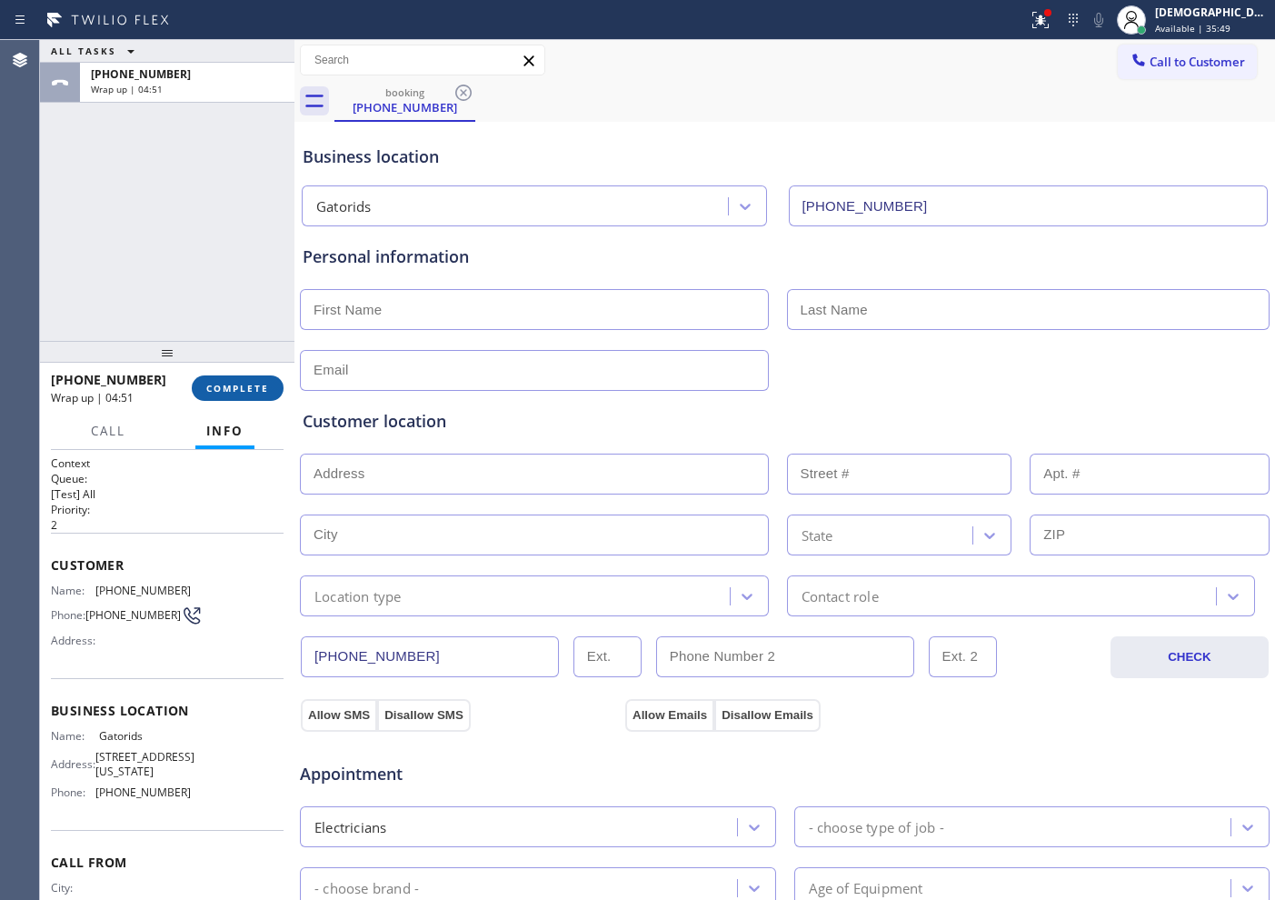
click at [203, 377] on button "COMPLETE" at bounding box center [238, 387] width 92 height 25
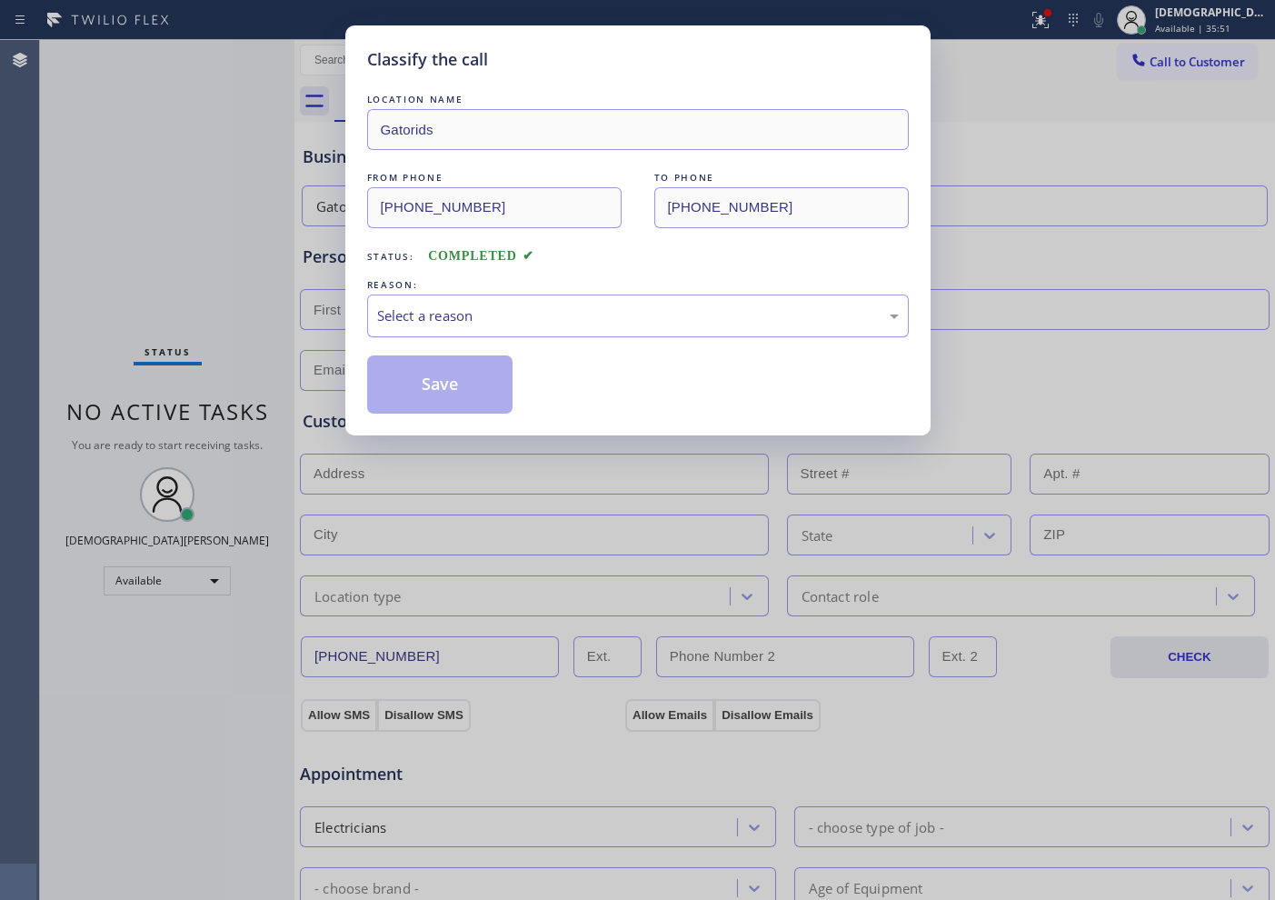
click at [469, 323] on div "Select a reason" at bounding box center [638, 315] width 522 height 21
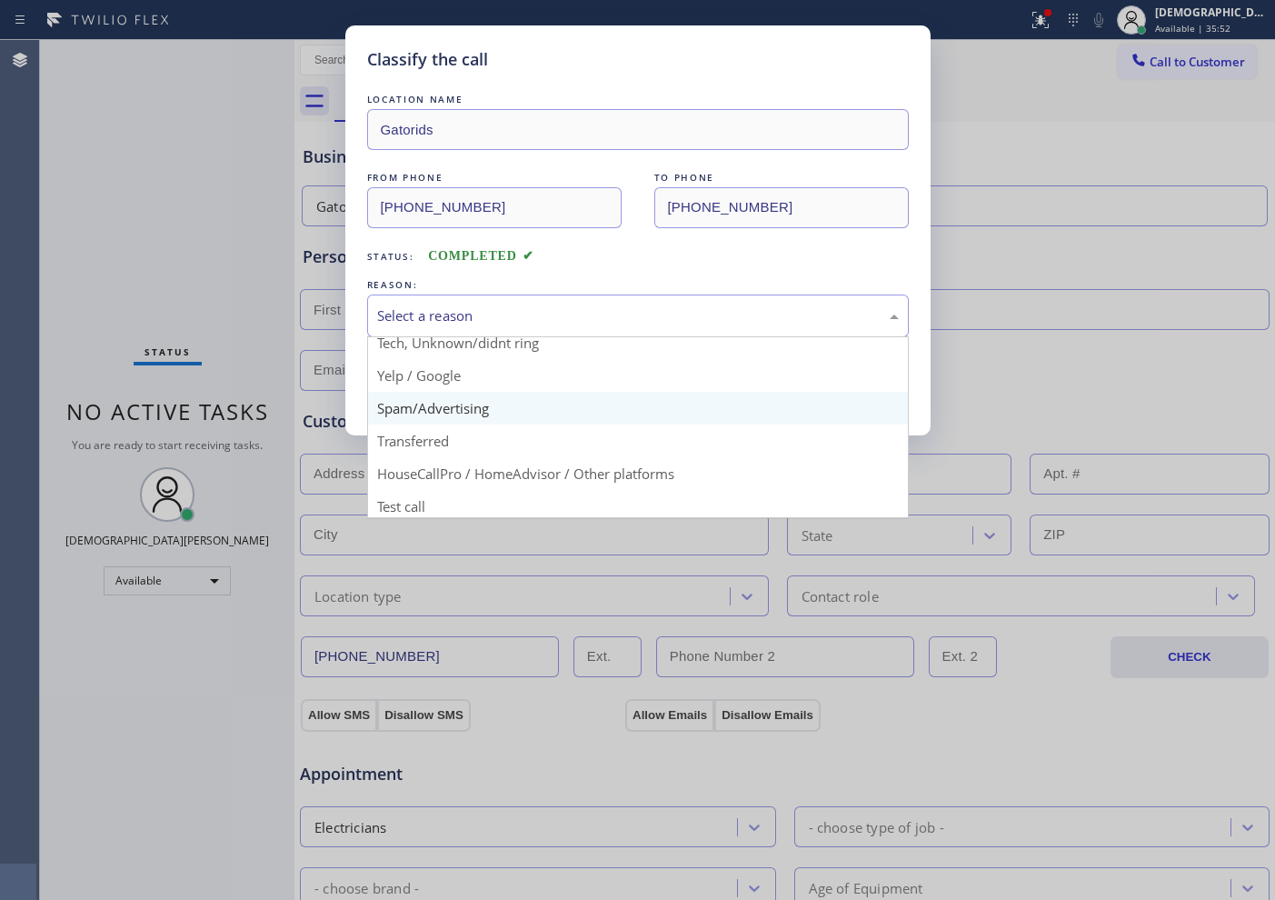
scroll to position [115, 0]
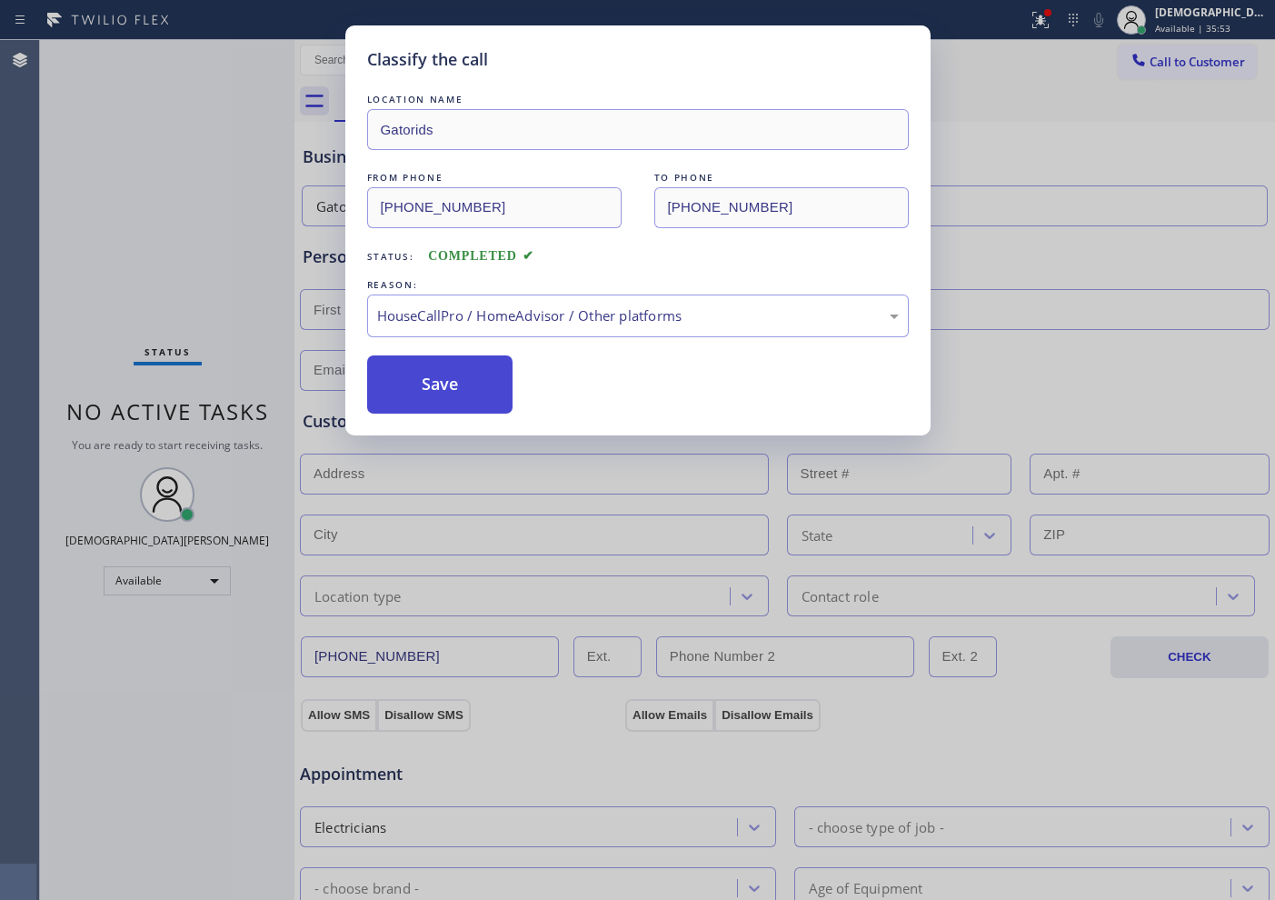
click at [450, 374] on button "Save" at bounding box center [440, 384] width 146 height 58
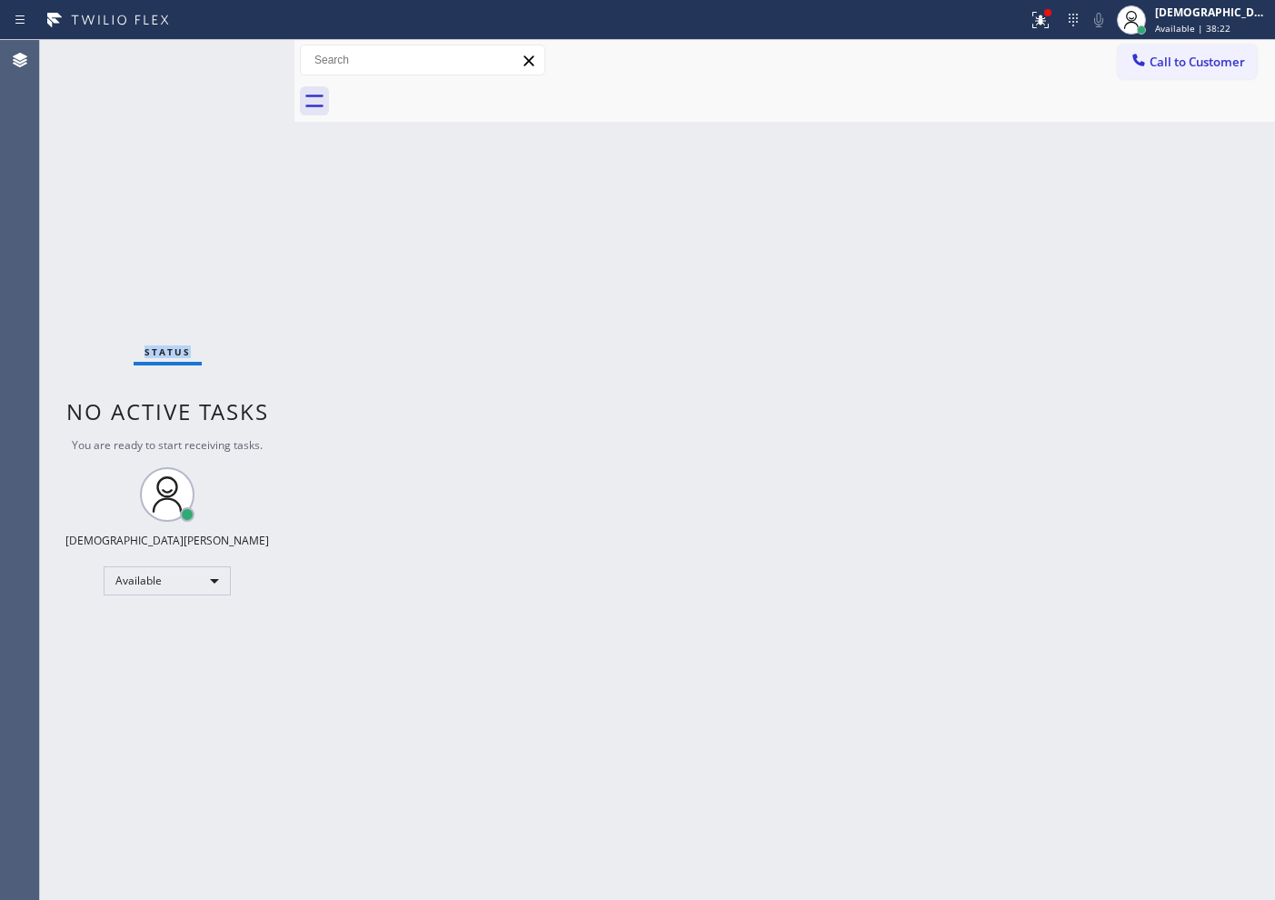
drag, startPoint x: 49, startPoint y: 155, endPoint x: 179, endPoint y: 228, distance: 148.9
click at [50, 155] on div "Status No active tasks You are ready to start receiving tasks. Christian Cinco …" at bounding box center [167, 470] width 254 height 860
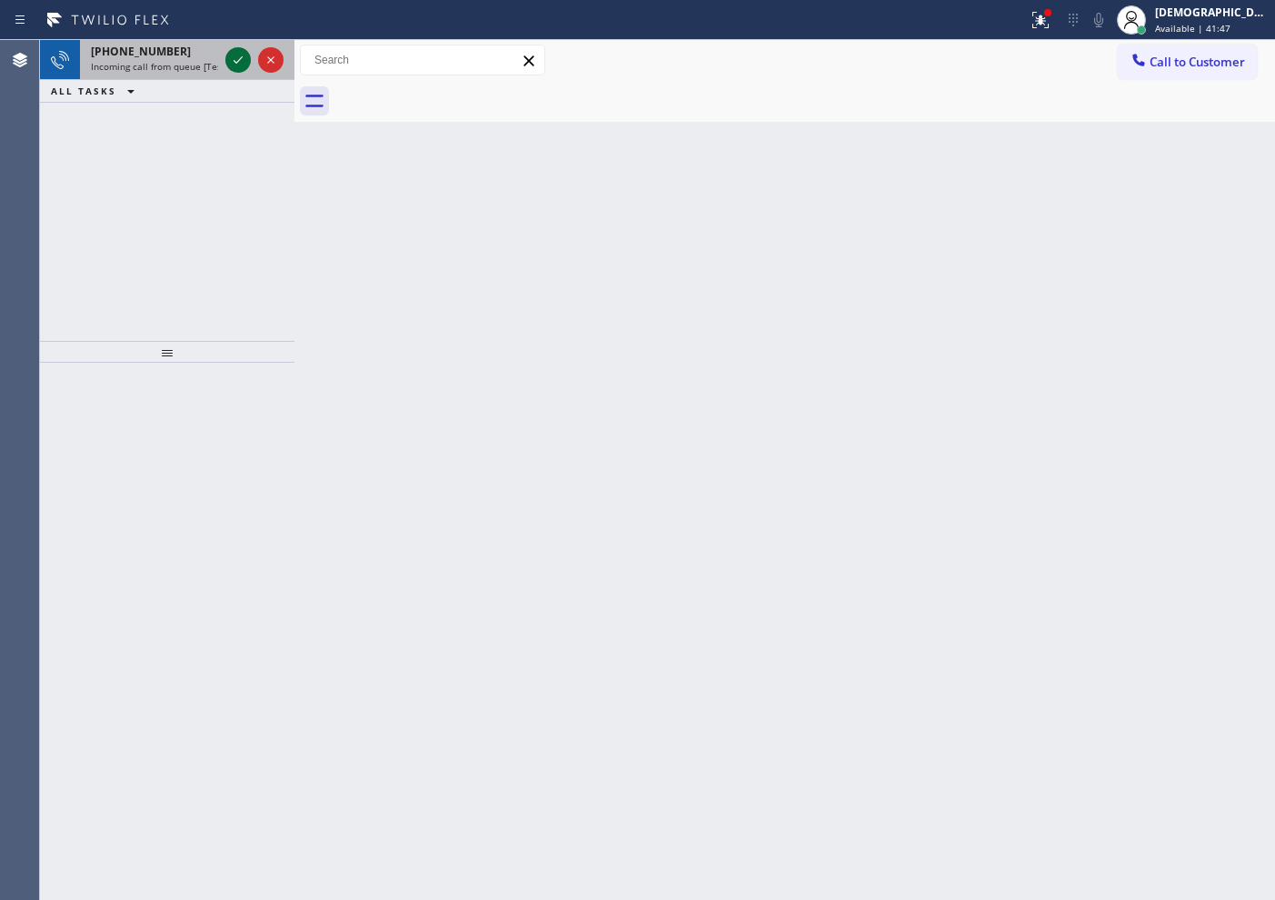
click at [237, 61] on icon at bounding box center [238, 59] width 9 height 7
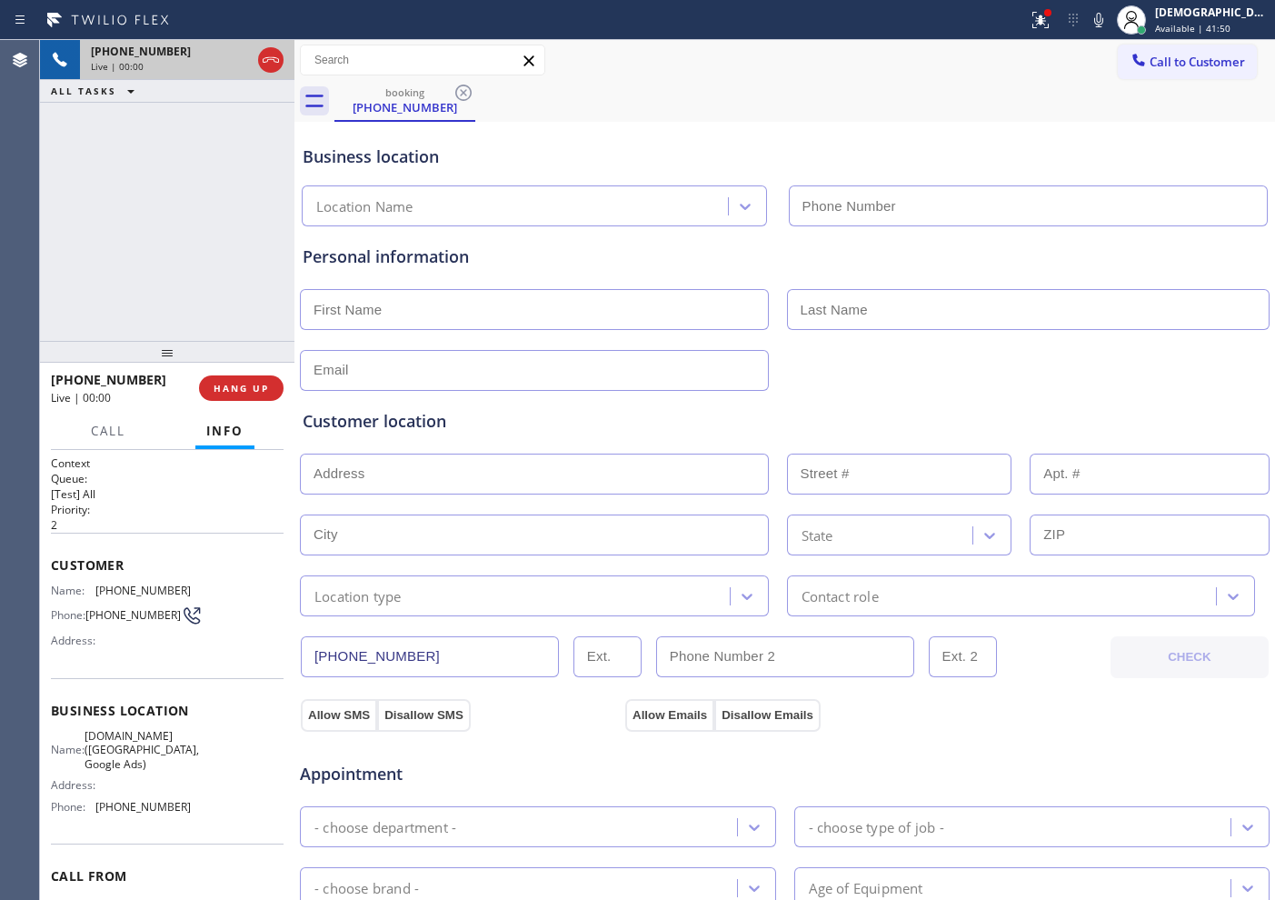
type input "[PHONE_NUMBER]"
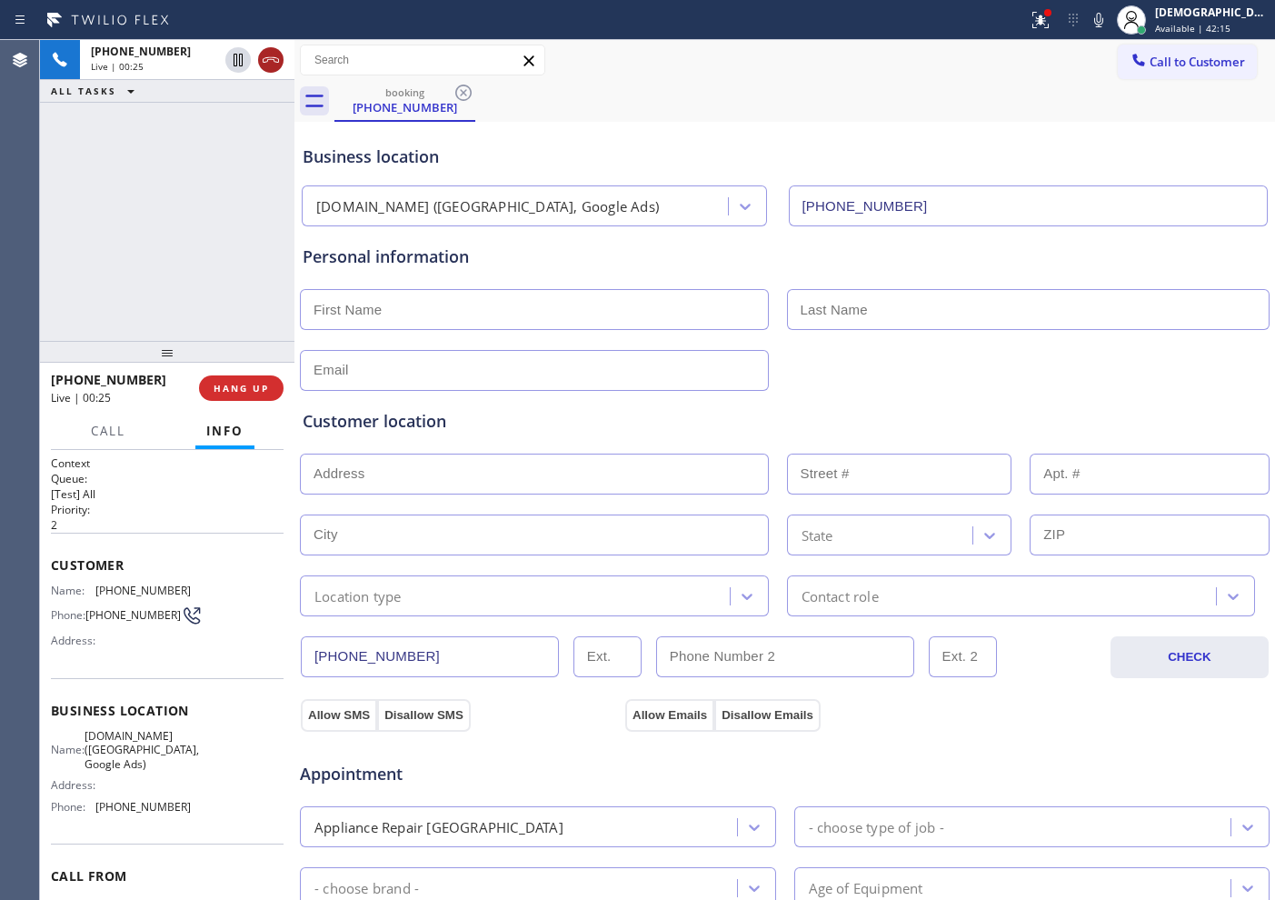
click at [269, 55] on icon at bounding box center [271, 60] width 22 height 22
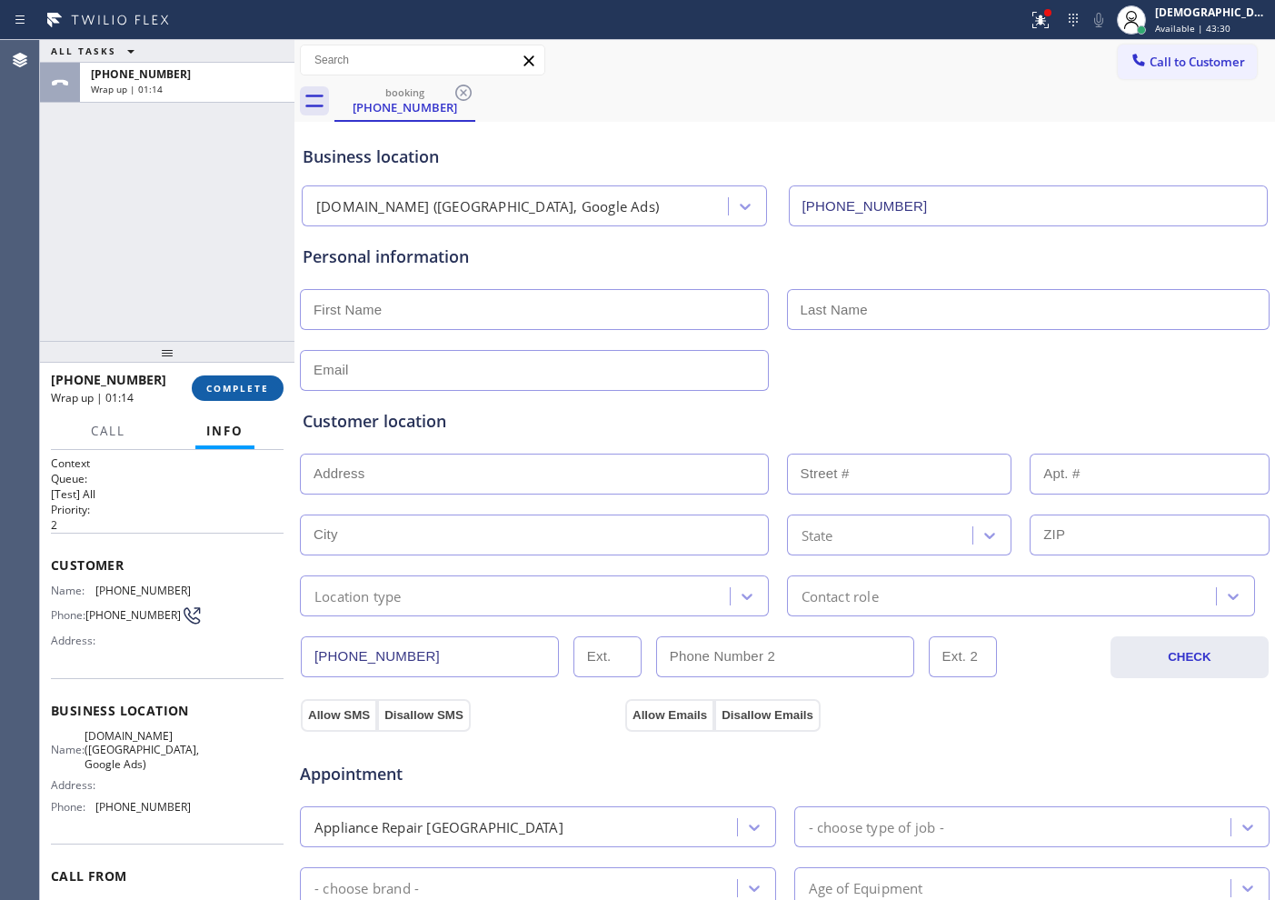
click at [234, 400] on button "COMPLETE" at bounding box center [238, 387] width 92 height 25
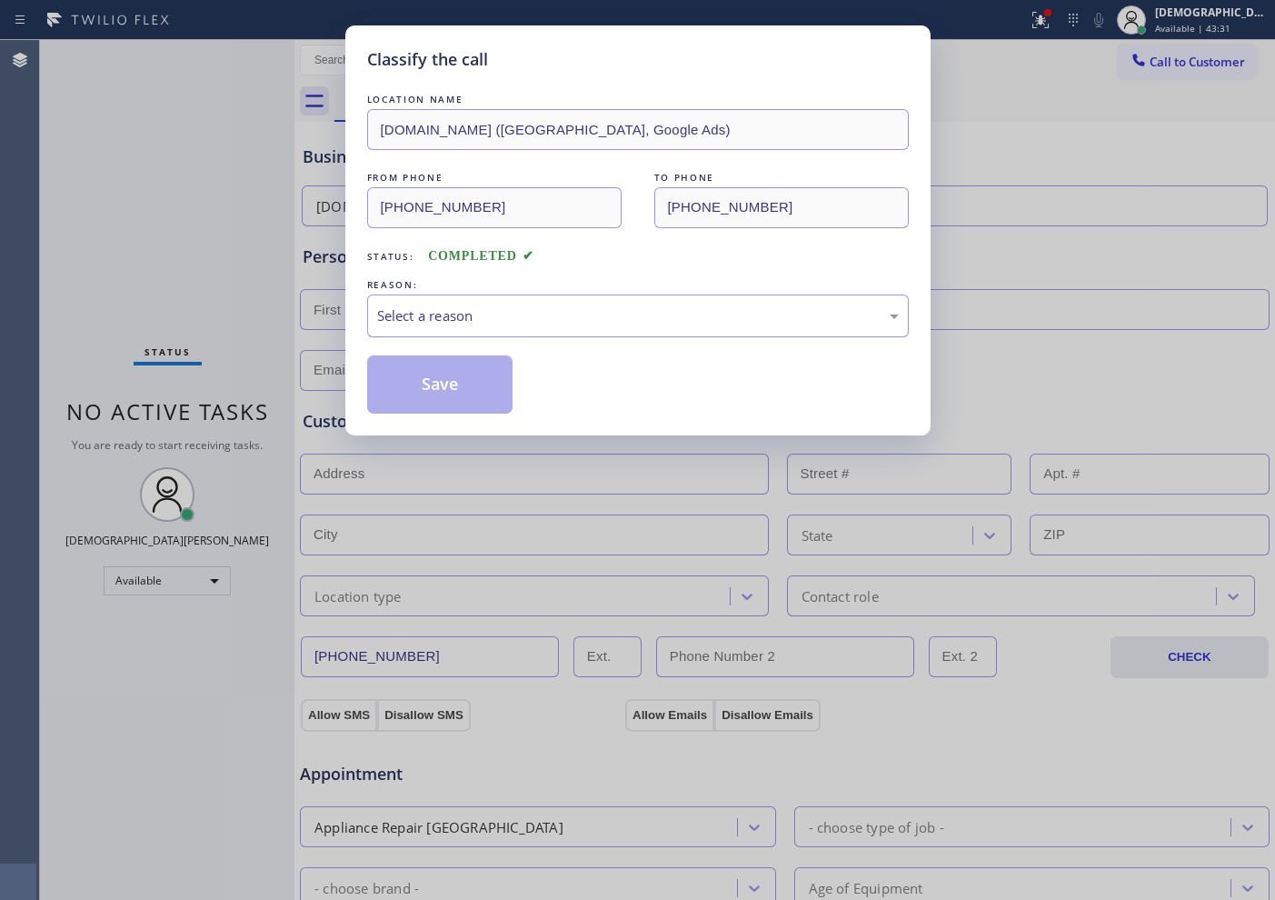
click at [428, 318] on div "Select a reason" at bounding box center [638, 315] width 522 height 21
click at [408, 398] on button "Save" at bounding box center [440, 384] width 146 height 58
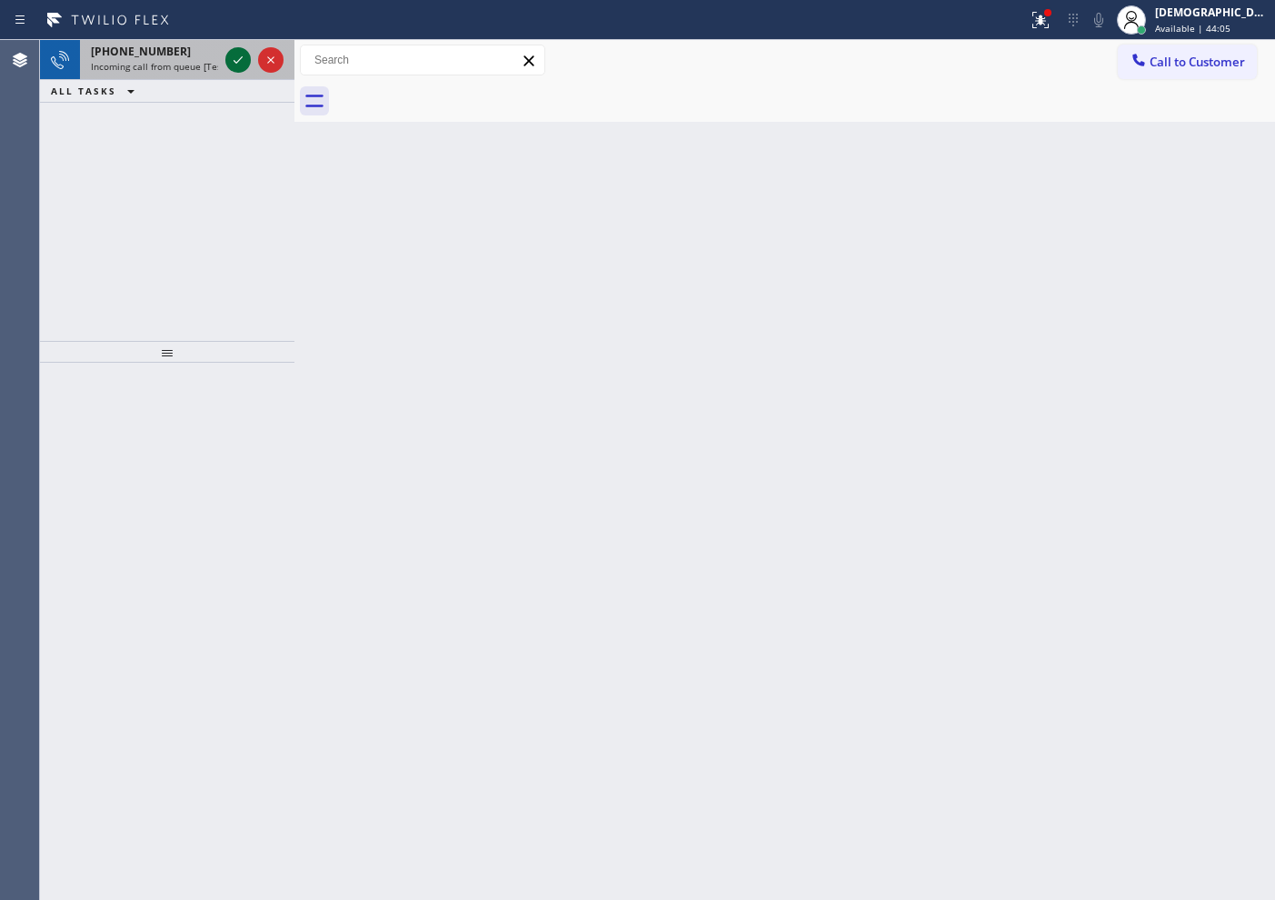
click at [238, 61] on icon at bounding box center [238, 59] width 9 height 7
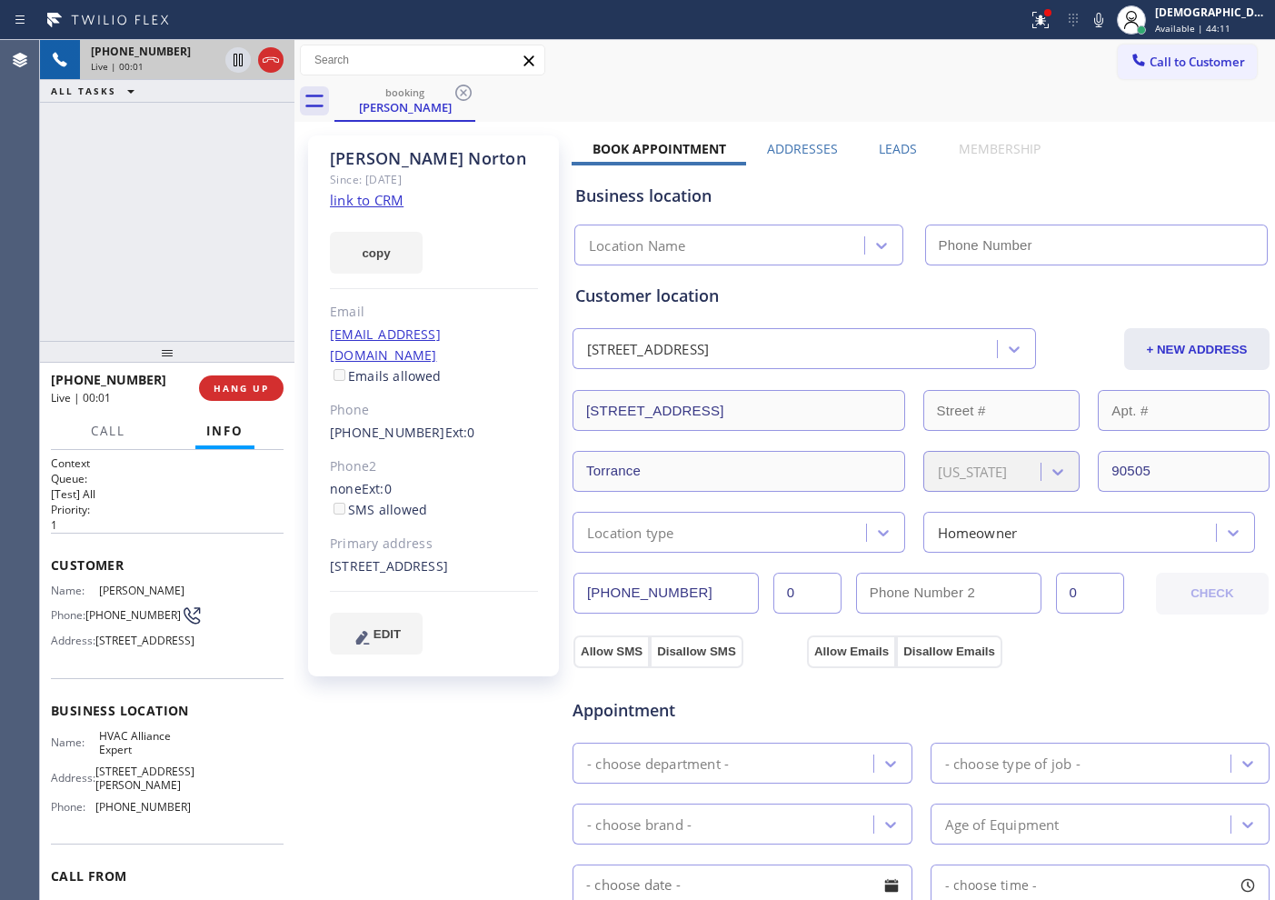
type input "[PHONE_NUMBER]"
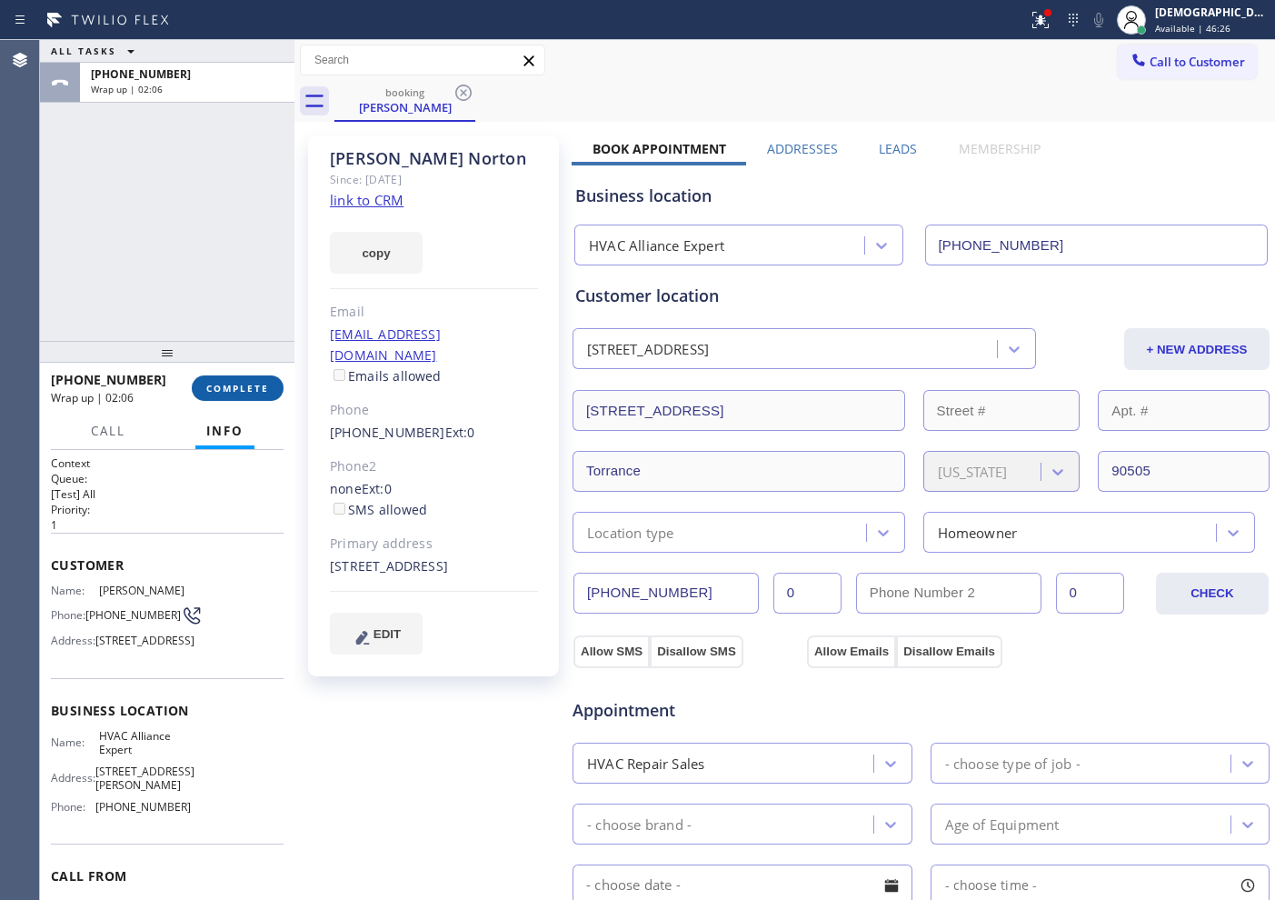
click at [259, 382] on span "COMPLETE" at bounding box center [237, 388] width 63 height 13
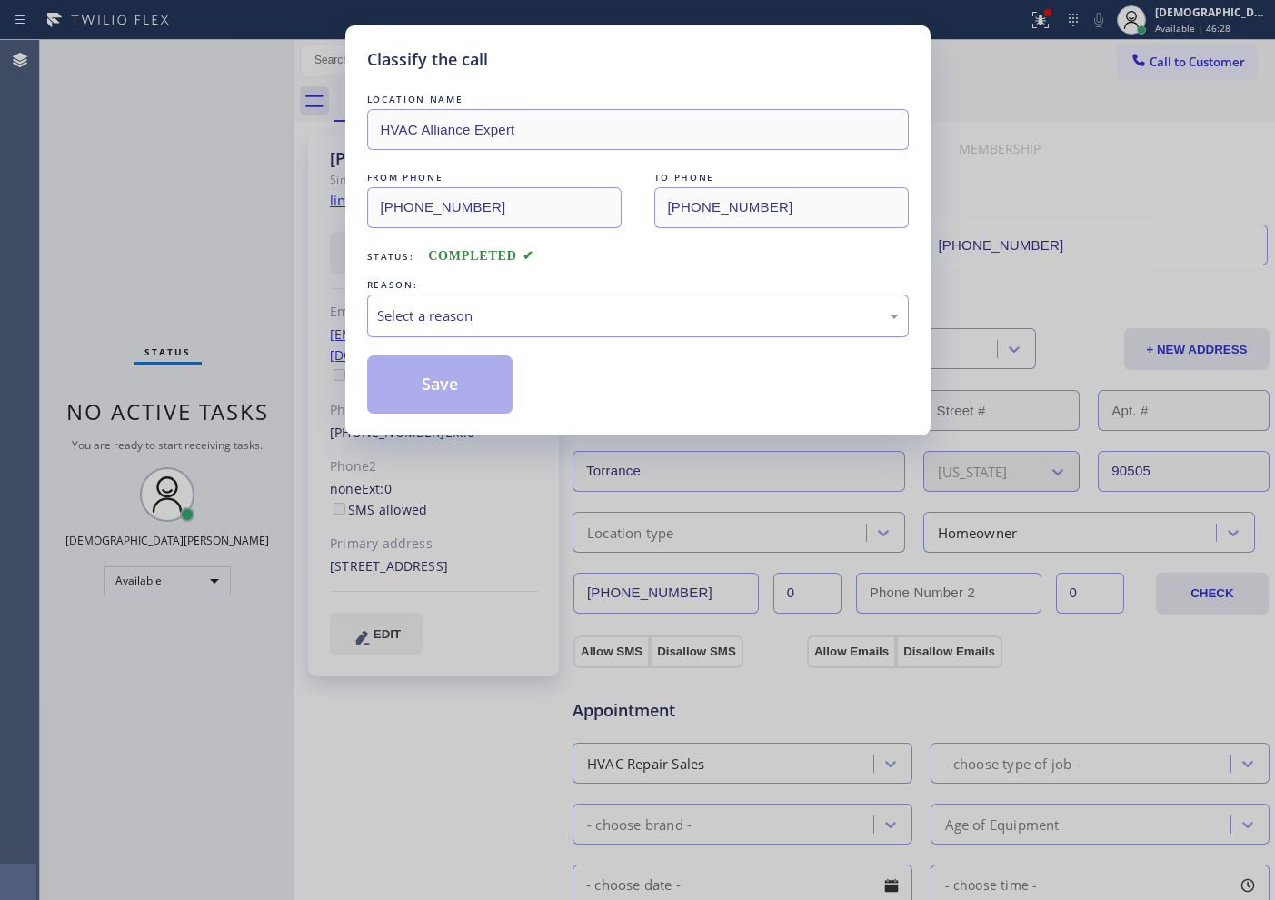
click at [474, 297] on div "Select a reason" at bounding box center [638, 315] width 542 height 43
click at [466, 388] on button "Save" at bounding box center [440, 384] width 146 height 58
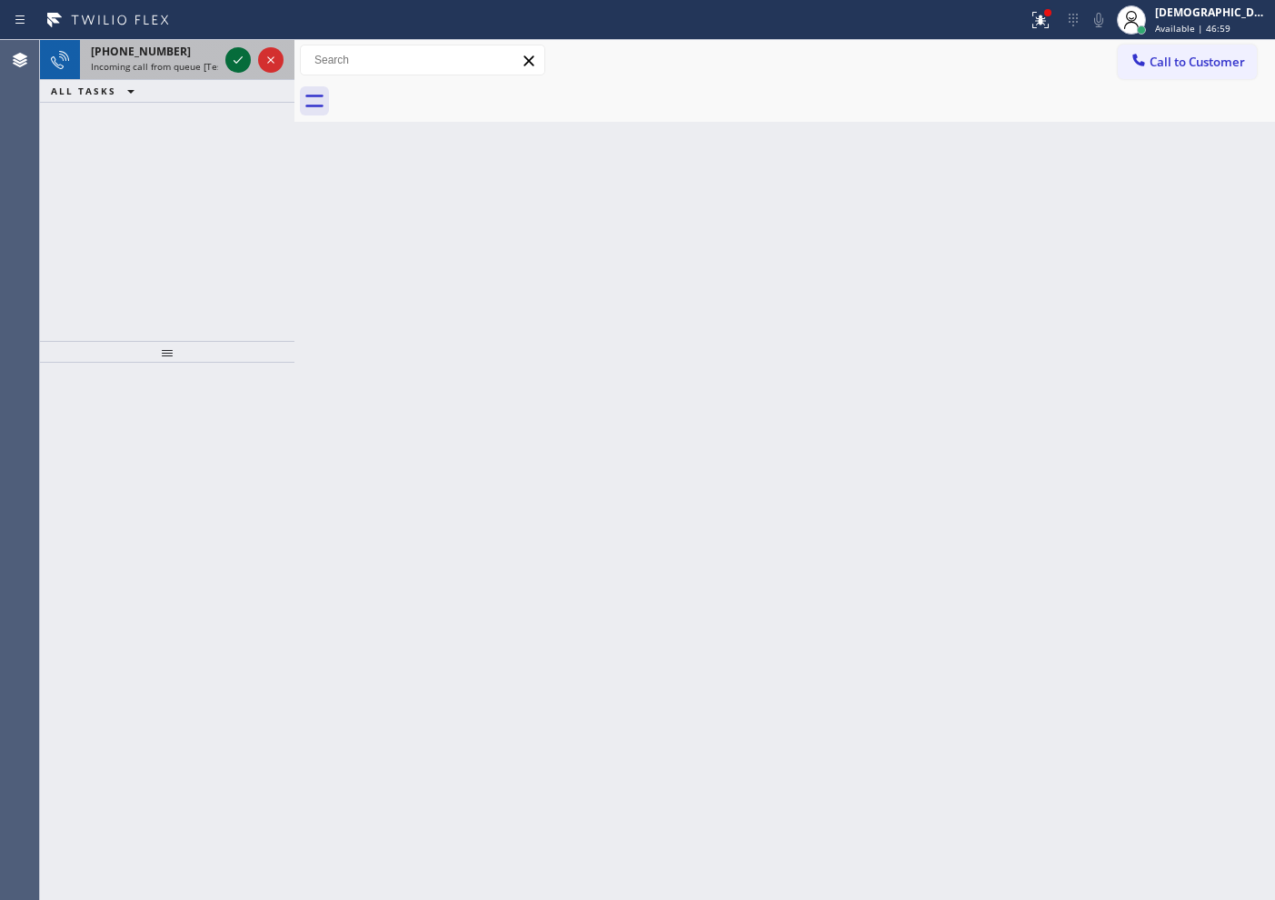
click at [227, 57] on icon at bounding box center [238, 60] width 22 height 22
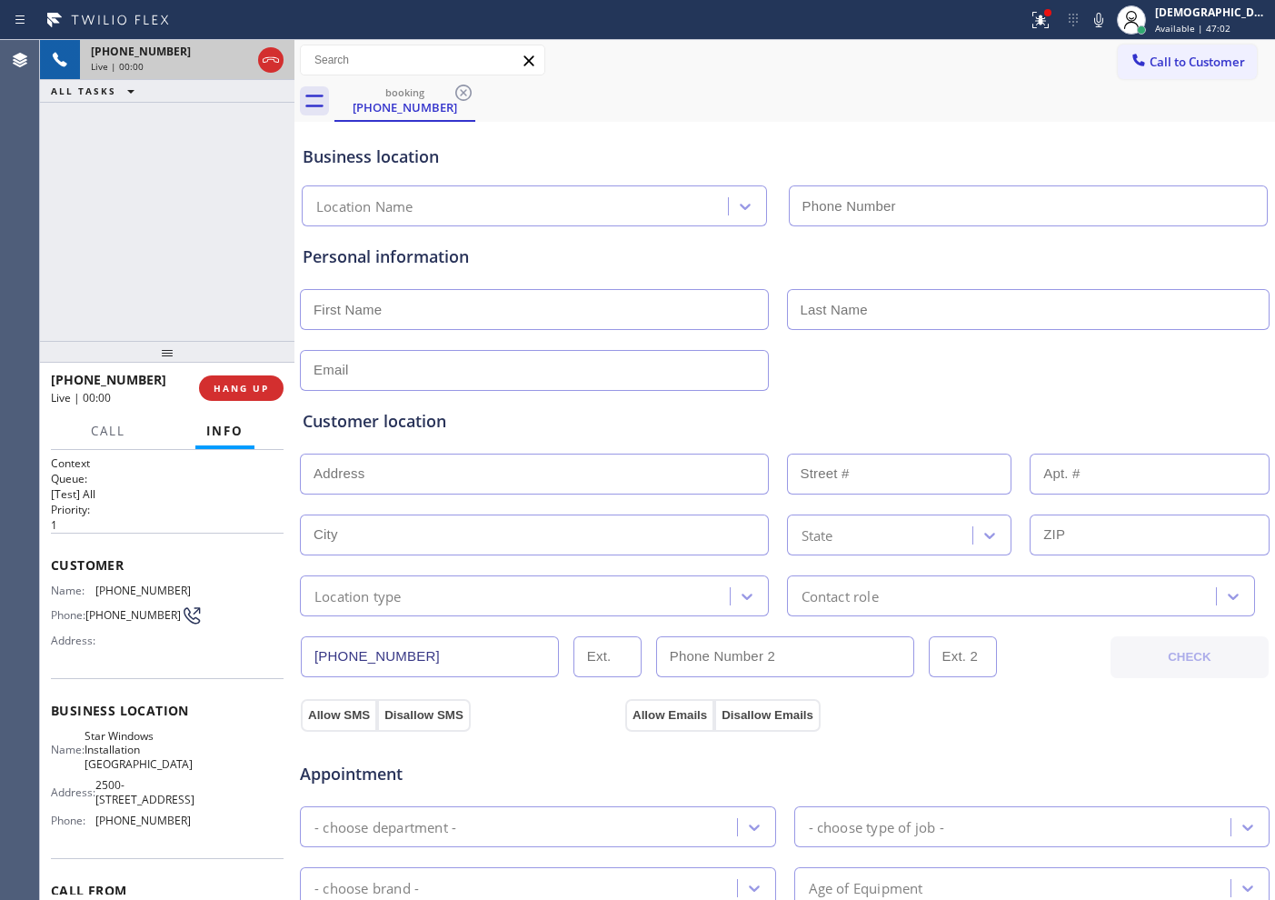
type input "[PHONE_NUMBER]"
click at [268, 67] on icon at bounding box center [271, 60] width 22 height 22
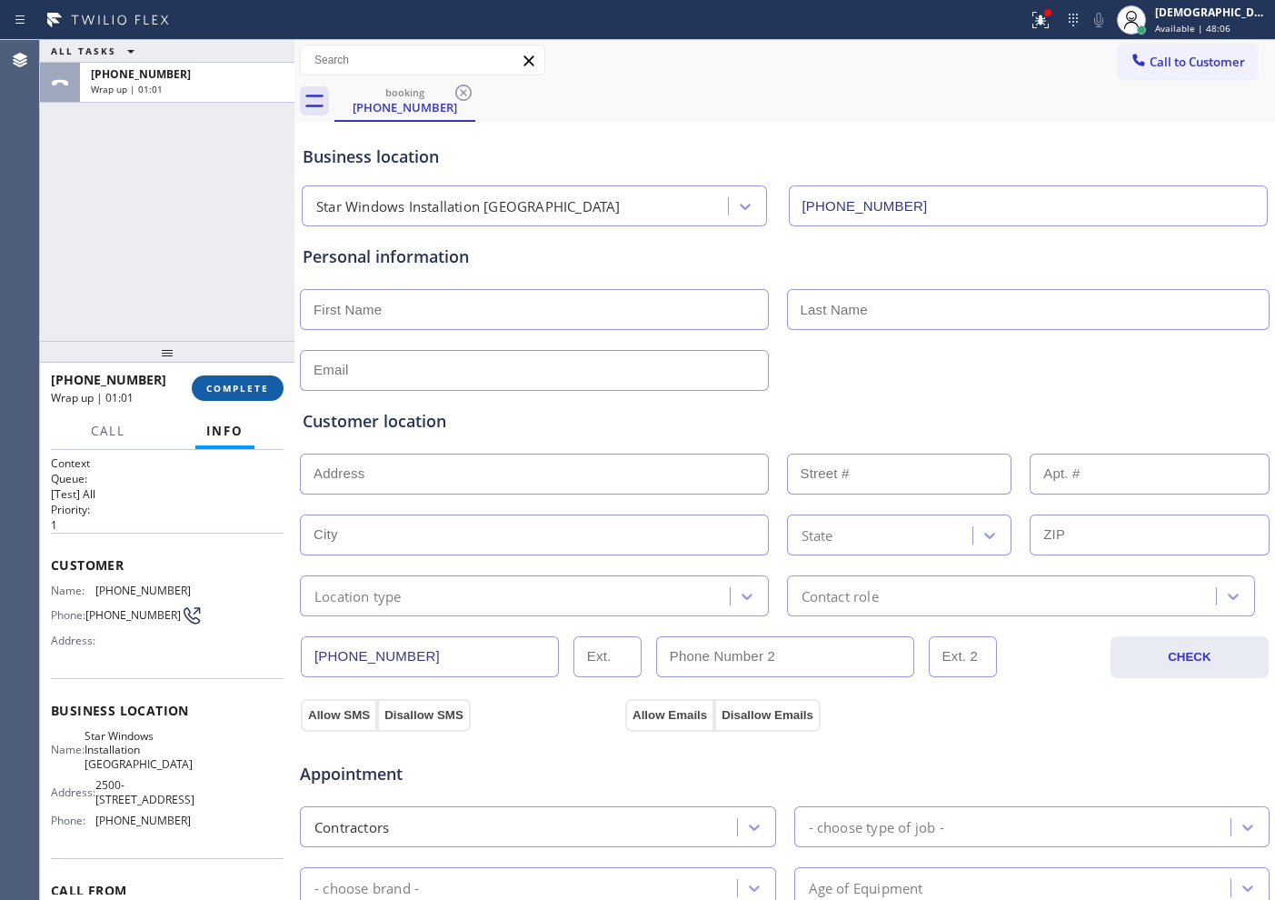
click at [241, 391] on span "COMPLETE" at bounding box center [237, 388] width 63 height 13
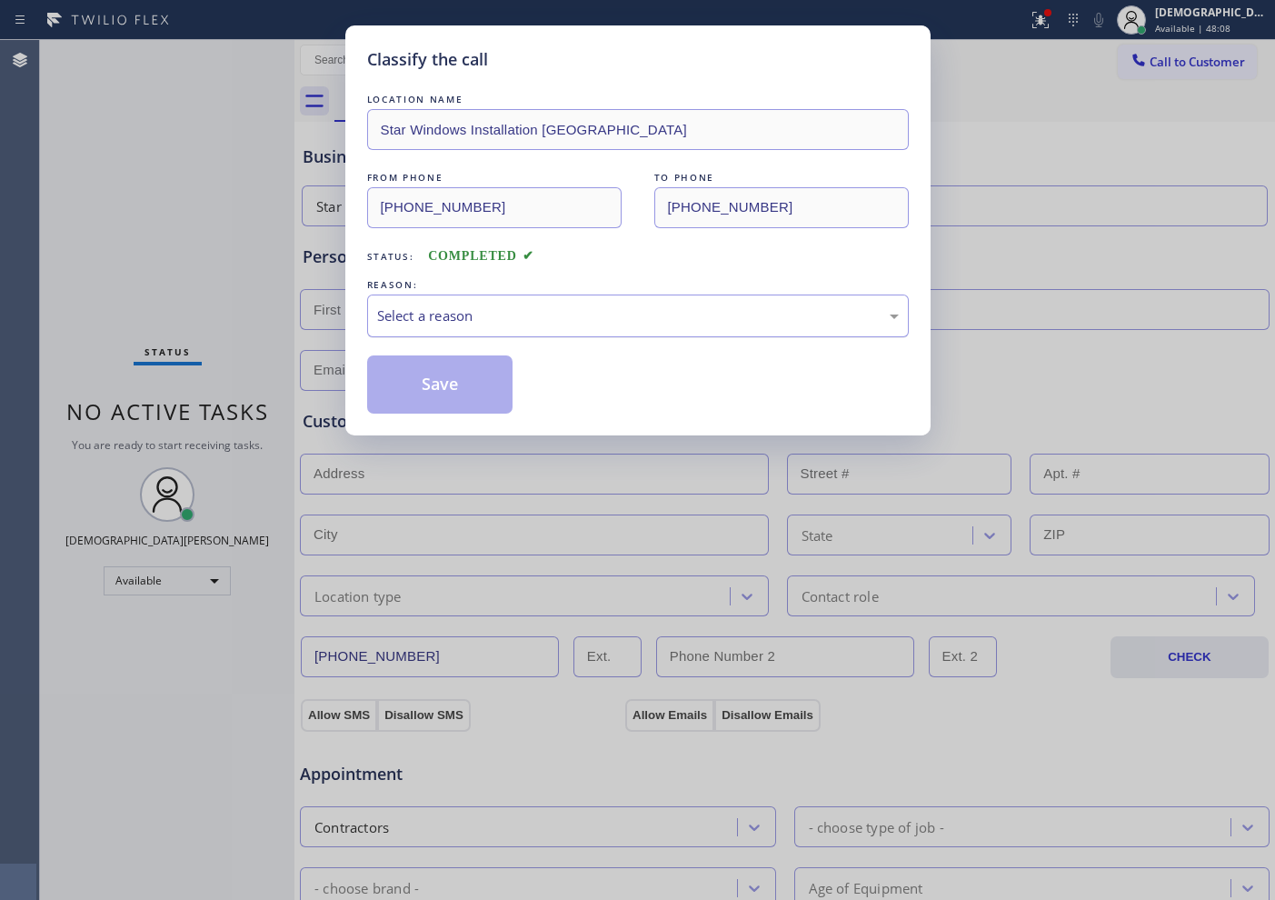
click at [388, 307] on div "Select a reason" at bounding box center [638, 315] width 522 height 21
click at [389, 378] on button "Save" at bounding box center [440, 384] width 146 height 58
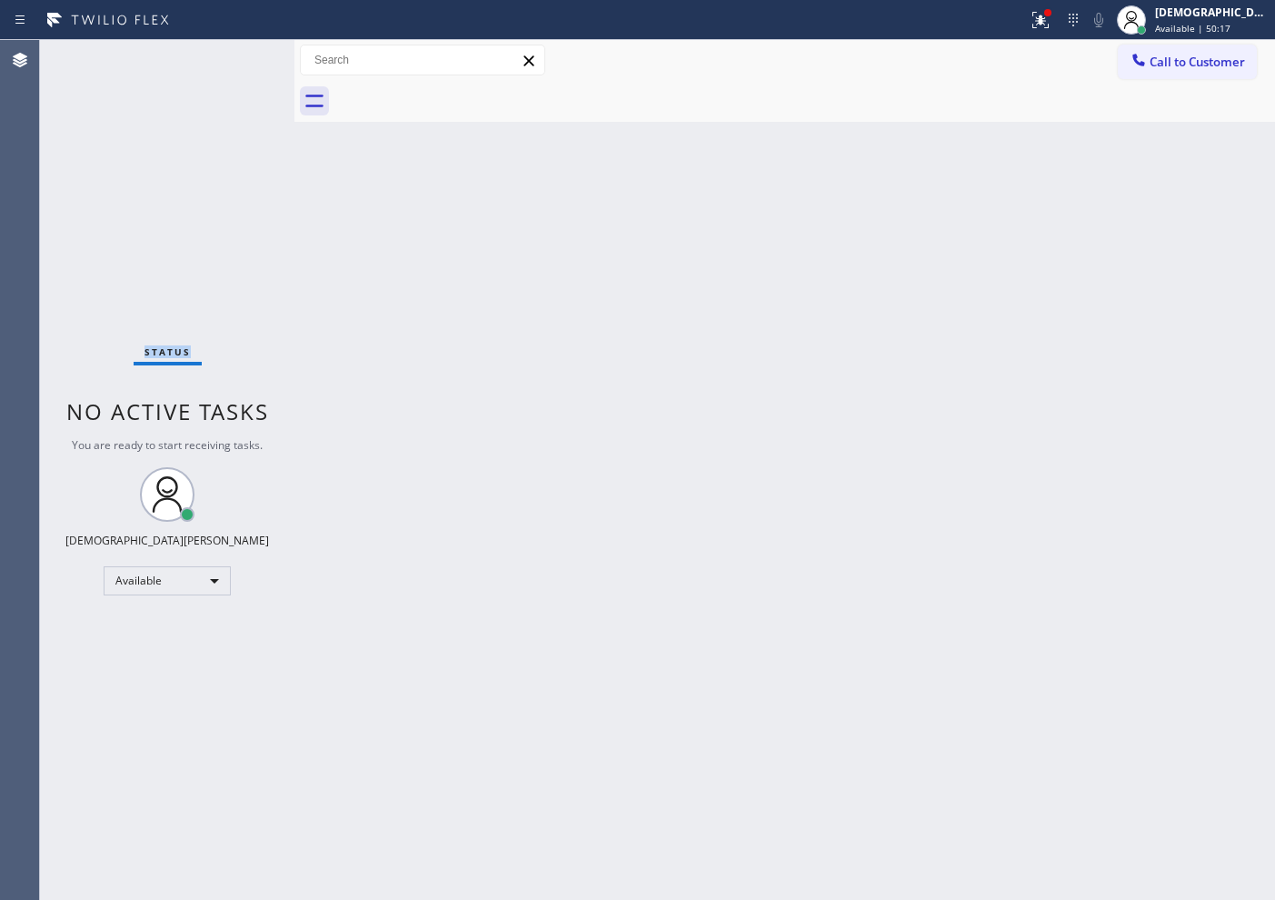
drag, startPoint x: 107, startPoint y: 205, endPoint x: 160, endPoint y: 191, distance: 54.5
click at [107, 205] on div "Status No active tasks You are ready to start receiving tasks. Christian Cinco …" at bounding box center [167, 470] width 254 height 860
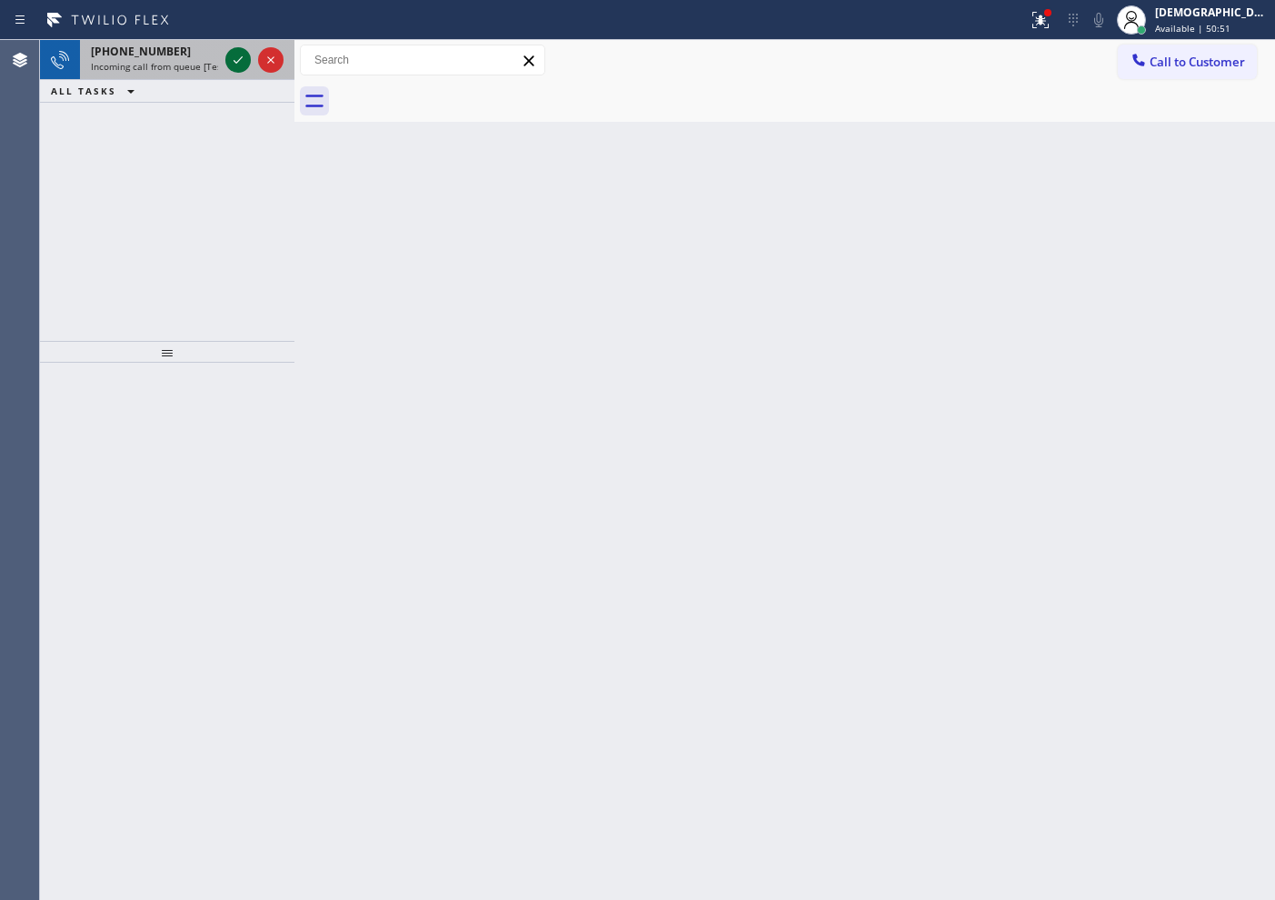
click at [232, 53] on icon at bounding box center [238, 60] width 22 height 22
click at [234, 54] on icon at bounding box center [238, 60] width 22 height 22
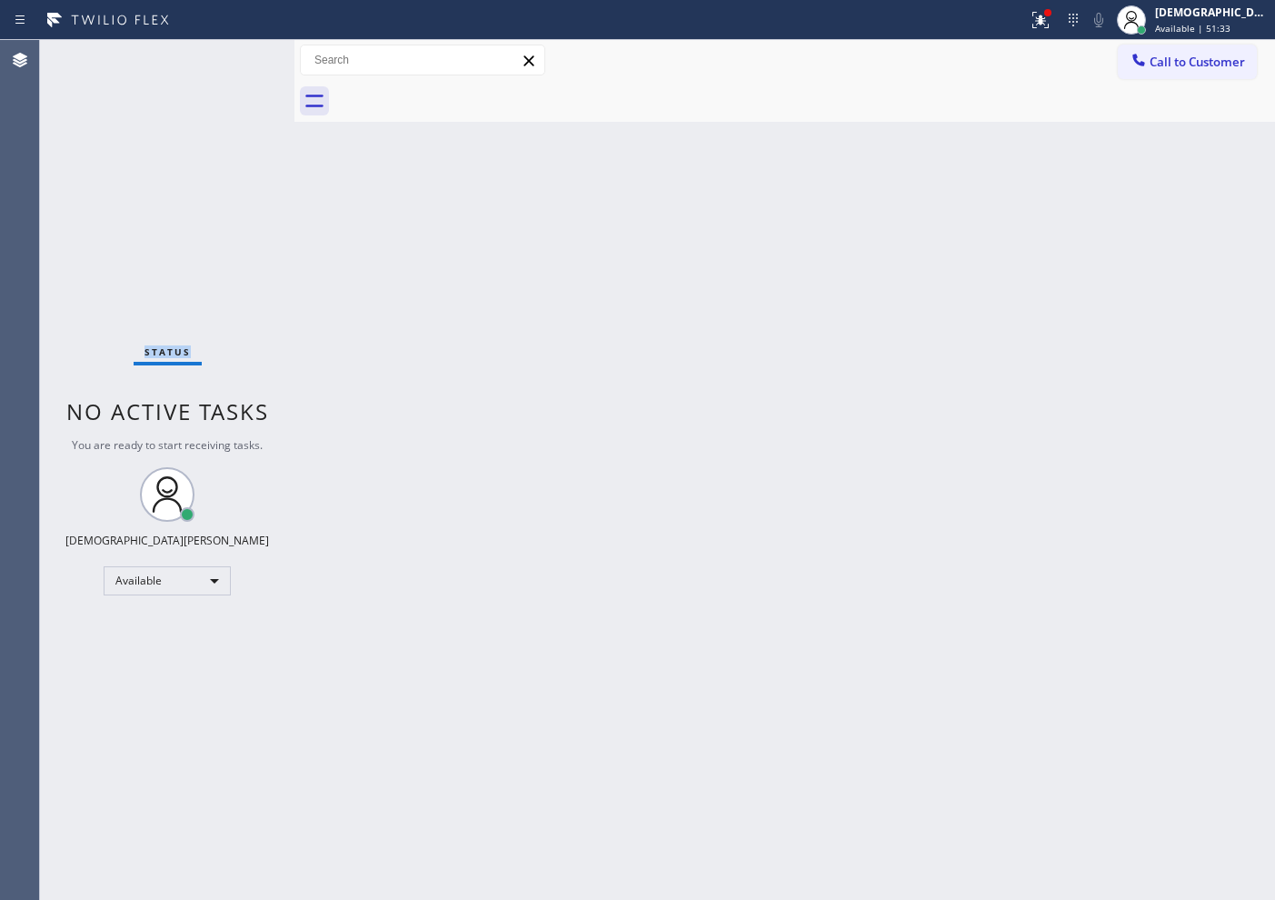
click at [234, 54] on div "Status No active tasks You are ready to start receiving tasks. Christian Cinco …" at bounding box center [167, 470] width 254 height 860
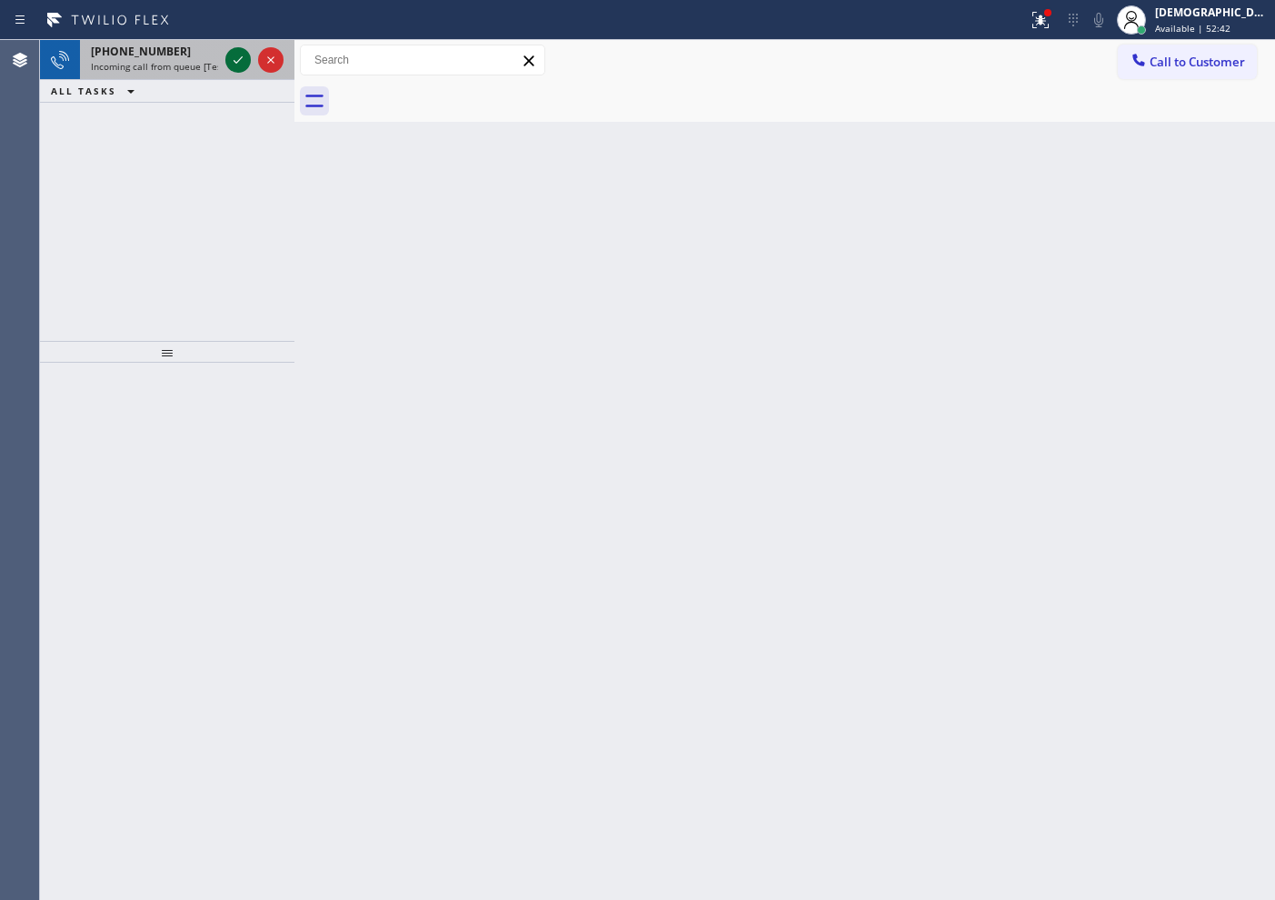
click at [240, 59] on icon at bounding box center [238, 59] width 9 height 7
click at [233, 59] on icon at bounding box center [238, 60] width 22 height 22
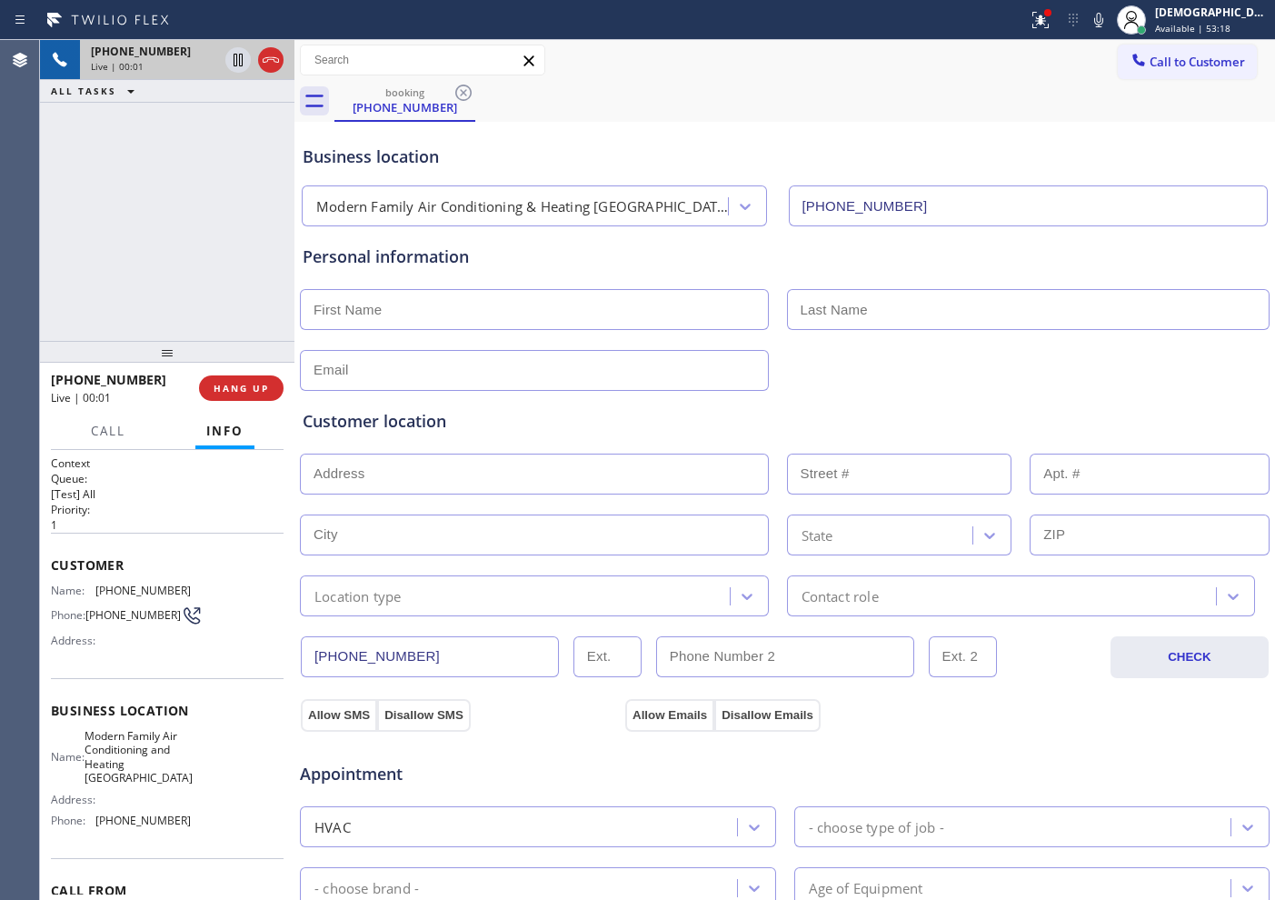
type input "[PHONE_NUMBER]"
click at [276, 71] on div at bounding box center [254, 60] width 65 height 40
click at [278, 61] on icon at bounding box center [271, 59] width 16 height 5
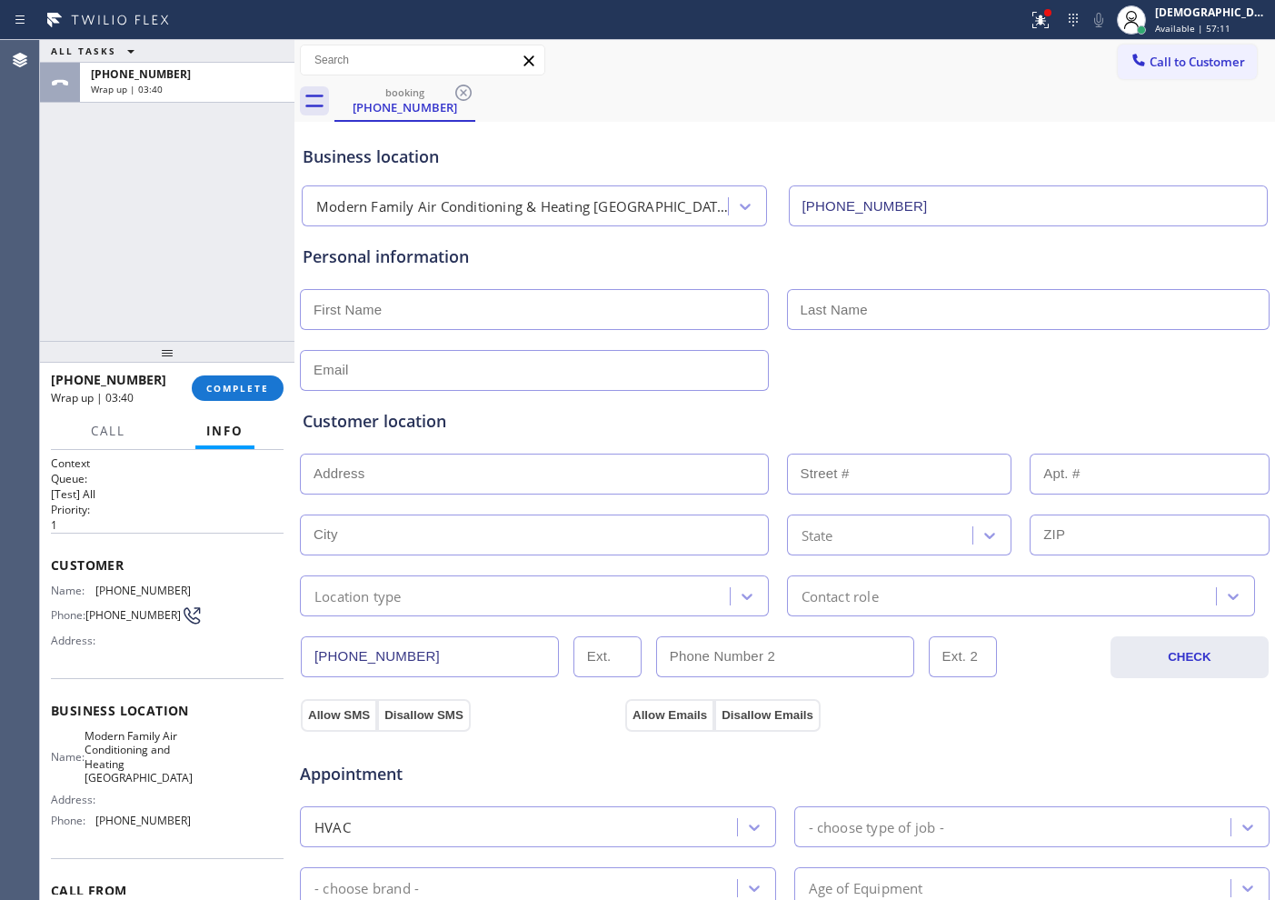
drag, startPoint x: 147, startPoint y: 238, endPoint x: 156, endPoint y: 246, distance: 12.2
click at [147, 238] on div "ALL TASKS ALL TASKS ACTIVE TASKS TASKS IN WRAP UP [PHONE_NUMBER] Wrap up | 03:40" at bounding box center [167, 190] width 254 height 301
click at [231, 384] on span "COMPLETE" at bounding box center [237, 388] width 63 height 13
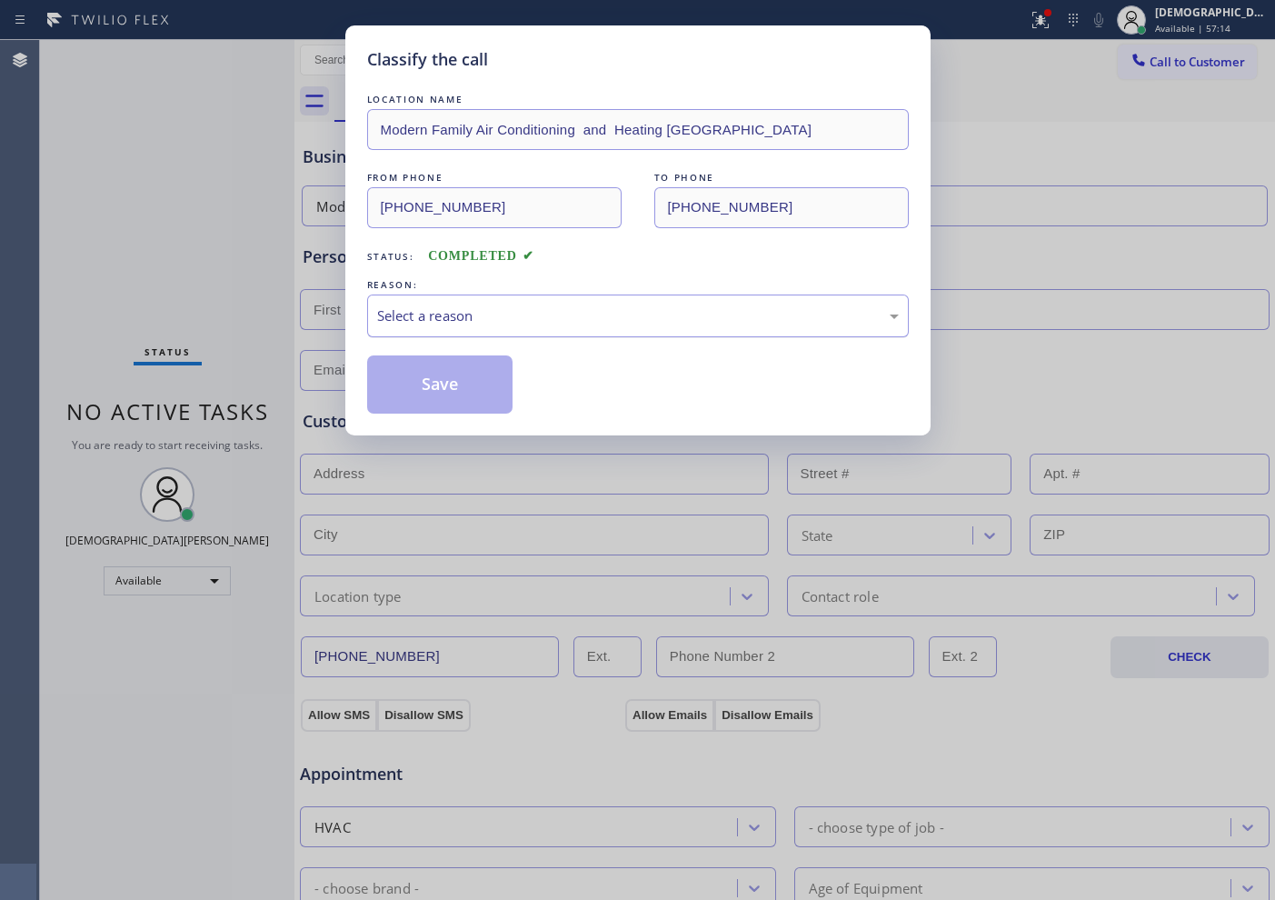
click at [662, 314] on div "Select a reason" at bounding box center [638, 315] width 522 height 21
click at [451, 385] on button "Save" at bounding box center [440, 384] width 146 height 58
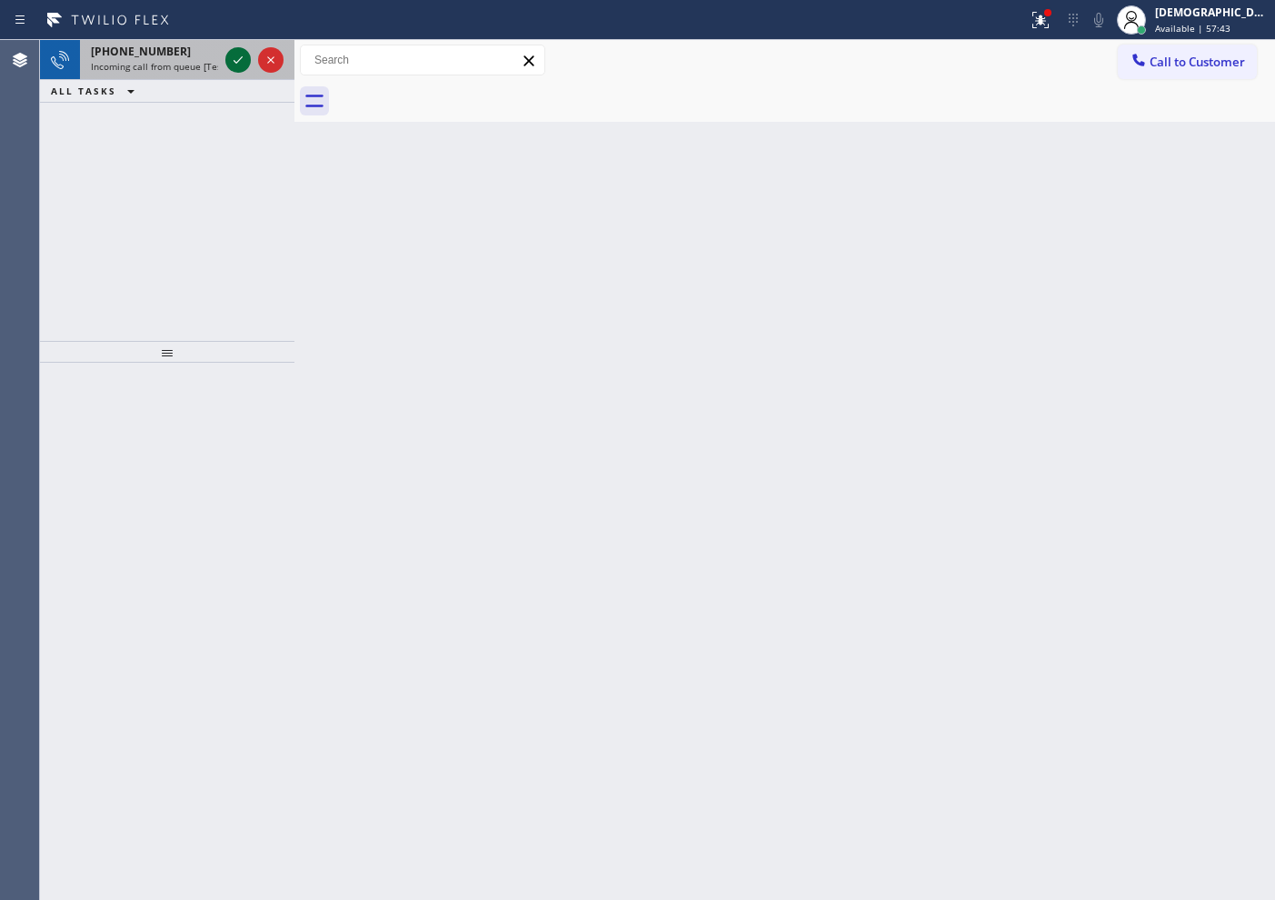
click at [234, 56] on icon at bounding box center [238, 60] width 22 height 22
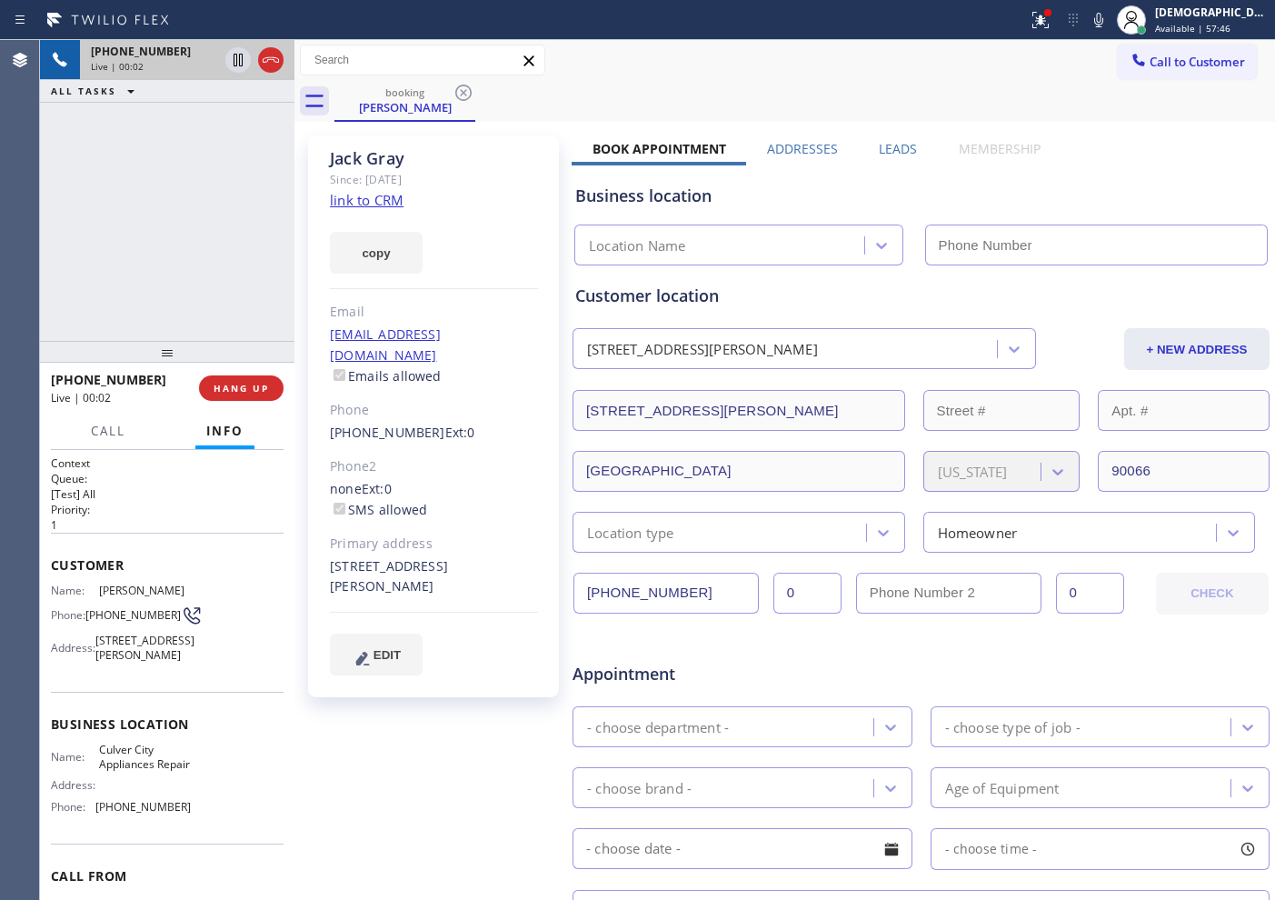
type input "[PHONE_NUMBER]"
click at [350, 201] on link "link to CRM" at bounding box center [367, 200] width 74 height 18
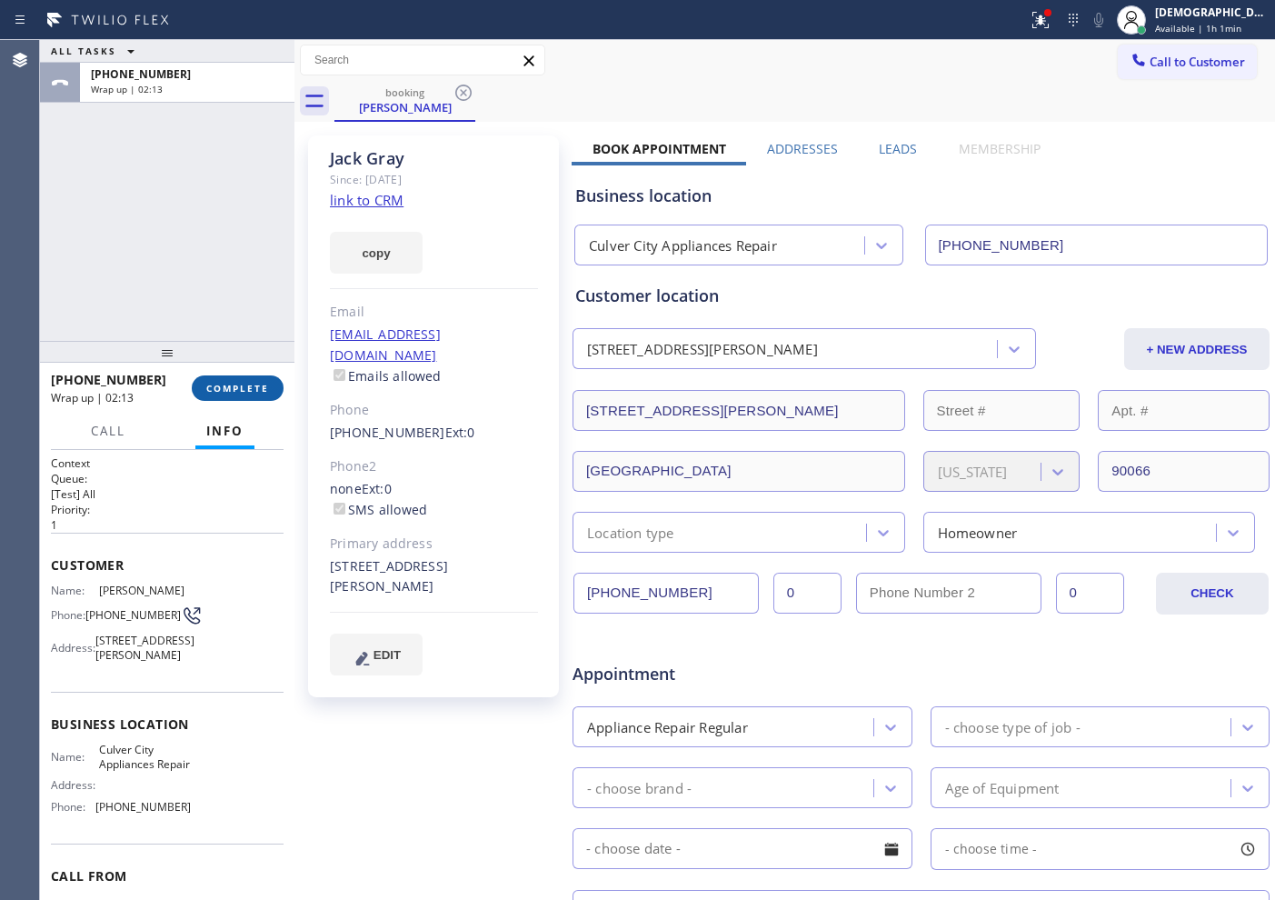
click at [240, 389] on span "COMPLETE" at bounding box center [237, 388] width 63 height 13
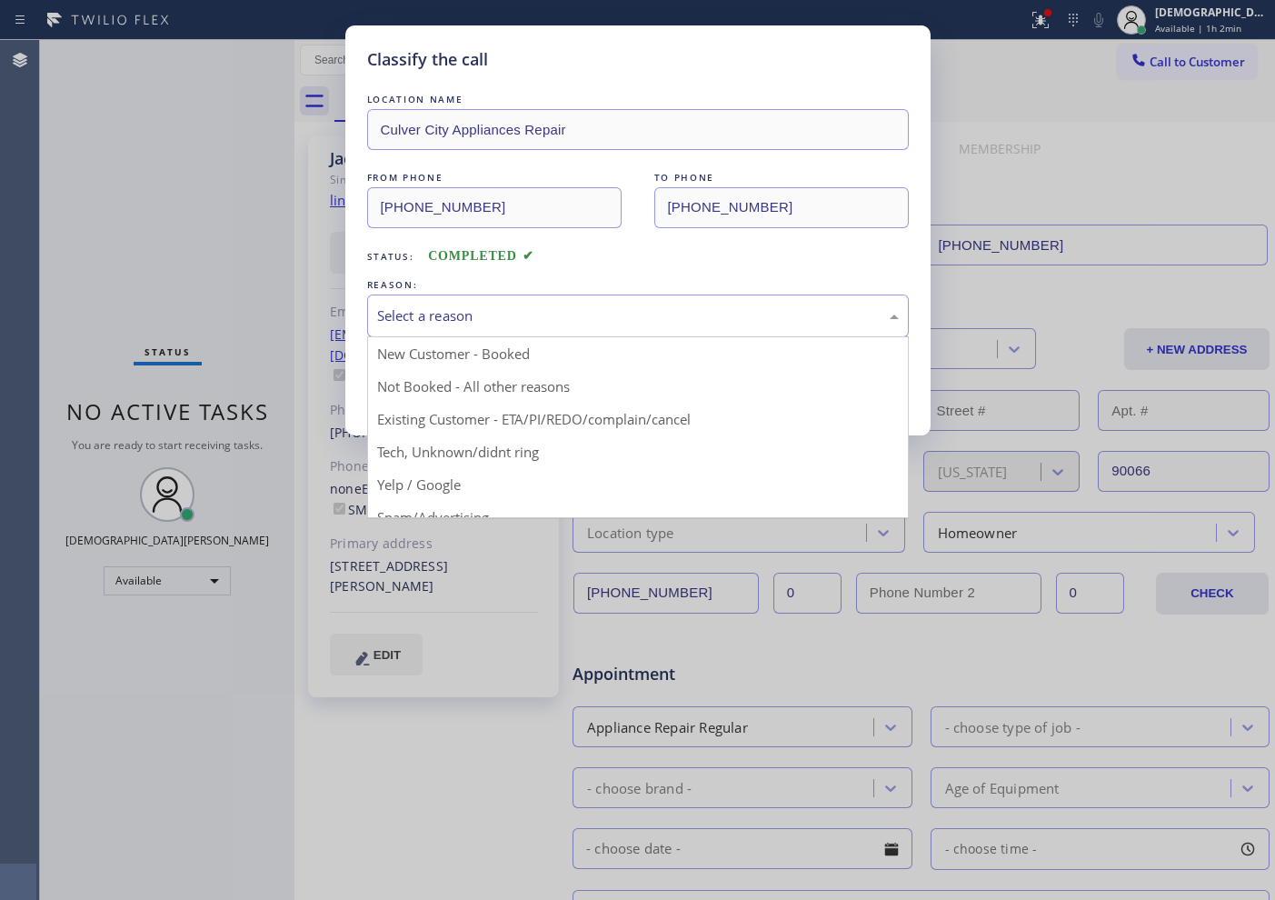
drag, startPoint x: 564, startPoint y: 328, endPoint x: 524, endPoint y: 384, distance: 68.6
click at [562, 330] on div "Select a reason" at bounding box center [638, 315] width 542 height 43
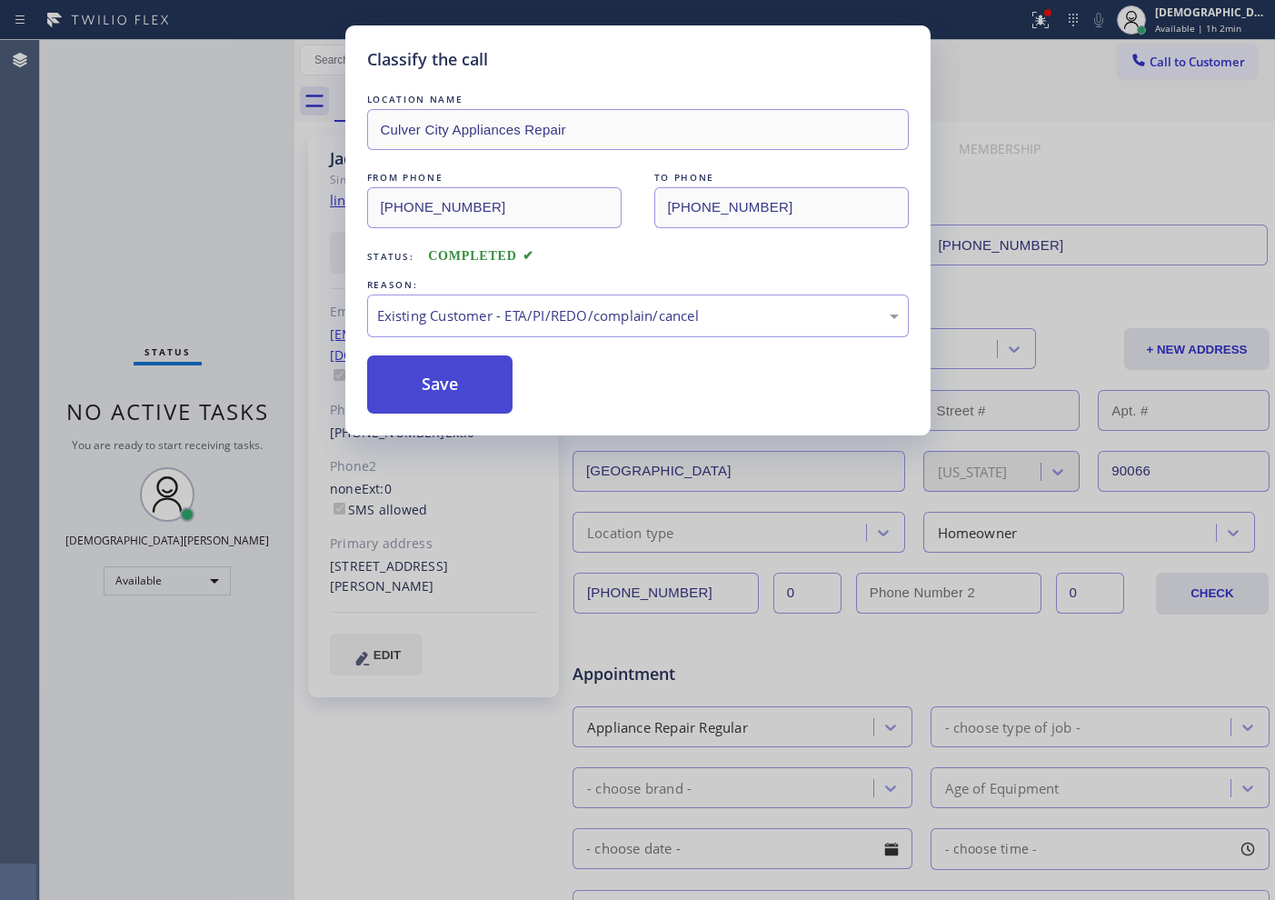
click at [455, 412] on button "Save" at bounding box center [440, 384] width 146 height 58
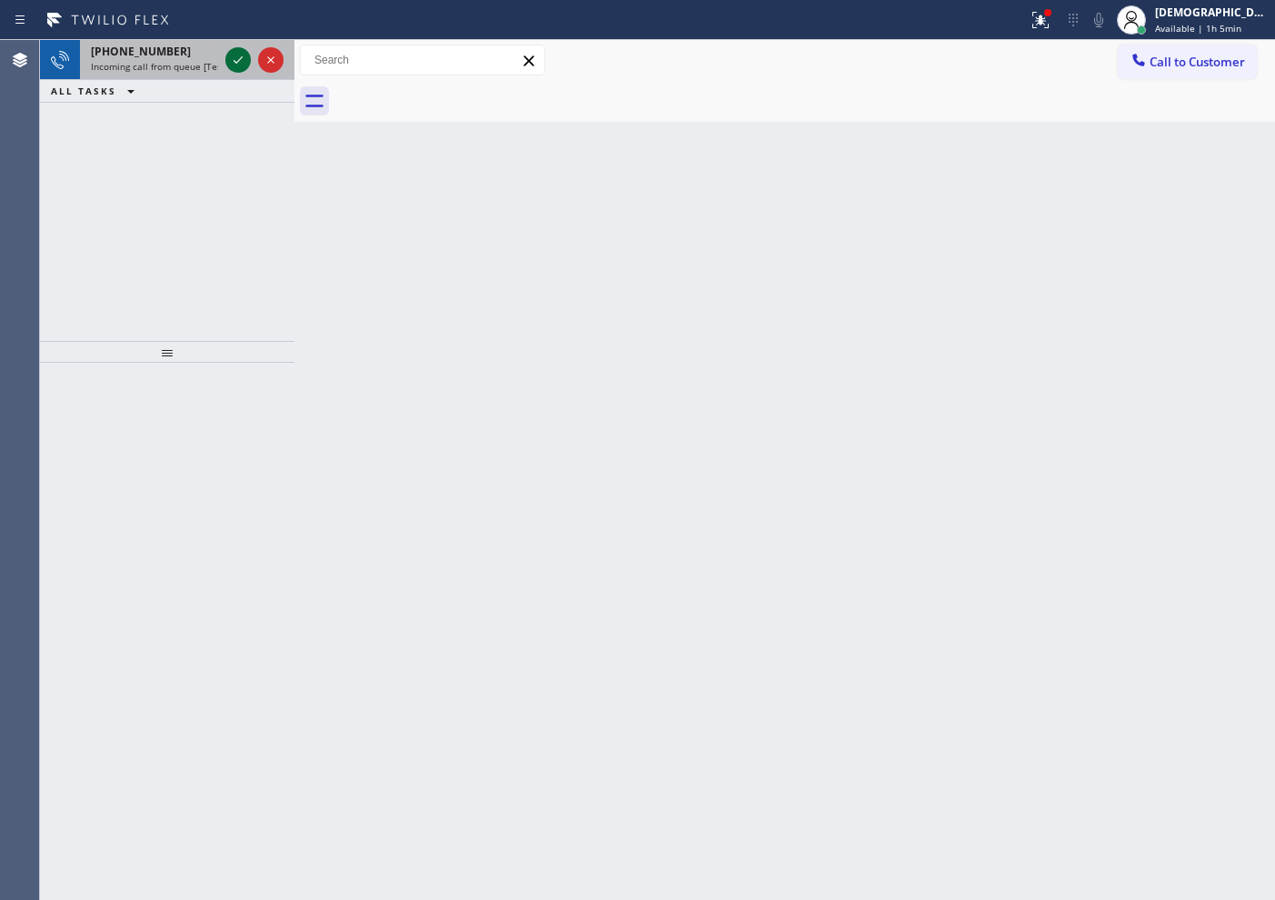
click at [234, 62] on icon at bounding box center [238, 60] width 22 height 22
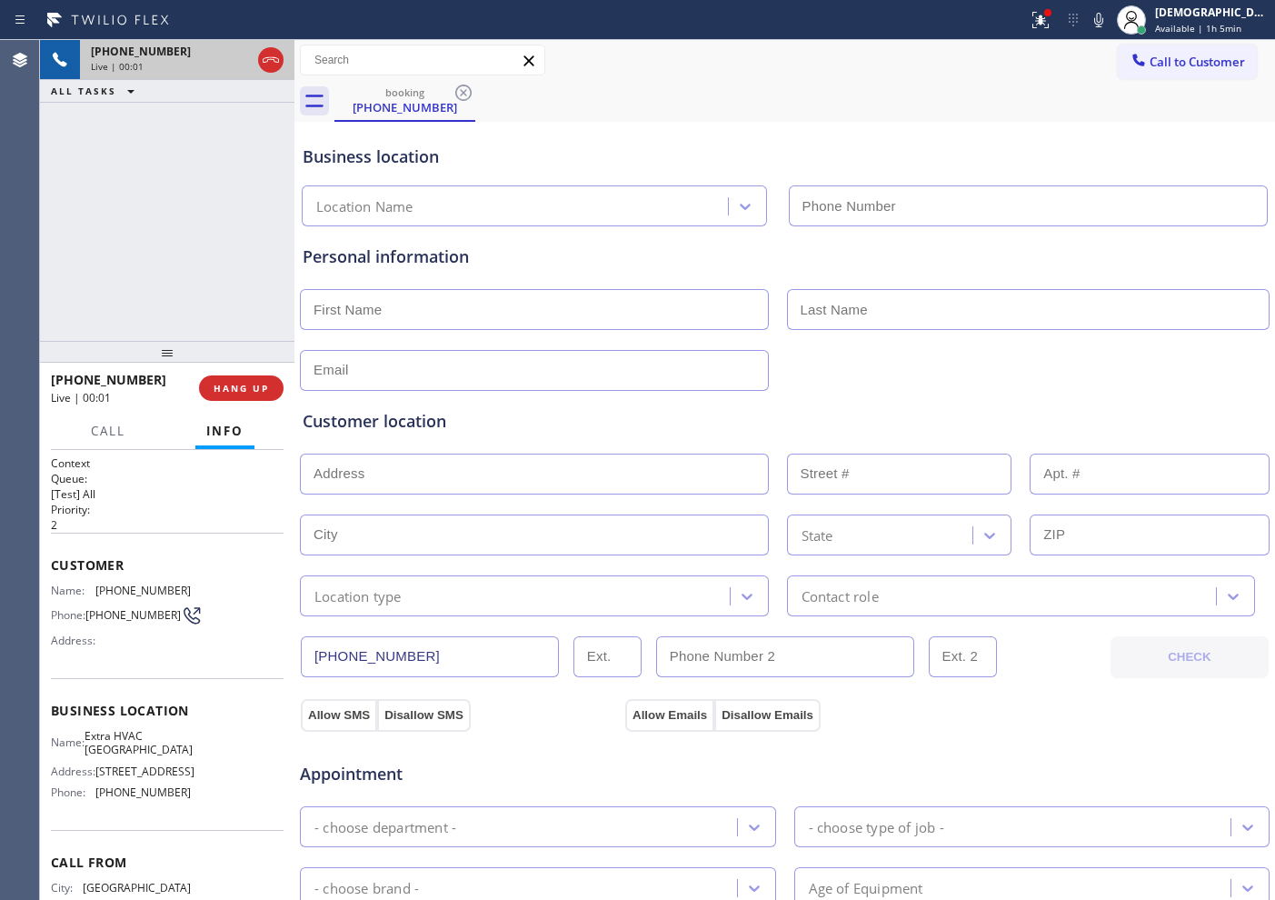
type input "[PHONE_NUMBER]"
click at [269, 66] on icon at bounding box center [271, 60] width 22 height 22
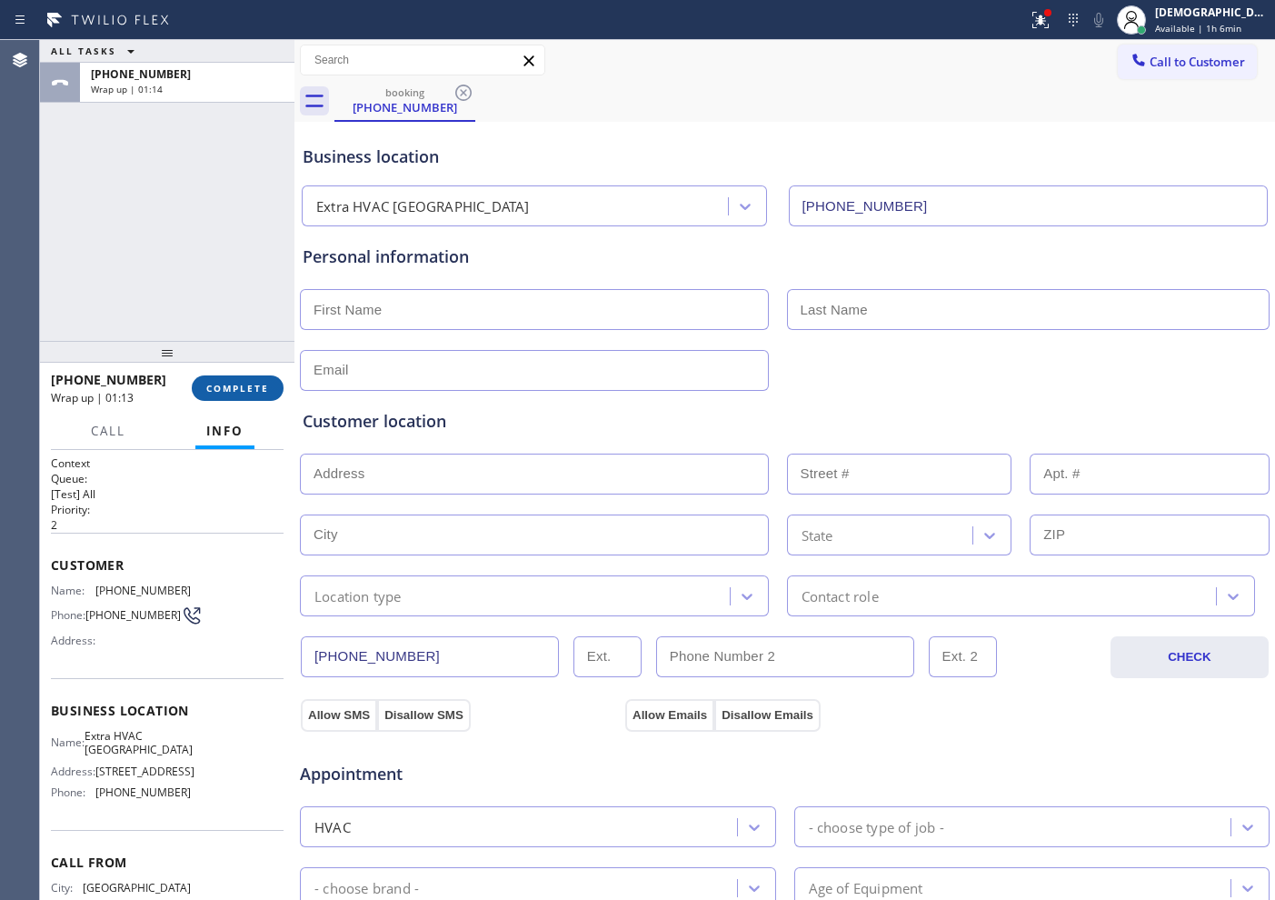
click at [230, 380] on button "COMPLETE" at bounding box center [238, 387] width 92 height 25
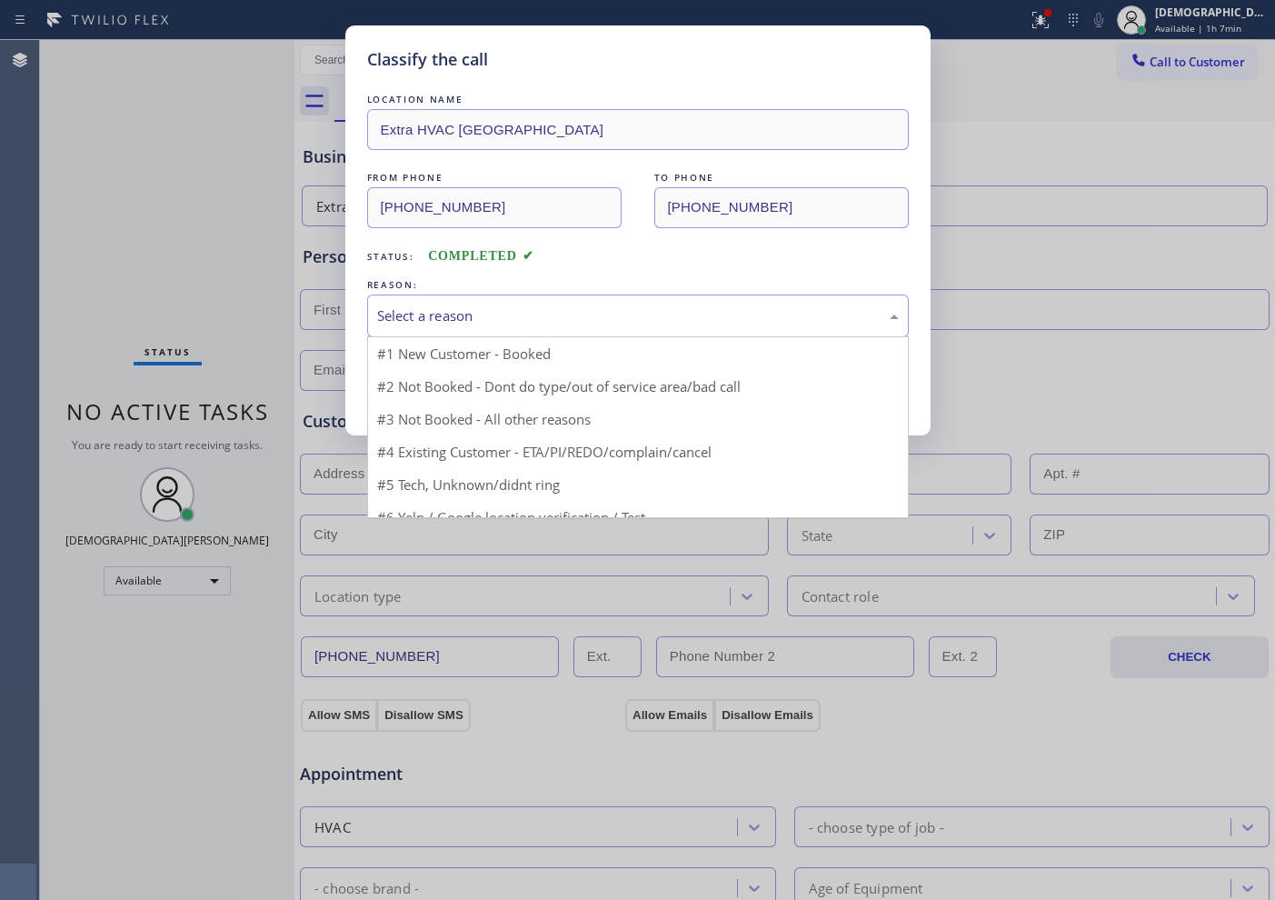
click at [471, 326] on div "Select a reason" at bounding box center [638, 315] width 542 height 43
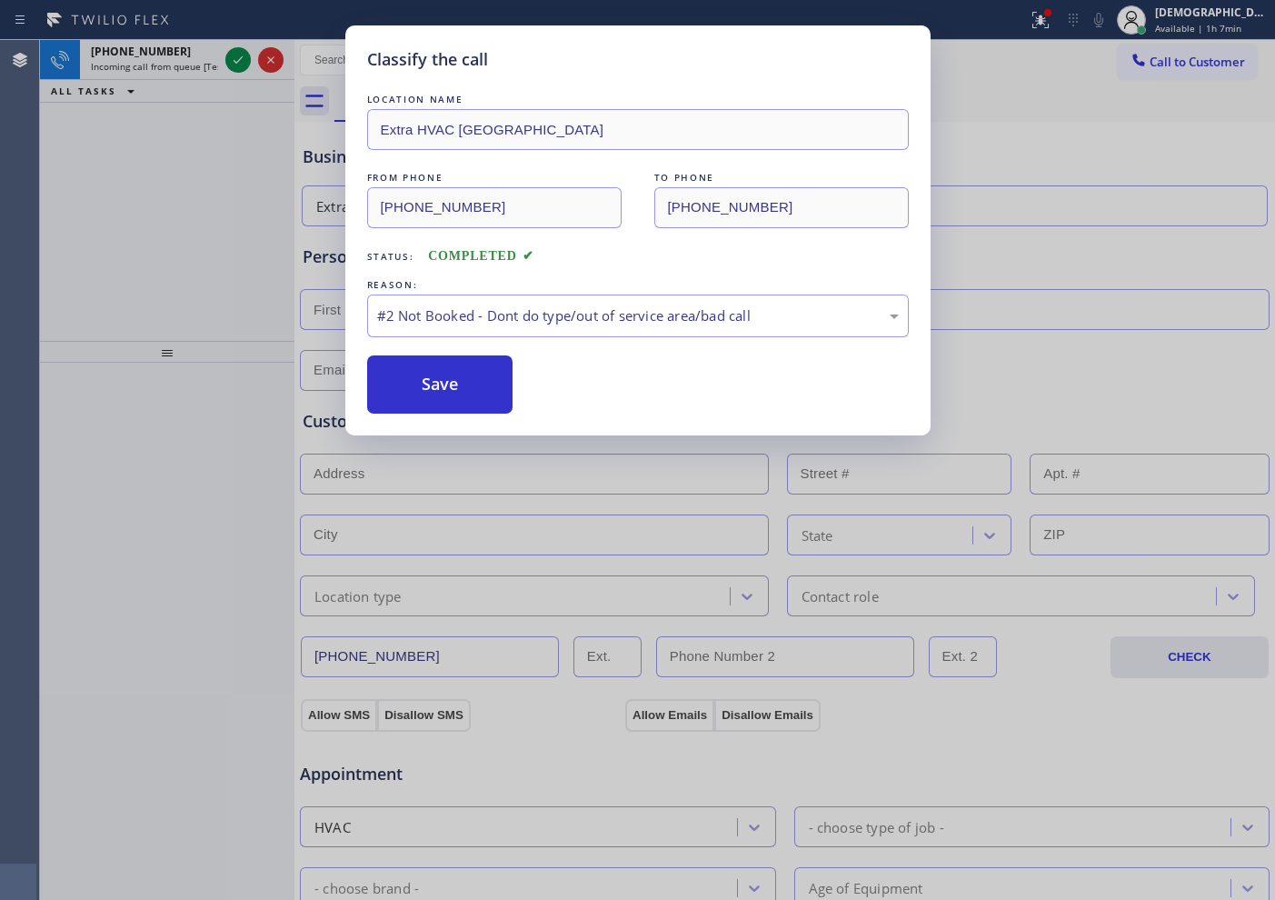
click at [461, 386] on button "Save" at bounding box center [440, 384] width 146 height 58
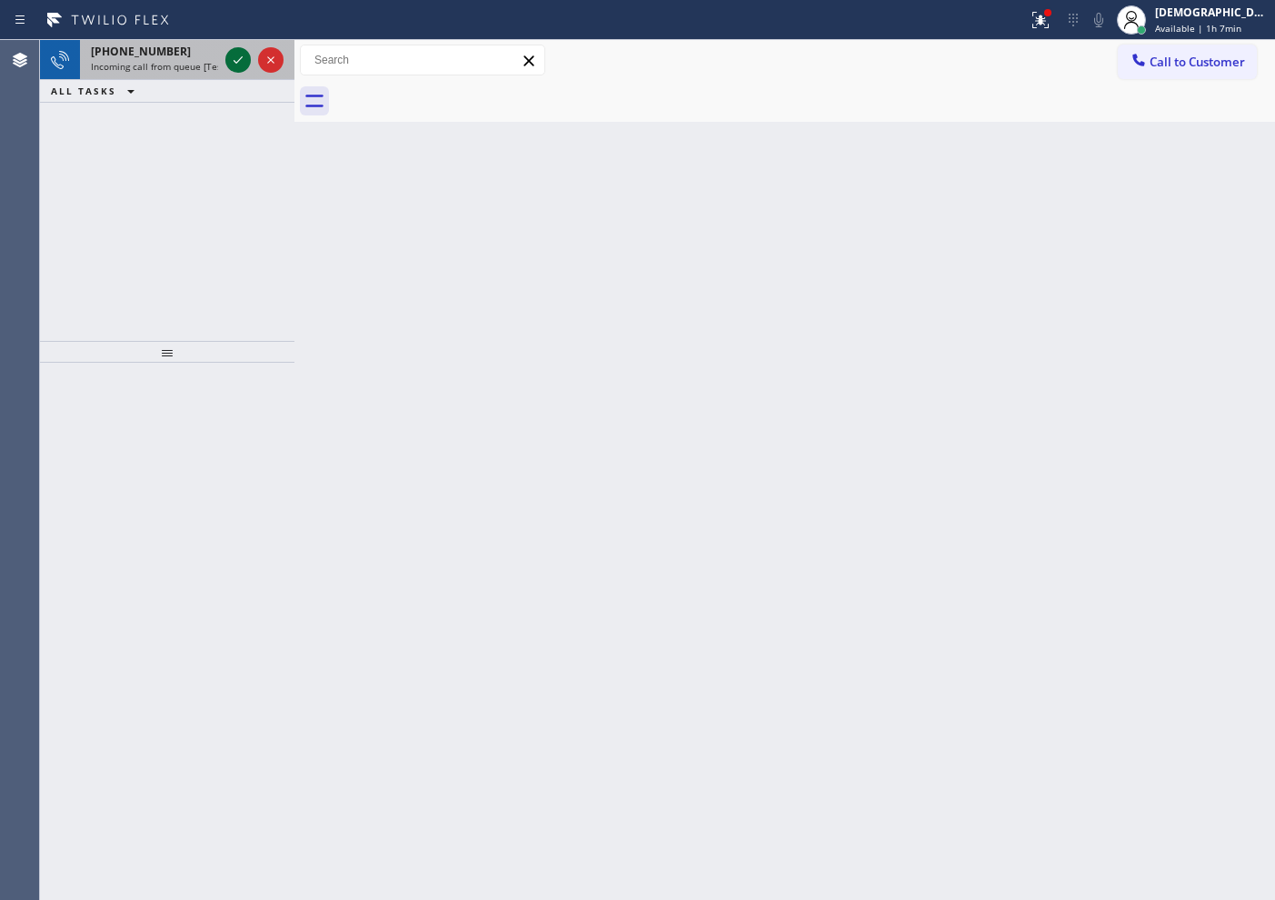
click at [238, 55] on icon at bounding box center [238, 60] width 22 height 22
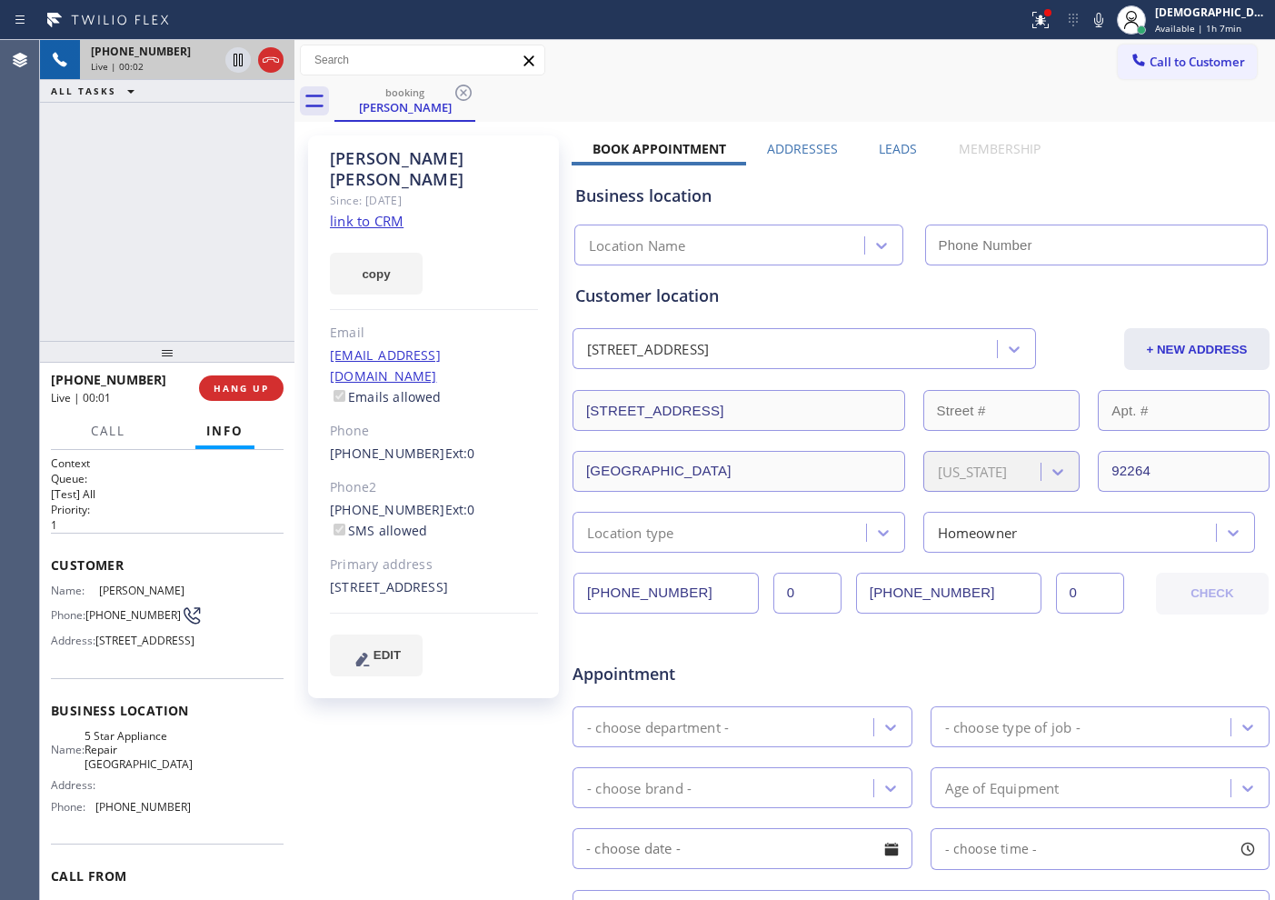
type input "[PHONE_NUMBER]"
click at [385, 212] on link "link to CRM" at bounding box center [367, 221] width 74 height 18
click at [236, 65] on icon at bounding box center [238, 60] width 9 height 13
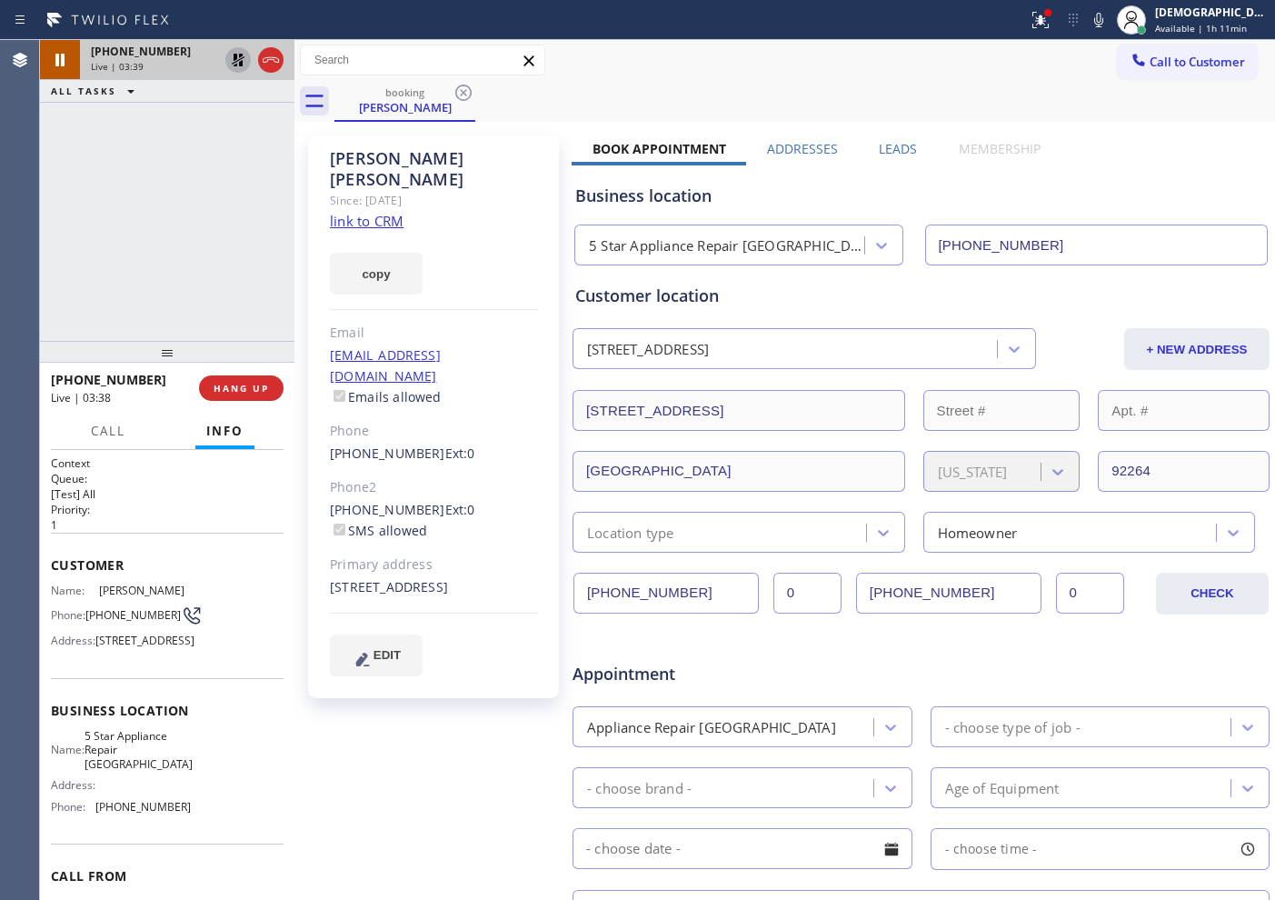
click at [236, 55] on icon at bounding box center [238, 60] width 13 height 13
click at [264, 65] on icon at bounding box center [271, 60] width 22 height 22
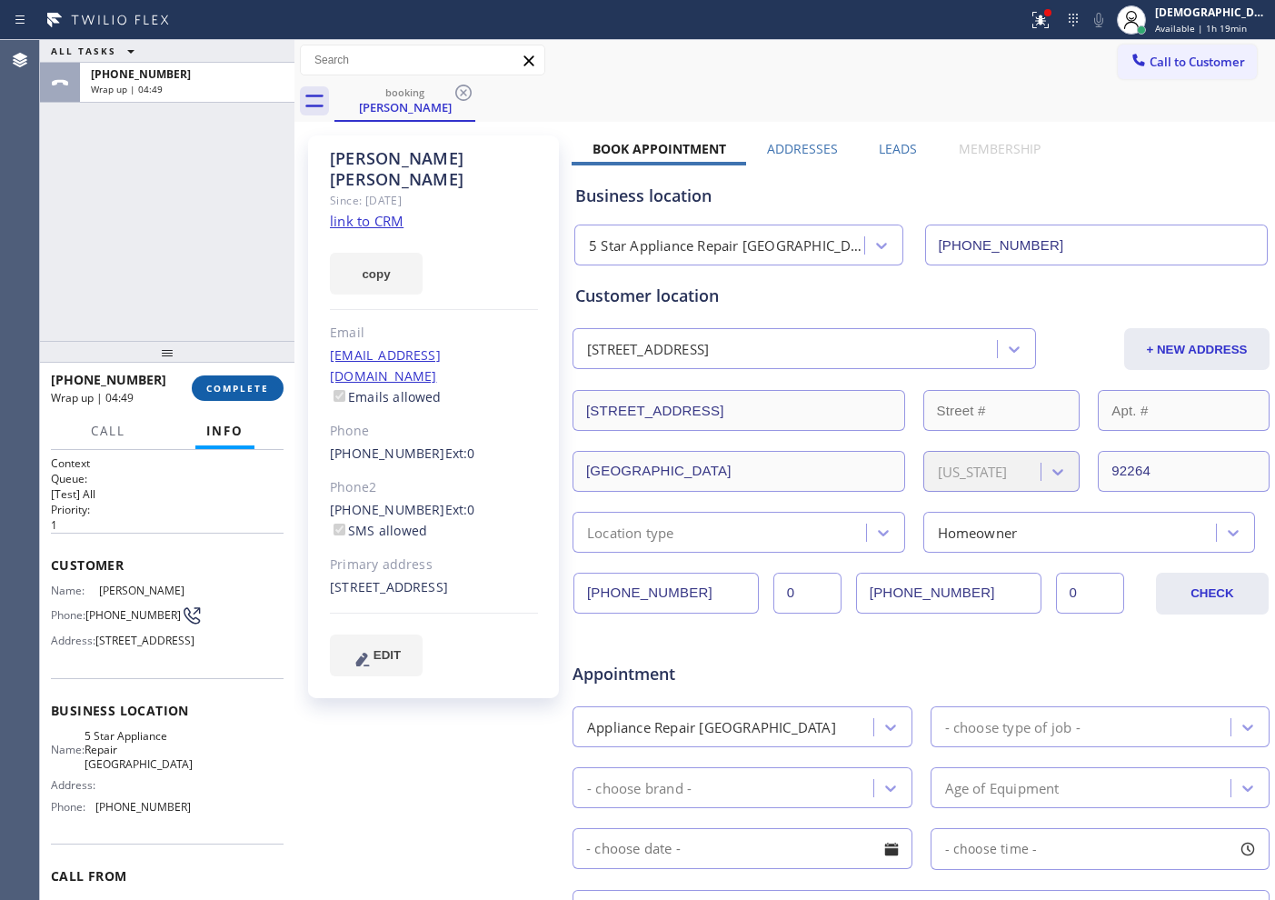
click at [245, 380] on button "COMPLETE" at bounding box center [238, 387] width 92 height 25
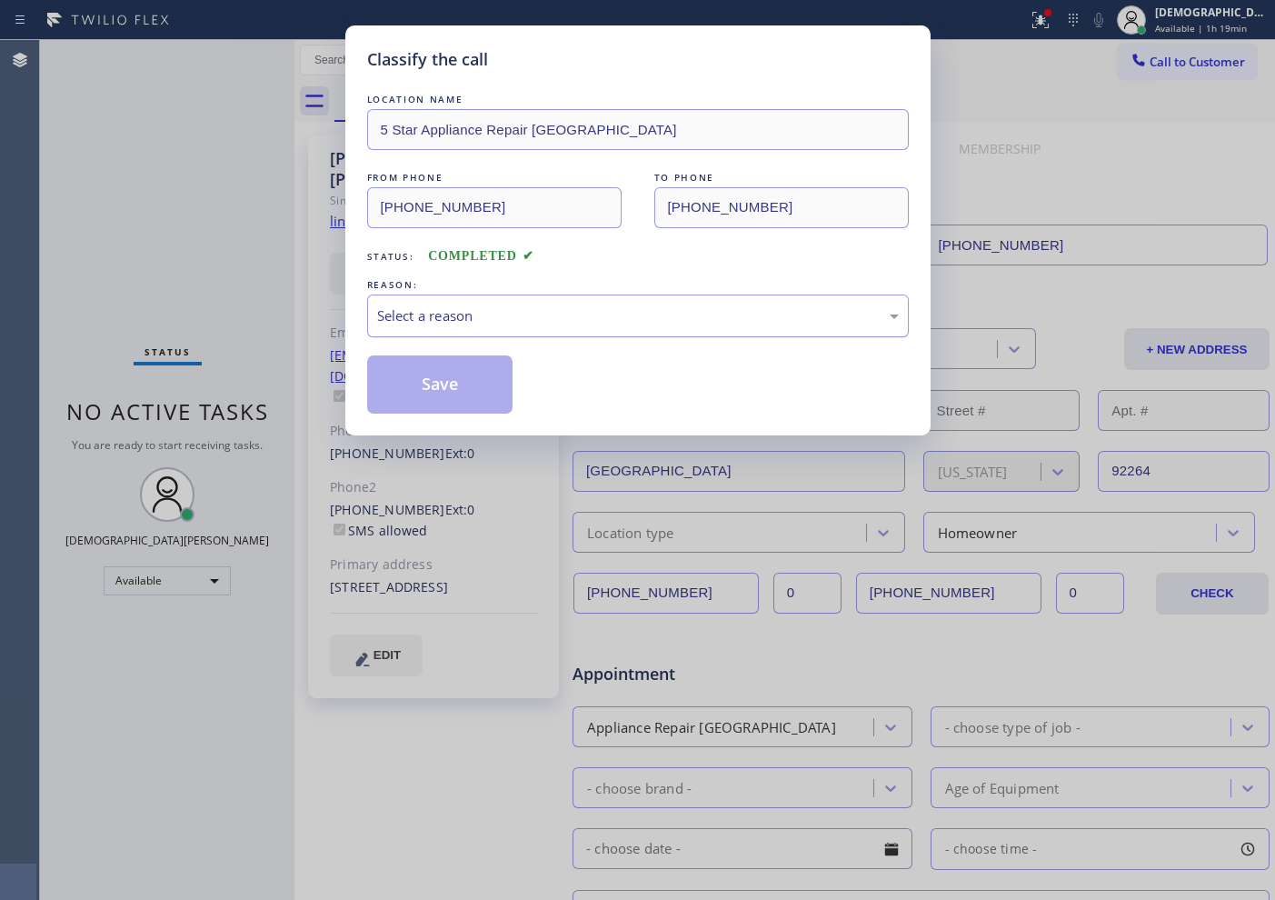
click at [536, 313] on div "Select a reason" at bounding box center [638, 315] width 522 height 21
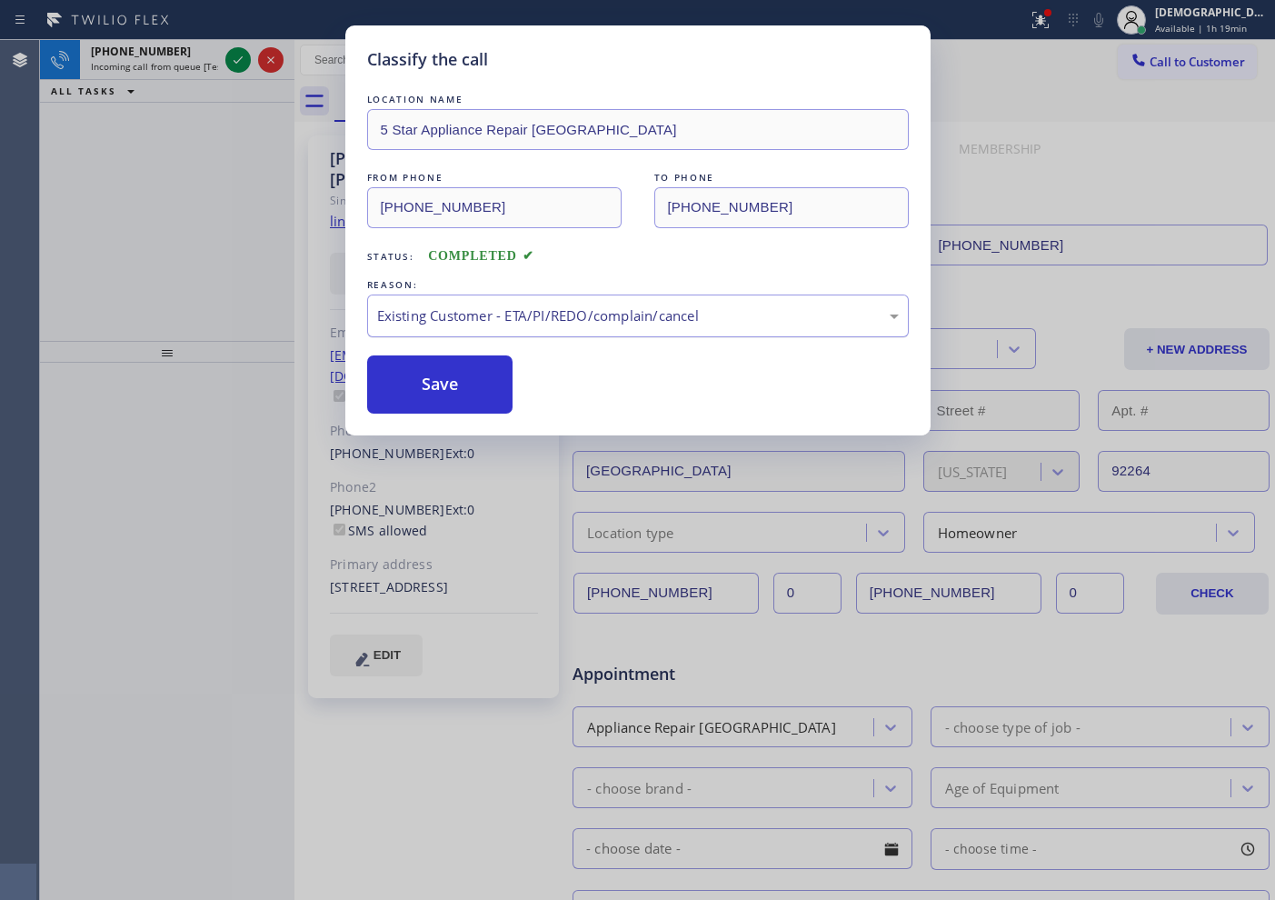
click at [464, 315] on div "Existing Customer - ETA/PI/REDO/complain/cancel" at bounding box center [638, 315] width 522 height 21
click at [440, 373] on button "Save" at bounding box center [440, 384] width 146 height 58
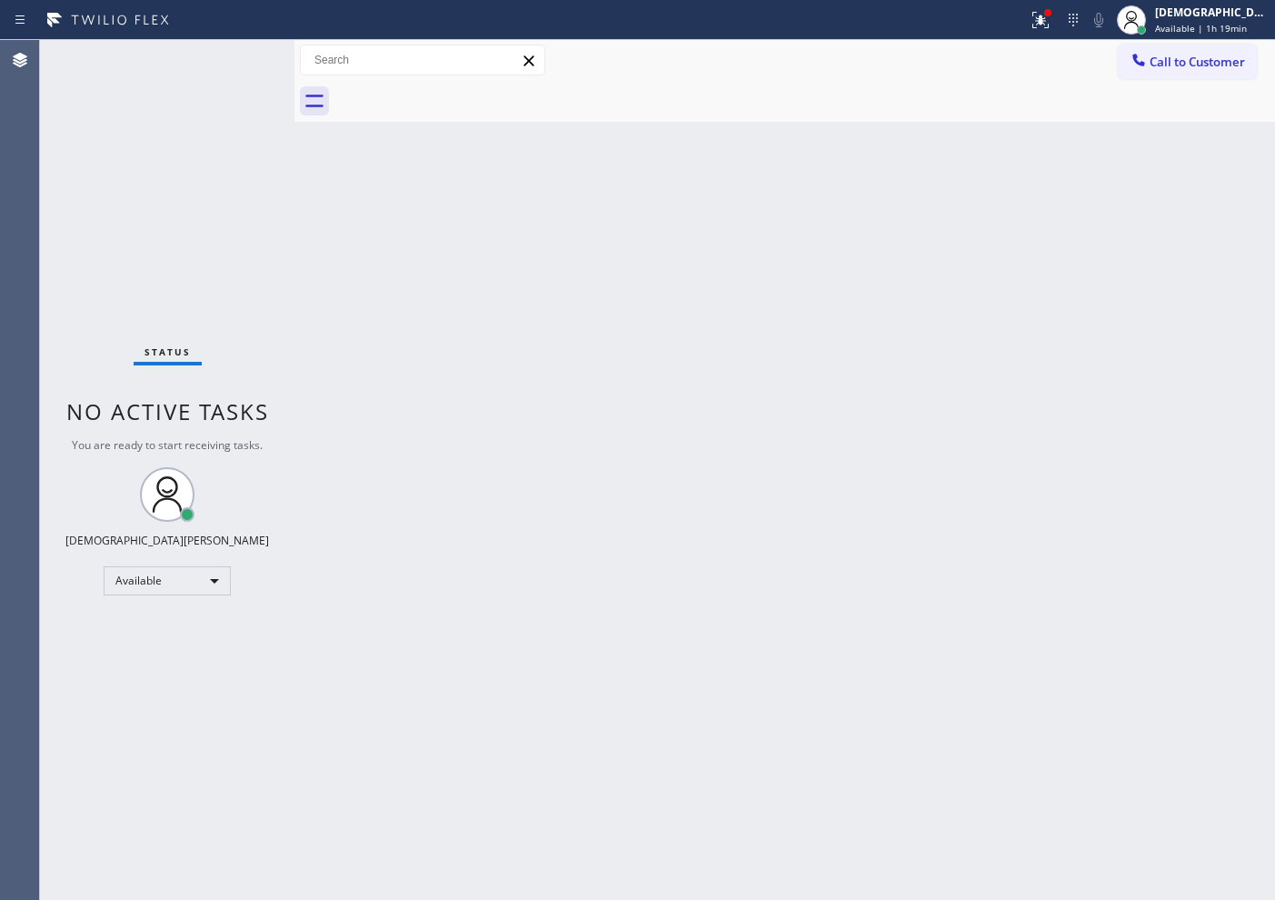
click at [238, 54] on div "Status No active tasks You are ready to start receiving tasks. Christian Cinco …" at bounding box center [167, 470] width 254 height 860
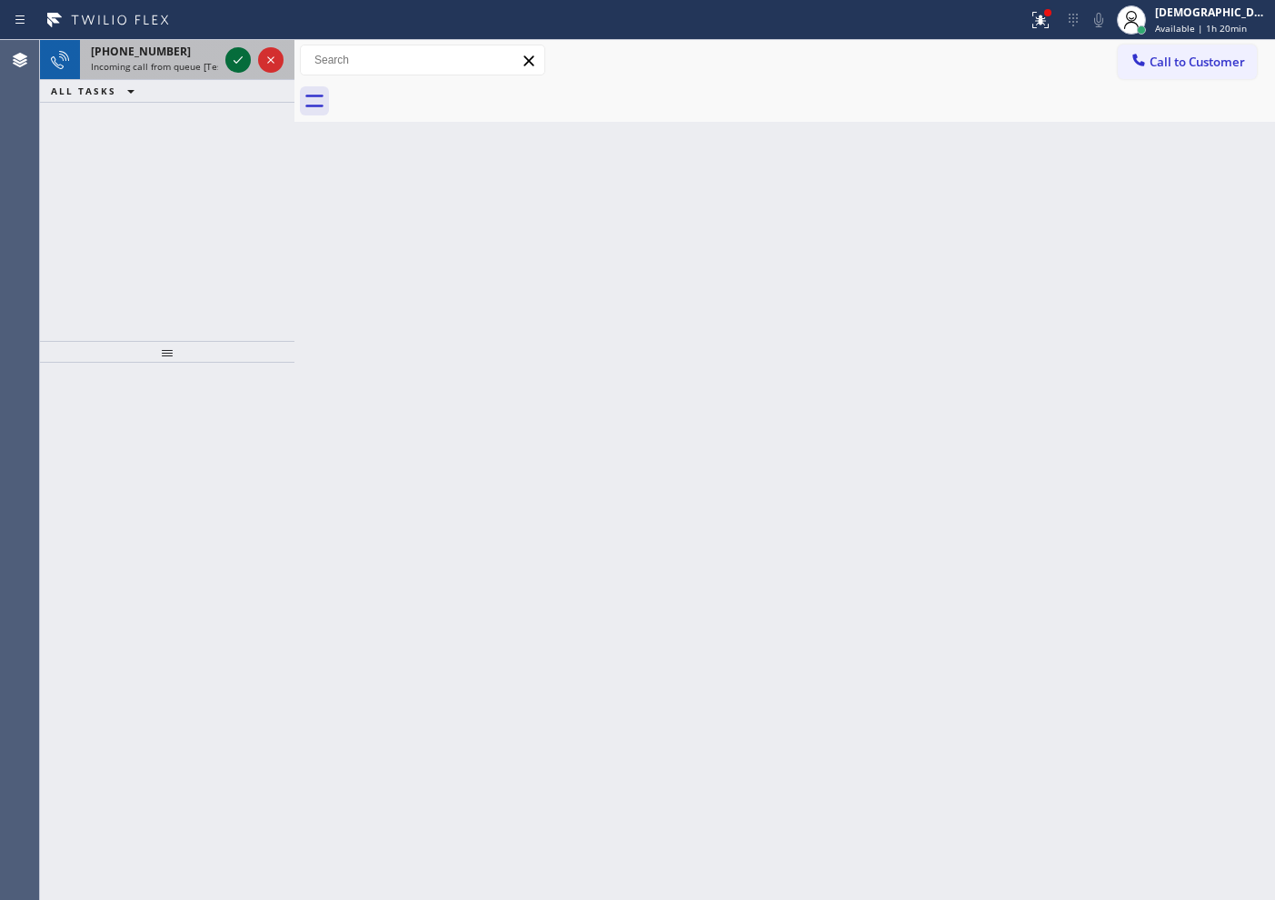
click at [238, 63] on icon at bounding box center [238, 60] width 22 height 22
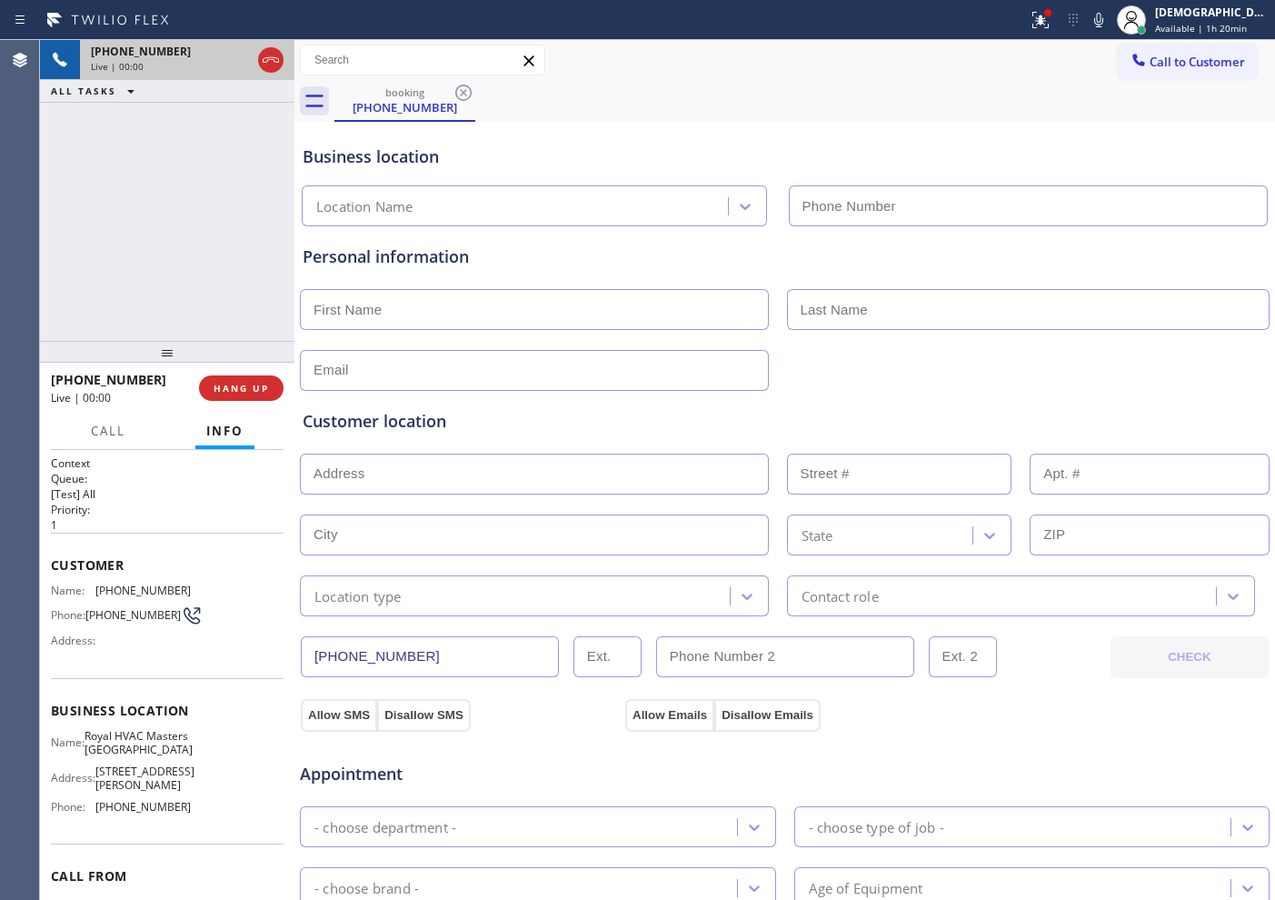
type input "[PHONE_NUMBER]"
drag, startPoint x: 1058, startPoint y: 13, endPoint x: 1058, endPoint y: 33, distance: 20.0
click at [1019, 12] on icon at bounding box center [1041, 20] width 22 height 22
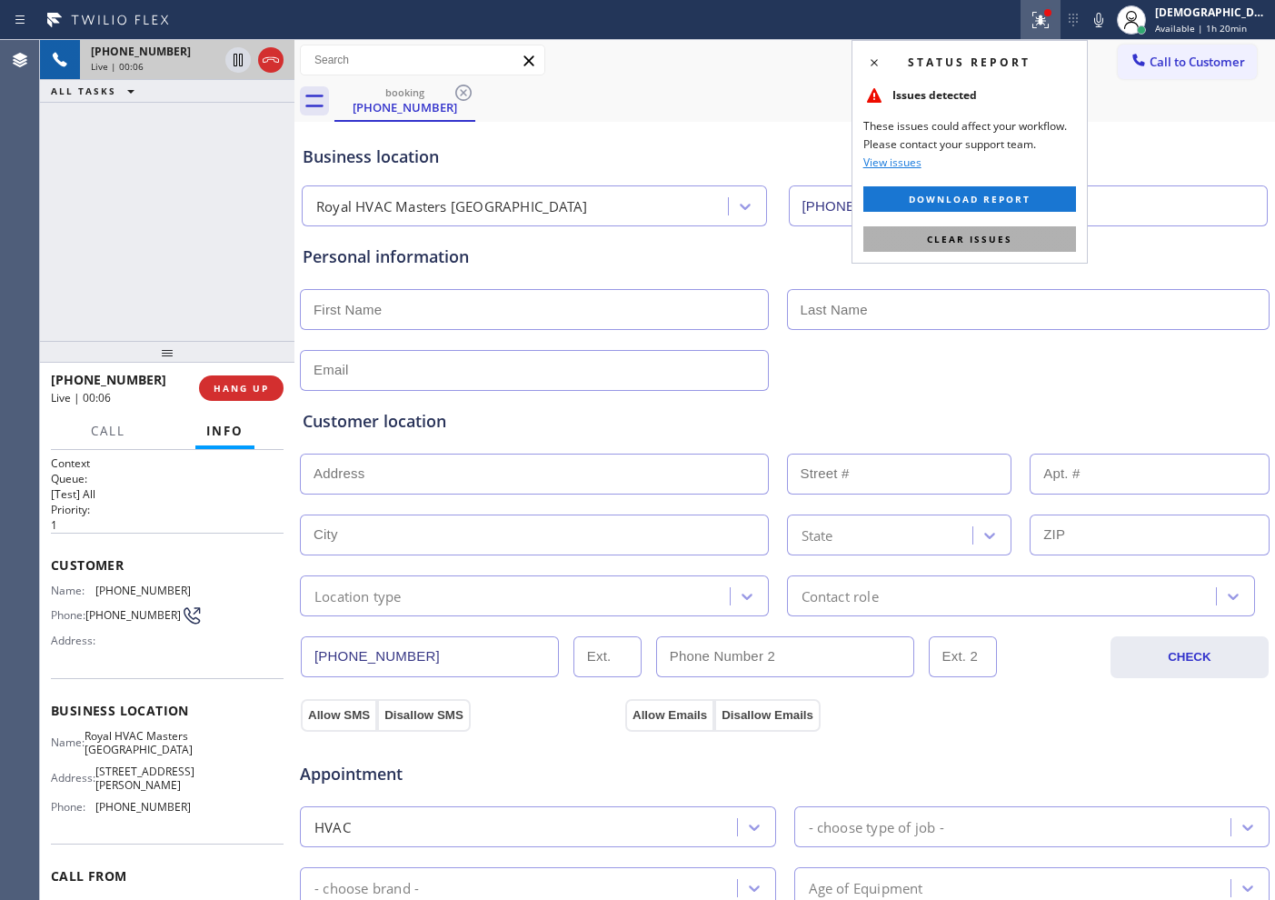
click at [983, 240] on span "Clear issues" at bounding box center [969, 239] width 85 height 13
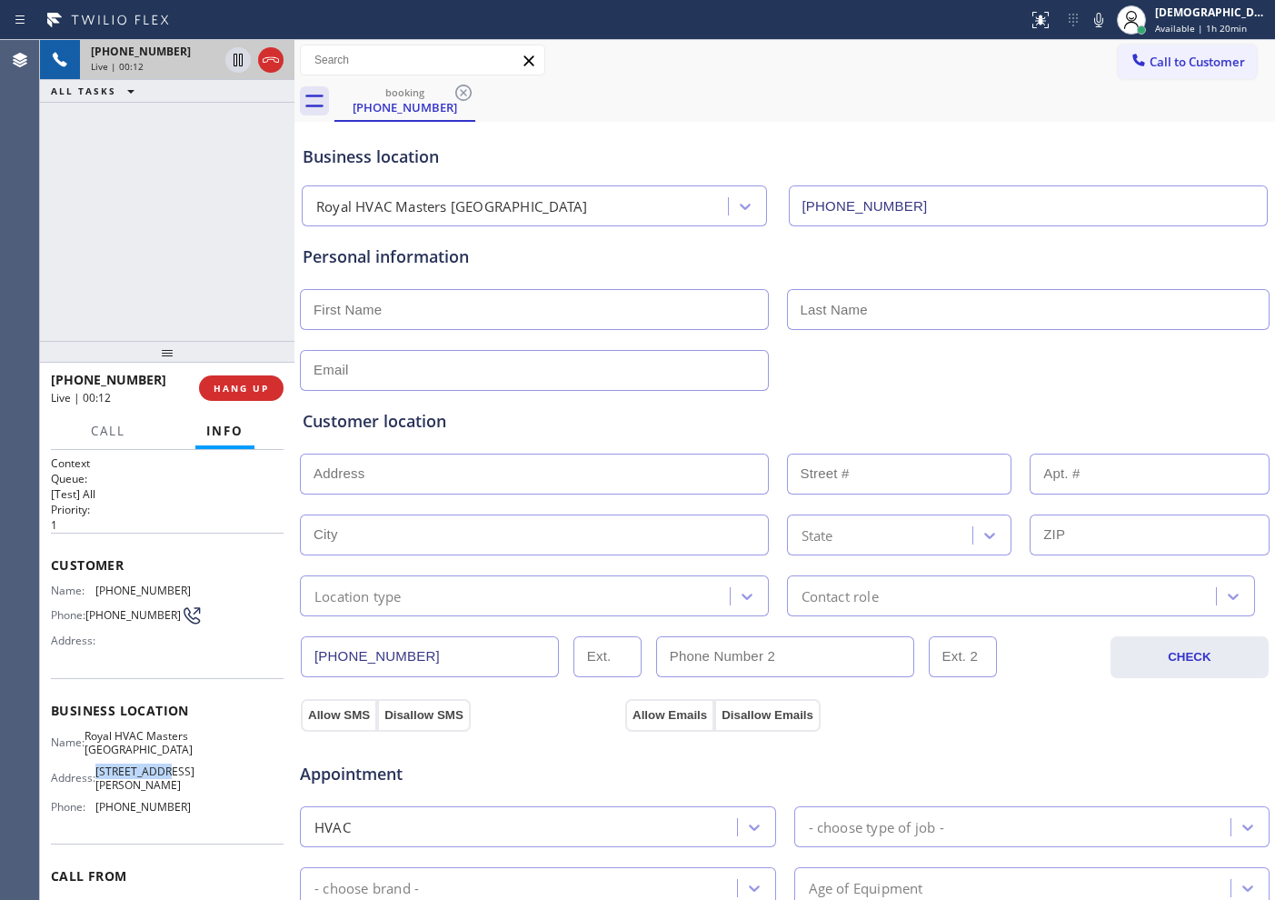
drag, startPoint x: 177, startPoint y: 792, endPoint x: 98, endPoint y: 796, distance: 79.2
click at [98, 719] on span "[STREET_ADDRESS][PERSON_NAME]" at bounding box center [144, 778] width 99 height 28
copy span "[STREET_ADDRESS][PERSON_NAME]"
click at [273, 65] on icon at bounding box center [271, 60] width 22 height 22
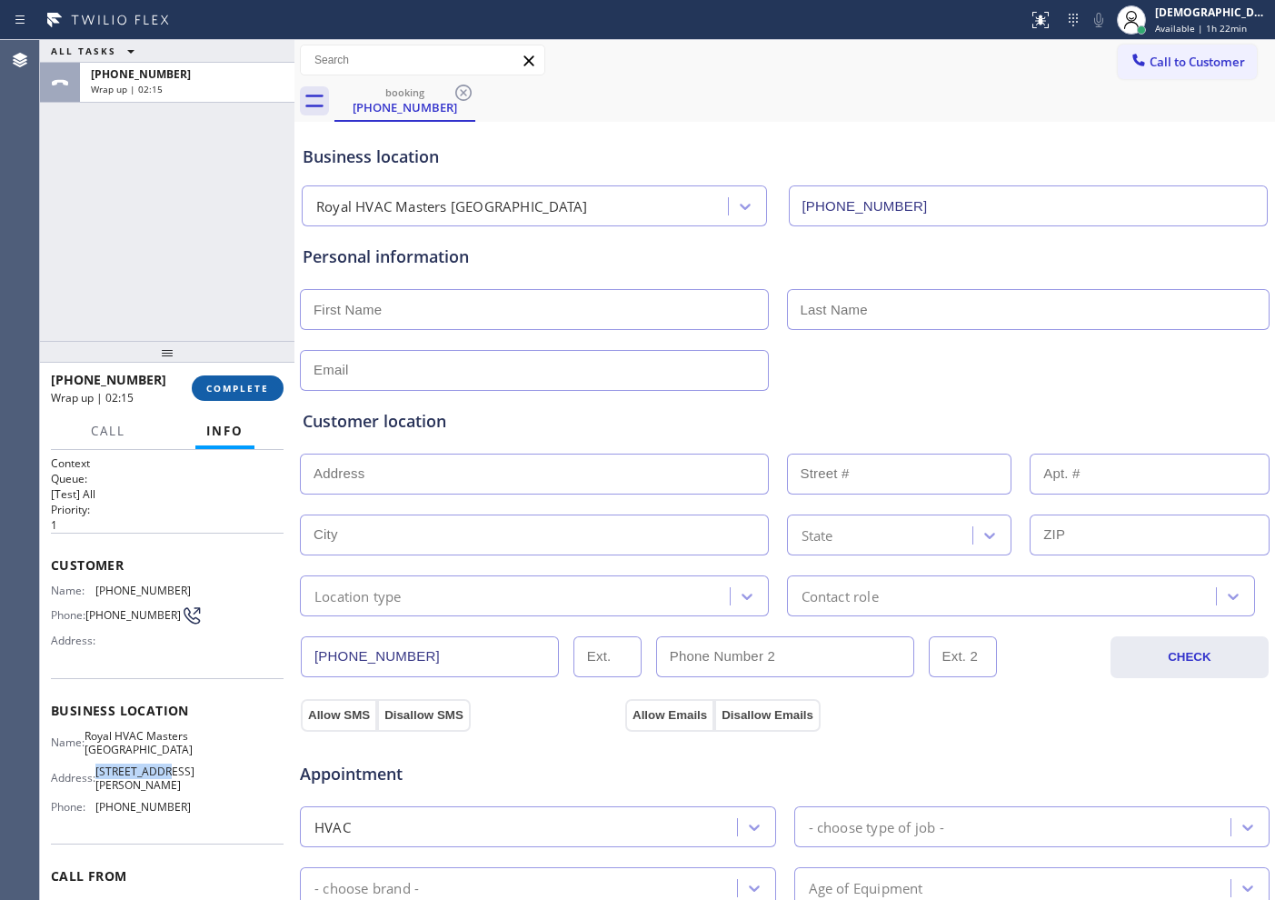
click at [243, 389] on span "COMPLETE" at bounding box center [237, 388] width 63 height 13
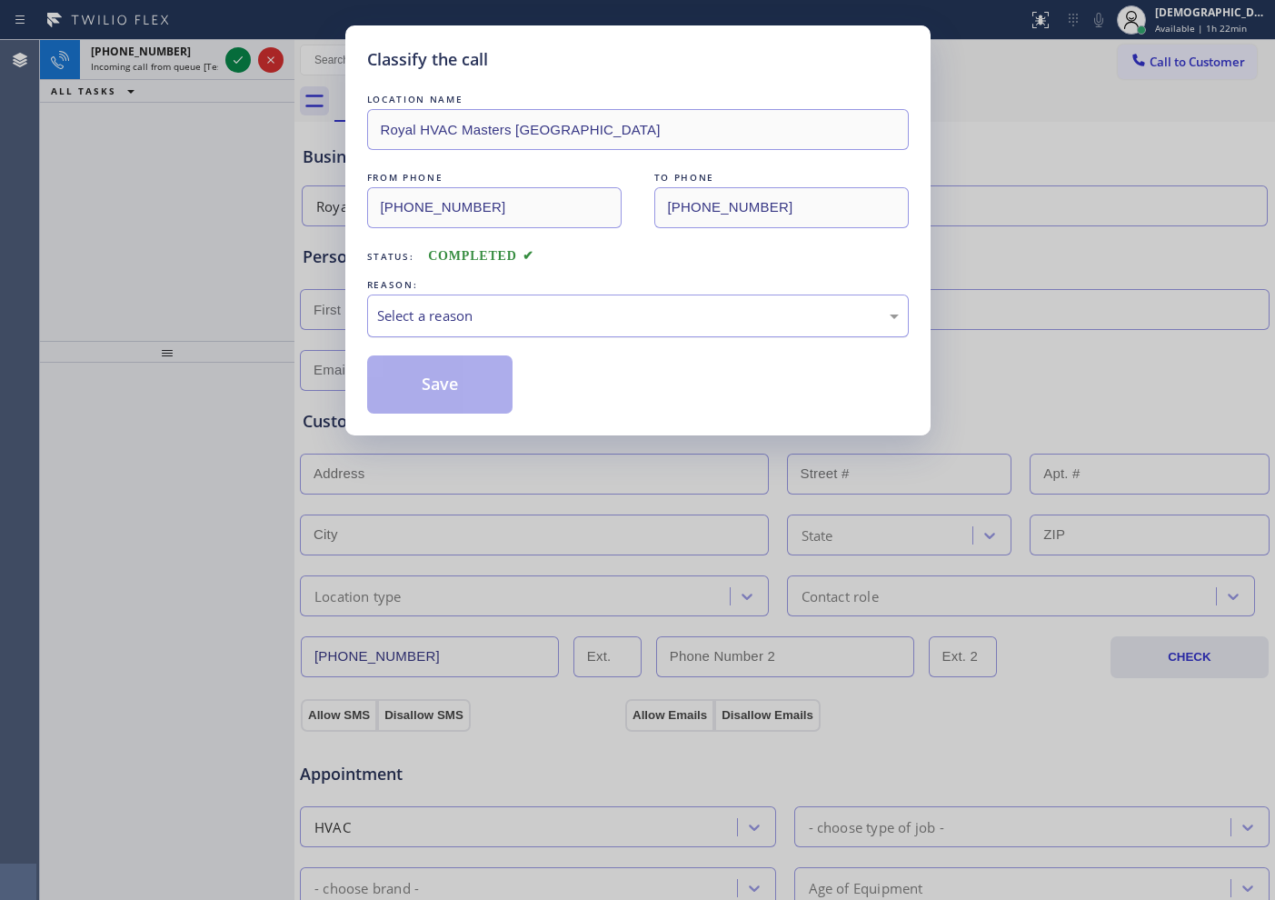
click at [409, 308] on div "Select a reason" at bounding box center [638, 315] width 522 height 21
click at [399, 375] on button "Save" at bounding box center [440, 384] width 146 height 58
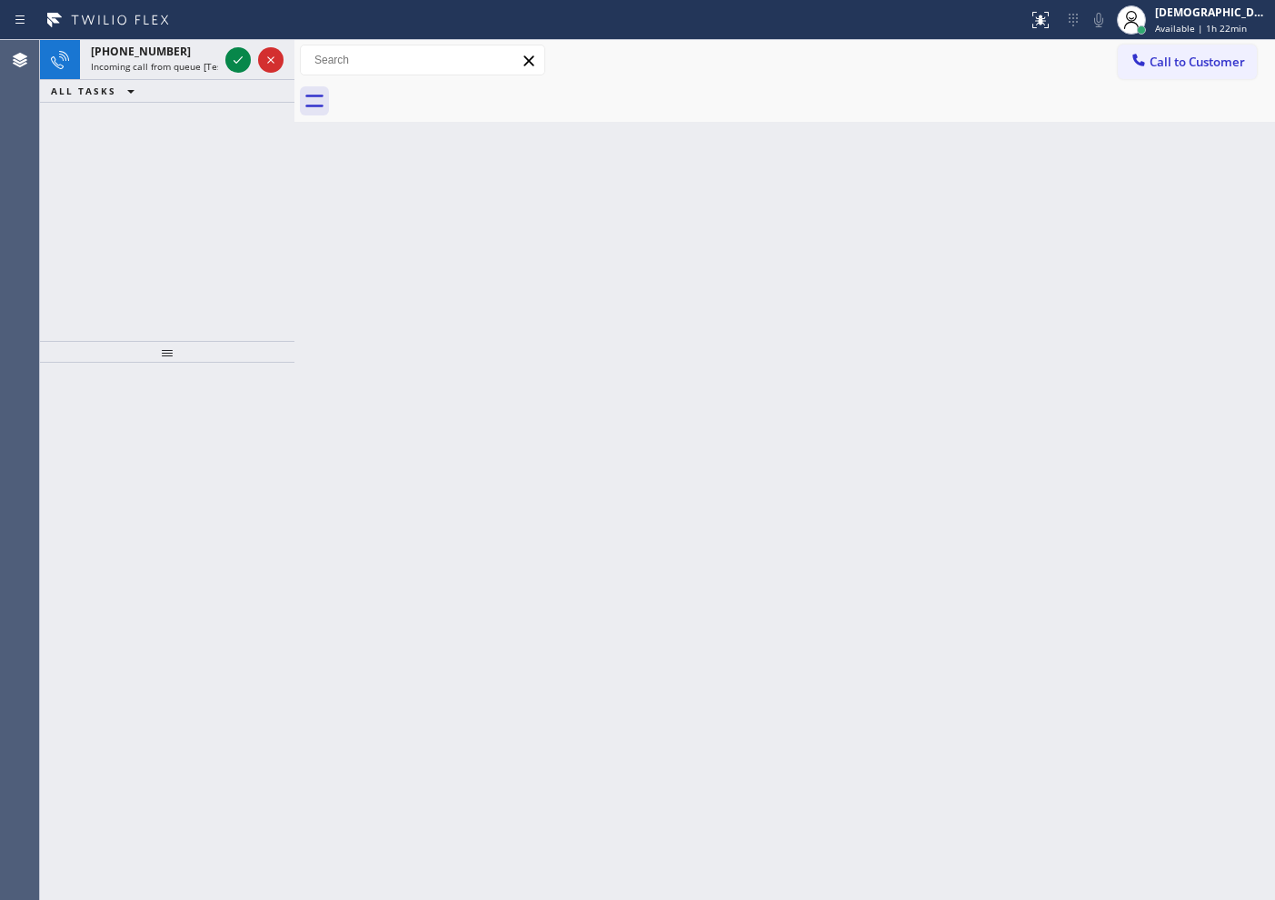
click at [243, 64] on div "Classify the call LOCATION NAME Arctic Tech Masters FROM PHONE [PHONE_NUMBER] T…" at bounding box center [657, 470] width 1235 height 860
click at [243, 64] on icon at bounding box center [238, 60] width 22 height 22
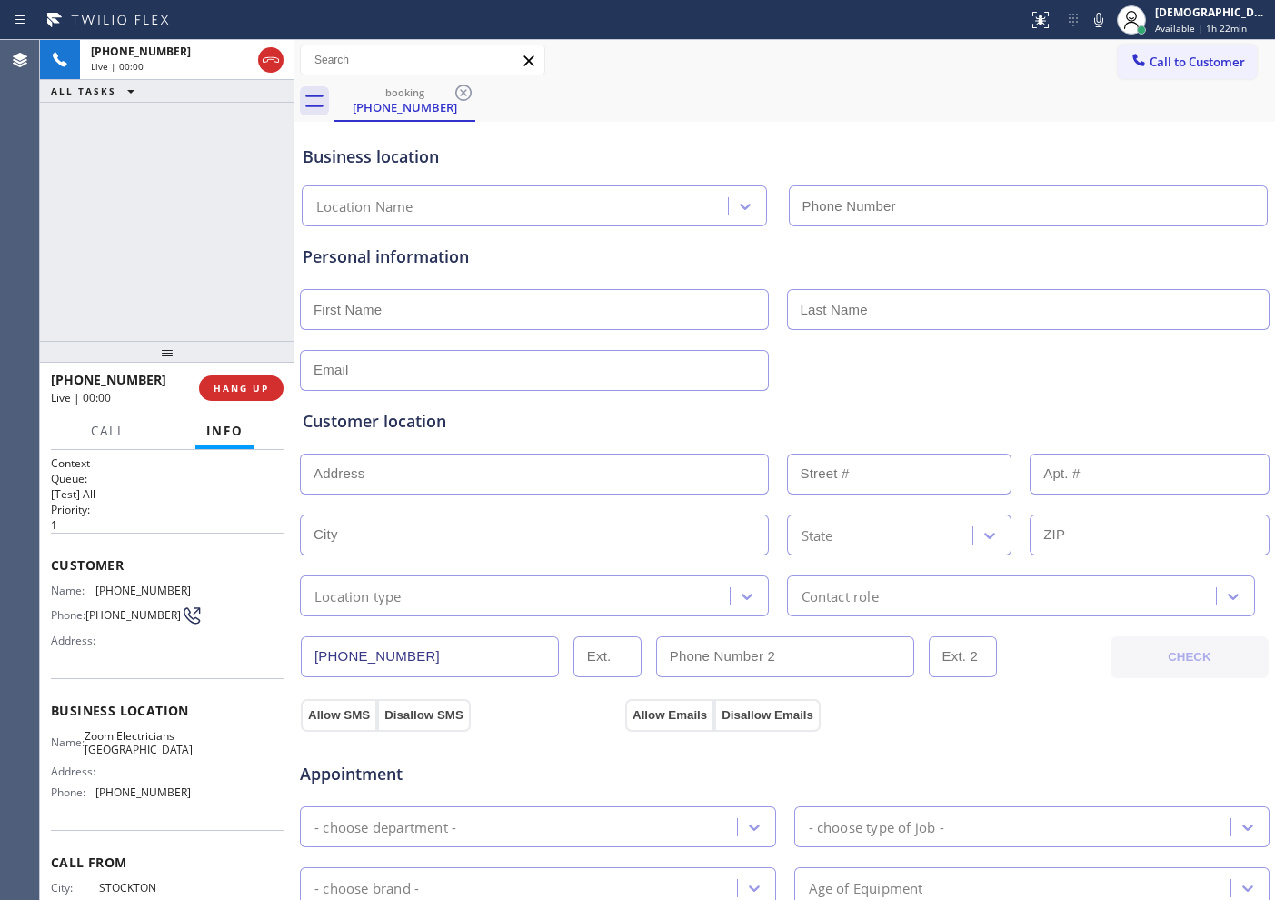
type input "[PHONE_NUMBER]"
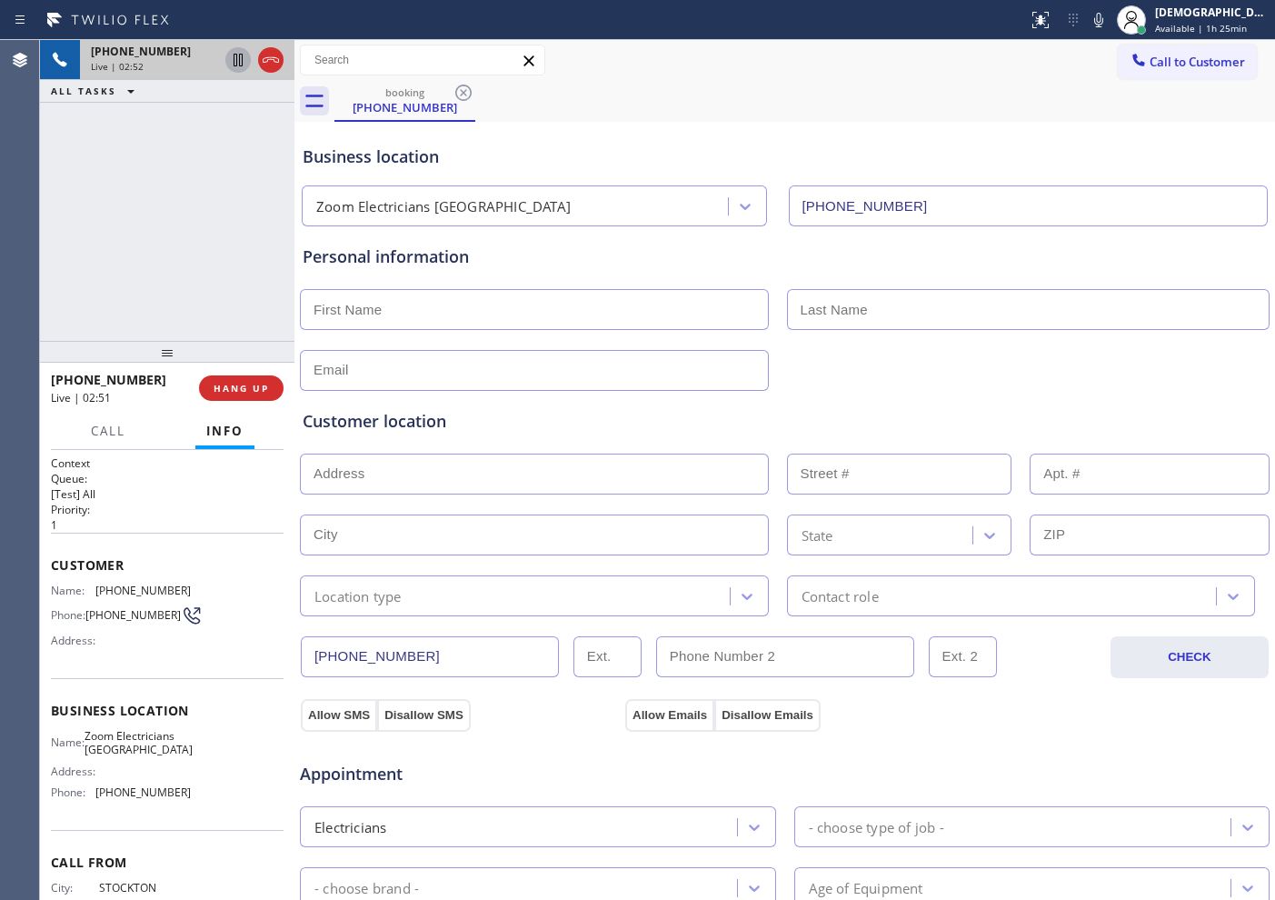
click at [239, 65] on icon at bounding box center [238, 60] width 22 height 22
click at [494, 474] on input "text" at bounding box center [534, 474] width 469 height 41
paste input "[STREET_ADDRESS][PERSON_NAME]"
type input "[STREET_ADDRESS][PERSON_NAME]"
type input "325"
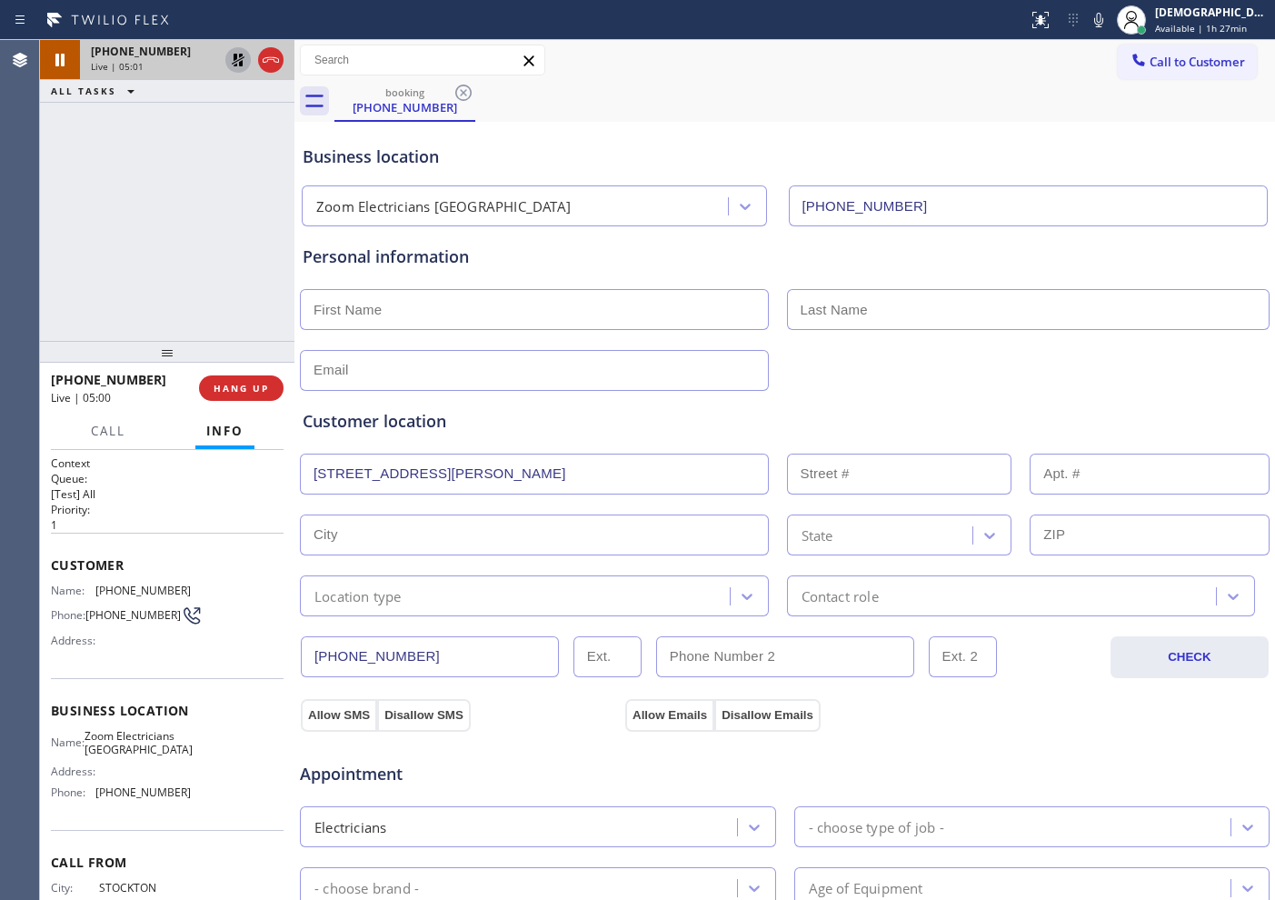
type input "[GEOGRAPHIC_DATA]"
type input "94158"
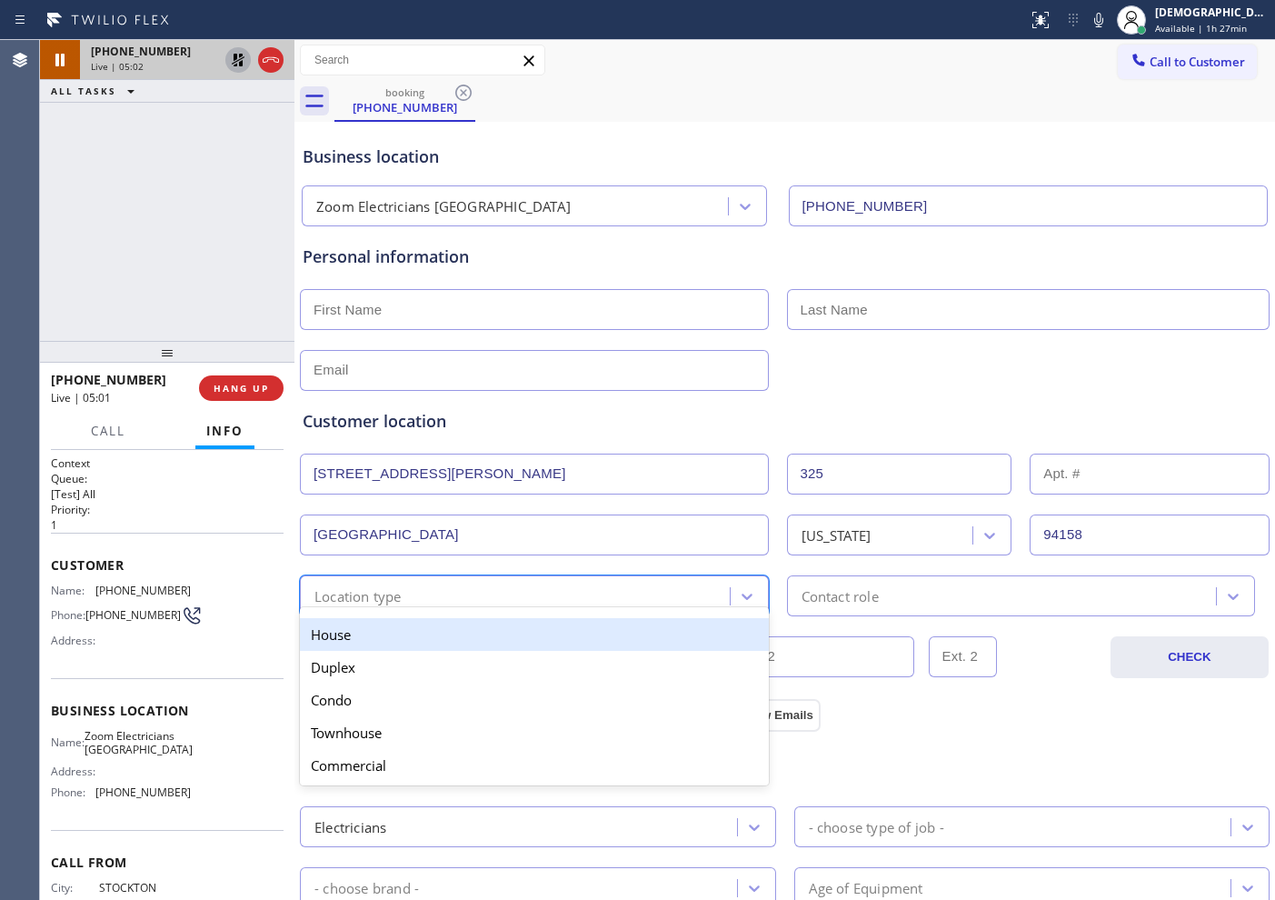
click at [496, 595] on div "Location type" at bounding box center [517, 596] width 424 height 32
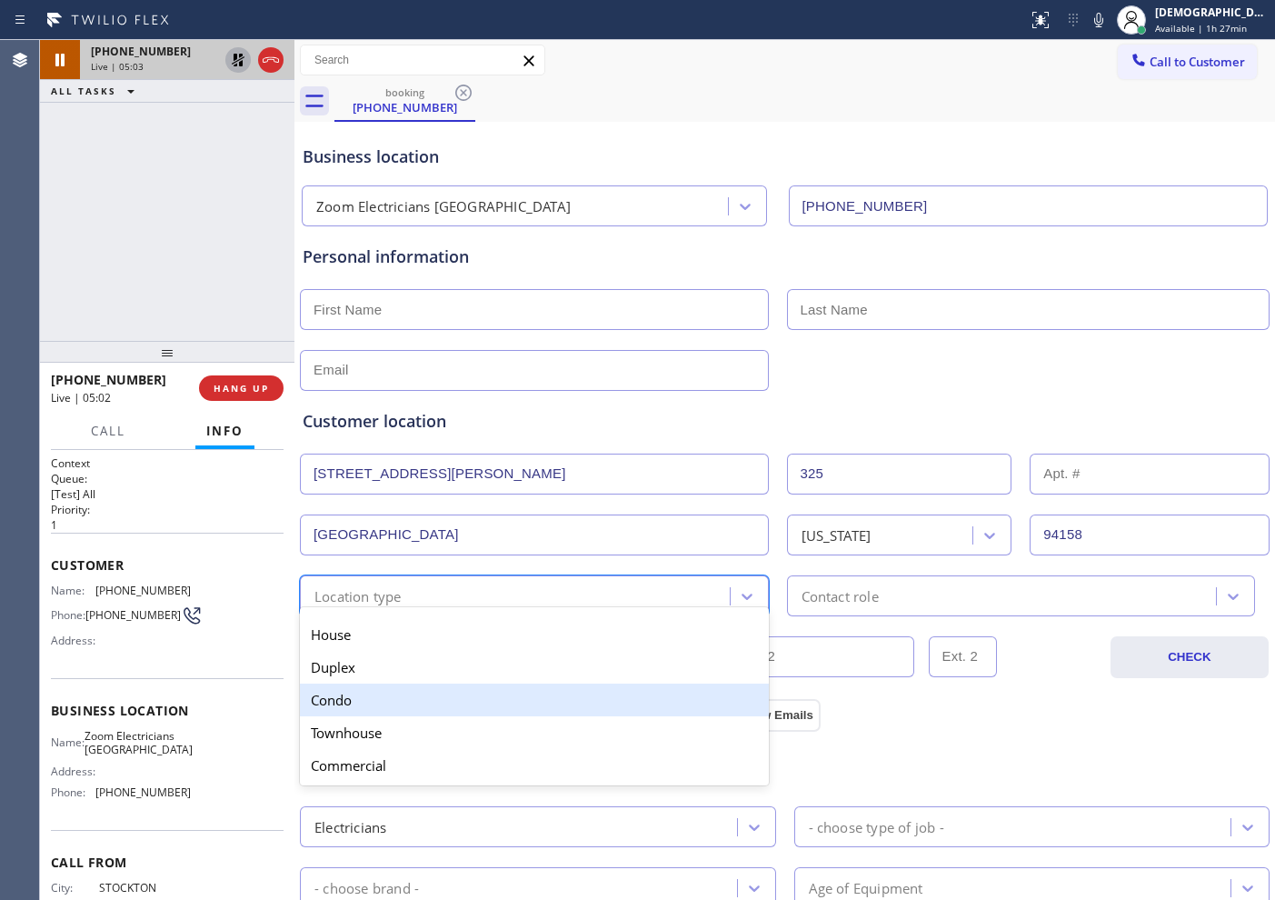
click at [469, 690] on div "Condo" at bounding box center [534, 699] width 469 height 33
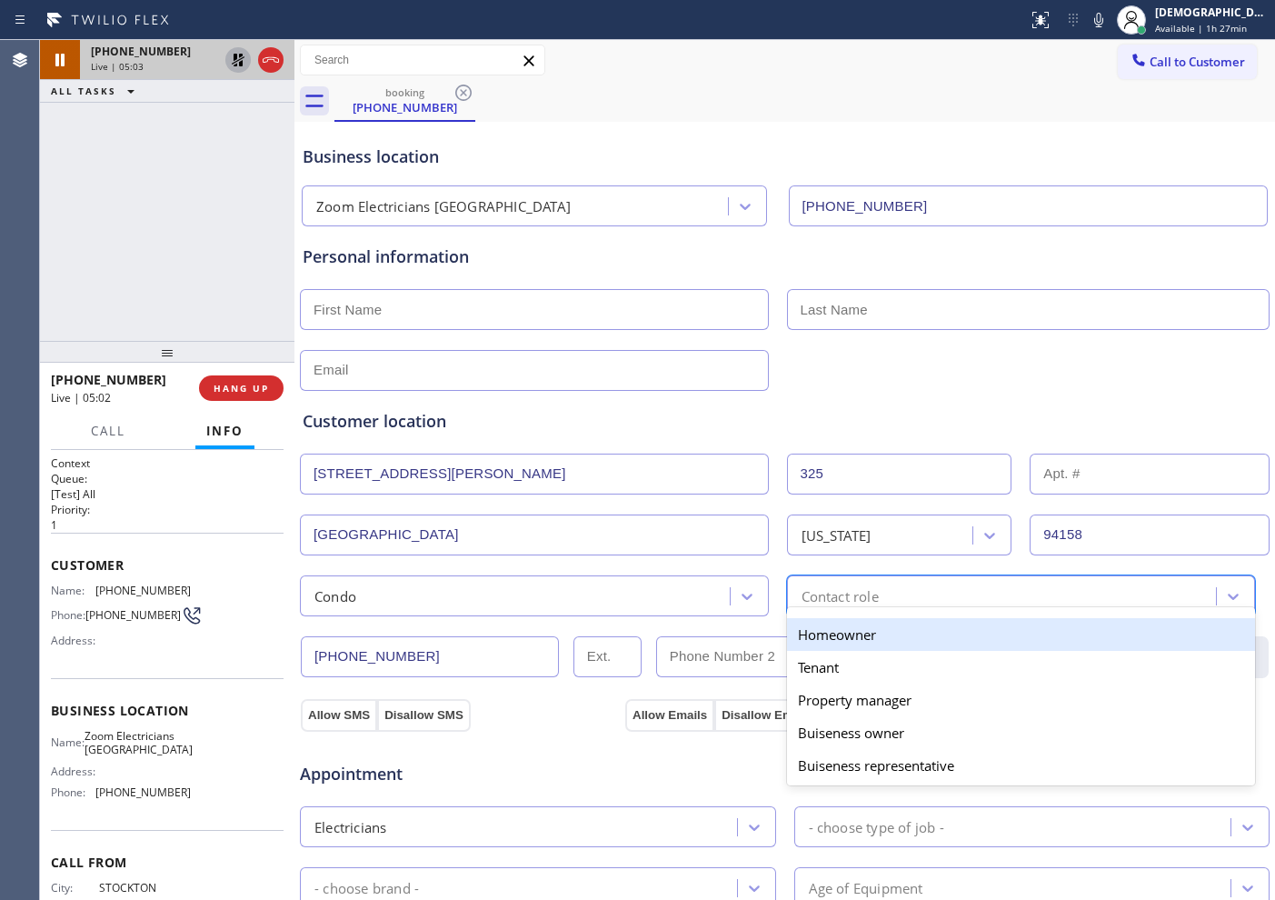
click at [828, 610] on div "option Homeowner focused, 1 of 5. 5 results available. Use Up and Down to choos…" at bounding box center [1021, 595] width 469 height 41
click at [825, 642] on div "Homeowner" at bounding box center [1021, 634] width 469 height 33
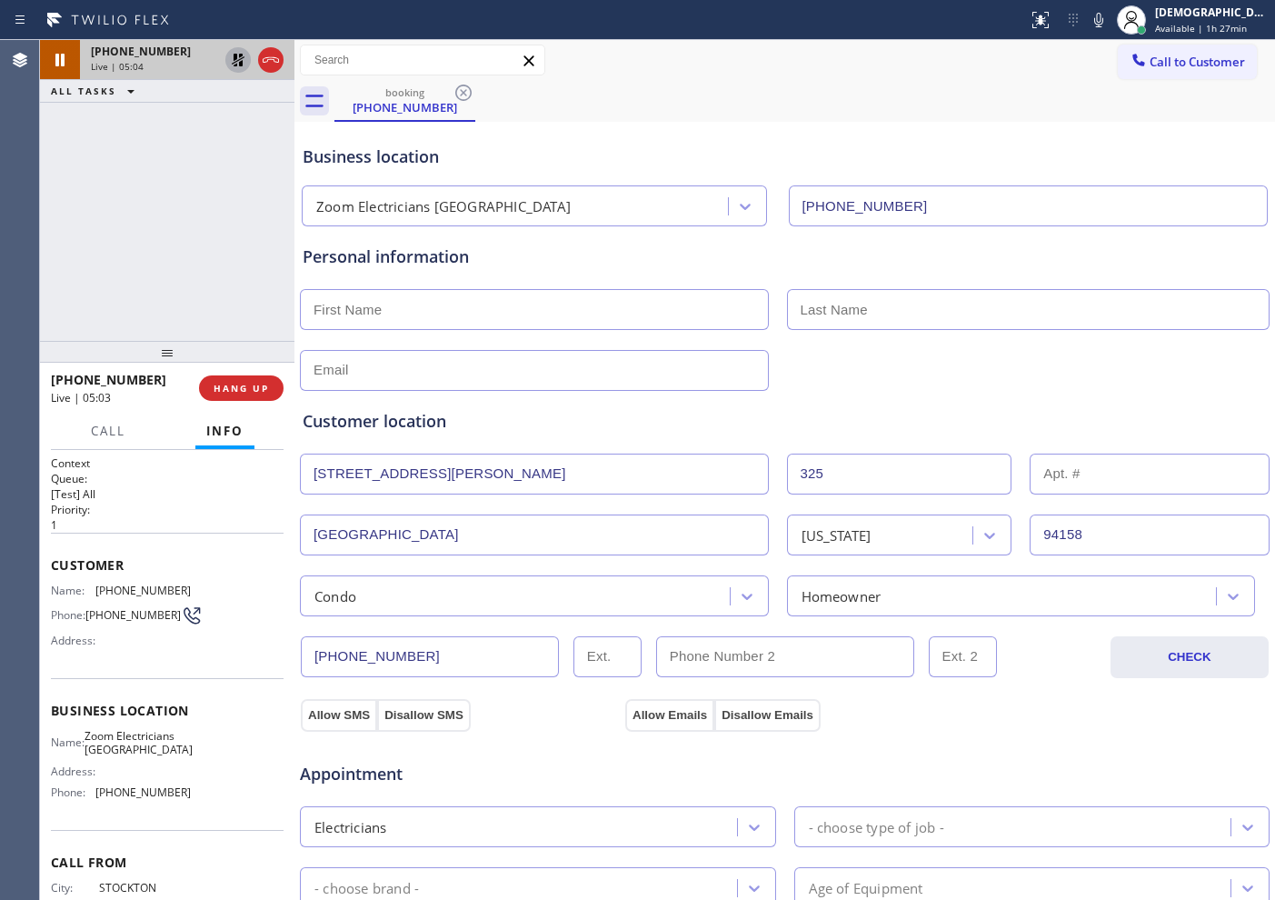
click at [1019, 484] on input "text" at bounding box center [1150, 474] width 240 height 41
type input "Unt 502"
click at [354, 308] on input "text" at bounding box center [534, 309] width 469 height 41
paste input "mark"
click at [323, 313] on input "mark" at bounding box center [534, 309] width 469 height 41
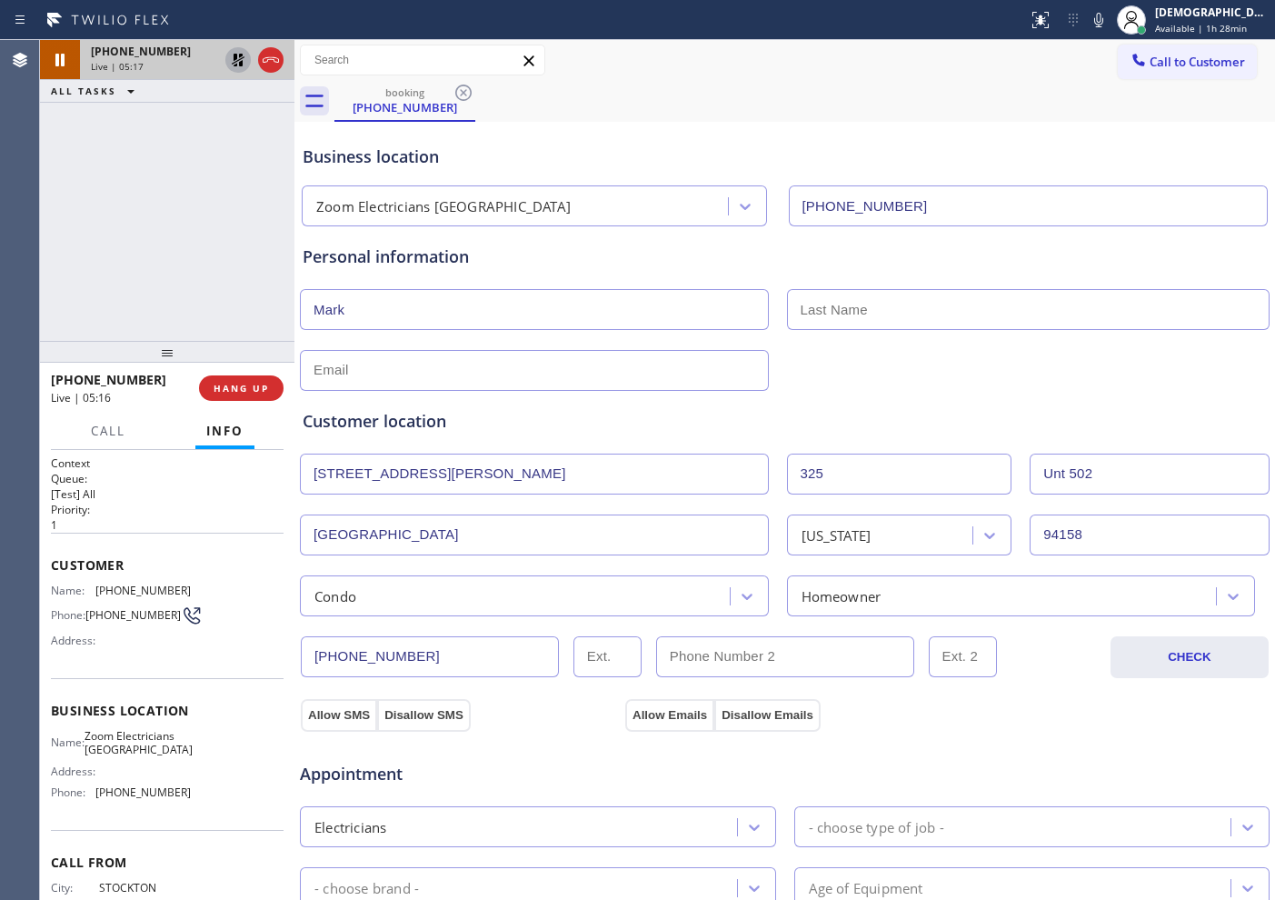
type input "Mark"
click at [849, 324] on input "text" at bounding box center [1029, 309] width 484 height 41
paste input "[PERSON_NAME]"
type input "[PERSON_NAME]"
click at [394, 380] on input "text" at bounding box center [534, 370] width 469 height 41
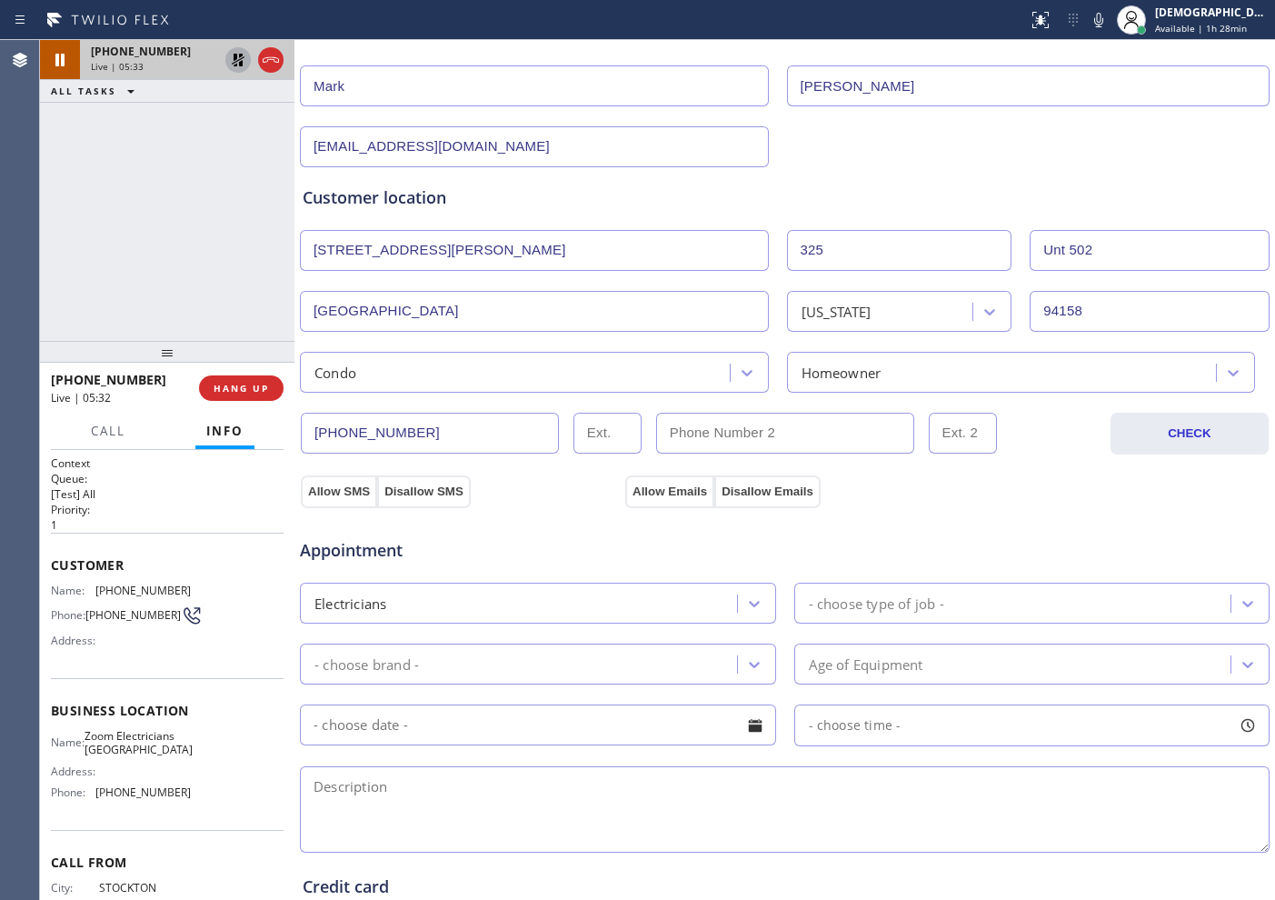
scroll to position [227, 0]
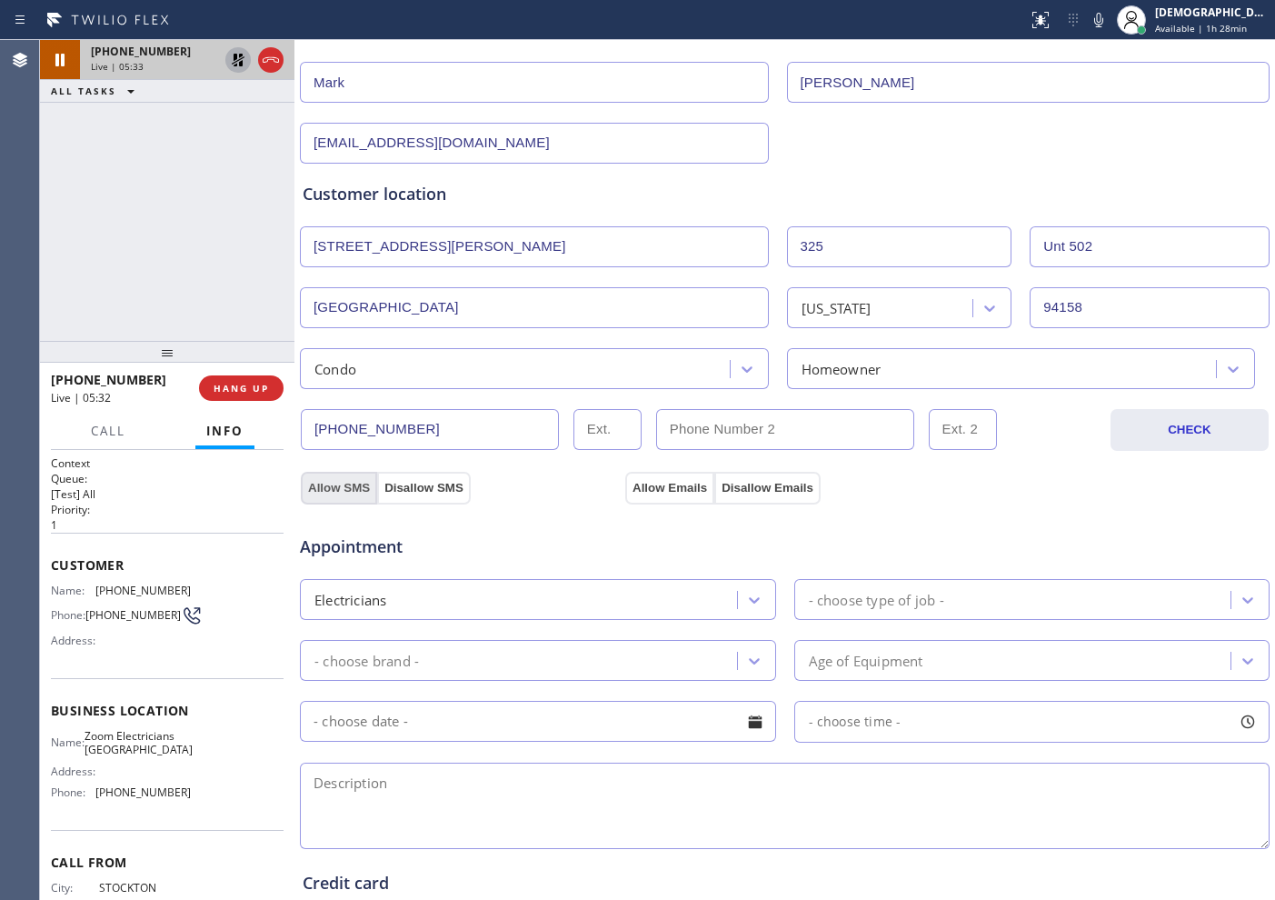
type input "[EMAIL_ADDRESS][DOMAIN_NAME]"
click at [332, 487] on button "Allow SMS" at bounding box center [339, 488] width 76 height 33
click at [640, 484] on button "Allow Emails" at bounding box center [669, 488] width 89 height 33
click at [857, 607] on div "- choose type of job -" at bounding box center [876, 599] width 135 height 21
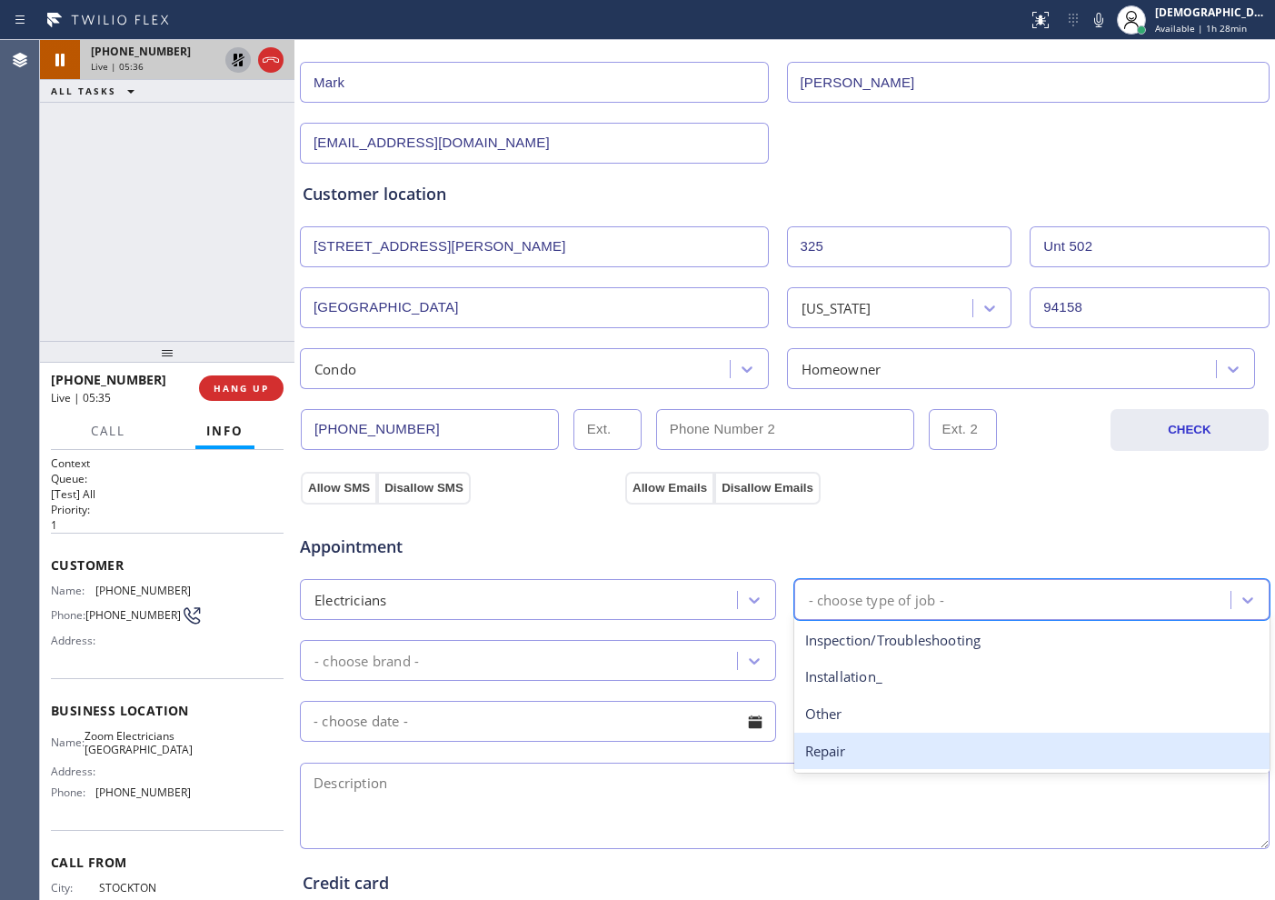
drag, startPoint x: 828, startPoint y: 750, endPoint x: 503, endPoint y: 673, distance: 334.4
click at [827, 719] on div "Repair" at bounding box center [1032, 751] width 476 height 37
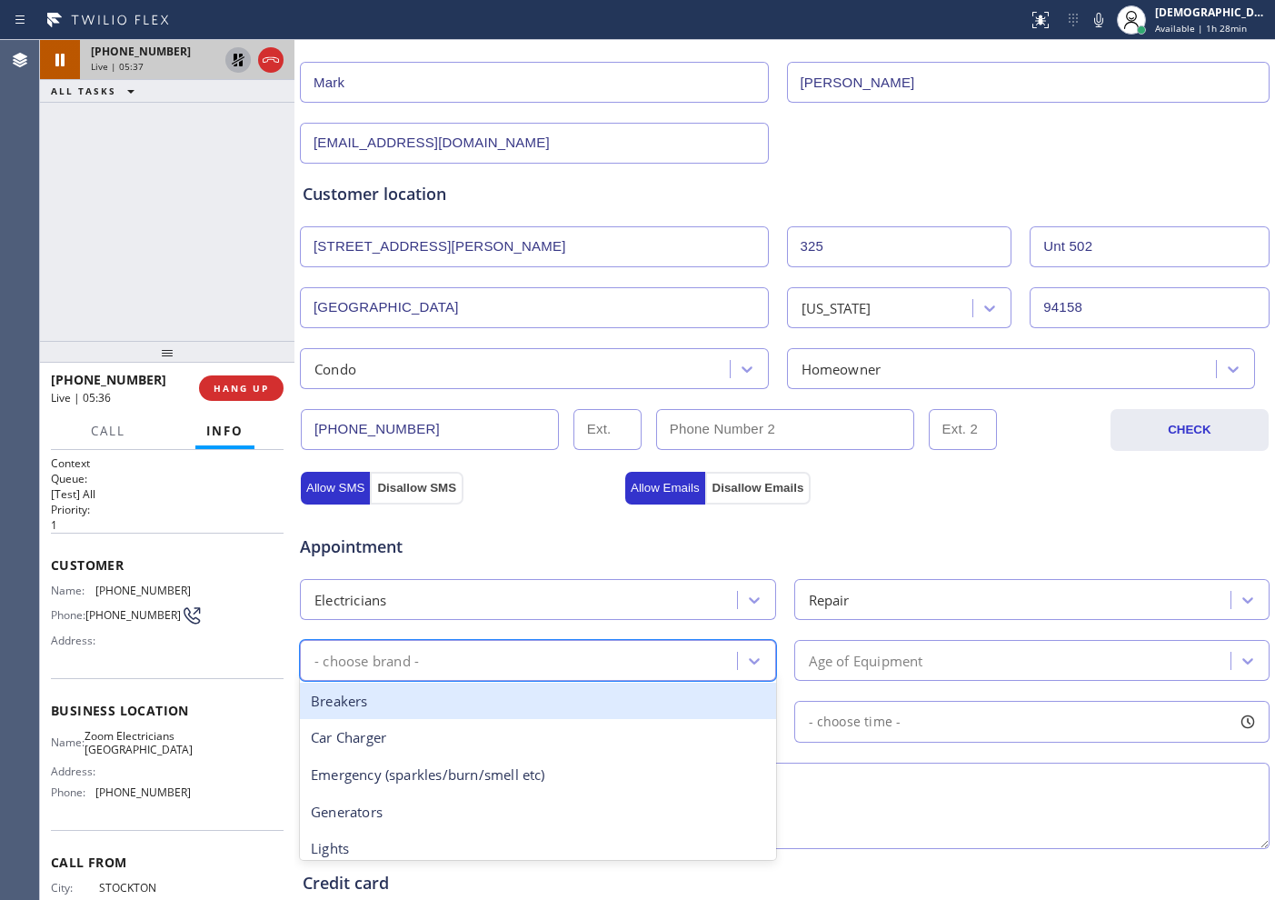
click at [475, 662] on div "- choose brand -" at bounding box center [521, 660] width 432 height 32
type input "out"
click at [469, 711] on div "Outlets/Switches" at bounding box center [538, 701] width 476 height 37
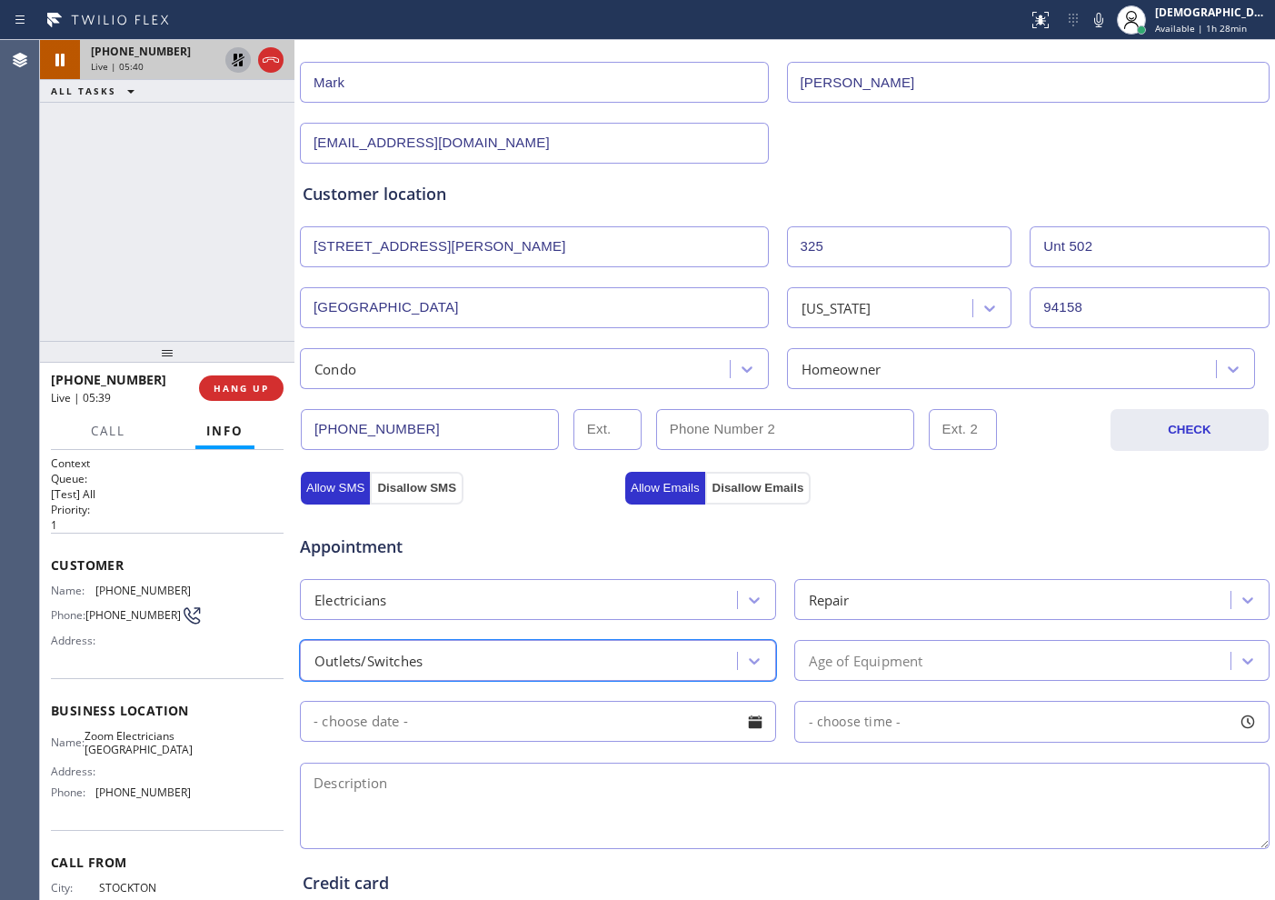
drag, startPoint x: 817, startPoint y: 659, endPoint x: 838, endPoint y: 679, distance: 28.9
click at [818, 659] on div "Age of Equipment" at bounding box center [866, 660] width 115 height 21
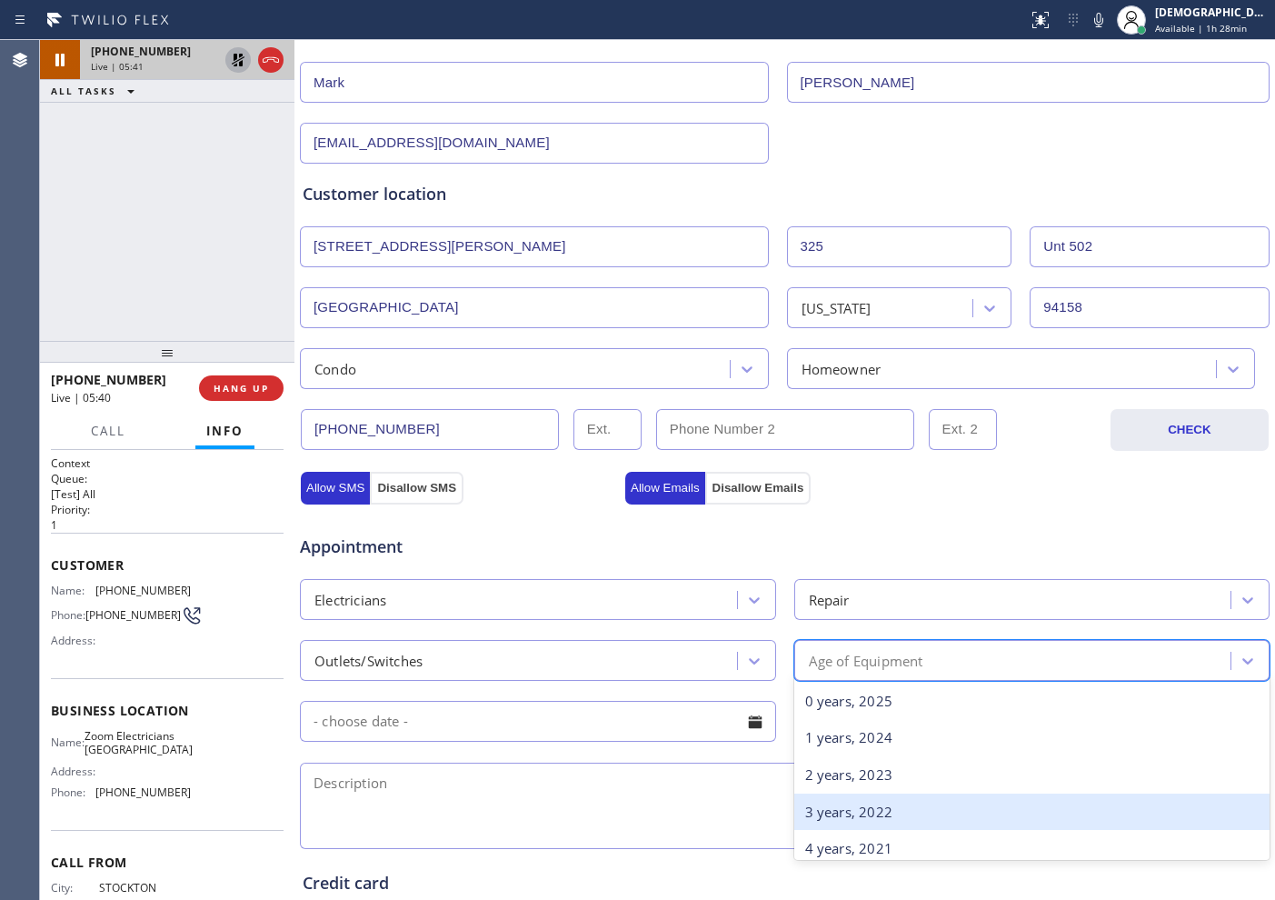
click at [853, 719] on div "3 years, 2022" at bounding box center [1032, 811] width 476 height 37
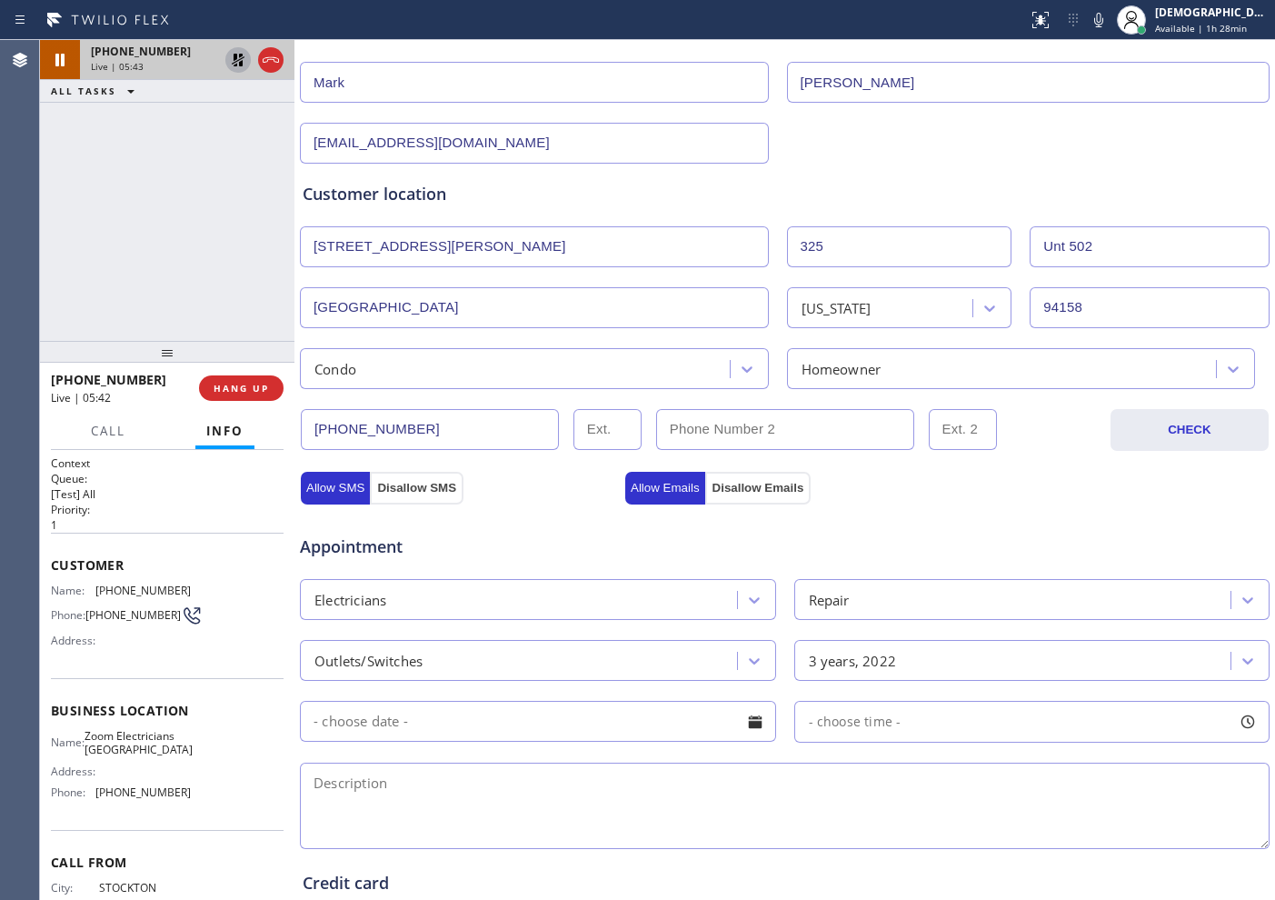
click at [120, 269] on div "[PHONE_NUMBER] Live | 05:43 ALL TASKS ALL TASKS ACTIVE TASKS TASKS IN WRAP UP" at bounding box center [167, 190] width 254 height 301
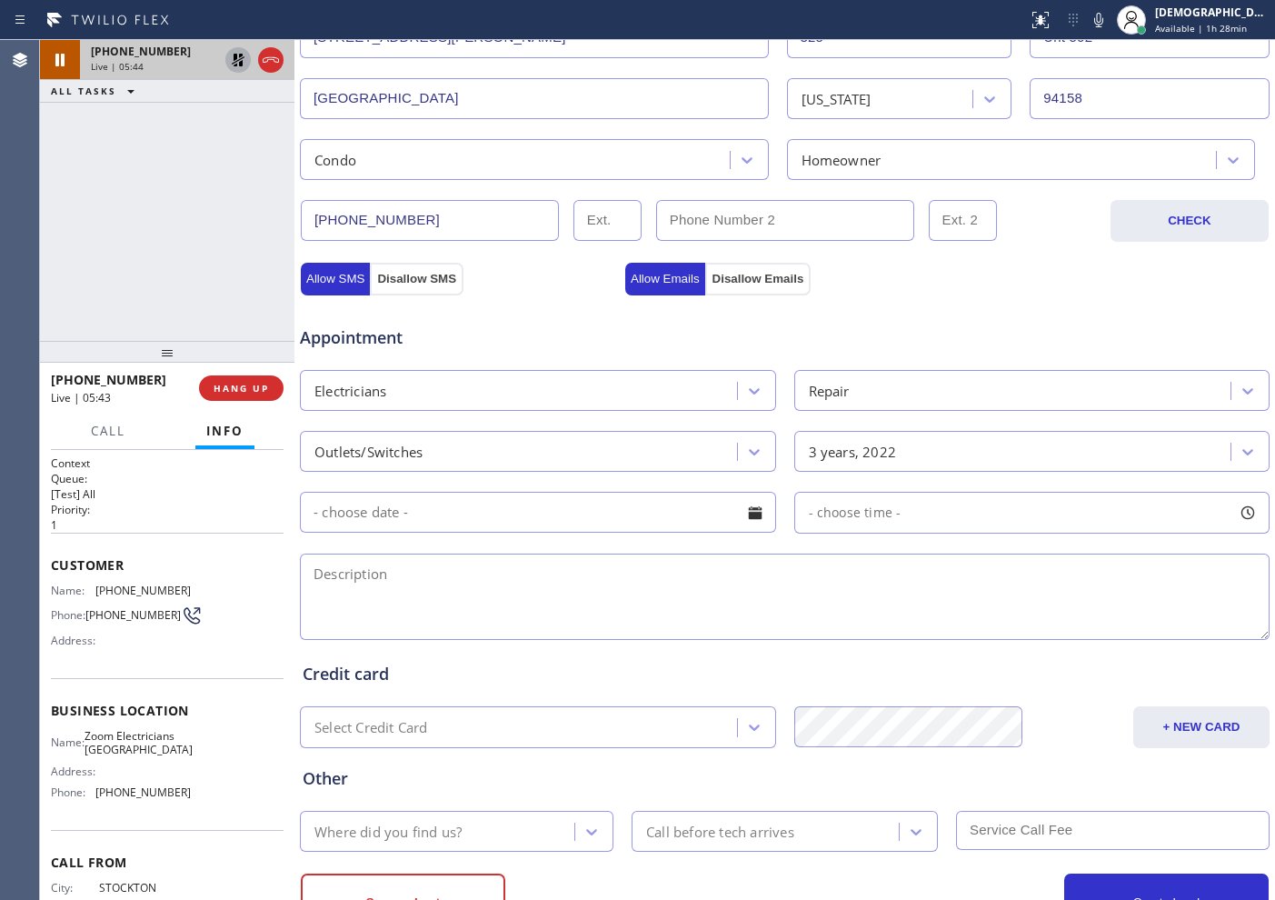
scroll to position [509, 0]
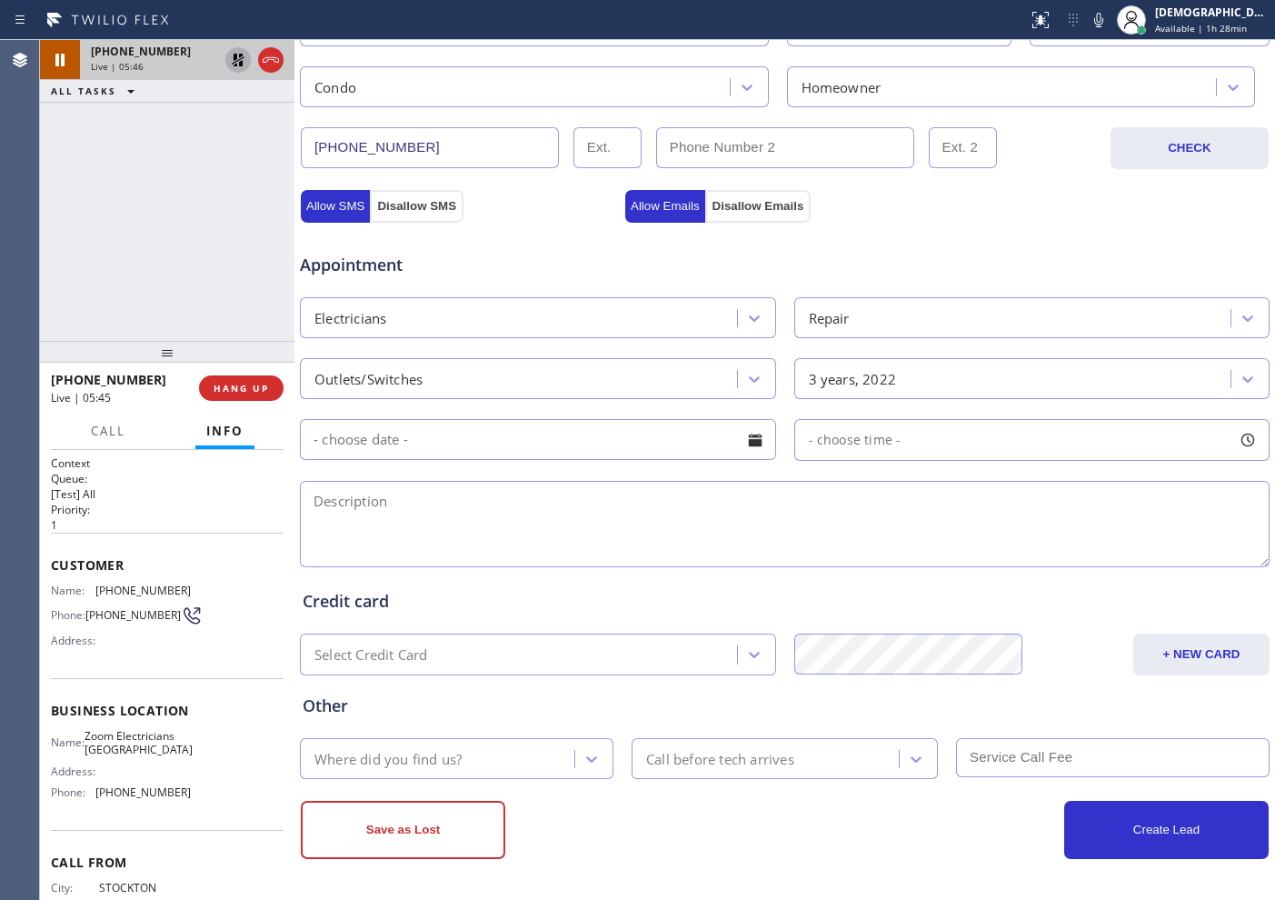
click at [490, 719] on div "Where did you find us?" at bounding box center [439, 759] width 269 height 32
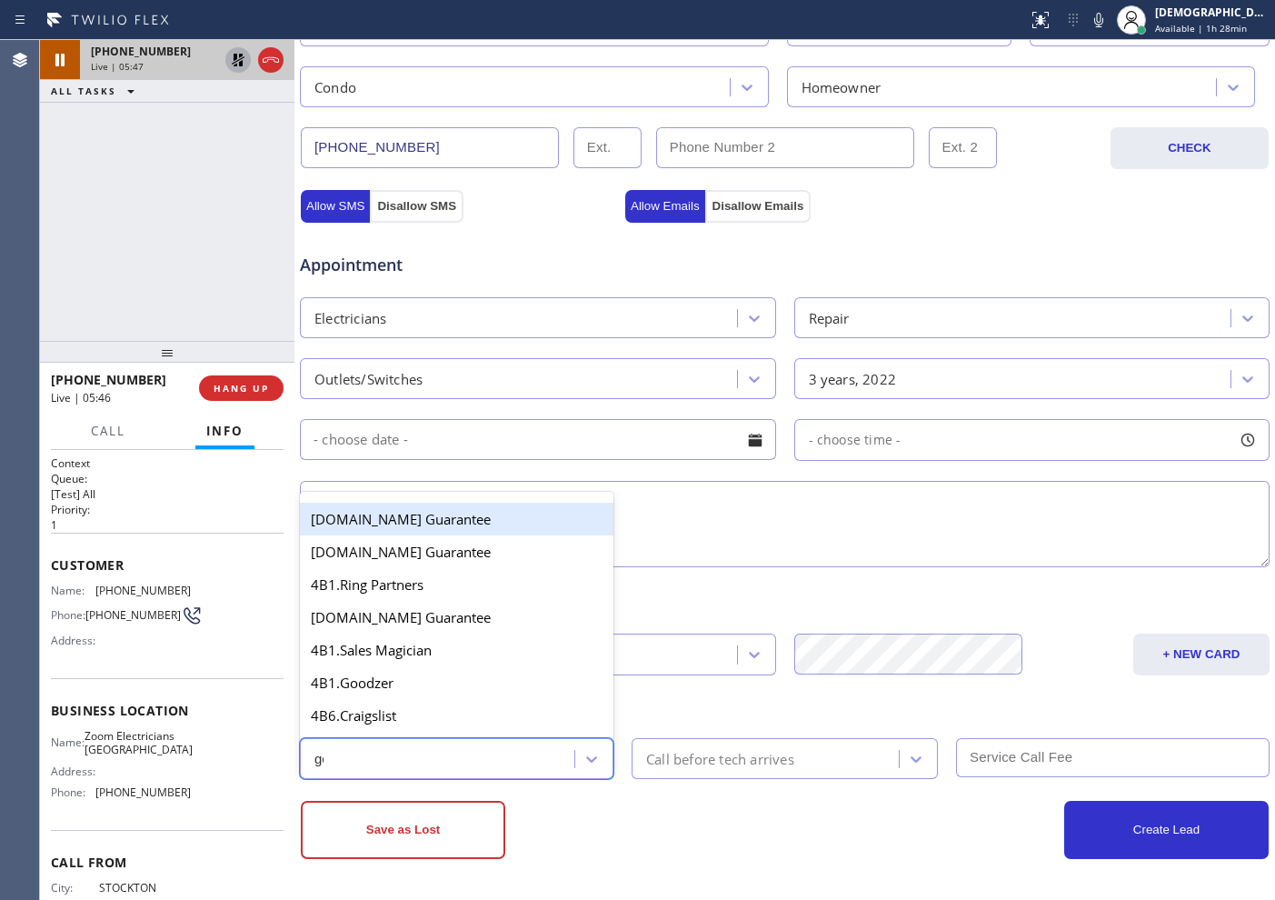
type input "goo"
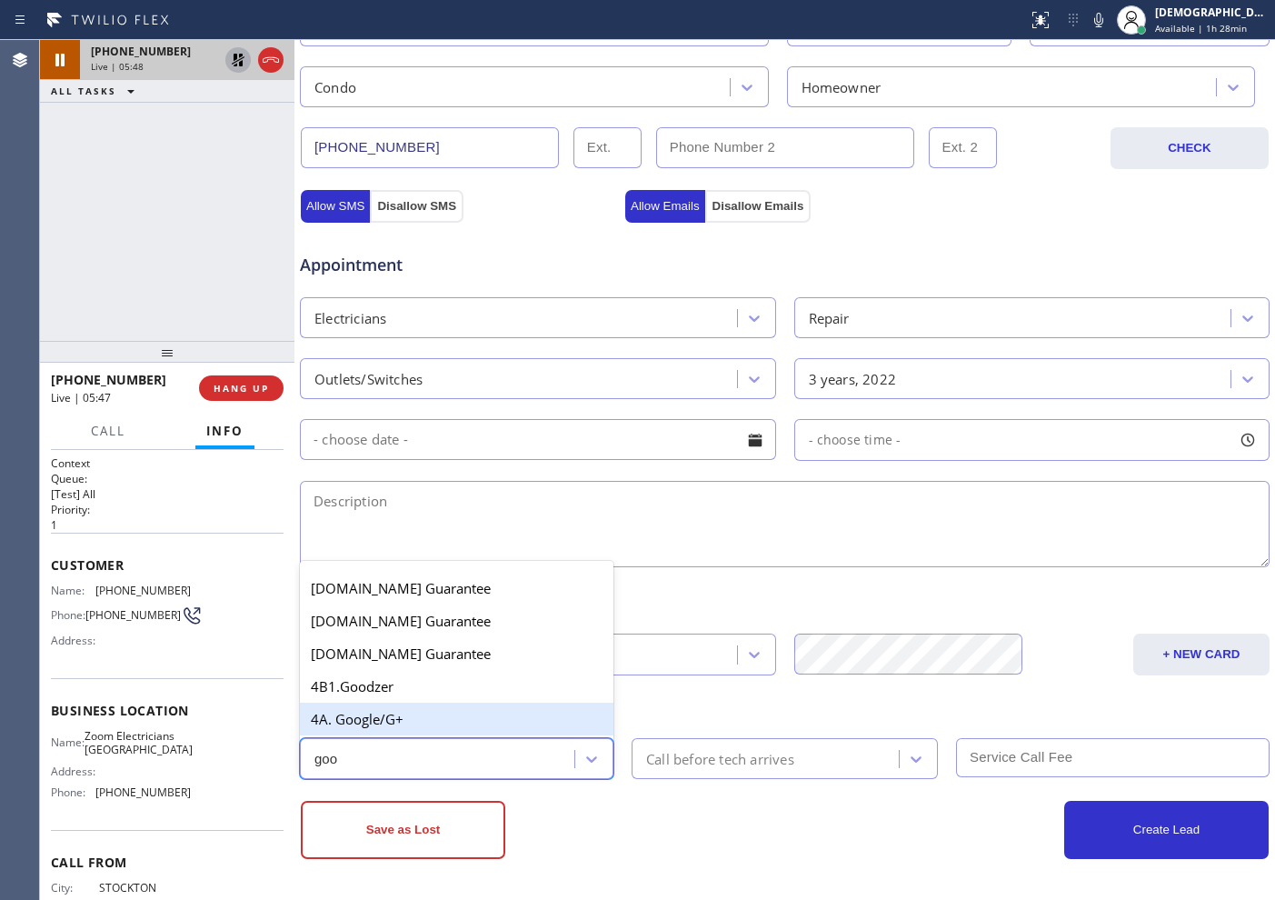
click at [448, 719] on div "4A. Google/G+" at bounding box center [457, 719] width 314 height 33
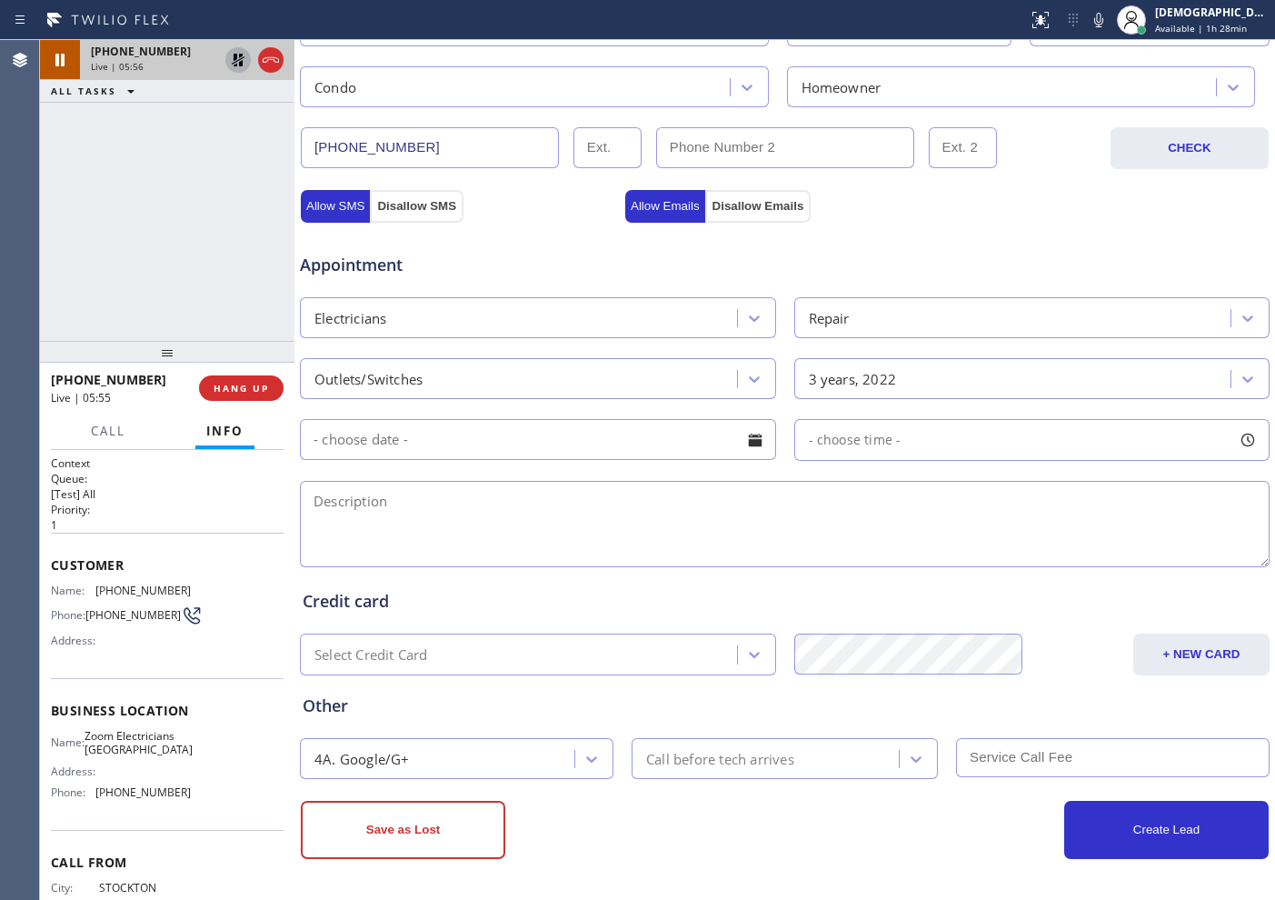
click at [638, 501] on textarea at bounding box center [785, 524] width 970 height 86
paste textarea "1 outlet / making a clicking noise /"
click at [761, 510] on textarea "1 outlet / making a clicking noise / Condo HO" at bounding box center [785, 524] width 970 height 86
paste textarea "[STREET_ADDRESS][PERSON_NAME]"
drag, startPoint x: 139, startPoint y: 769, endPoint x: 95, endPoint y: 746, distance: 49.2
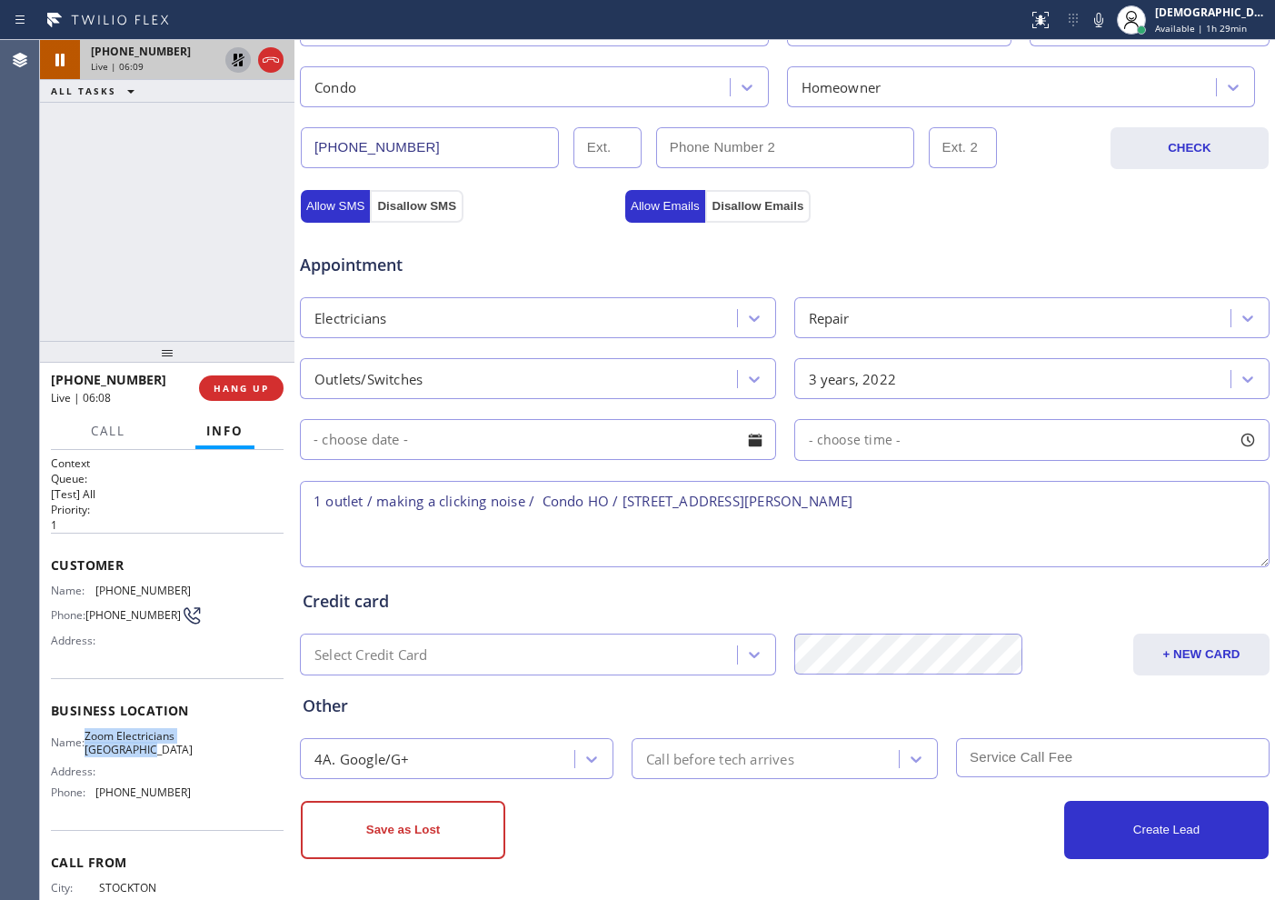
click at [95, 719] on span "Zoom Electricians [GEOGRAPHIC_DATA]" at bounding box center [139, 743] width 108 height 28
copy span "Zoom Electricians [GEOGRAPHIC_DATA]"
click at [949, 531] on textarea "1 outlet / making a clicking noise / Condo HO / [STREET_ADDRESS][PERSON_NAME]" at bounding box center [785, 524] width 970 height 86
paste textarea "Zoom Electricians [GEOGRAPHIC_DATA]"
type textarea "1 outlet / making a clicking noise / Condo HO / [STREET_ADDRESS][PERSON_NAME] /…"
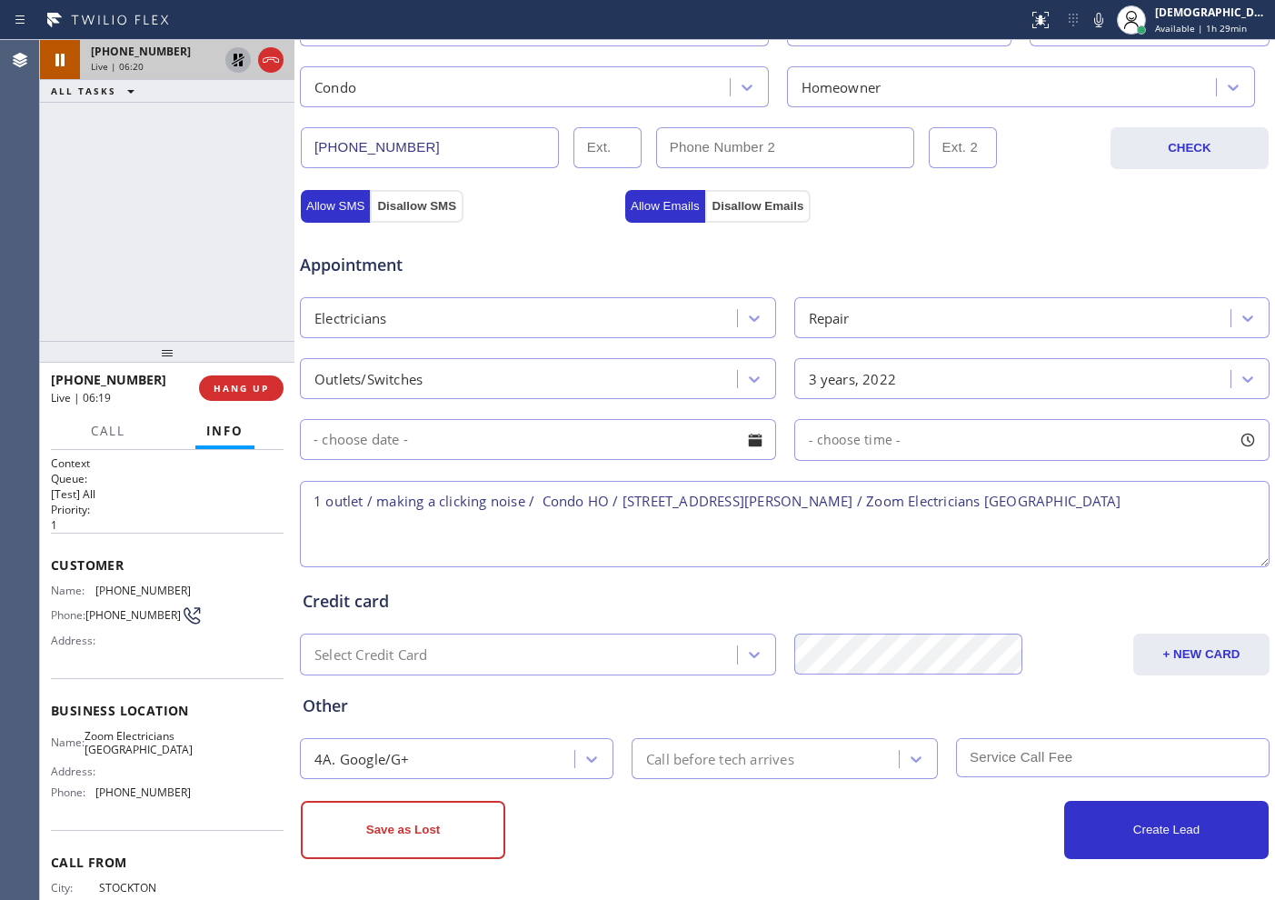
drag, startPoint x: 85, startPoint y: 241, endPoint x: 139, endPoint y: 189, distance: 75.2
click at [85, 241] on div "[PHONE_NUMBER] Live | 06:20 ALL TASKS ALL TASKS ACTIVE TASKS TASKS IN WRAP UP" at bounding box center [167, 190] width 254 height 301
click at [238, 63] on icon at bounding box center [238, 60] width 22 height 22
click at [103, 304] on div "[PHONE_NUMBER] Live | 07:14 ALL TASKS ALL TASKS ACTIVE TASKS TASKS IN WRAP UP" at bounding box center [167, 190] width 254 height 301
click at [145, 252] on div "[PHONE_NUMBER] Live | 08:06 ALL TASKS ALL TASKS ACTIVE TASKS TASKS IN WRAP UP" at bounding box center [167, 190] width 254 height 301
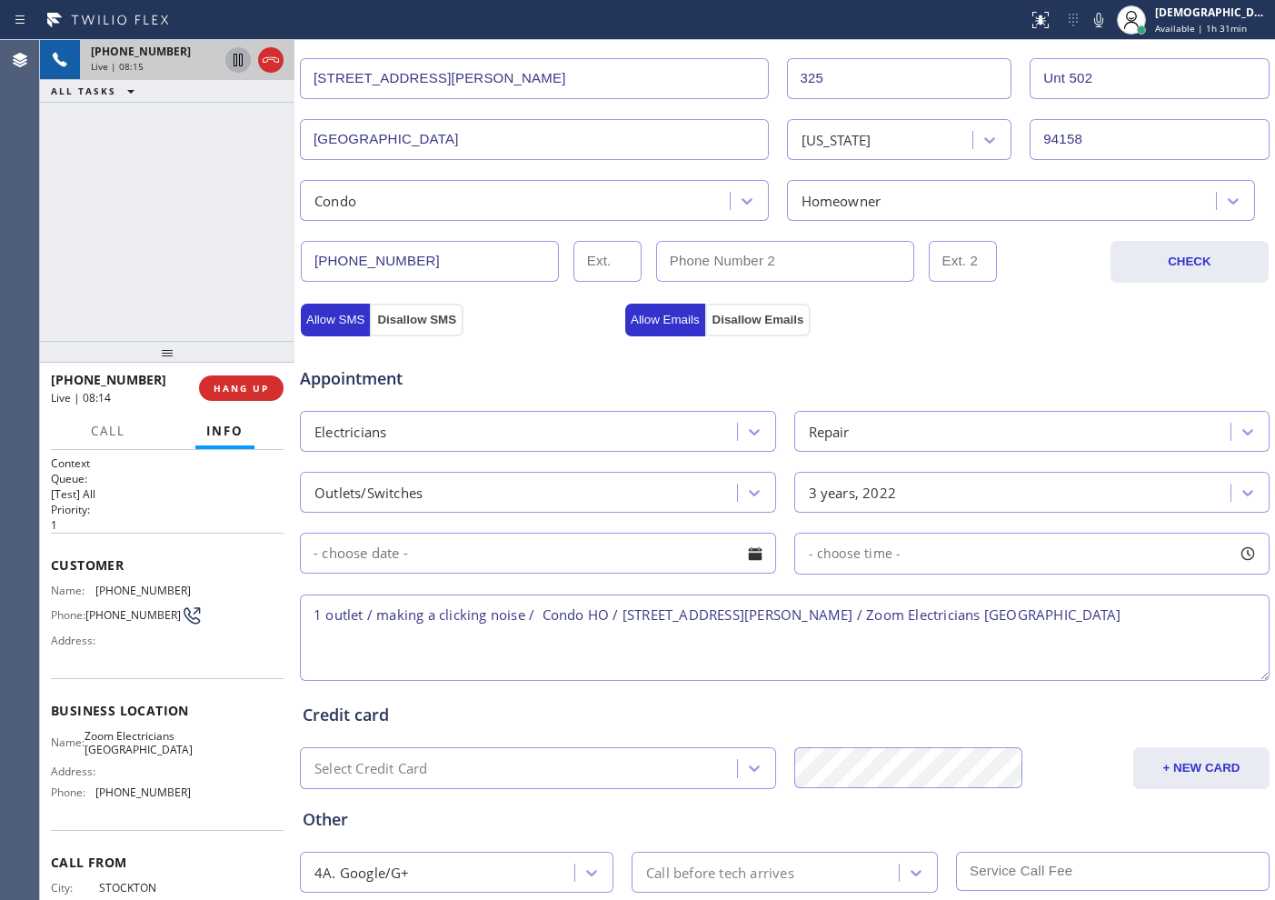
scroll to position [168, 0]
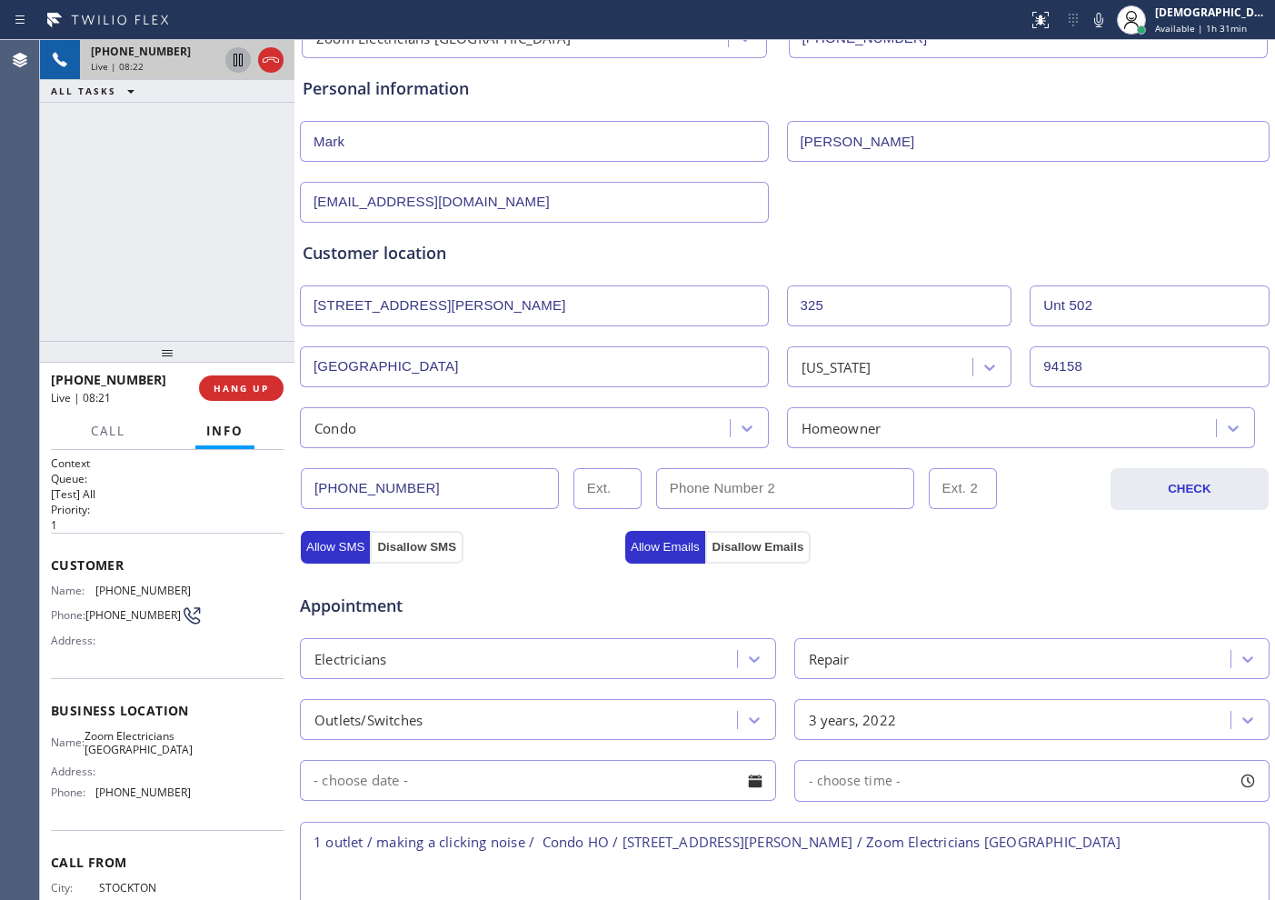
drag, startPoint x: 432, startPoint y: 484, endPoint x: 282, endPoint y: 484, distance: 150.0
click at [282, 484] on div "[PHONE_NUMBER] Live | 08:22 ALL TASKS ALL TASKS ACTIVE TASKS TASKS IN WRAP UP […" at bounding box center [657, 470] width 1235 height 860
click at [813, 592] on div "Appointment" at bounding box center [784, 595] width 973 height 46
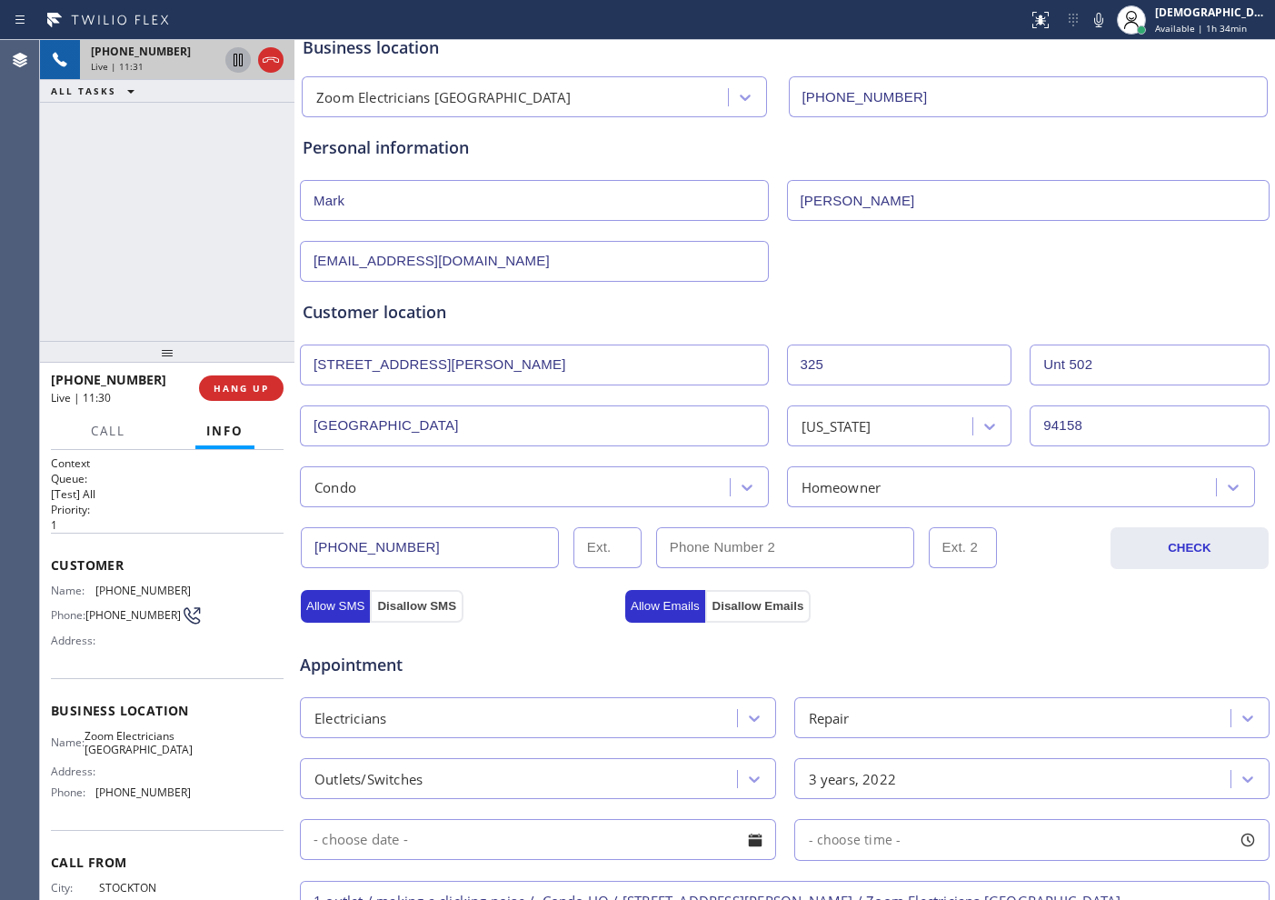
scroll to position [55, 0]
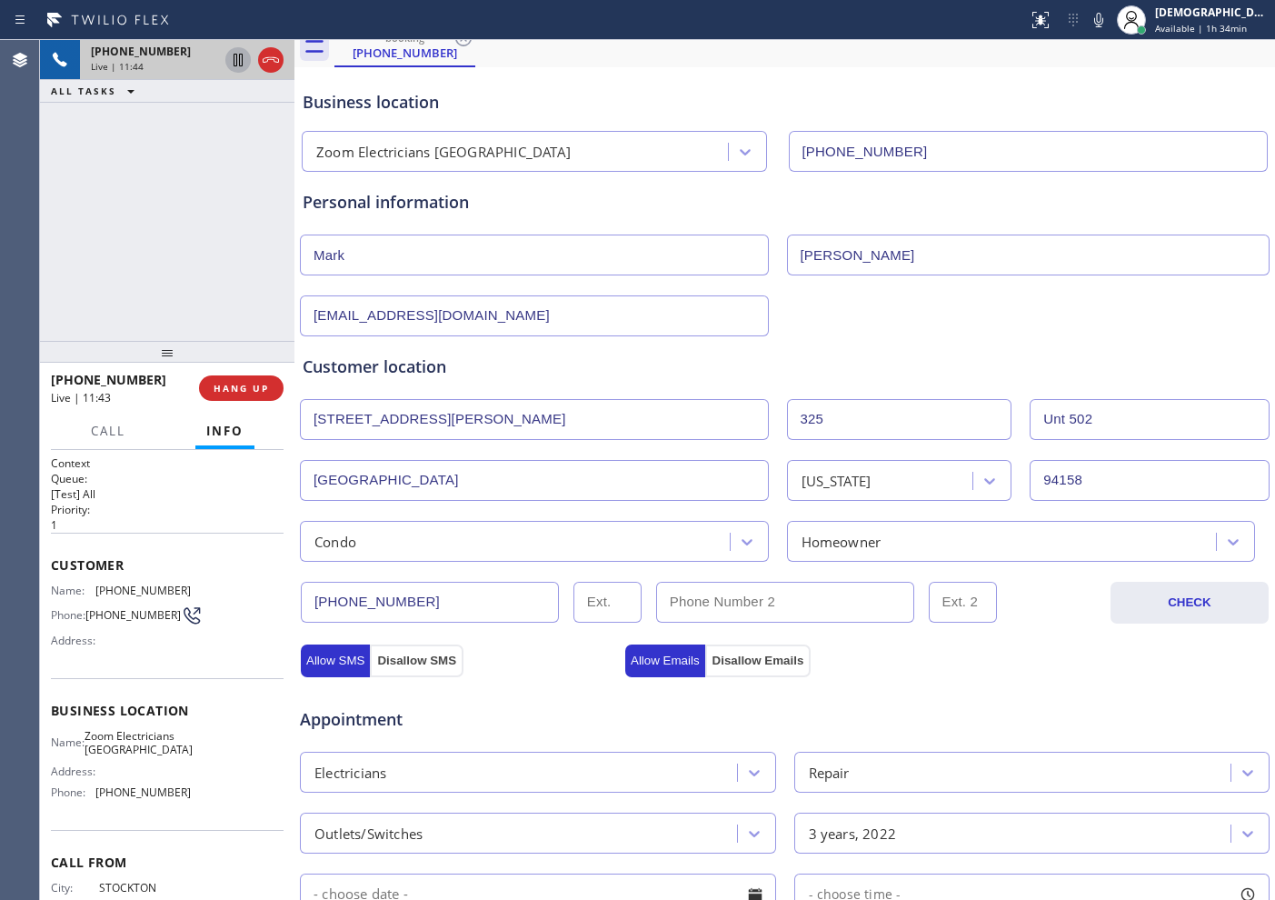
click at [274, 63] on icon at bounding box center [271, 60] width 22 height 22
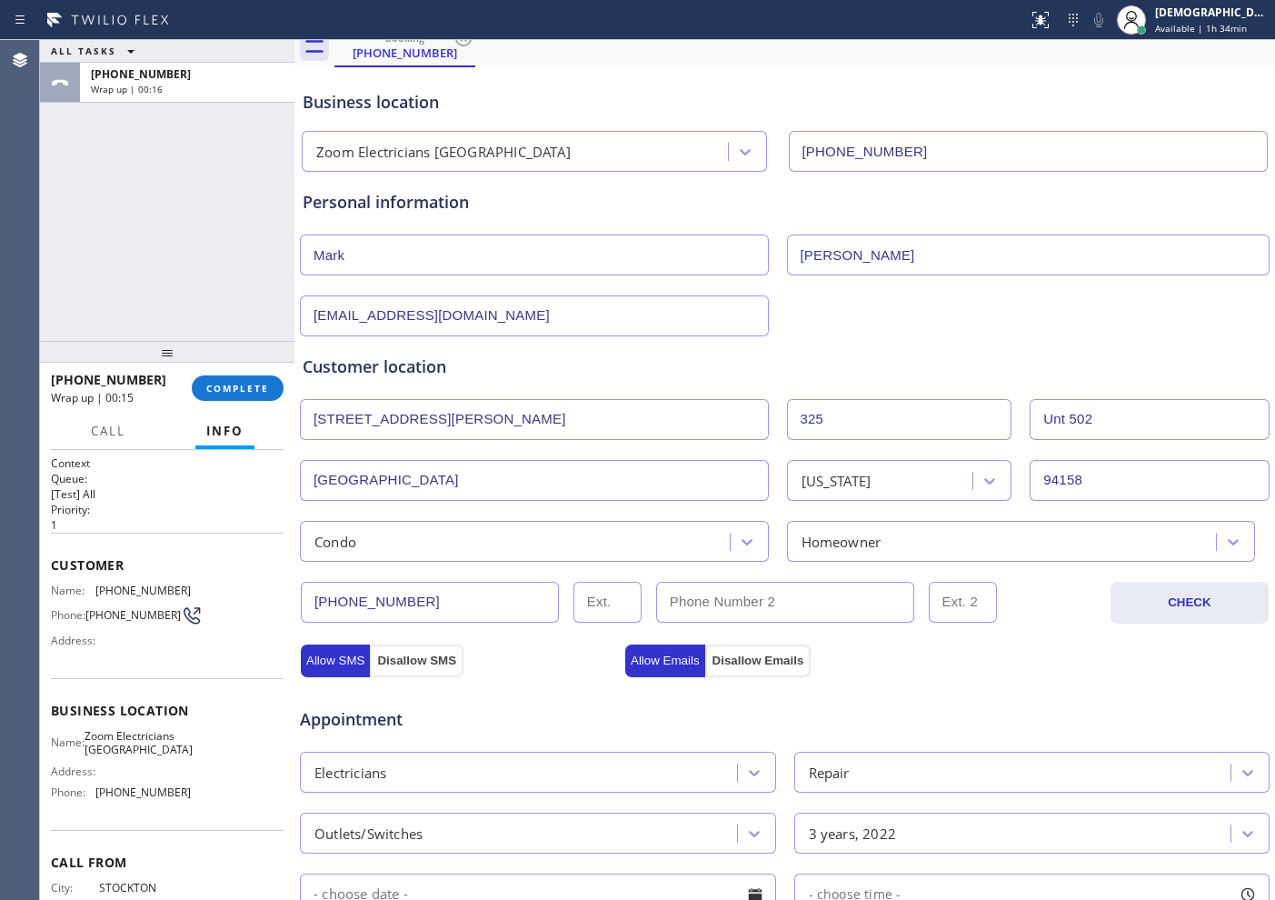
click at [105, 207] on div "ALL TASKS ALL TASKS ACTIVE TASKS TASKS IN WRAP UP [PHONE_NUMBER] Wrap up | 00:16" at bounding box center [167, 190] width 254 height 301
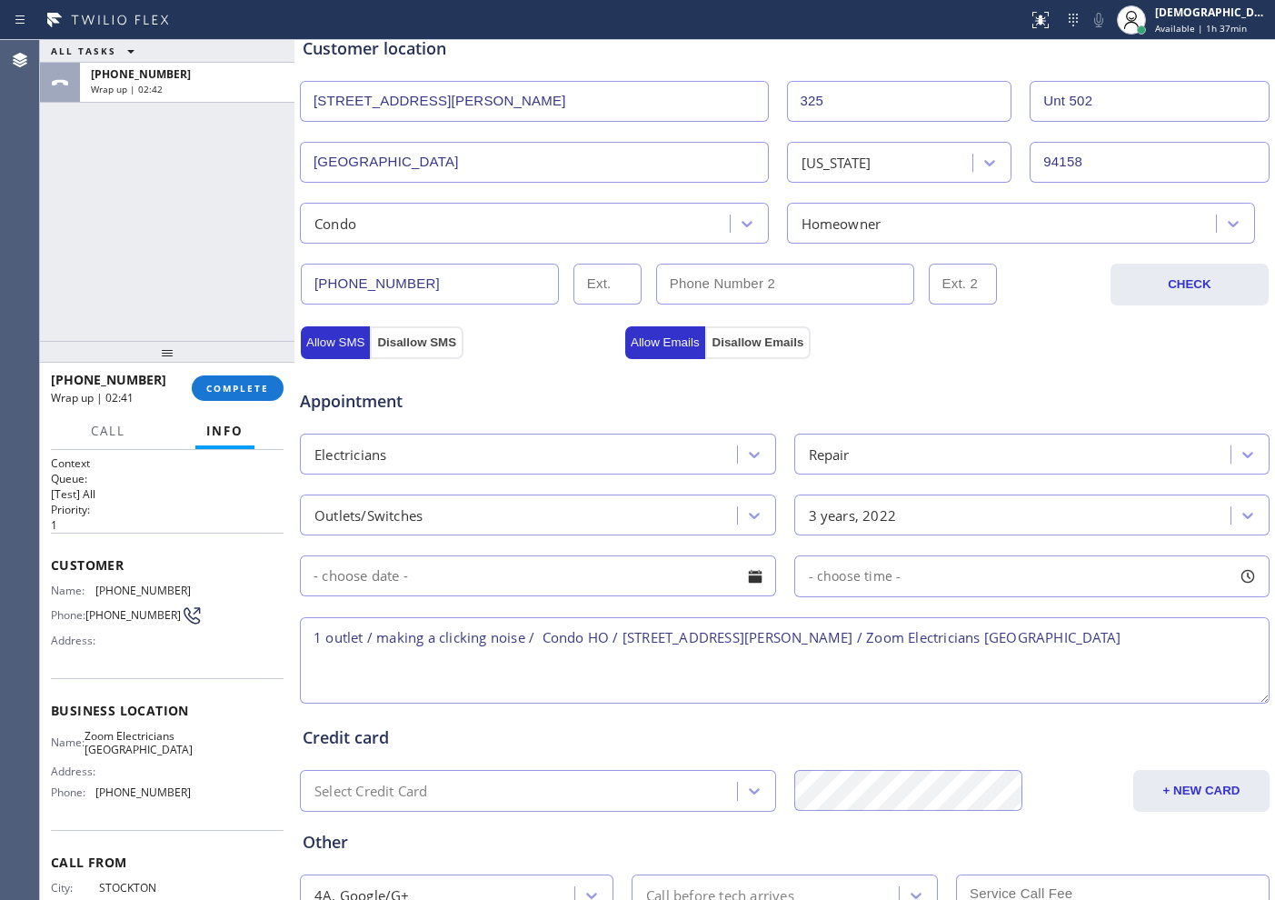
scroll to position [509, 0]
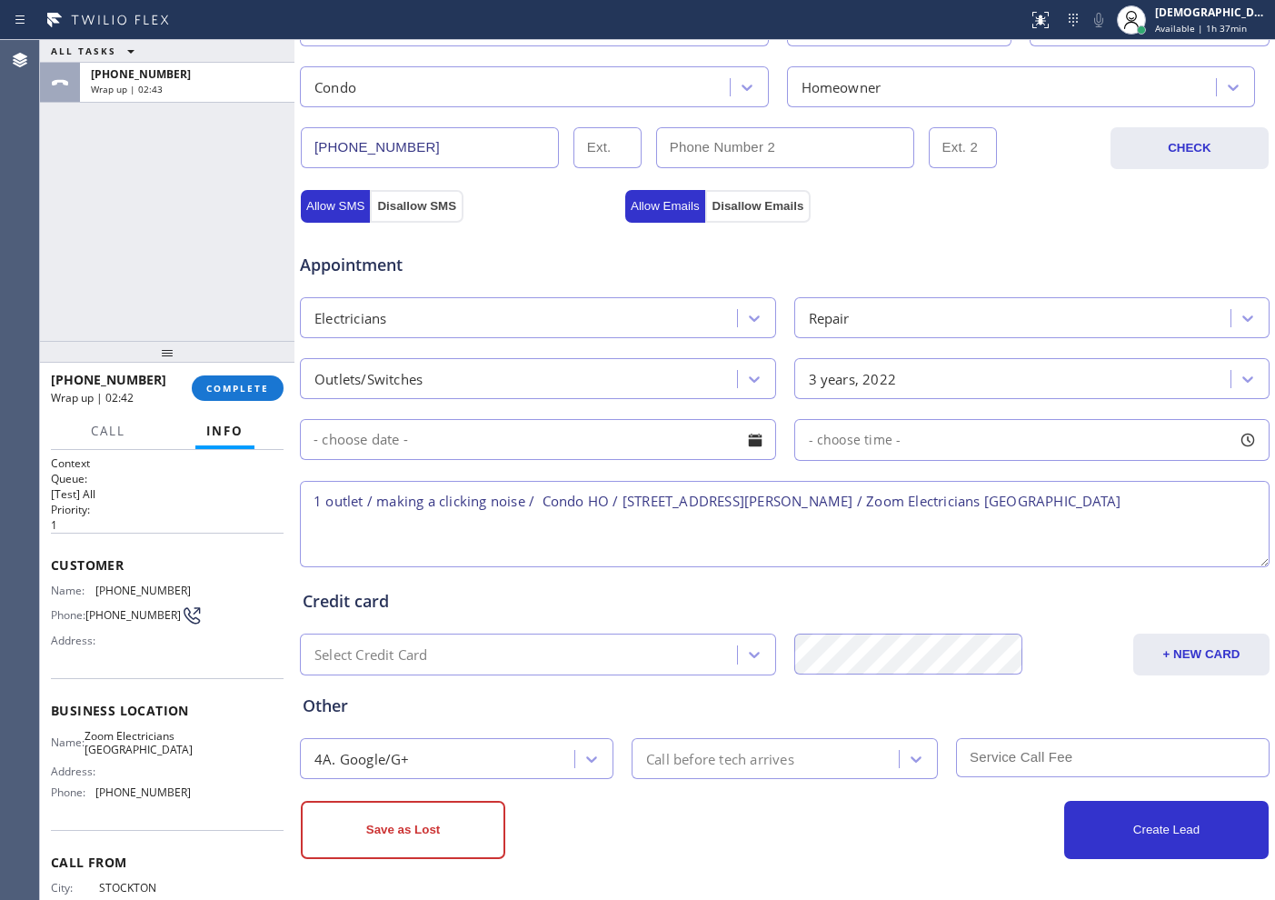
click at [613, 448] on input "text" at bounding box center [538, 439] width 476 height 41
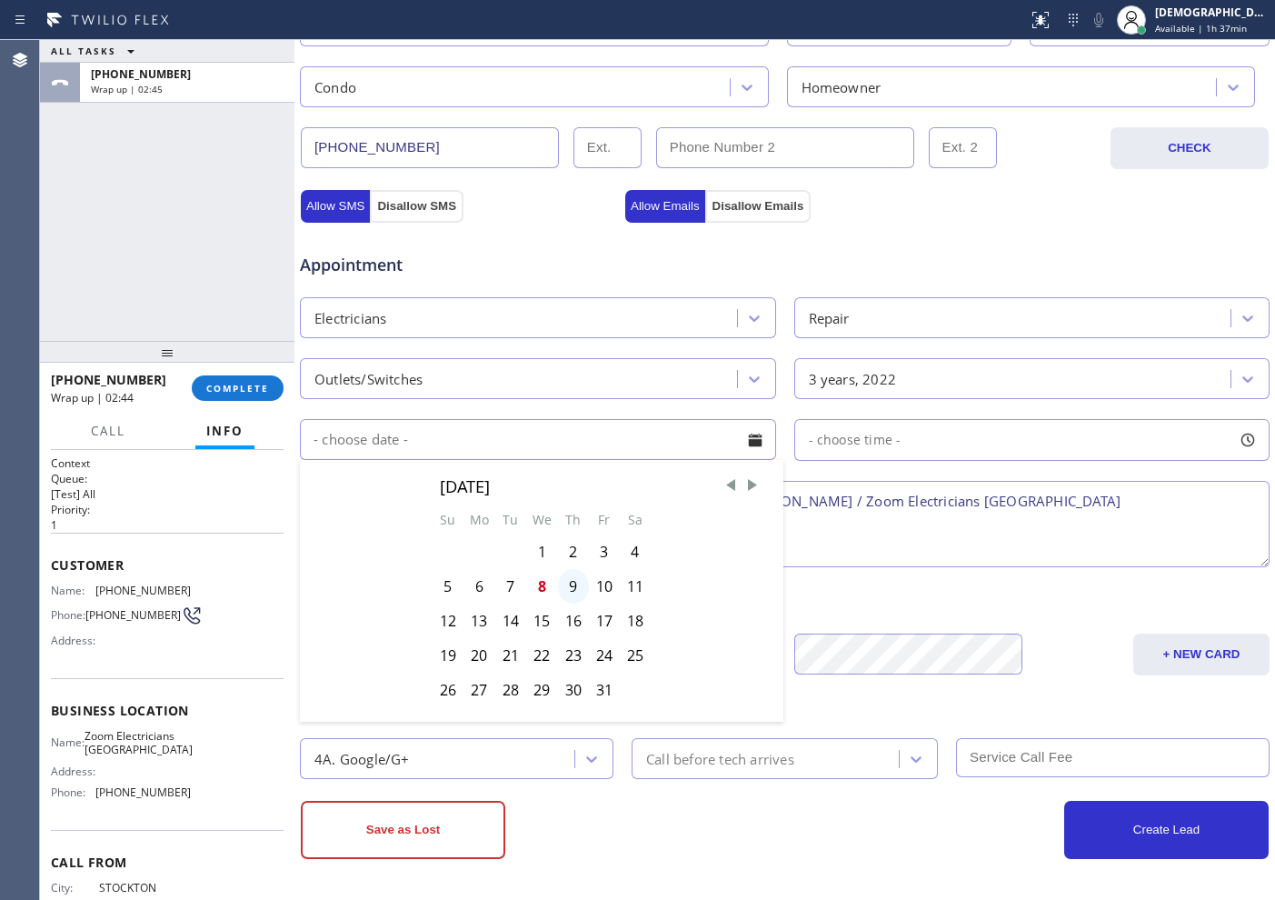
click at [574, 588] on div "9" at bounding box center [573, 586] width 31 height 35
type input "[DATE]"
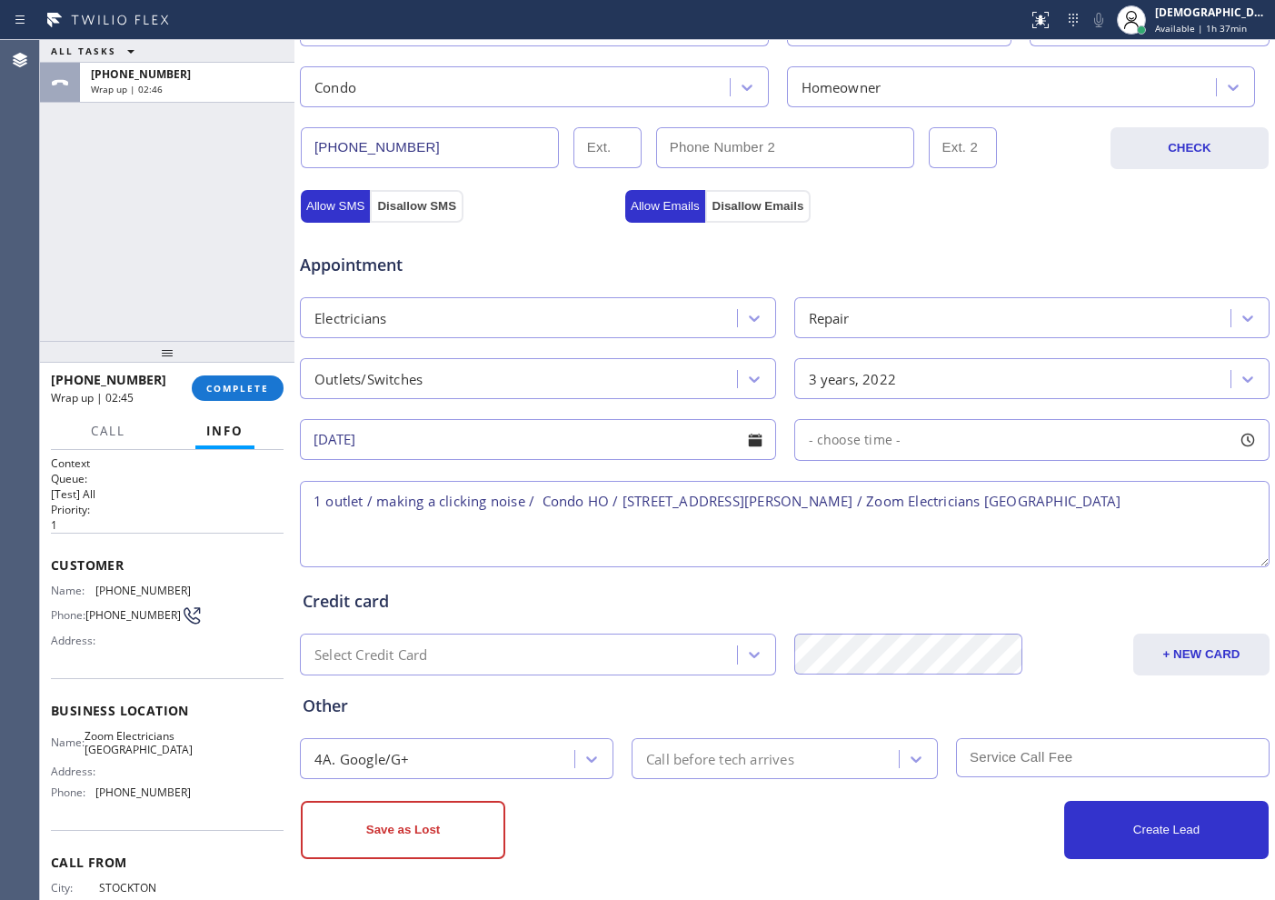
click at [892, 445] on div "- choose time -" at bounding box center [1032, 440] width 476 height 42
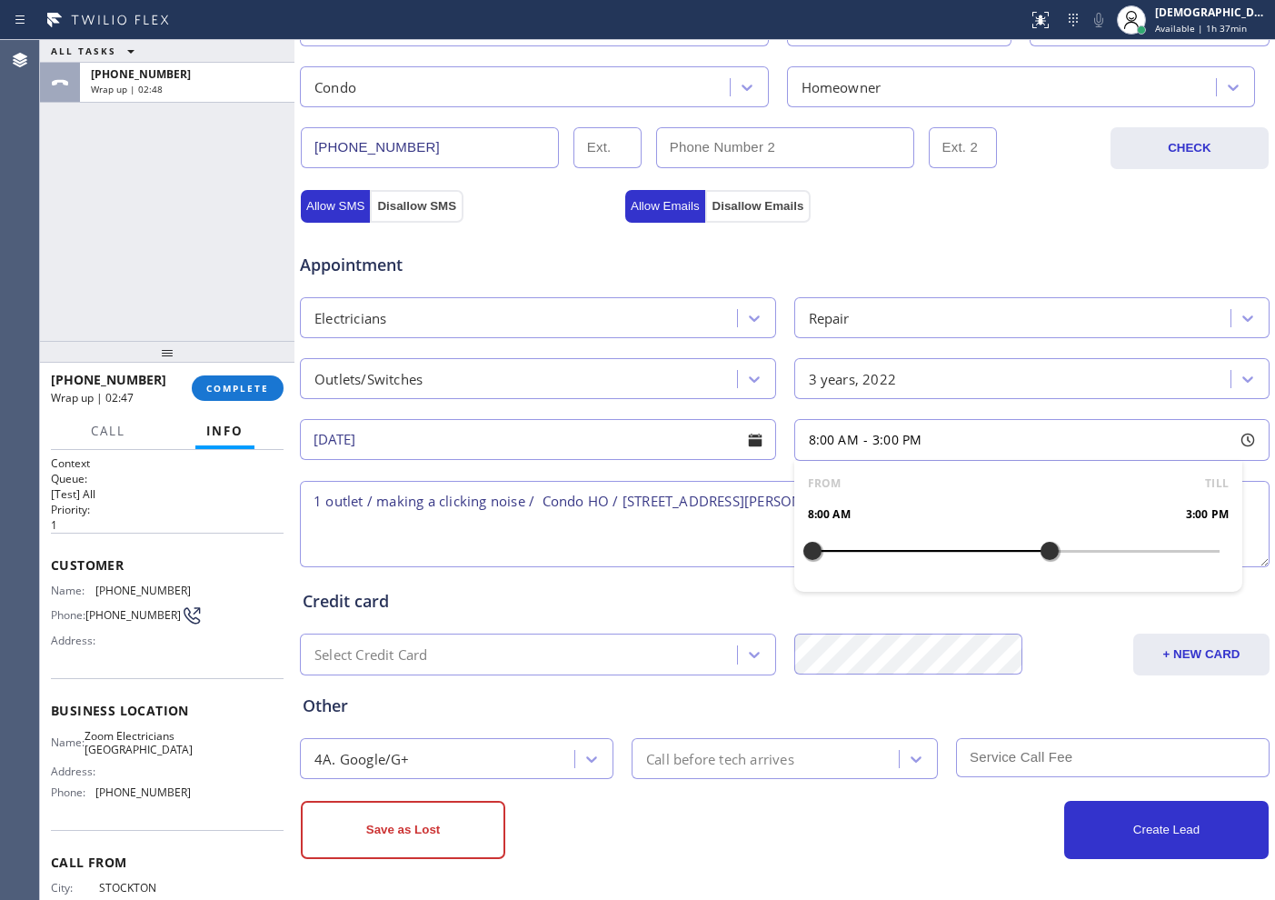
drag, startPoint x: 797, startPoint y: 553, endPoint x: 1042, endPoint y: 554, distance: 244.5
click at [1019, 554] on div at bounding box center [1050, 551] width 22 height 38
drag, startPoint x: 808, startPoint y: 554, endPoint x: 934, endPoint y: 576, distance: 128.2
click at [934, 576] on div "FROM TILL 12:00 PM 3:00 PM" at bounding box center [1018, 526] width 449 height 131
click at [618, 536] on textarea "1 outlet / making a clicking noise / Condo HO / [STREET_ADDRESS][PERSON_NAME] /…" at bounding box center [785, 524] width 970 height 86
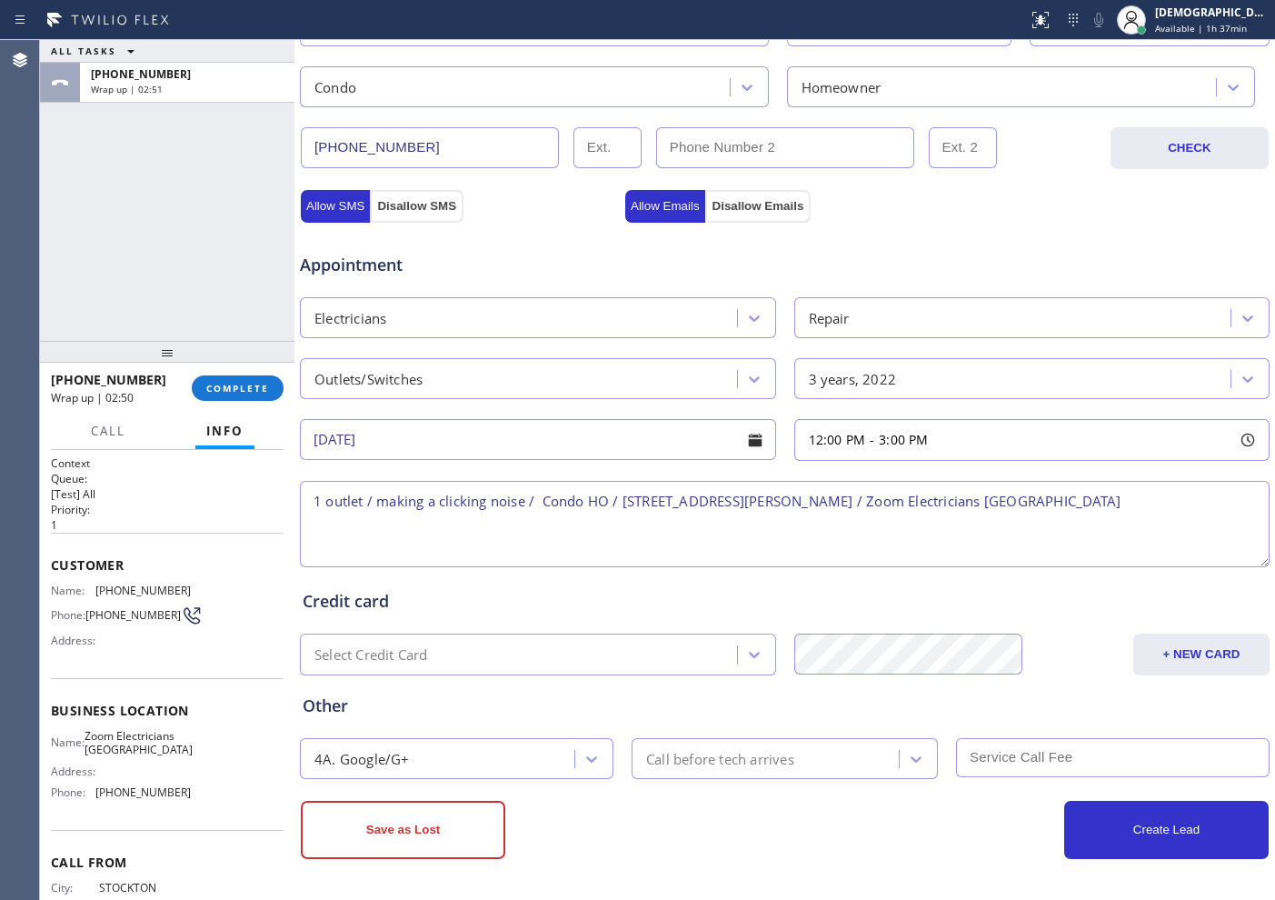
click at [313, 499] on textarea "1 outlet / making a clicking noise / Condo HO / [STREET_ADDRESS][PERSON_NAME] /…" at bounding box center [785, 524] width 970 height 86
drag, startPoint x: 1063, startPoint y: 531, endPoint x: 1150, endPoint y: 517, distance: 87.4
click at [1019, 531] on textarea "12-3 / $60 / 1 outlet / making a clicking noise / Condo HO / [STREET_ADDRESS][P…" at bounding box center [785, 524] width 970 height 86
click at [1019, 492] on textarea "12-3 / $60 / 1 outlet / making a clicking noise / Condo HO / [STREET_ADDRESS][P…" at bounding box center [785, 524] width 970 height 86
paste textarea "Please call customer 30 minutes prior to arrival"
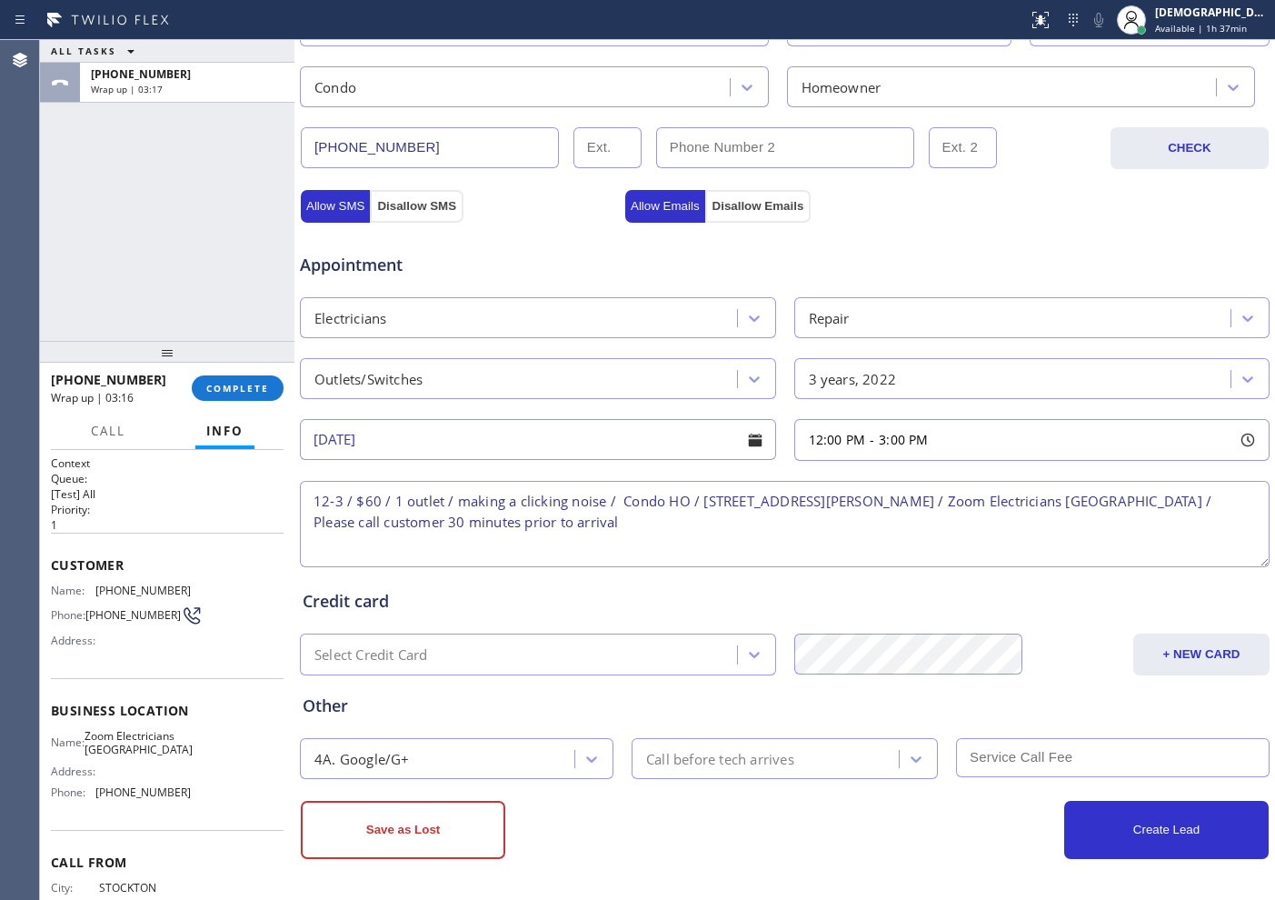
type textarea "12-3 / $60 / 1 outlet / making a clicking noise / Condo HO / [STREET_ADDRESS][P…"
click at [729, 719] on div "Call before tech arrives" at bounding box center [720, 758] width 148 height 21
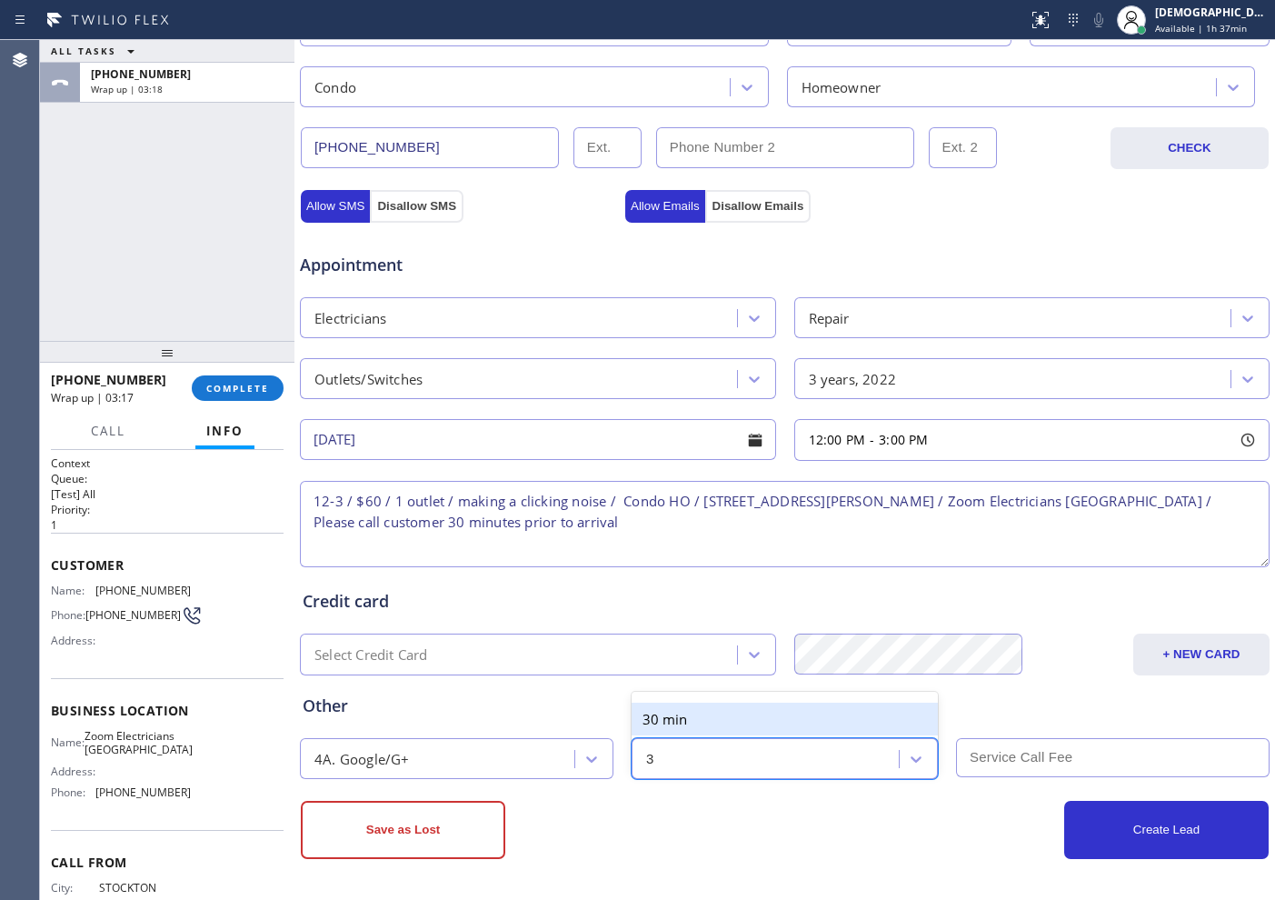
type input "30"
click at [721, 717] on div "30 min" at bounding box center [785, 719] width 306 height 33
click at [687, 524] on textarea "12-3 / $60 / 1 outlet / making a clicking noise / Condo HO / [STREET_ADDRESS][P…" at bounding box center [785, 524] width 970 height 86
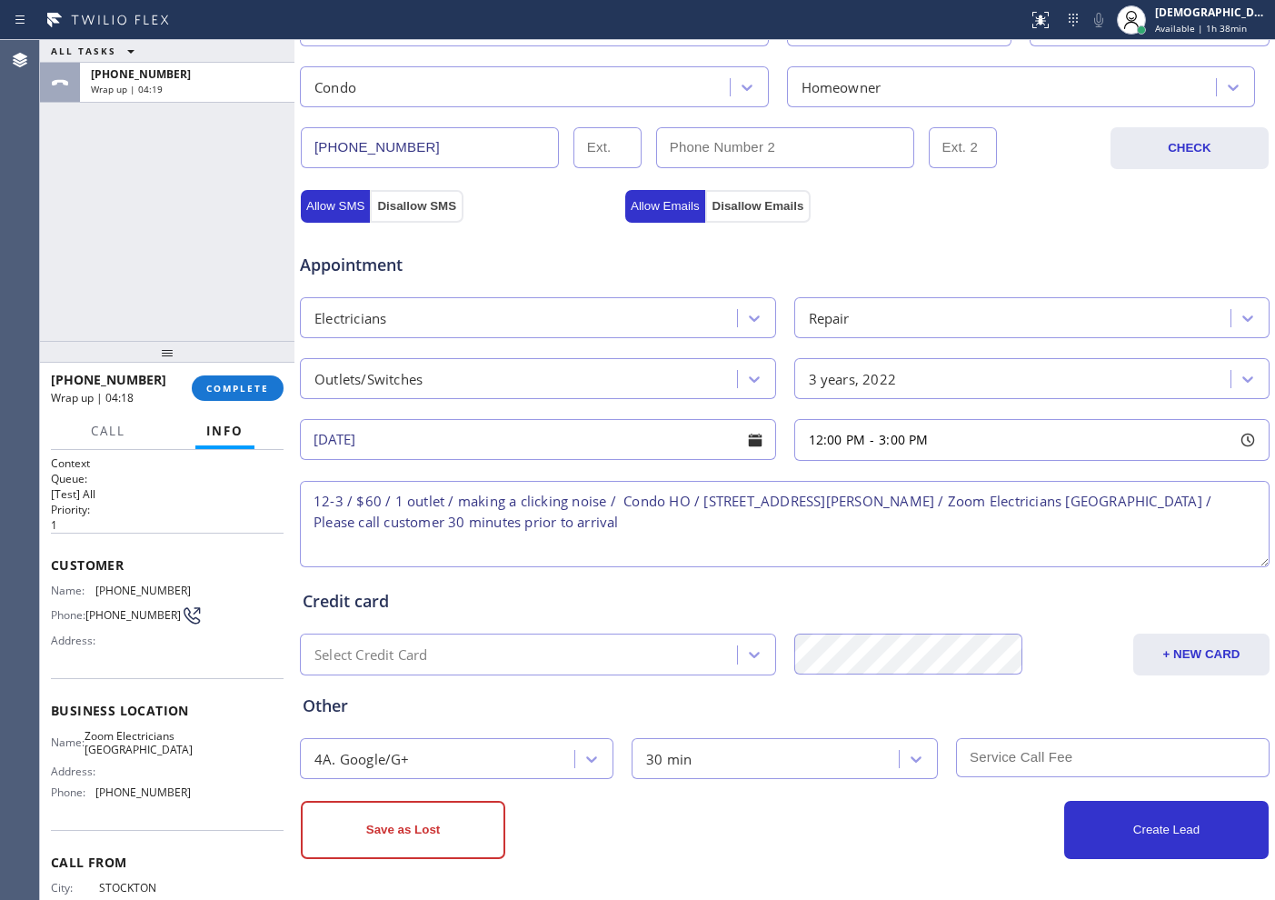
click at [1016, 719] on input "text" at bounding box center [1113, 757] width 314 height 39
type input "60"
click at [1019, 719] on button "Create Lead" at bounding box center [1166, 830] width 205 height 58
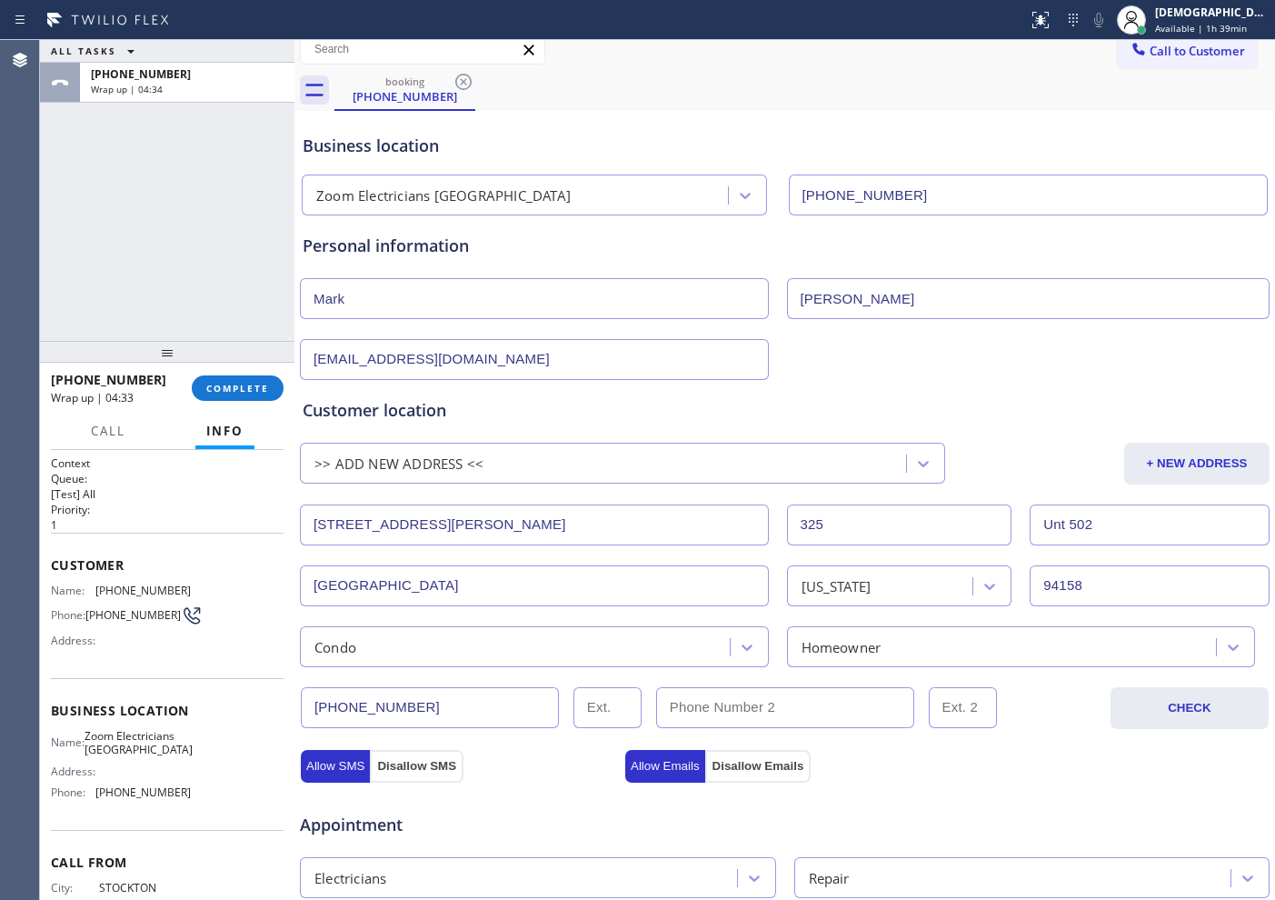
scroll to position [0, 0]
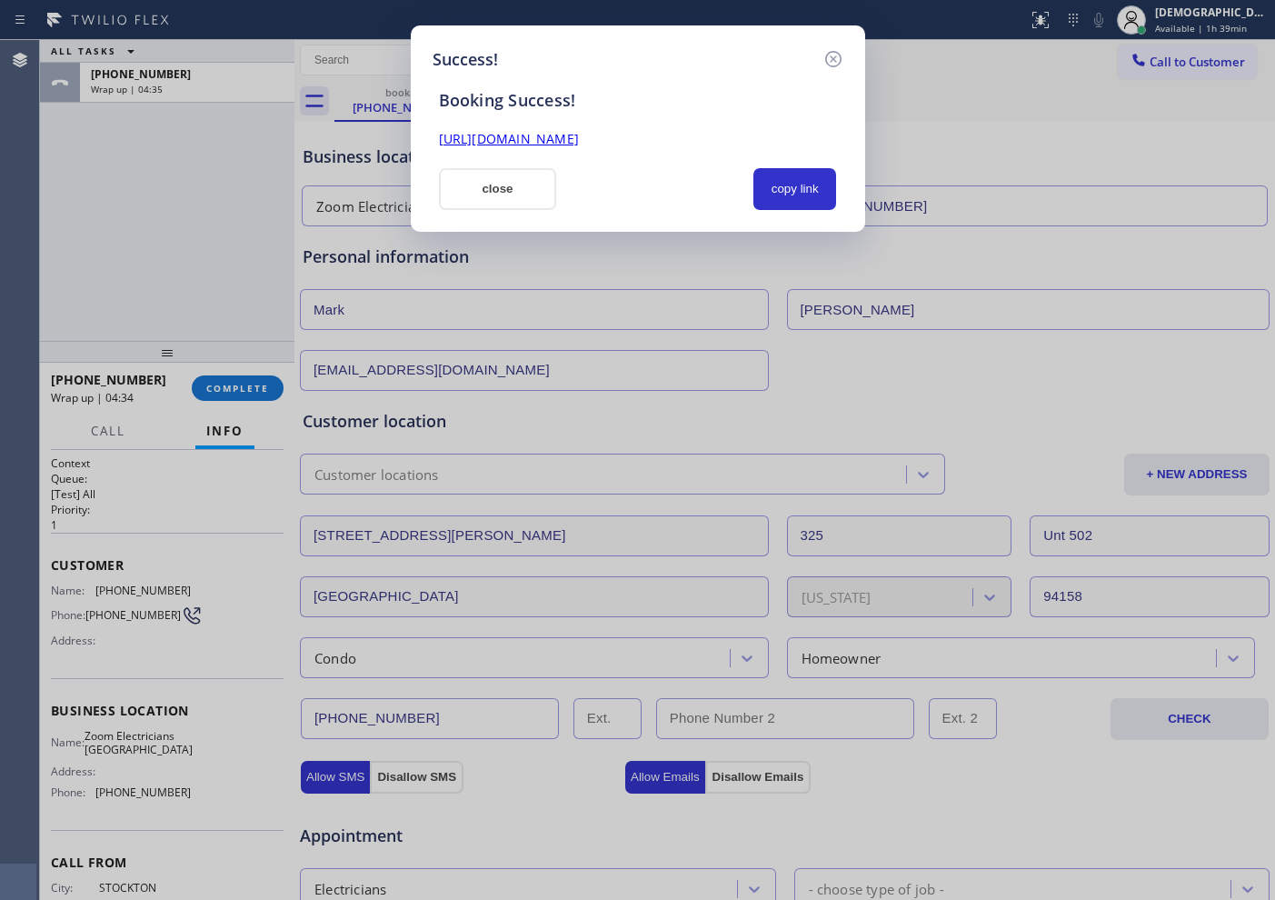
drag, startPoint x: 914, startPoint y: 710, endPoint x: 1025, endPoint y: 734, distance: 113.6
click at [789, 166] on div "Booking Success! [URL][DOMAIN_NAME] close copy link" at bounding box center [638, 141] width 411 height 138
click at [579, 134] on link "[URL][DOMAIN_NAME]" at bounding box center [509, 138] width 140 height 17
click at [513, 180] on button "close" at bounding box center [498, 189] width 118 height 42
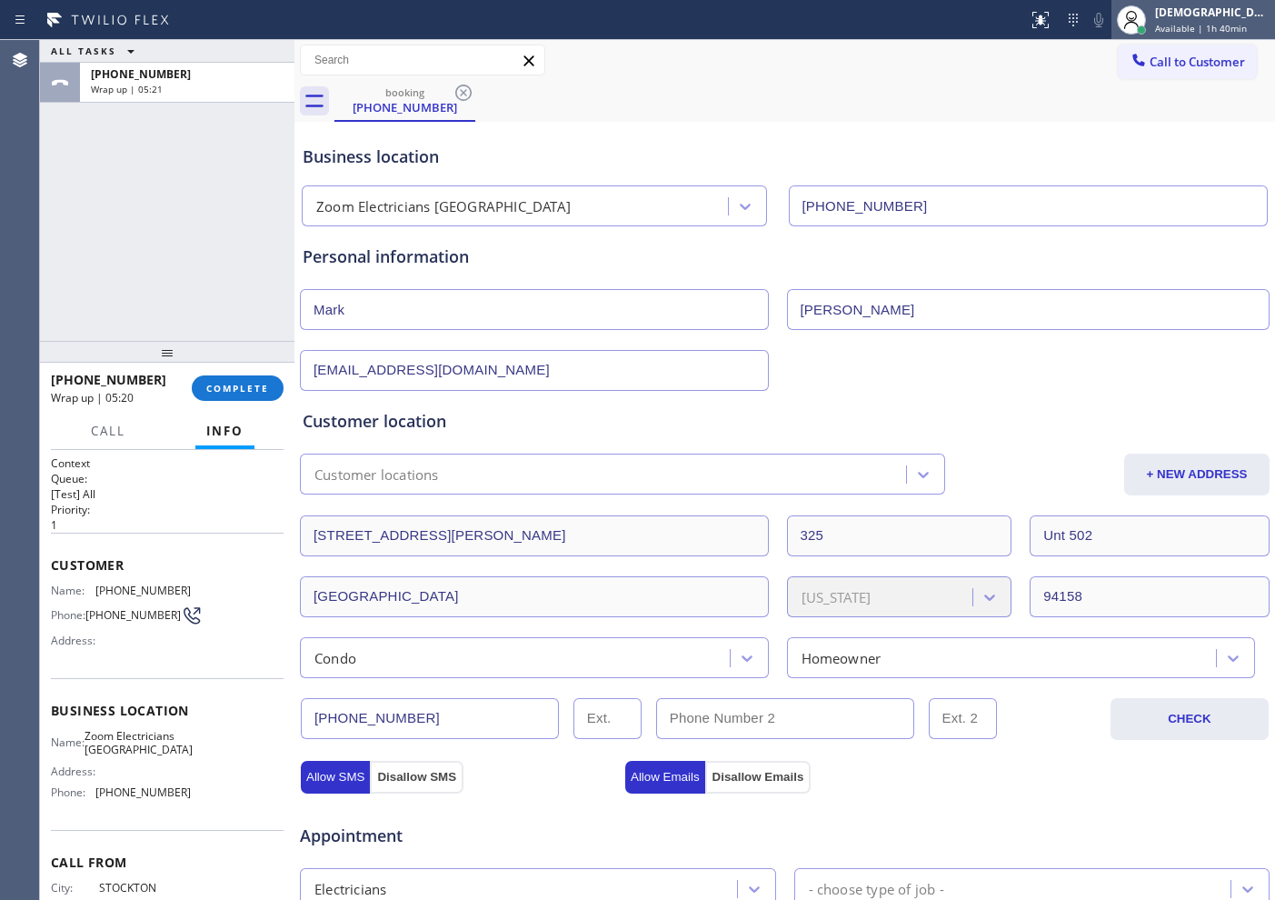
click at [1019, 15] on div at bounding box center [1132, 20] width 40 height 40
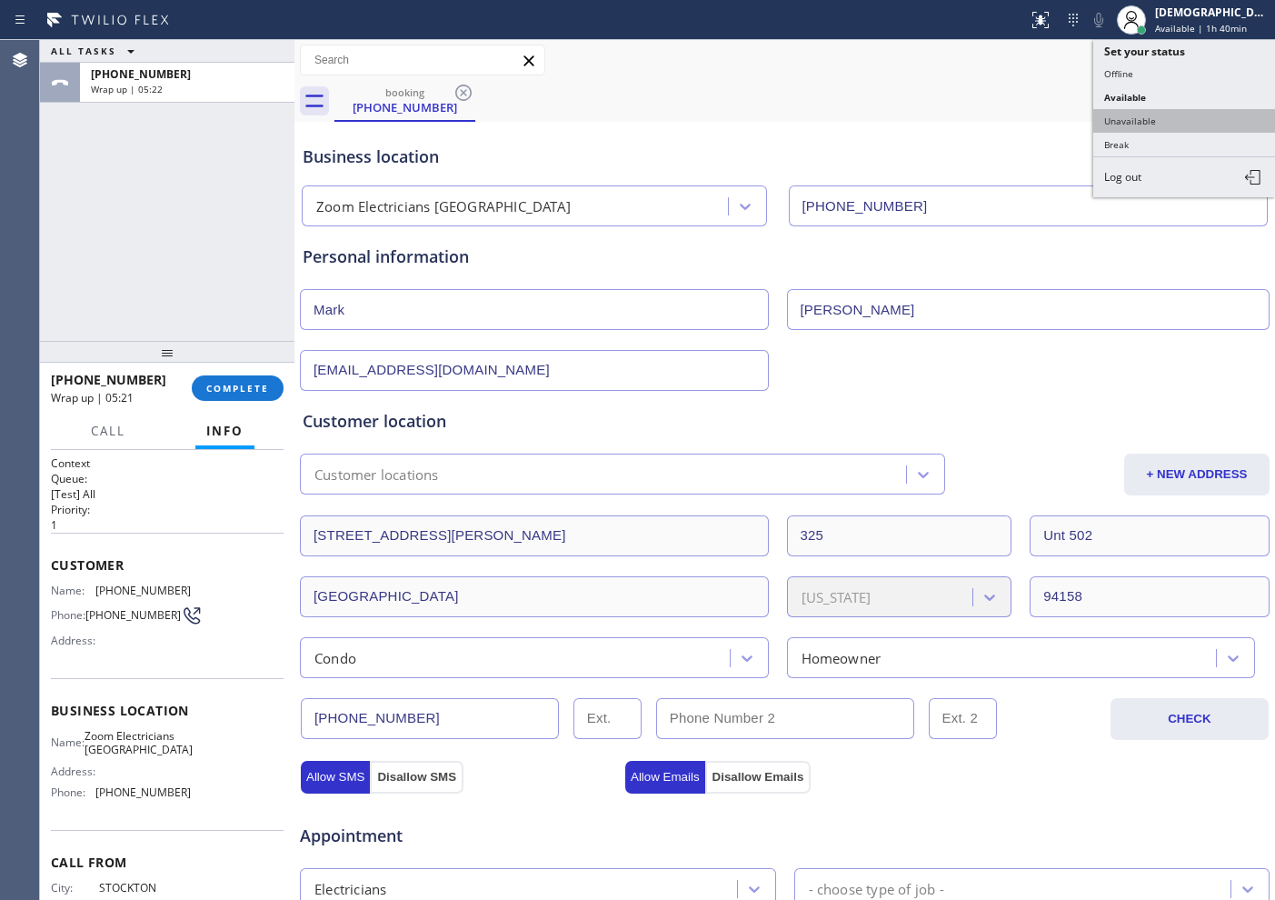
click at [1019, 117] on button "Unavailable" at bounding box center [1184, 121] width 182 height 24
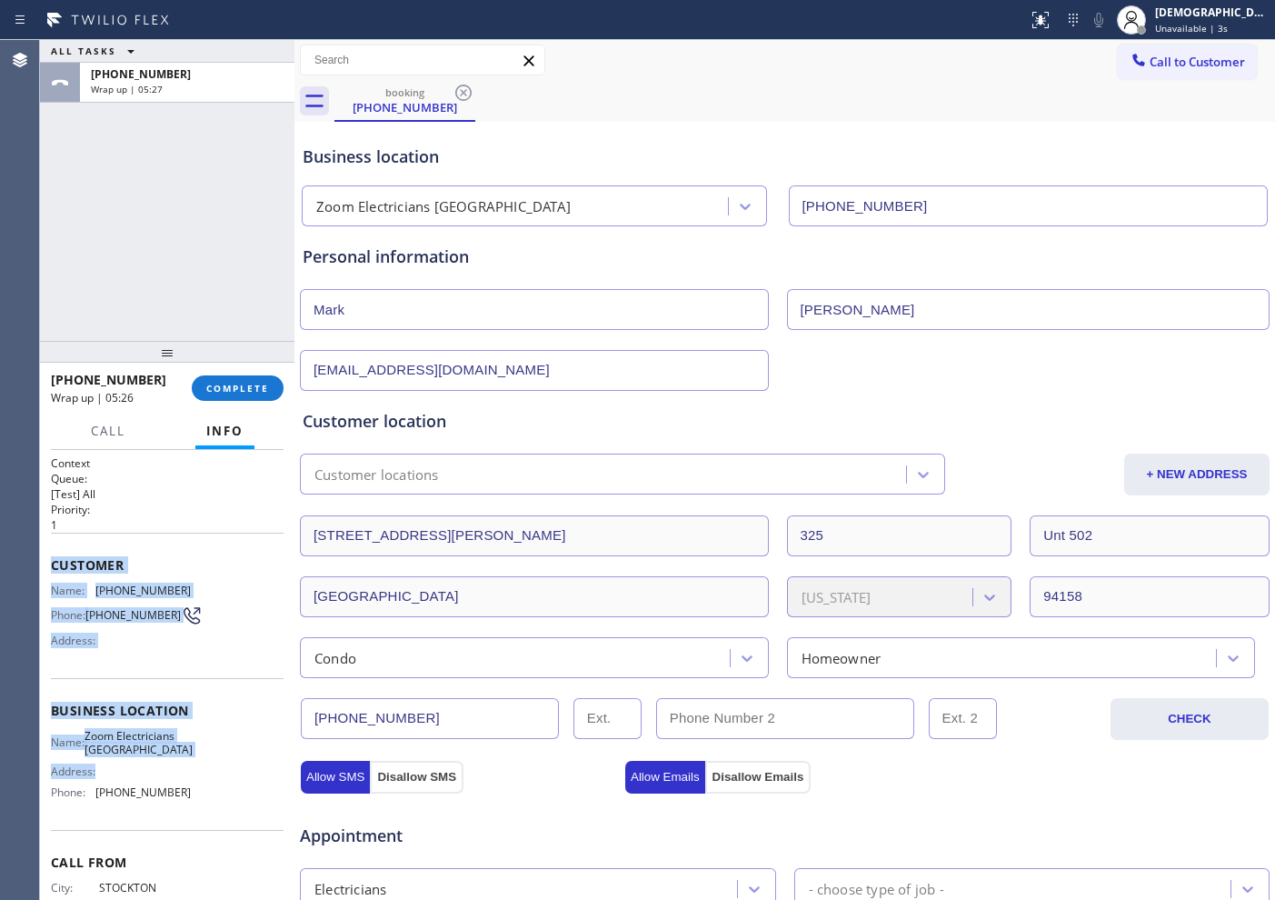
drag, startPoint x: 208, startPoint y: 709, endPoint x: 43, endPoint y: 571, distance: 215.5
click at [43, 571] on div "Context Queue: [Test] All Priority: 1 Customer Name: [PHONE_NUMBER] Phone: [PHO…" at bounding box center [167, 675] width 254 height 450
copy div "Customer Name: [PHONE_NUMBER] Phone: [PHONE_NUMBER] Address: Business location …"
click at [249, 388] on span "COMPLETE" at bounding box center [237, 388] width 63 height 13
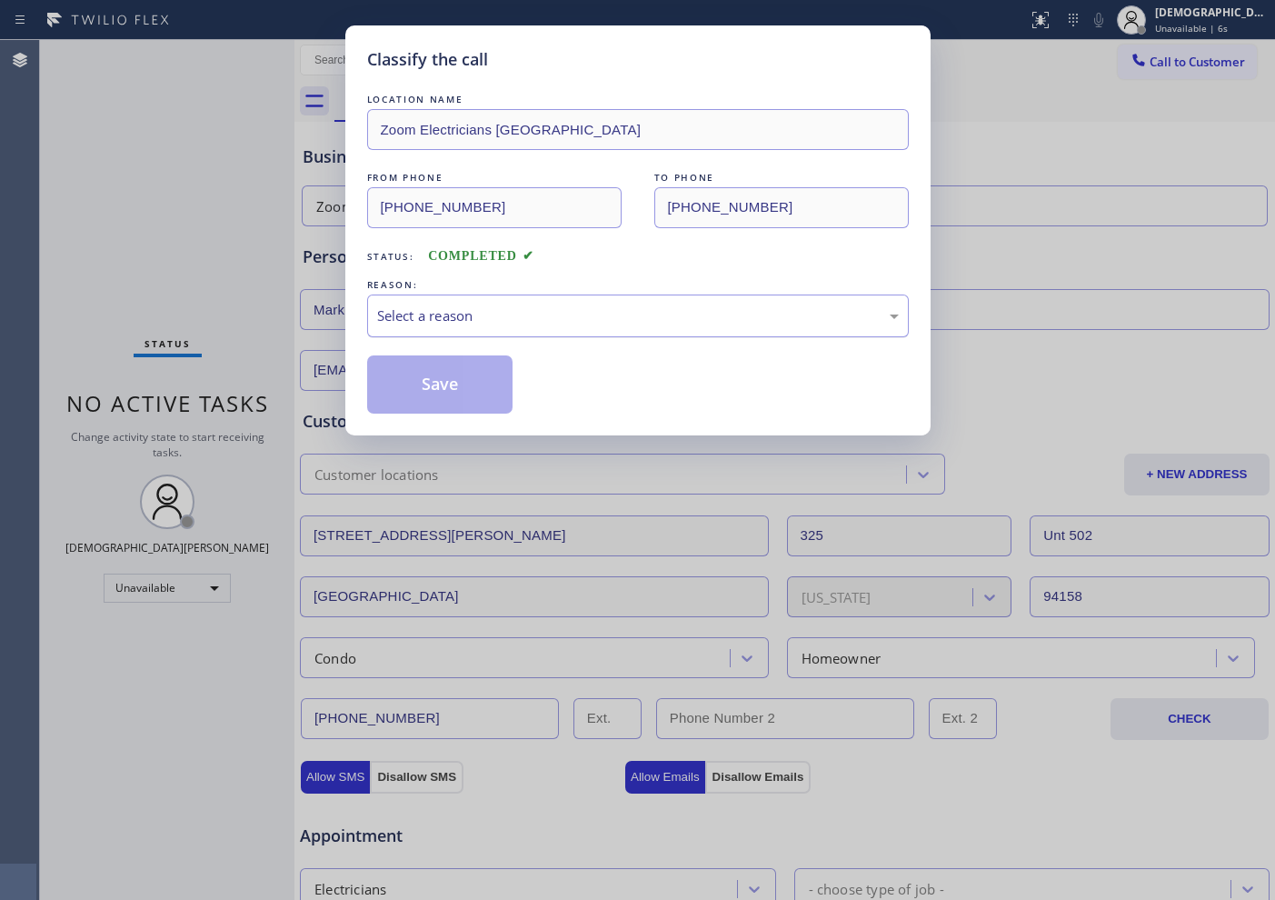
click at [402, 309] on div "Select a reason" at bounding box center [638, 315] width 522 height 21
click at [415, 384] on button "Save" at bounding box center [440, 384] width 146 height 58
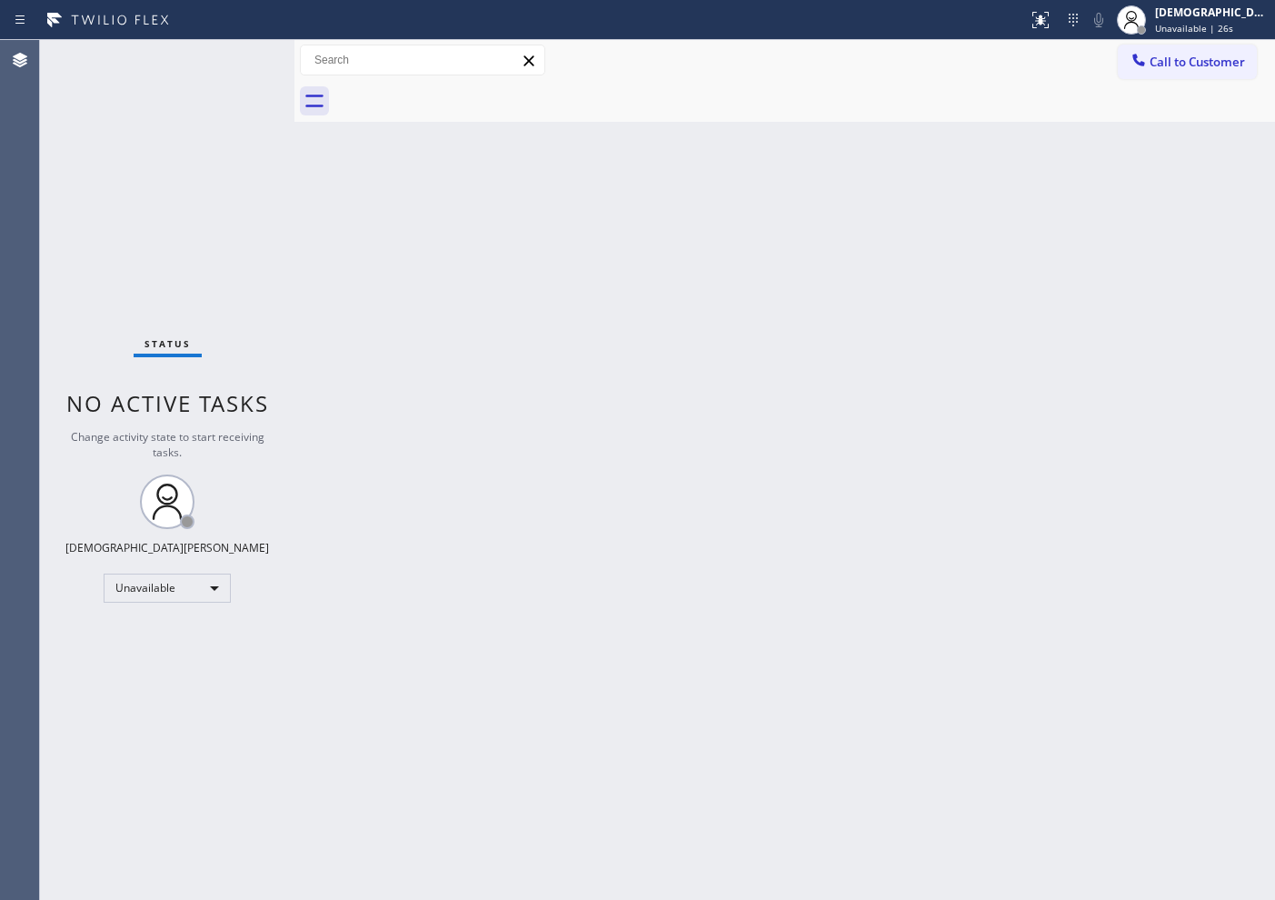
click at [132, 292] on div "Status No active tasks Change activity state to start receiving tasks. [PERSON_…" at bounding box center [167, 470] width 254 height 860
click at [197, 592] on div "Unavailable" at bounding box center [167, 588] width 127 height 29
click at [180, 641] on li "Available" at bounding box center [167, 636] width 124 height 22
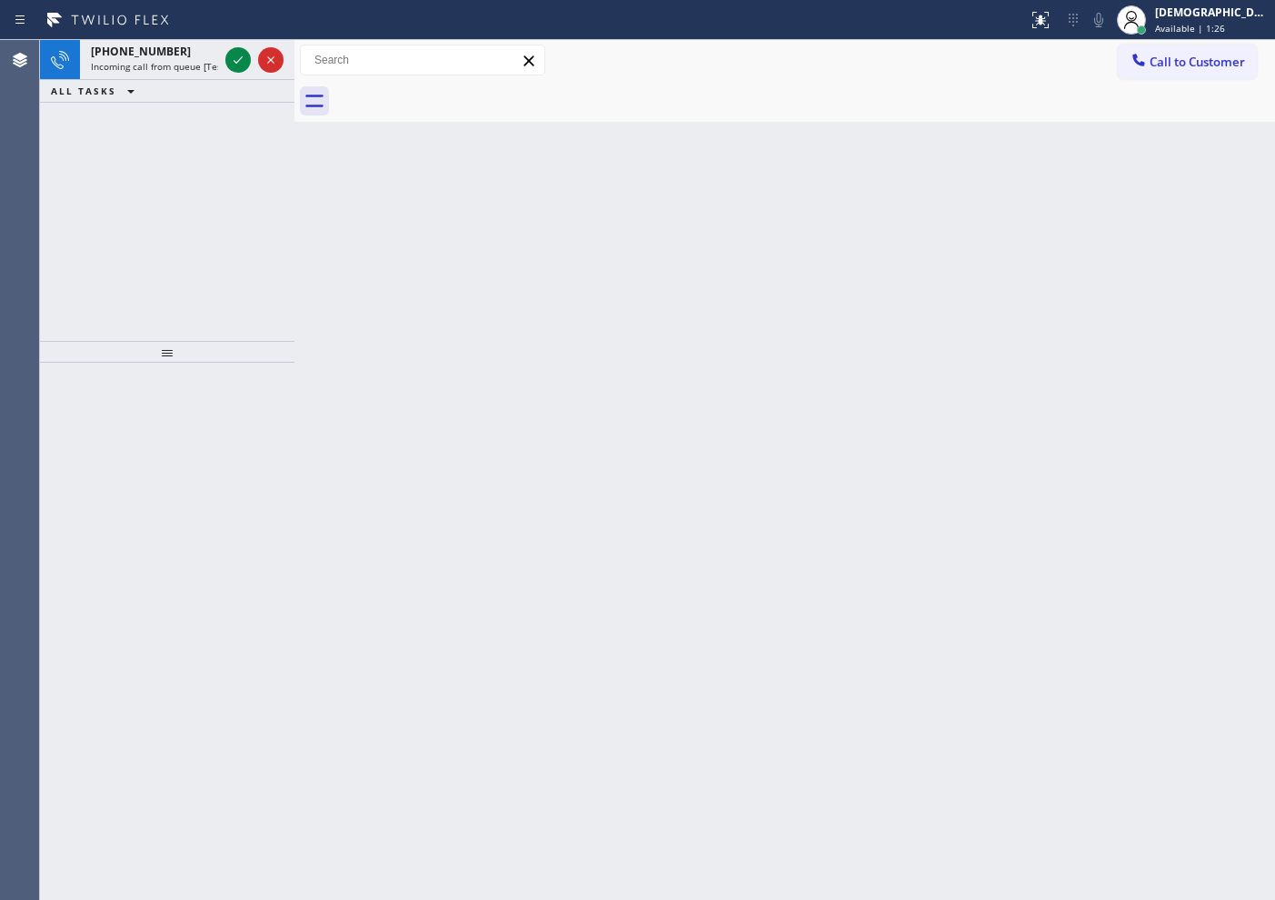
click at [123, 170] on div "[PHONE_NUMBER] Incoming call from queue [Test] All ALL TASKS ALL TASKS ACTIVE T…" at bounding box center [167, 190] width 254 height 301
click at [239, 55] on icon at bounding box center [238, 60] width 22 height 22
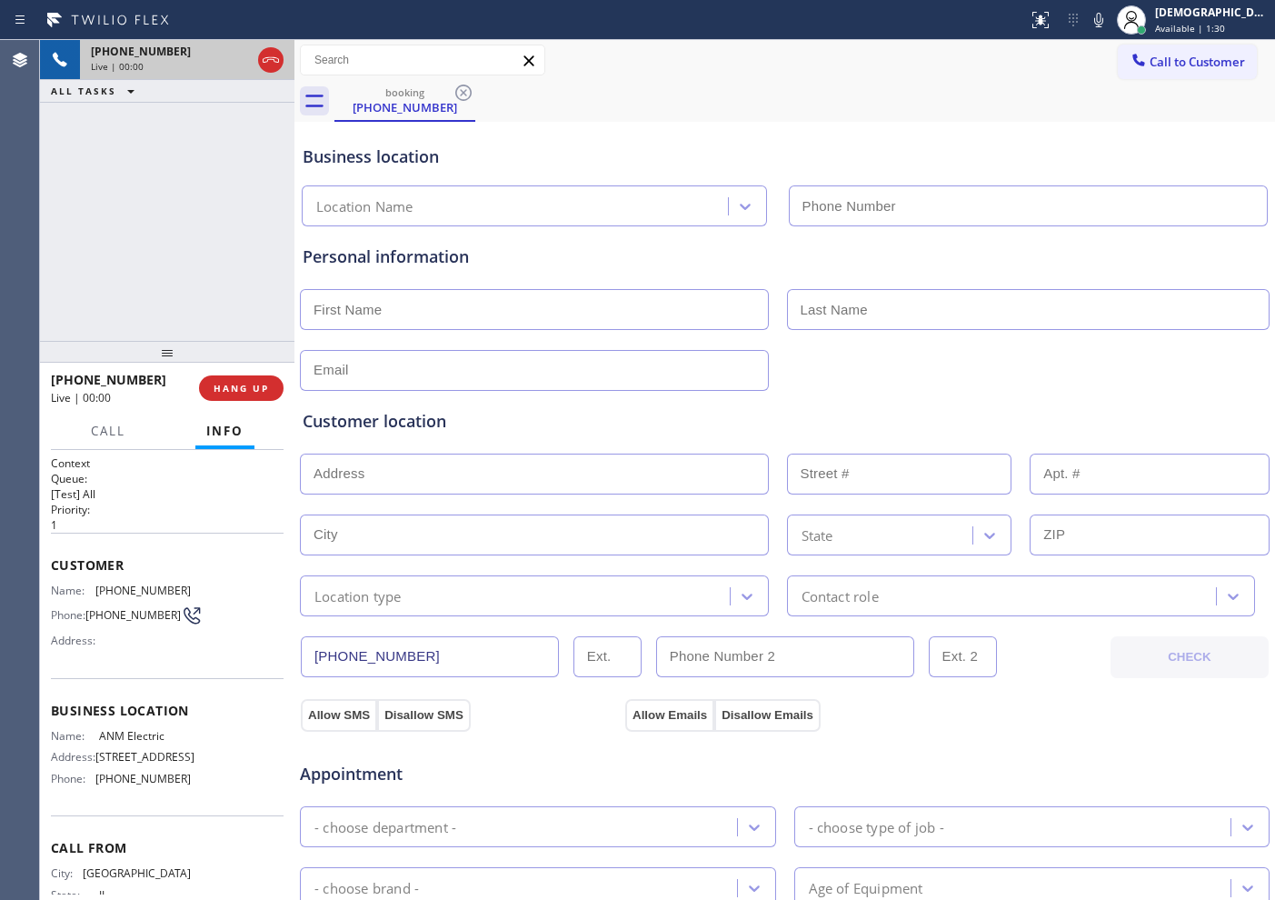
type input "[PHONE_NUMBER]"
click at [273, 61] on icon at bounding box center [271, 60] width 22 height 22
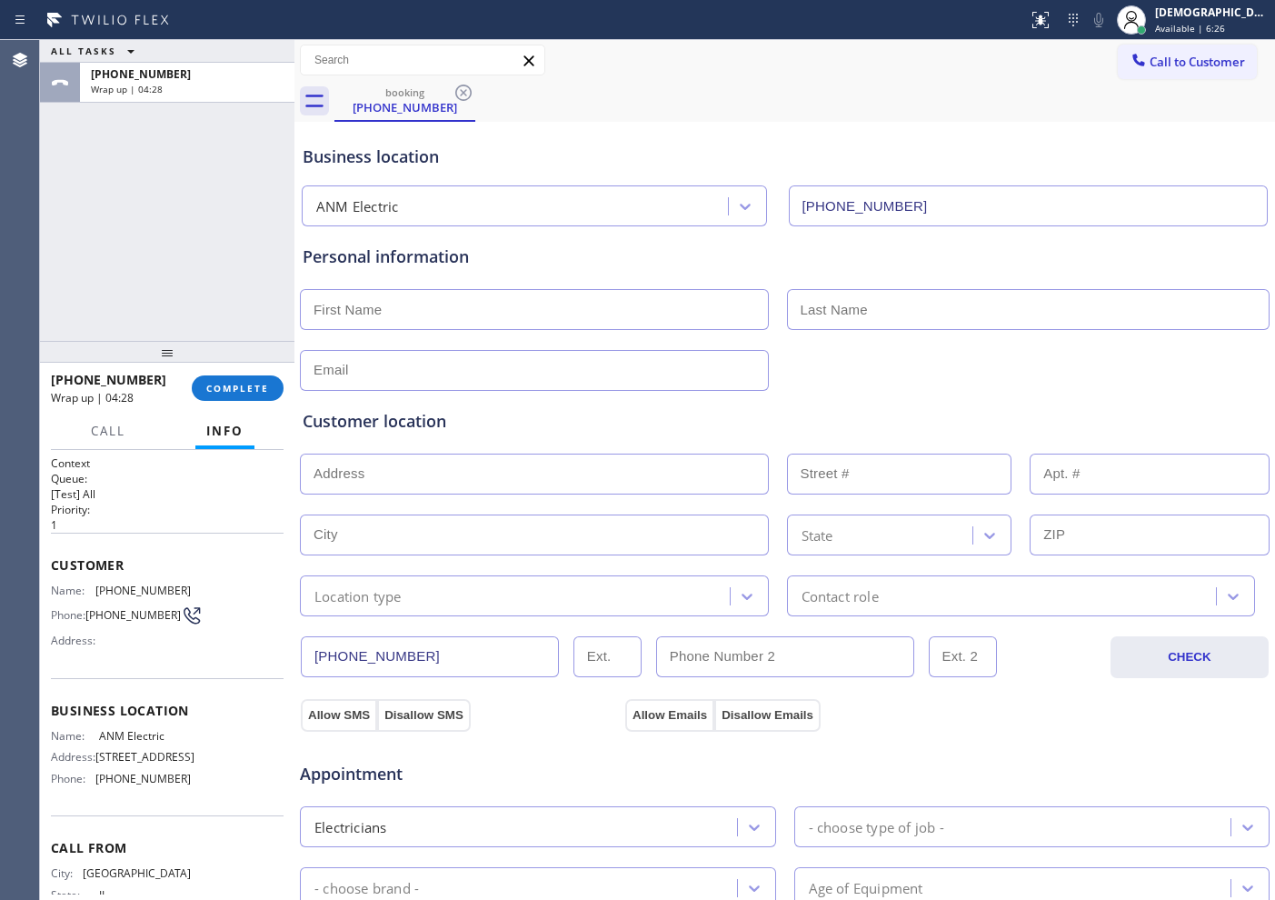
click at [146, 256] on div "ALL TASKS ALL TASKS ACTIVE TASKS TASKS IN WRAP UP [PHONE_NUMBER] Wrap up | 04:28" at bounding box center [167, 190] width 254 height 301
click at [245, 384] on span "COMPLETE" at bounding box center [237, 388] width 63 height 13
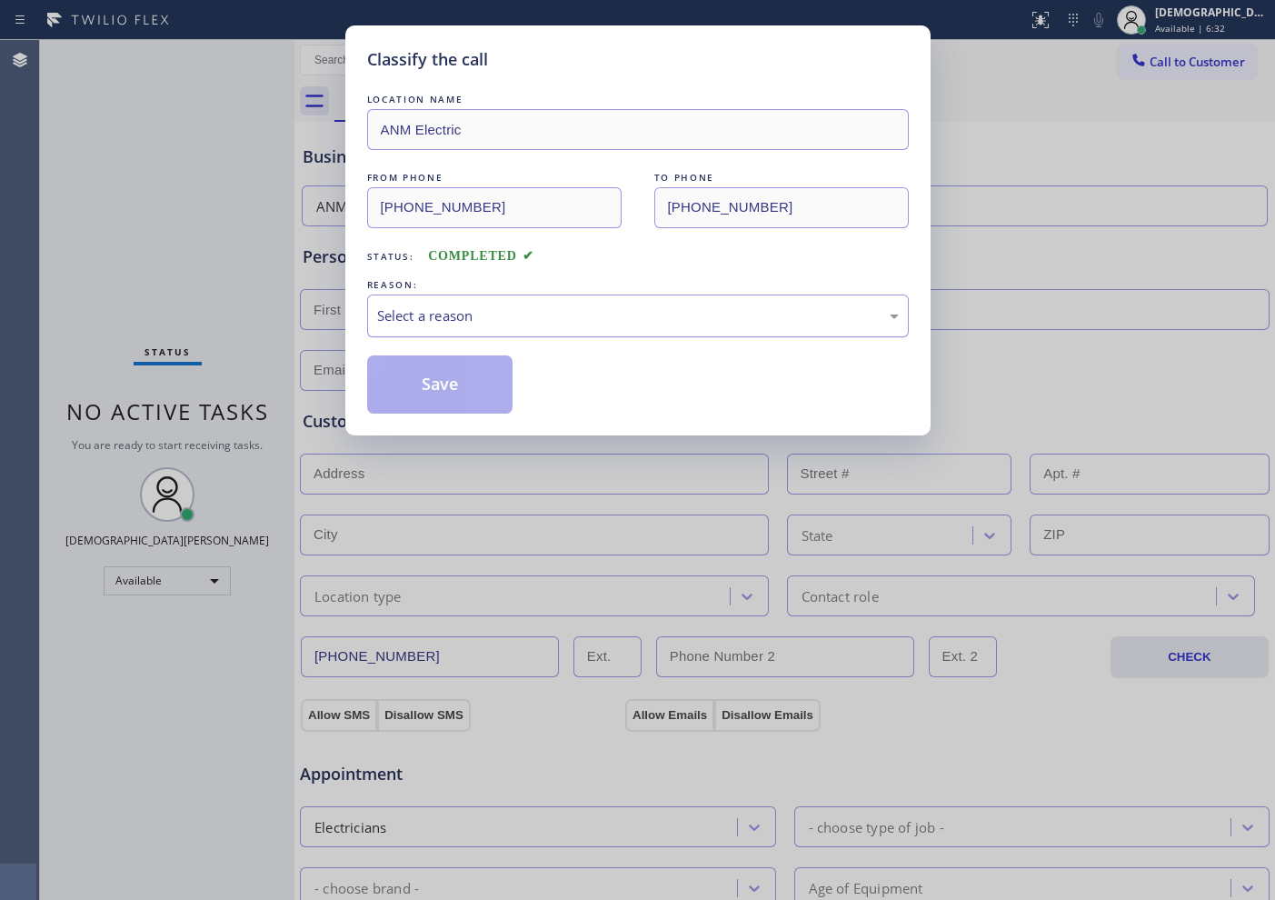
drag, startPoint x: 424, startPoint y: 312, endPoint x: 425, endPoint y: 323, distance: 11.1
click at [424, 313] on div "Select a reason" at bounding box center [638, 315] width 522 height 21
click at [438, 395] on button "Save" at bounding box center [440, 384] width 146 height 58
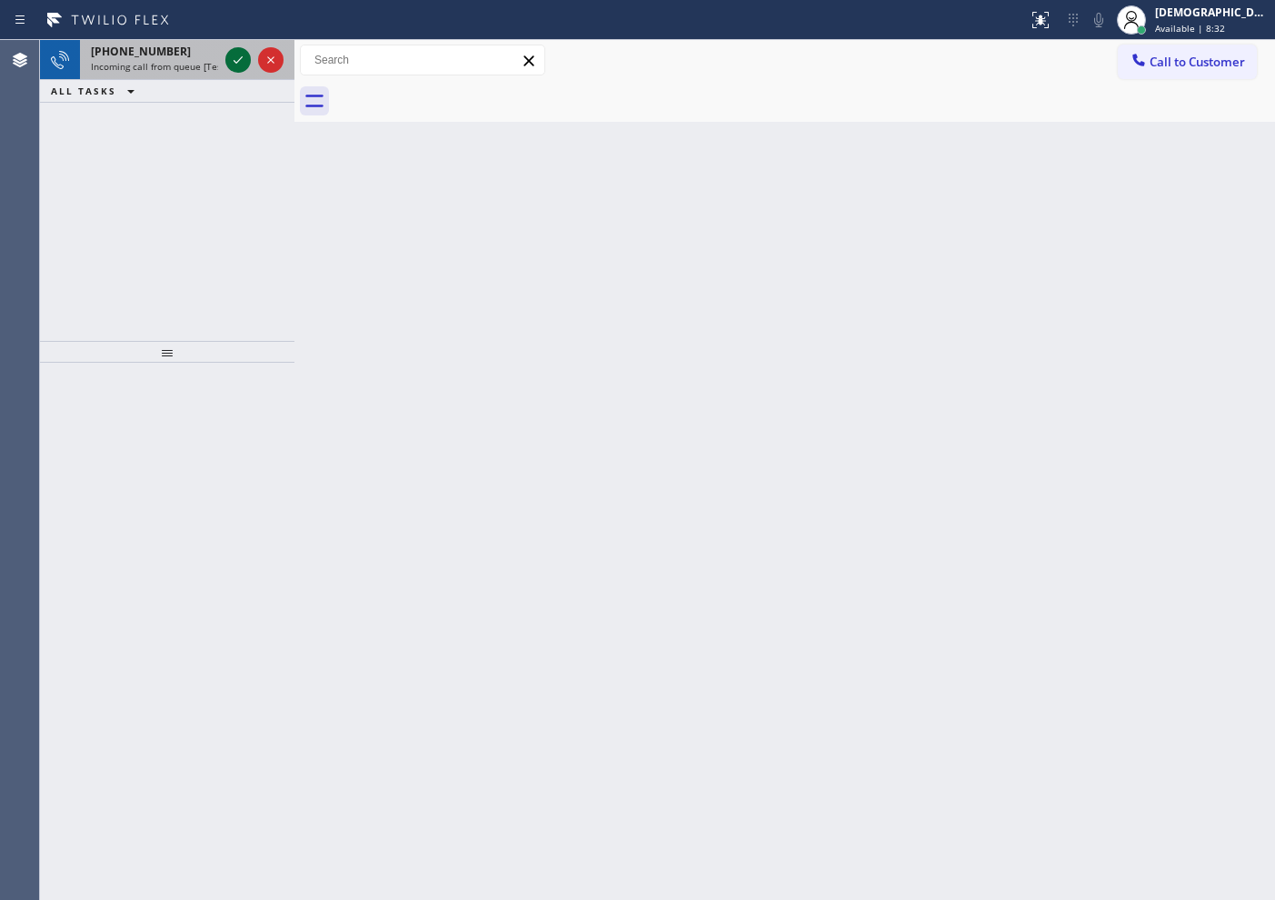
click at [238, 62] on icon at bounding box center [238, 60] width 22 height 22
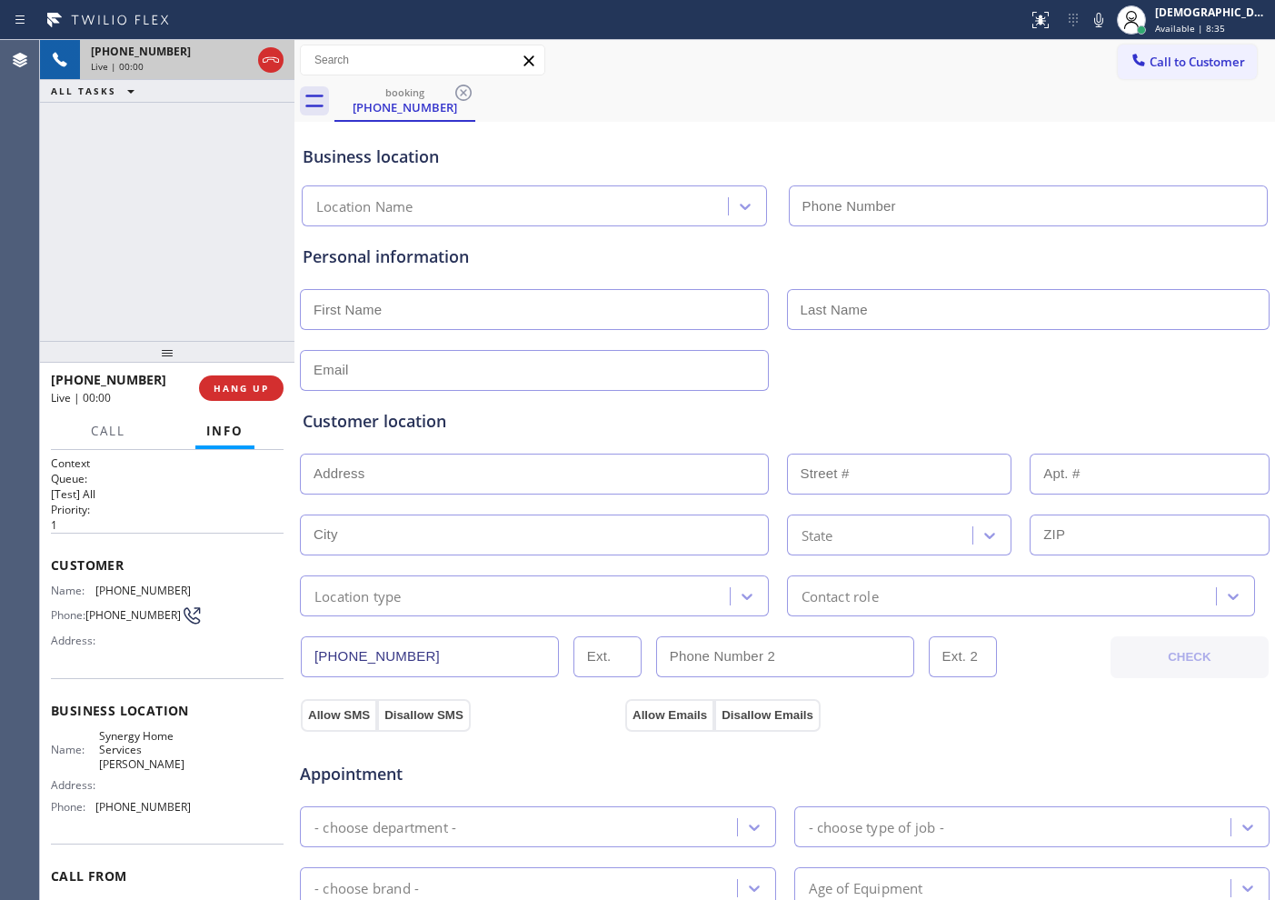
type input "[PHONE_NUMBER]"
click at [268, 69] on icon at bounding box center [271, 60] width 22 height 22
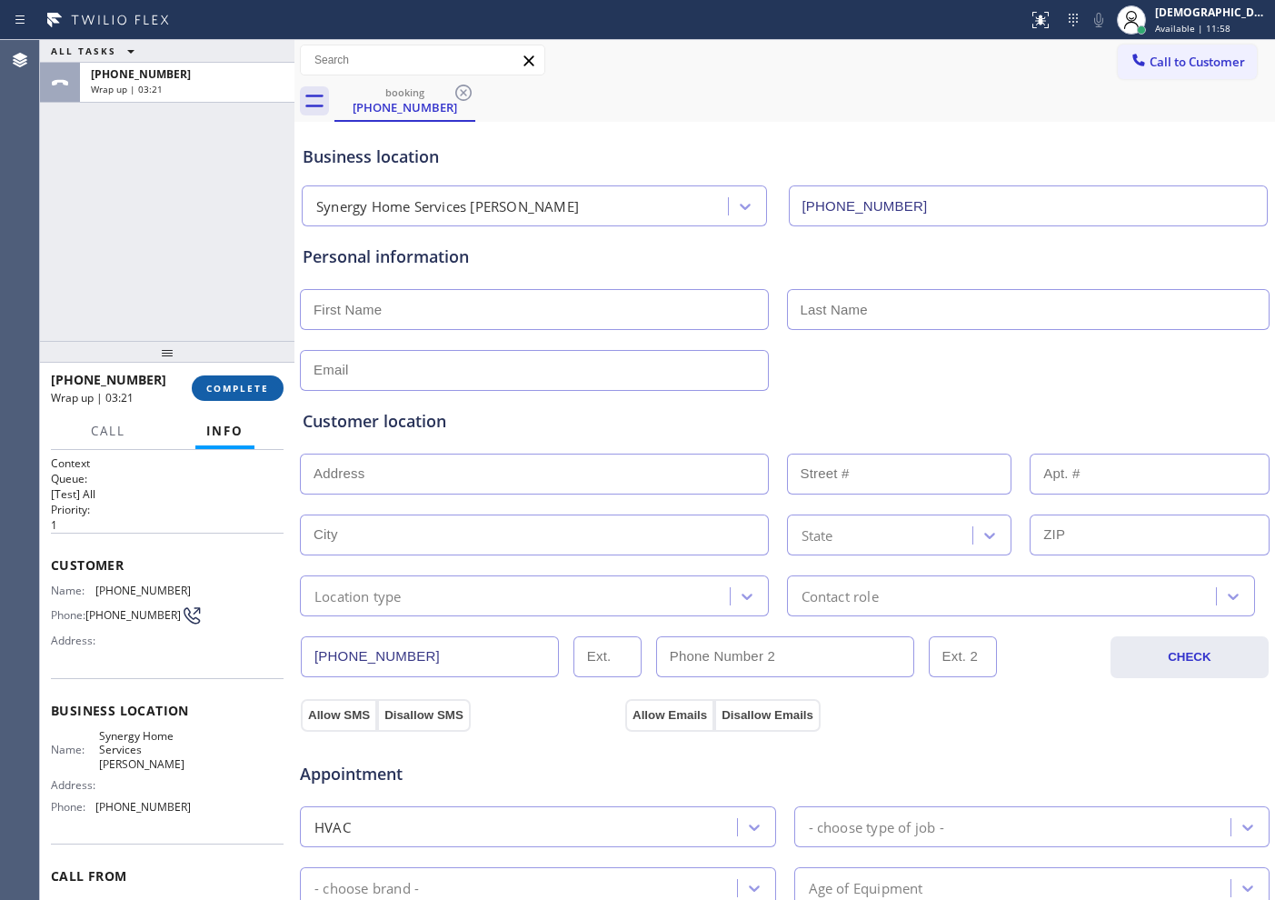
click at [249, 389] on span "COMPLETE" at bounding box center [237, 388] width 63 height 13
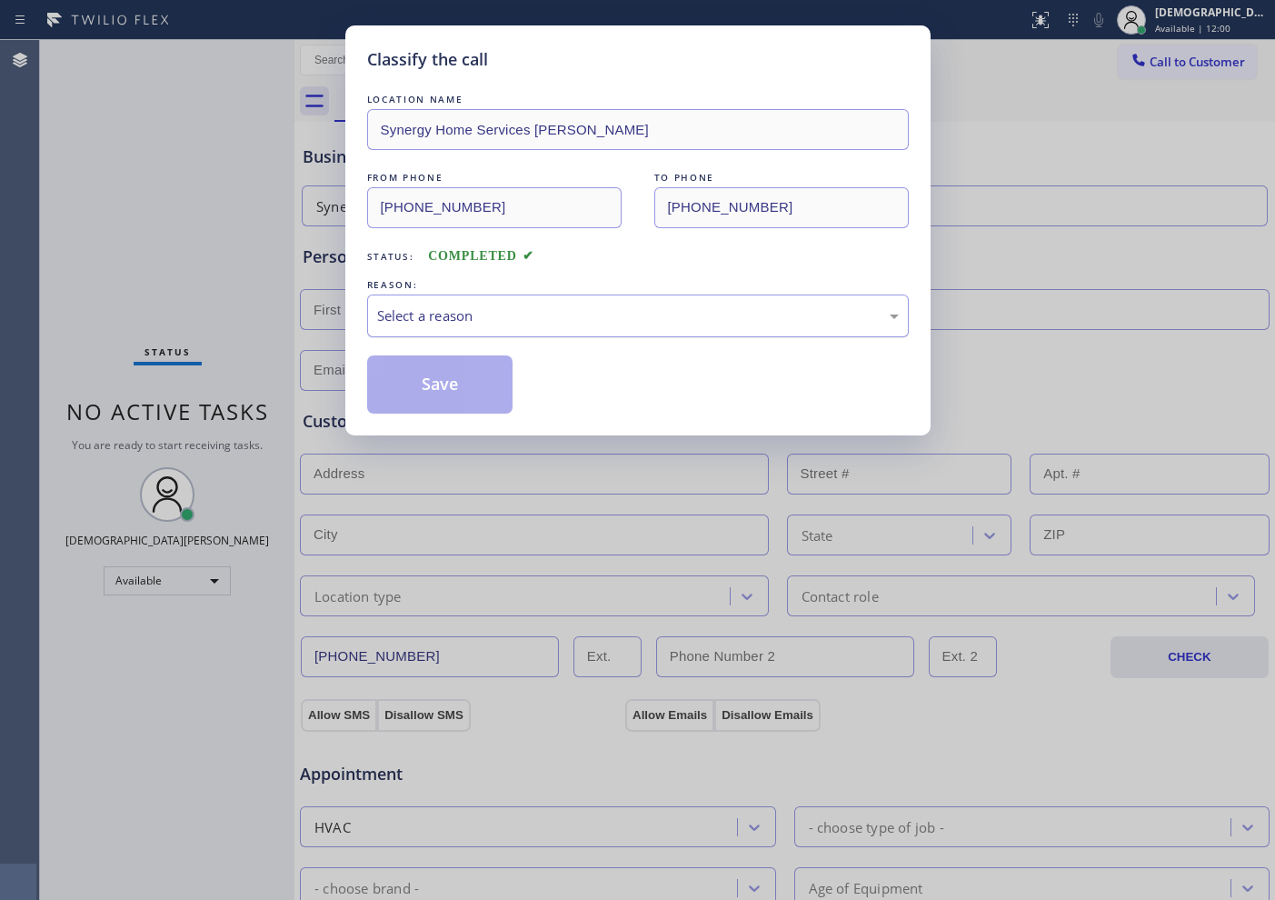
click at [444, 309] on div "Select a reason" at bounding box center [638, 315] width 522 height 21
click at [444, 383] on button "Save" at bounding box center [440, 384] width 146 height 58
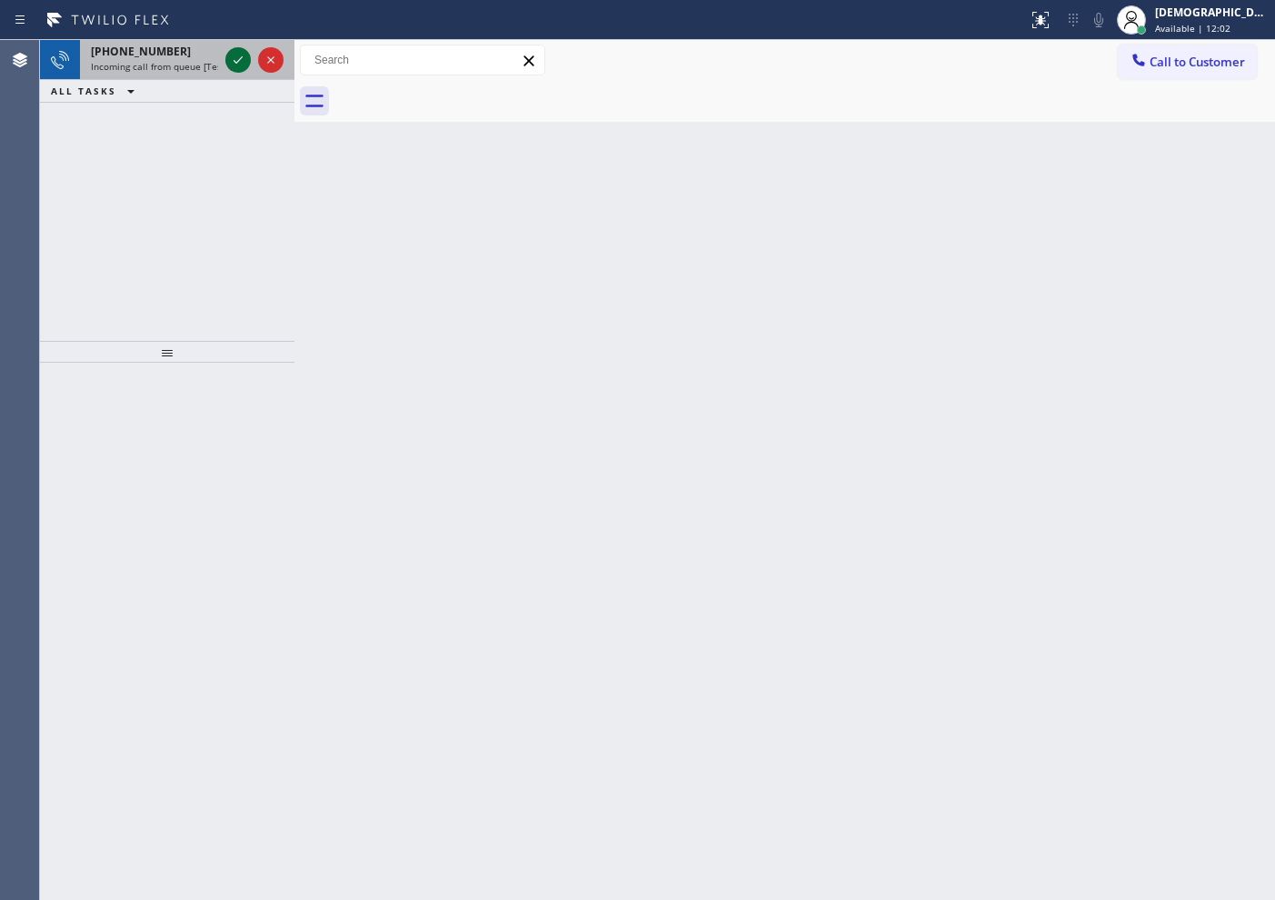
click at [237, 66] on icon at bounding box center [238, 60] width 22 height 22
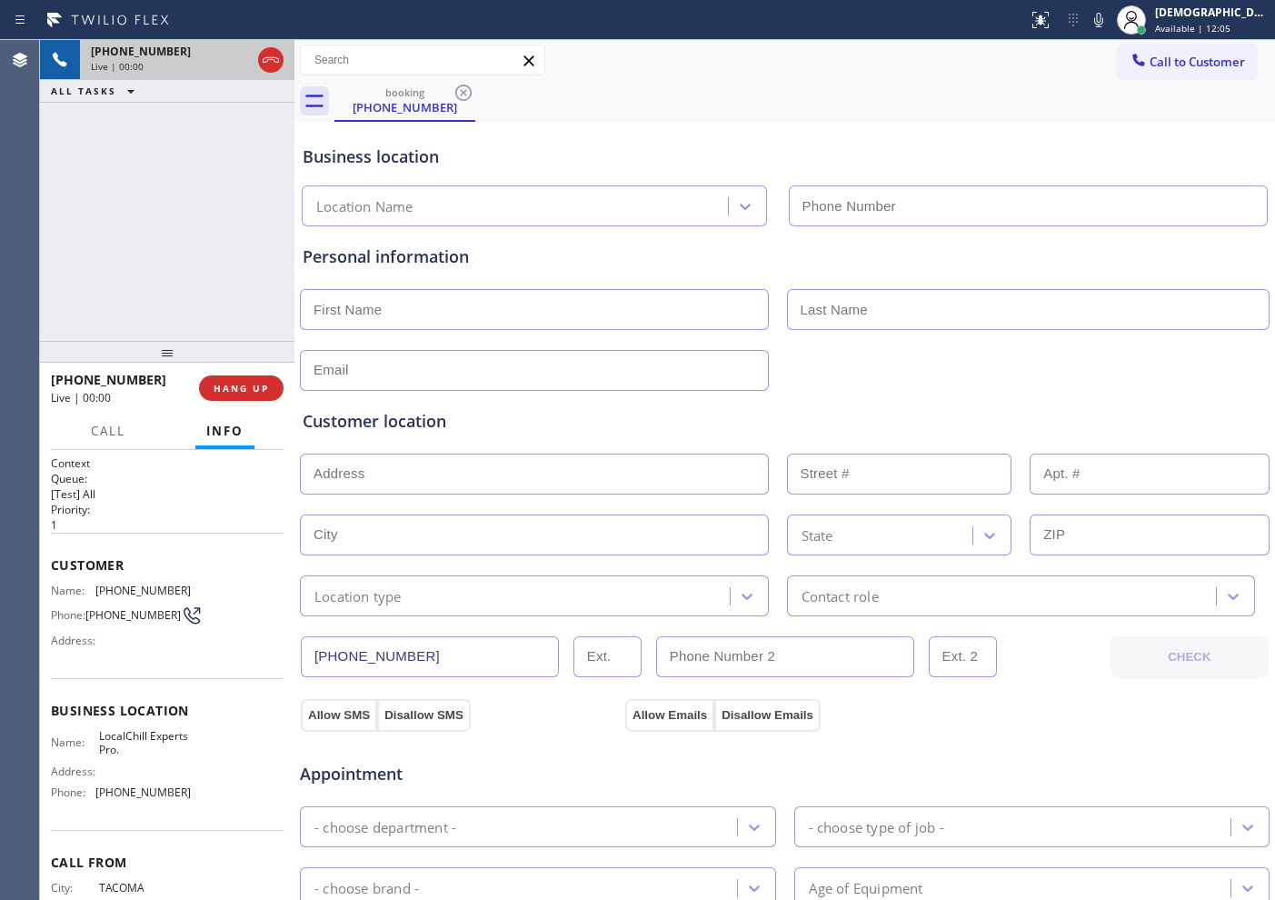
type input "[PHONE_NUMBER]"
click at [274, 65] on icon at bounding box center [271, 60] width 22 height 22
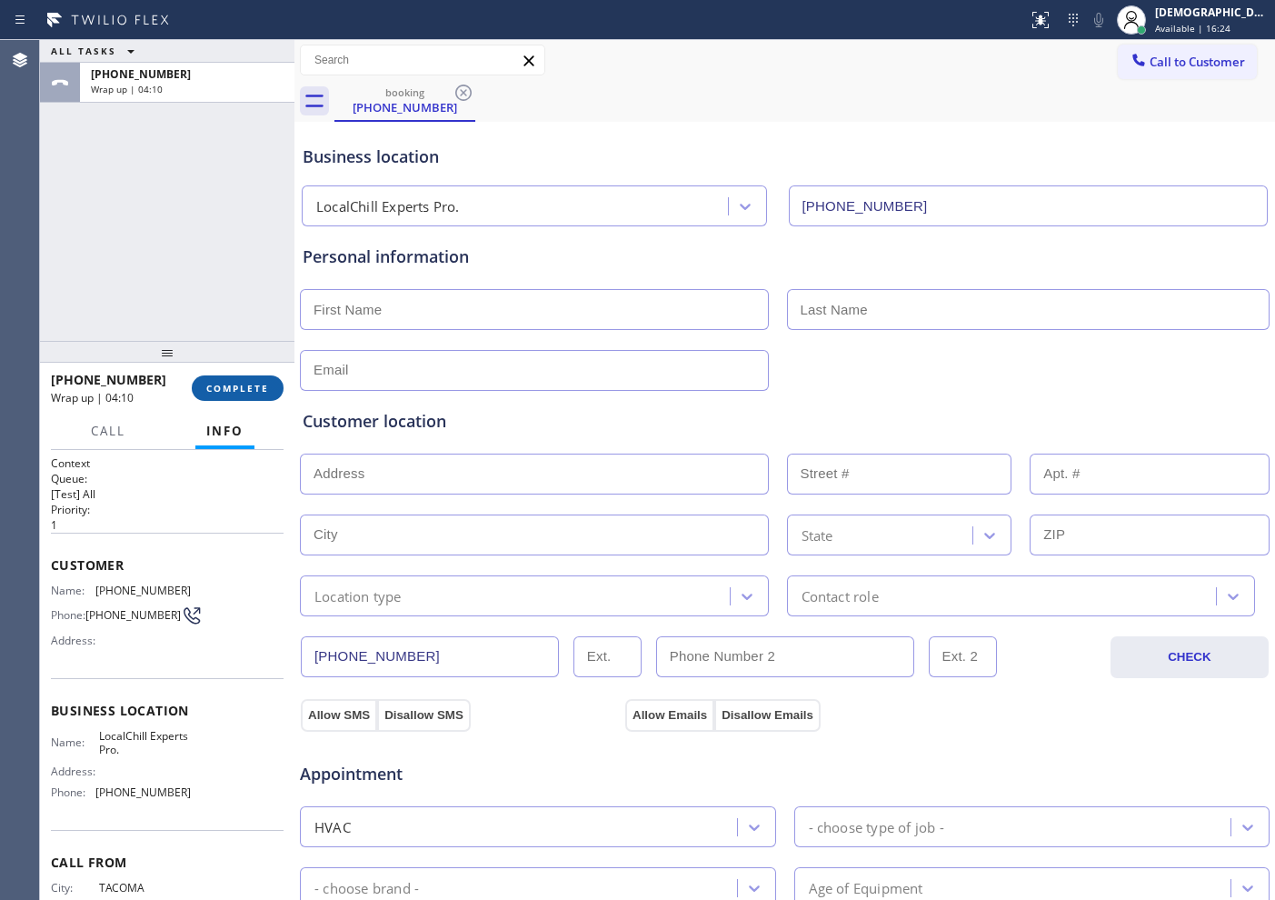
click at [257, 393] on span "COMPLETE" at bounding box center [237, 388] width 63 height 13
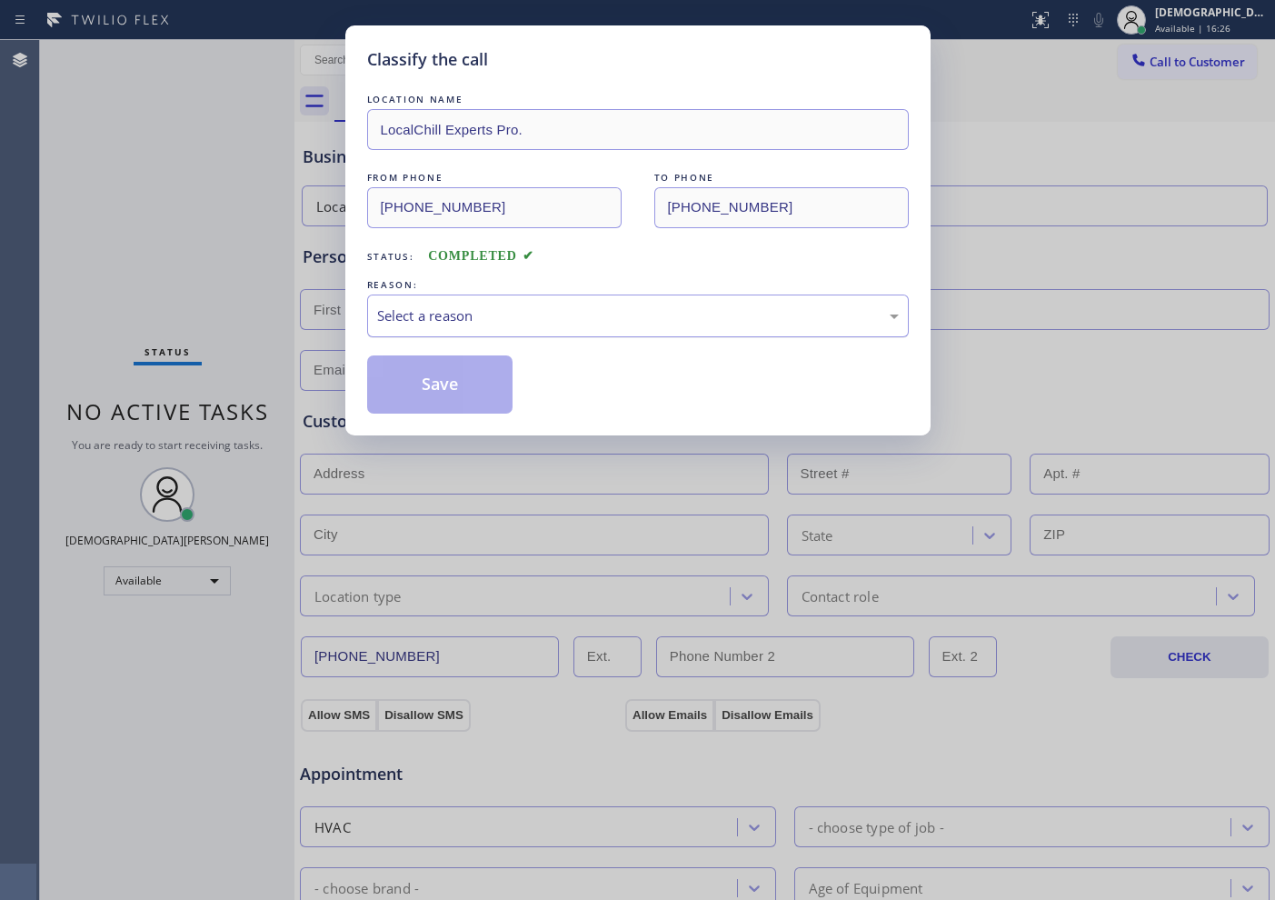
click at [443, 318] on div "Select a reason" at bounding box center [638, 315] width 522 height 21
click at [425, 390] on button "Save" at bounding box center [440, 384] width 146 height 58
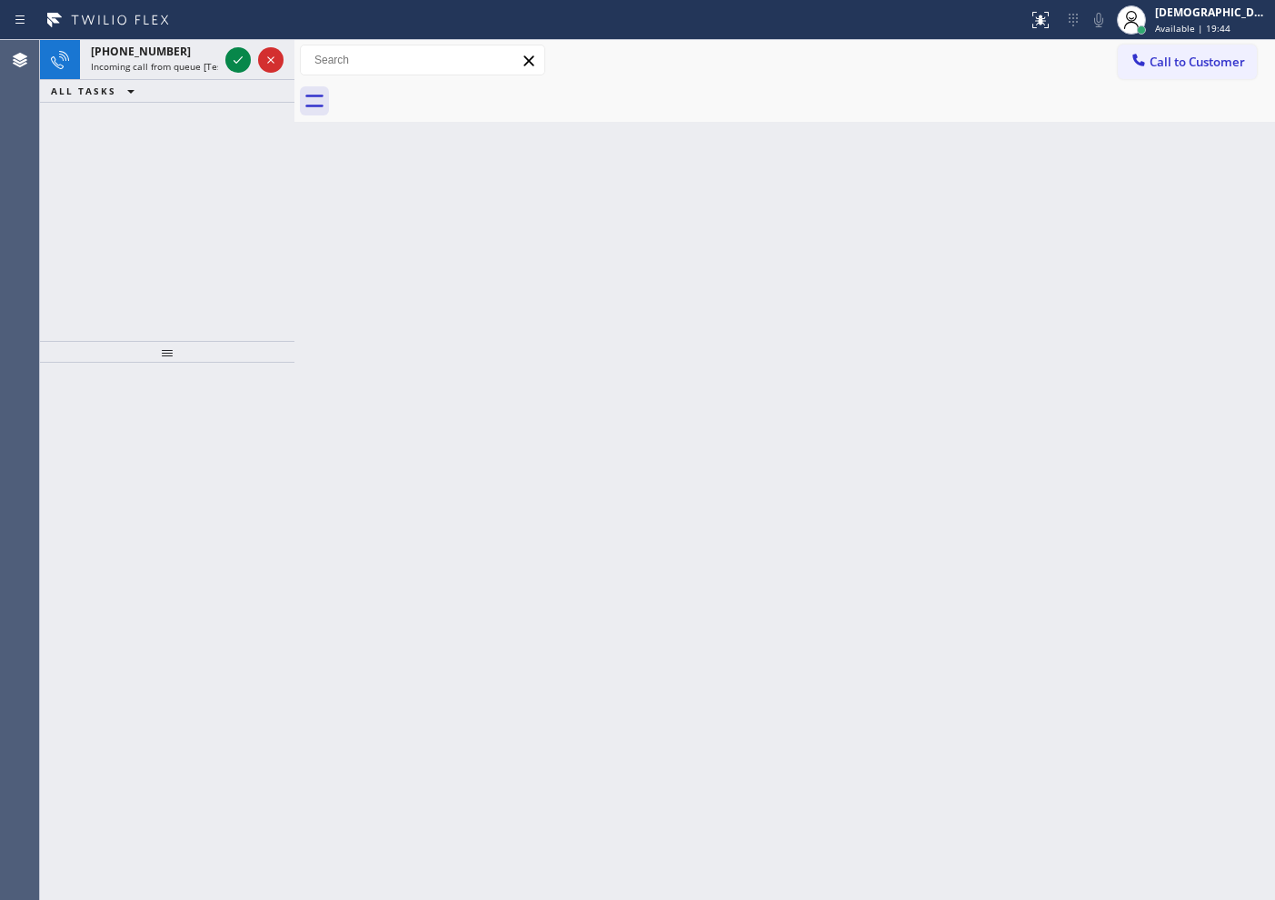
click at [125, 175] on div "[PHONE_NUMBER] Incoming call from queue [Test] All ALL TASKS ALL TASKS ACTIVE T…" at bounding box center [167, 190] width 254 height 301
click at [239, 67] on icon at bounding box center [238, 60] width 22 height 22
click at [243, 60] on icon at bounding box center [238, 60] width 22 height 22
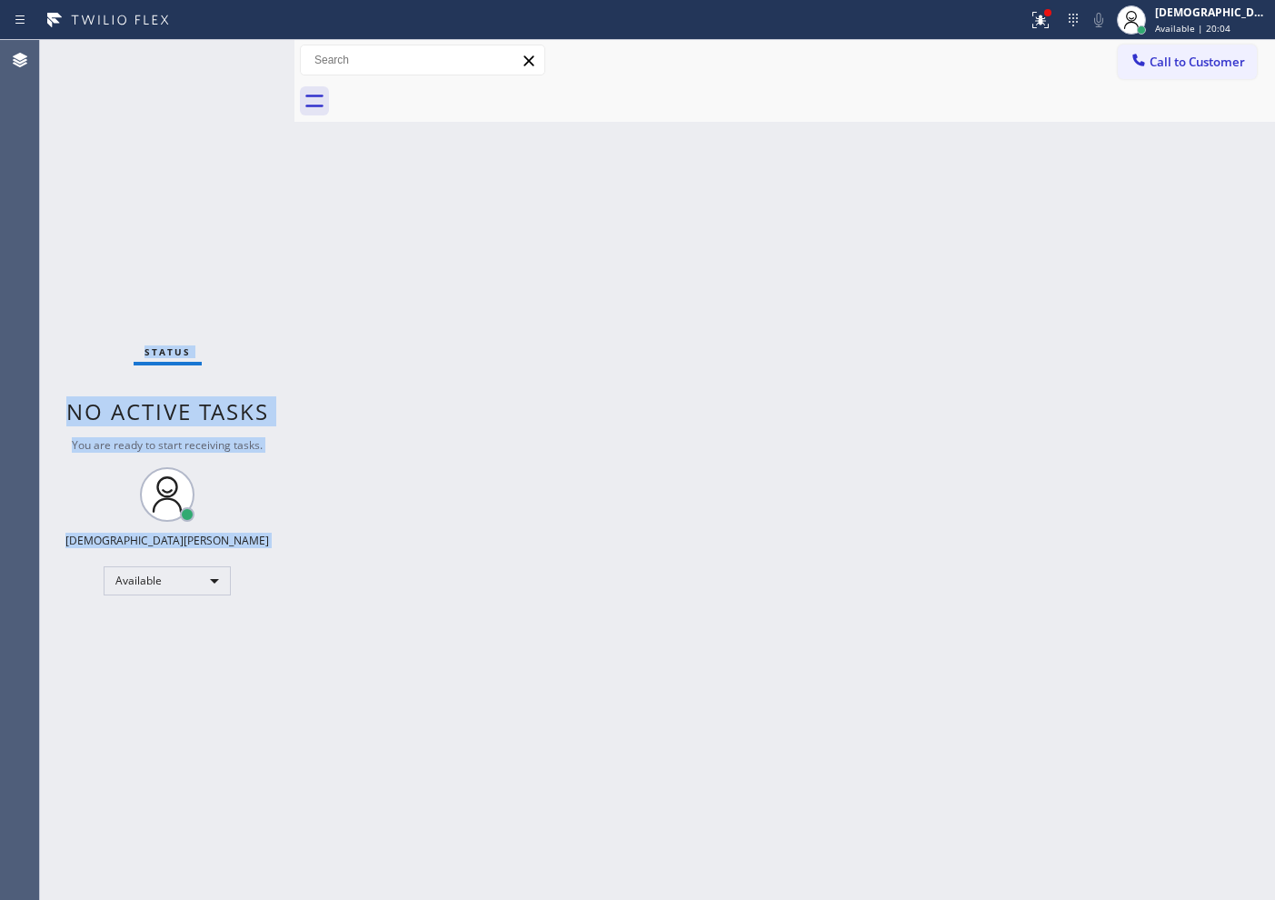
click at [243, 59] on div "Status No active tasks You are ready to start receiving tasks. Christian Cinco …" at bounding box center [167, 470] width 254 height 860
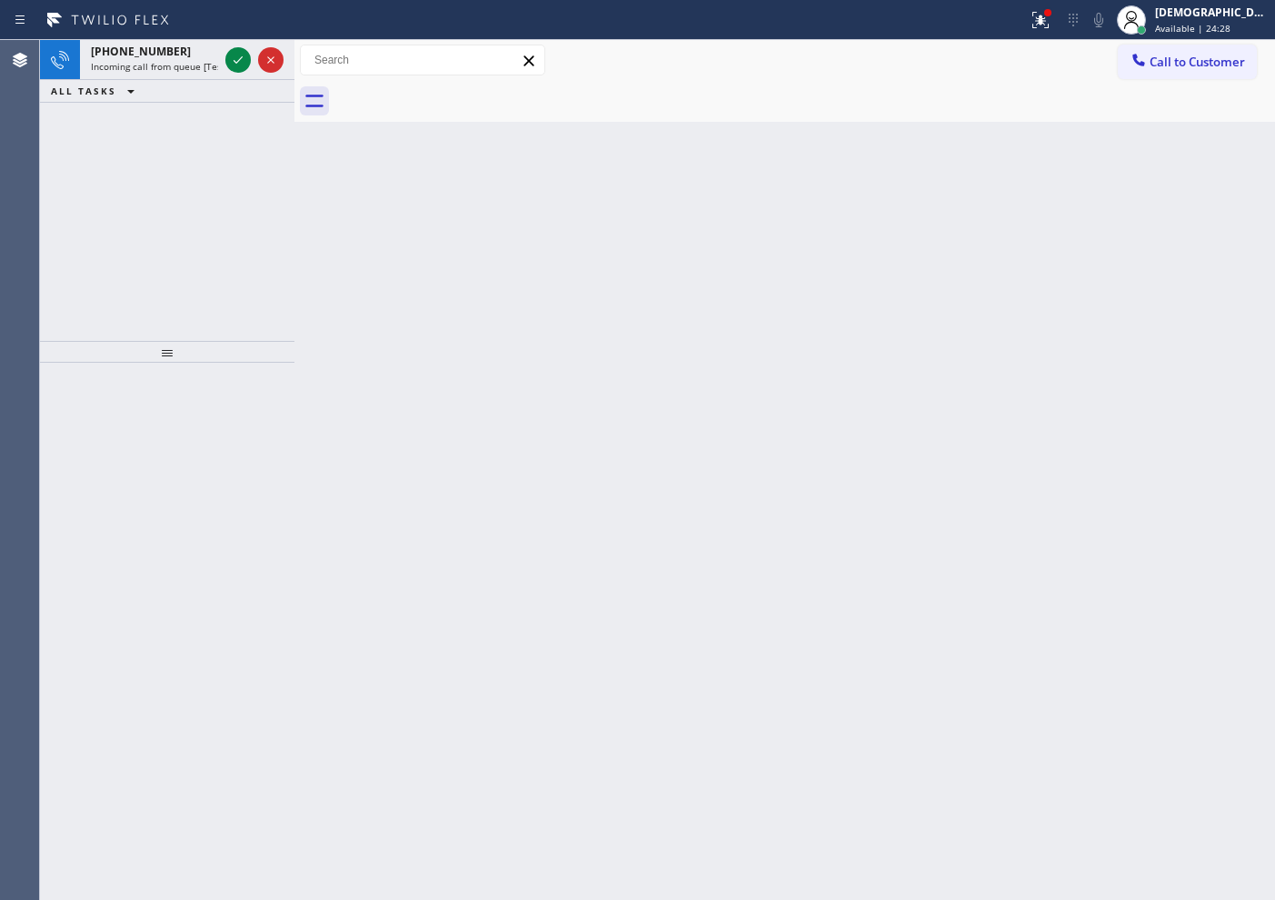
drag, startPoint x: 137, startPoint y: 165, endPoint x: 149, endPoint y: 155, distance: 15.5
click at [137, 165] on div "[PHONE_NUMBER] Incoming call from queue [Test] All ALL TASKS ALL TASKS ACTIVE T…" at bounding box center [167, 190] width 254 height 301
click at [125, 161] on div "[PHONE_NUMBER] Incoming call from queue [Test] All ALL TASKS ALL TASKS ACTIVE T…" at bounding box center [167, 190] width 254 height 301
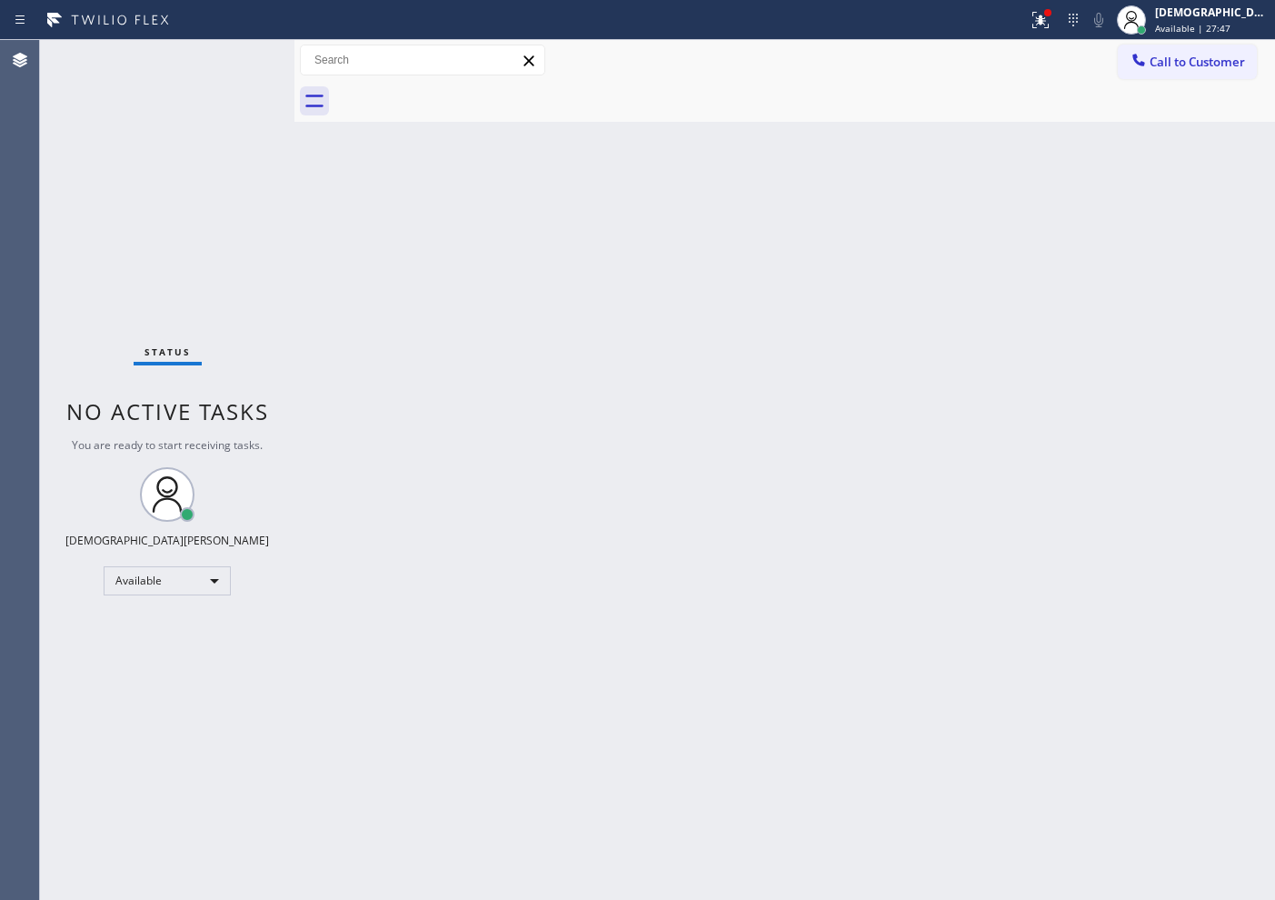
click at [155, 181] on div "Status No active tasks You are ready to start receiving tasks. Christian Cinco …" at bounding box center [167, 470] width 254 height 860
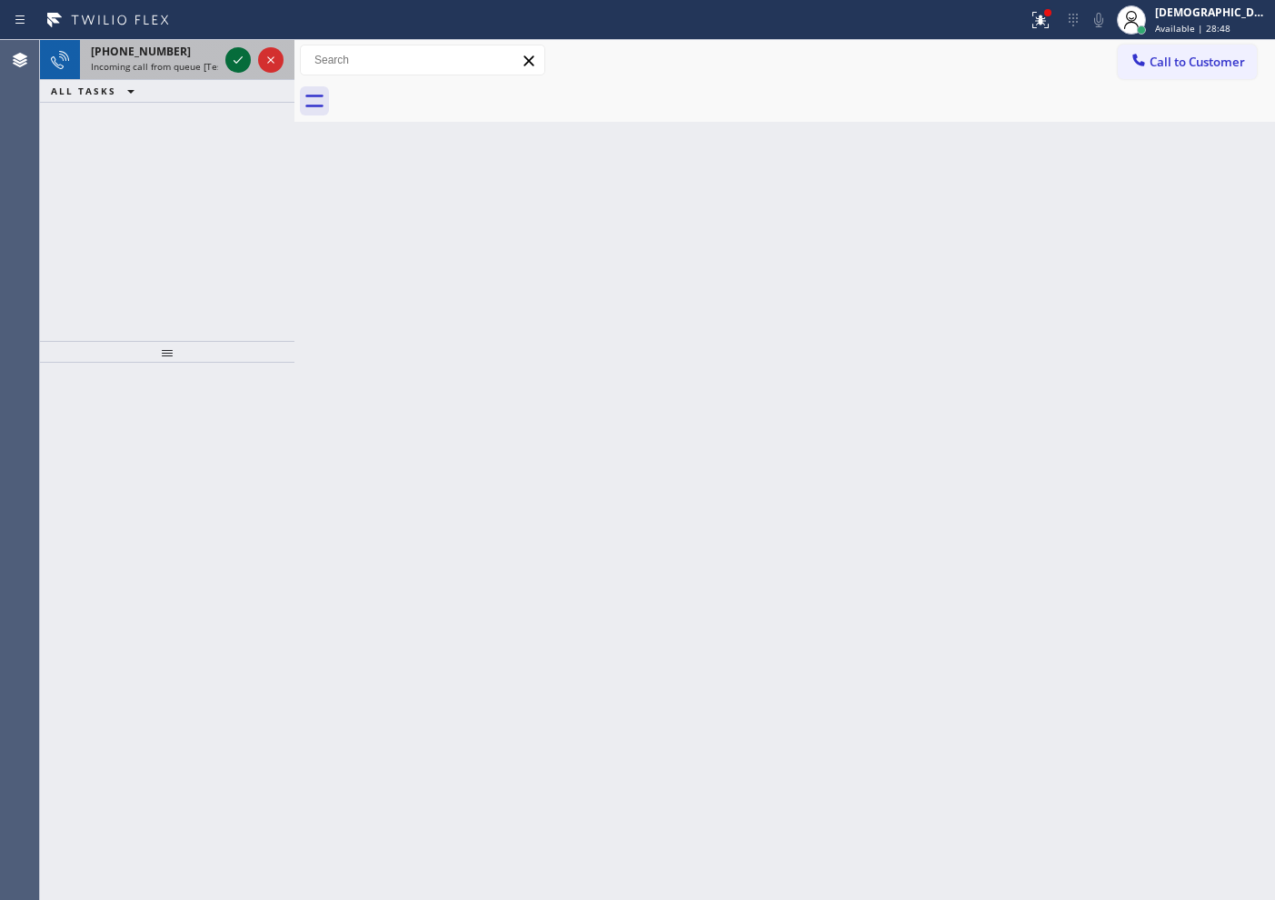
click at [238, 56] on icon at bounding box center [238, 60] width 22 height 22
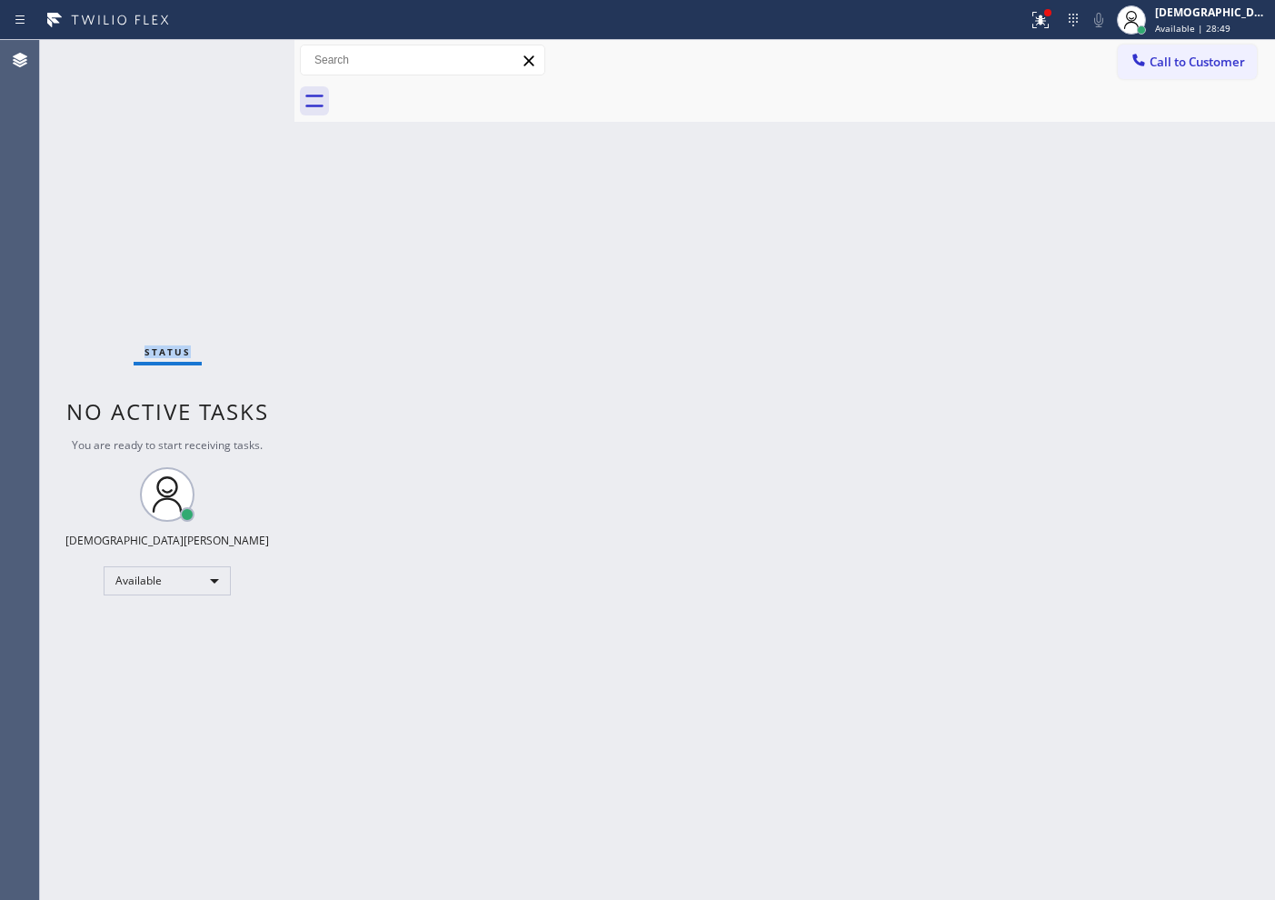
click at [238, 56] on div "Status No active tasks You are ready to start receiving tasks. Christian Cinco …" at bounding box center [167, 470] width 254 height 860
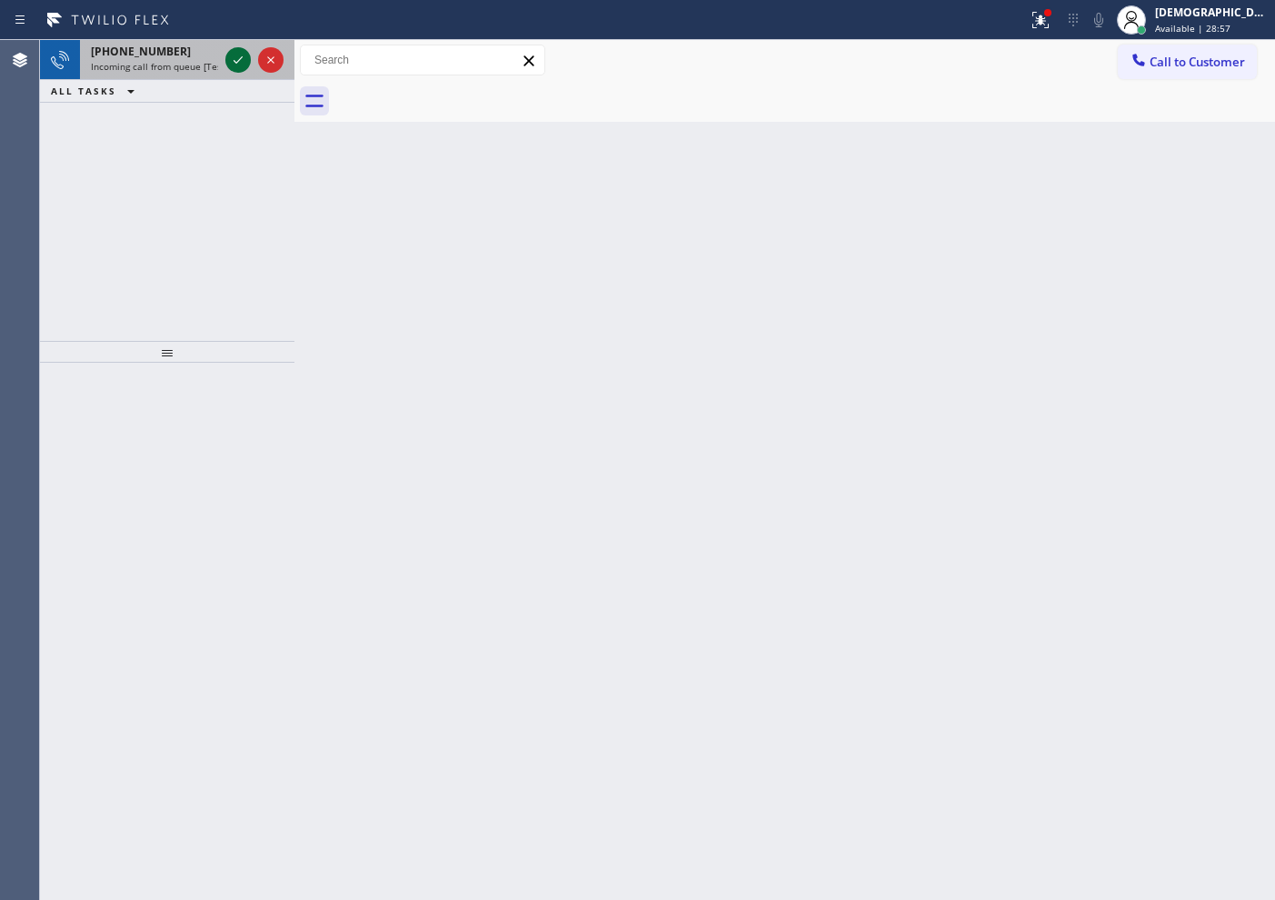
click at [238, 56] on icon at bounding box center [238, 60] width 22 height 22
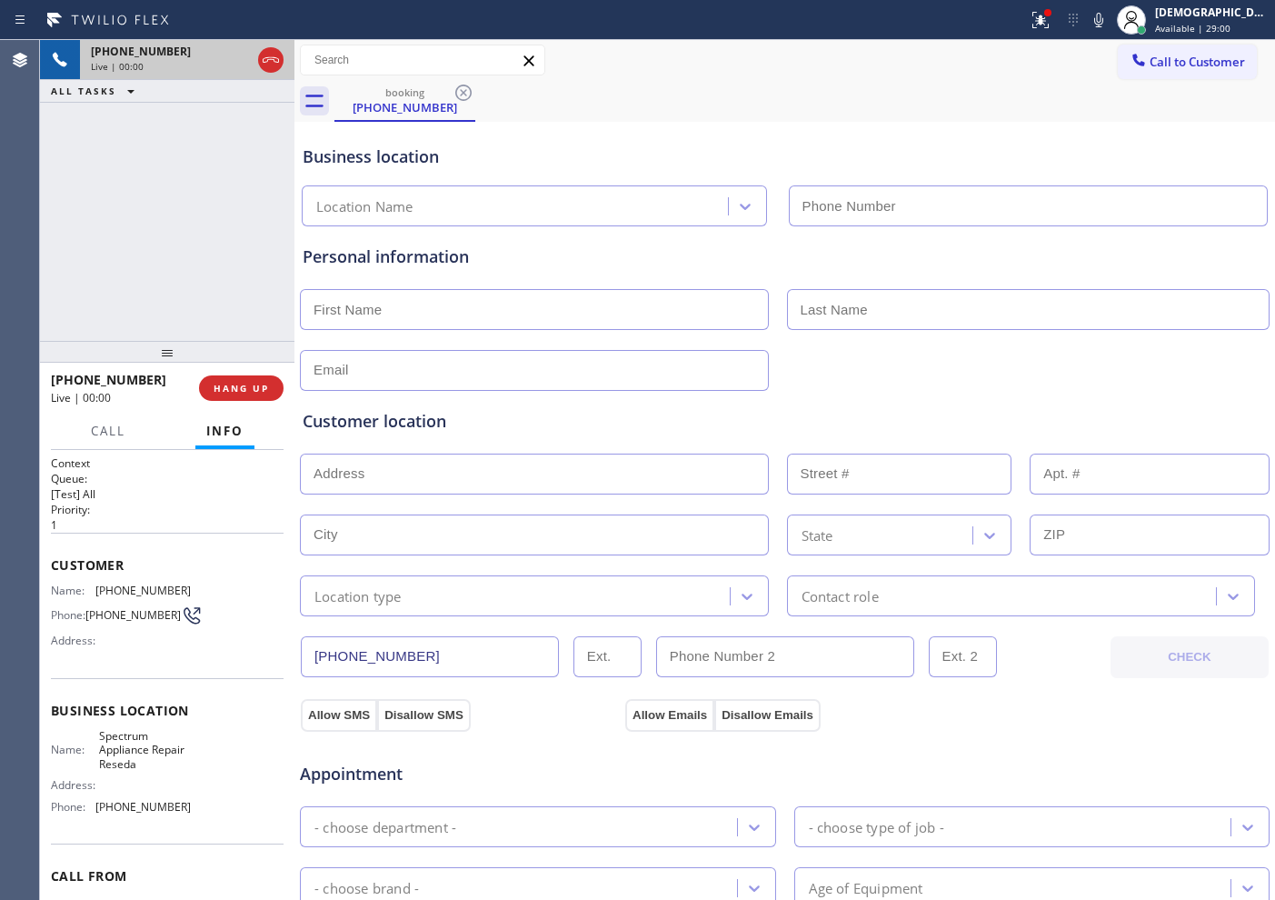
type input "[PHONE_NUMBER]"
click at [274, 56] on icon at bounding box center [271, 60] width 22 height 22
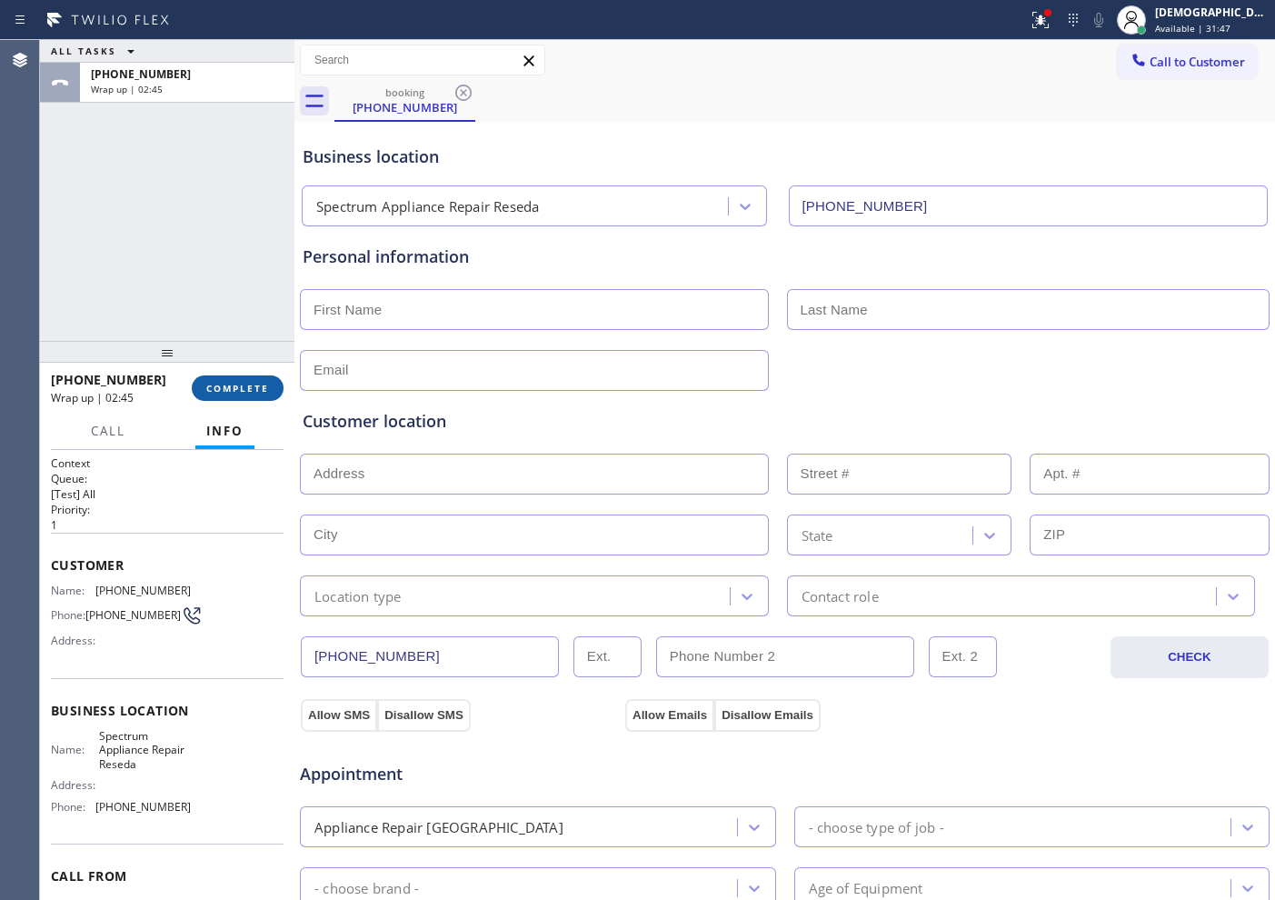
click at [227, 393] on span "COMPLETE" at bounding box center [237, 388] width 63 height 13
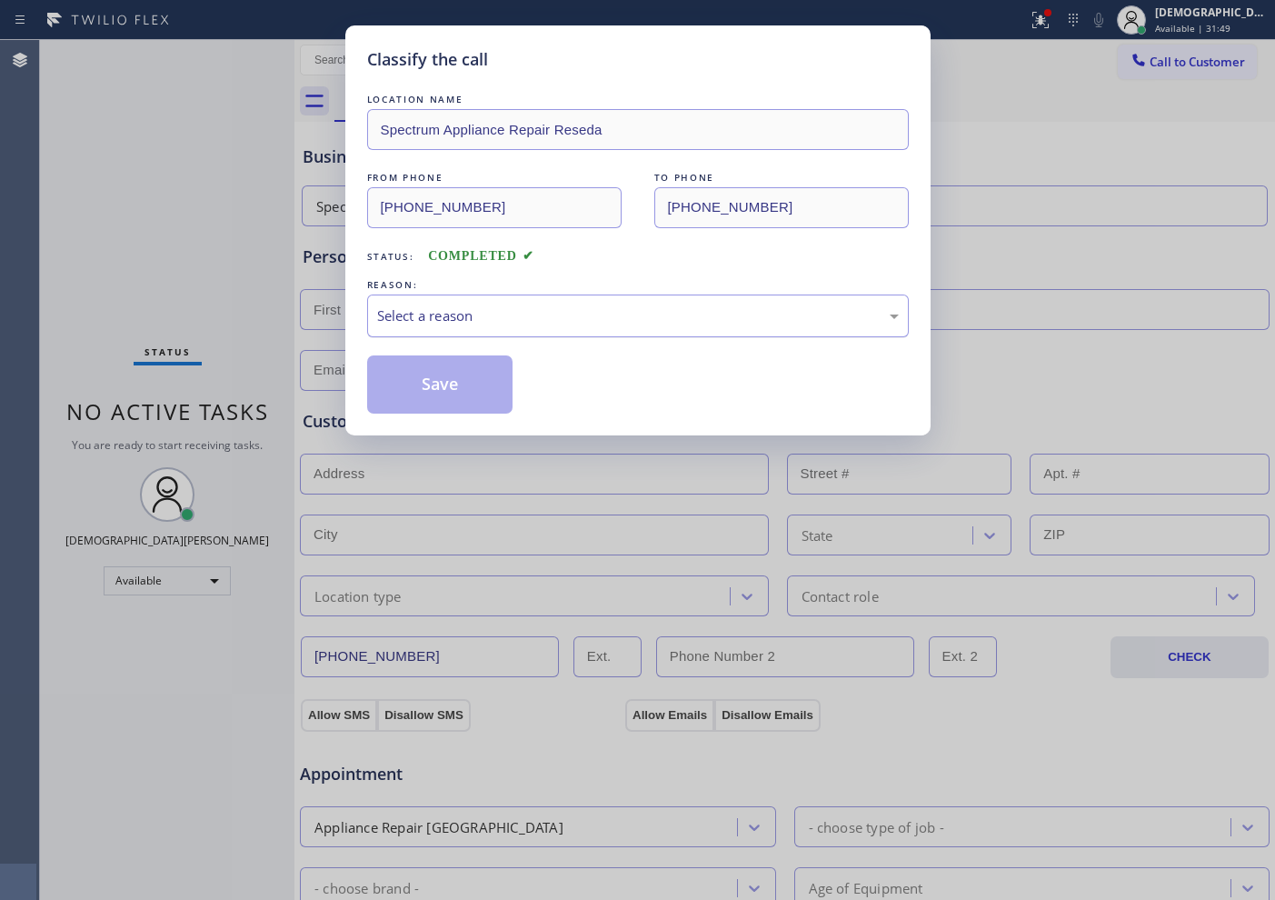
click at [526, 332] on div "Select a reason" at bounding box center [638, 315] width 542 height 43
click at [500, 372] on button "Save" at bounding box center [440, 384] width 146 height 58
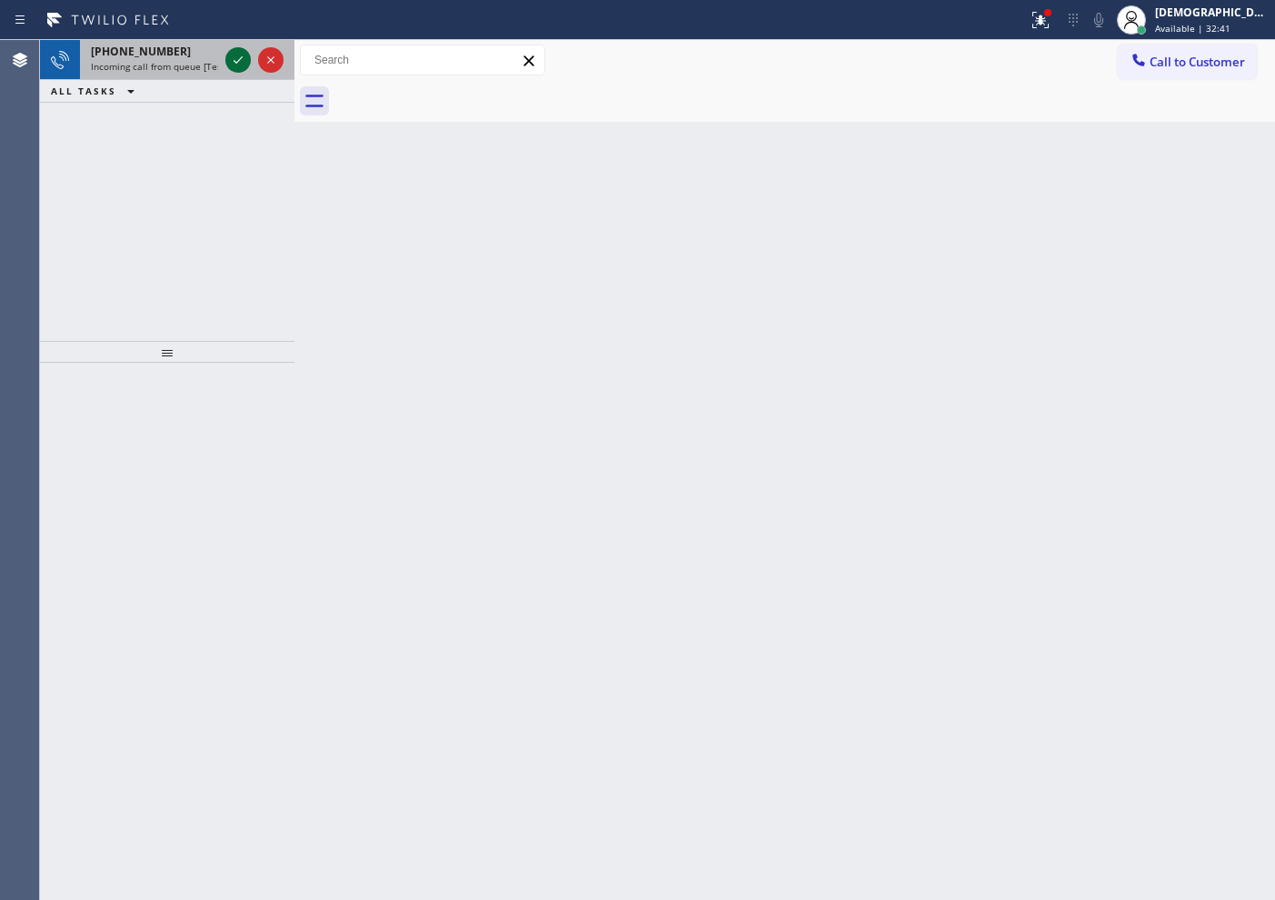
click at [234, 50] on icon at bounding box center [238, 60] width 22 height 22
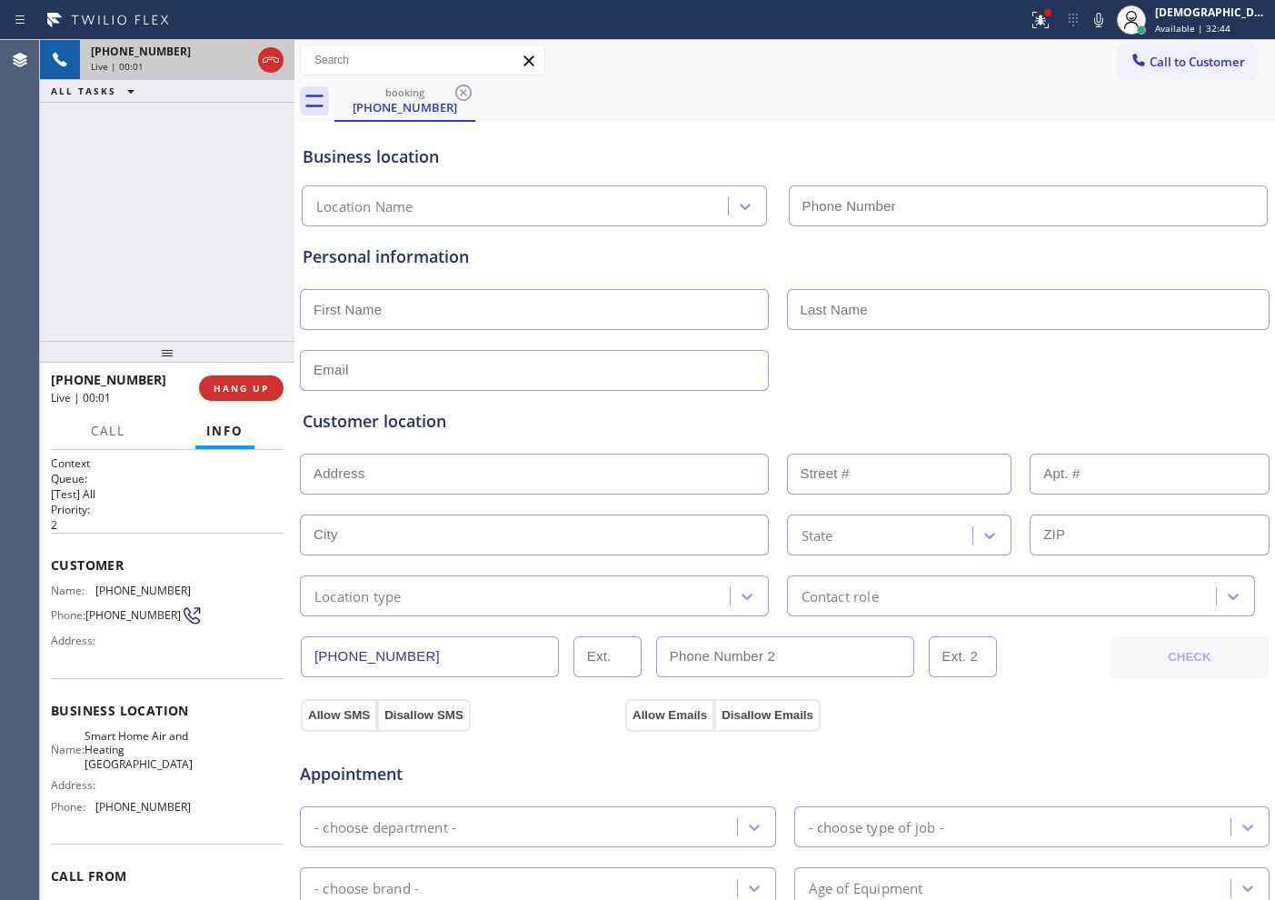
type input "[PHONE_NUMBER]"
click at [280, 58] on icon at bounding box center [271, 60] width 22 height 22
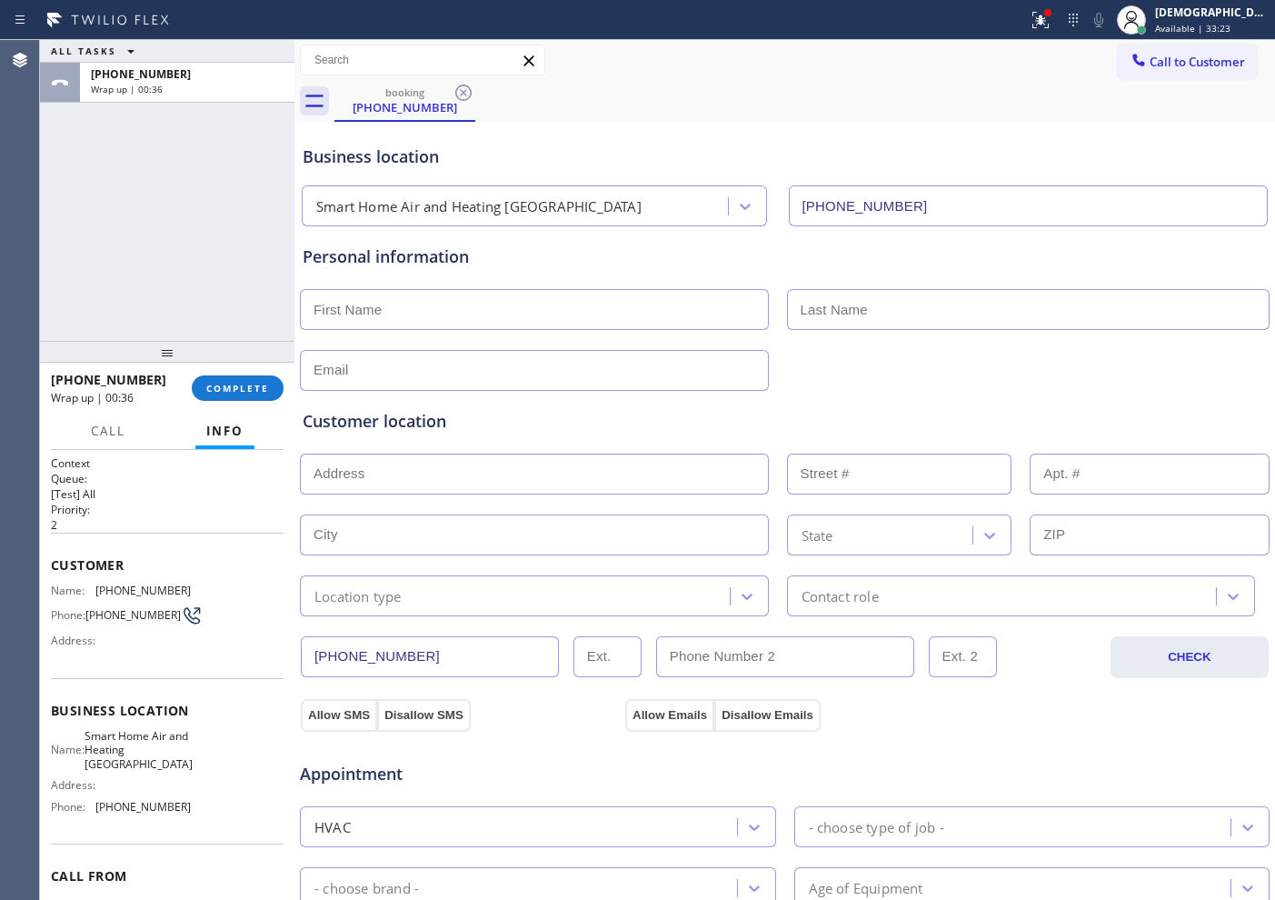
click at [256, 370] on div "[PHONE_NUMBER] Wrap up | 00:36 COMPLETE" at bounding box center [167, 387] width 233 height 47
click at [248, 386] on span "COMPLETE" at bounding box center [237, 388] width 63 height 13
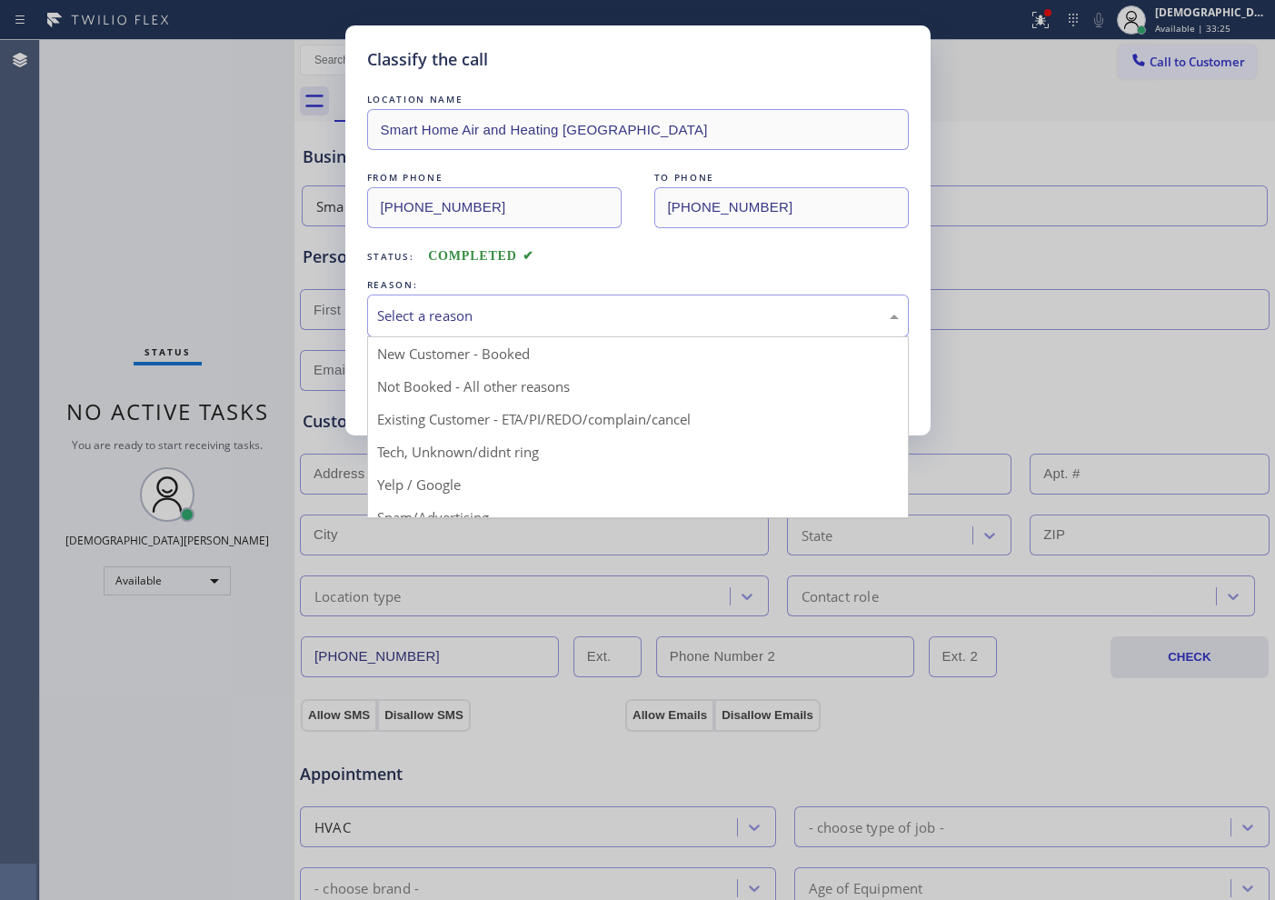
click at [484, 305] on div "Select a reason" at bounding box center [638, 315] width 522 height 21
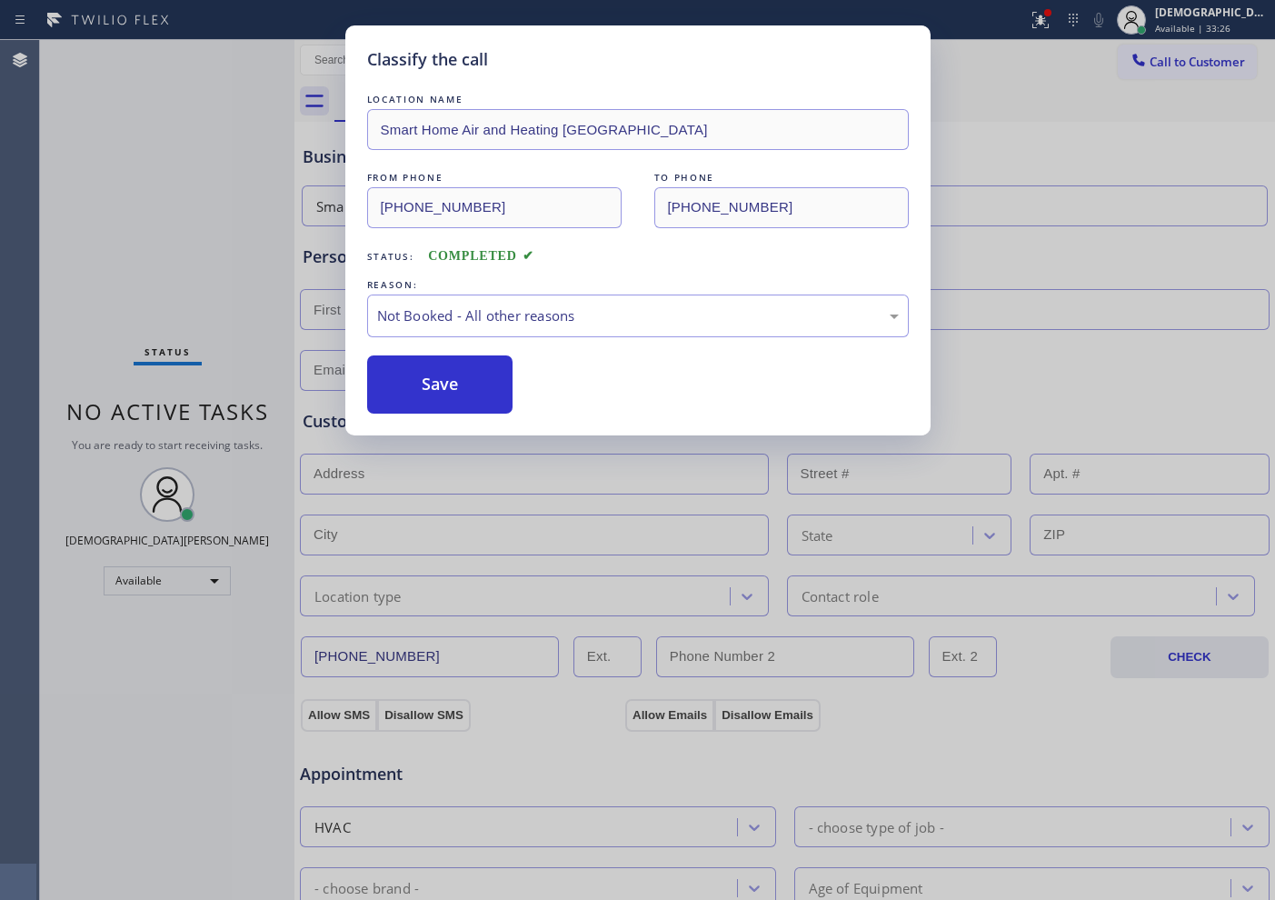
click at [468, 370] on button "Save" at bounding box center [440, 384] width 146 height 58
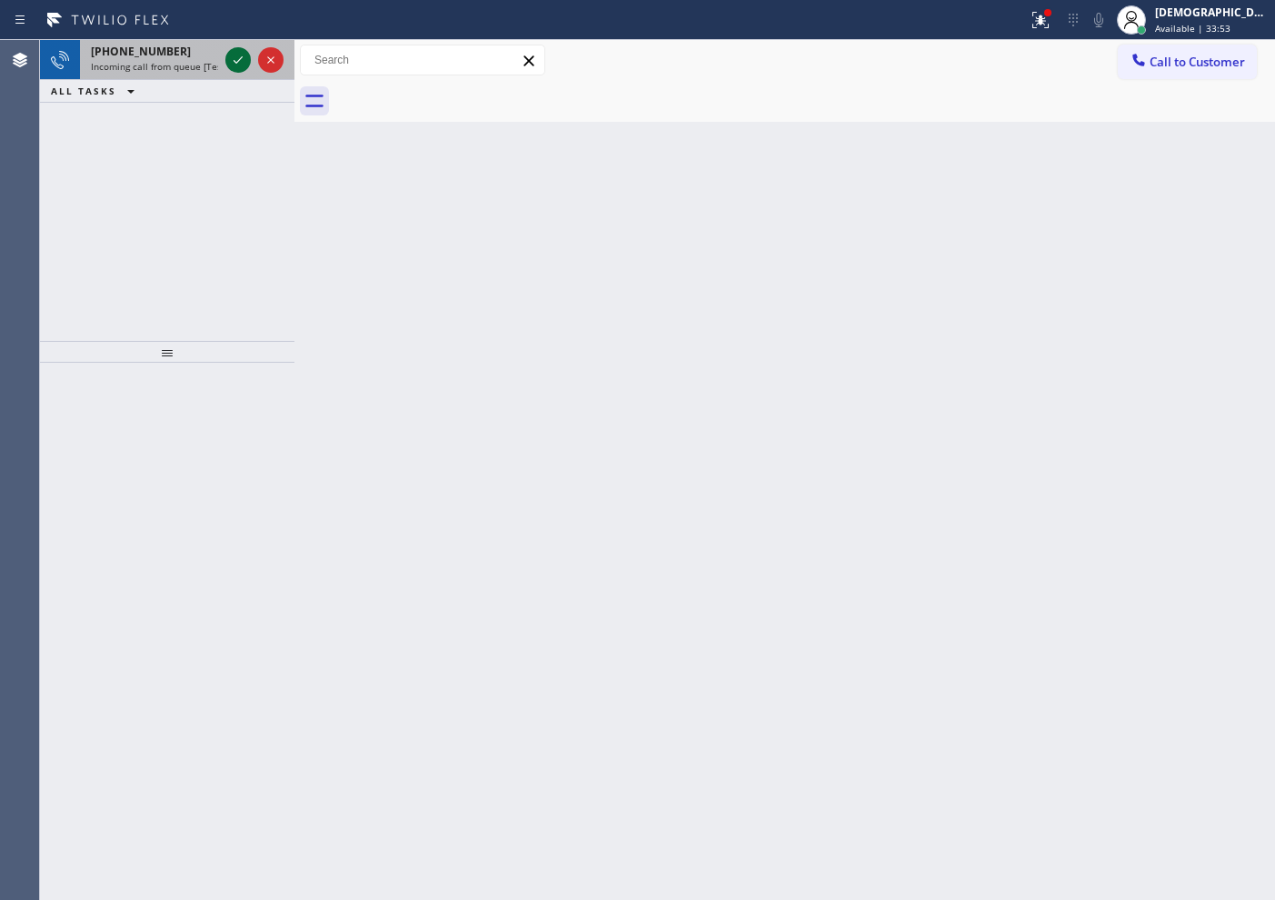
click at [241, 65] on icon at bounding box center [238, 60] width 22 height 22
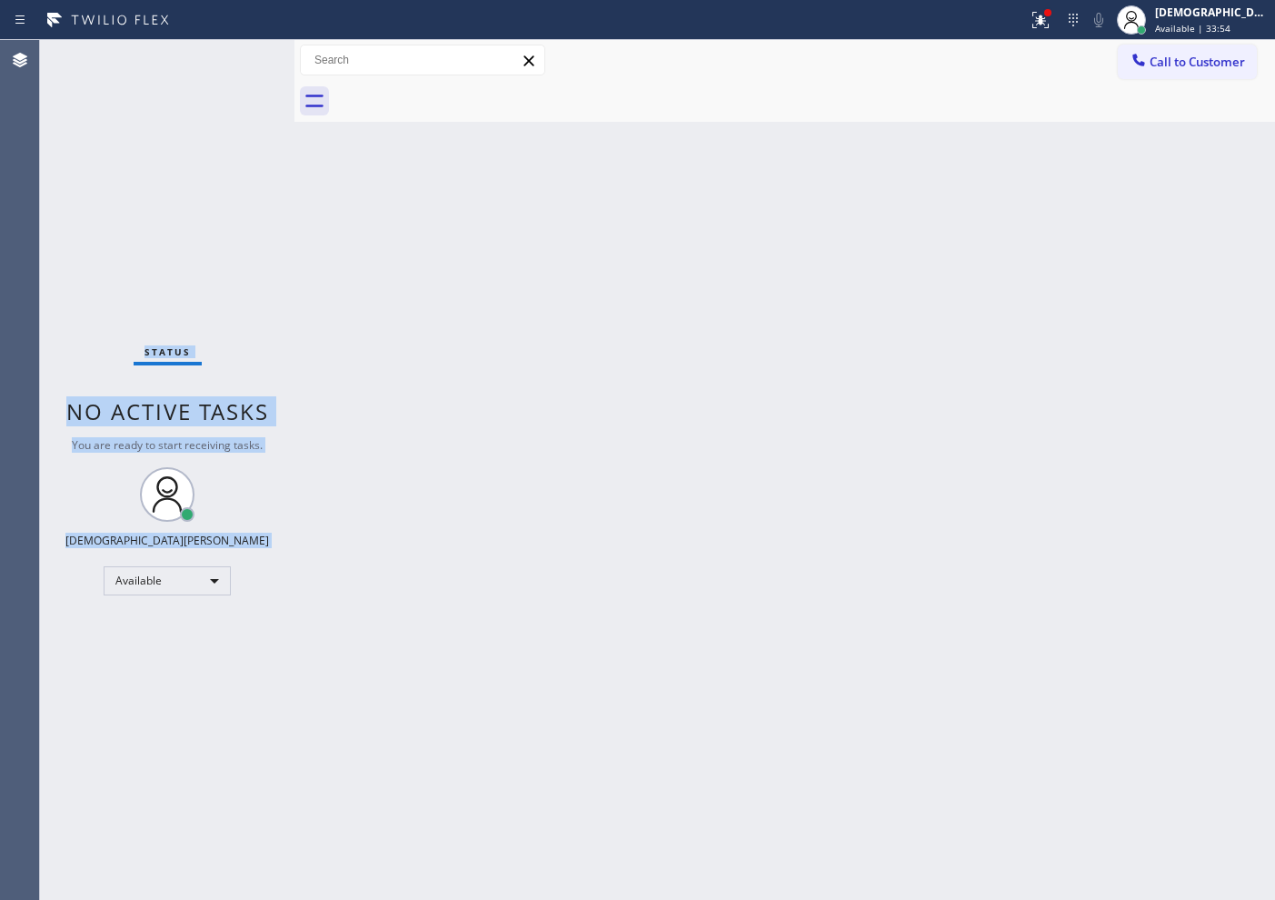
click at [241, 65] on div "Status No active tasks You are ready to start receiving tasks. Christian Cinco …" at bounding box center [167, 470] width 254 height 860
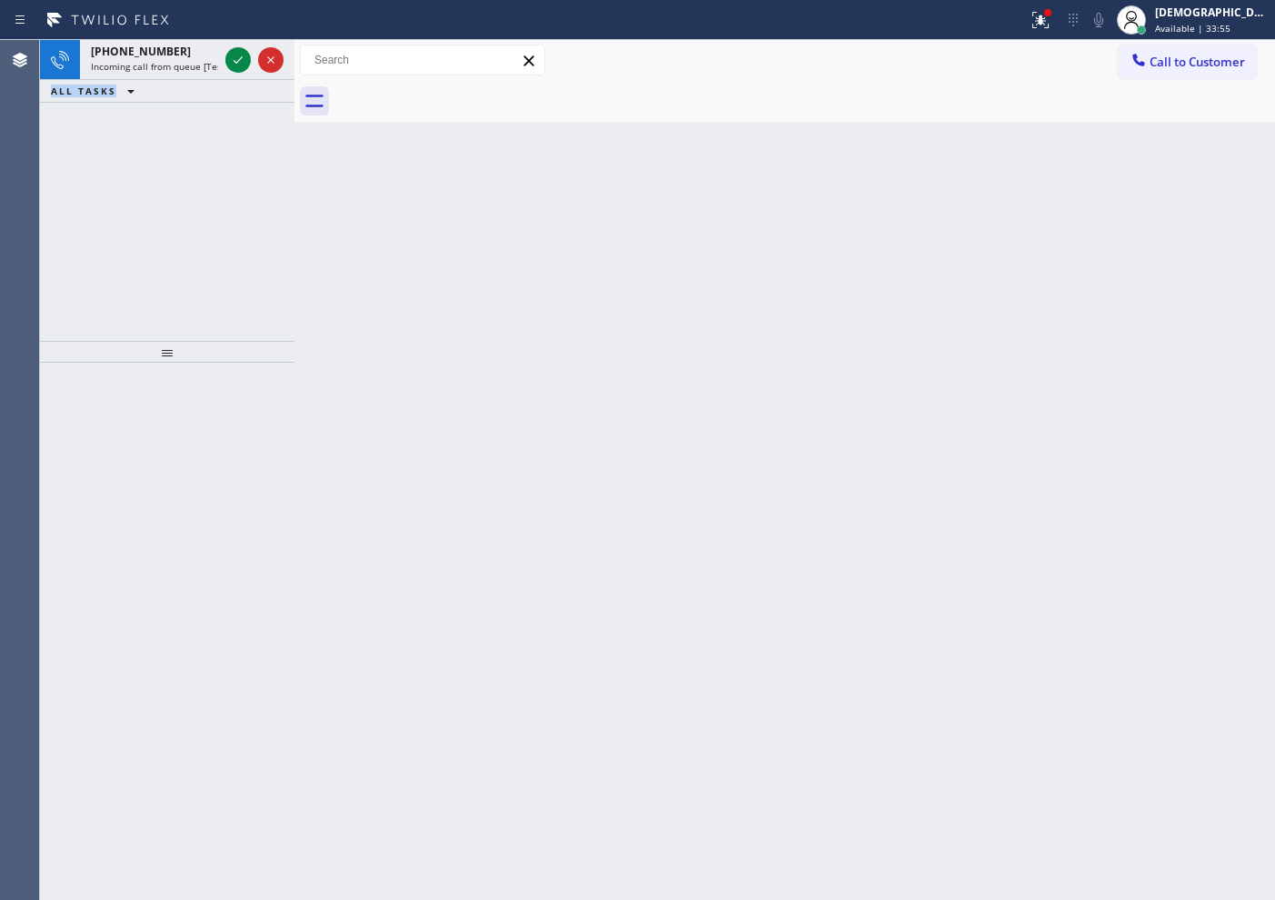
click at [241, 64] on icon at bounding box center [238, 60] width 22 height 22
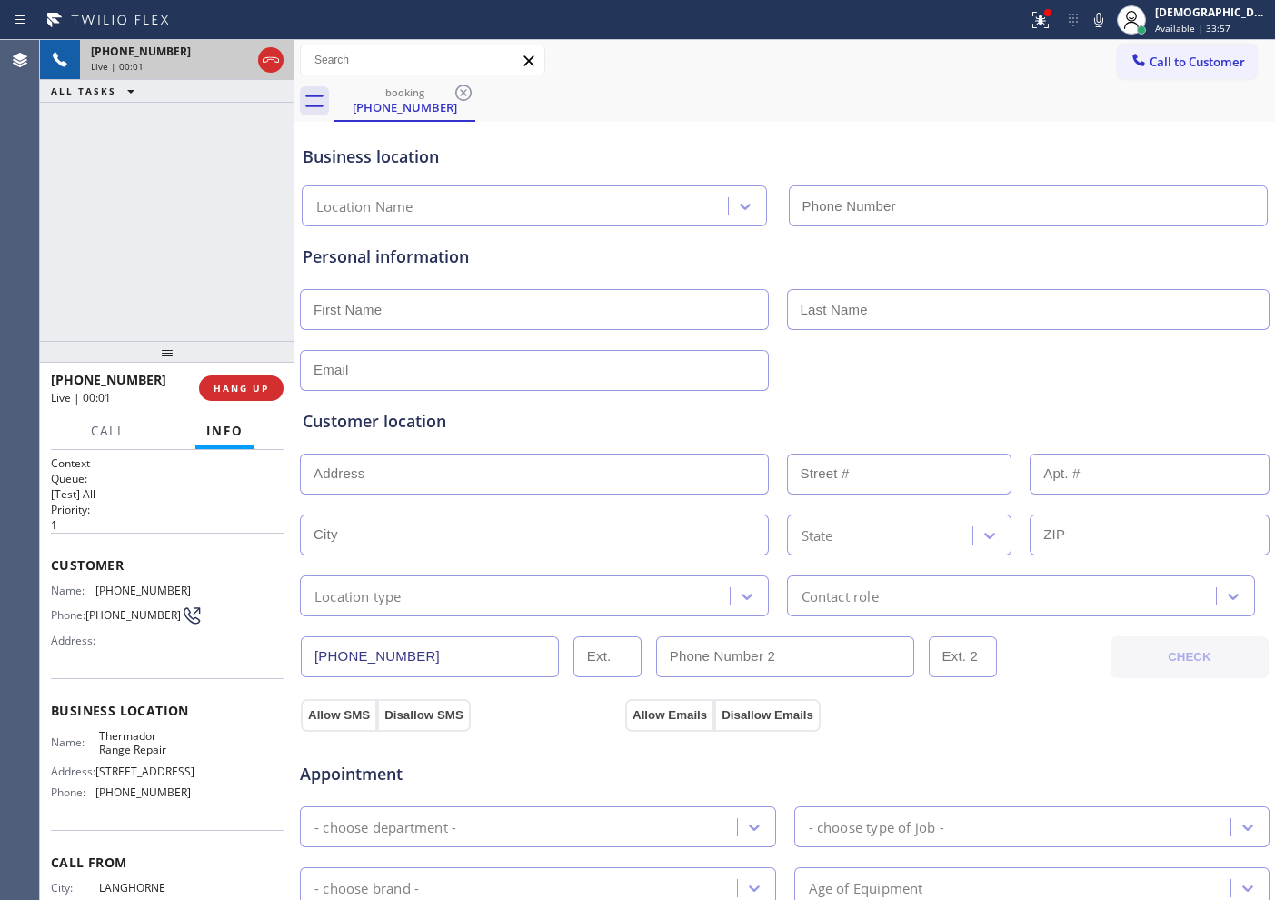
type input "[PHONE_NUMBER]"
click at [282, 65] on div at bounding box center [270, 60] width 25 height 22
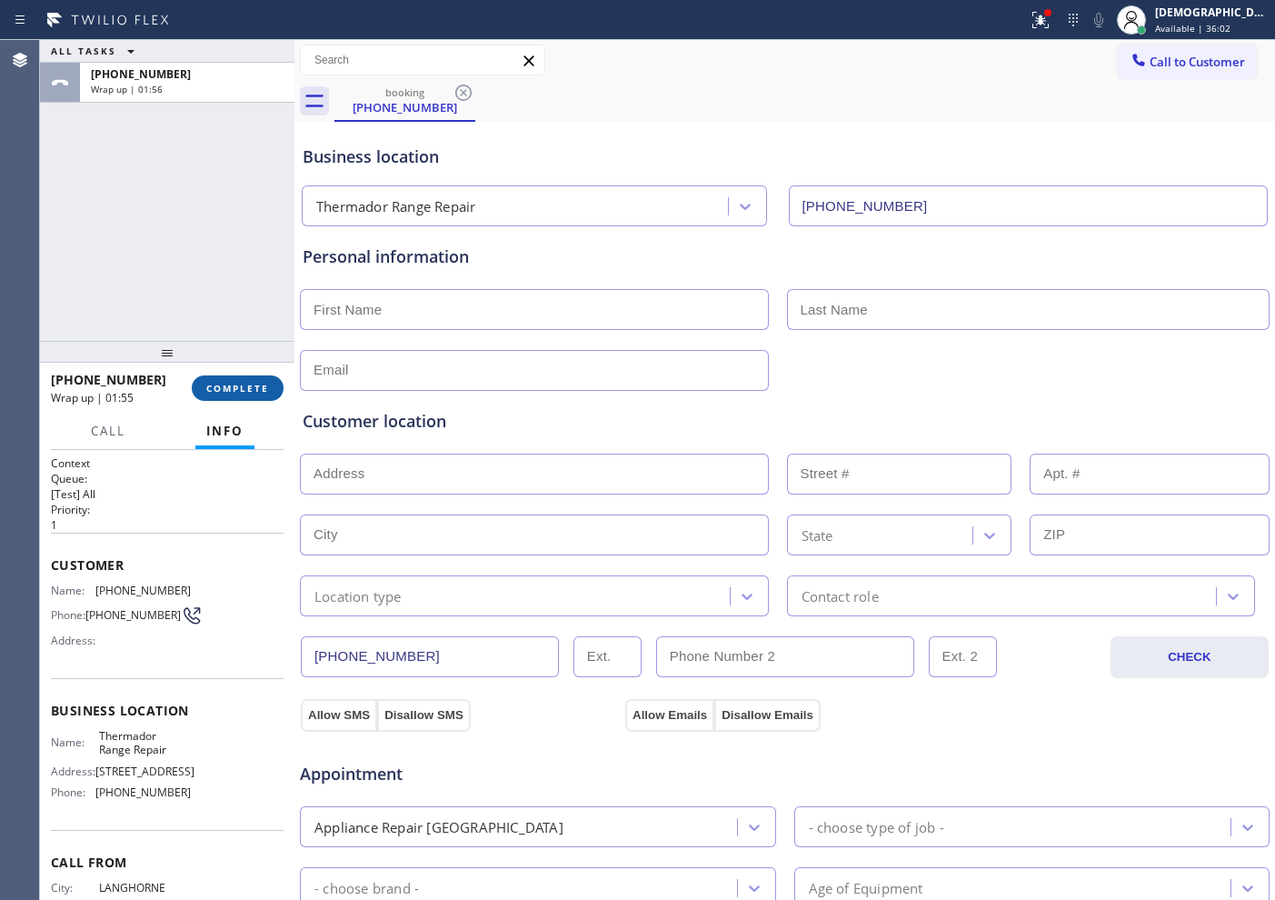
click at [223, 397] on button "COMPLETE" at bounding box center [238, 387] width 92 height 25
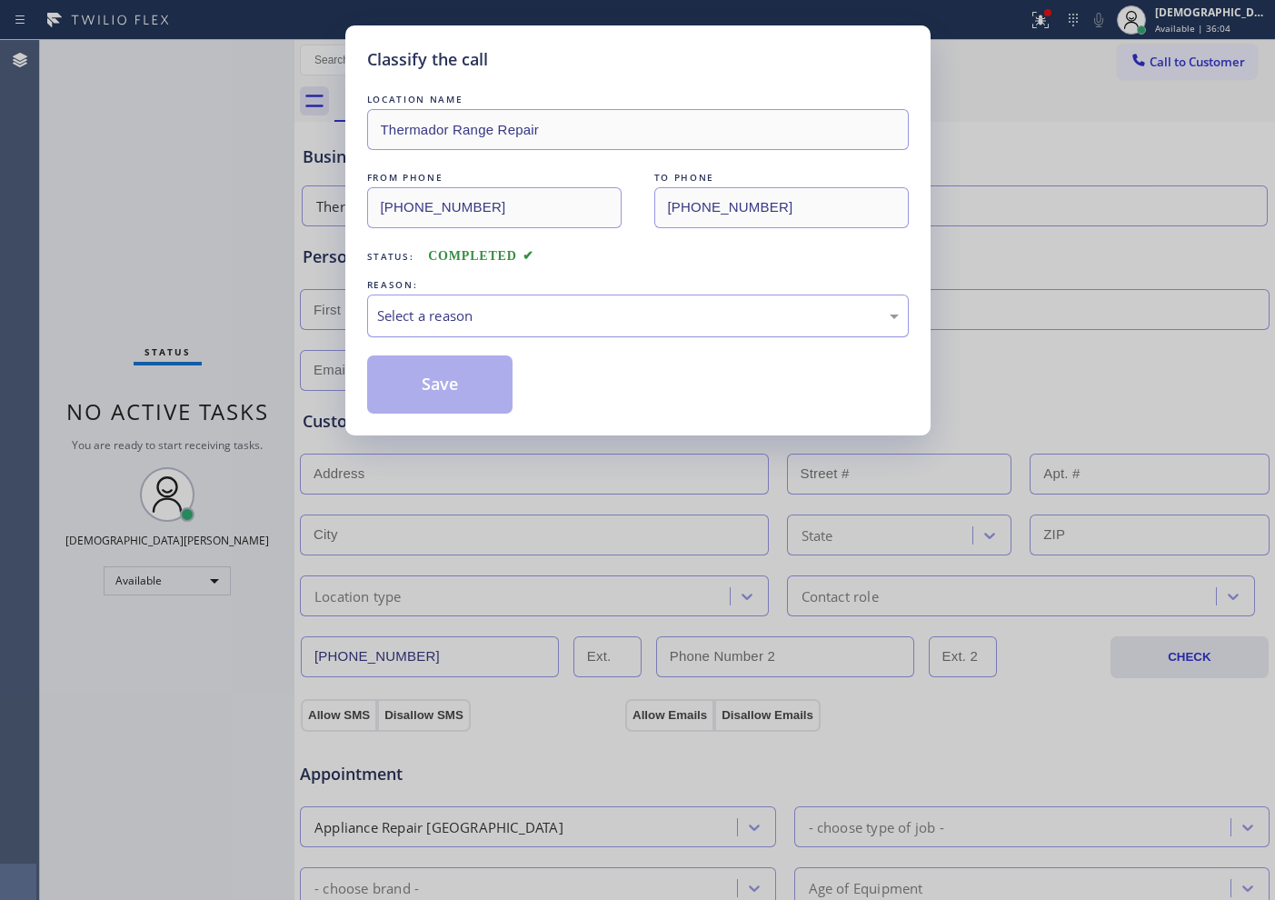
click at [464, 315] on div "Select a reason" at bounding box center [638, 315] width 522 height 21
click at [417, 384] on button "Save" at bounding box center [440, 384] width 146 height 58
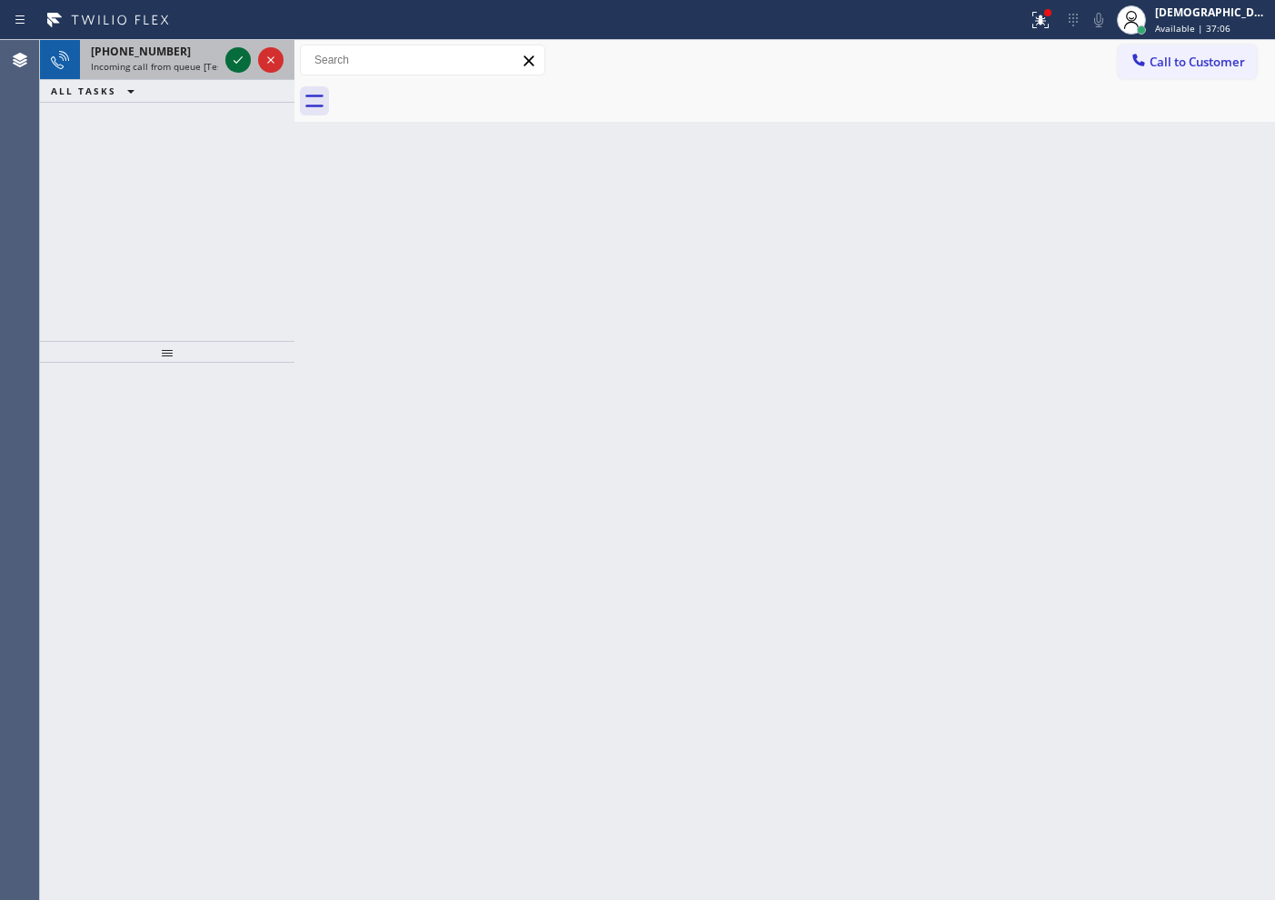
click at [237, 61] on icon at bounding box center [238, 59] width 9 height 7
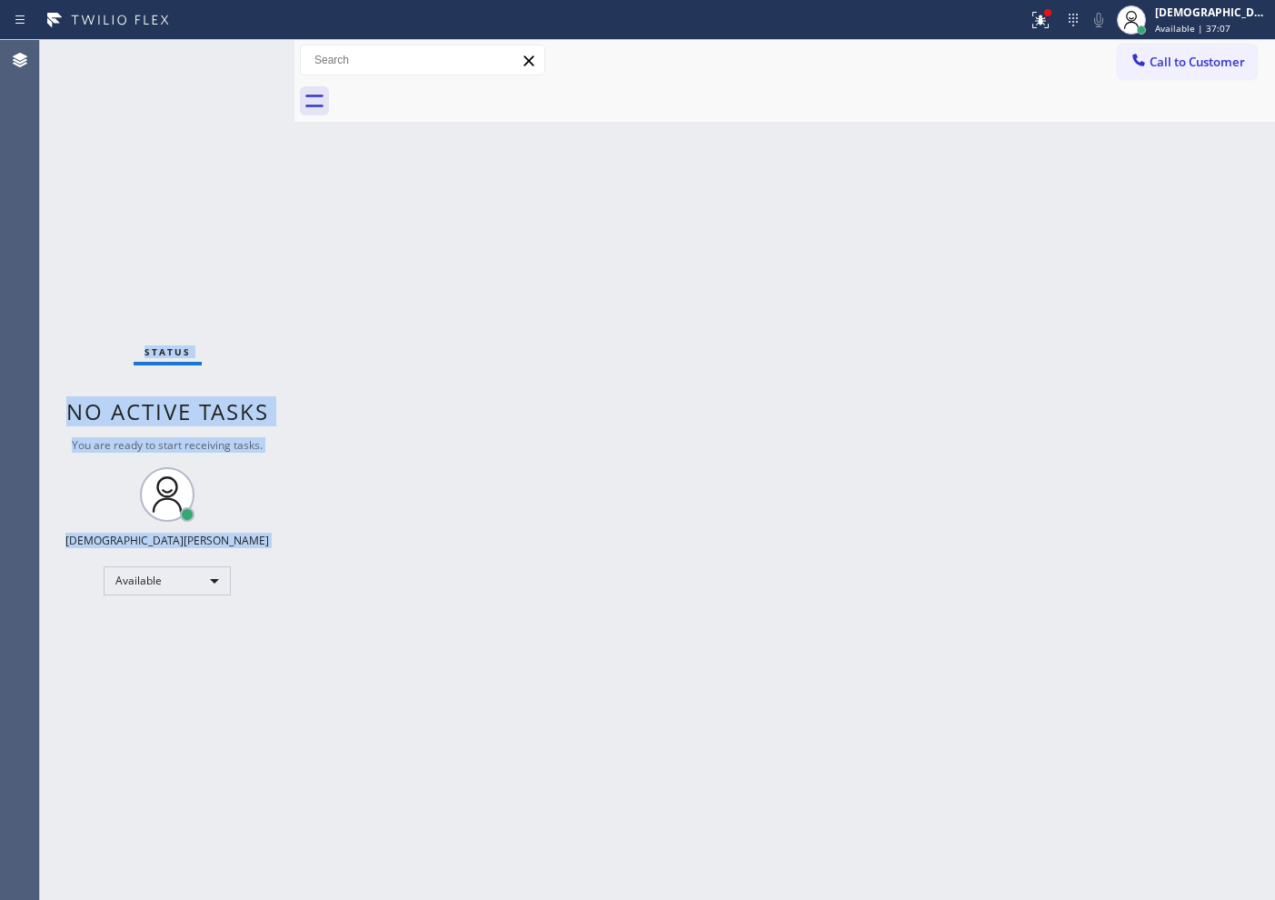
click at [237, 61] on div "Status No active tasks You are ready to start receiving tasks. Christian Cinco …" at bounding box center [167, 470] width 254 height 860
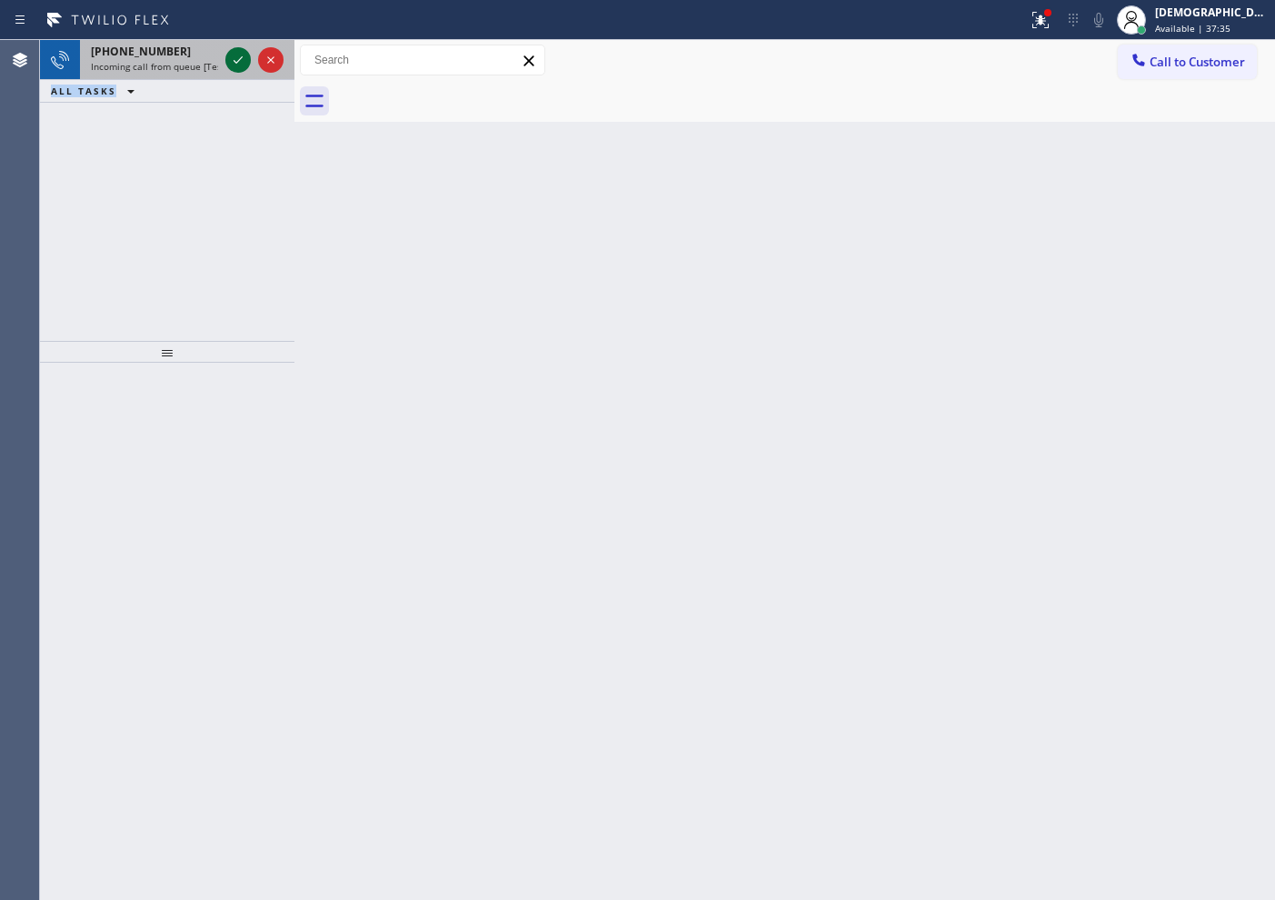
click at [237, 61] on icon at bounding box center [238, 59] width 9 height 7
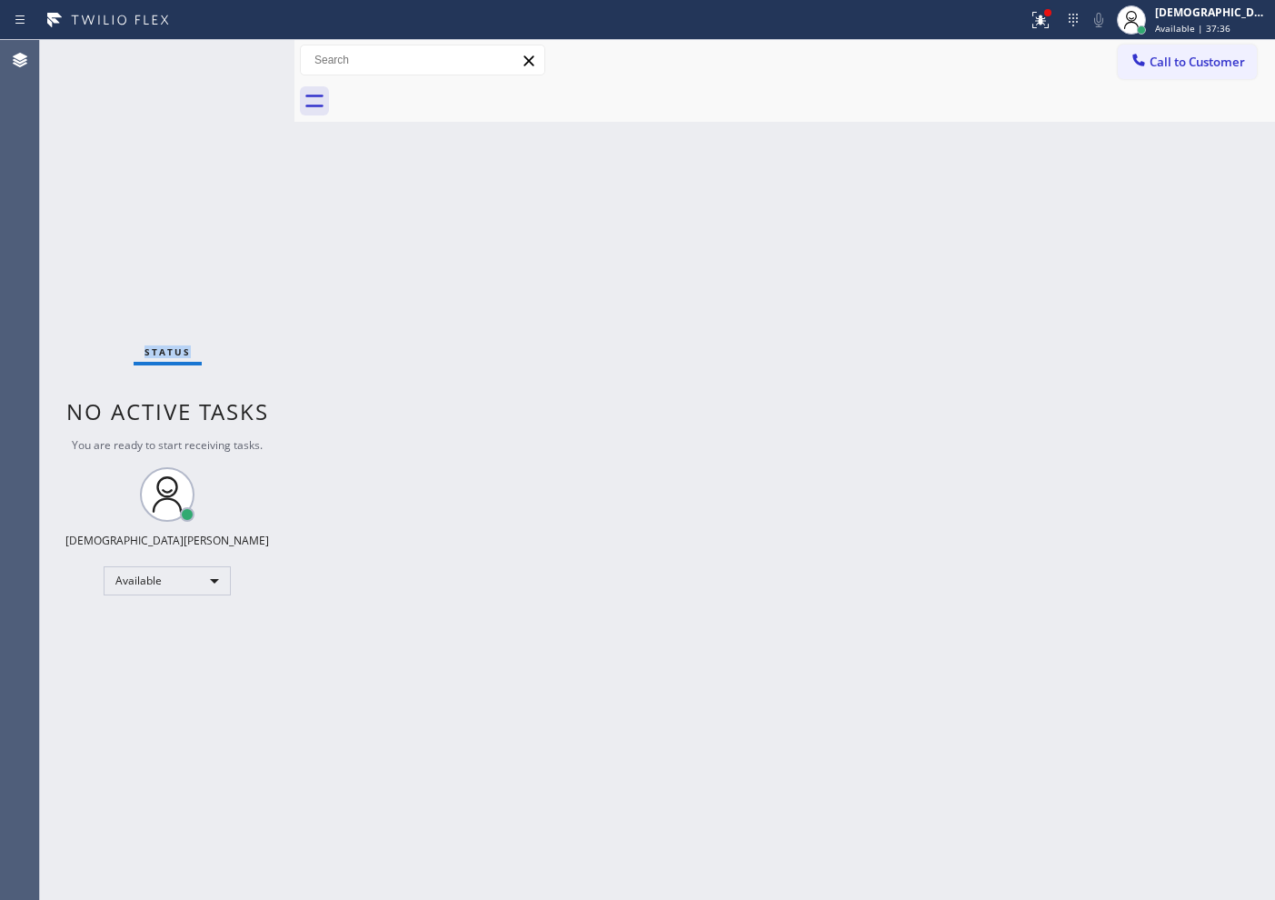
click at [237, 61] on div "Status No active tasks You are ready to start receiving tasks. Christian Cinco …" at bounding box center [167, 470] width 254 height 860
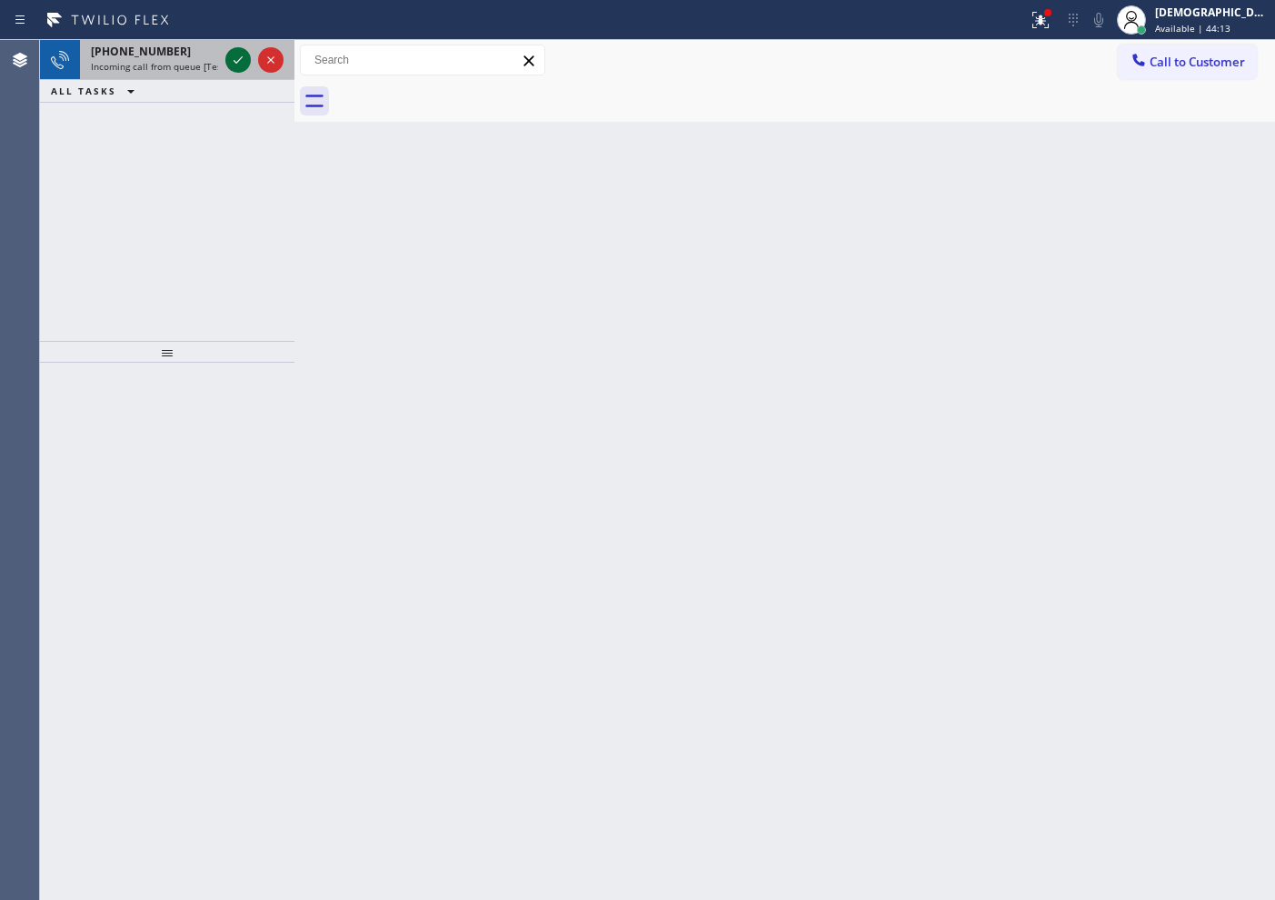
click at [227, 59] on icon at bounding box center [238, 60] width 22 height 22
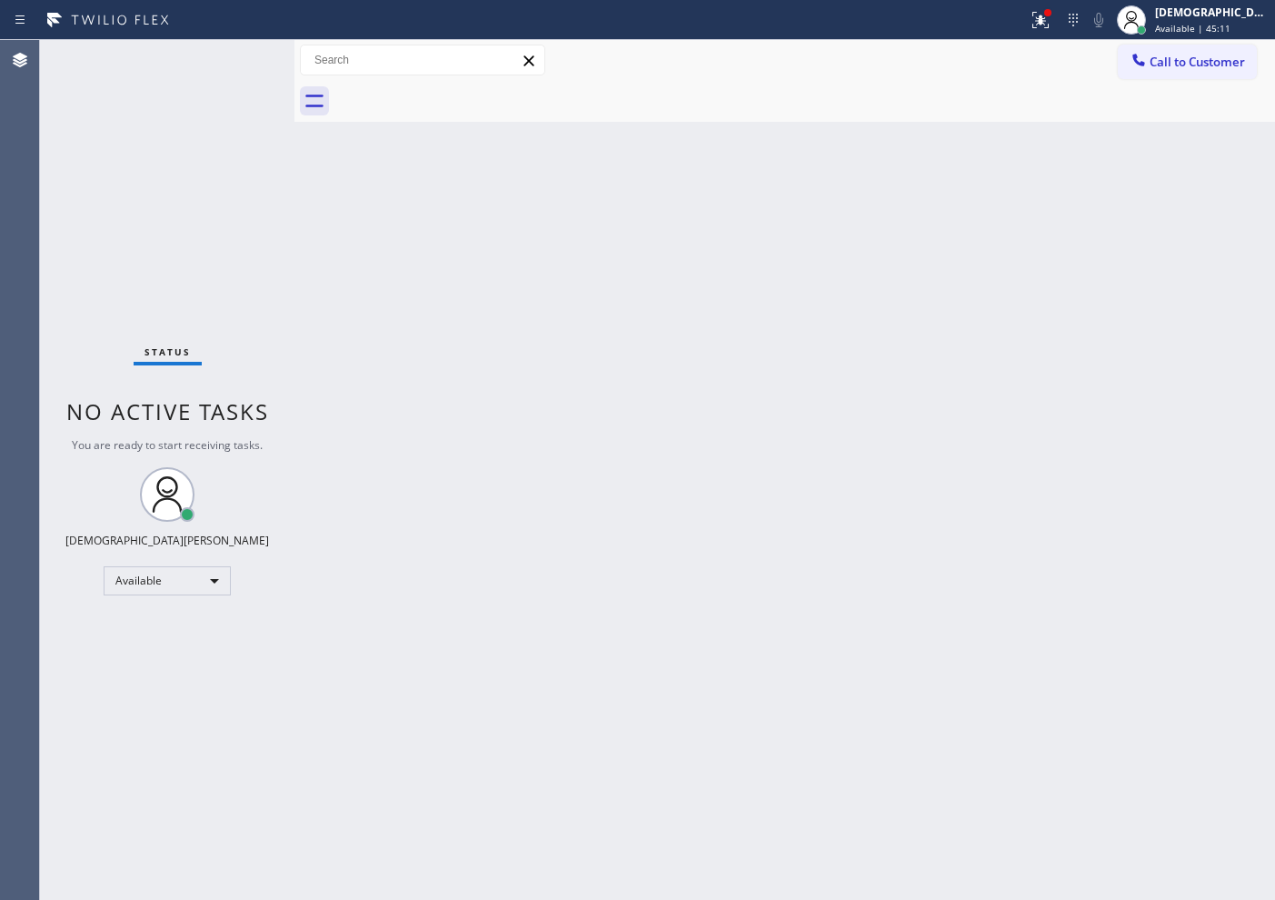
click at [238, 65] on div "Status No active tasks You are ready to start receiving tasks. Christian Cinco …" at bounding box center [167, 470] width 254 height 860
click at [166, 577] on div "Available" at bounding box center [167, 580] width 127 height 29
click at [166, 670] on li "Break" at bounding box center [167, 674] width 124 height 22
click at [83, 231] on div "Status No active tasks Change activity state to start receiving tasks. Christia…" at bounding box center [167, 470] width 254 height 860
